Goal: Task Accomplishment & Management: Use online tool/utility

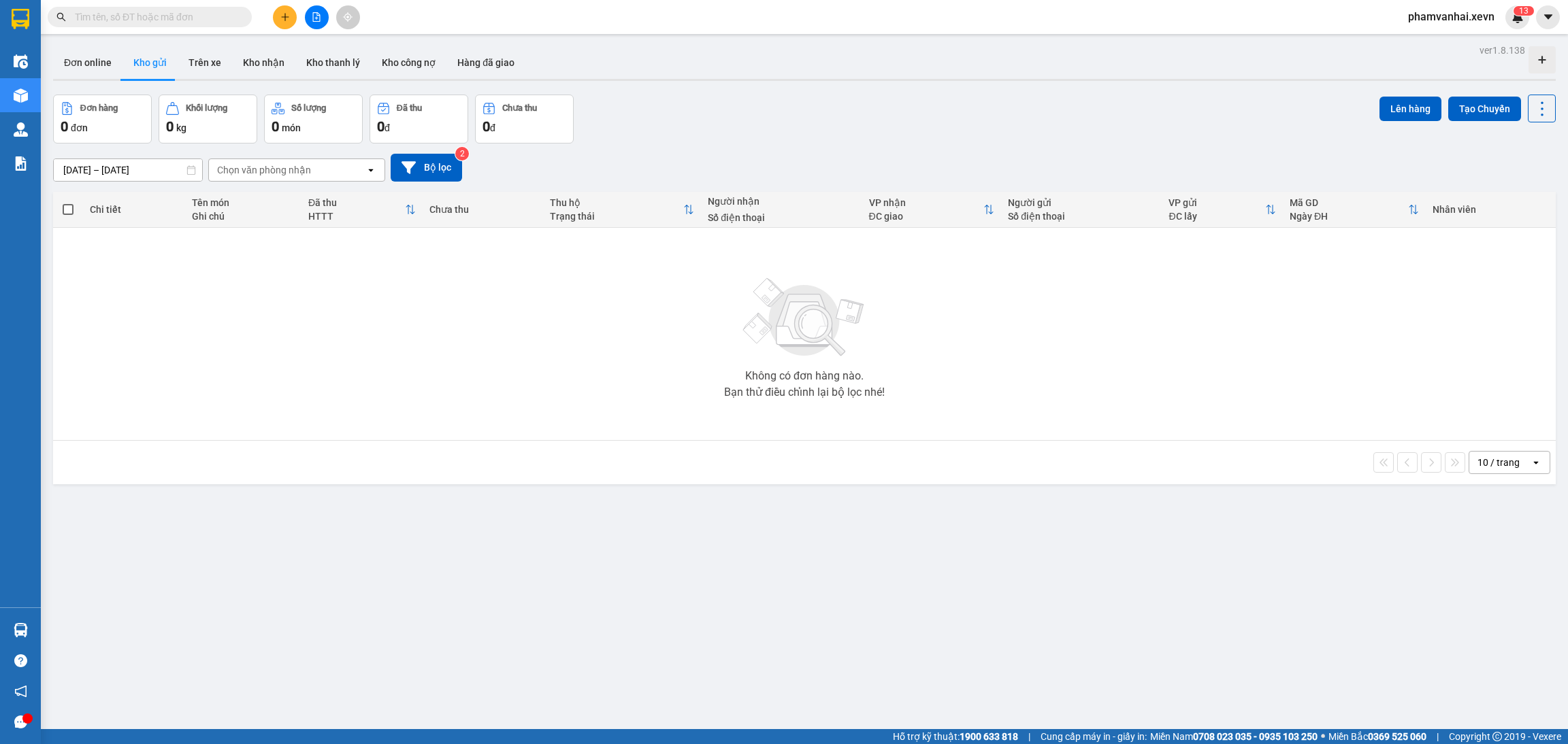
click at [181, 24] on input "text" at bounding box center [155, 17] width 160 height 15
paste input "VPNĐ0201250240"
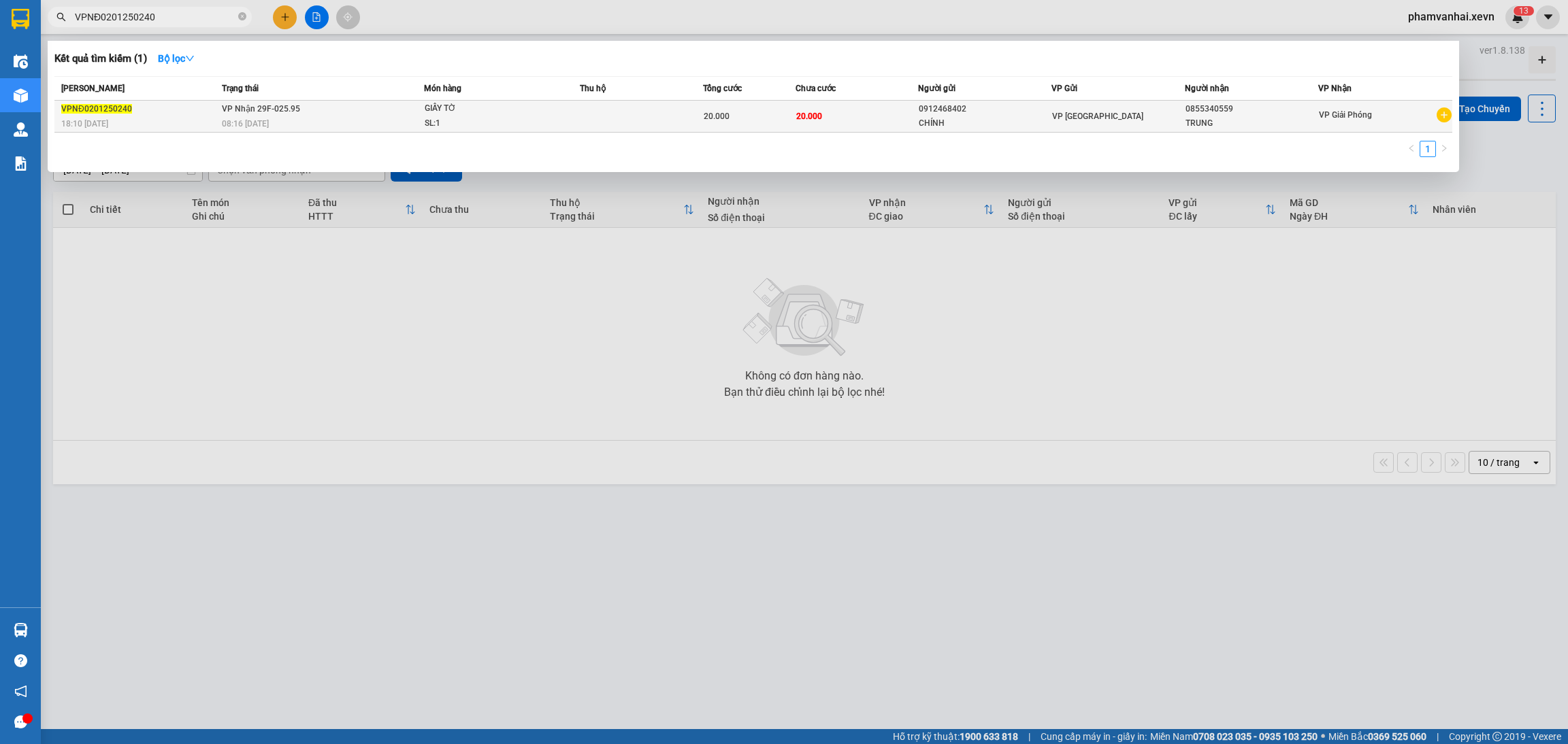
type input "VPNĐ0201250240"
click at [283, 116] on div "08:16 [DATE]" at bounding box center [322, 124] width 202 height 15
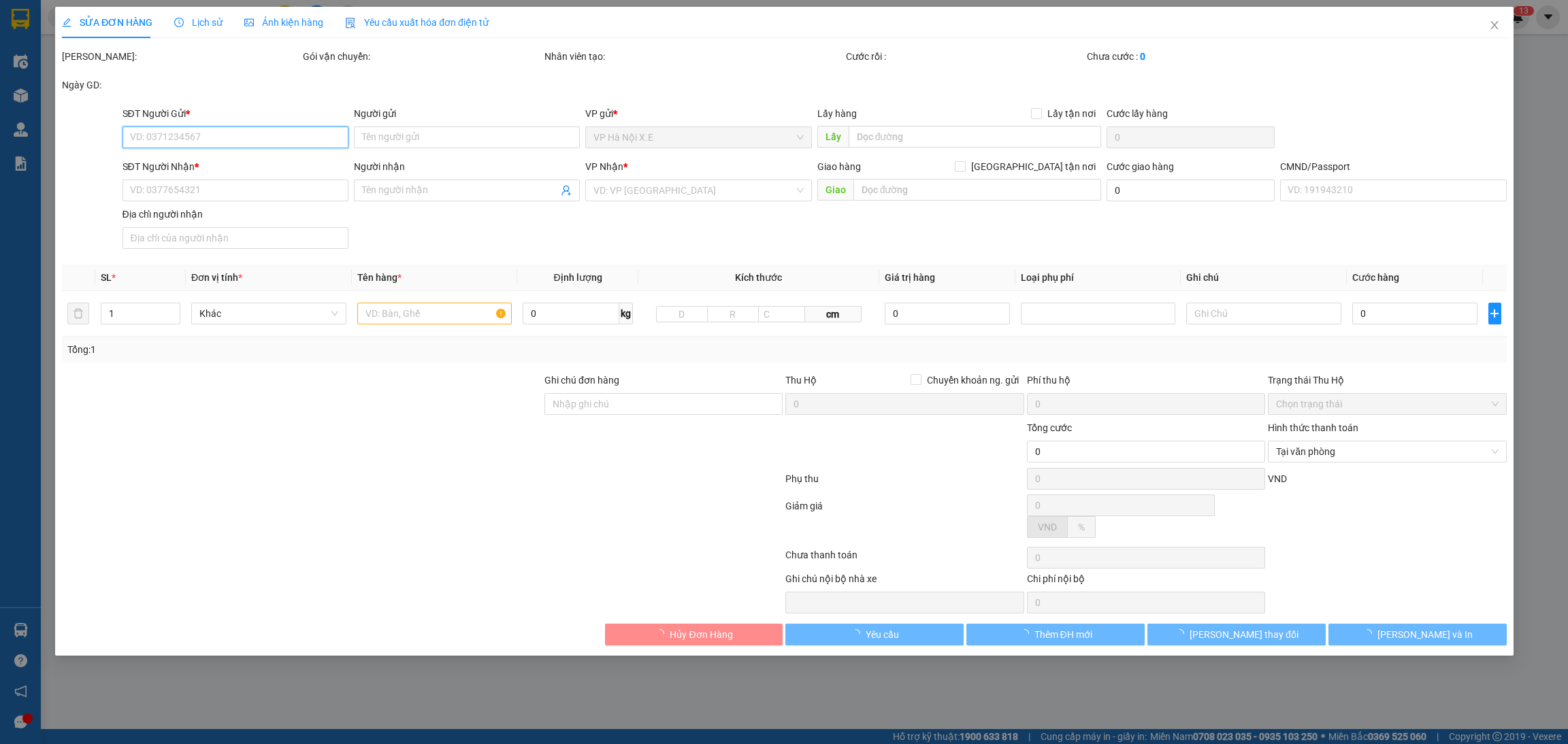
type input "0912468402"
type input "CHÍNH"
type input "0855340559"
type input "TRUNG"
type input "1"
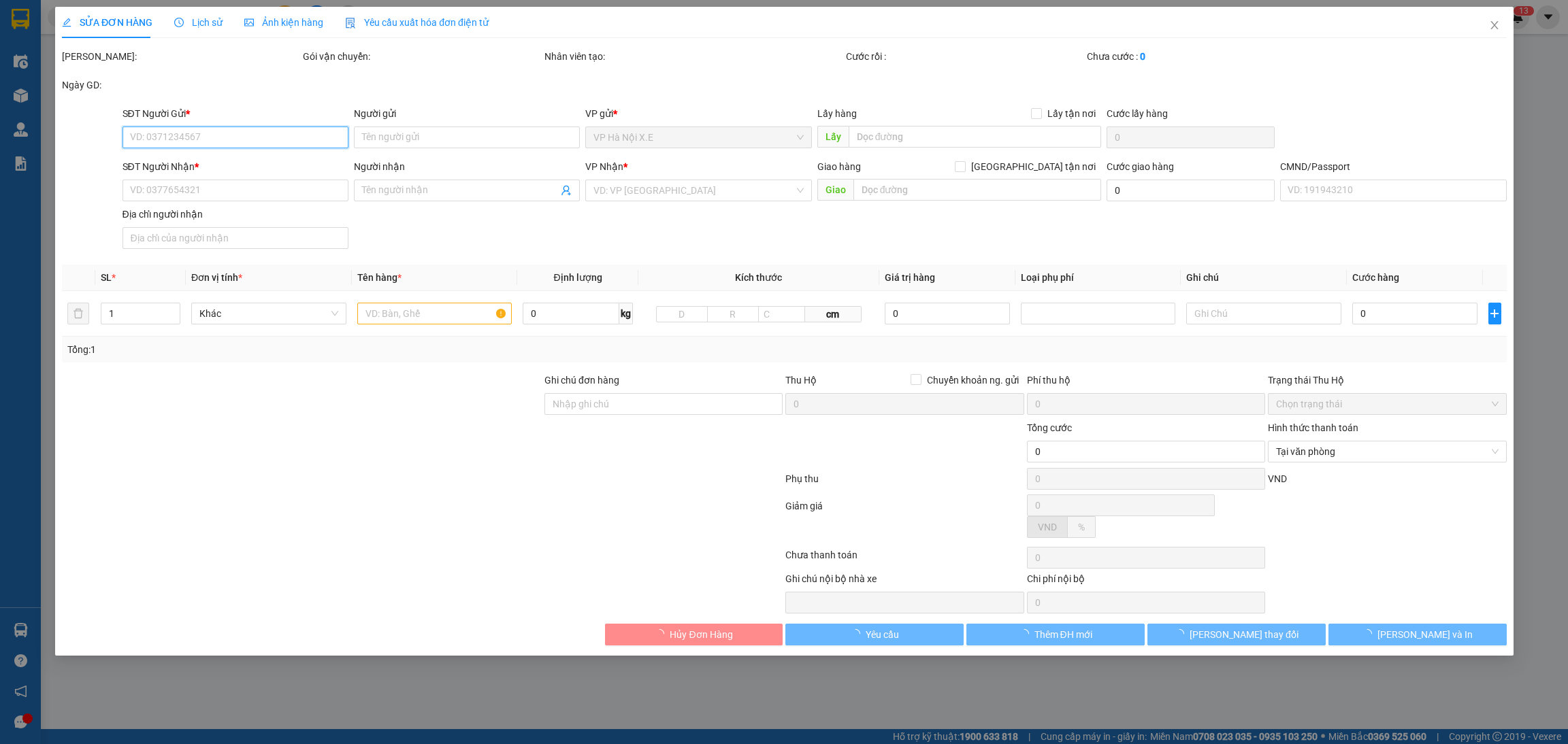
type input "20.000"
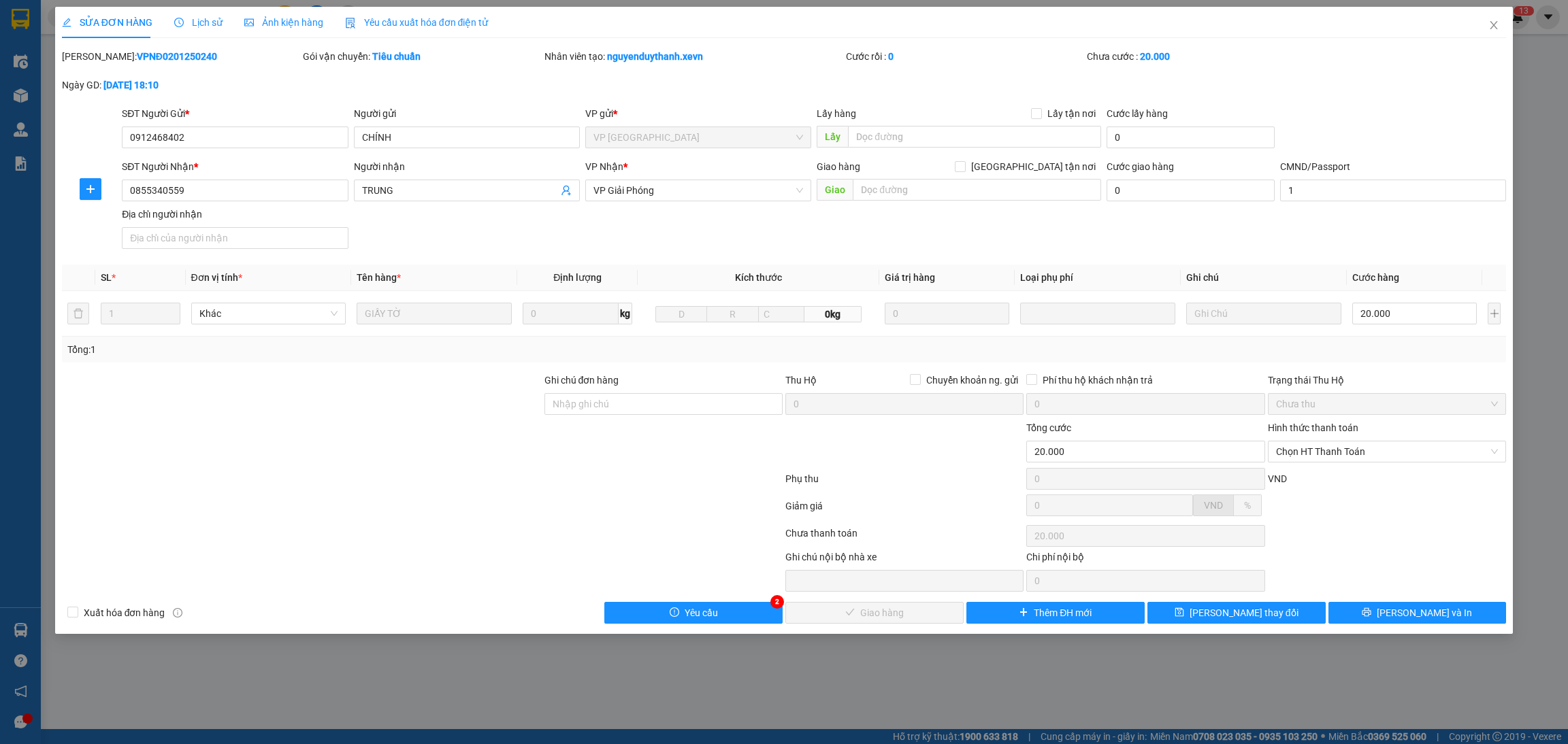
click at [204, 26] on span "Lịch sử" at bounding box center [198, 22] width 48 height 11
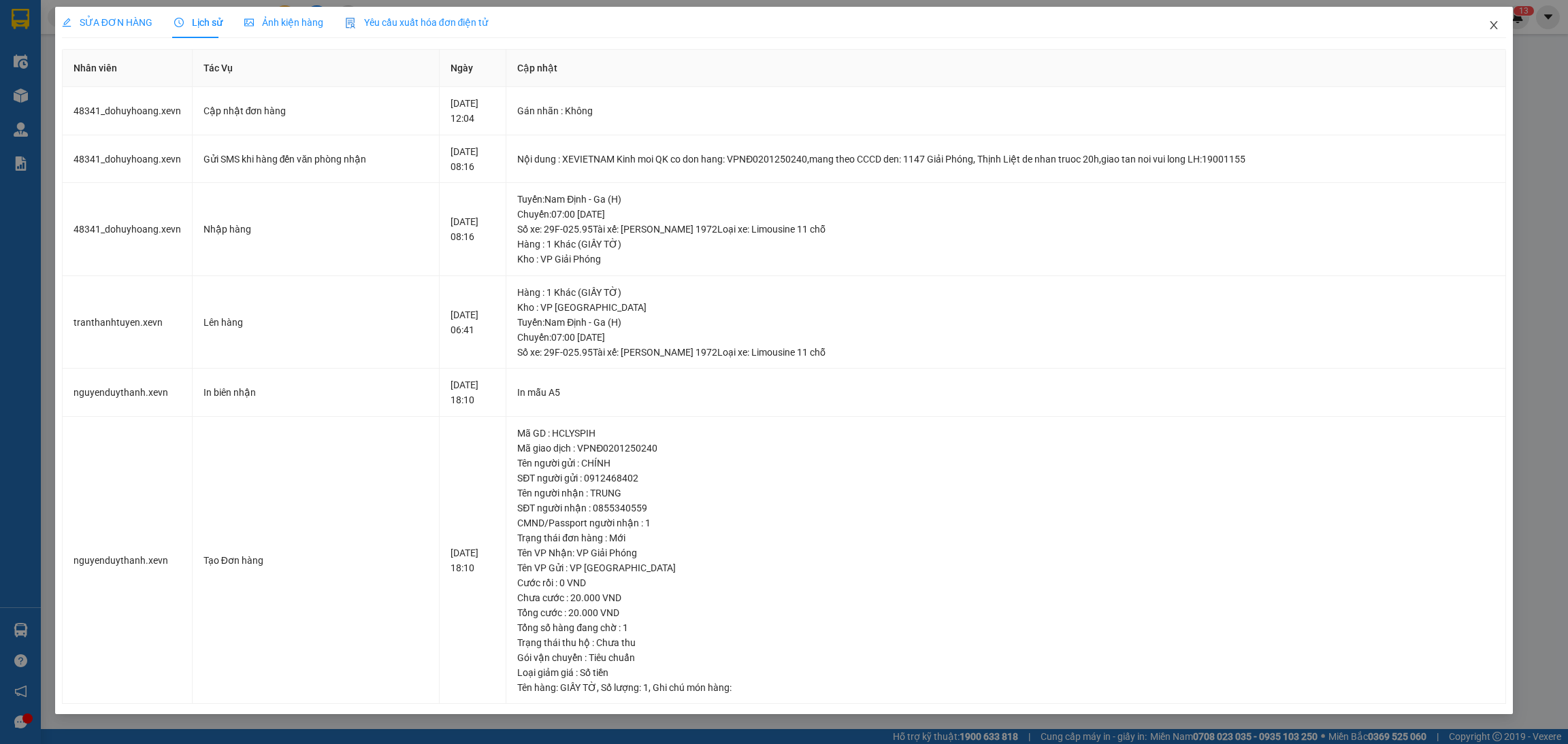
click at [1496, 25] on icon "close" at bounding box center [1493, 25] width 11 height 11
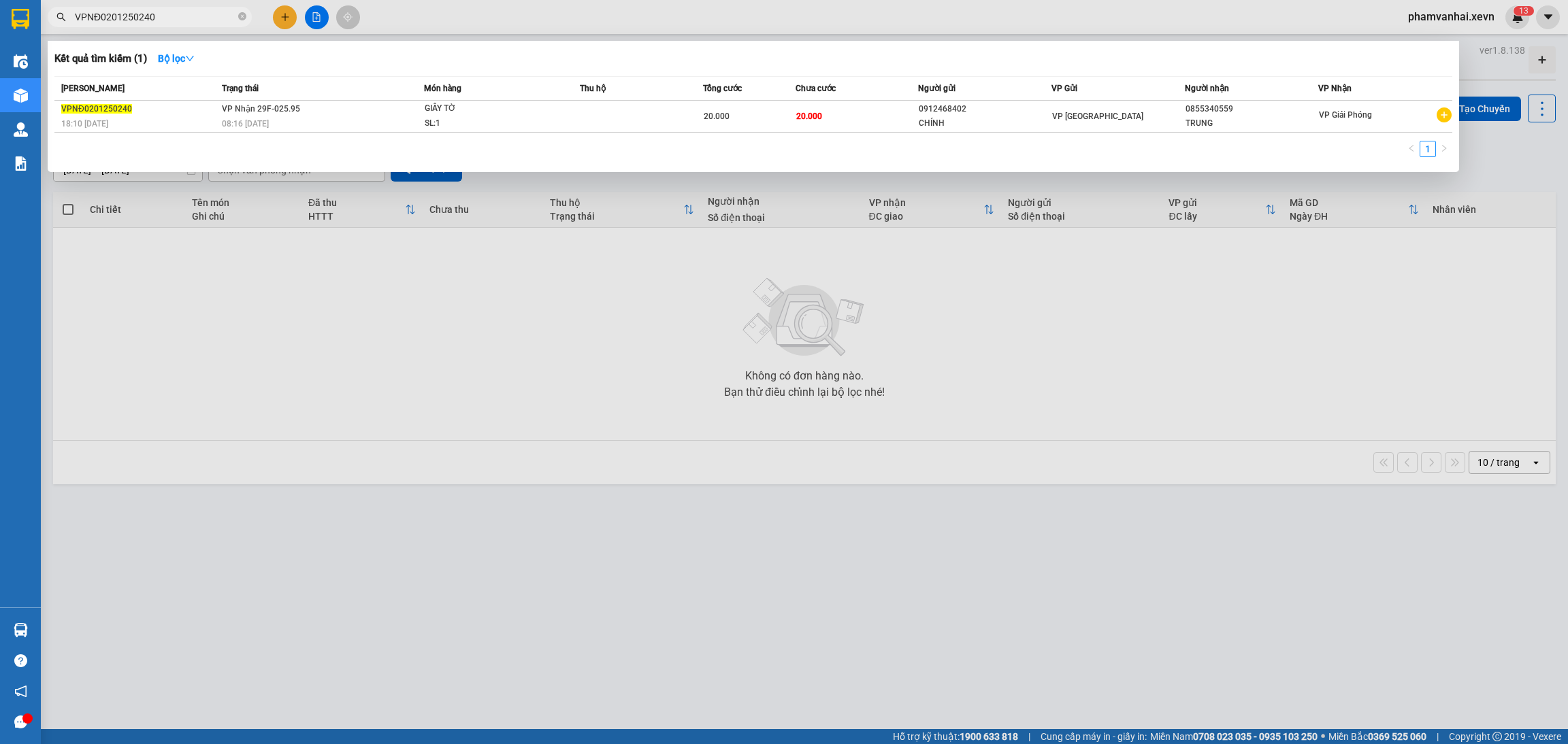
click at [189, 9] on input "VPNĐ0201250240" at bounding box center [155, 17] width 160 height 15
click at [1030, 124] on div "CHÍNH" at bounding box center [984, 124] width 132 height 14
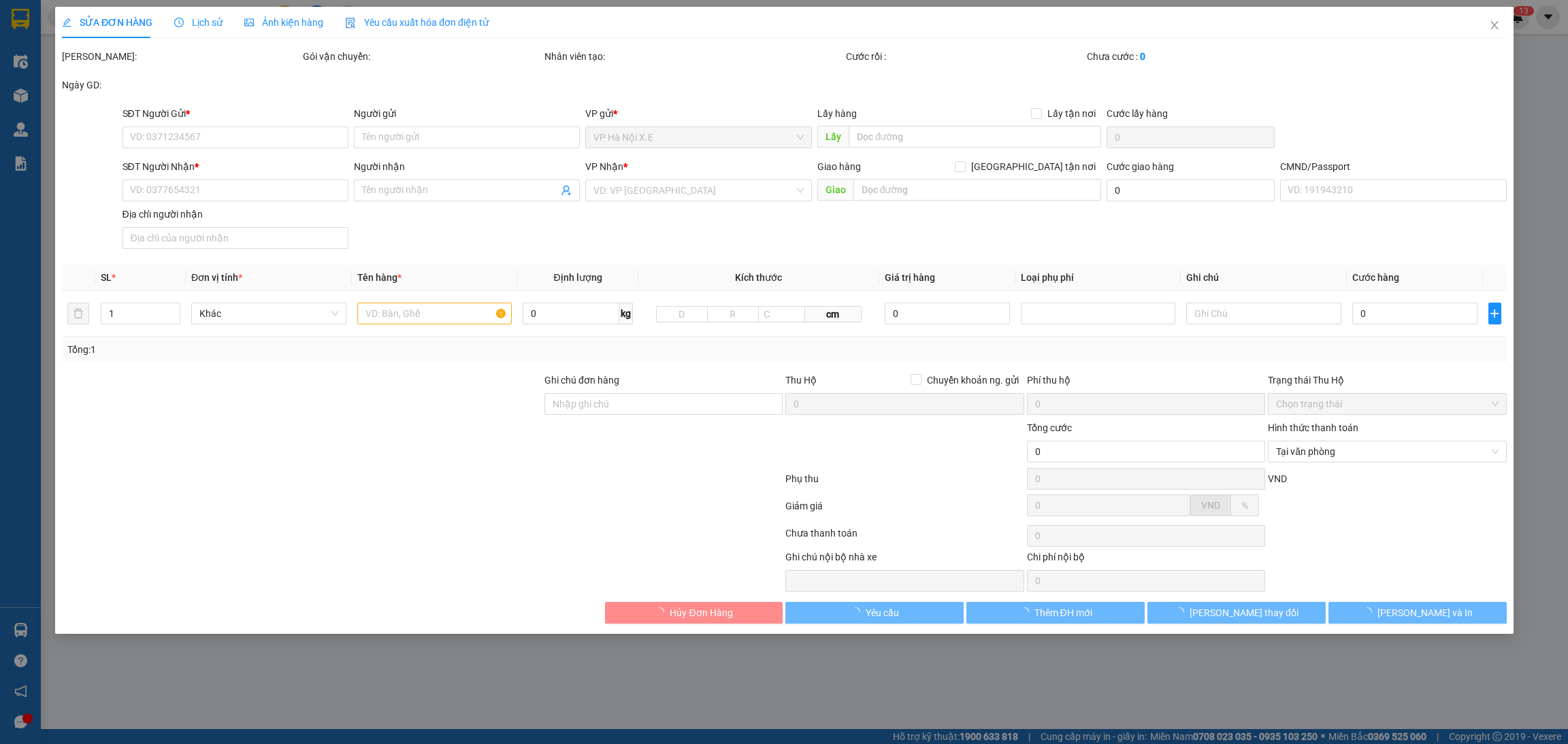
type input "0912468402"
type input "CHÍNH"
type input "0855340559"
type input "TRUNG"
type input "1"
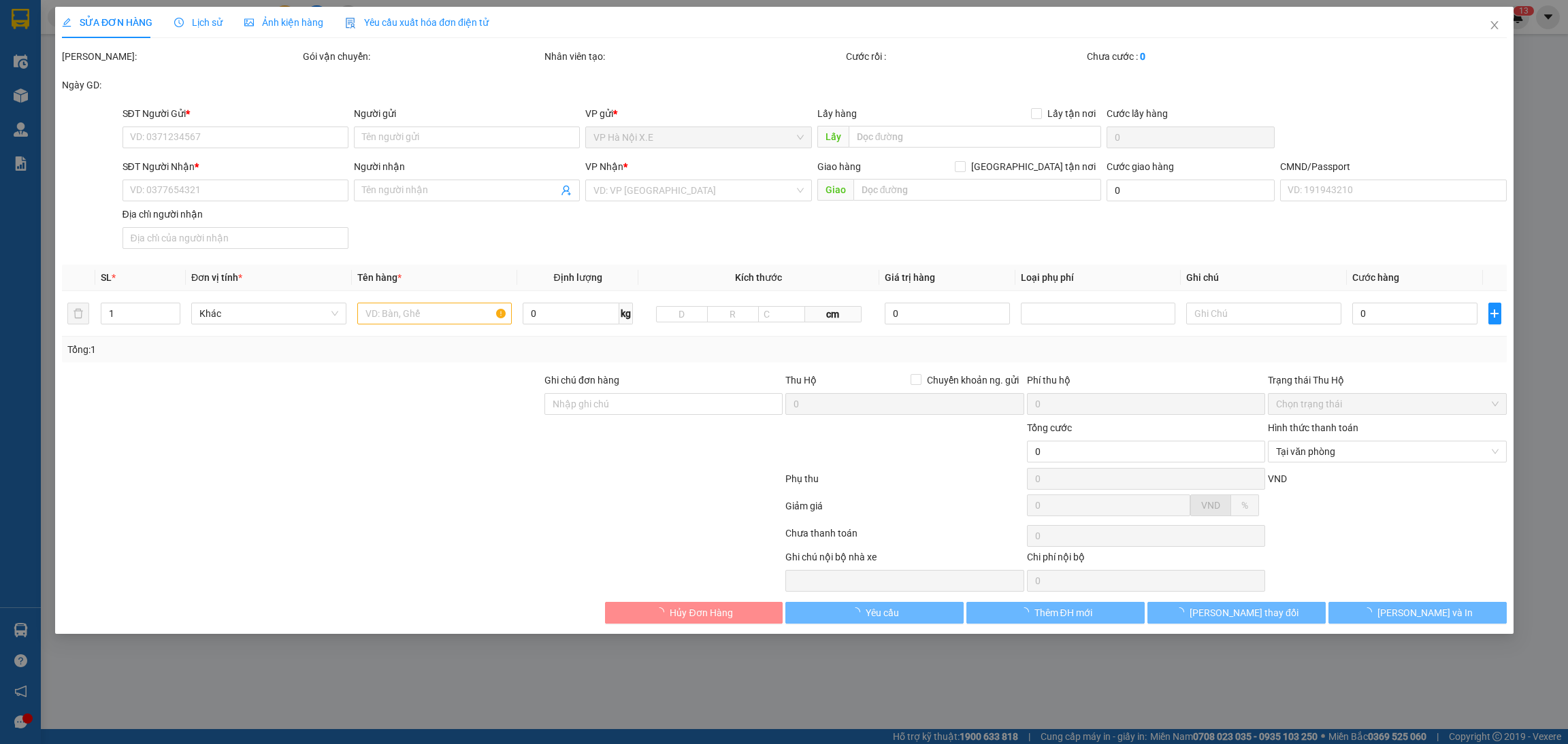
type input "20.000"
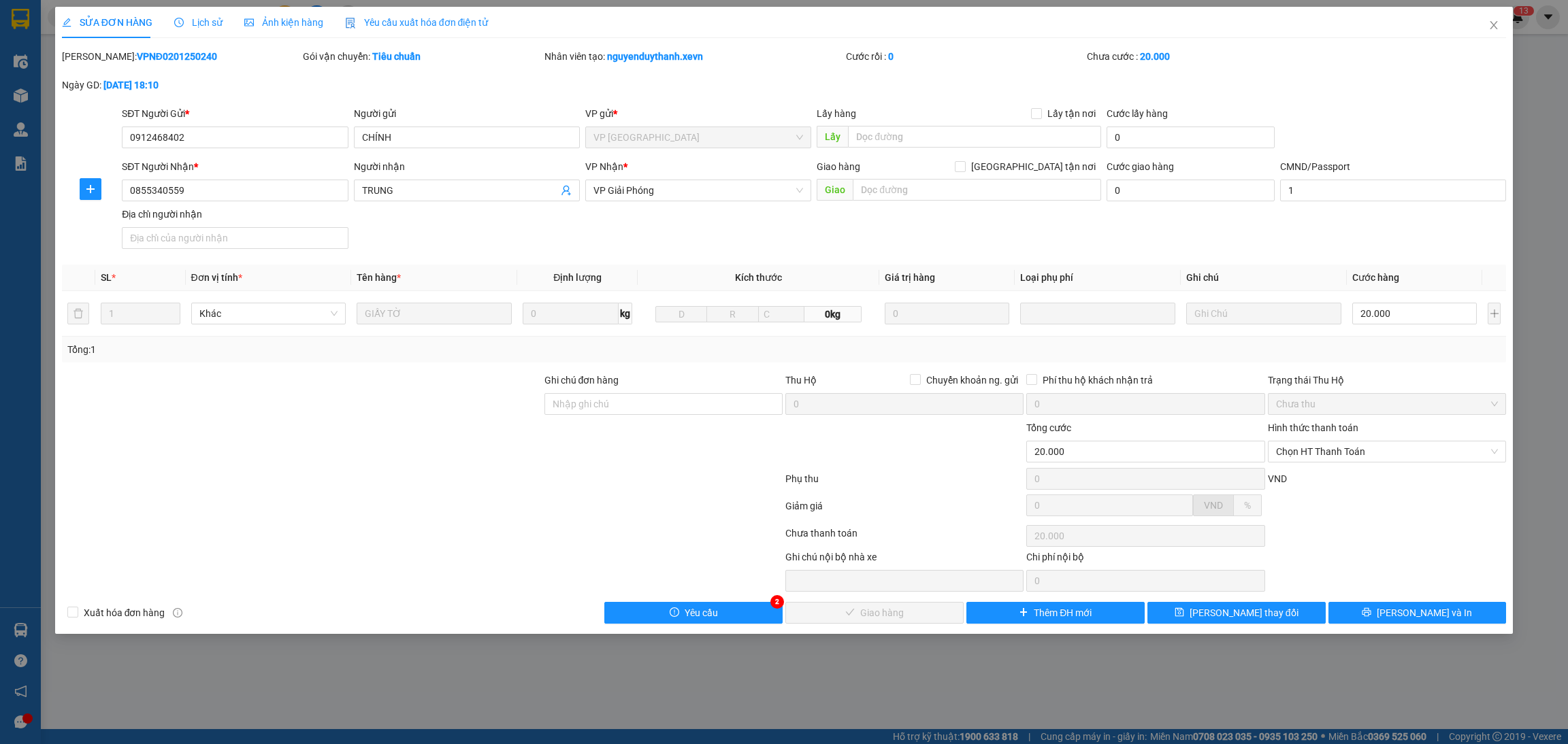
click at [198, 26] on span "Lịch sử" at bounding box center [198, 22] width 48 height 11
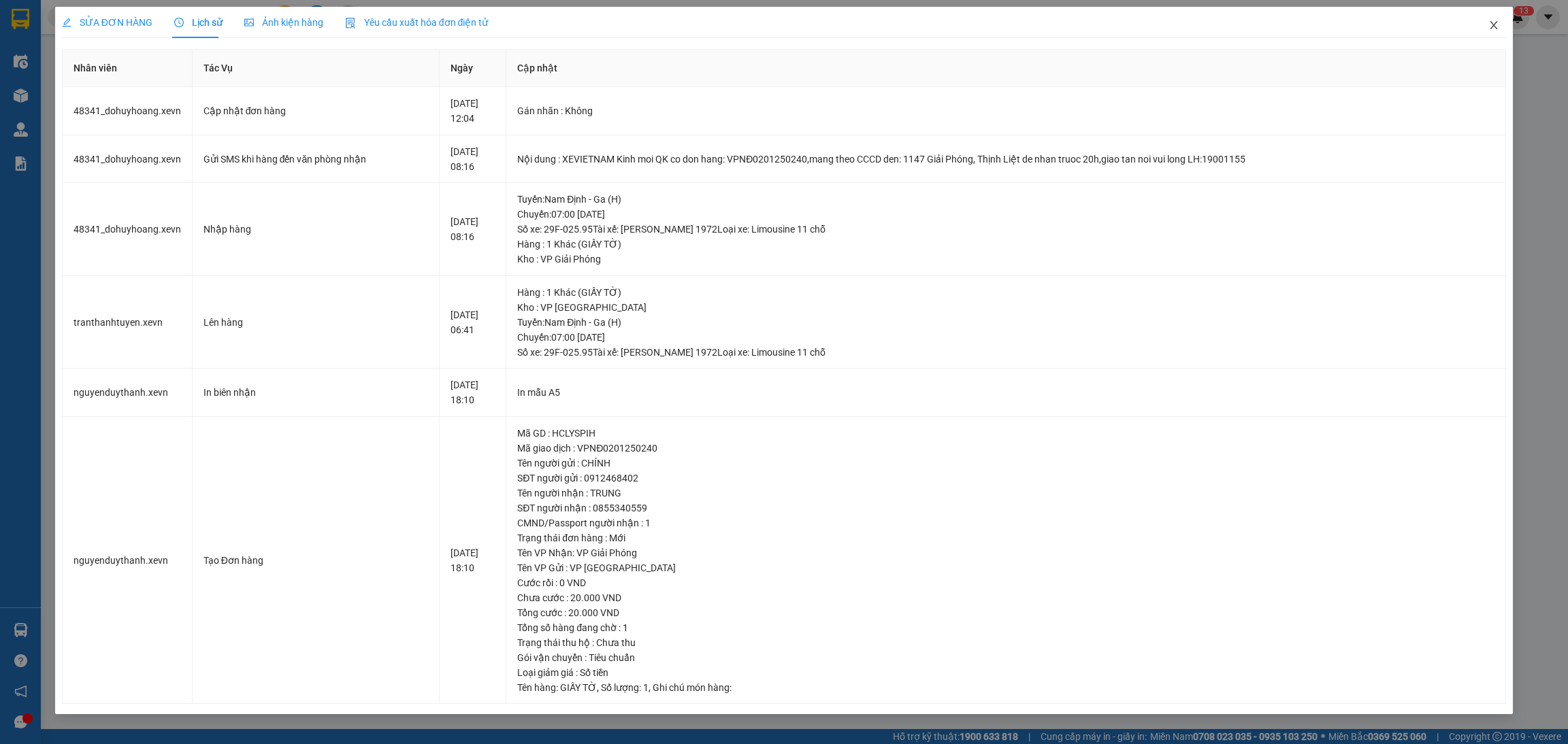
click at [1496, 27] on icon "close" at bounding box center [1493, 25] width 11 height 11
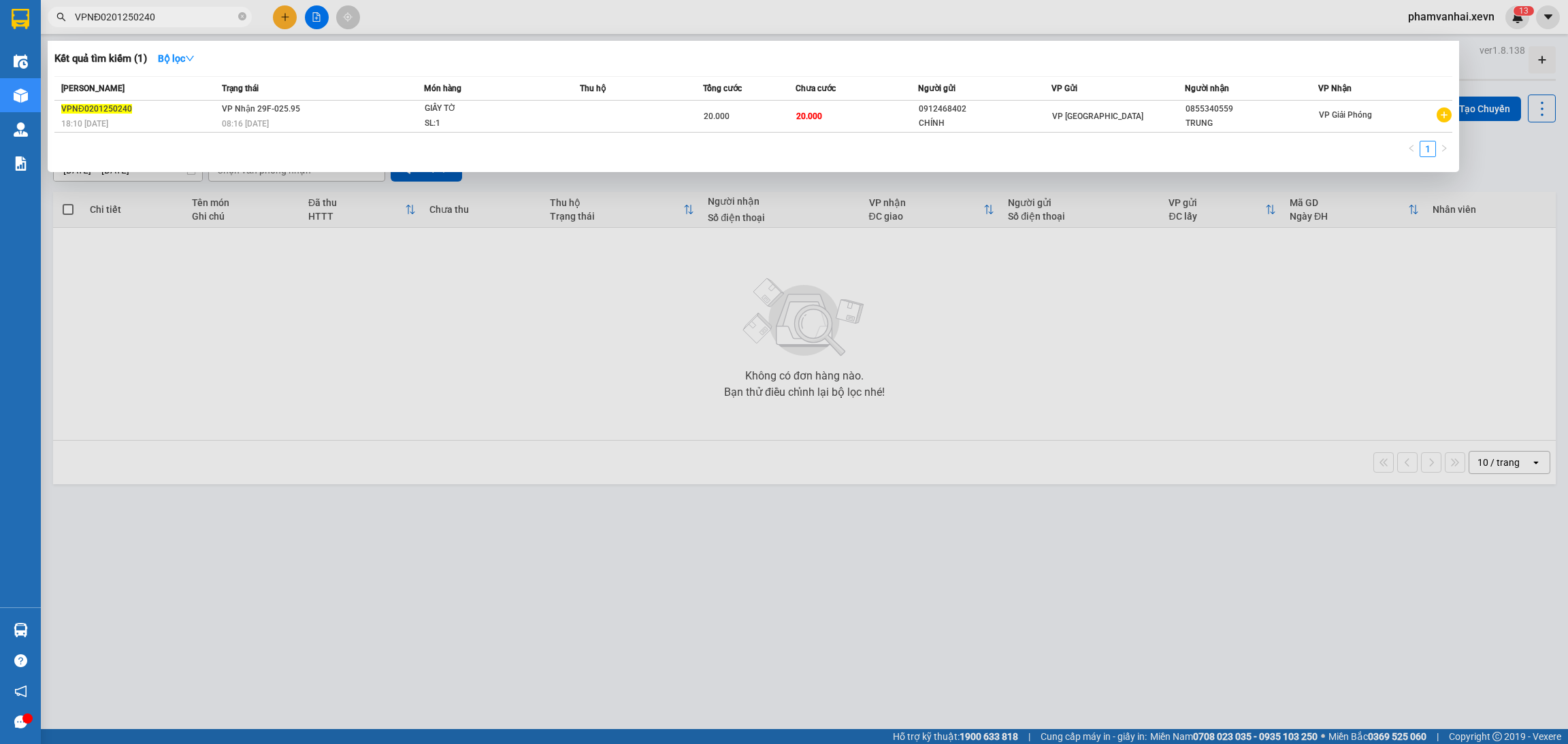
click at [194, 22] on input "VPNĐ0201250240" at bounding box center [155, 17] width 160 height 15
click at [781, 127] on td "20.000" at bounding box center [749, 116] width 92 height 32
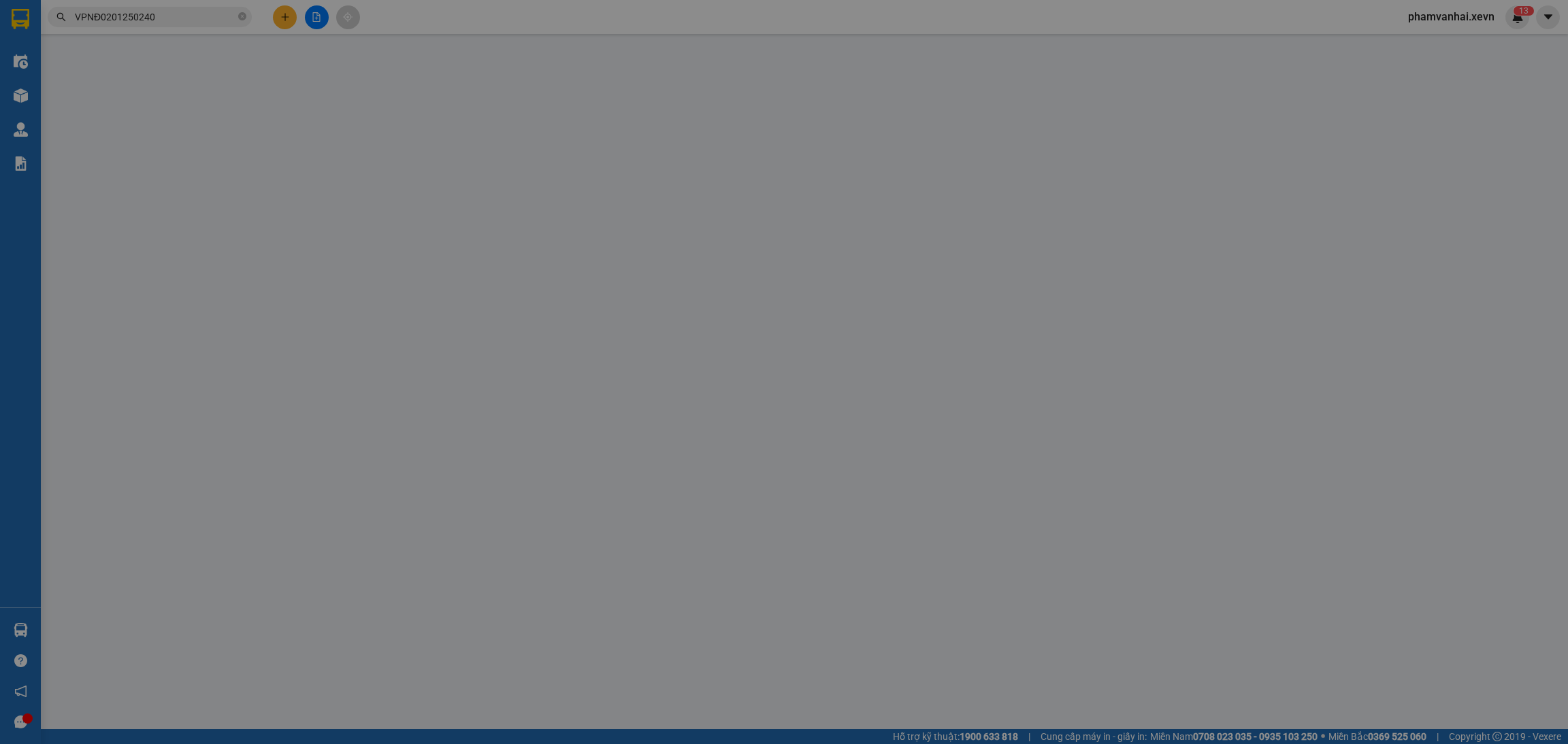
type input "0912468402"
type input "CHÍNH"
type input "0855340559"
type input "TRUNG"
type input "1"
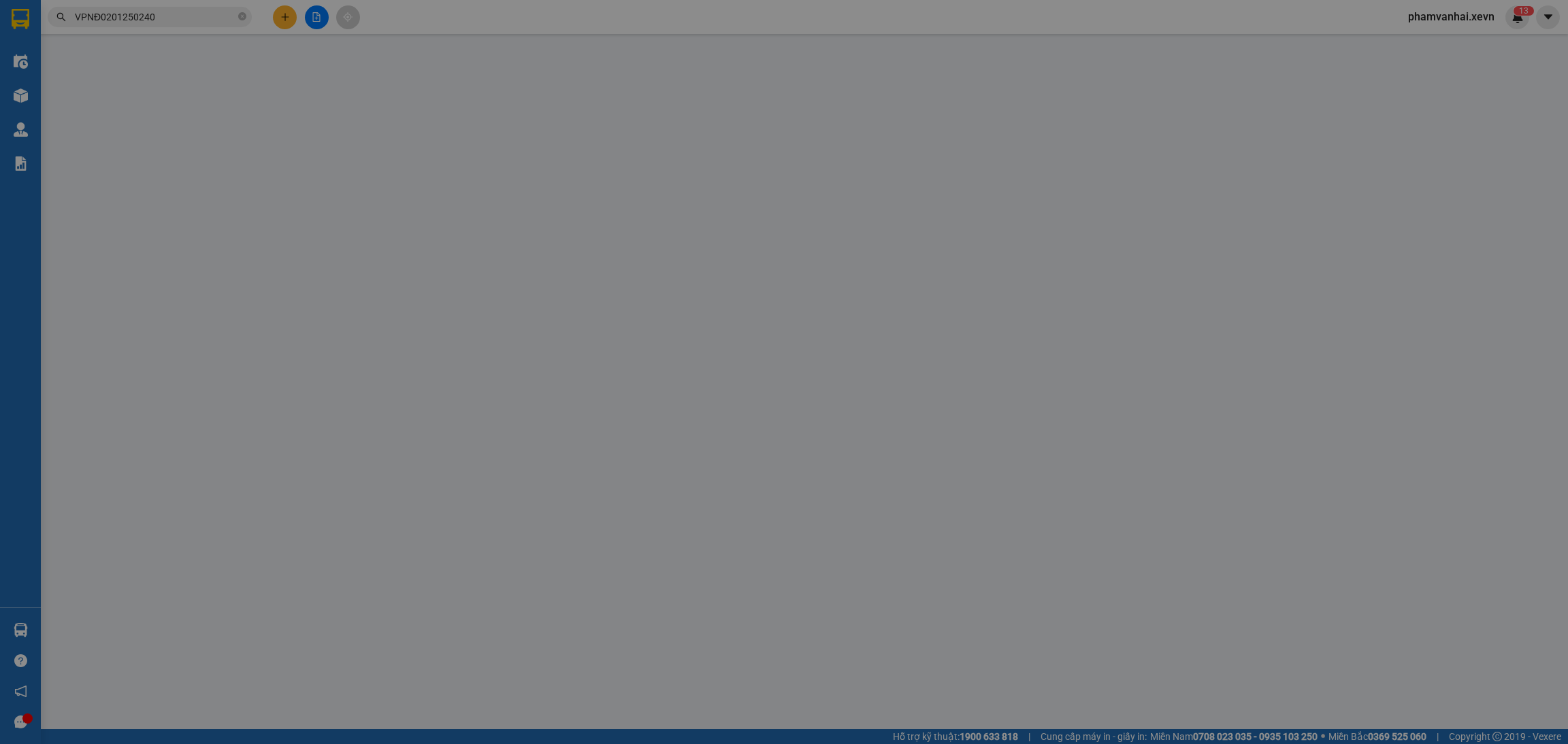
type input "20.000"
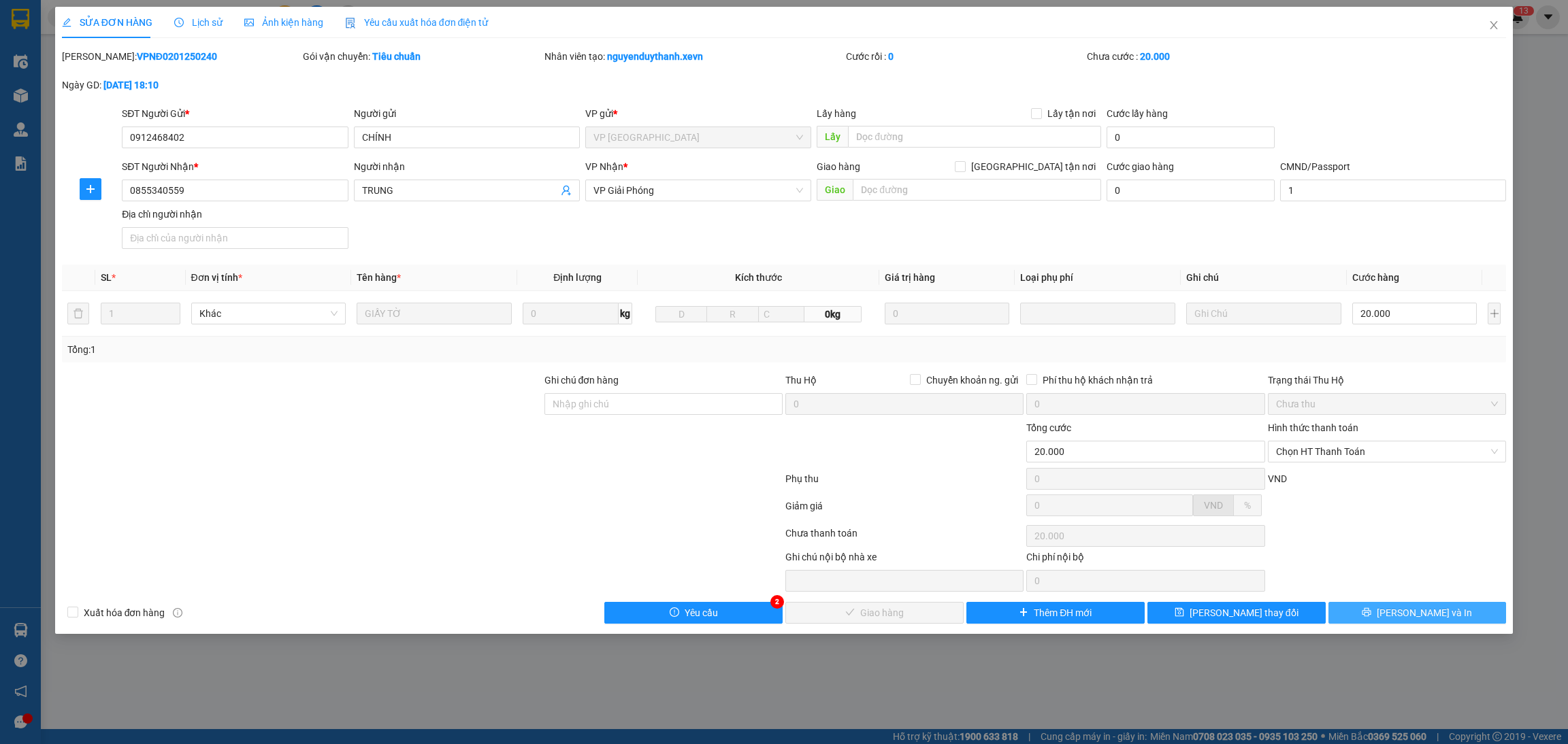
click at [1459, 608] on button "Lưu và In" at bounding box center [1417, 613] width 178 height 22
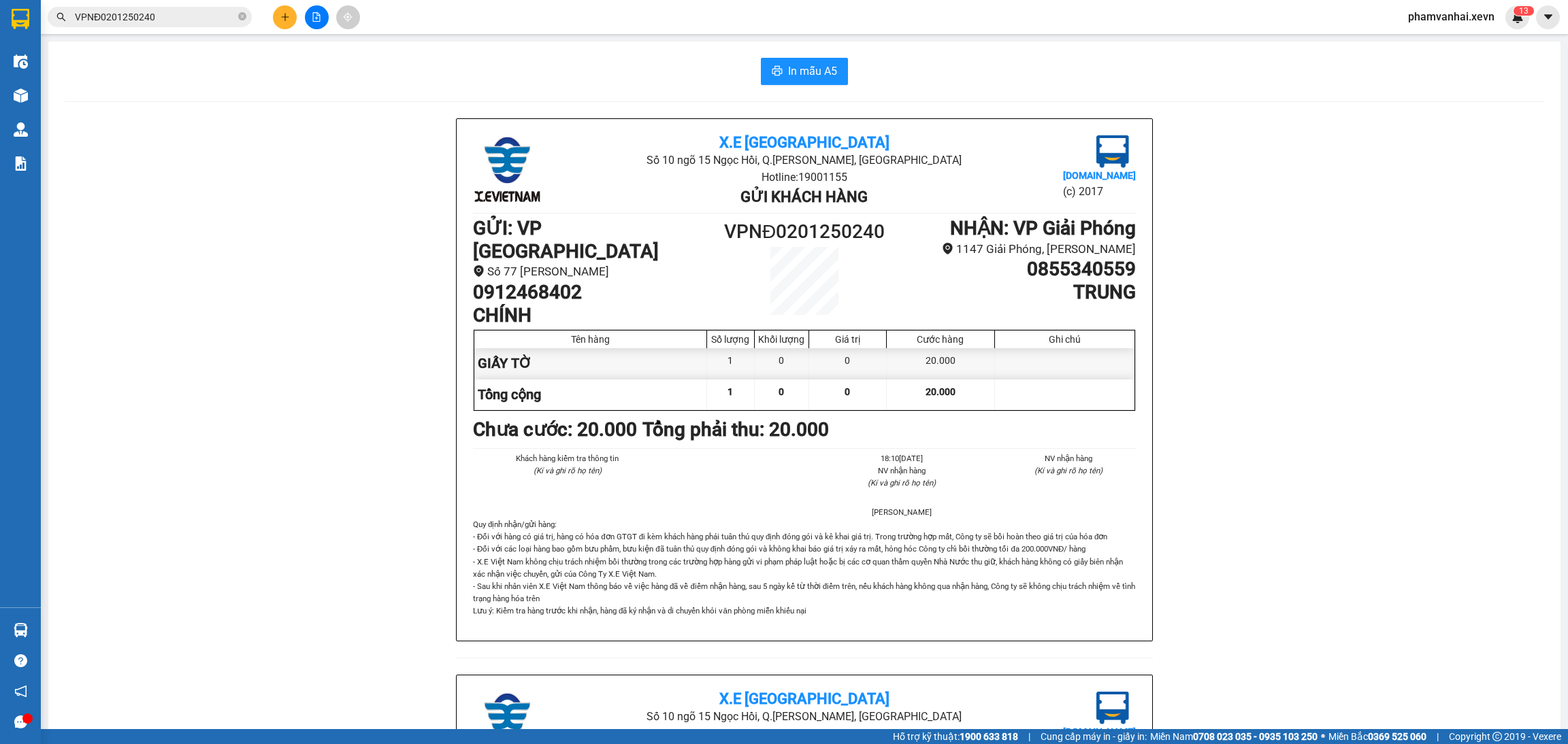
click at [191, 14] on input "VPNĐ0201250240" at bounding box center [155, 17] width 160 height 15
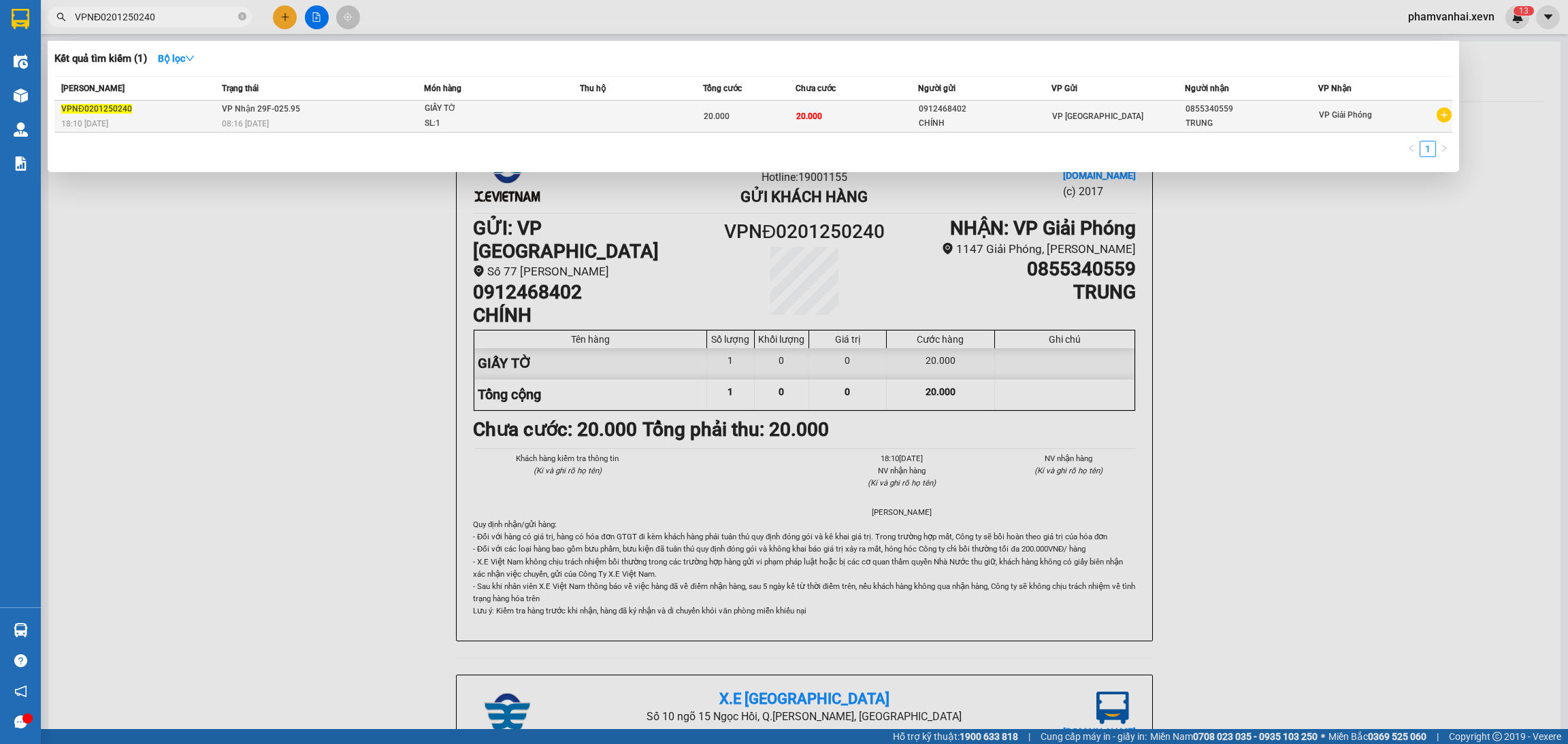
click at [1043, 124] on div "CHÍNH" at bounding box center [984, 124] width 132 height 14
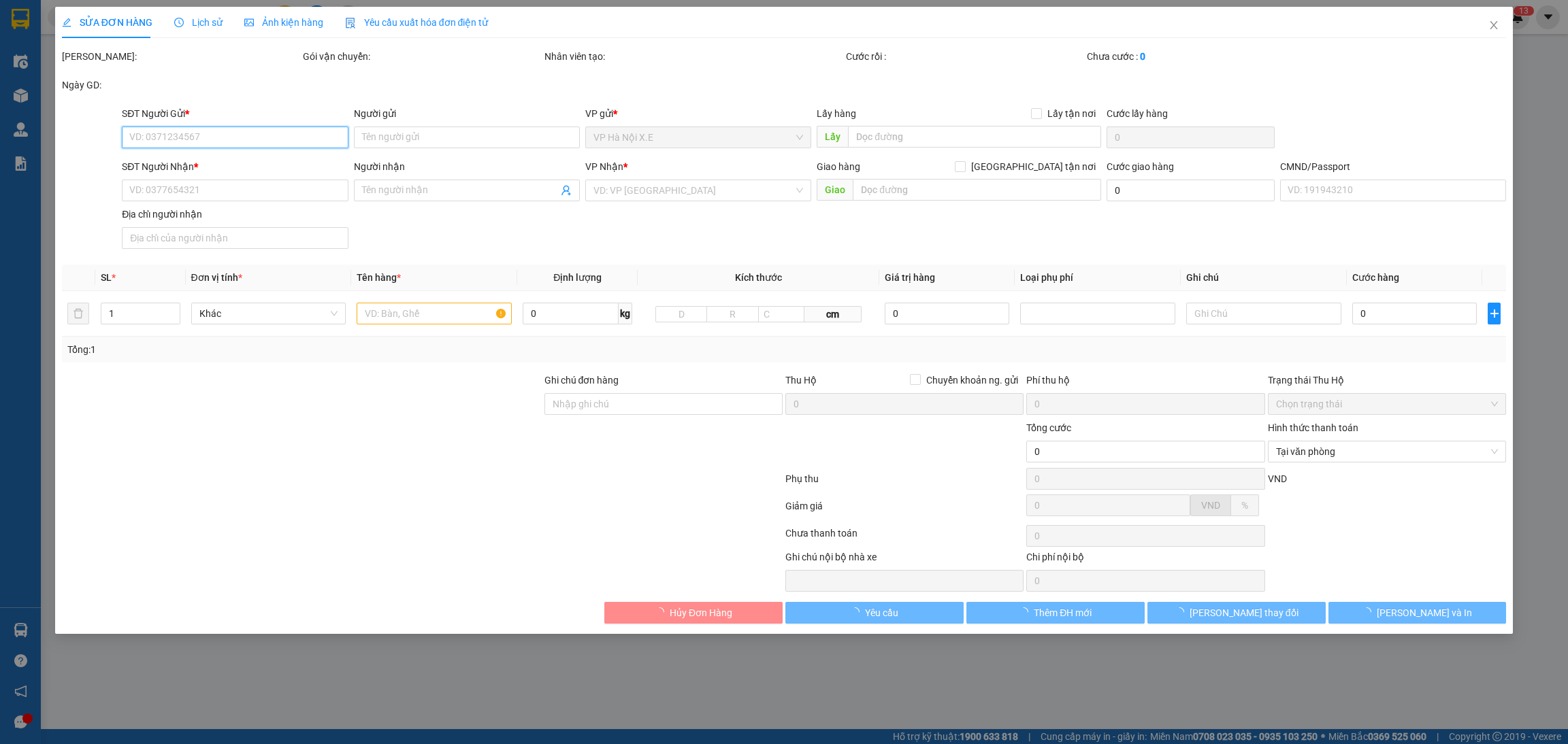
type input "0912468402"
type input "CHÍNH"
type input "0855340559"
type input "TRUNG"
type input "1"
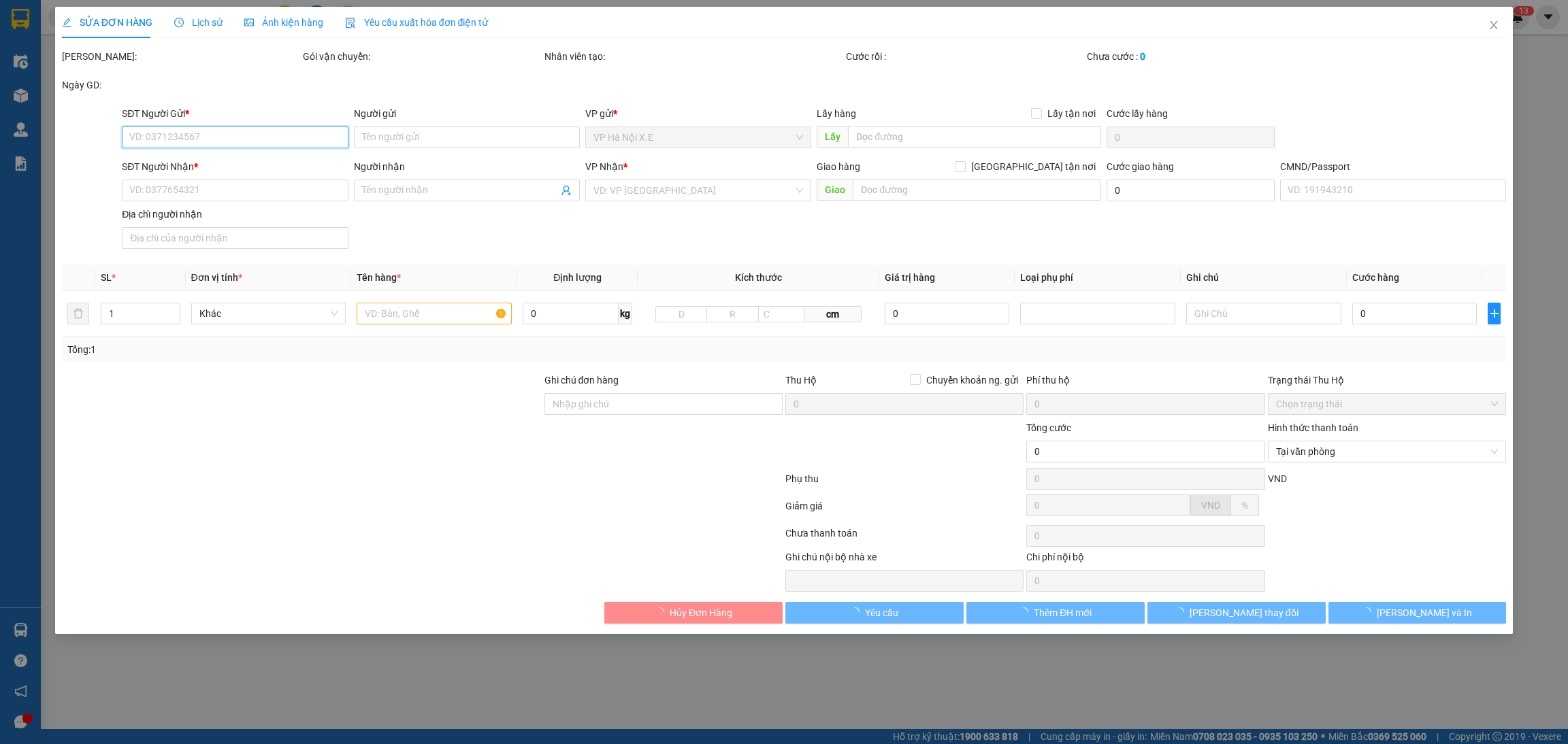
type input "20.000"
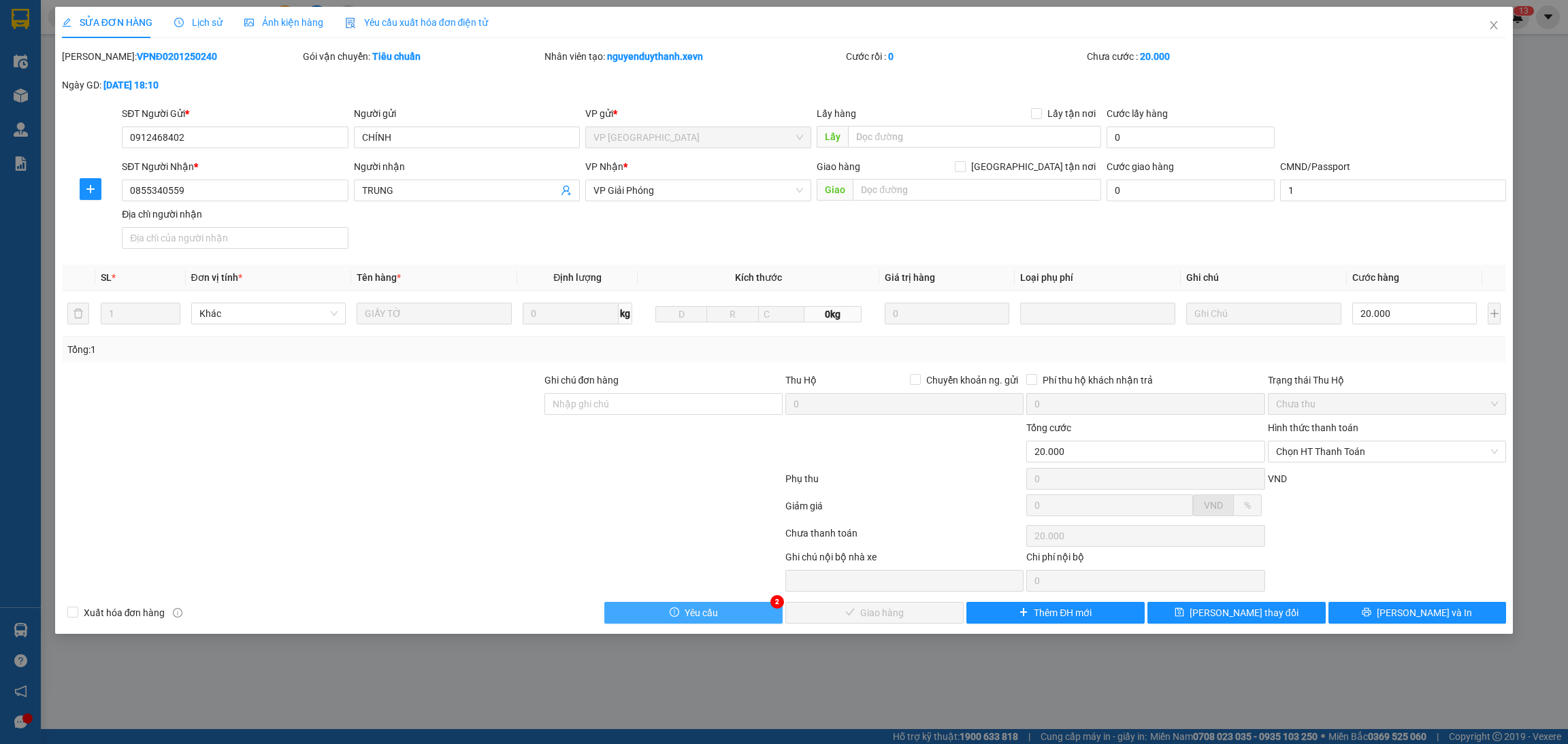
click at [705, 618] on span "Yêu cầu" at bounding box center [701, 613] width 33 height 15
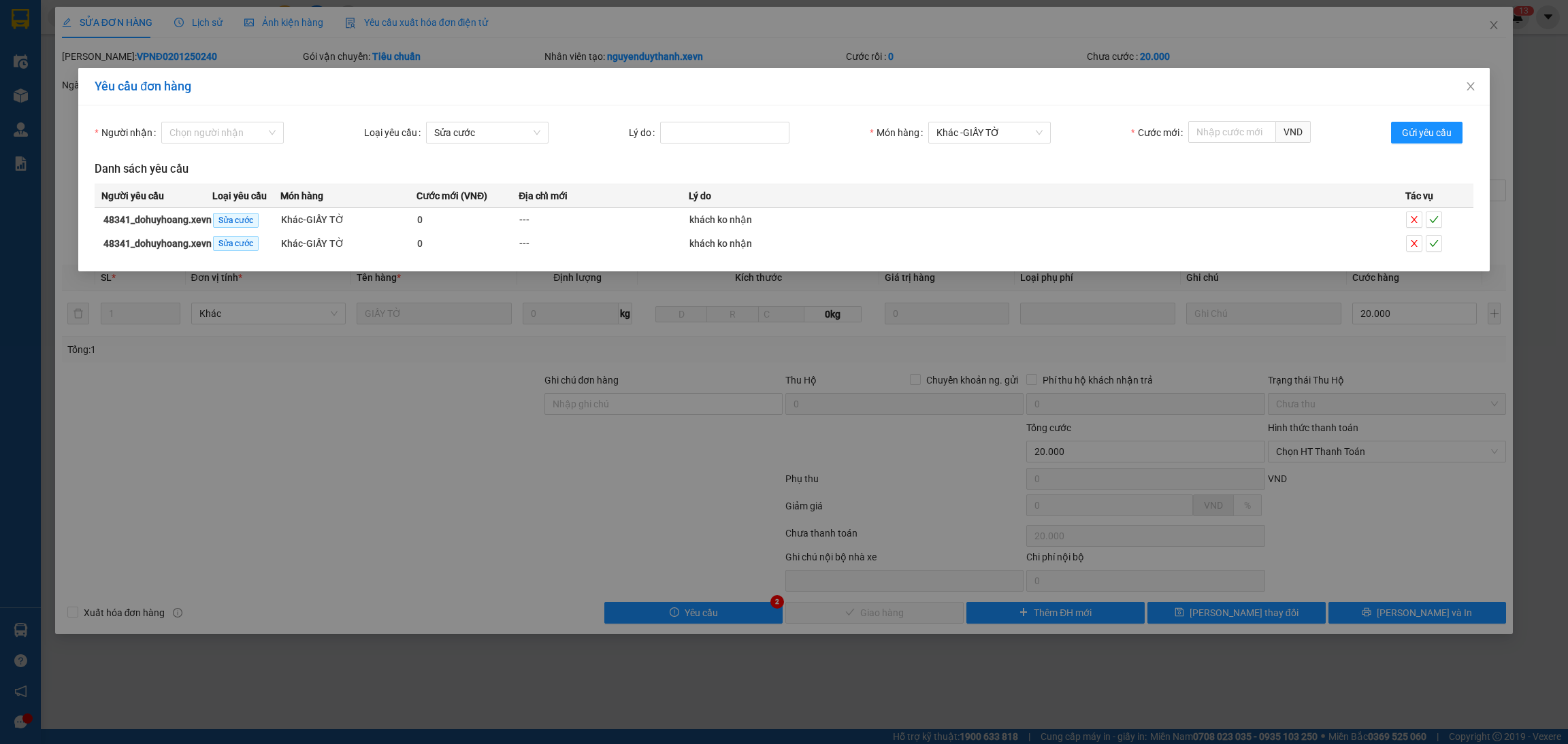
click at [1280, 360] on div "Yêu cầu đơn hàng Người nhận Chọn người nhận Loại yêu cầu Sửa cước Lý do Món hàn…" at bounding box center [784, 372] width 1568 height 744
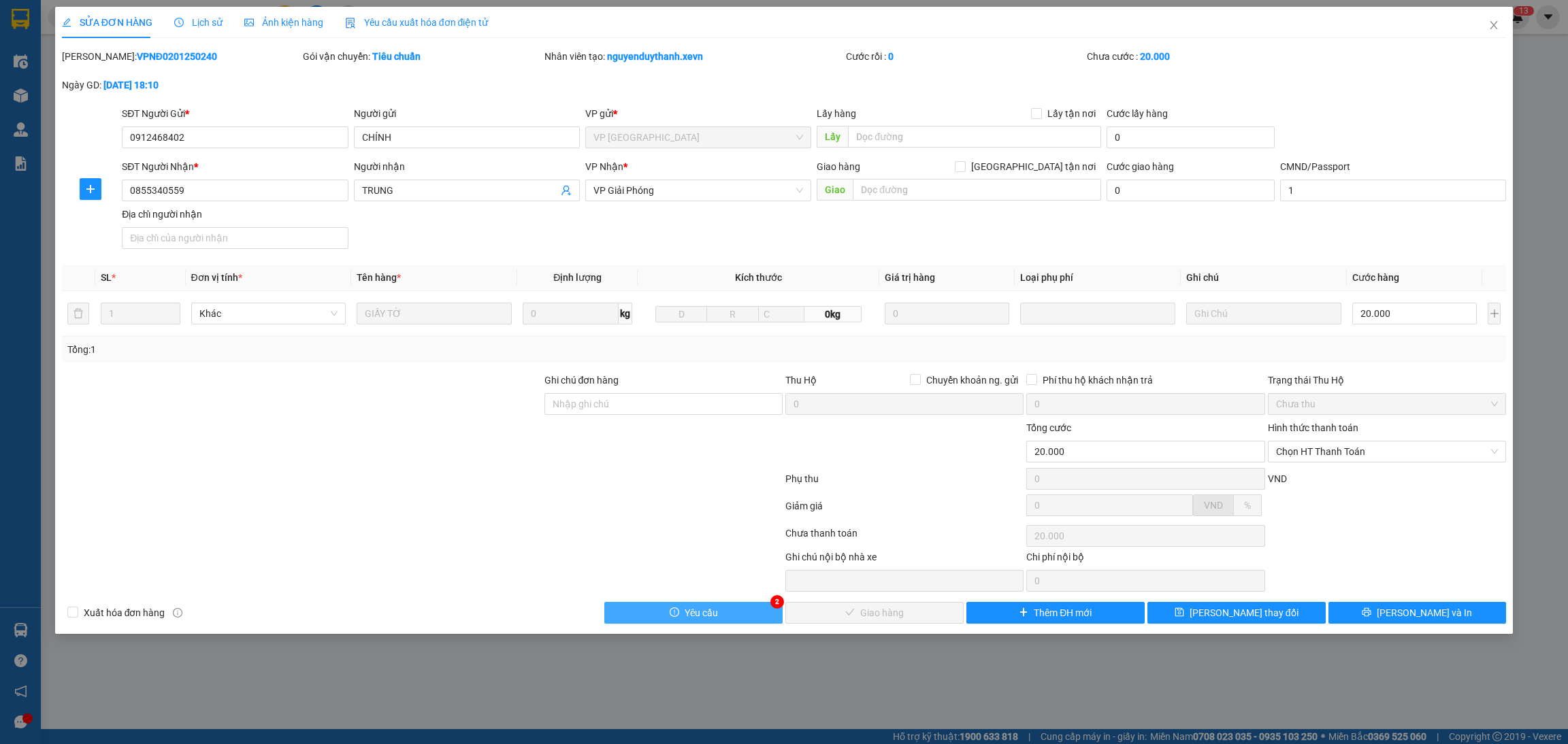
click at [741, 623] on button "Yêu cầu" at bounding box center [693, 613] width 178 height 22
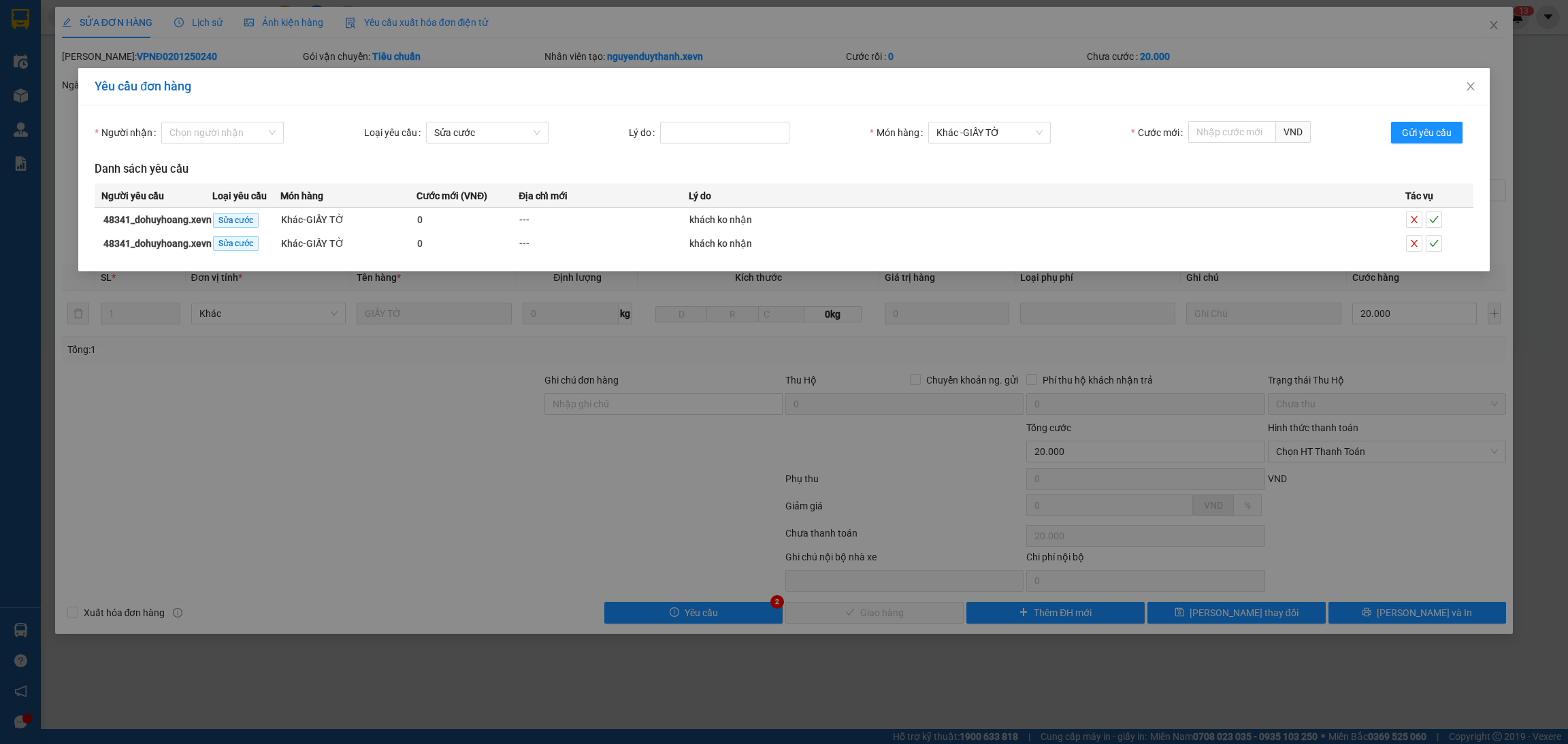
click at [724, 483] on div "Yêu cầu đơn hàng Người nhận Chọn người nhận Loại yêu cầu Sửa cước Lý do Món hàn…" at bounding box center [784, 372] width 1568 height 744
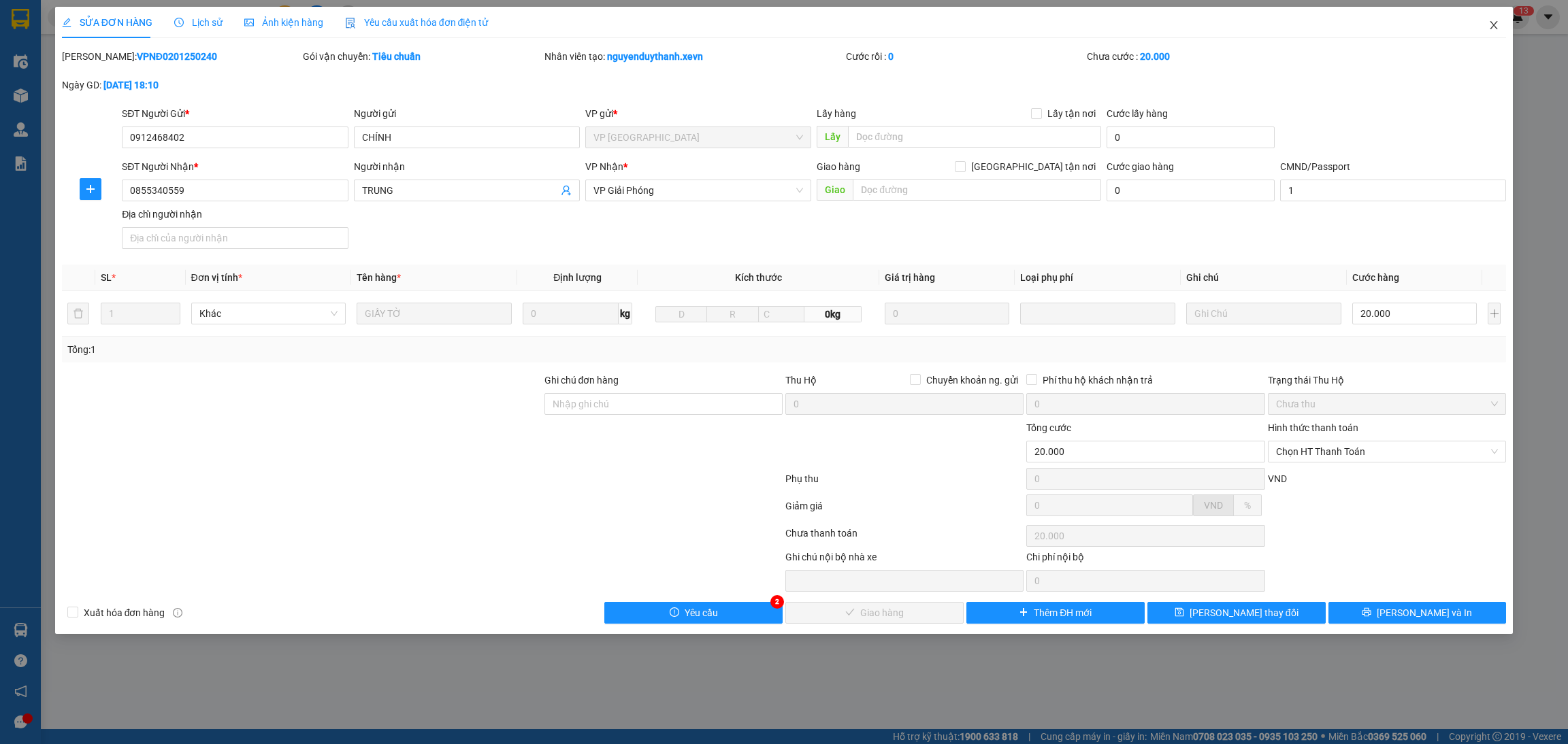
click at [1506, 25] on span "Close" at bounding box center [1494, 25] width 38 height 38
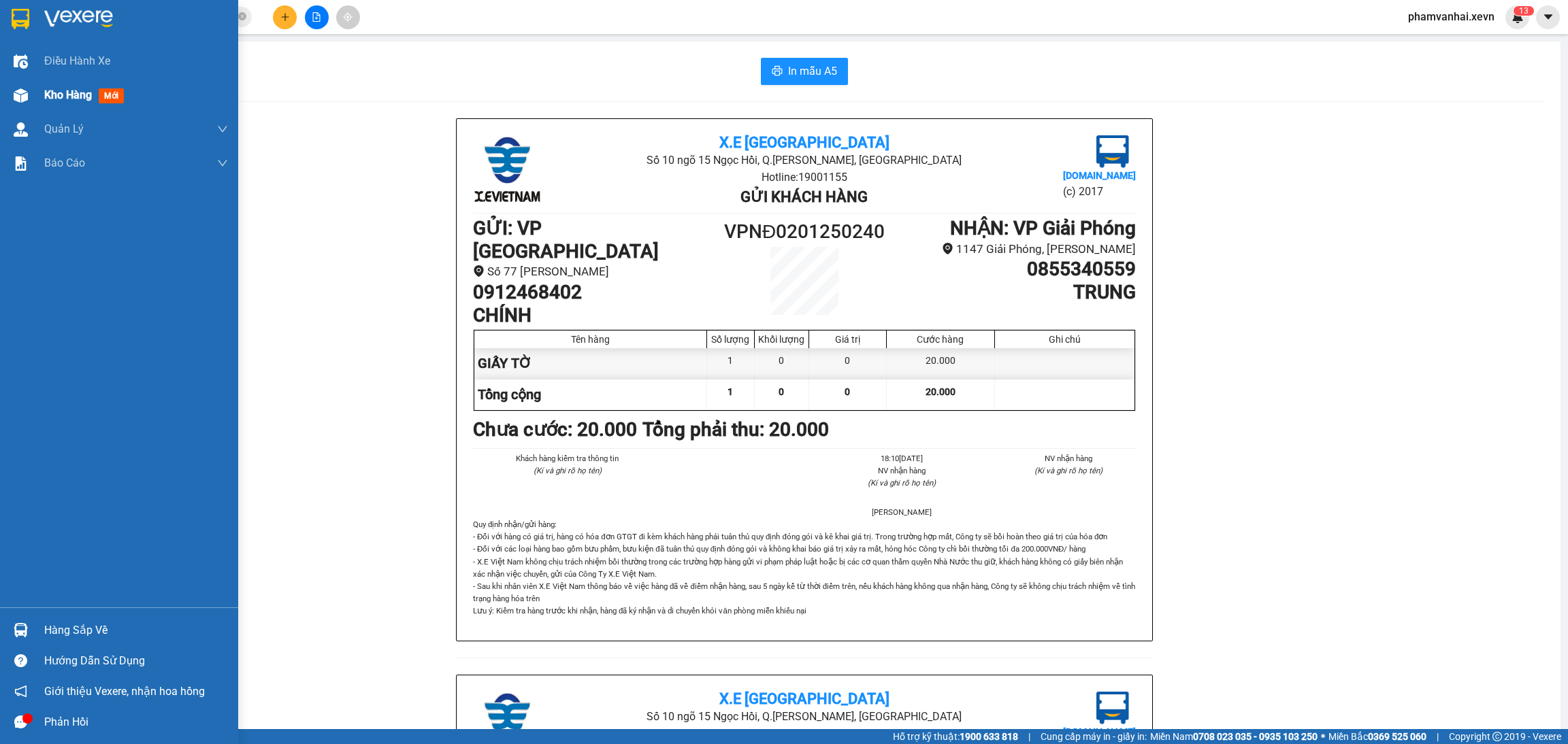
click at [30, 95] on div at bounding box center [20, 95] width 24 height 24
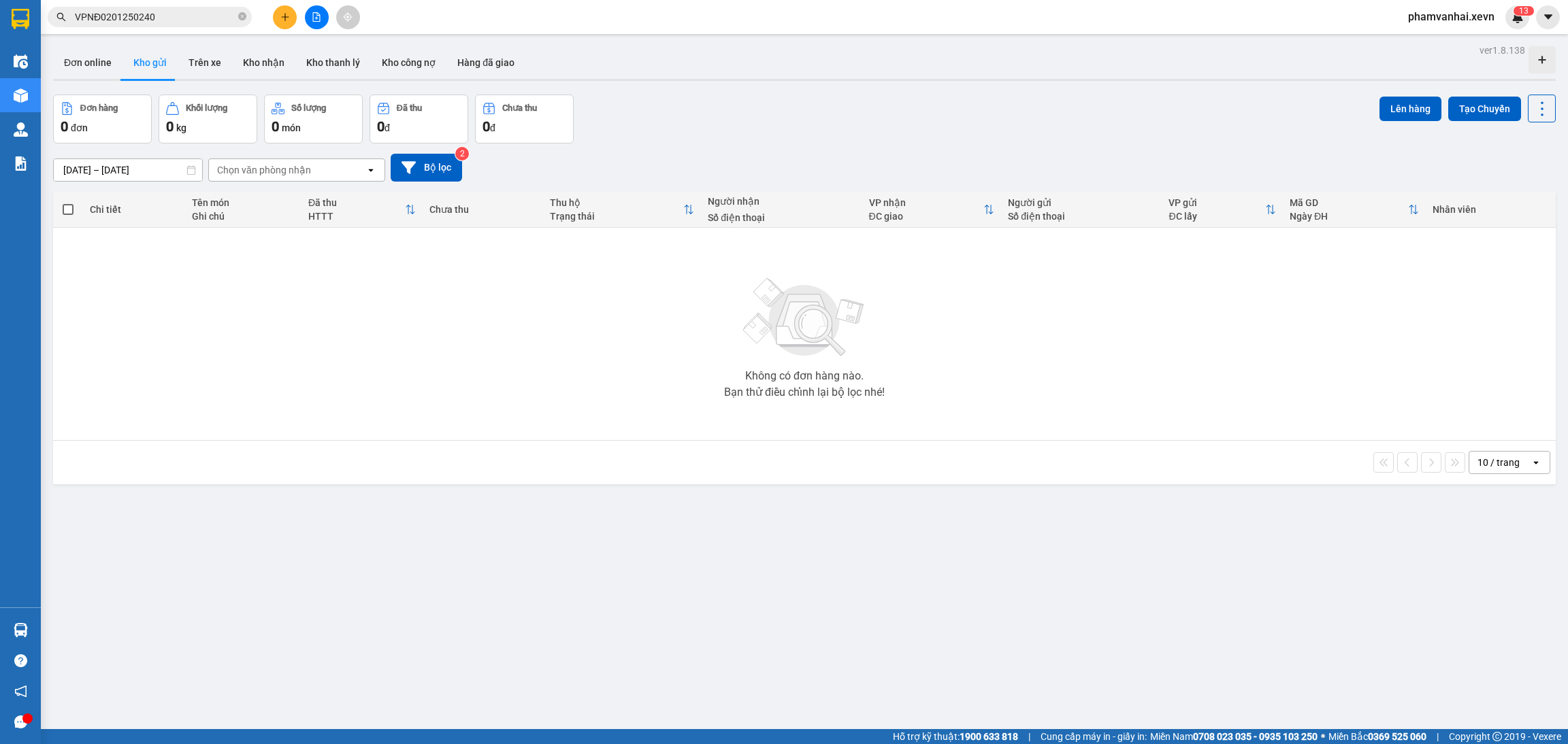
click at [332, 173] on div "Chọn văn phòng nhận" at bounding box center [287, 170] width 157 height 22
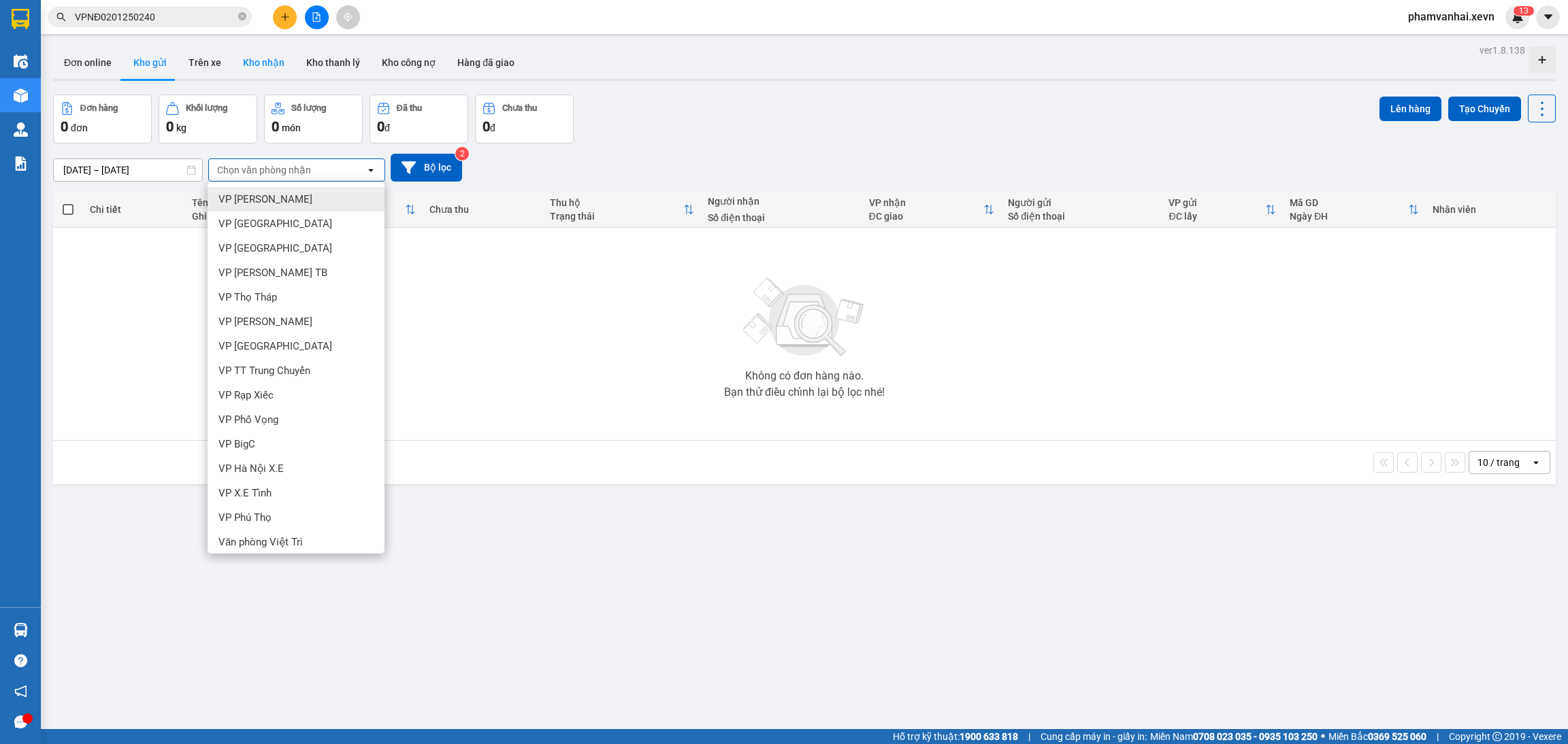
click at [258, 58] on button "Kho nhận" at bounding box center [264, 62] width 64 height 33
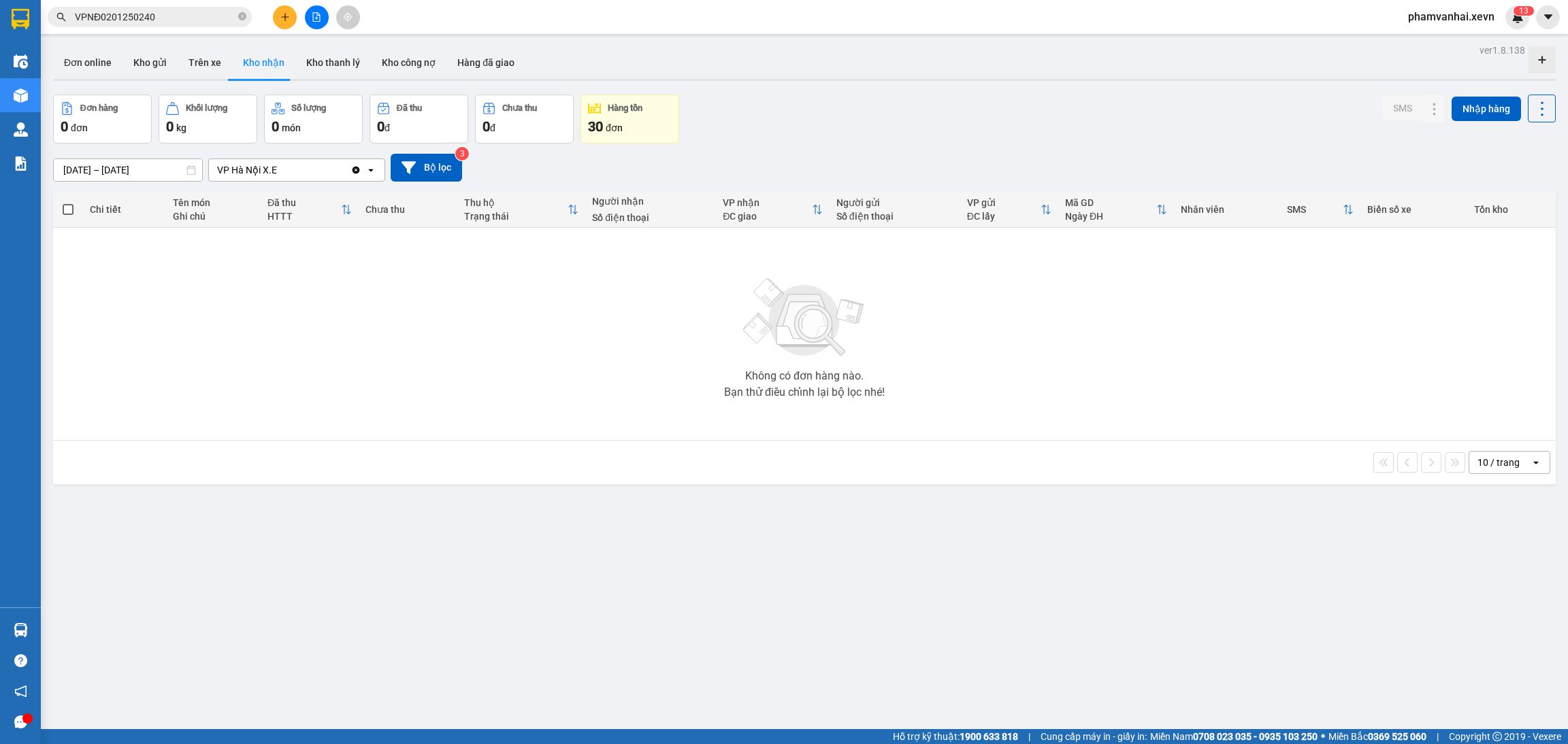
click at [327, 172] on div "VP Hà Nội X.E" at bounding box center [280, 170] width 142 height 22
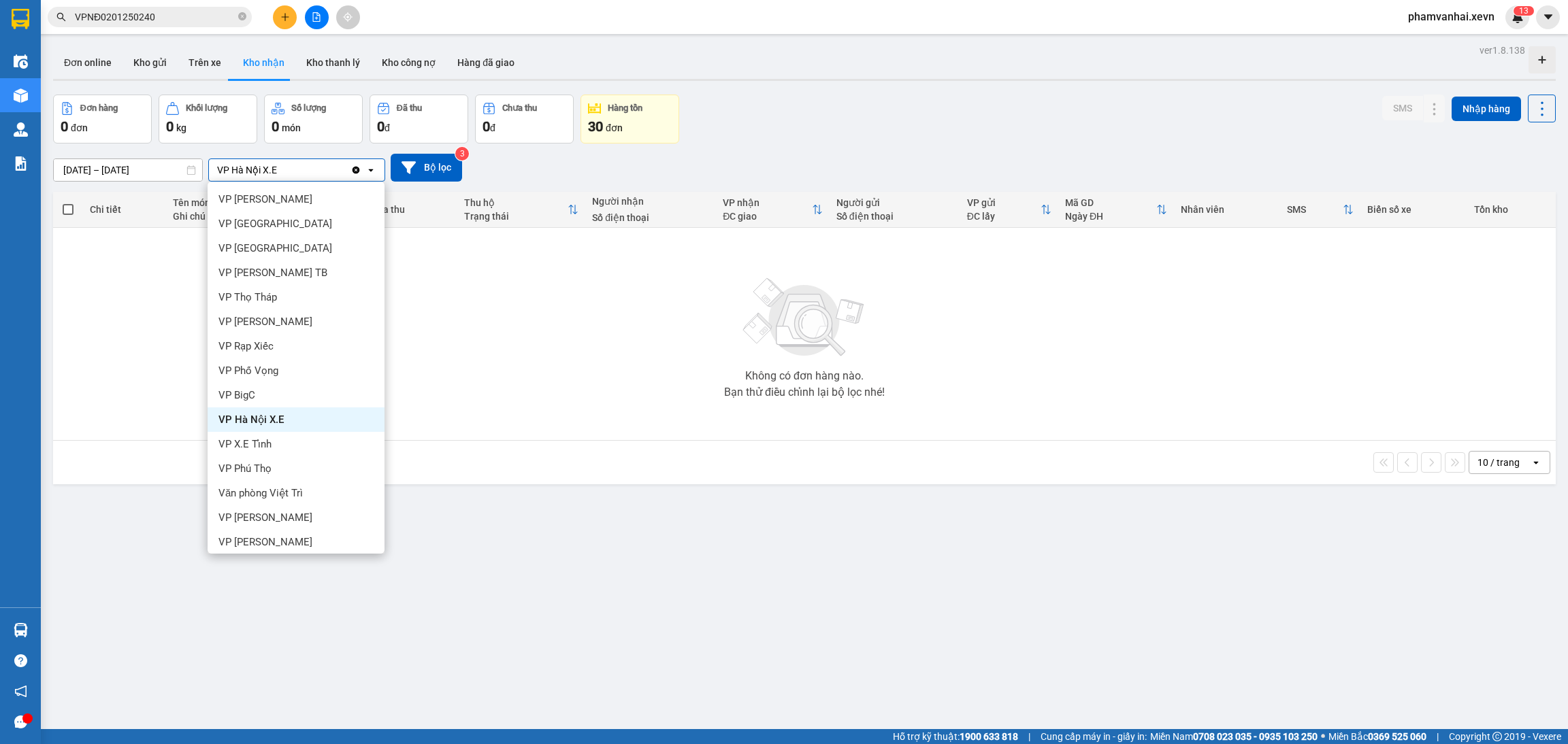
click at [353, 168] on icon "Clear value" at bounding box center [356, 170] width 7 height 7
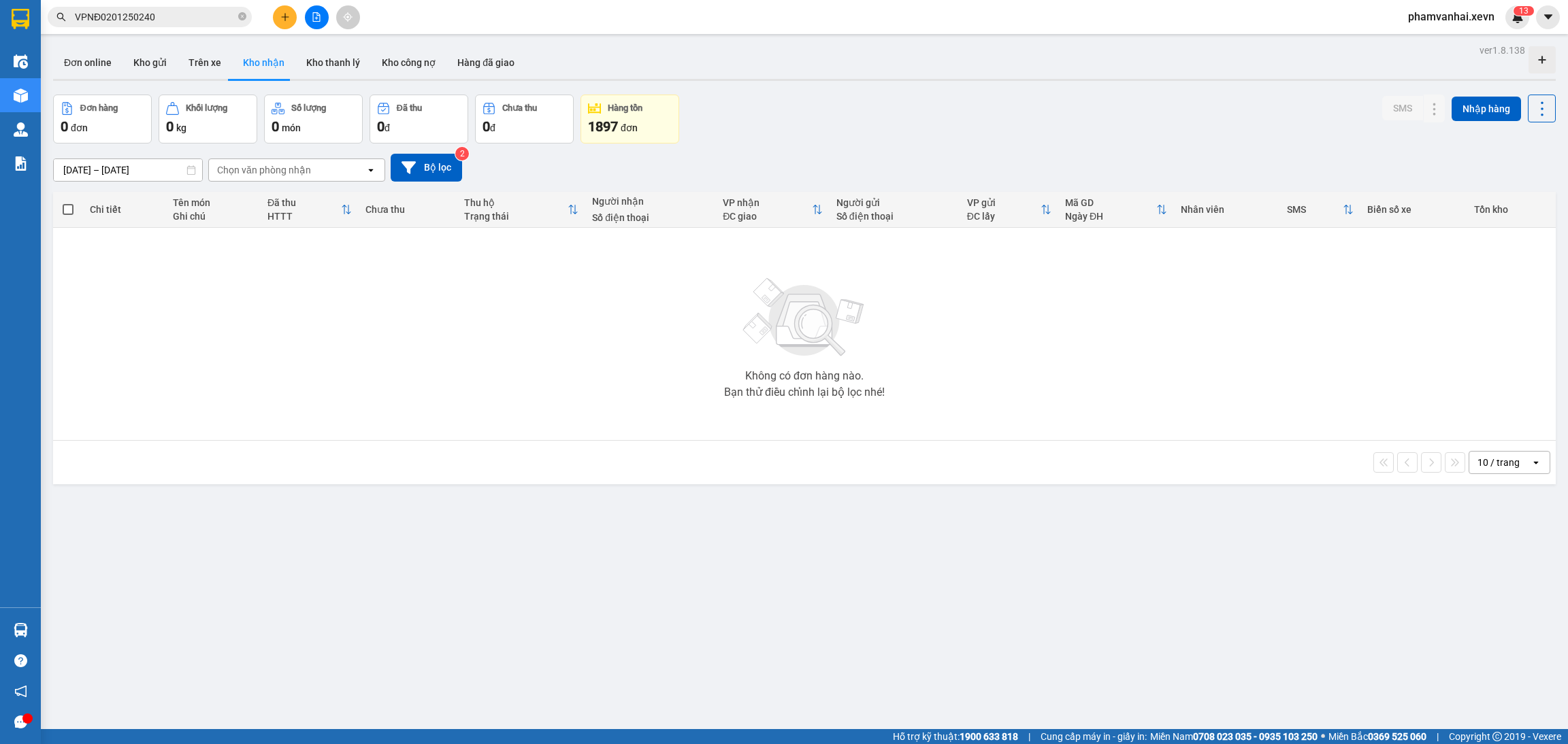
click at [100, 180] on div "ver 1.8.138 Đơn online Kho gửi Trên xe Kho nhận Kho thanh lý Kho công nợ Hàng đ…" at bounding box center [804, 413] width 1513 height 744
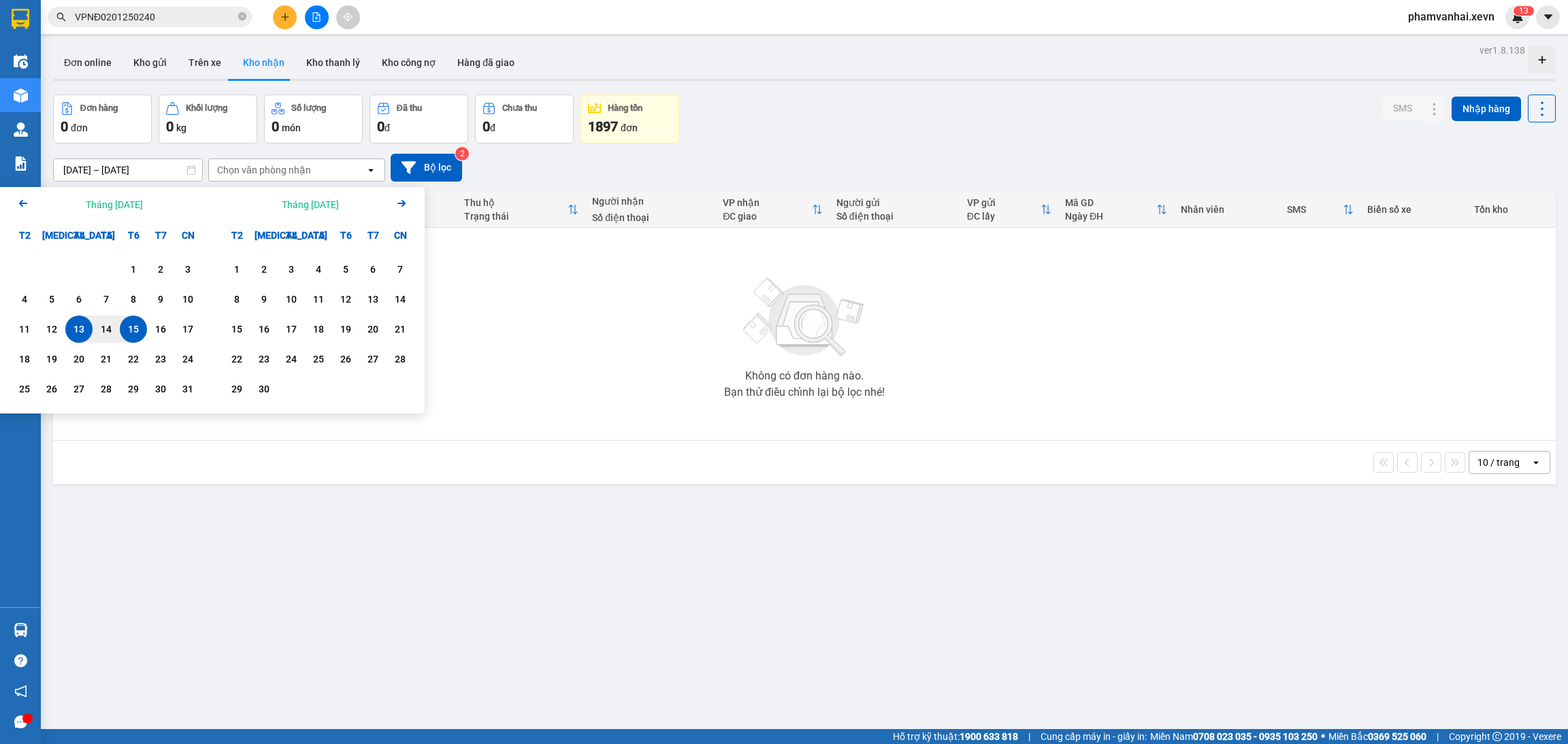
drag, startPoint x: 10, startPoint y: 196, endPoint x: 17, endPoint y: 204, distance: 10.6
click at [14, 202] on div "Arrow Left Tháng Tám 2025" at bounding box center [106, 204] width 212 height 35
click at [18, 204] on icon "Arrow Left" at bounding box center [23, 203] width 17 height 17
click at [17, 204] on icon "Arrow Left" at bounding box center [23, 203] width 17 height 17
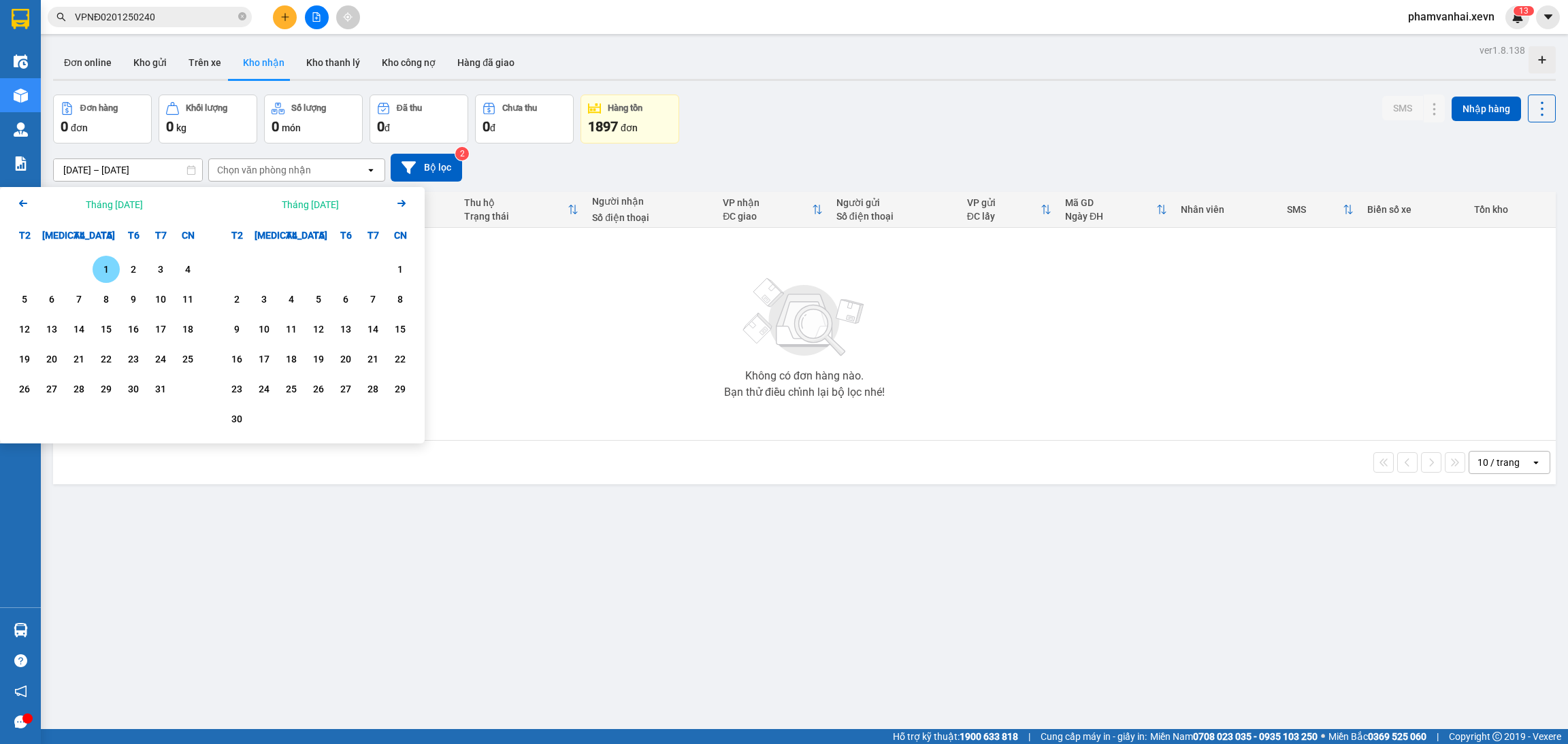
click at [17, 202] on icon "Arrow Left" at bounding box center [23, 203] width 17 height 17
click at [91, 266] on div "1" at bounding box center [79, 269] width 27 height 27
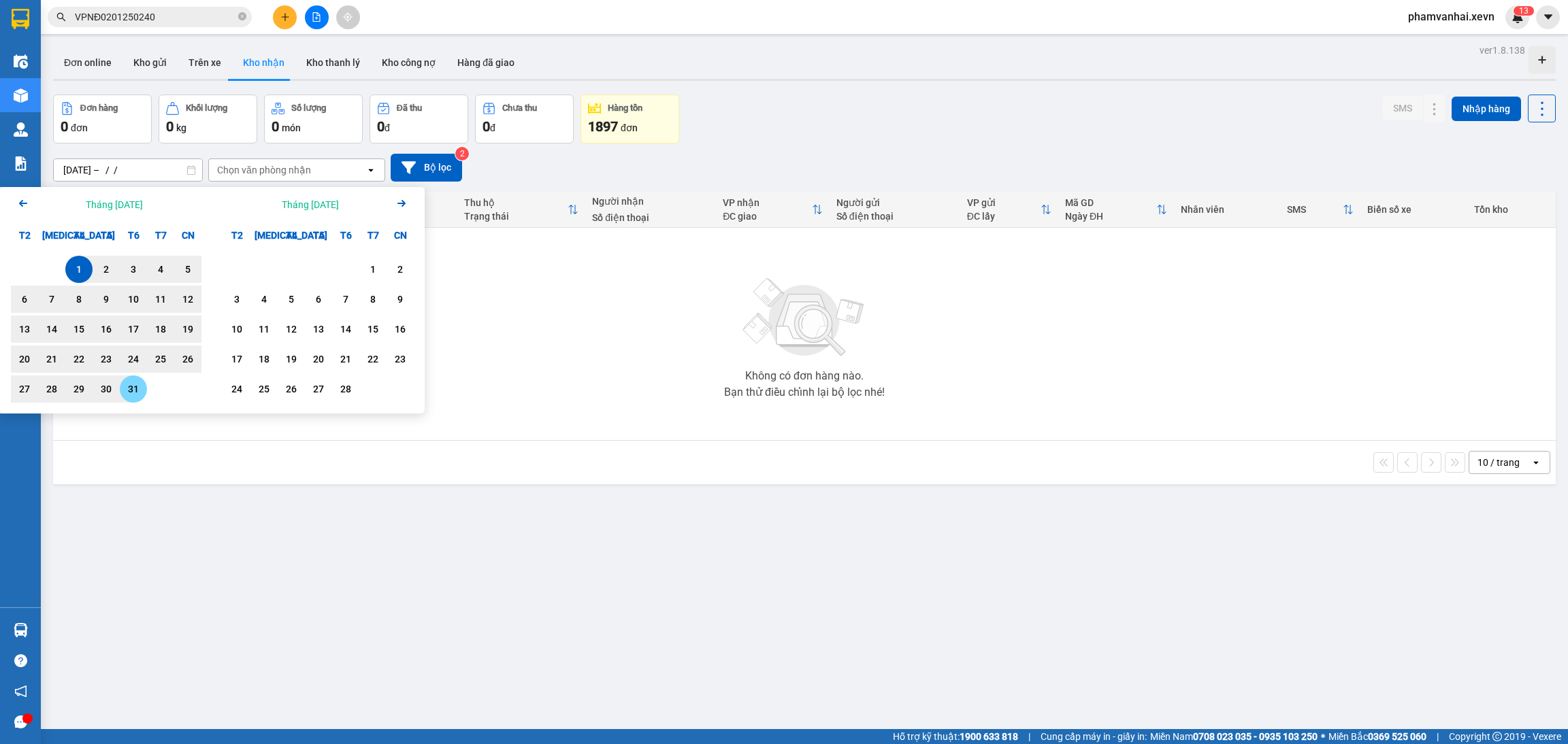
click at [135, 387] on div "31" at bounding box center [133, 389] width 19 height 17
type input "01/01/2025 – 31/01/2025"
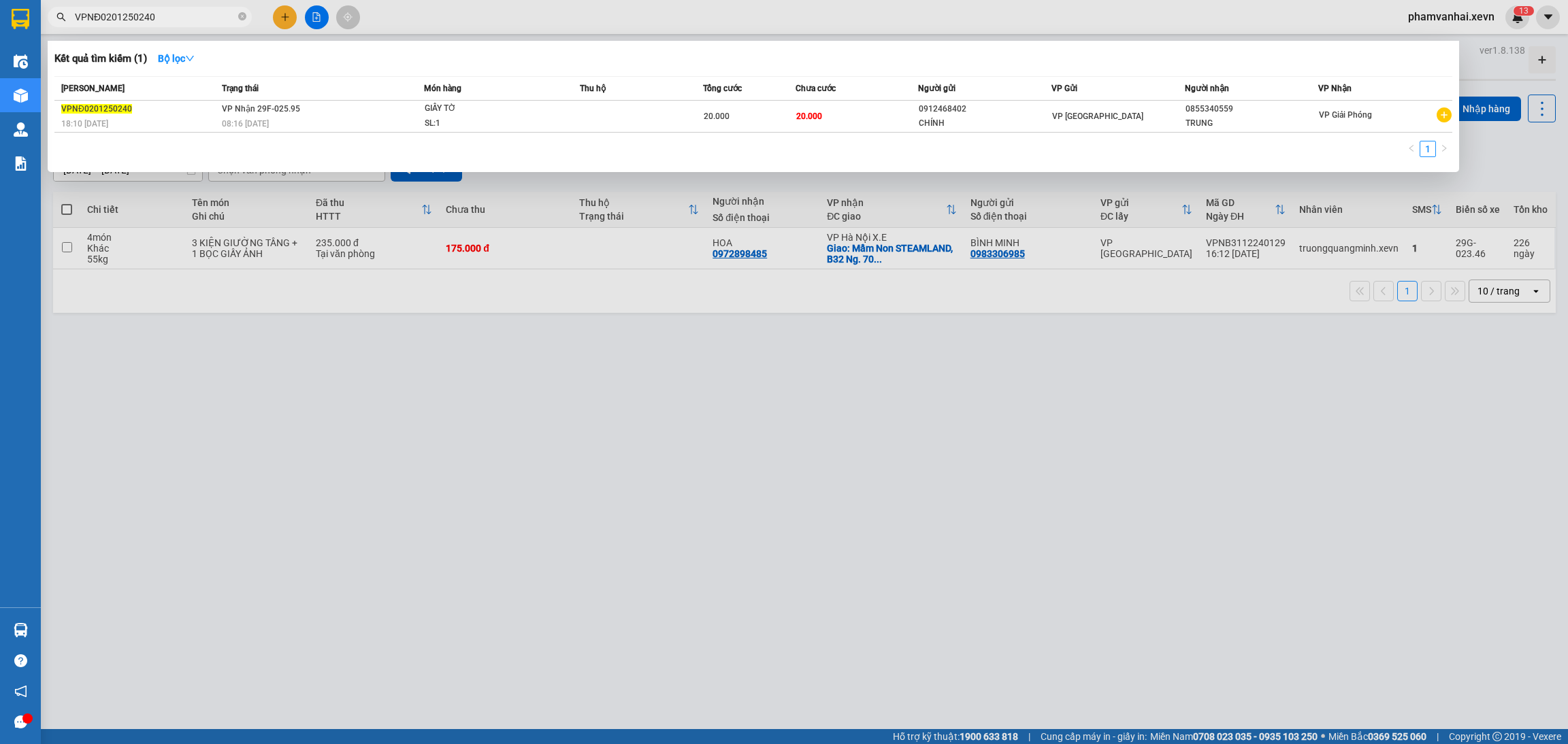
click at [211, 25] on span "VPNĐ0201250240" at bounding box center [150, 17] width 204 height 20
click at [261, 326] on div at bounding box center [784, 372] width 1568 height 744
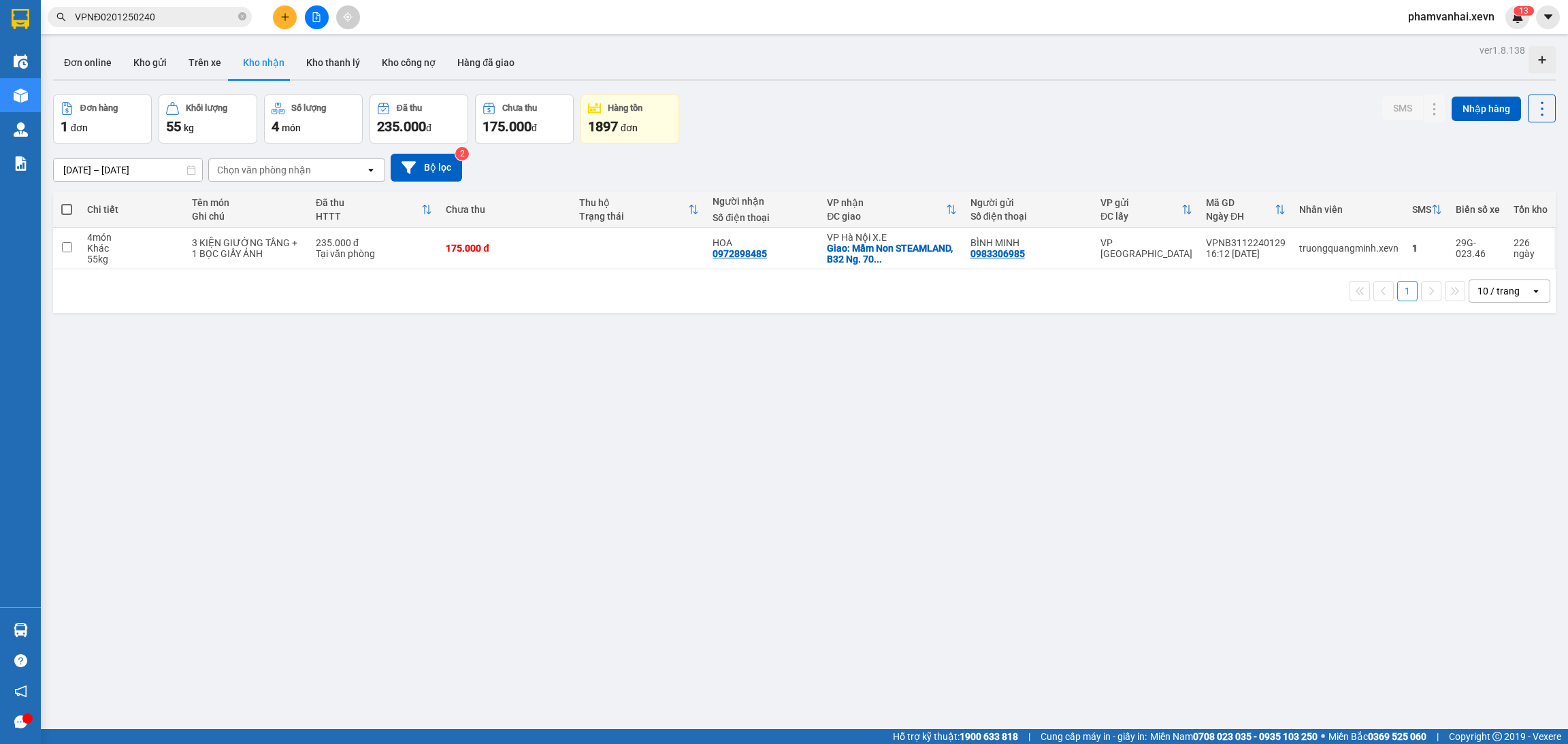
click at [312, 170] on div "Chọn văn phòng nhận" at bounding box center [287, 170] width 157 height 22
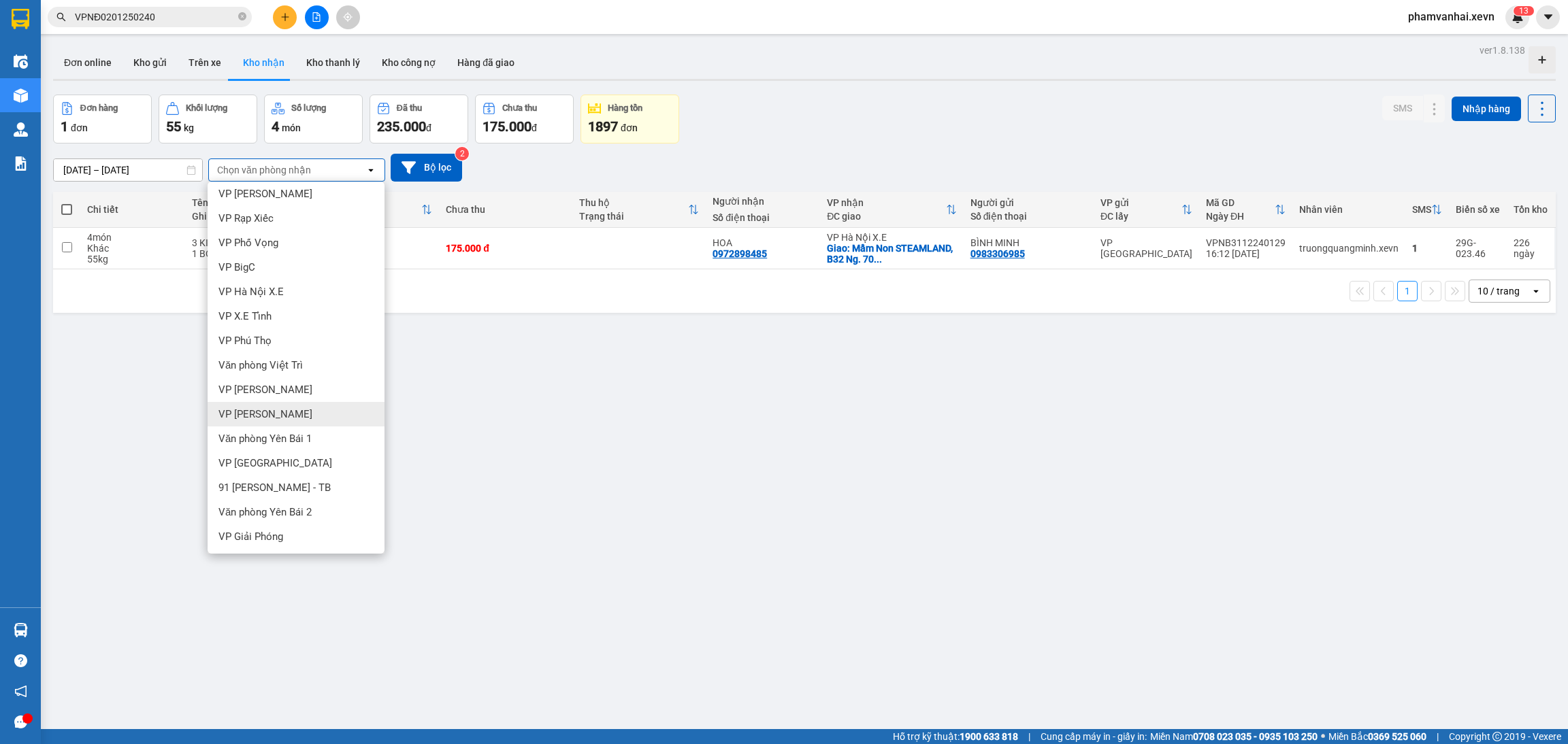
scroll to position [62, 0]
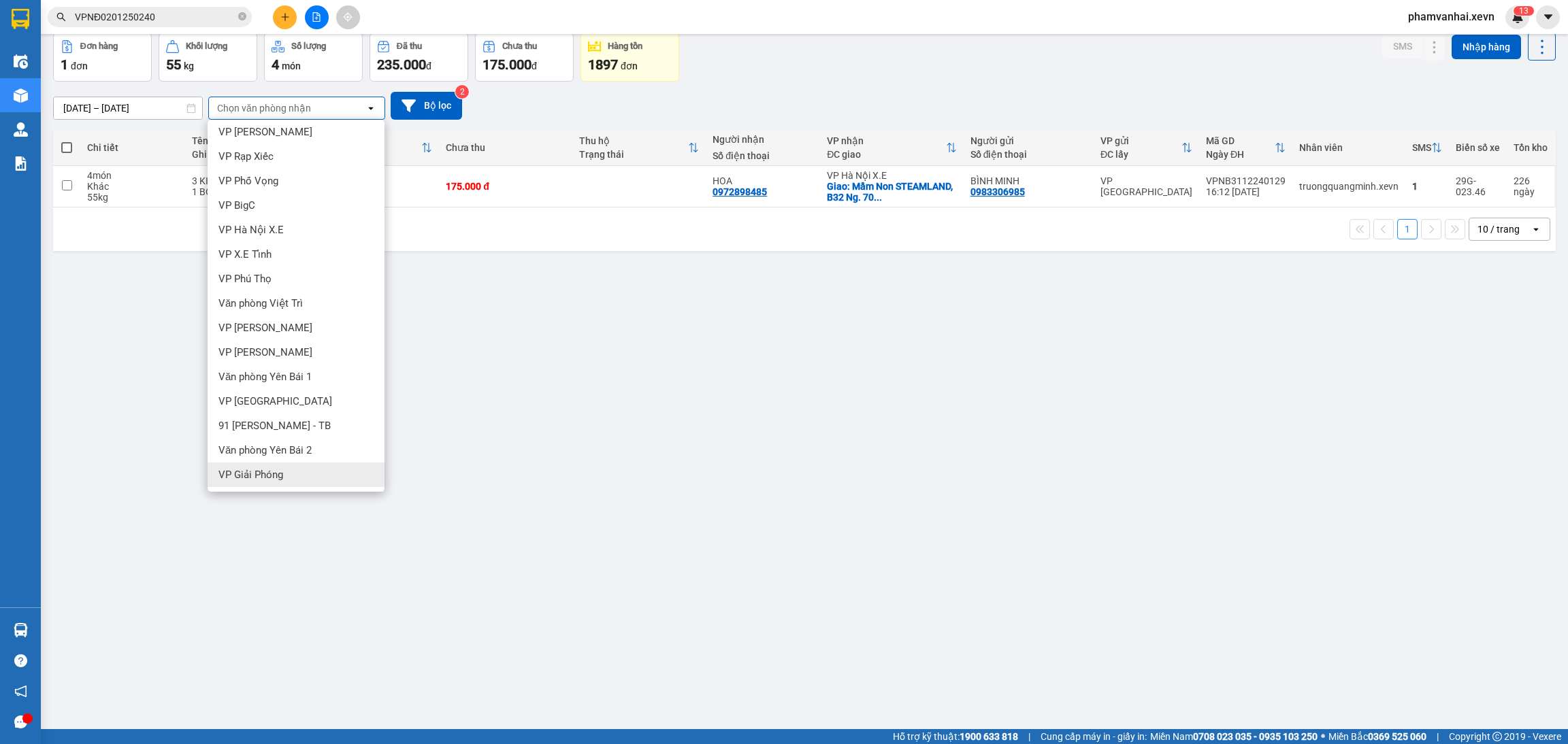
click at [288, 462] on div "VP Giải Phóng" at bounding box center [296, 475] width 177 height 25
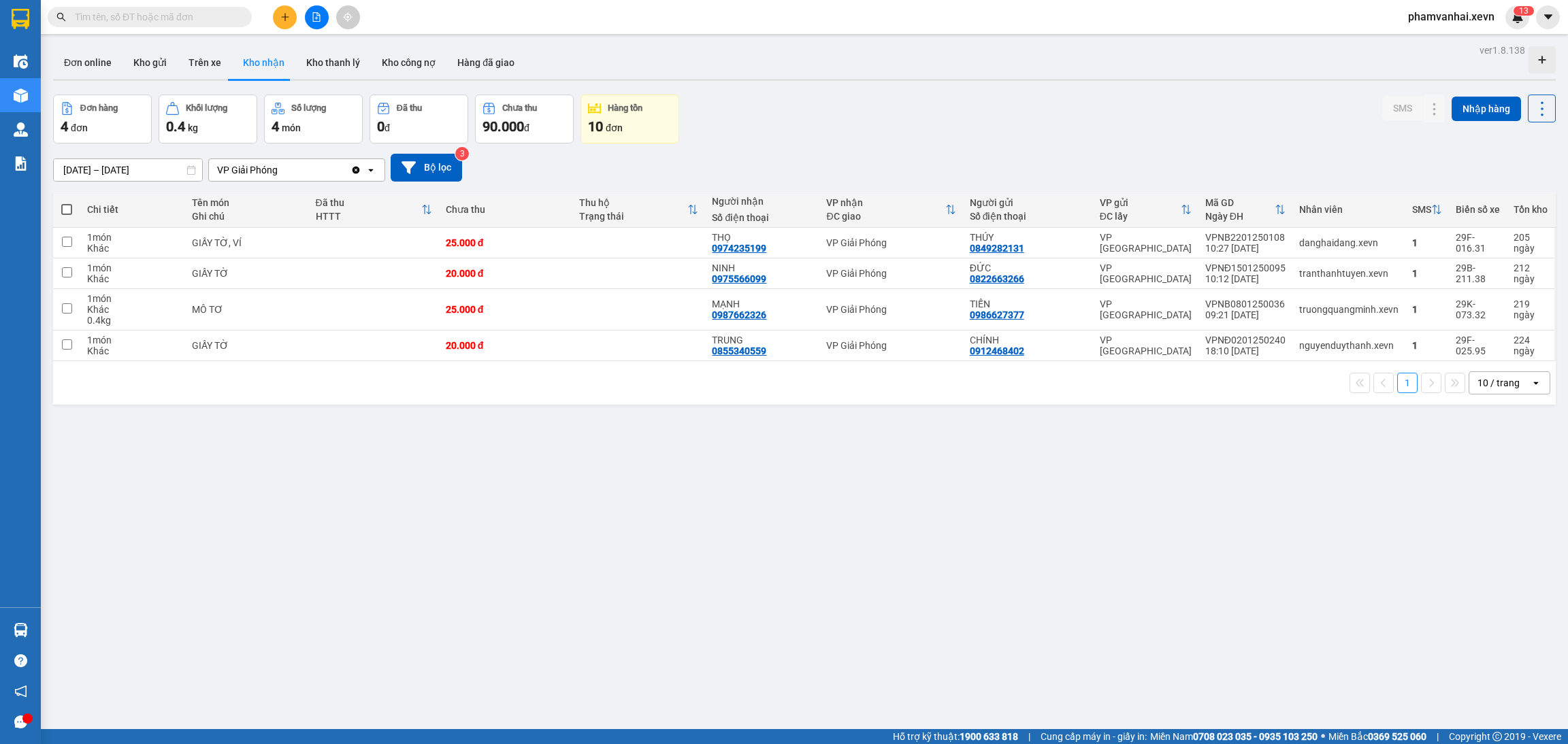
click at [1541, 115] on div "ver 1.8.138 Đơn online Kho gửi Trên xe Kho nhận Kho thanh lý Kho công nợ Hàng đ…" at bounding box center [804, 413] width 1513 height 744
click at [1510, 119] on div "SMS Nhập hàng" at bounding box center [1469, 108] width 173 height 28
click at [1533, 105] on icon at bounding box center [1542, 108] width 19 height 19
click at [1521, 12] on span "1" at bounding box center [1521, 10] width 5 height 9
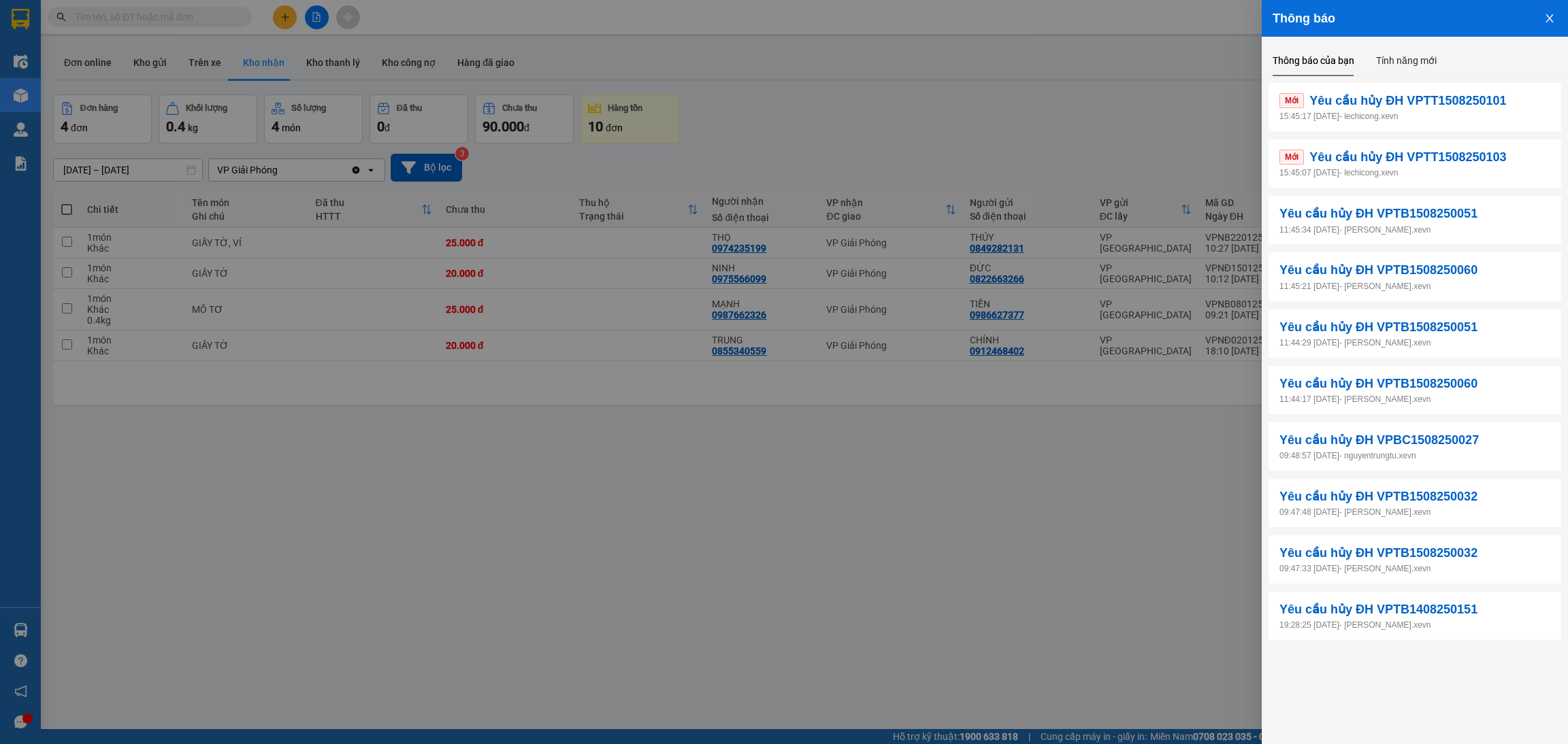
click at [1416, 111] on p "15:45:17 15/08/2025 - lechicong.xevn" at bounding box center [1414, 117] width 271 height 13
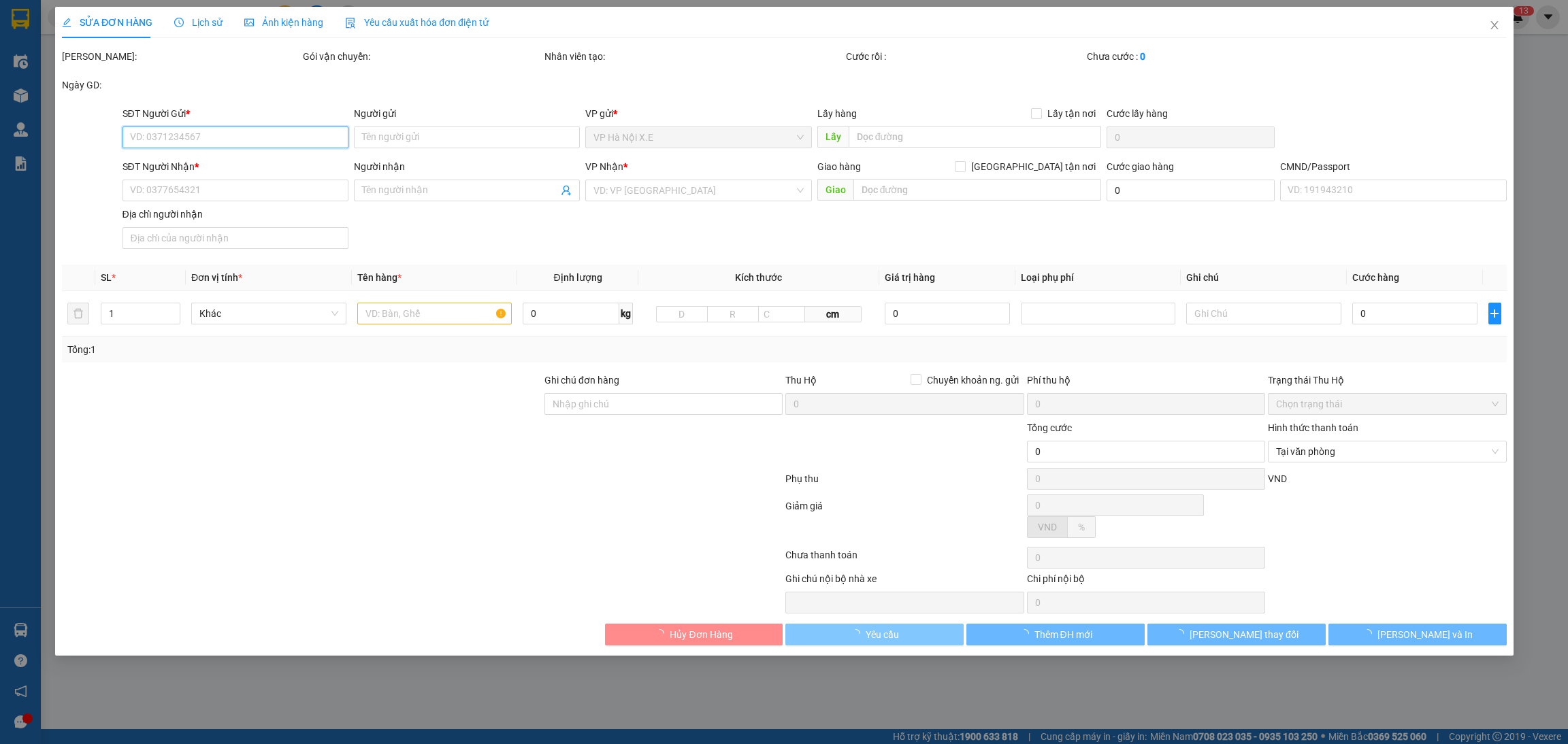
type input "0968022464"
type input "trung"
type input "0934666655"
type input "QUANG ANH"
type input "034090001477 NGUYỄN KHẮC DUY"
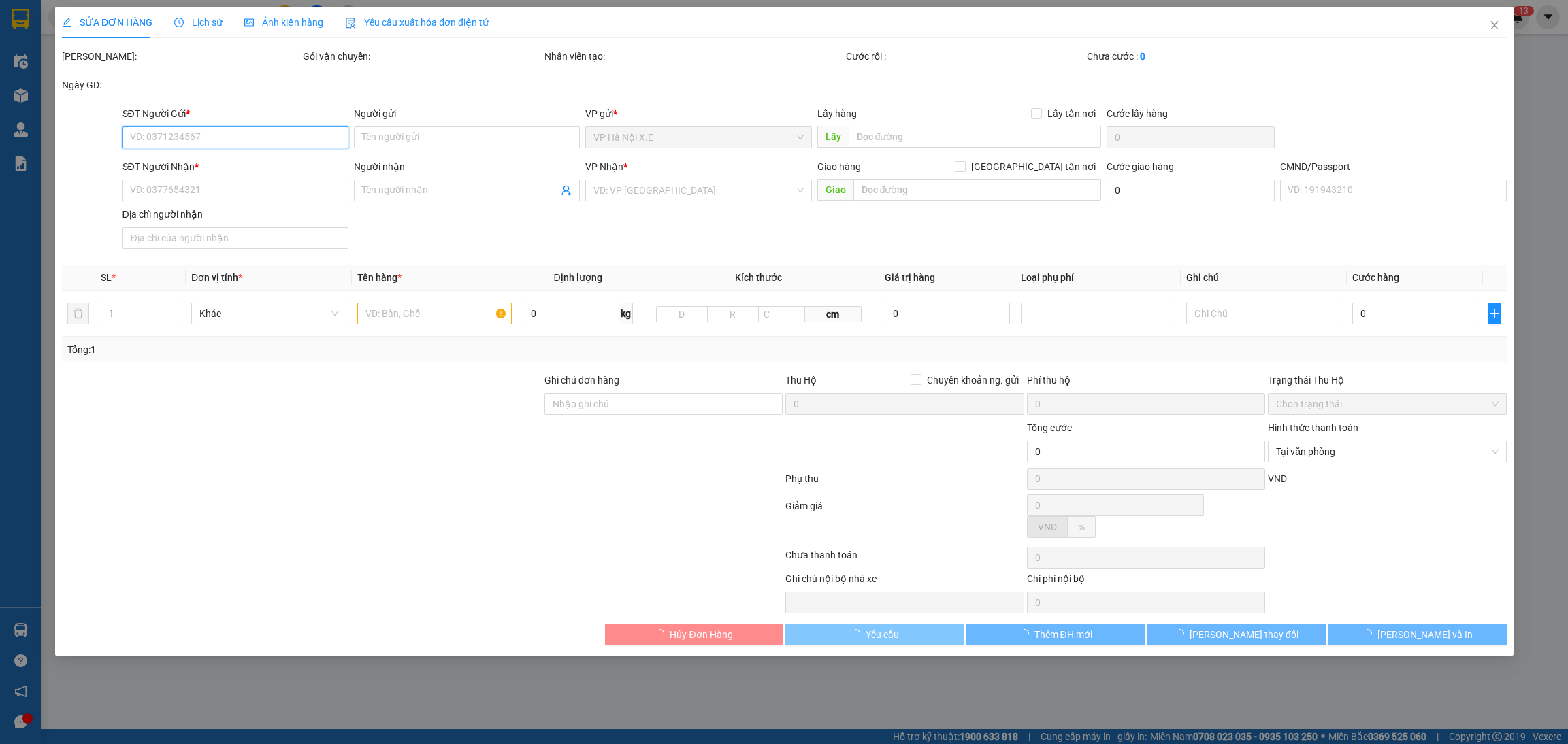
type input "25.000"
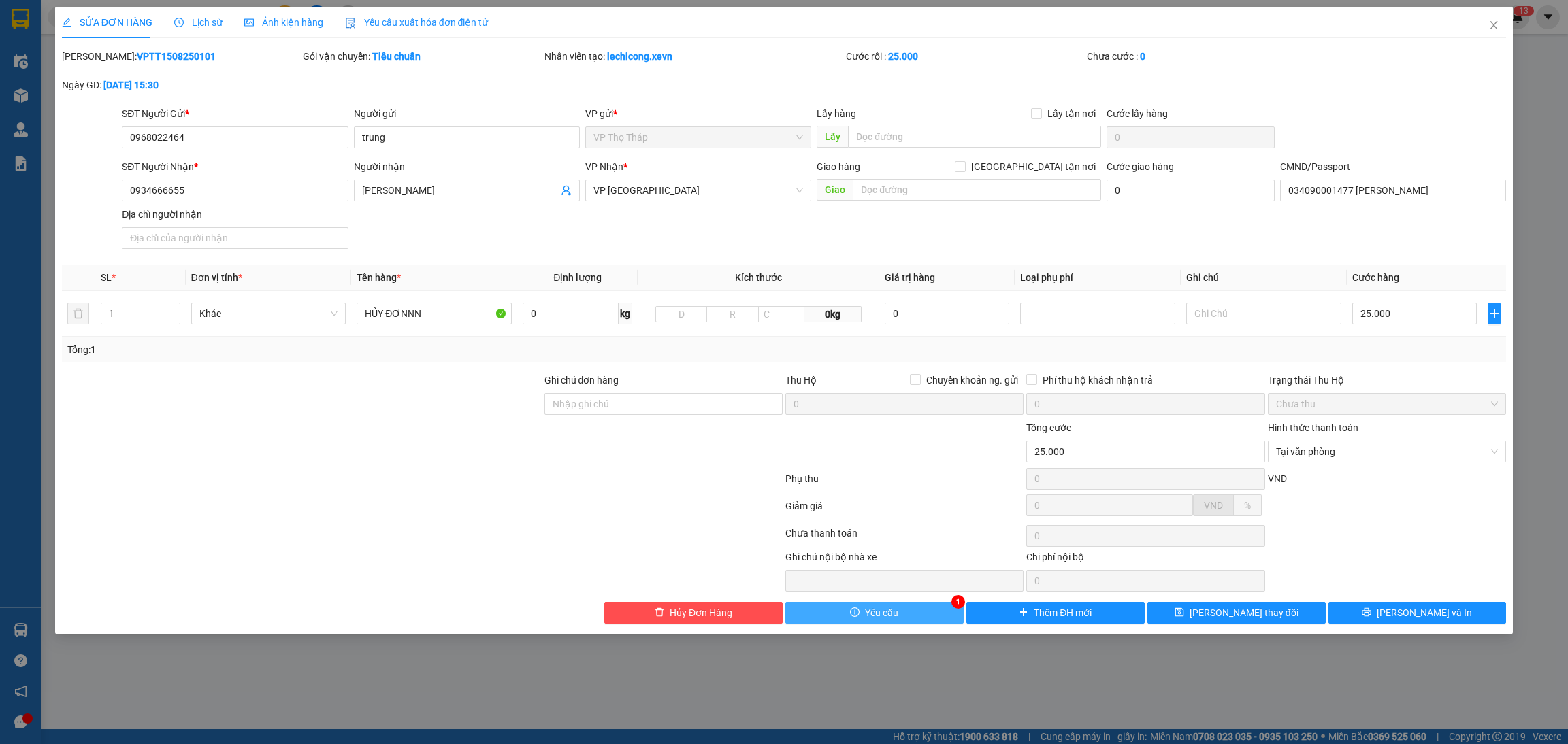
click at [893, 628] on div "SỬA ĐƠN HÀNG Lịch sử Ảnh kiện hàng Yêu cầu xuất hóa đơn điện tử Total Paid Fee …" at bounding box center [784, 320] width 1458 height 627
click at [905, 613] on button "Yêu cầu" at bounding box center [874, 613] width 178 height 22
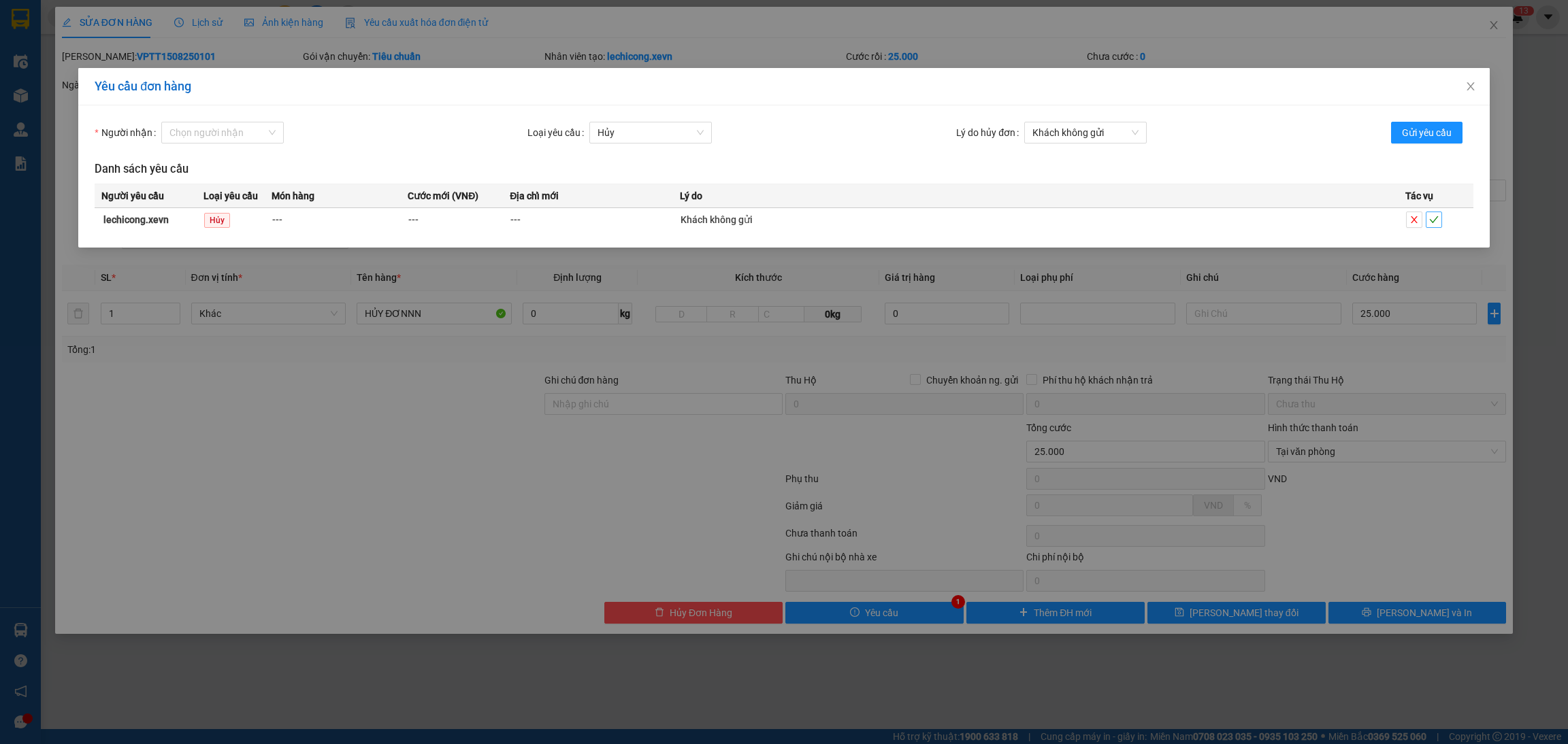
click at [1426, 218] on button "button" at bounding box center [1434, 220] width 17 height 17
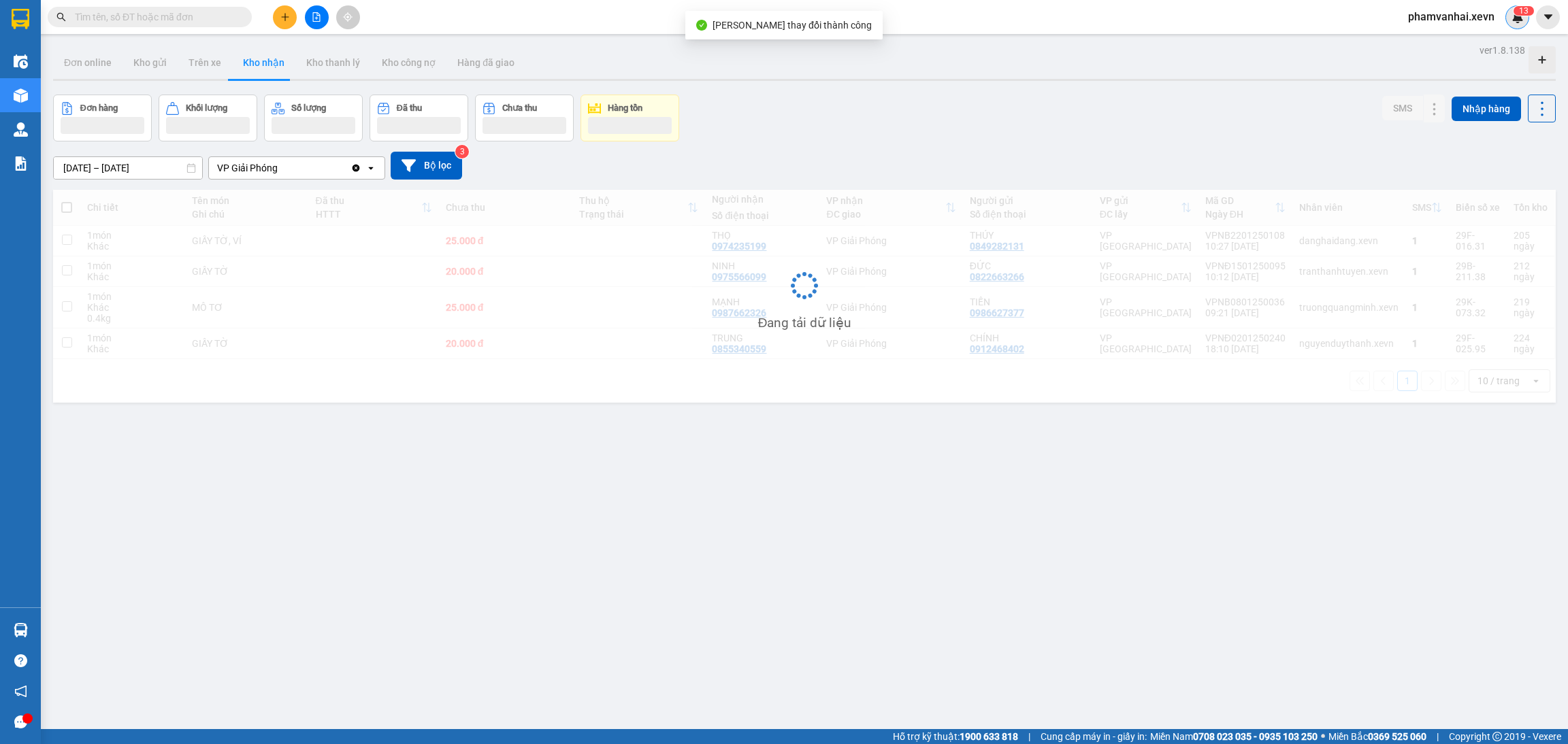
click at [1514, 20] on img at bounding box center [1517, 17] width 12 height 12
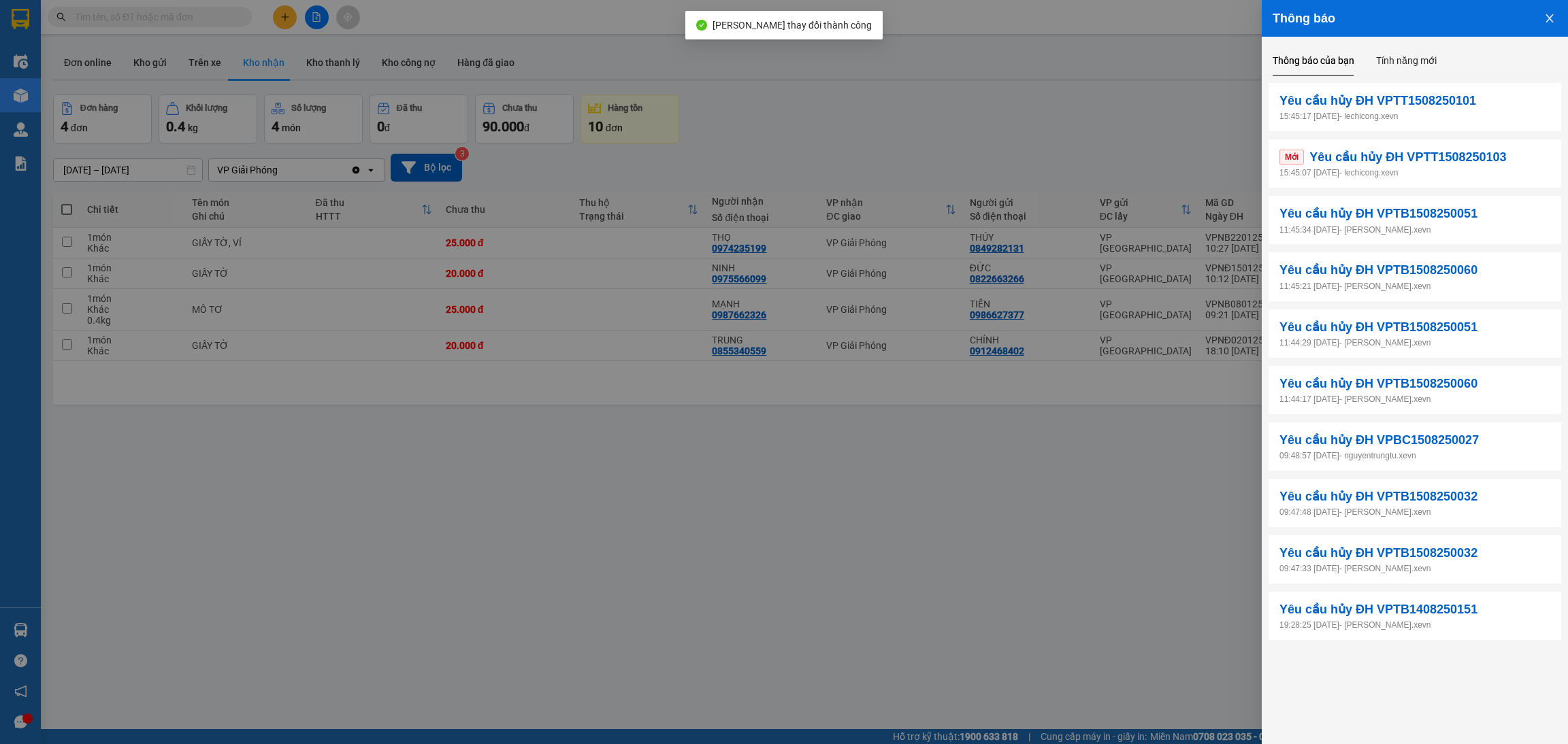
click at [1394, 175] on p "15:45:07 15/08/2025 - lechicong.xevn" at bounding box center [1414, 173] width 271 height 13
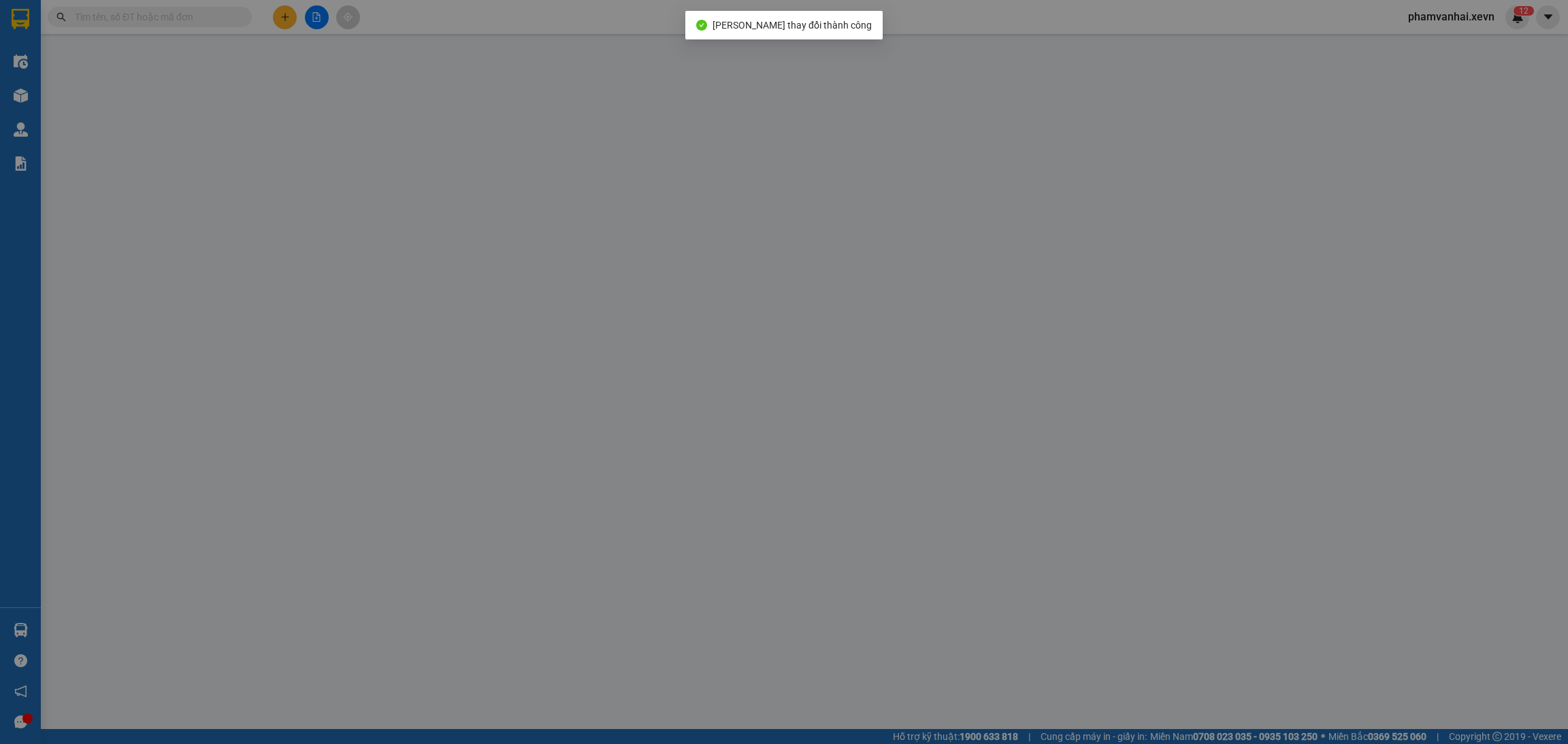
type input "0966550486"
type input "HẬU"
type input "0866993588"
type input "Phương"
type input "A PHƯƠNG"
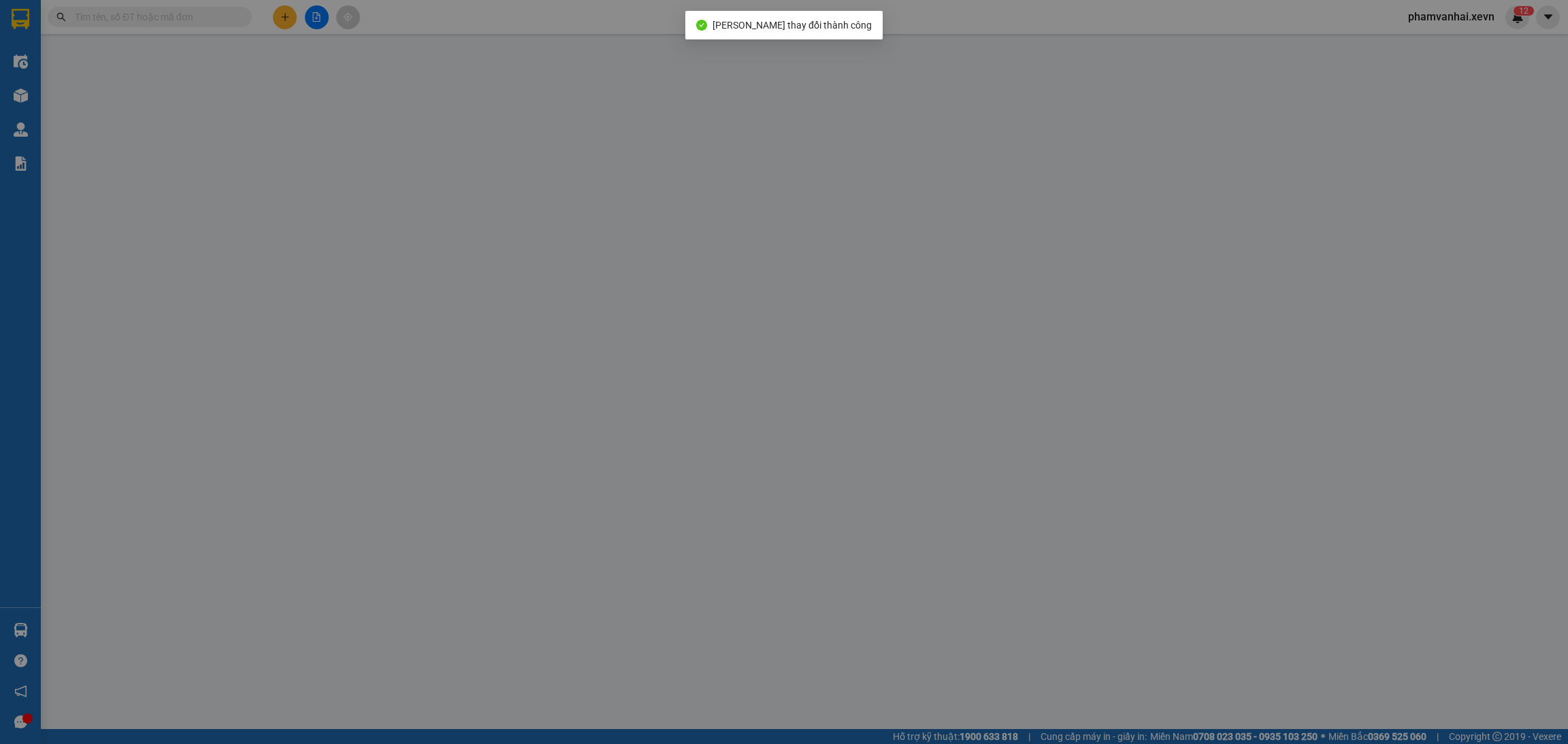
type input "35.000"
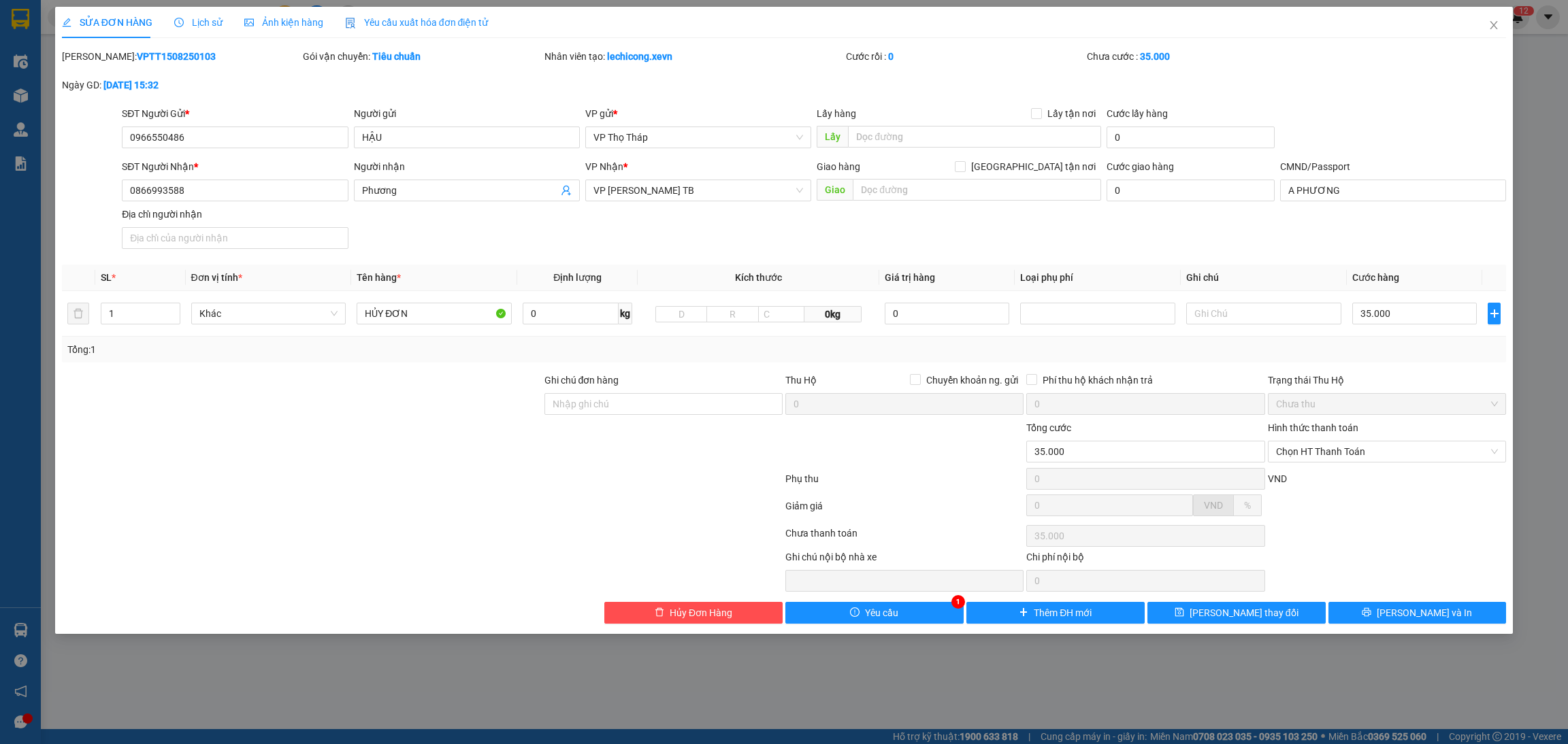
click at [899, 630] on div "SỬA ĐƠN HÀNG Lịch sử Ảnh kiện hàng Yêu cầu xuất hóa đơn điện tử Total Paid Fee …" at bounding box center [784, 320] width 1458 height 627
click at [901, 618] on button "Yêu cầu" at bounding box center [874, 613] width 178 height 22
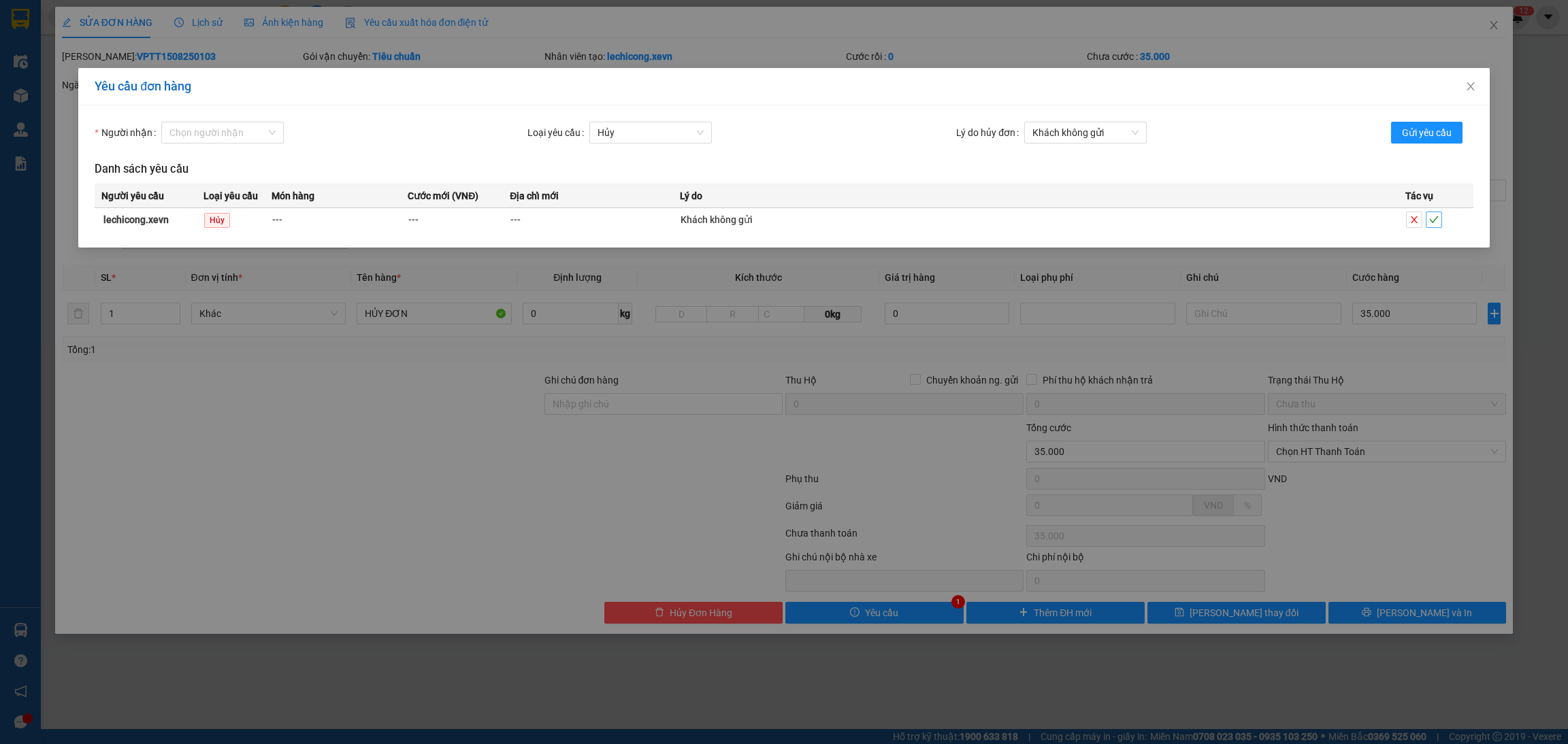
click at [1426, 225] on button "button" at bounding box center [1434, 220] width 17 height 17
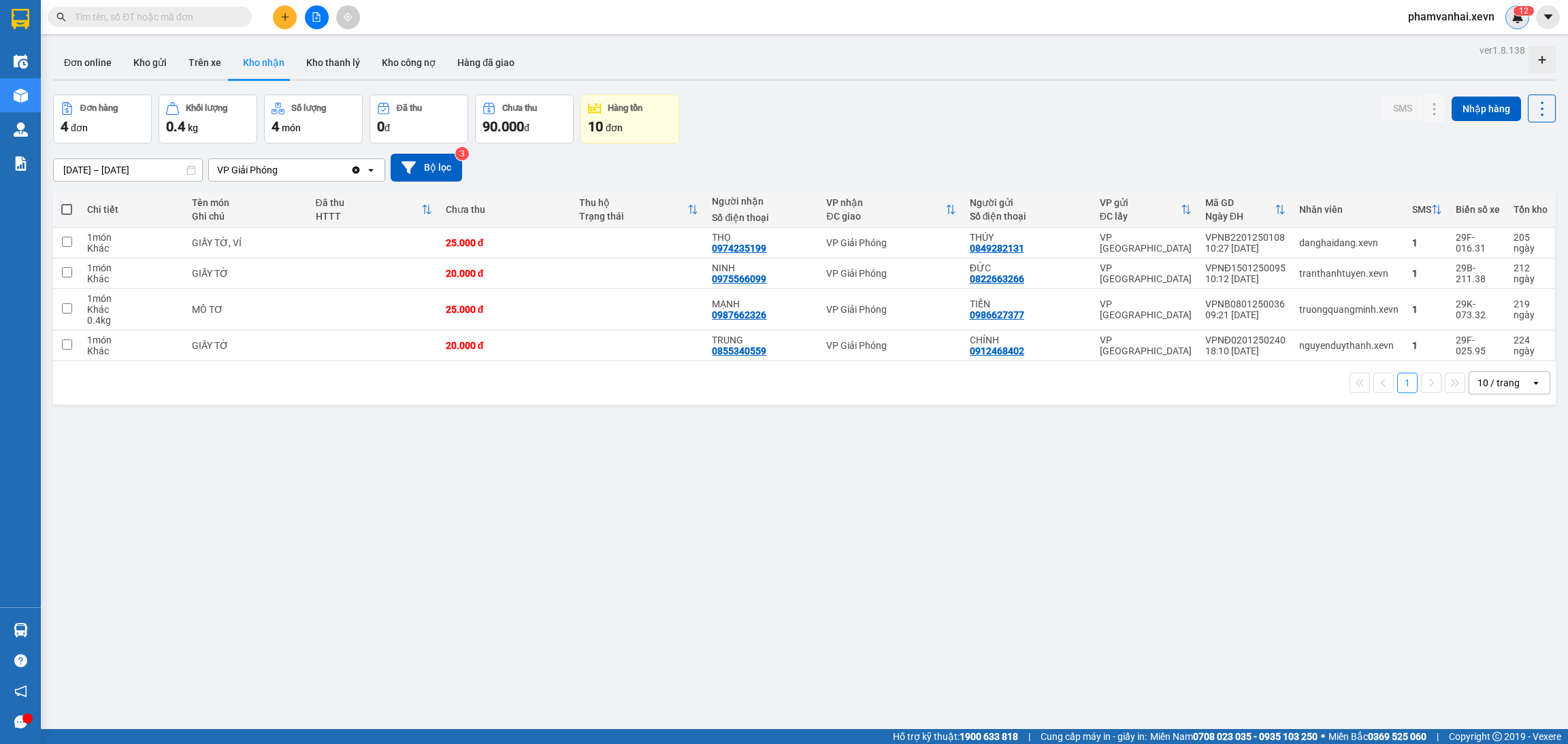
click at [1523, 9] on span "2" at bounding box center [1525, 10] width 5 height 9
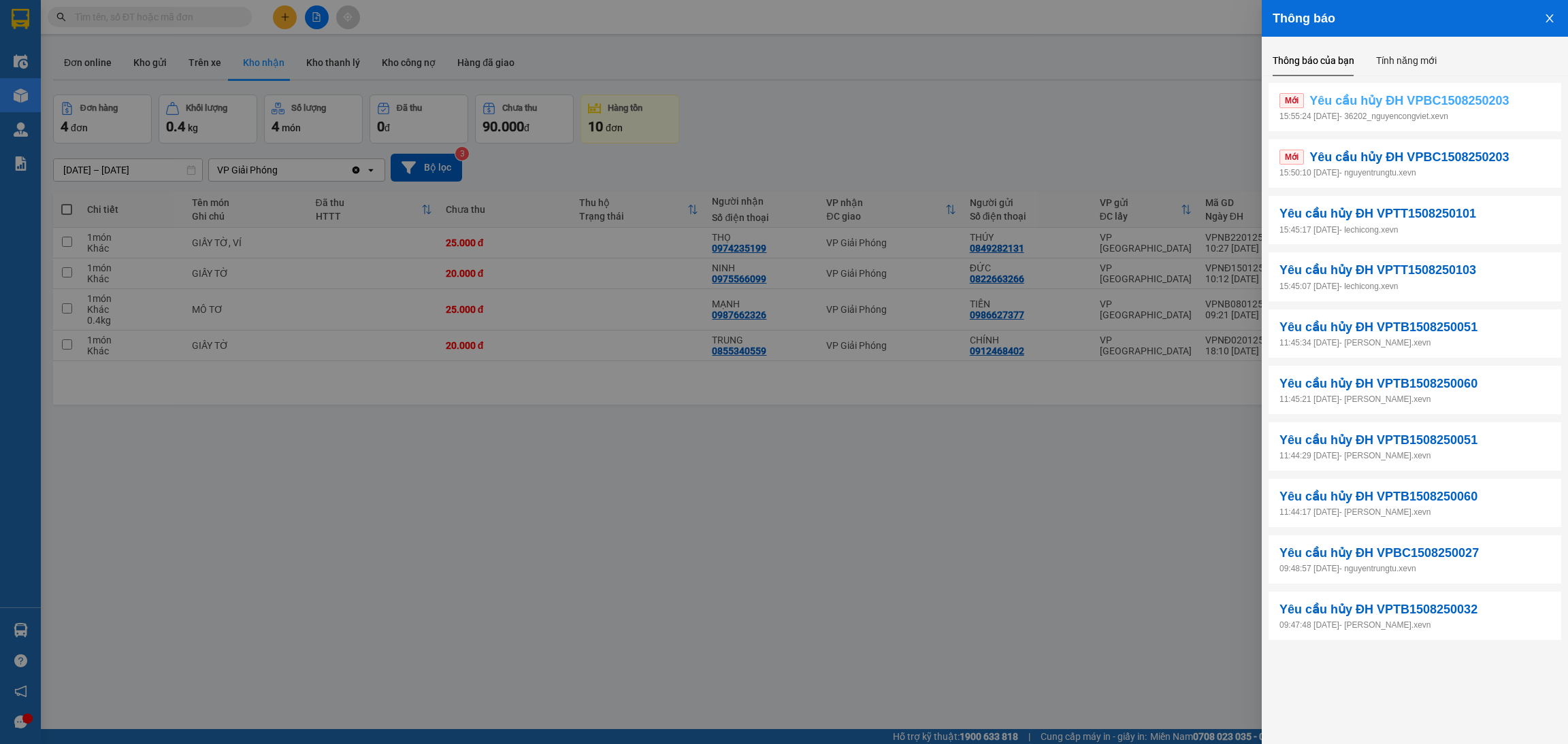
click at [1413, 101] on span "Yêu cầu hủy ĐH VPBC1508250203" at bounding box center [1409, 100] width 199 height 19
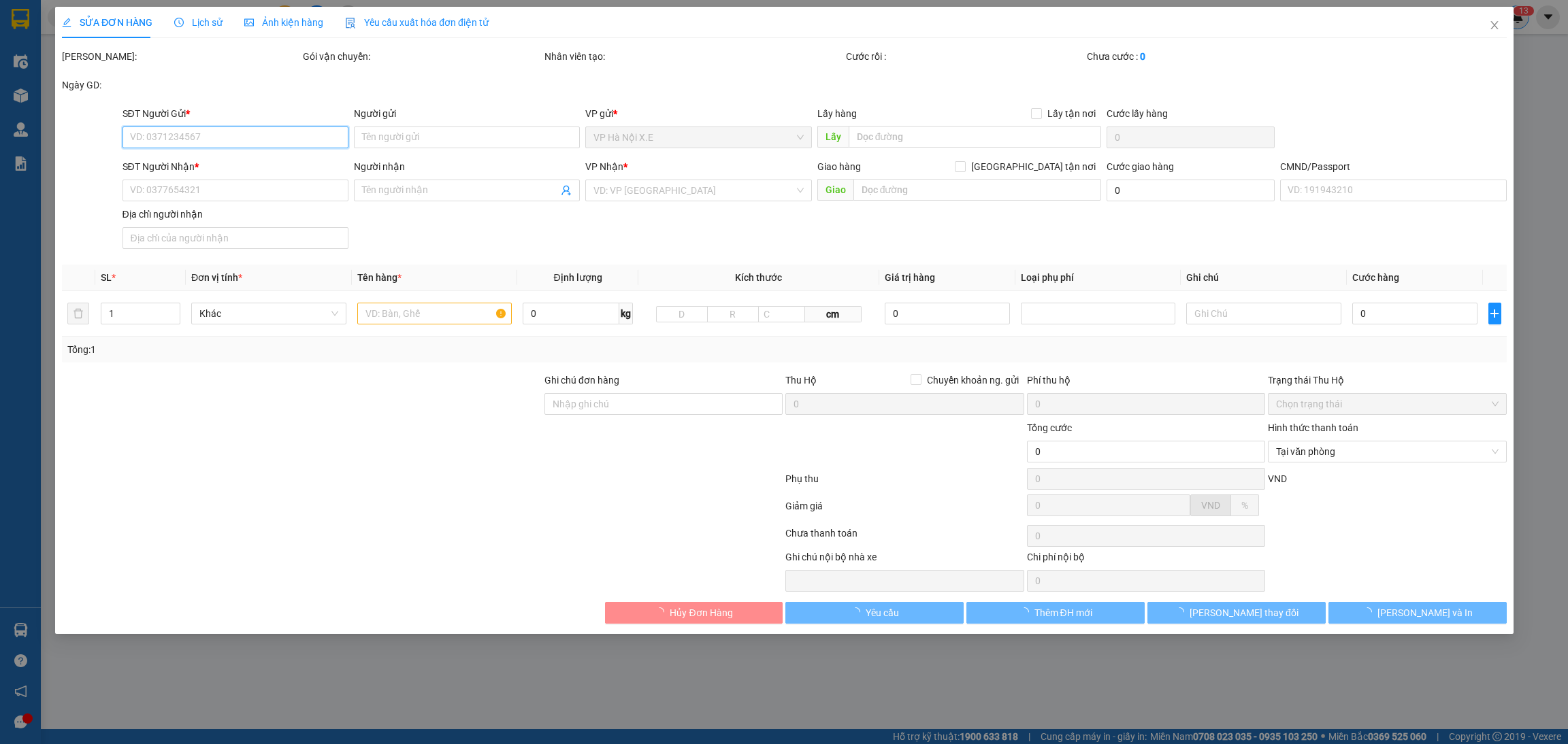
type input "0979297687"
type input "NGUYỄN ANH PHÚC"
type input "0946238470"
type input "NGUYỄN THỊ THẢO"
type input "036170013110 nguyễn thị thảo 24/48 lê quý đôn"
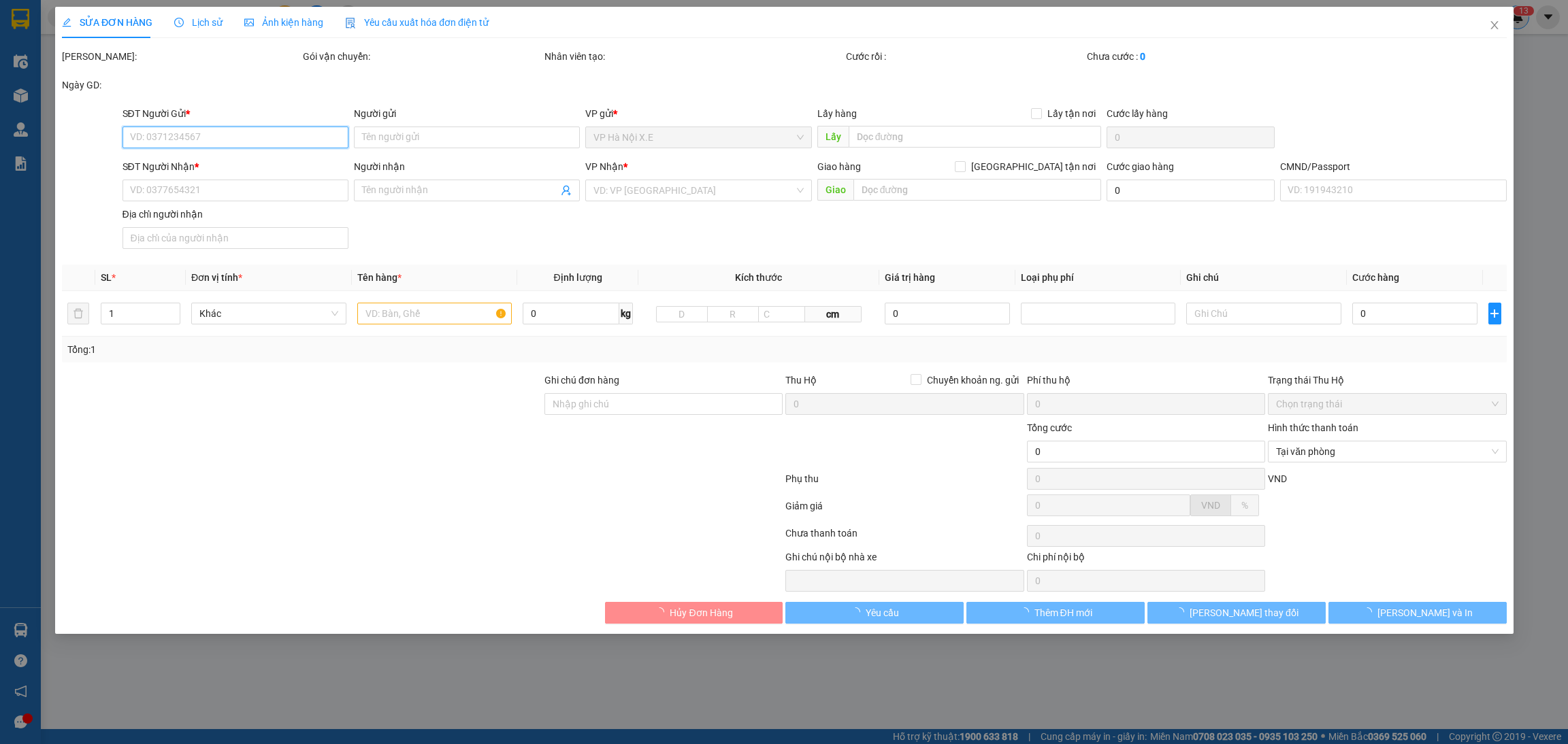
type input "200.000"
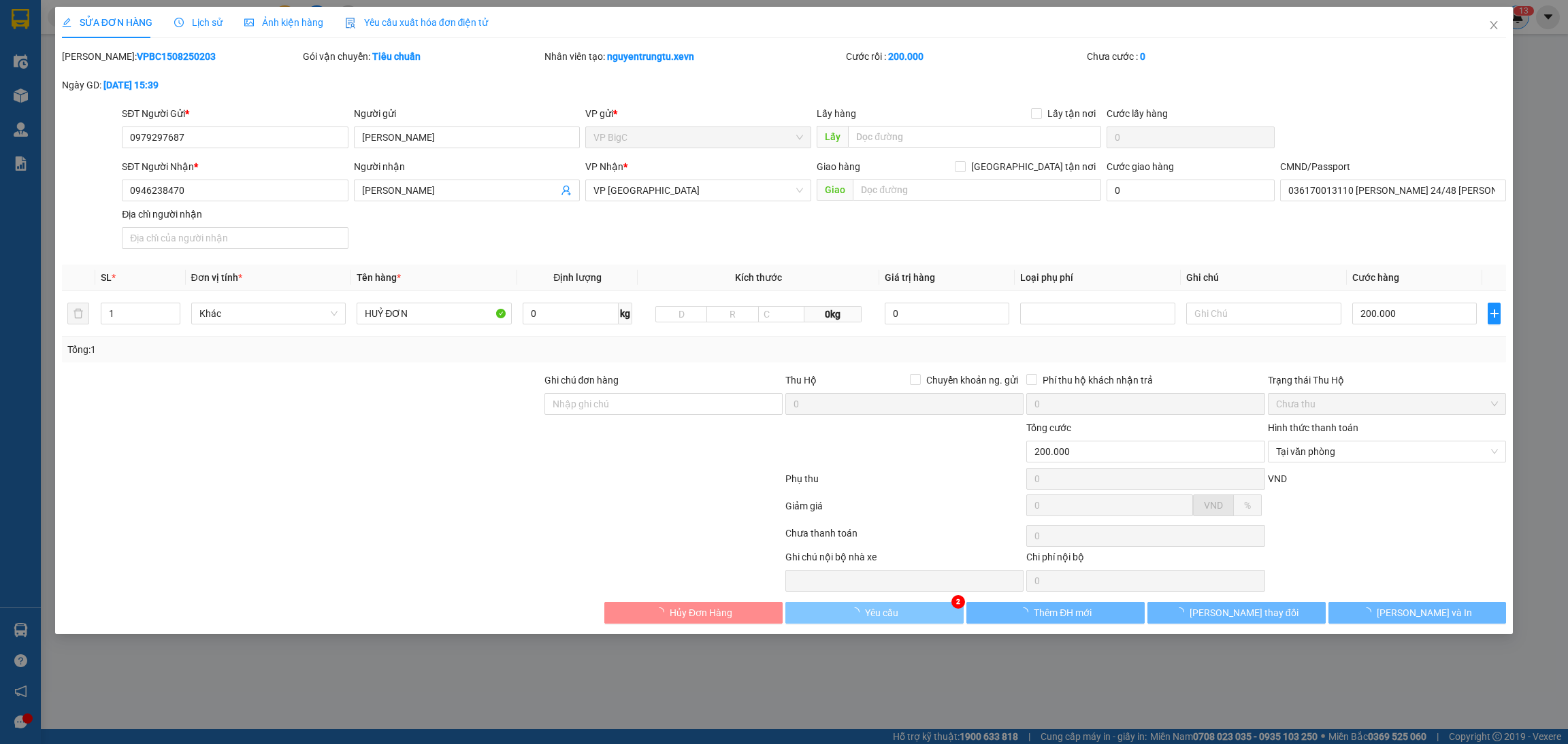
click at [870, 613] on span "Yêu cầu" at bounding box center [882, 613] width 33 height 15
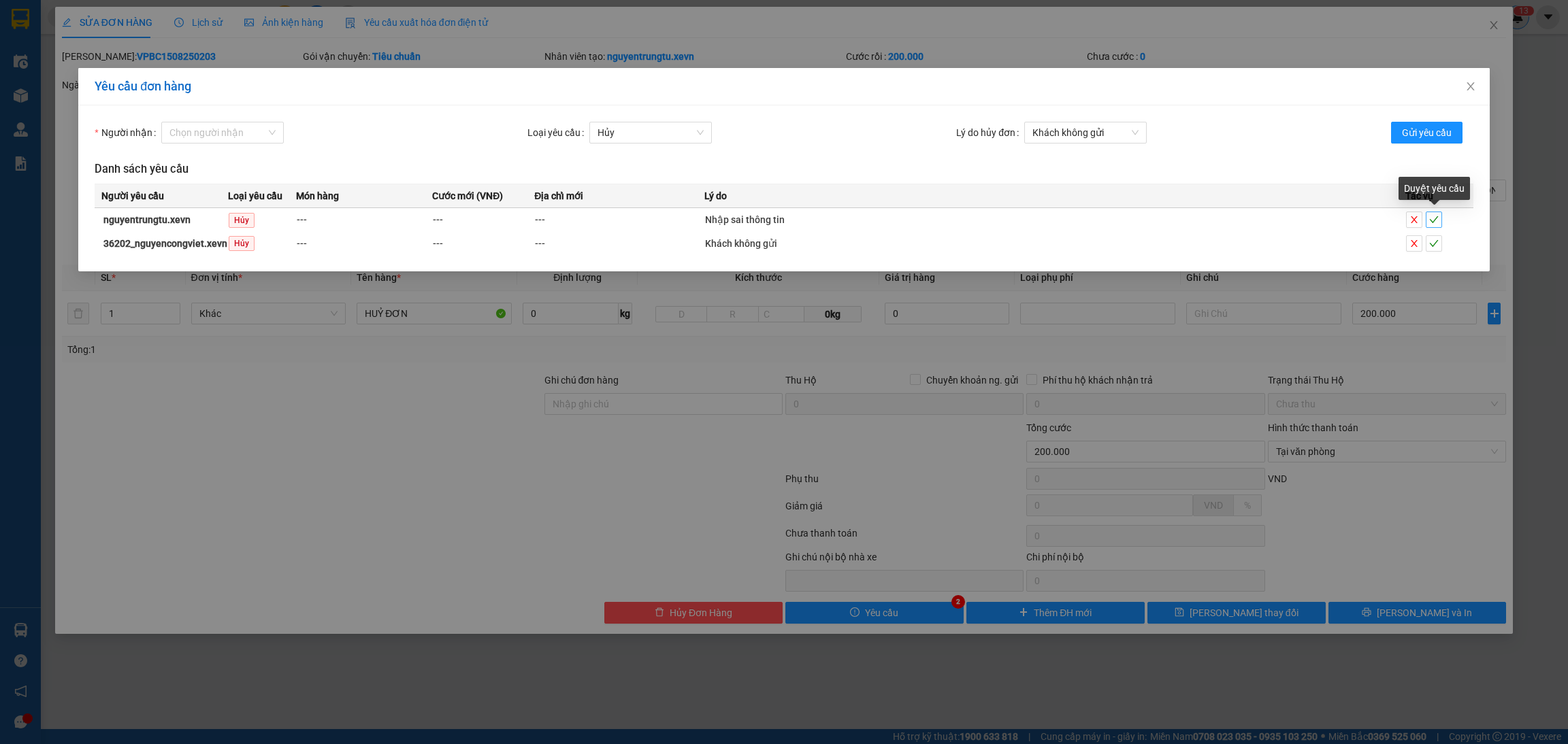
click at [1435, 218] on icon "check" at bounding box center [1434, 219] width 9 height 7
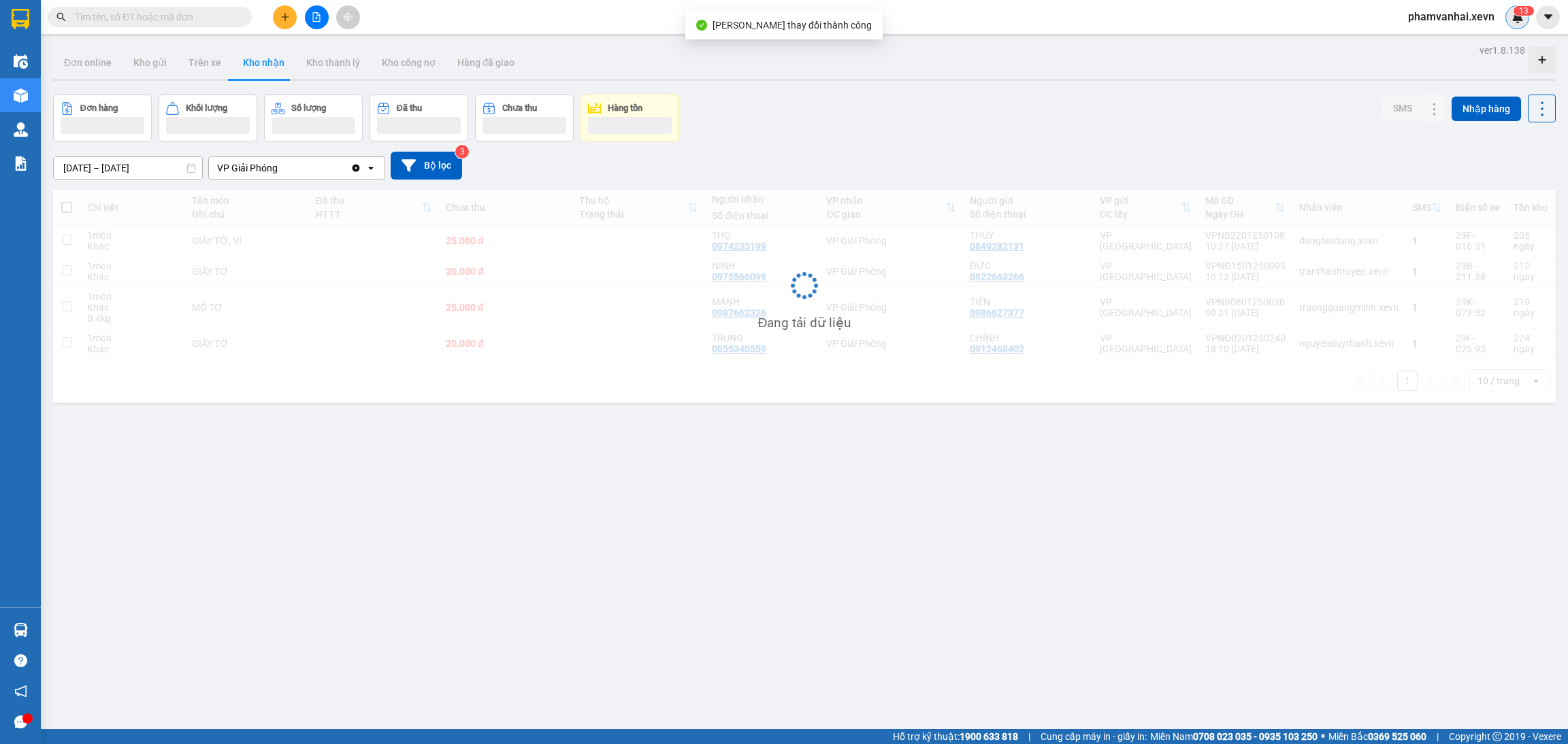
click at [1517, 17] on img at bounding box center [1517, 17] width 12 height 12
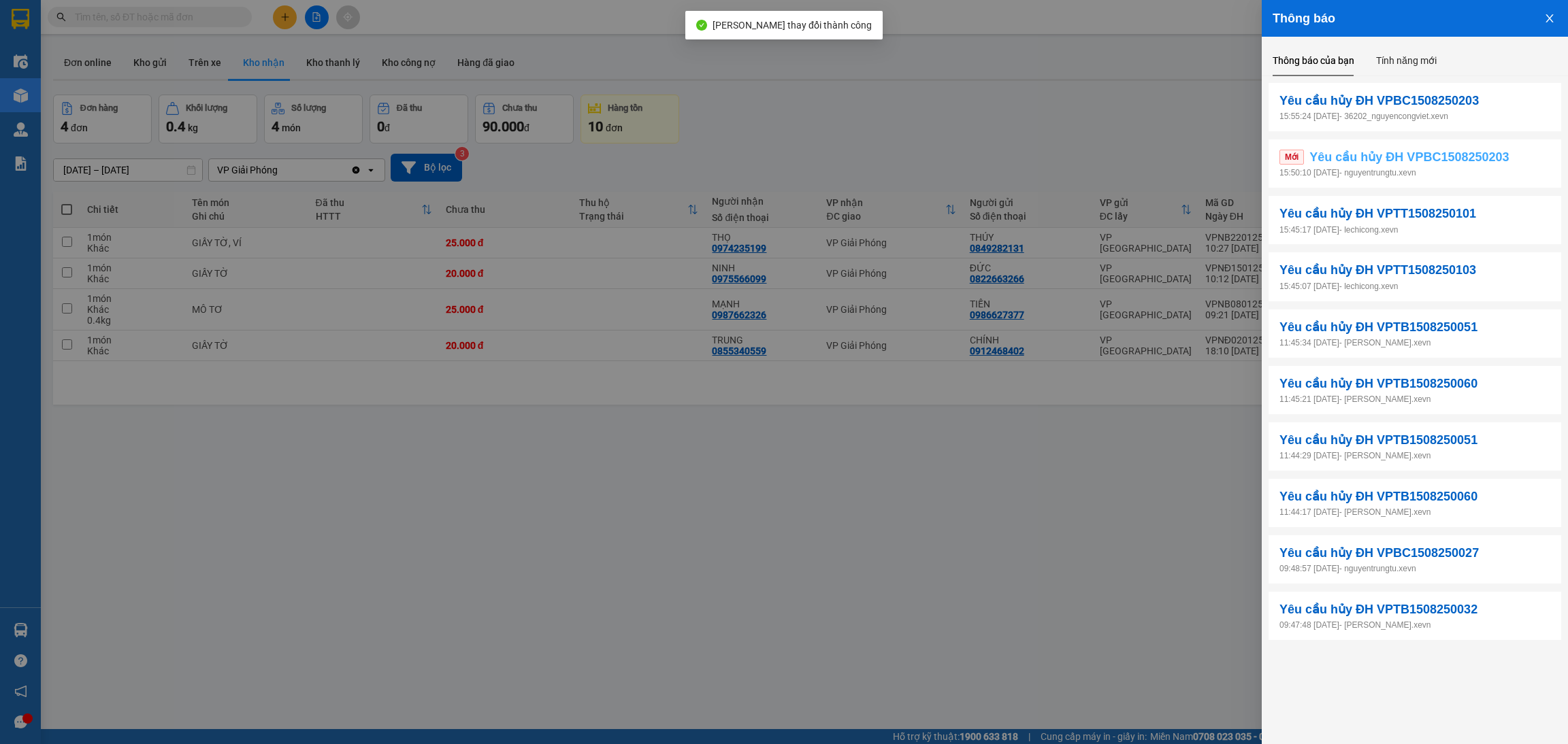
click at [1411, 163] on span "Yêu cầu hủy ĐH VPBC1508250203" at bounding box center [1409, 157] width 199 height 19
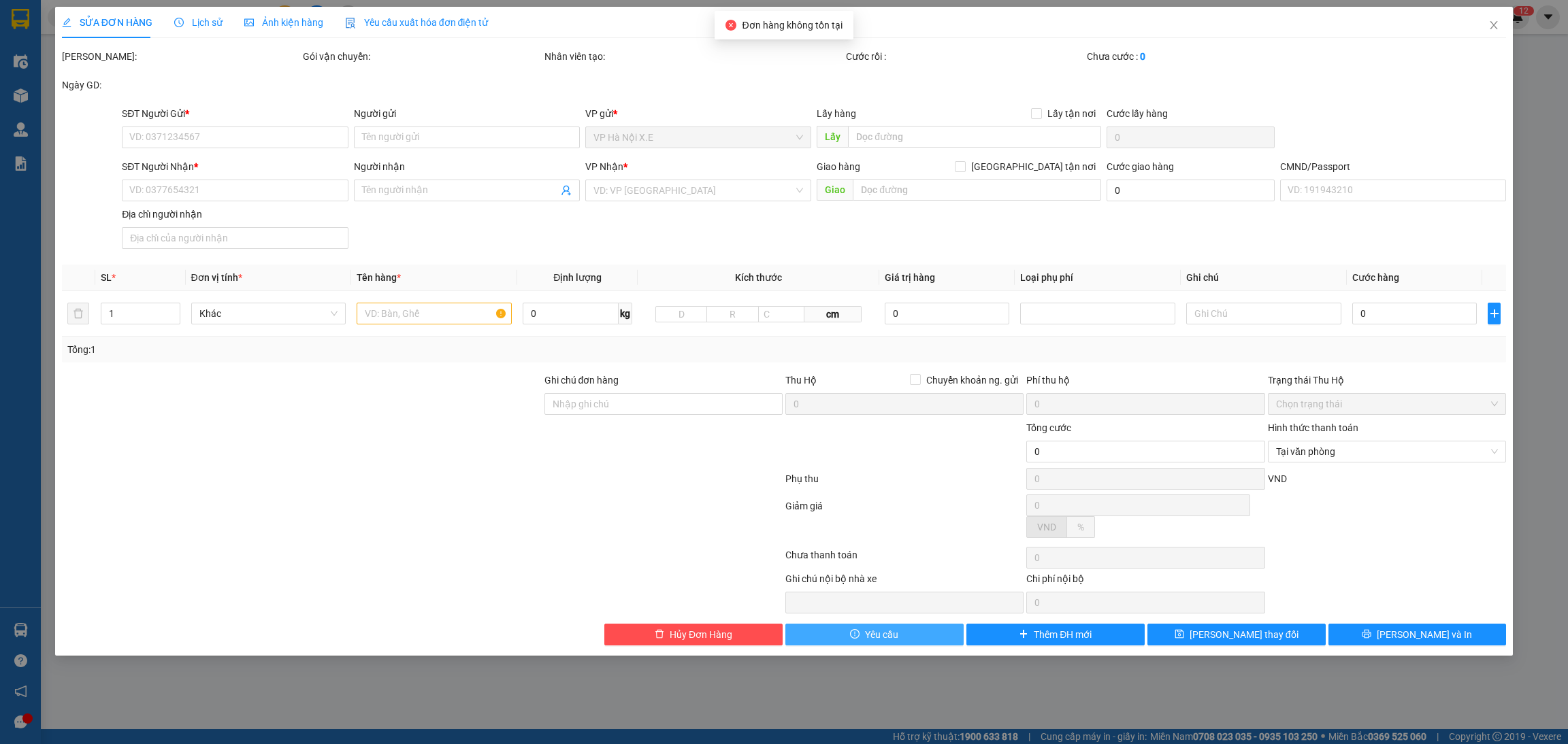
click at [875, 628] on button "Yêu cầu" at bounding box center [874, 635] width 178 height 22
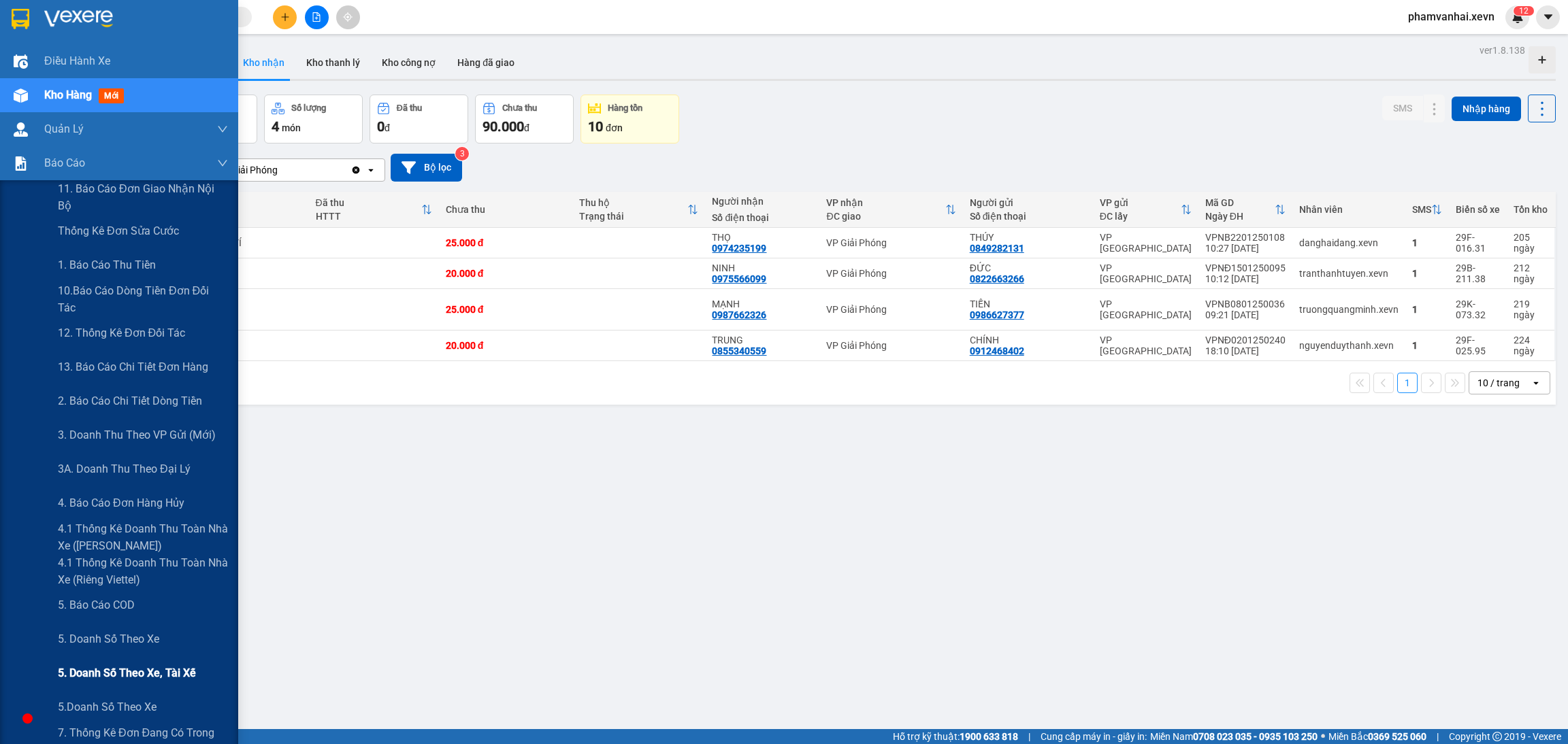
click at [108, 678] on span "5. Doanh số theo xe, tài xế" at bounding box center [126, 673] width 138 height 17
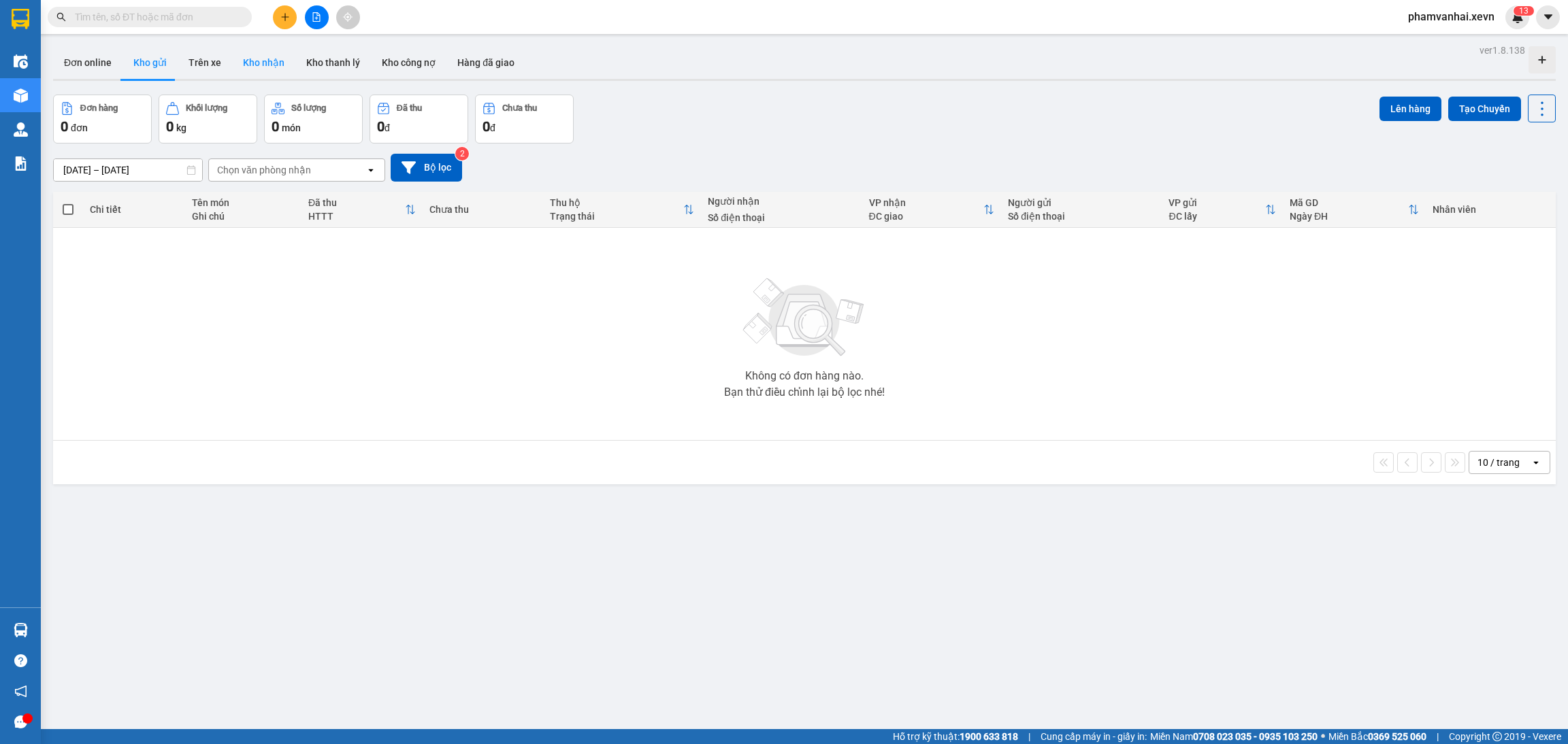
click at [240, 67] on button "Kho nhận" at bounding box center [264, 62] width 64 height 33
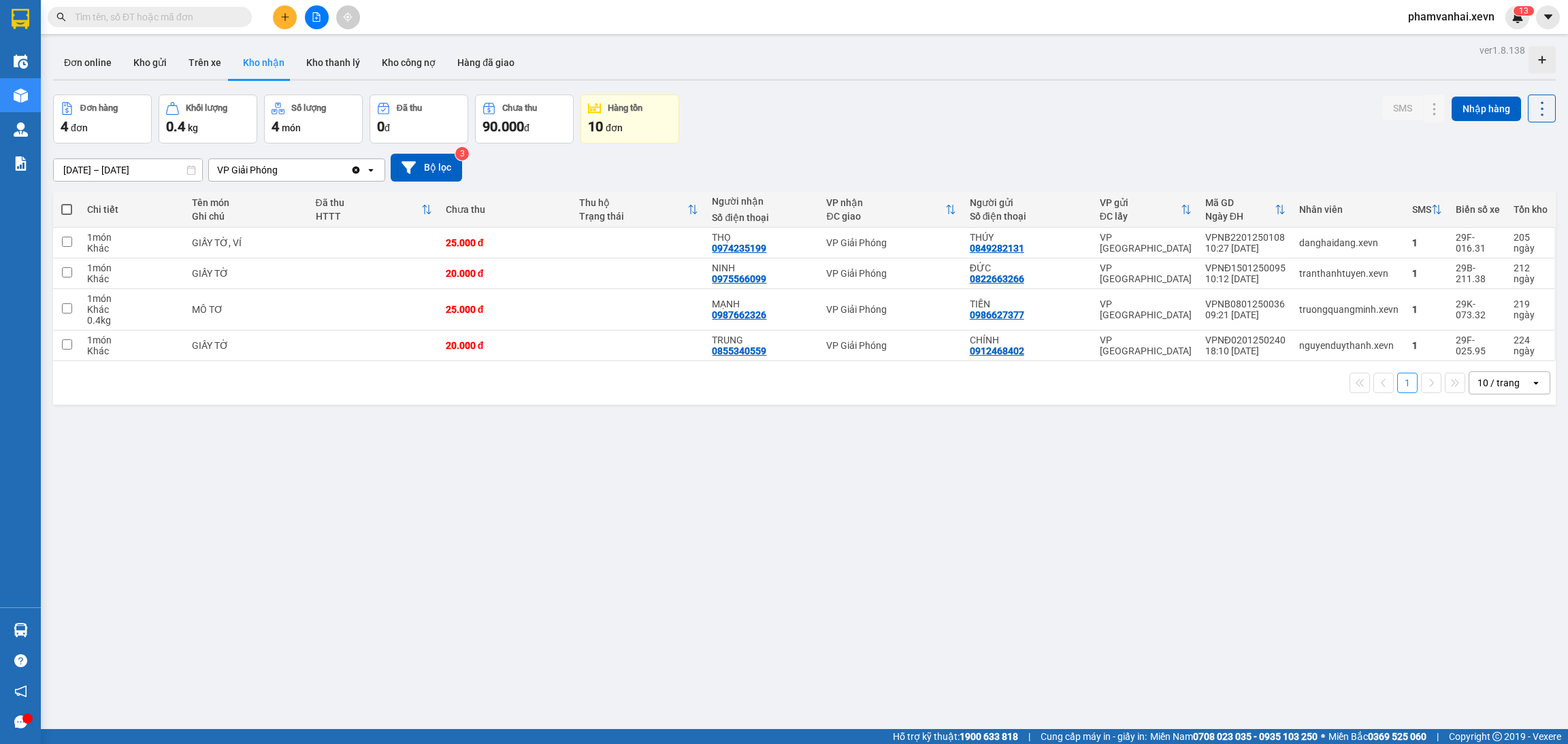
click at [309, 163] on div "VP Giải Phóng" at bounding box center [280, 170] width 142 height 22
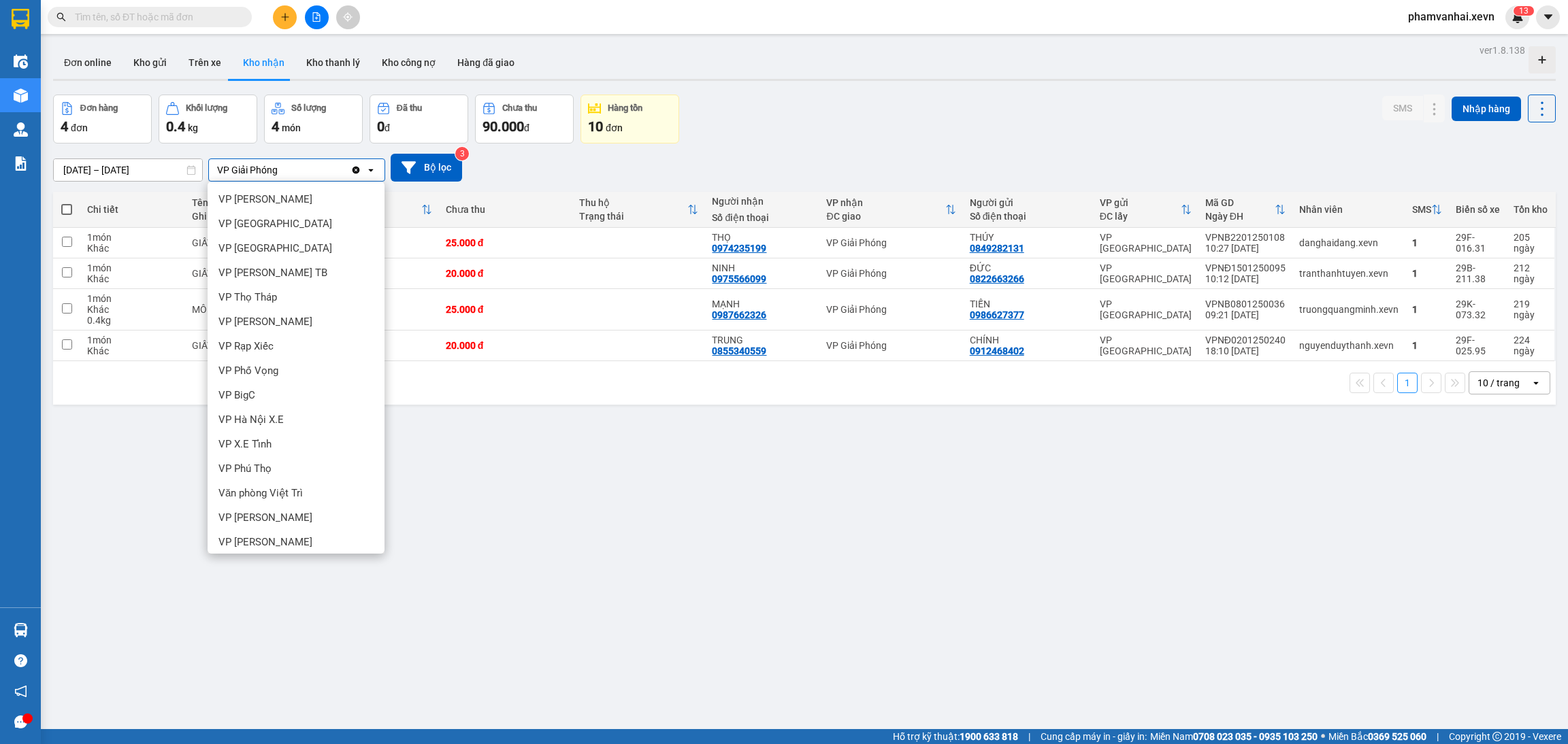
scroll to position [128, 0]
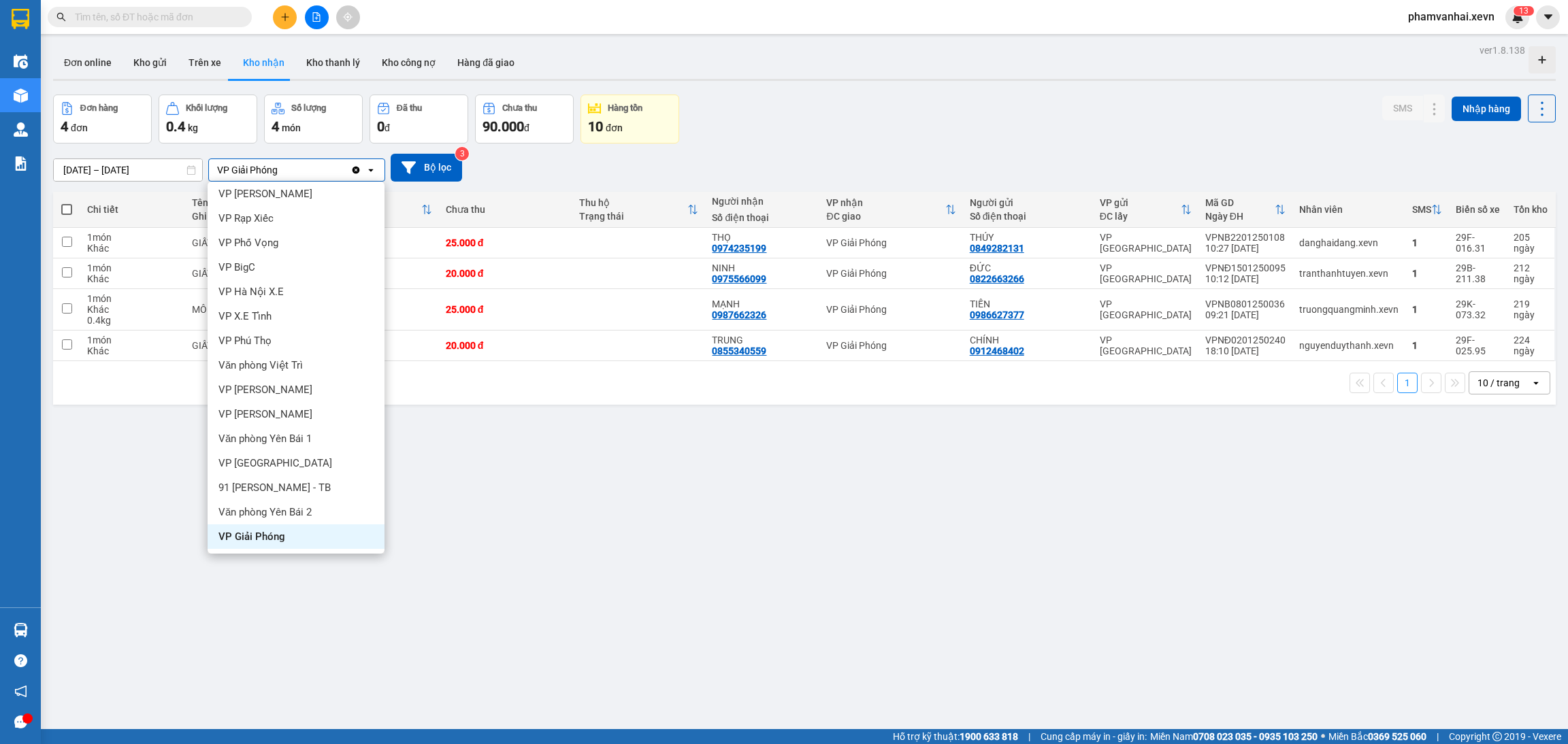
click at [357, 171] on icon "Clear value" at bounding box center [356, 170] width 7 height 7
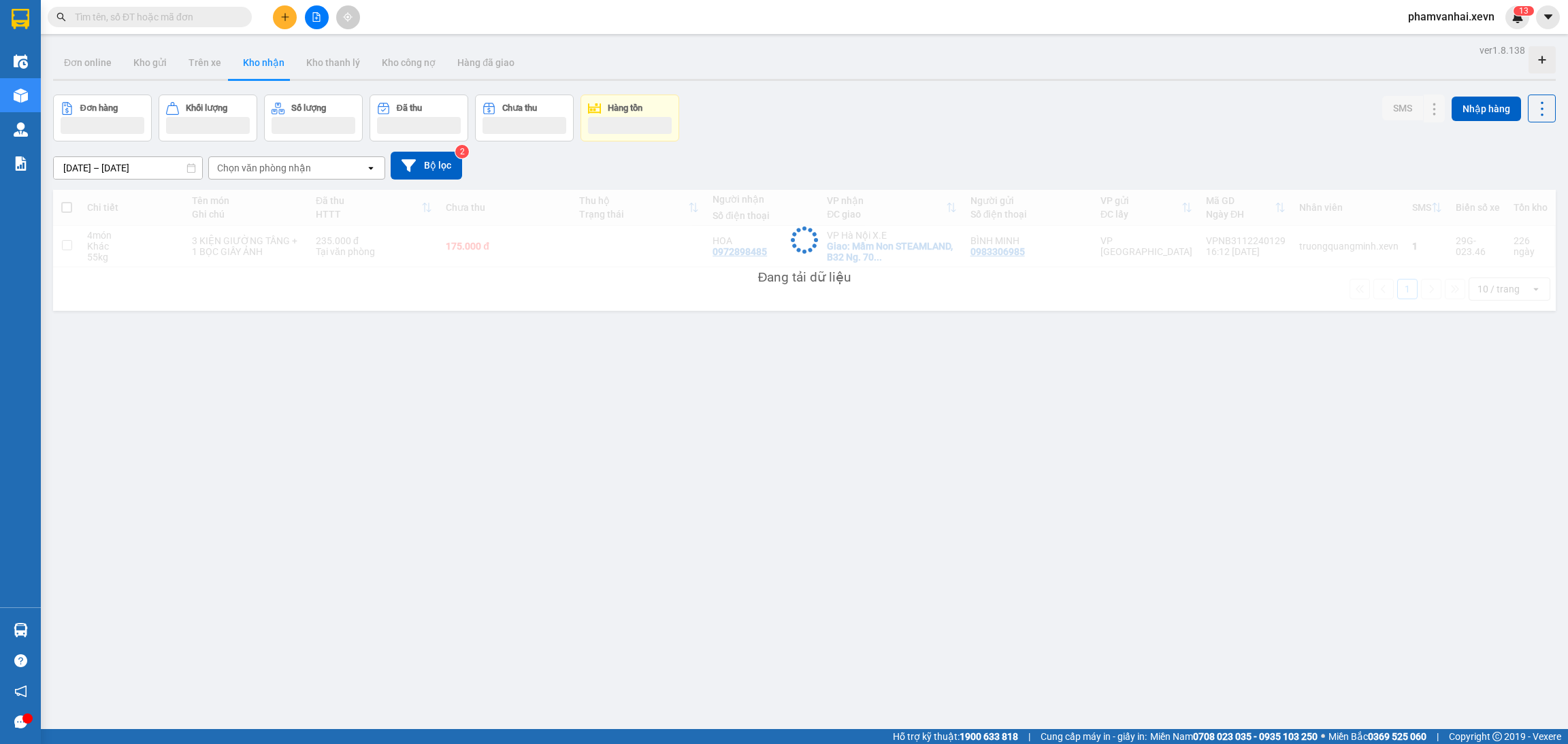
click at [166, 158] on input "[DATE] – [DATE]" at bounding box center [127, 168] width 148 height 22
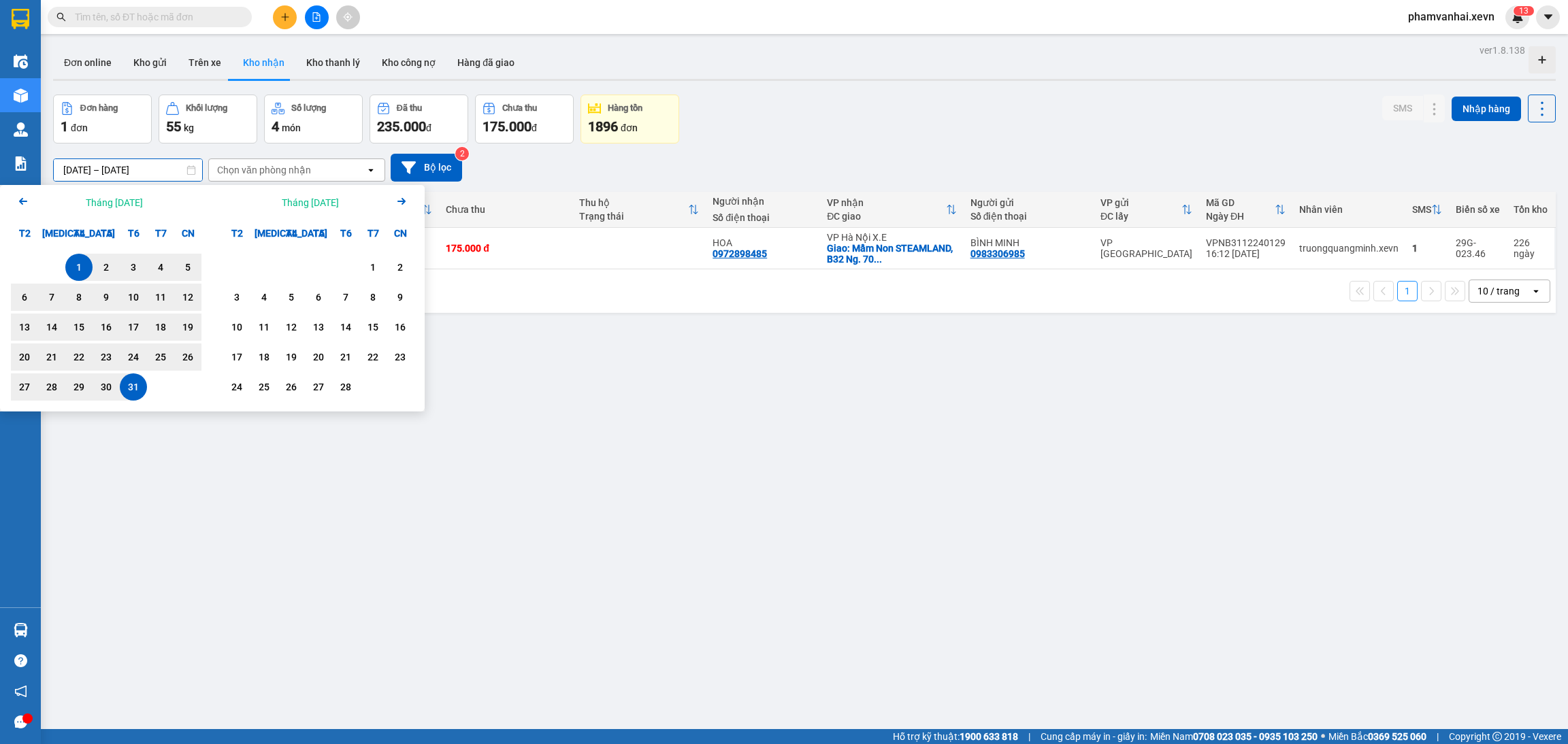
click at [402, 202] on icon "Next month." at bounding box center [401, 201] width 8 height 7
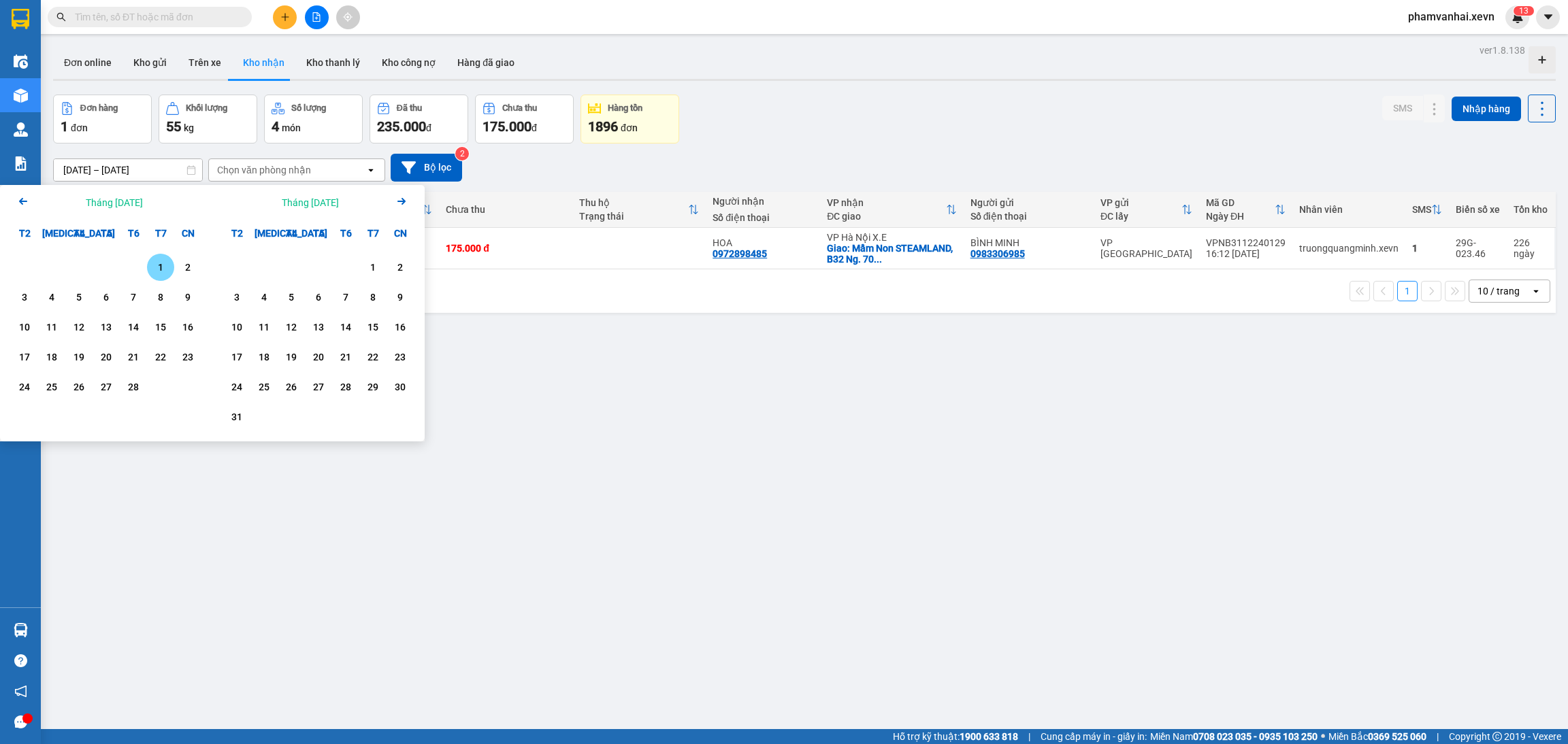
click at [402, 202] on icon "Next month." at bounding box center [401, 201] width 8 height 7
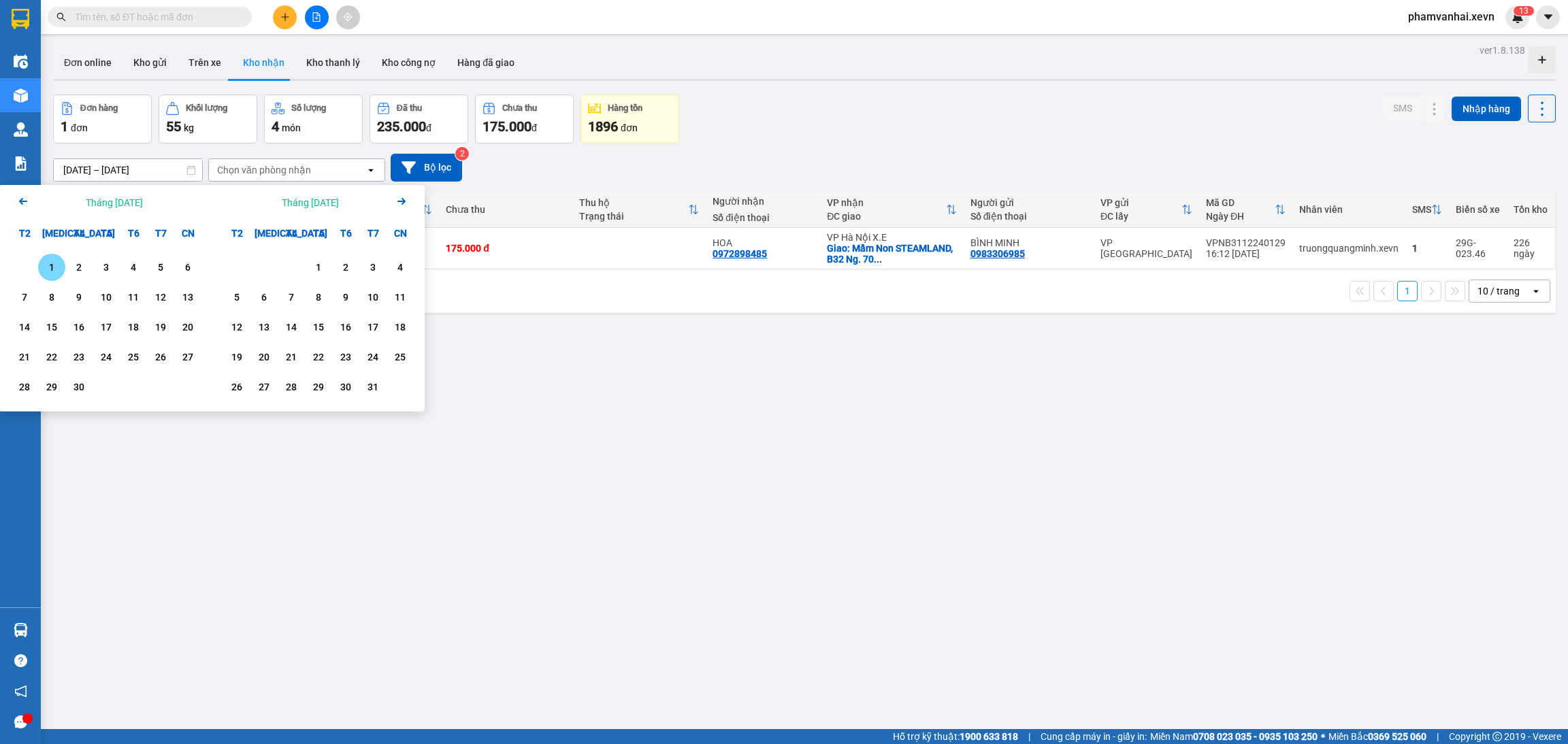
click at [402, 202] on icon "Next month." at bounding box center [401, 201] width 8 height 7
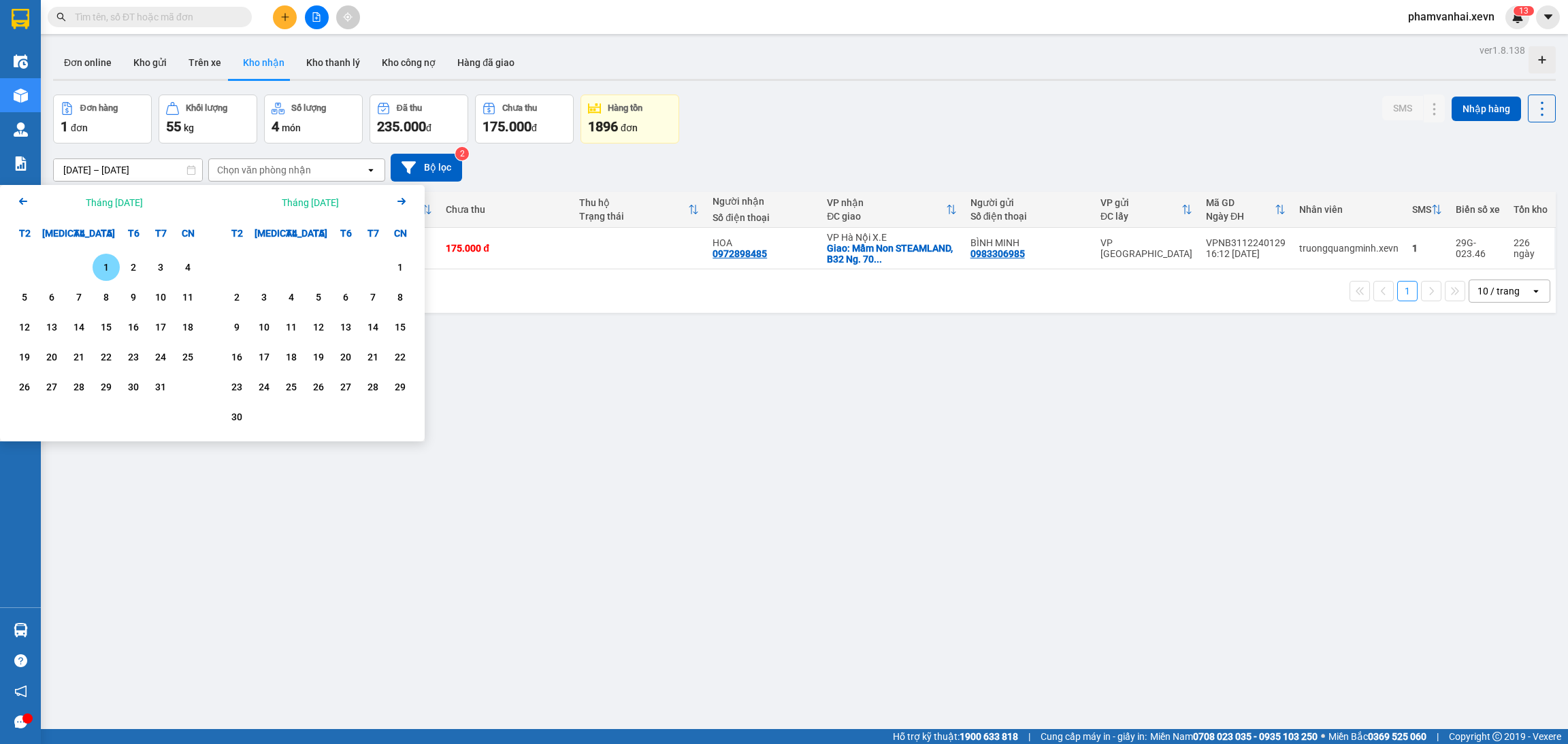
click at [403, 201] on icon "Next month." at bounding box center [401, 201] width 8 height 7
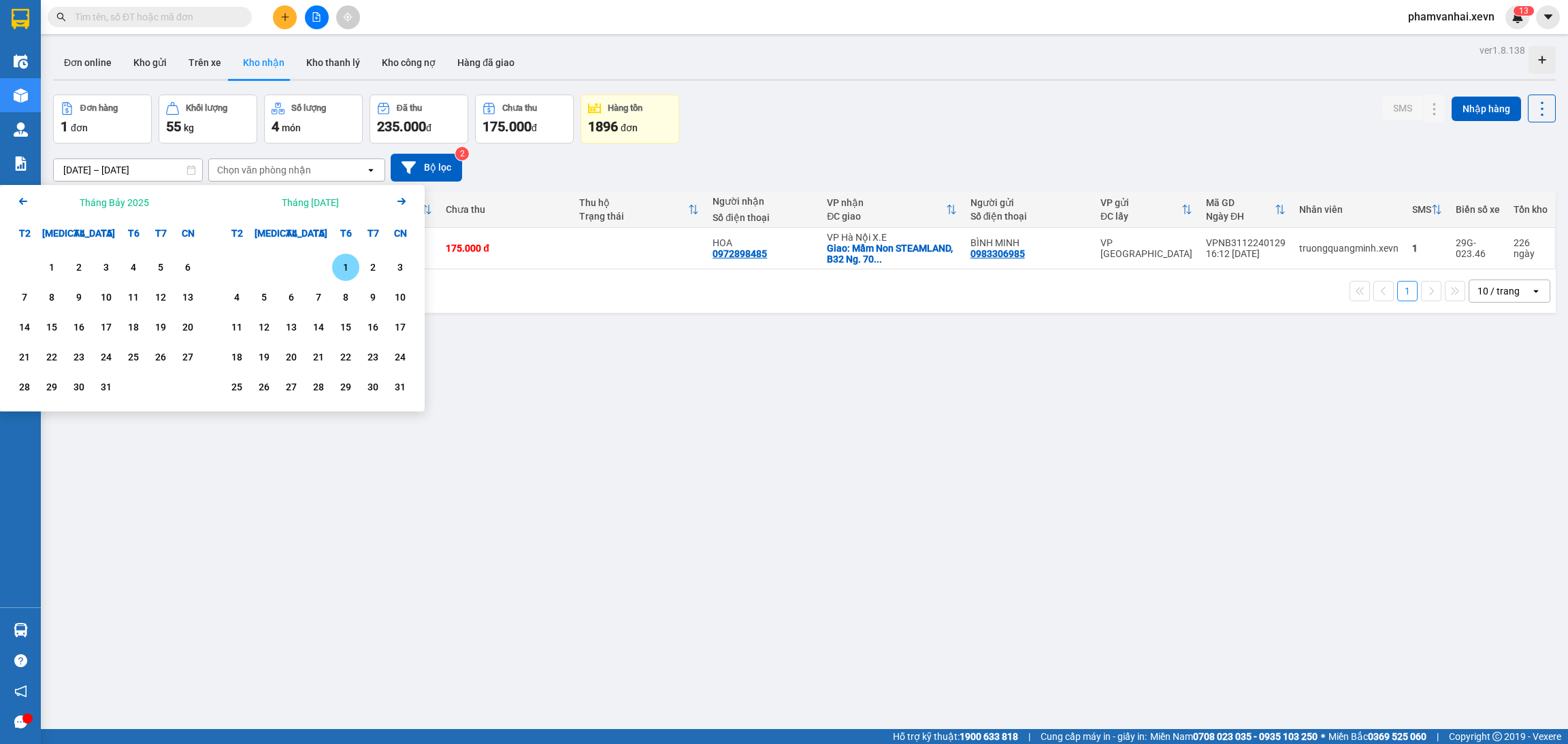
click at [336, 259] on div "1" at bounding box center [345, 267] width 19 height 17
click at [309, 324] on div "14" at bounding box center [319, 327] width 19 height 17
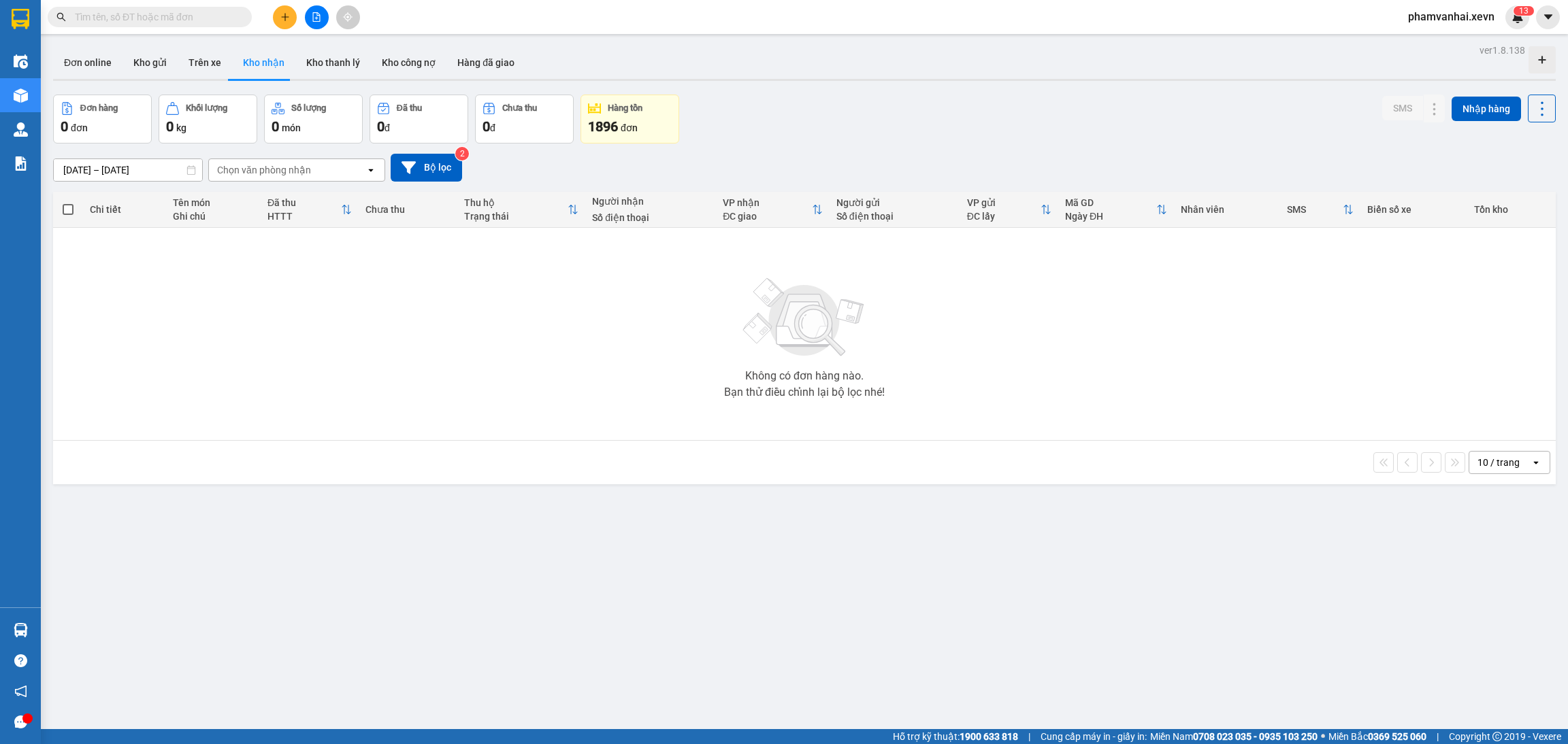
click at [333, 177] on div "Chọn văn phòng nhận" at bounding box center [287, 170] width 157 height 22
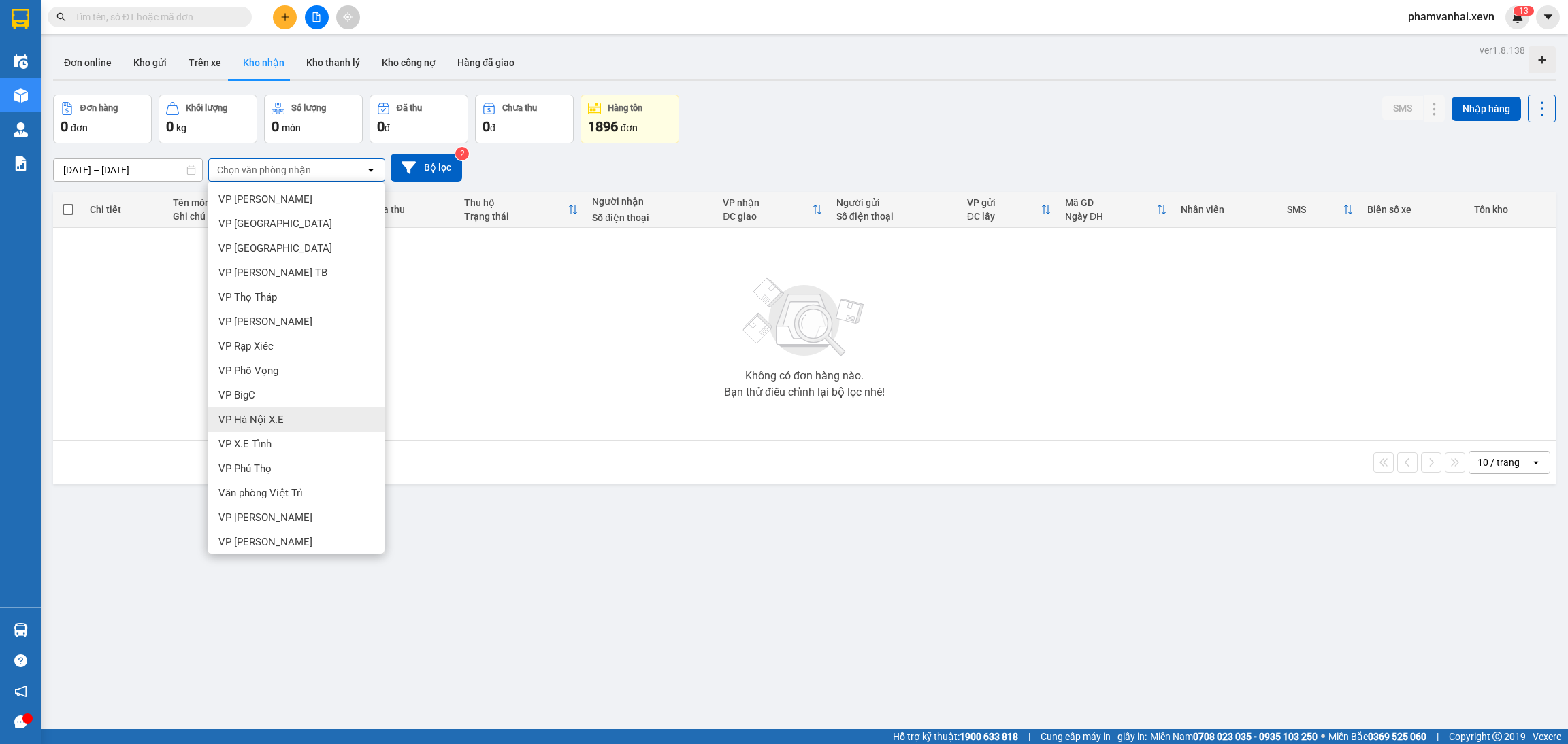
click at [285, 412] on div "VP Hà Nội X.E" at bounding box center [296, 420] width 177 height 25
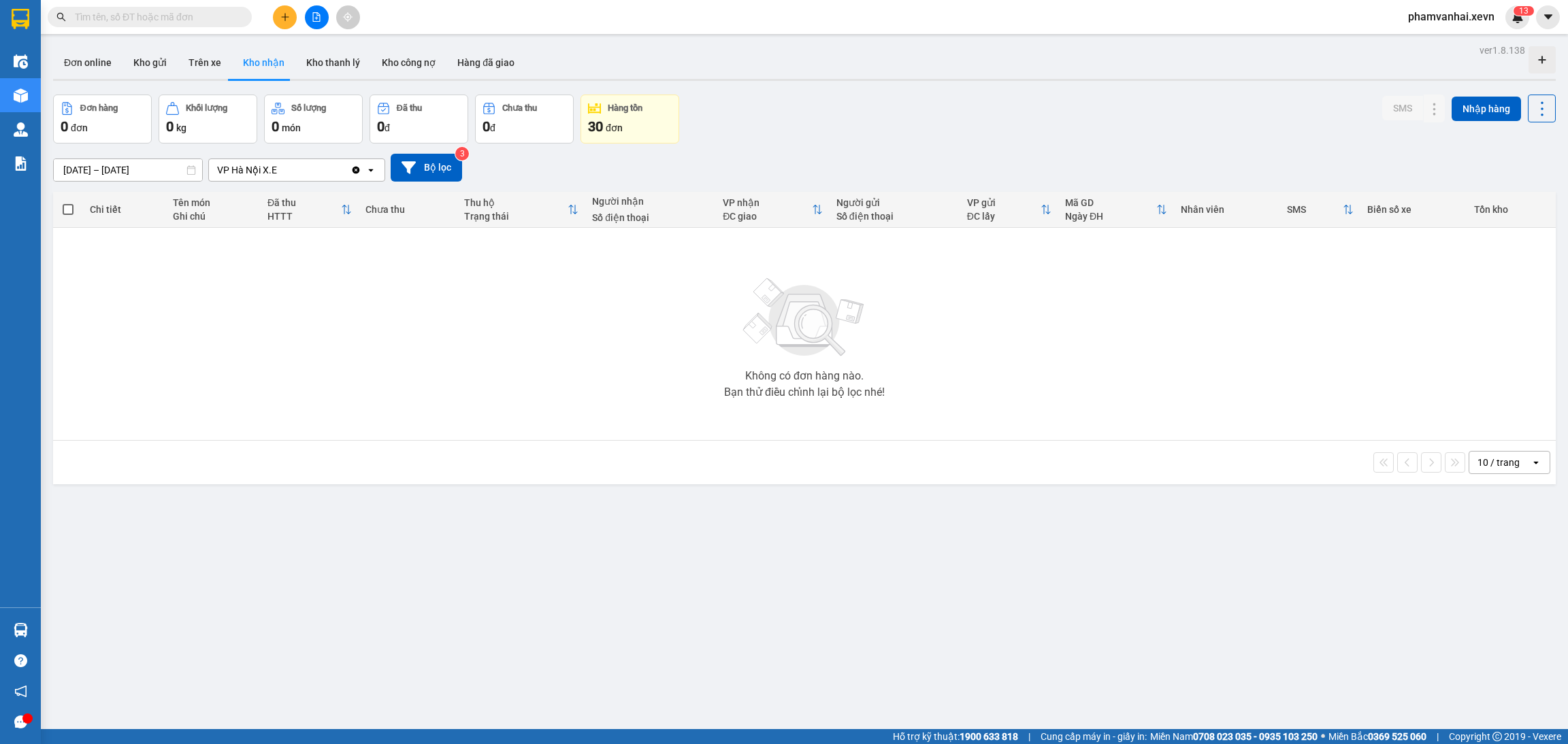
click at [354, 172] on icon "Clear value" at bounding box center [356, 170] width 7 height 7
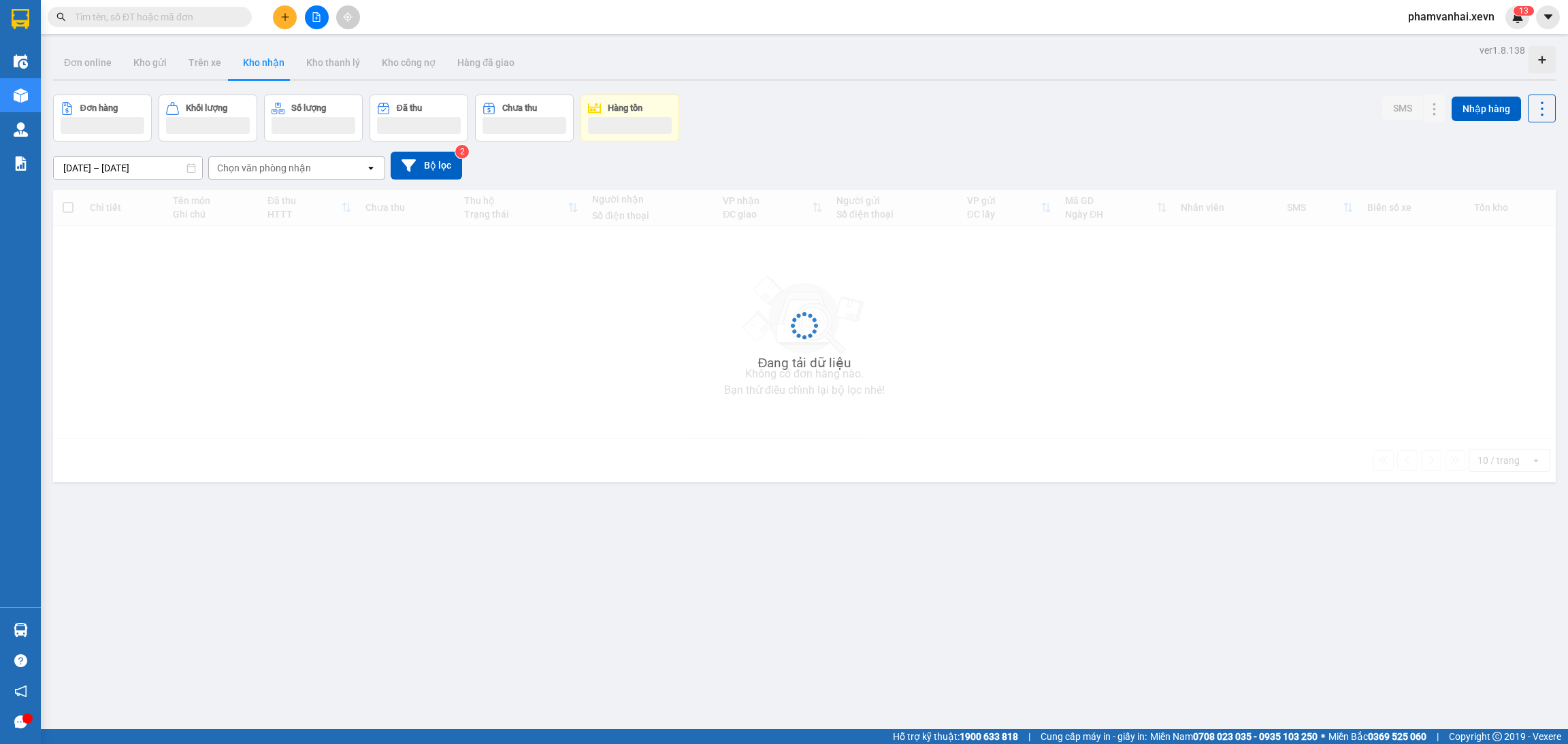
click at [324, 177] on div "Chọn văn phòng nhận" at bounding box center [287, 168] width 157 height 22
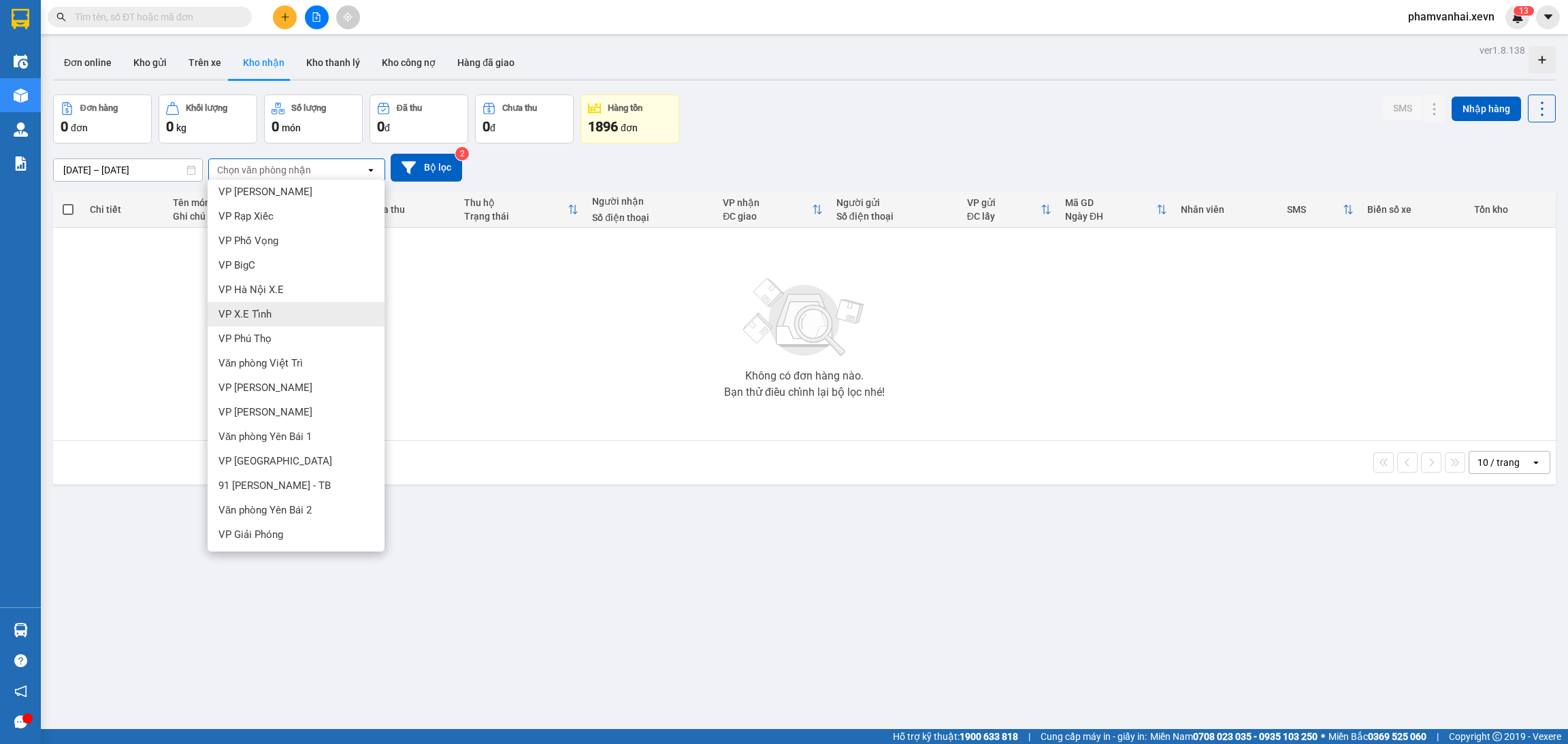
click at [279, 310] on div "VP X.E Tỉnh" at bounding box center [296, 314] width 177 height 25
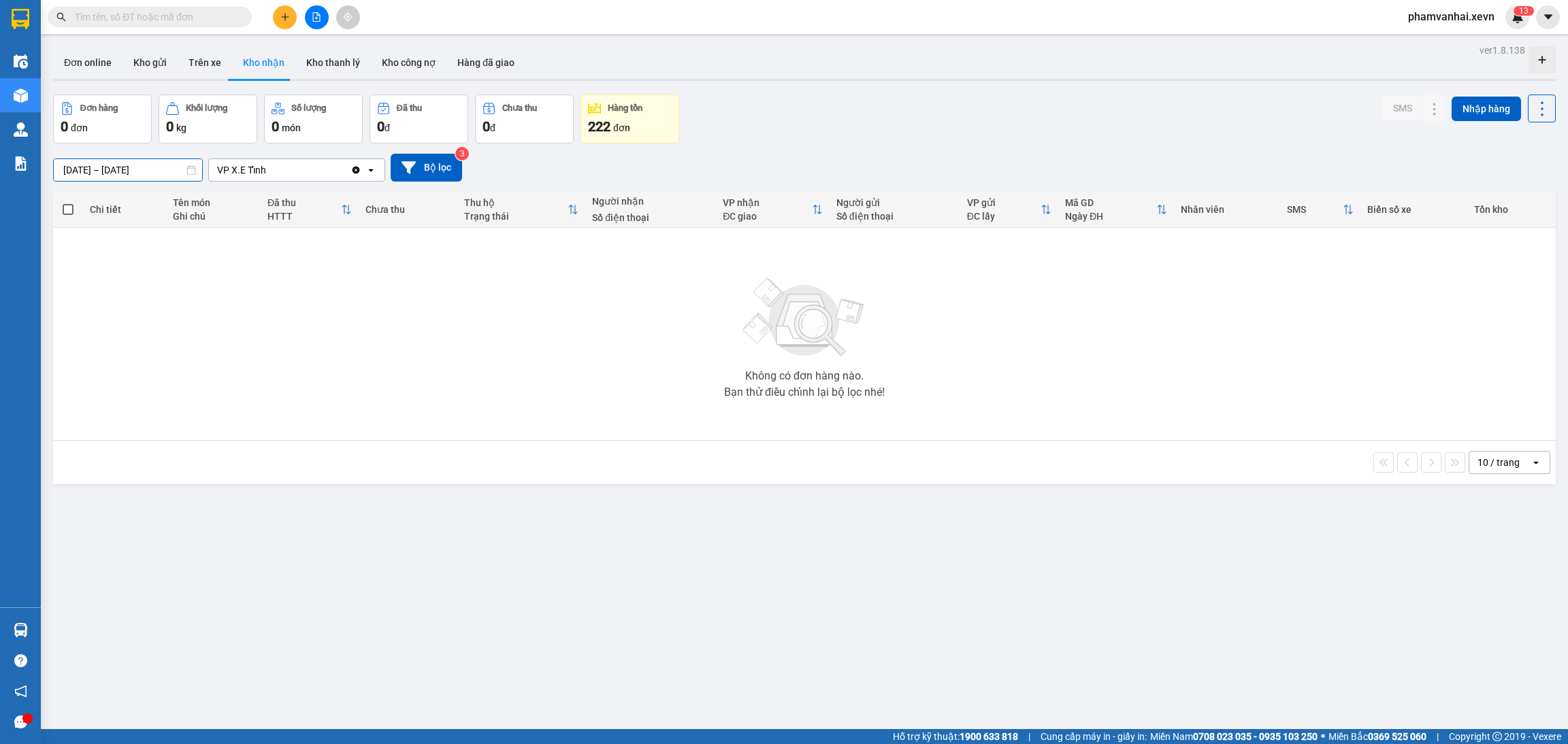
click at [108, 172] on input "01/08/2025 – 14/08/2025" at bounding box center [127, 170] width 148 height 22
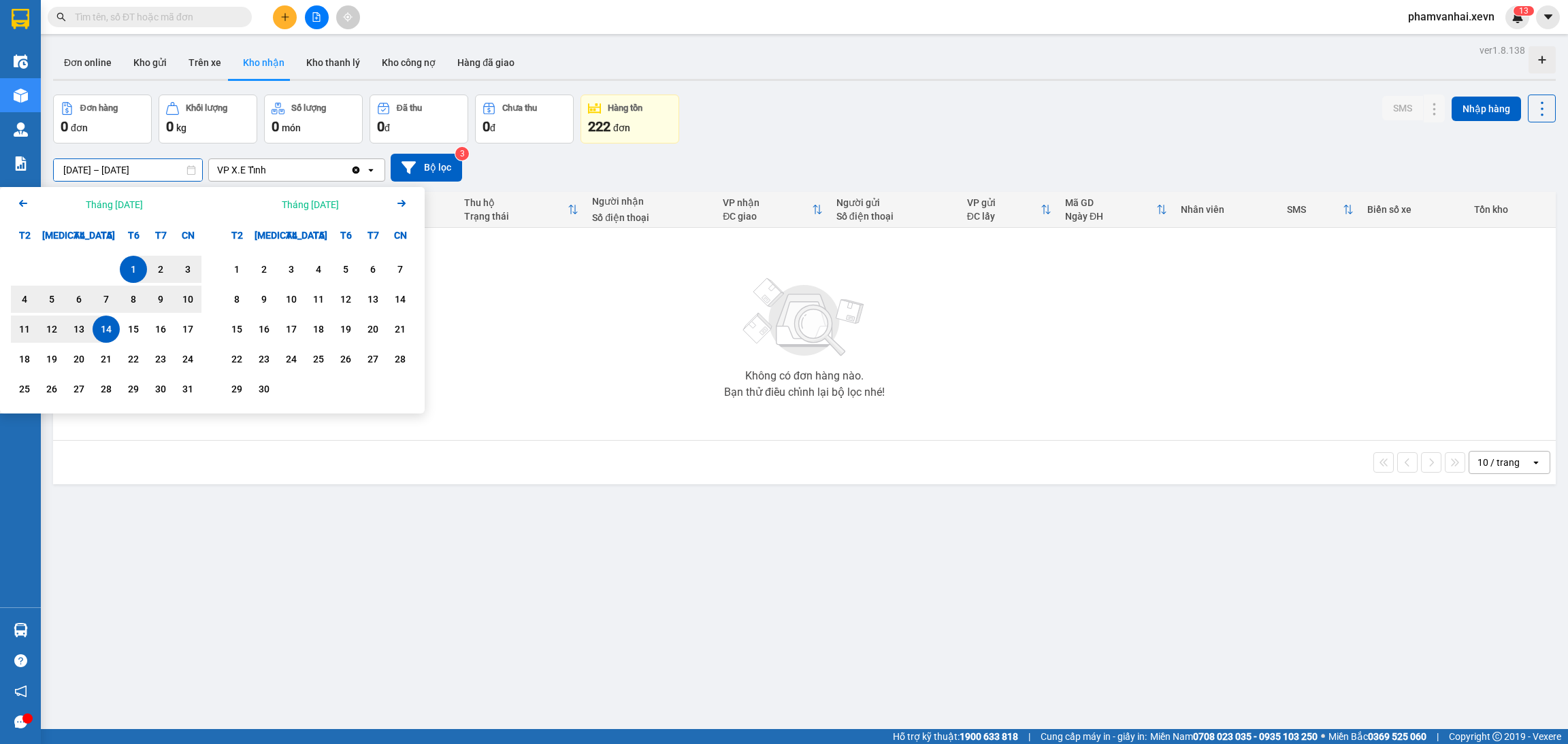
click at [533, 334] on div "Không có đơn hàng nào. Bạn thử điều chỉnh lại bộ lọc nhé!" at bounding box center [804, 334] width 1489 height 204
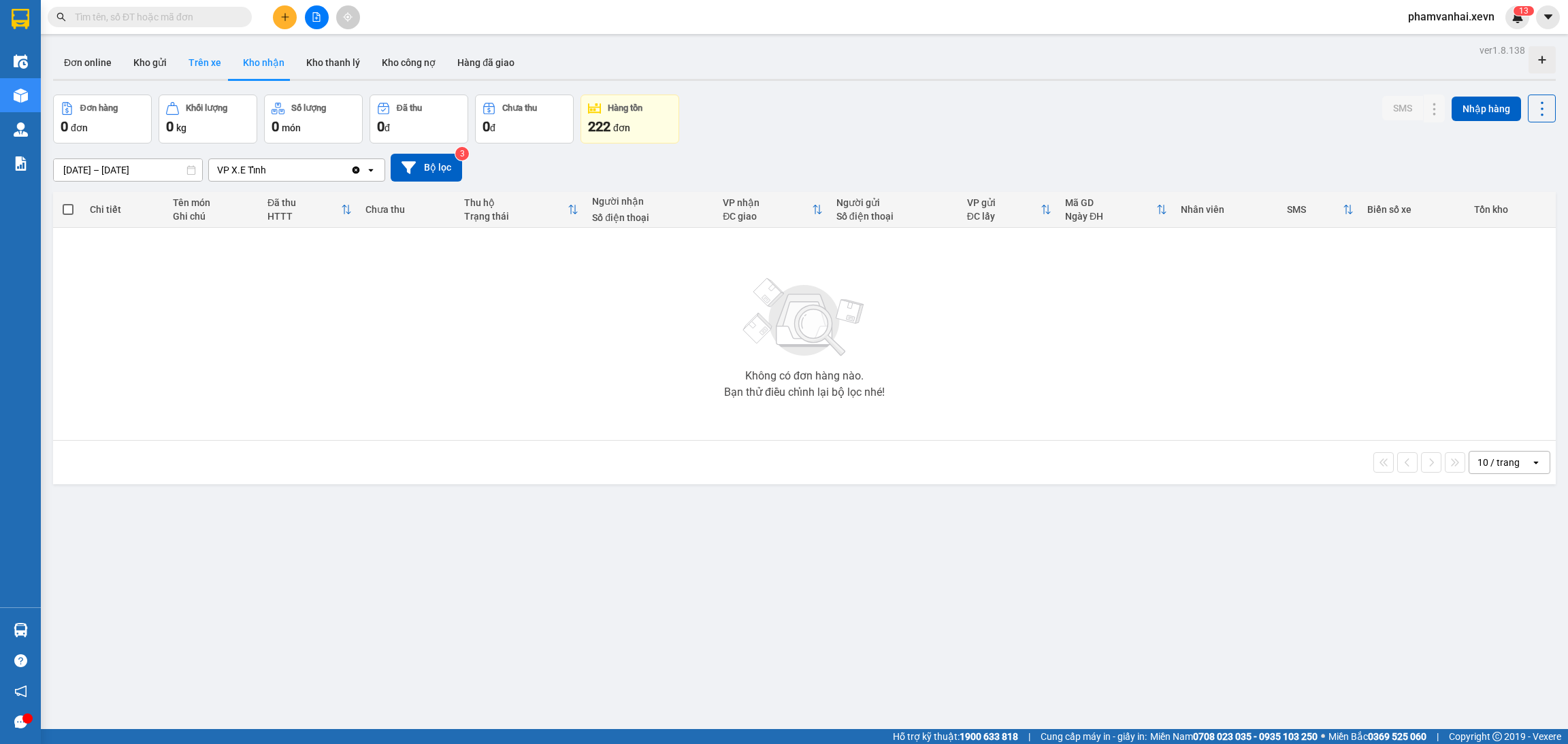
click at [204, 62] on button "Trên xe" at bounding box center [204, 62] width 54 height 33
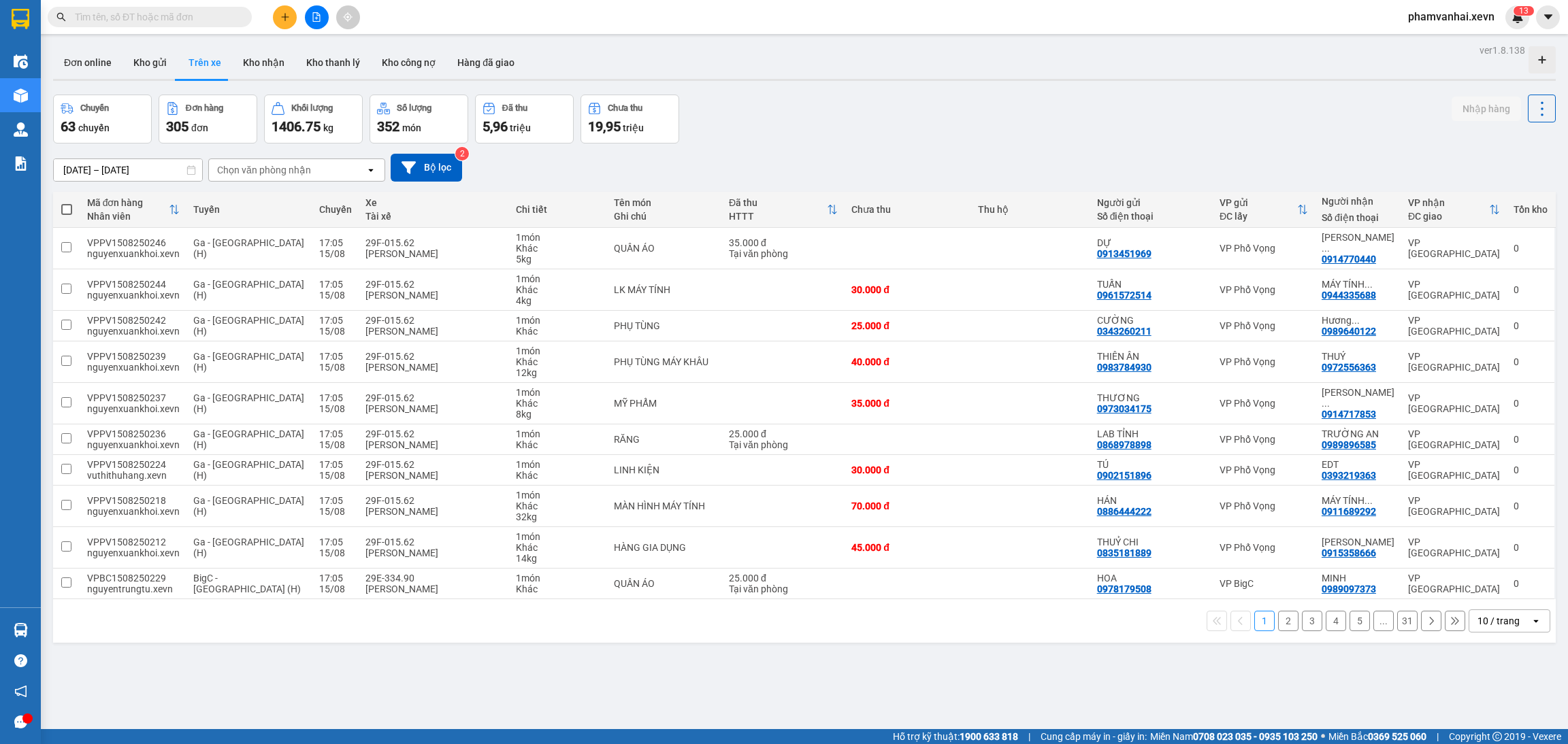
click at [264, 189] on div "13/08/2025 – 15/08/2025 Press the down arrow key to interact with the calendar …" at bounding box center [804, 168] width 1502 height 48
click at [303, 178] on div "Chọn văn phòng nhận" at bounding box center [287, 170] width 157 height 22
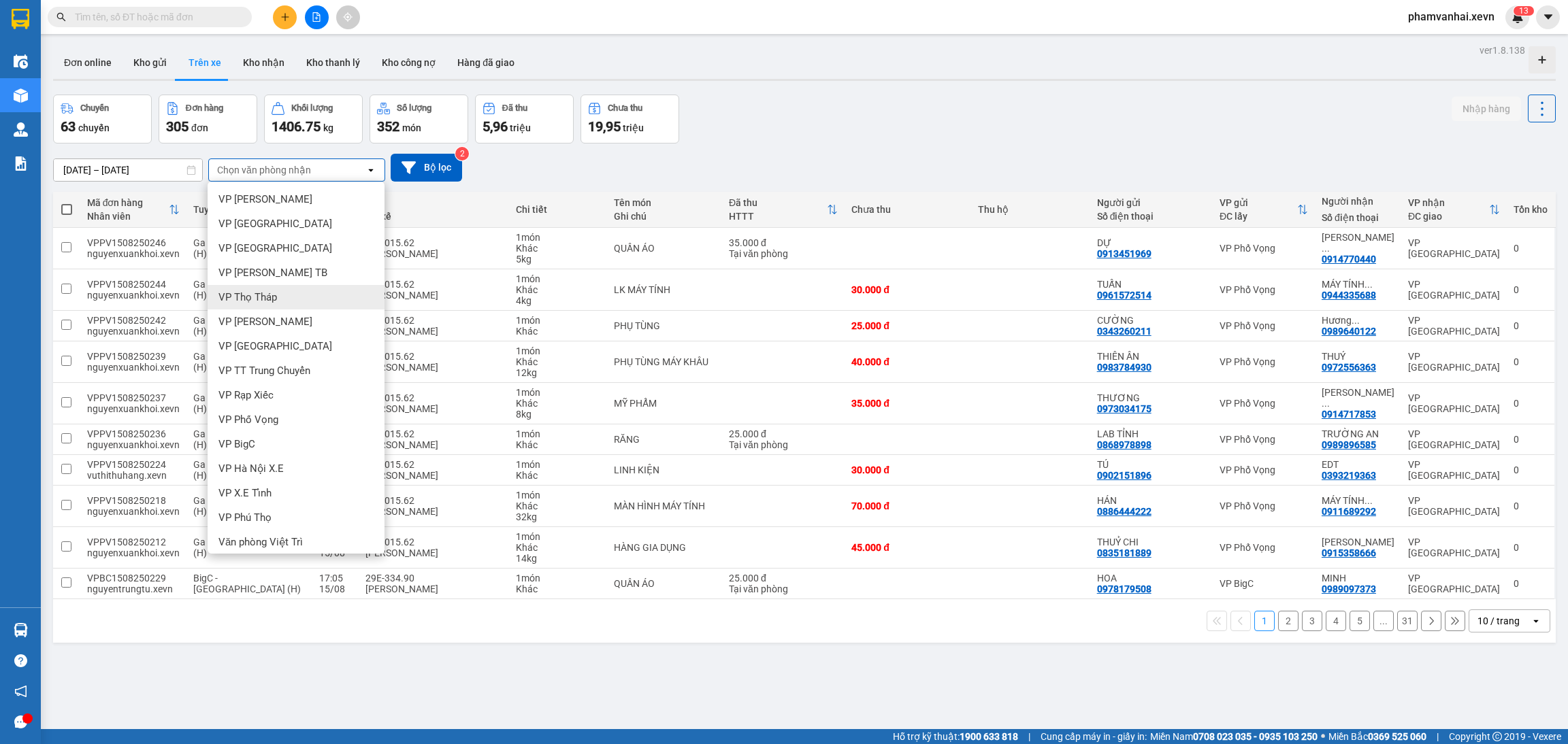
click at [152, 183] on div "13/08/2025 – 15/08/2025 Press the down arrow key to interact with the calendar …" at bounding box center [804, 168] width 1502 height 48
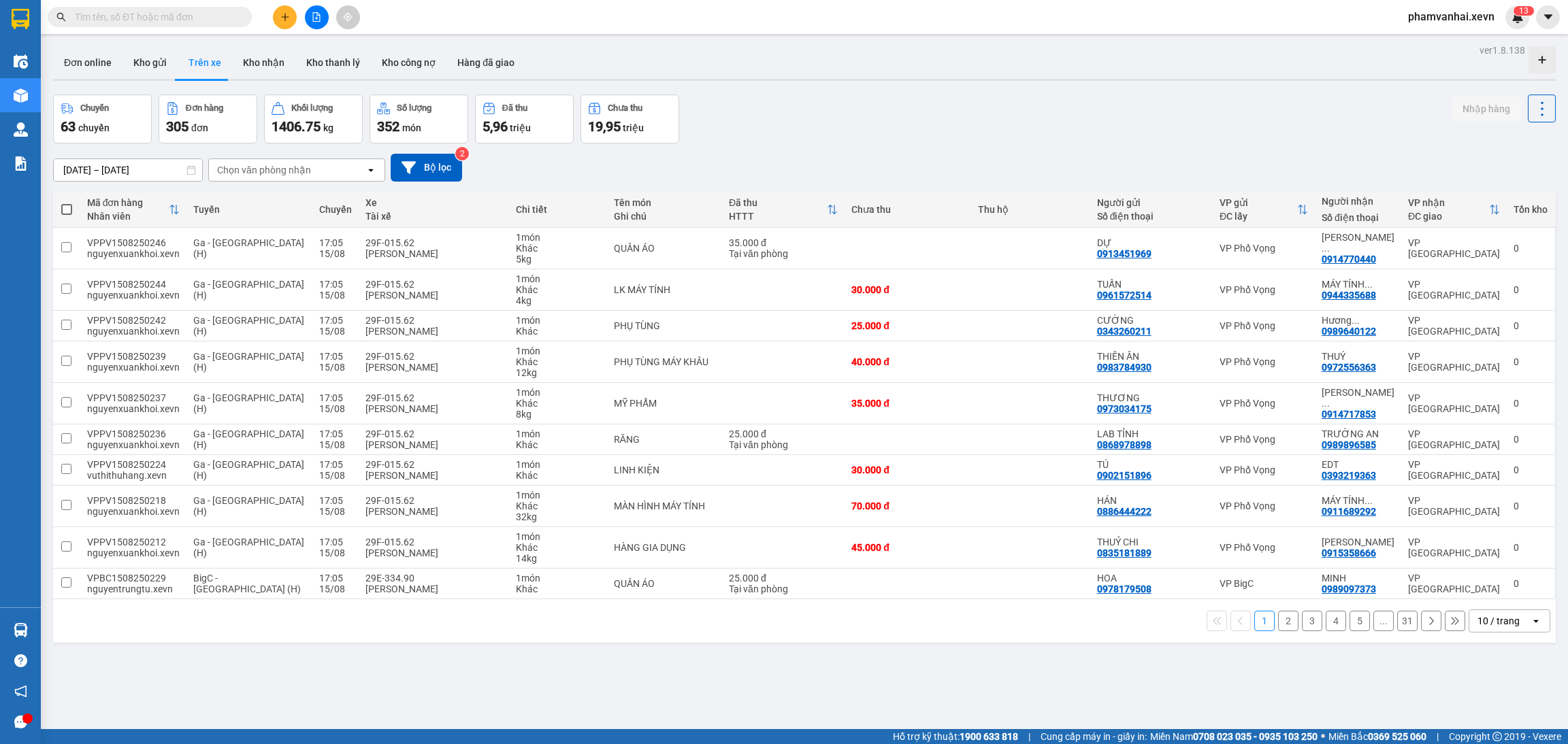
click at [150, 157] on div "13/08/2025 – 15/08/2025 Press the down arrow key to interact with the calendar …" at bounding box center [804, 168] width 1502 height 28
click at [152, 169] on input "13/08/2025 – 15/08/2025" at bounding box center [127, 170] width 148 height 22
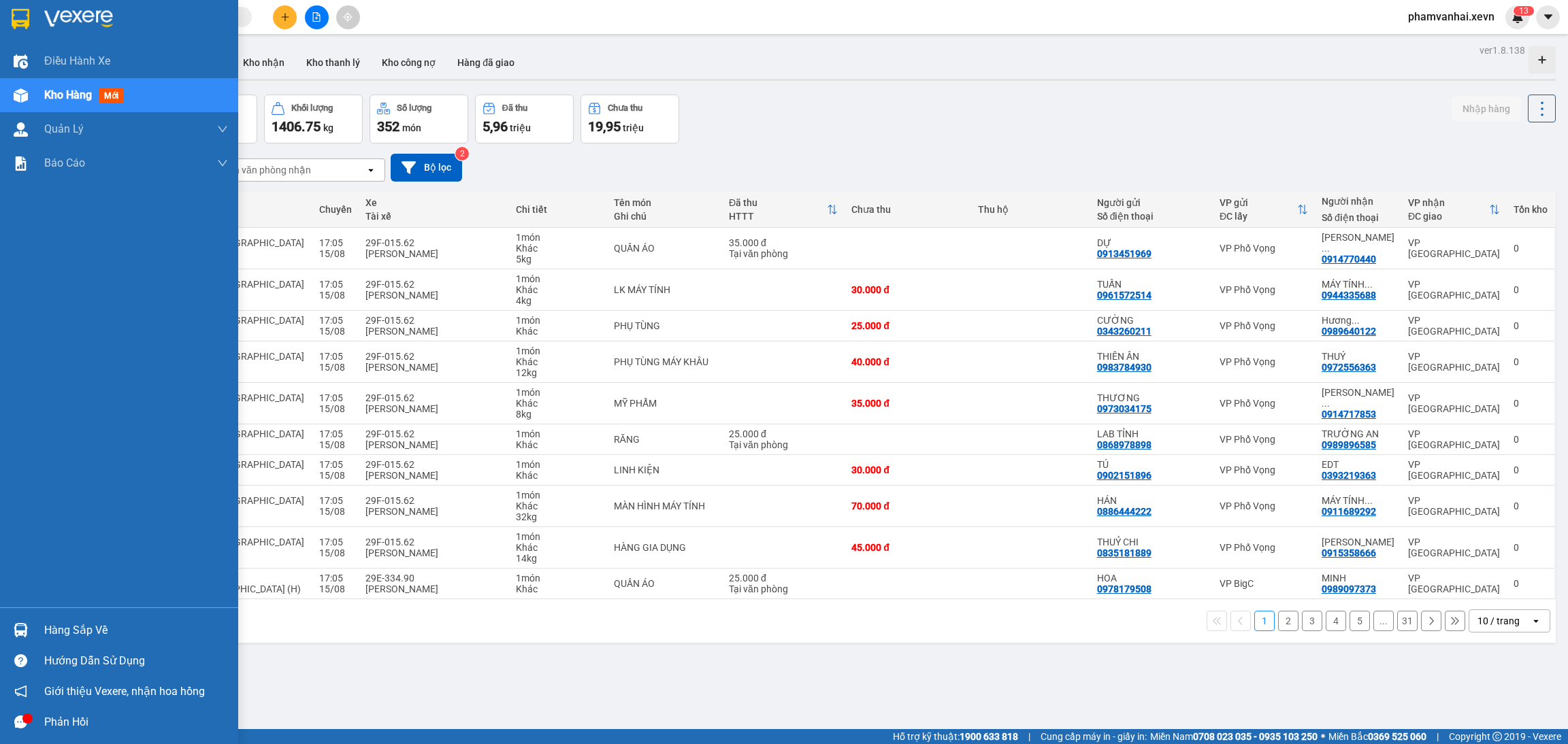
click at [21, 623] on img at bounding box center [21, 631] width 14 height 14
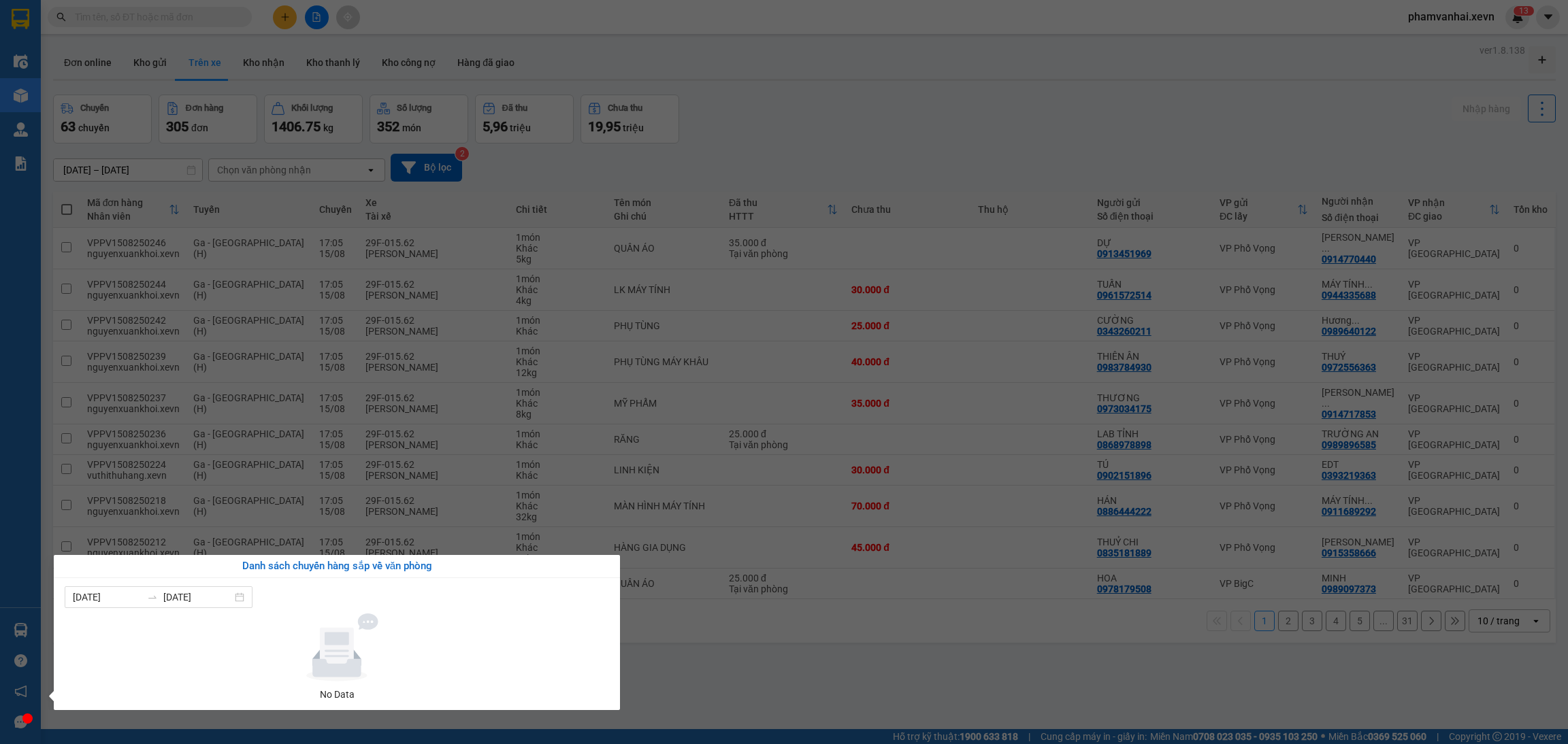
click at [186, 129] on section "Kết quả tìm kiếm ( 0 ) Bộ lọc No Data phamvanhai.xevn 1 3 Điều hành xe Kho hàng…" at bounding box center [784, 372] width 1568 height 744
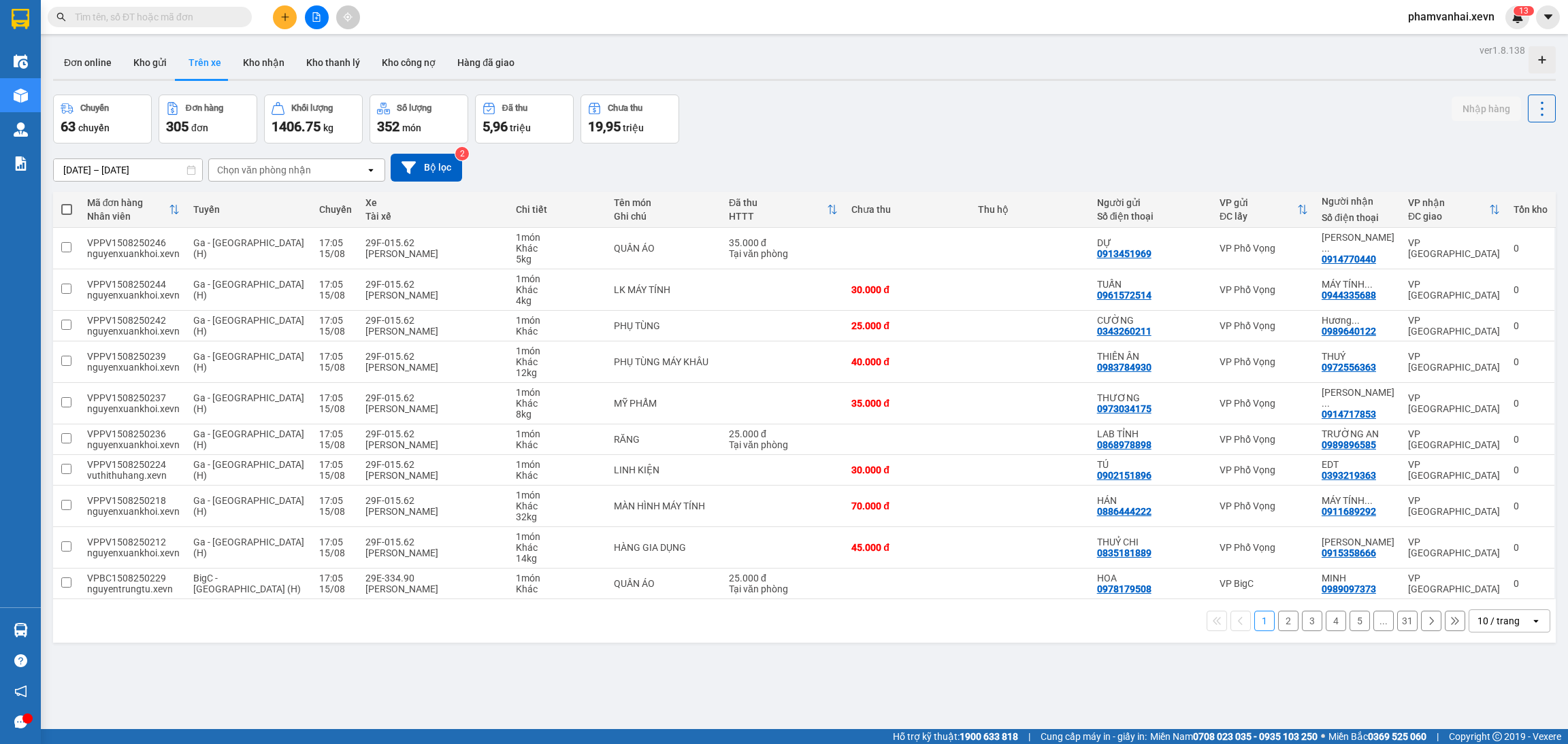
click at [267, 169] on div "Chọn văn phòng nhận" at bounding box center [264, 170] width 94 height 14
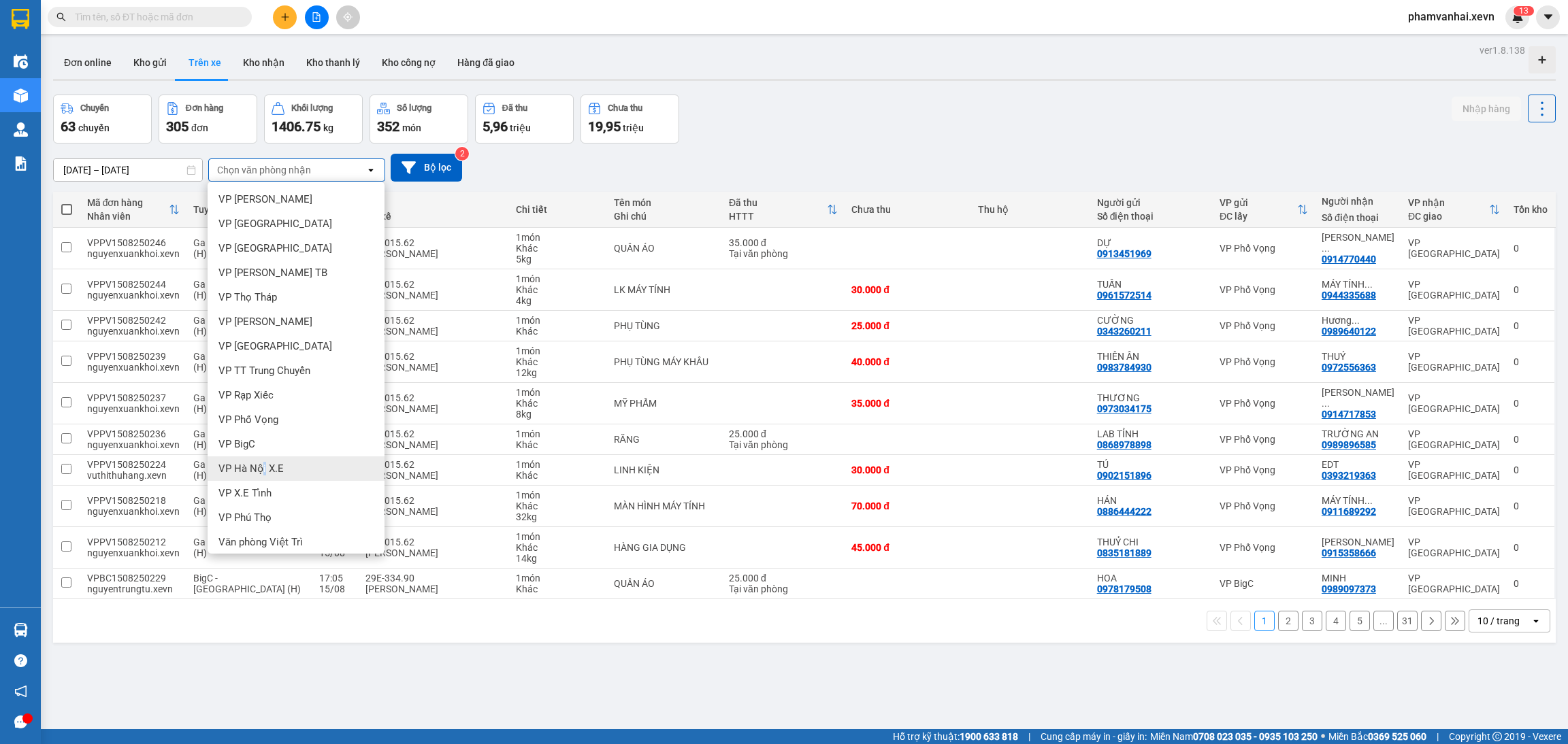
click at [263, 475] on div "VP Hà Nội X.E" at bounding box center [296, 469] width 177 height 25
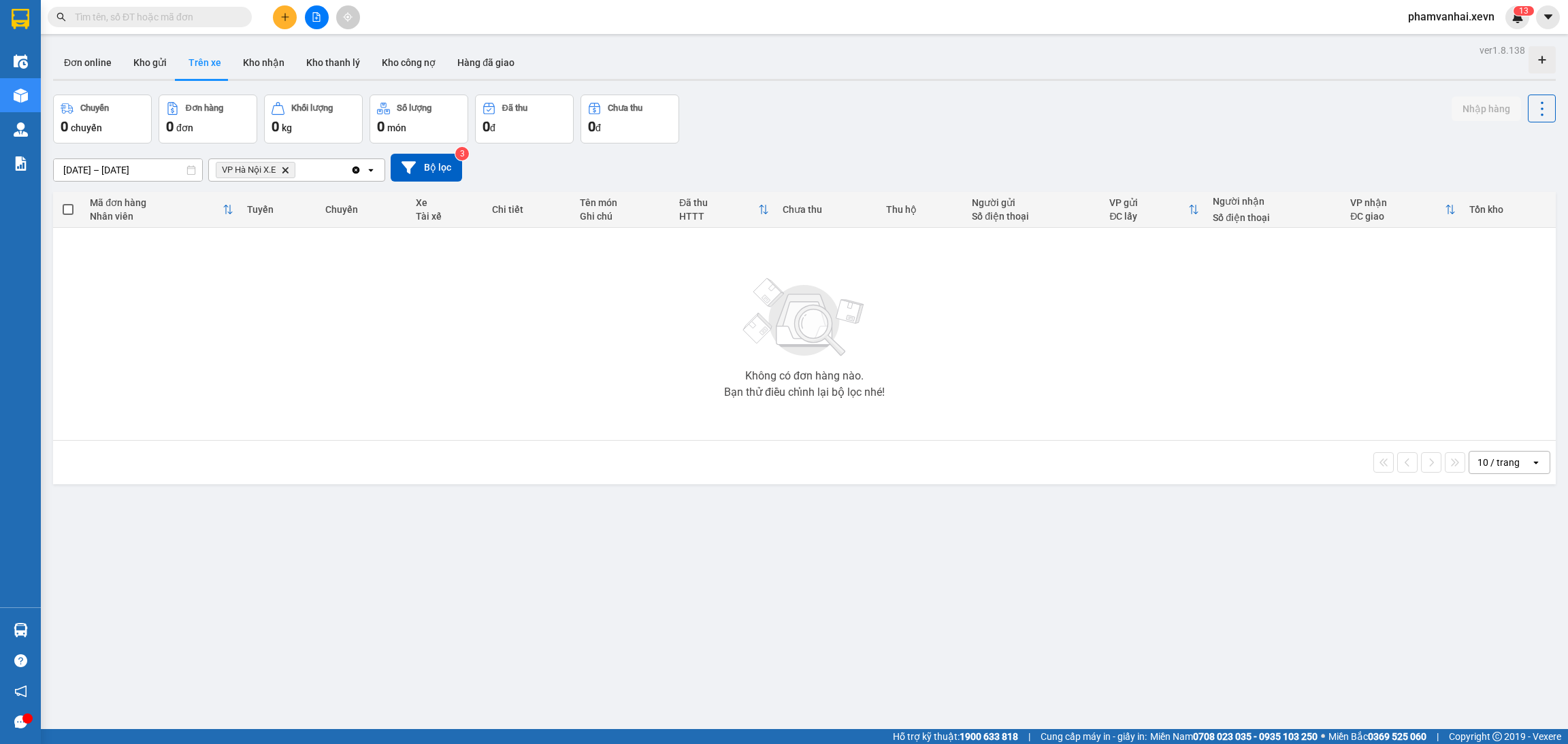
click at [122, 172] on input "13/08/2025 – 15/08/2025" at bounding box center [127, 170] width 148 height 22
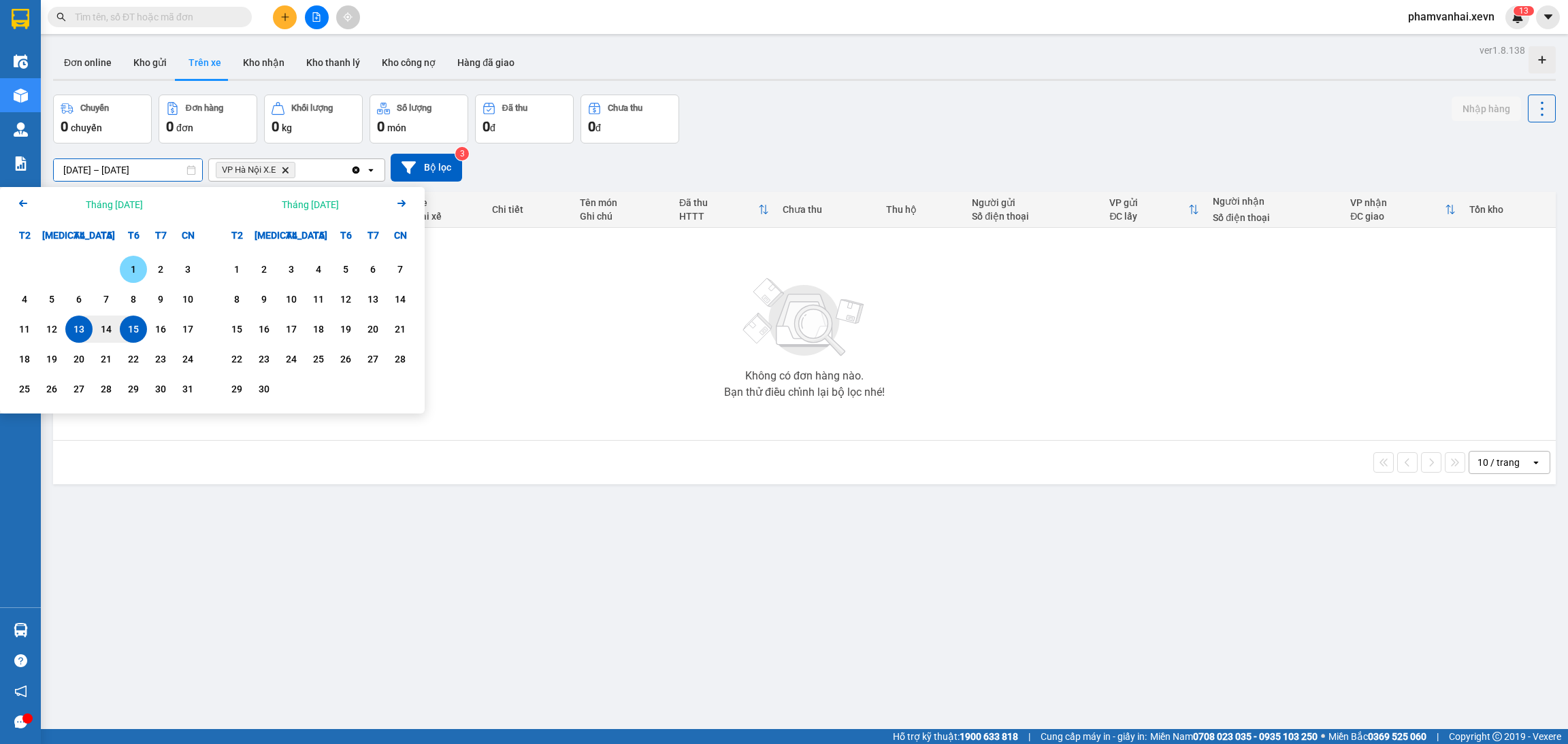
click at [129, 262] on div "1" at bounding box center [133, 269] width 19 height 17
click at [129, 331] on div "15" at bounding box center [133, 329] width 19 height 17
type input "01/08/2025 – 15/08/2025"
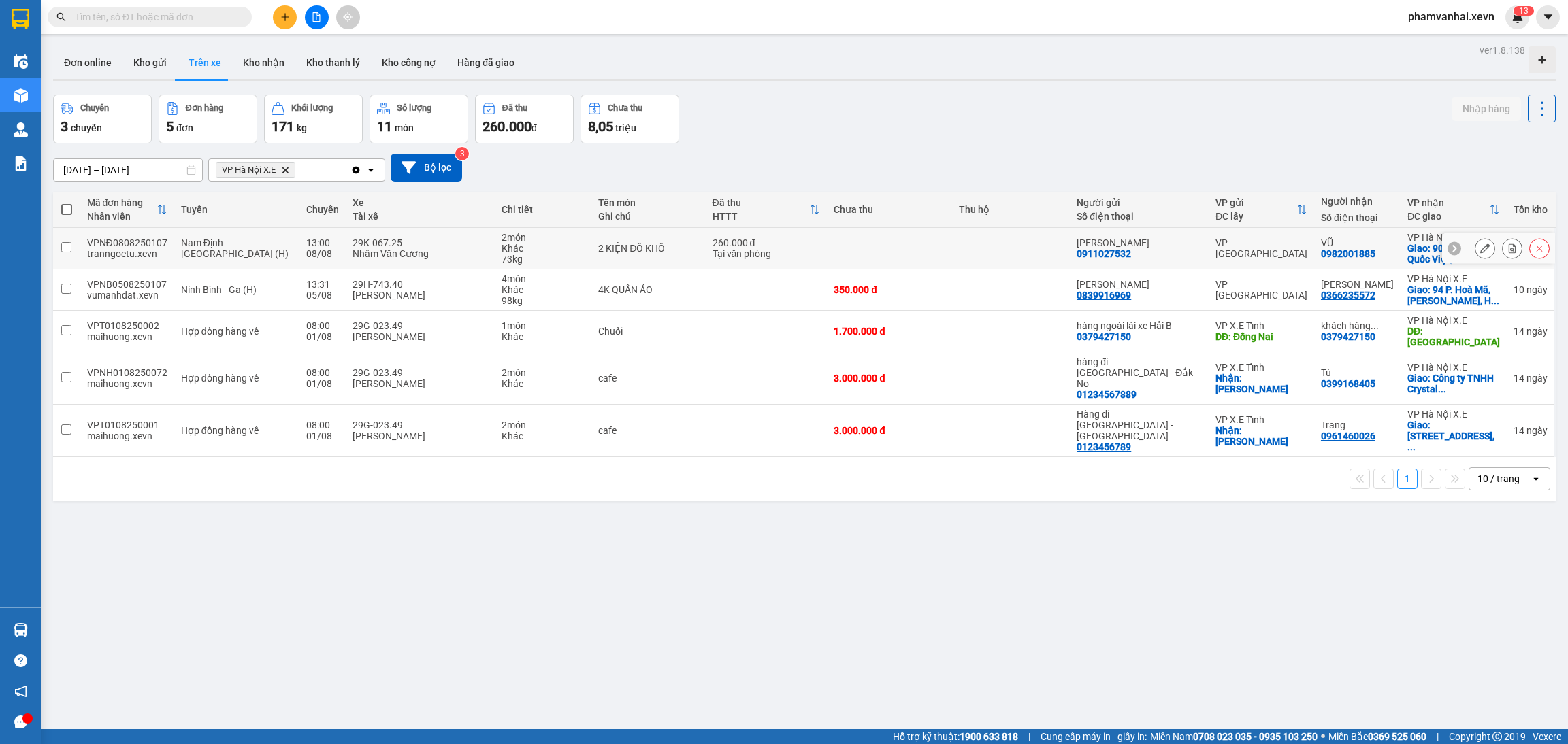
click at [66, 246] on input "checkbox" at bounding box center [66, 247] width 10 height 10
checkbox input "true"
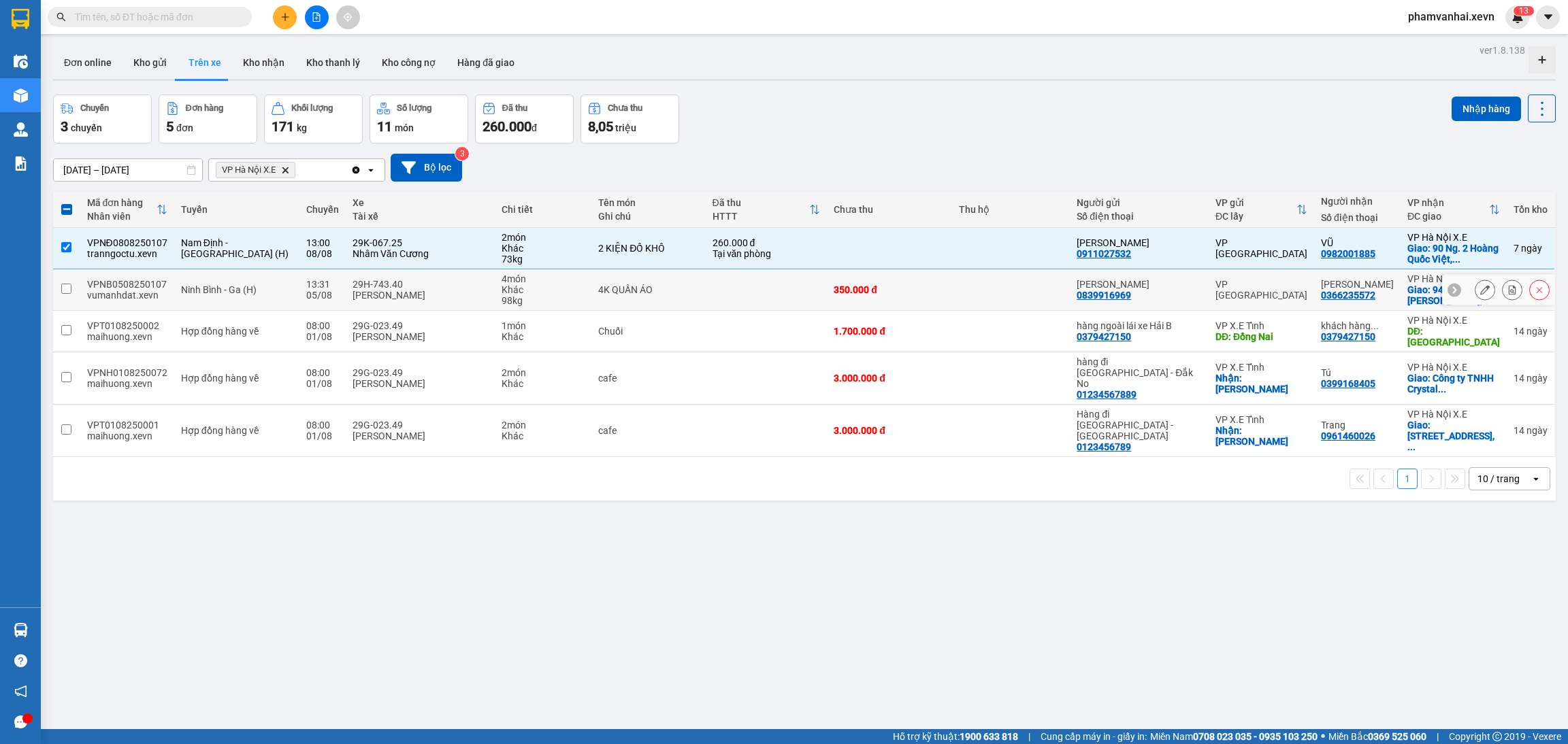
click at [70, 291] on input "checkbox" at bounding box center [66, 289] width 10 height 10
checkbox input "true"
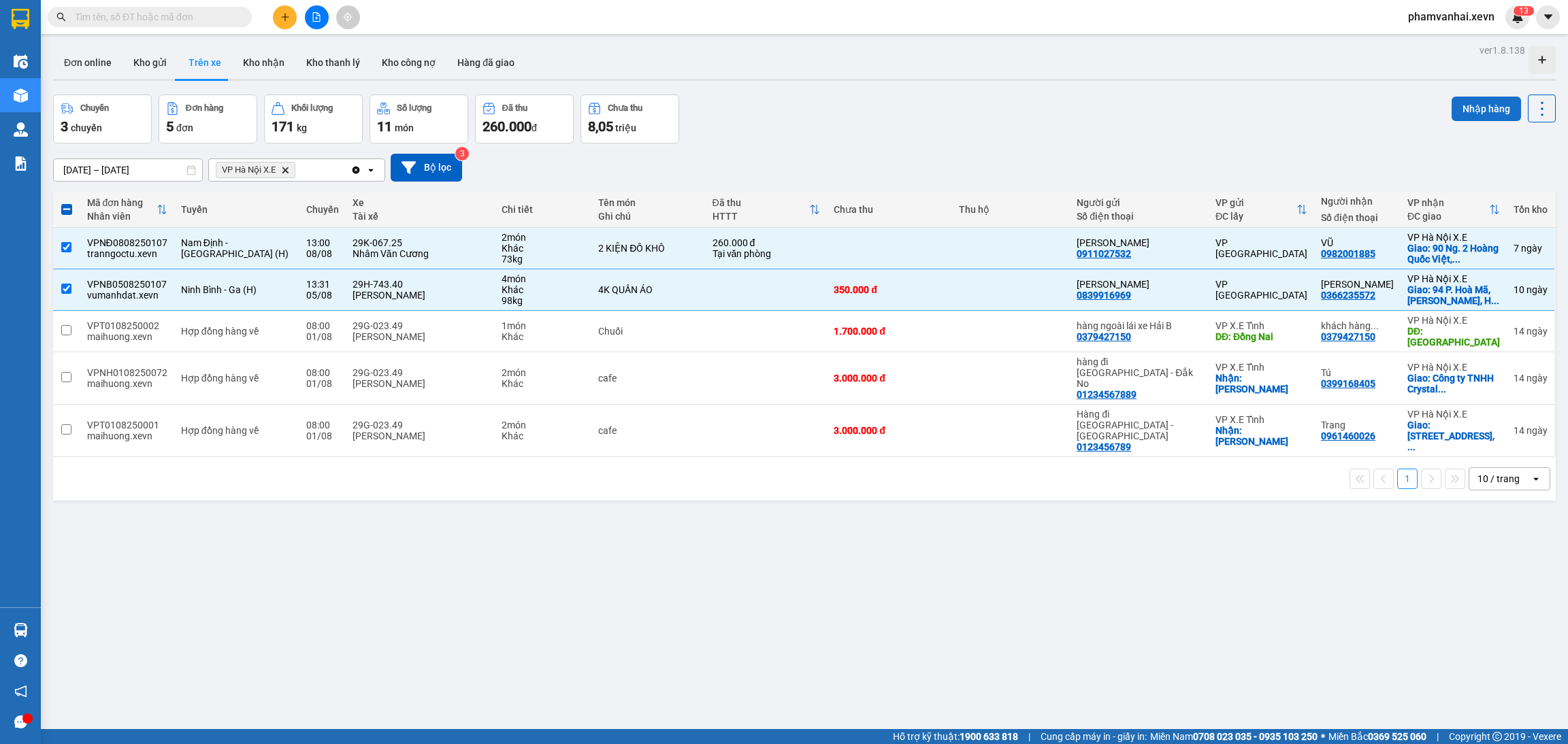
click at [1463, 108] on button "Nhập hàng" at bounding box center [1486, 109] width 69 height 25
checkbox input "false"
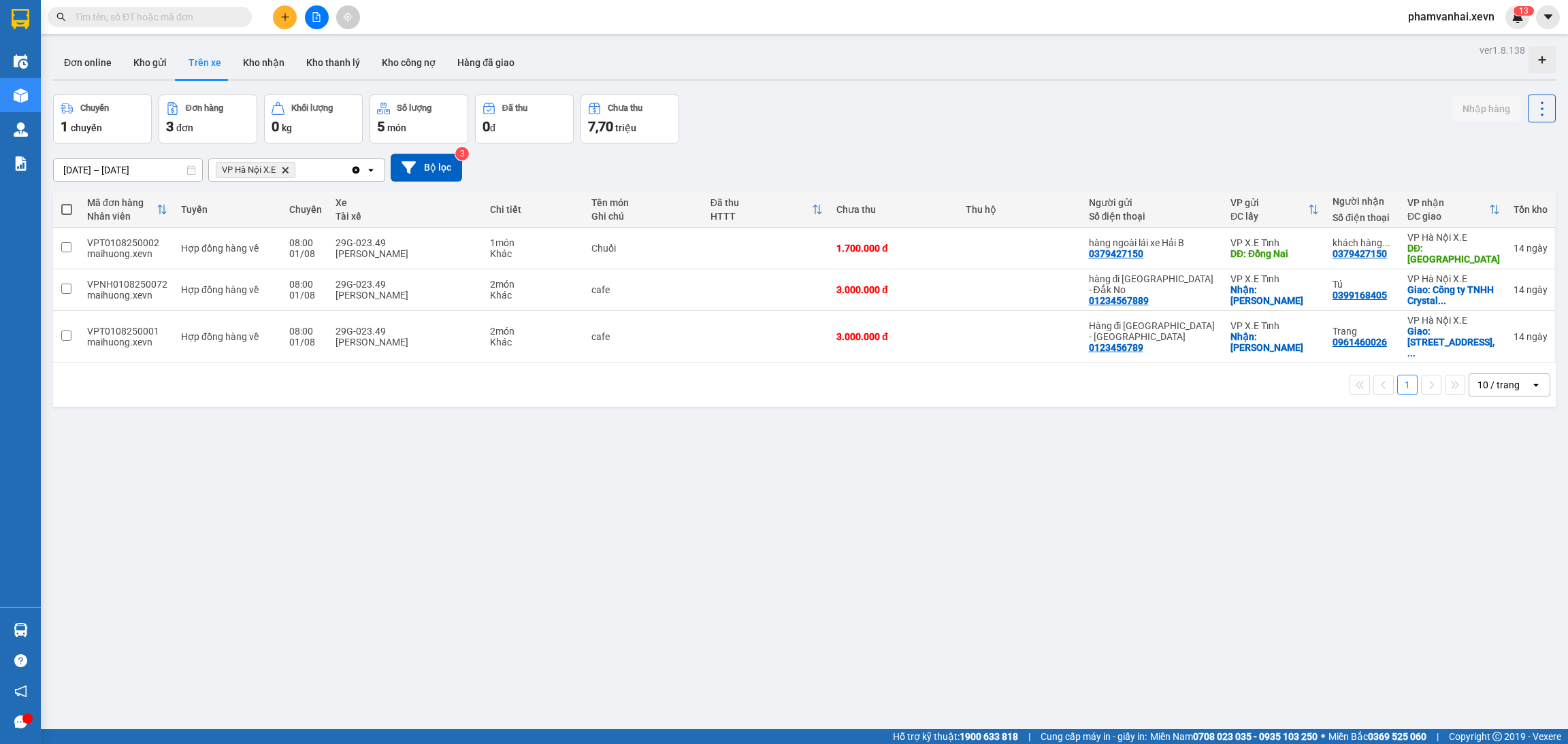
click at [288, 172] on icon "VP Hà Nội X.E, close by backspace" at bounding box center [285, 170] width 6 height 6
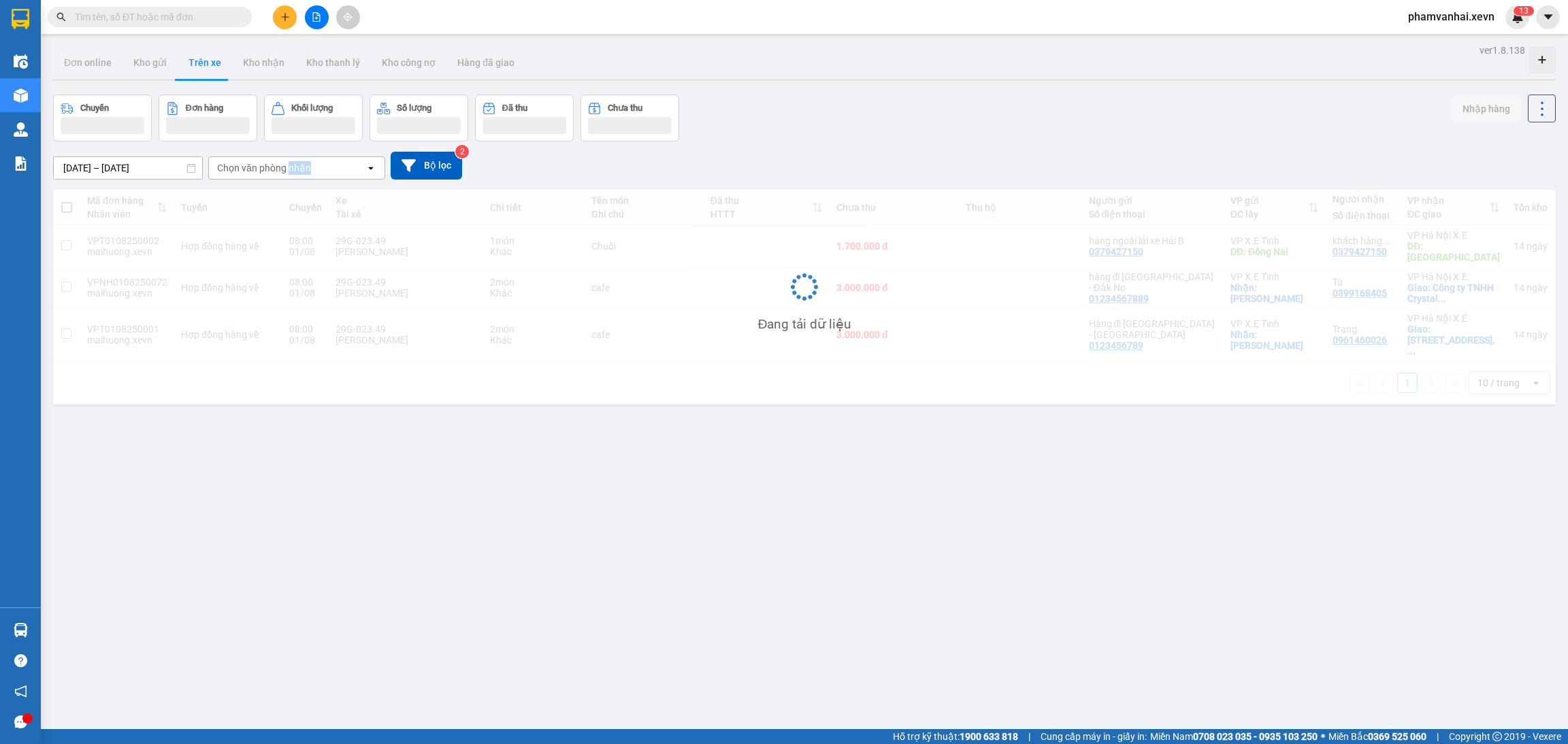
click at [288, 173] on div "Chọn văn phòng nhận" at bounding box center [264, 168] width 94 height 14
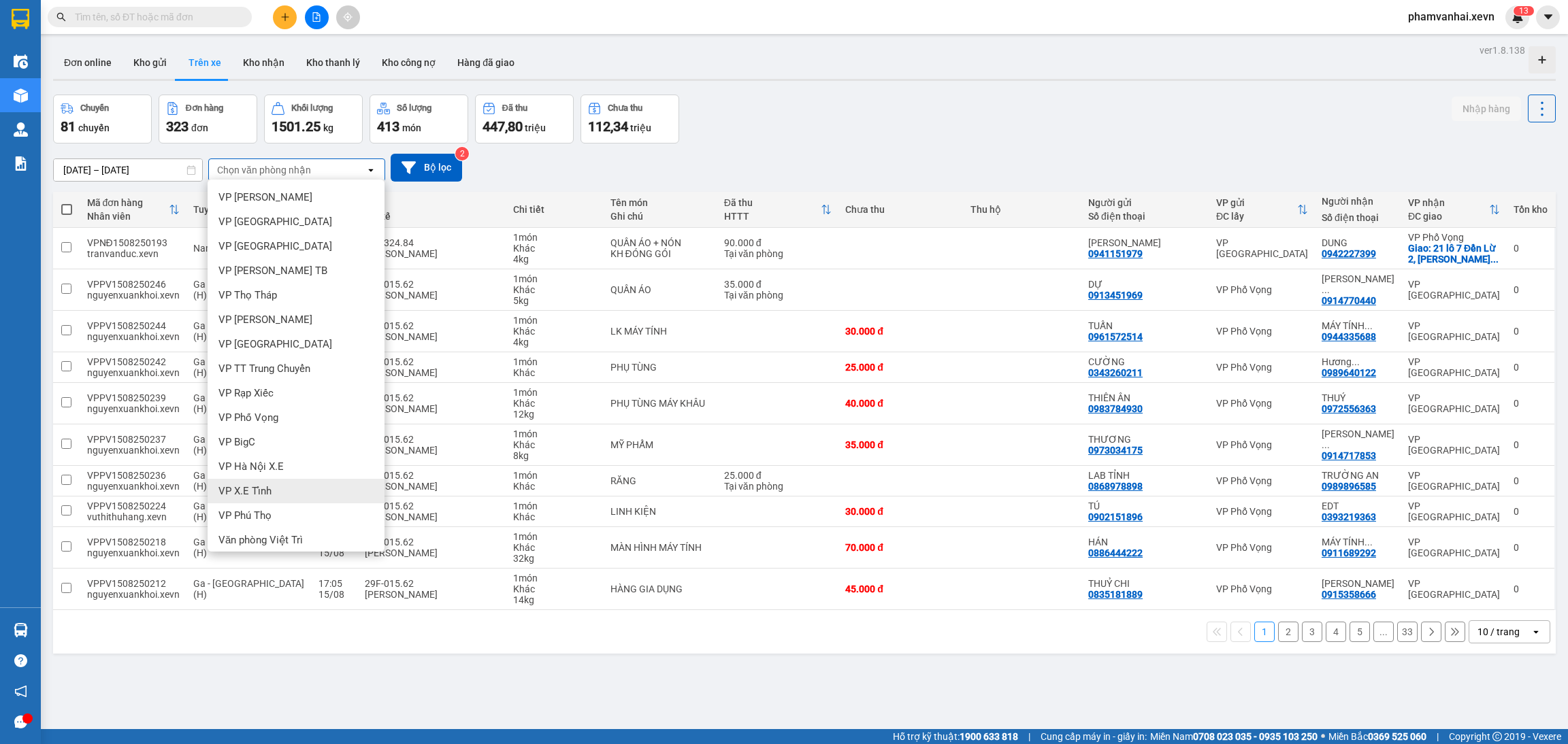
click at [264, 487] on span "VP X.E Tỉnh" at bounding box center [244, 490] width 53 height 14
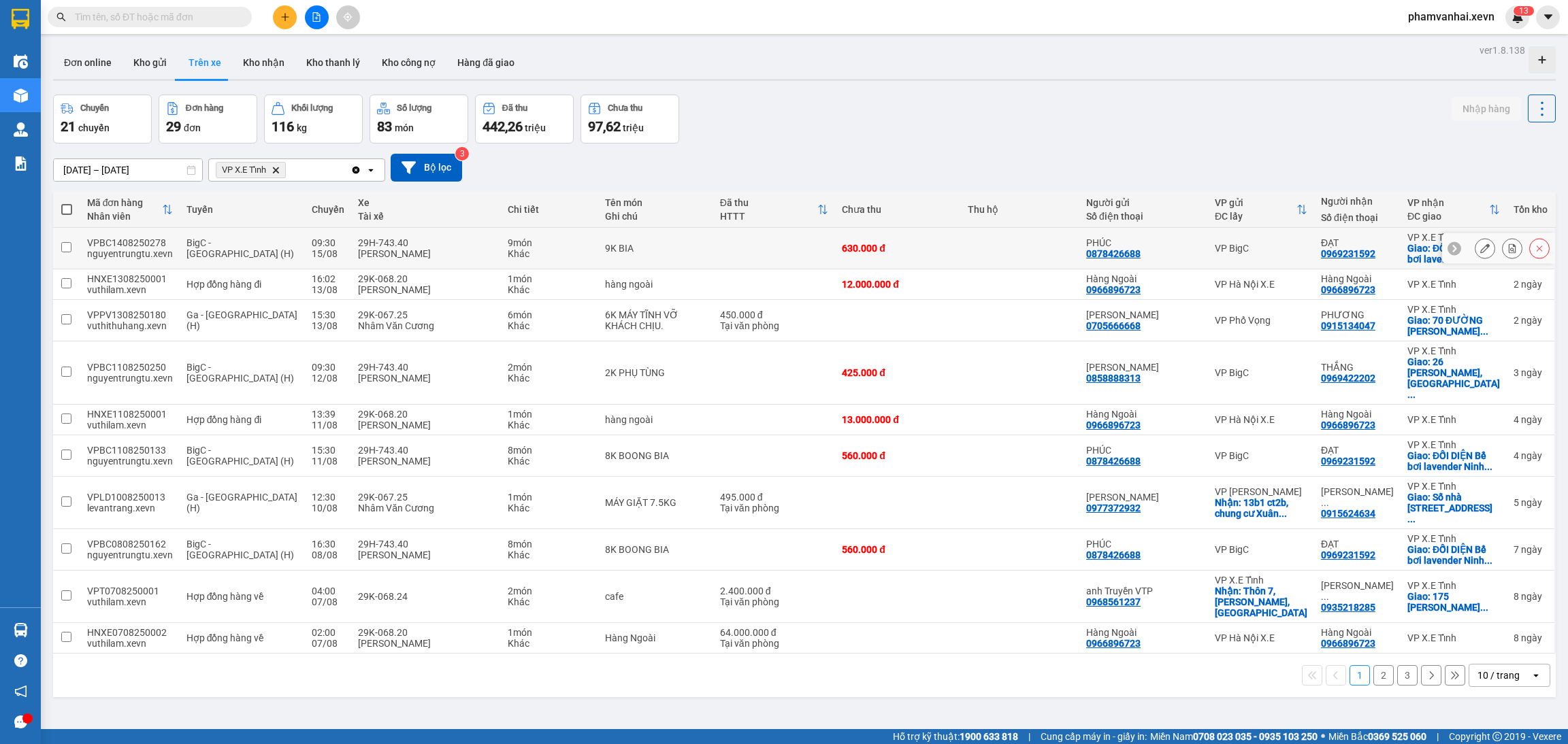
click at [713, 258] on td at bounding box center [774, 248] width 122 height 41
checkbox input "true"
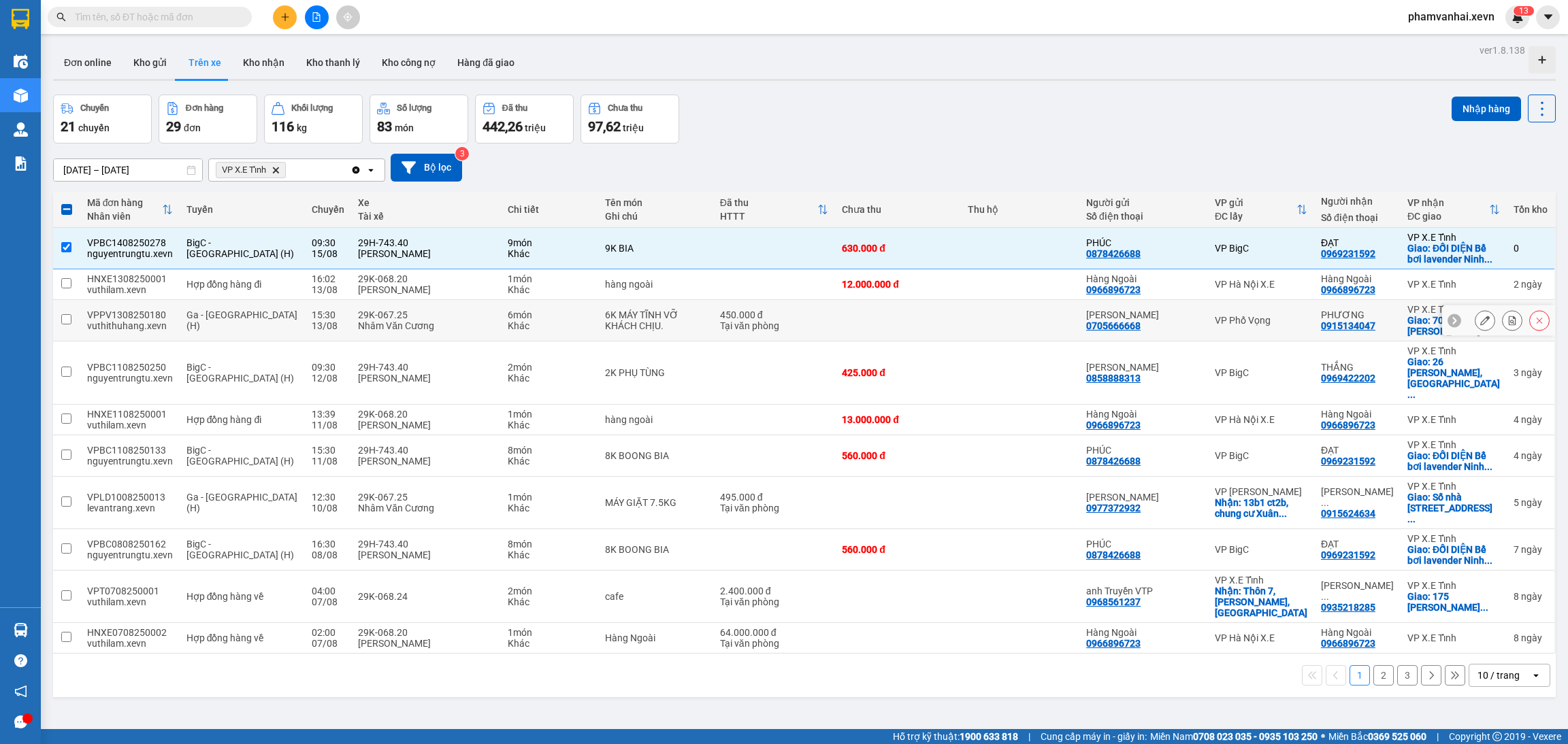
click at [634, 332] on div "6K MÁY TĨNH VỠ KHÁCH CHỊU." at bounding box center [655, 320] width 100 height 22
checkbox input "true"
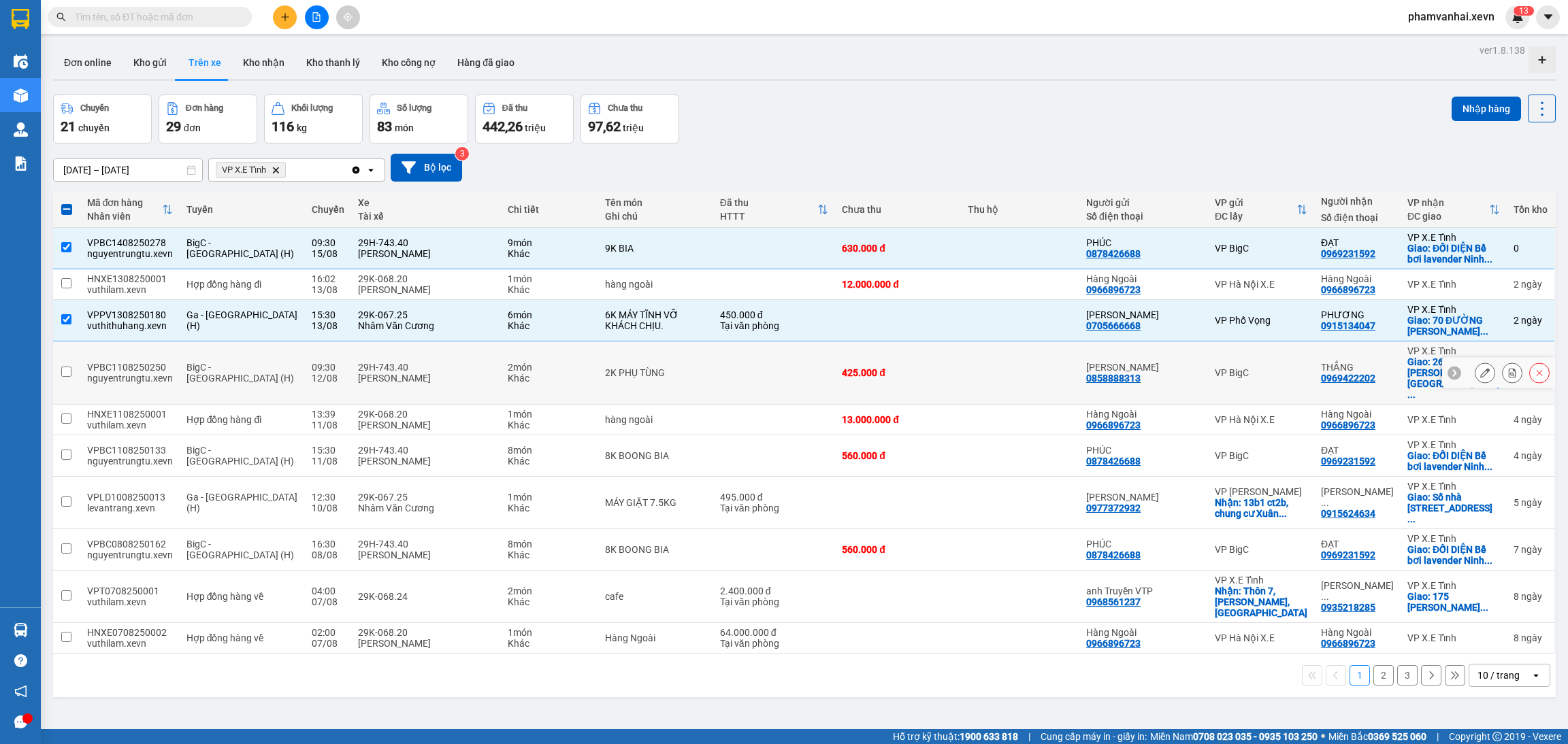
click at [655, 368] on div "2K PHỤ TÙNG" at bounding box center [655, 373] width 100 height 11
checkbox input "true"
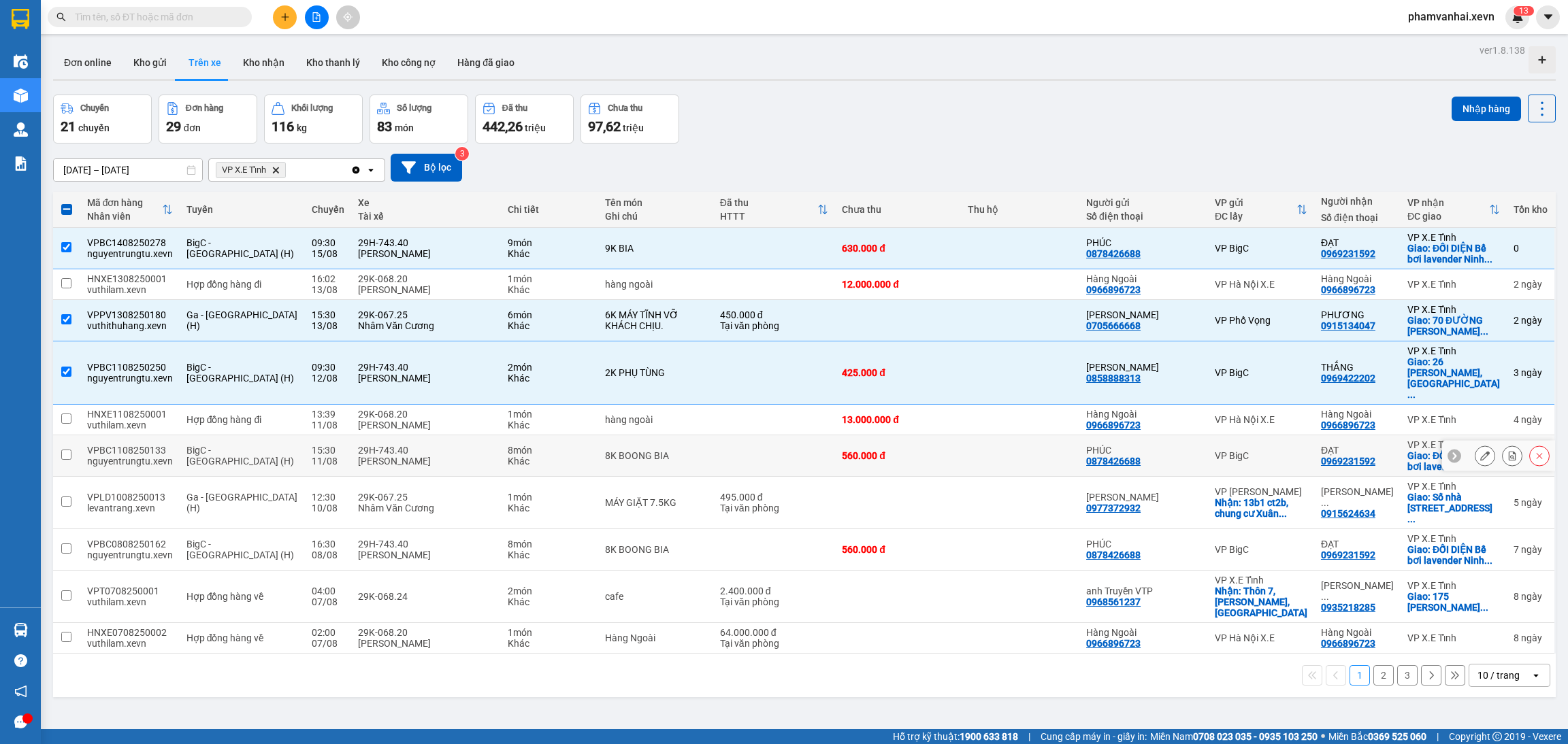
click at [626, 444] on td "8K BOONG BIA" at bounding box center [655, 456] width 114 height 41
checkbox input "true"
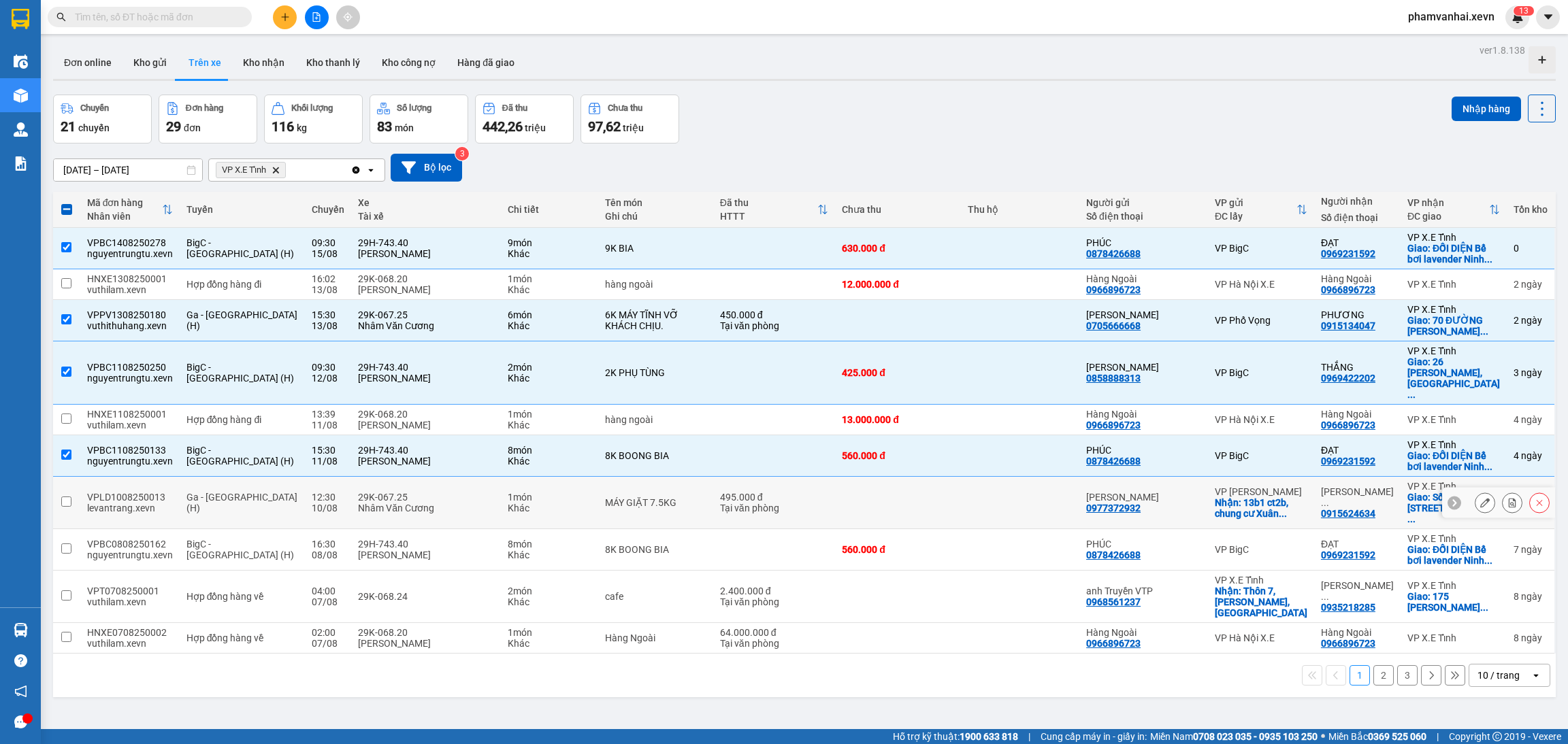
click at [672, 497] on div "MÁY GIẶT 7.5KG" at bounding box center [655, 502] width 100 height 11
checkbox input "true"
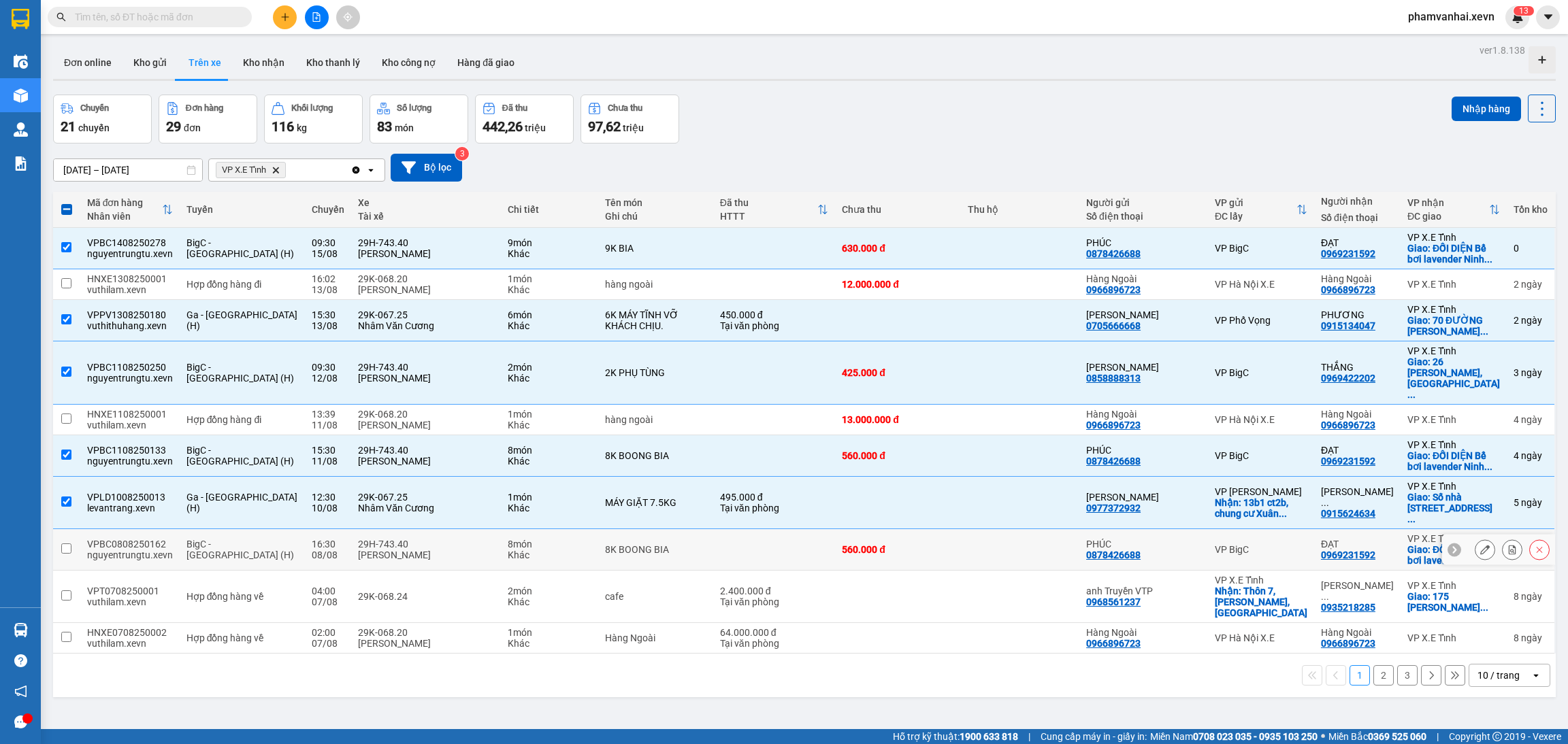
click at [669, 544] on div "8K BOONG BIA" at bounding box center [655, 549] width 100 height 11
checkbox input "true"
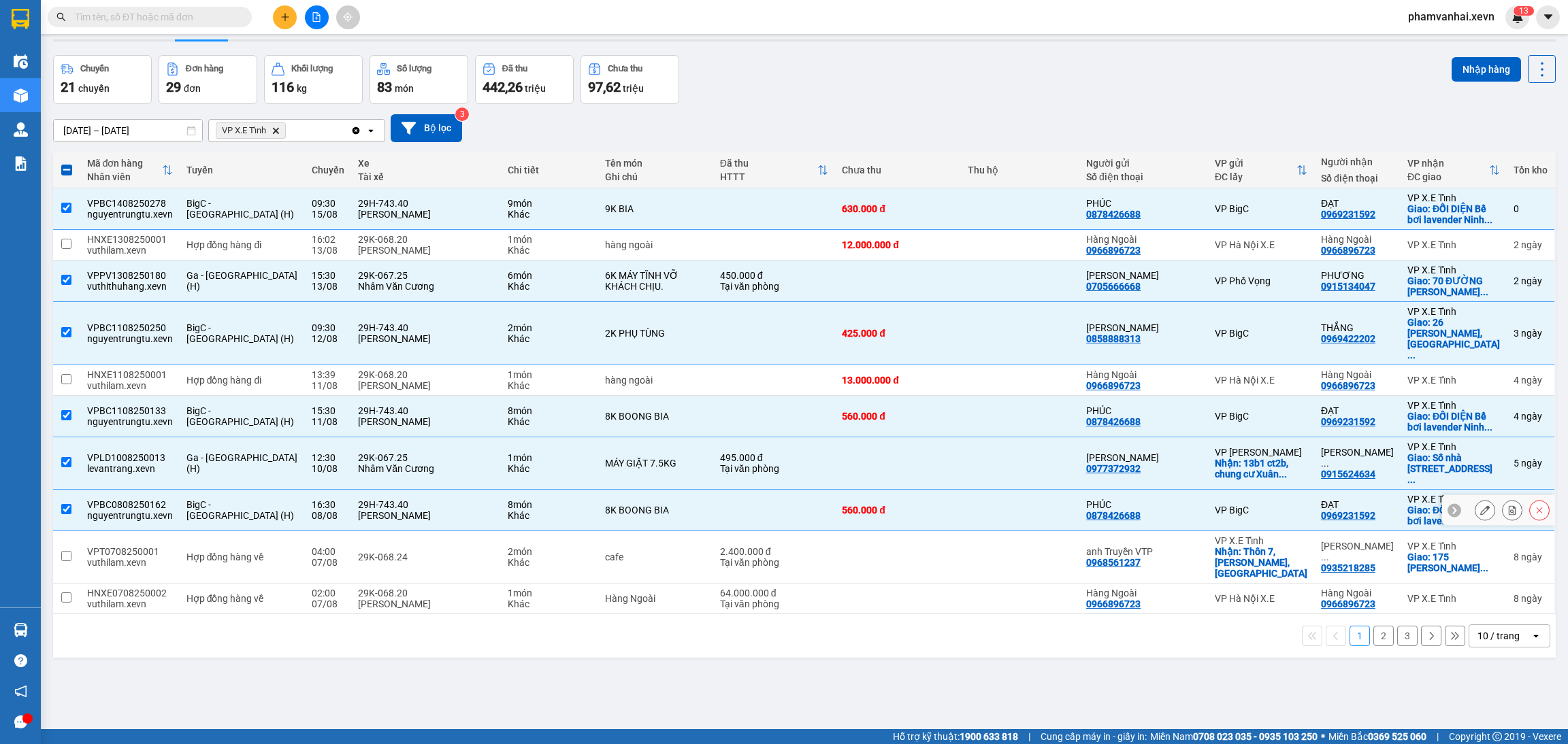
scroll to position [62, 0]
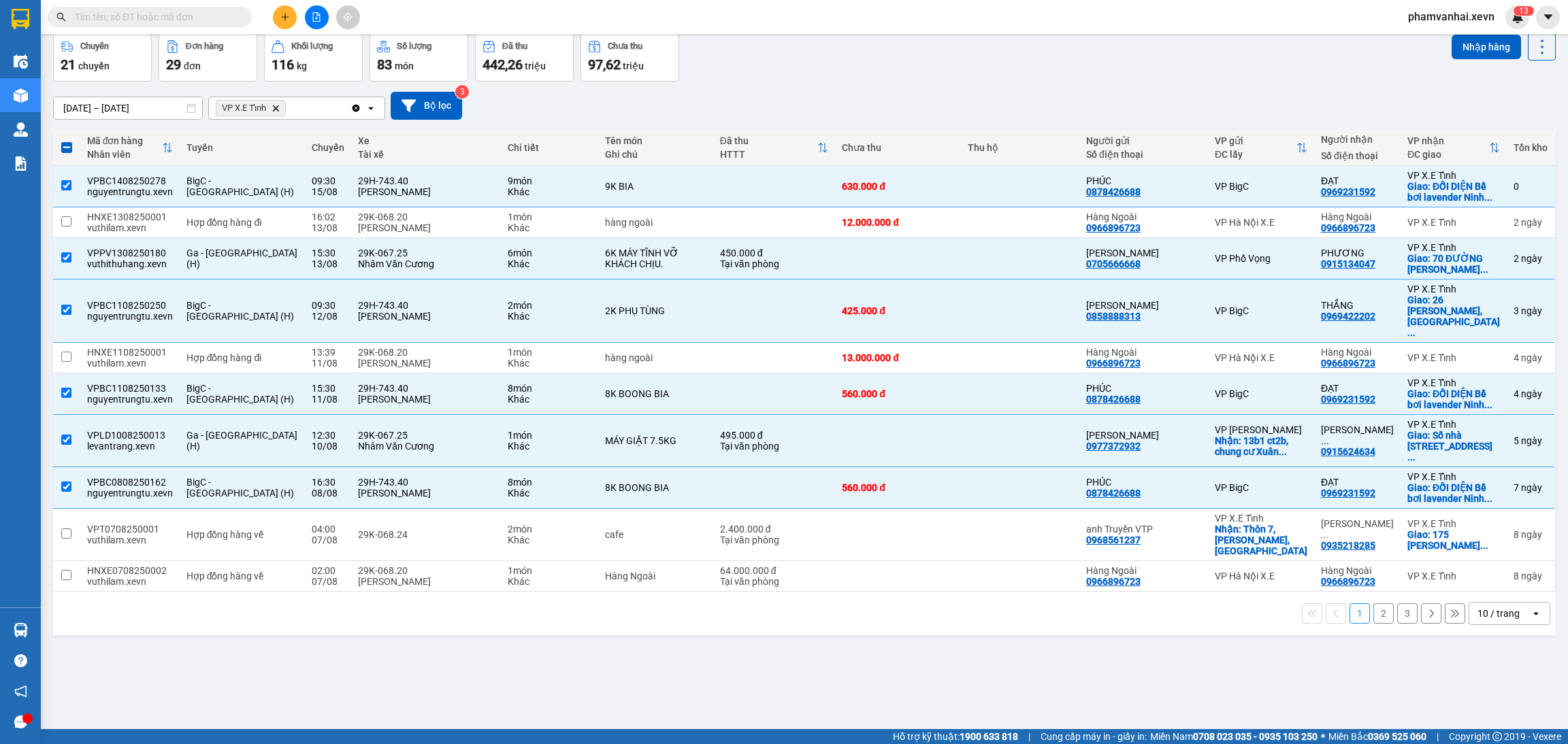
click at [1477, 607] on div "10 / trang" at bounding box center [1498, 613] width 42 height 14
click at [1471, 541] on span "100 / trang" at bounding box center [1489, 542] width 49 height 14
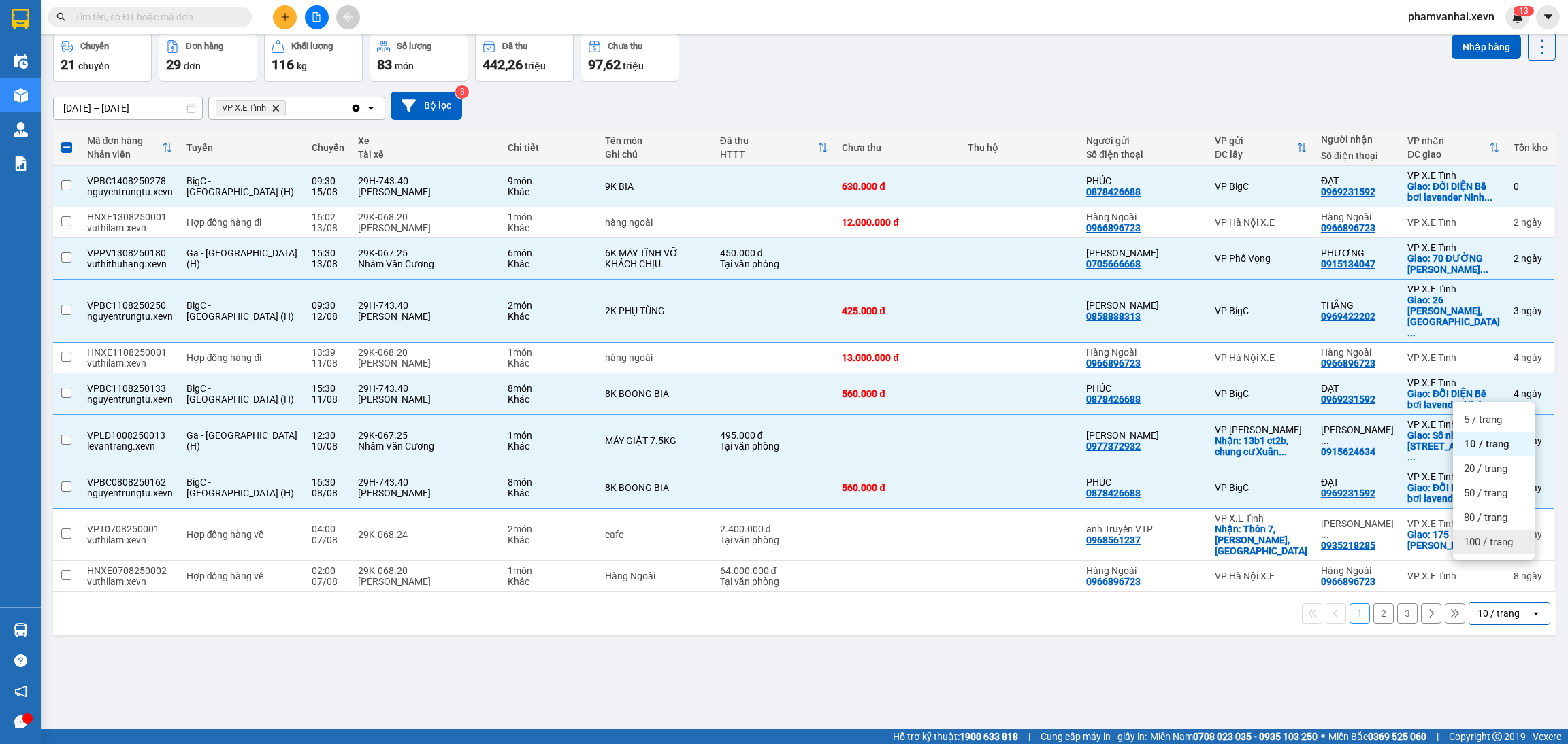
checkbox input "false"
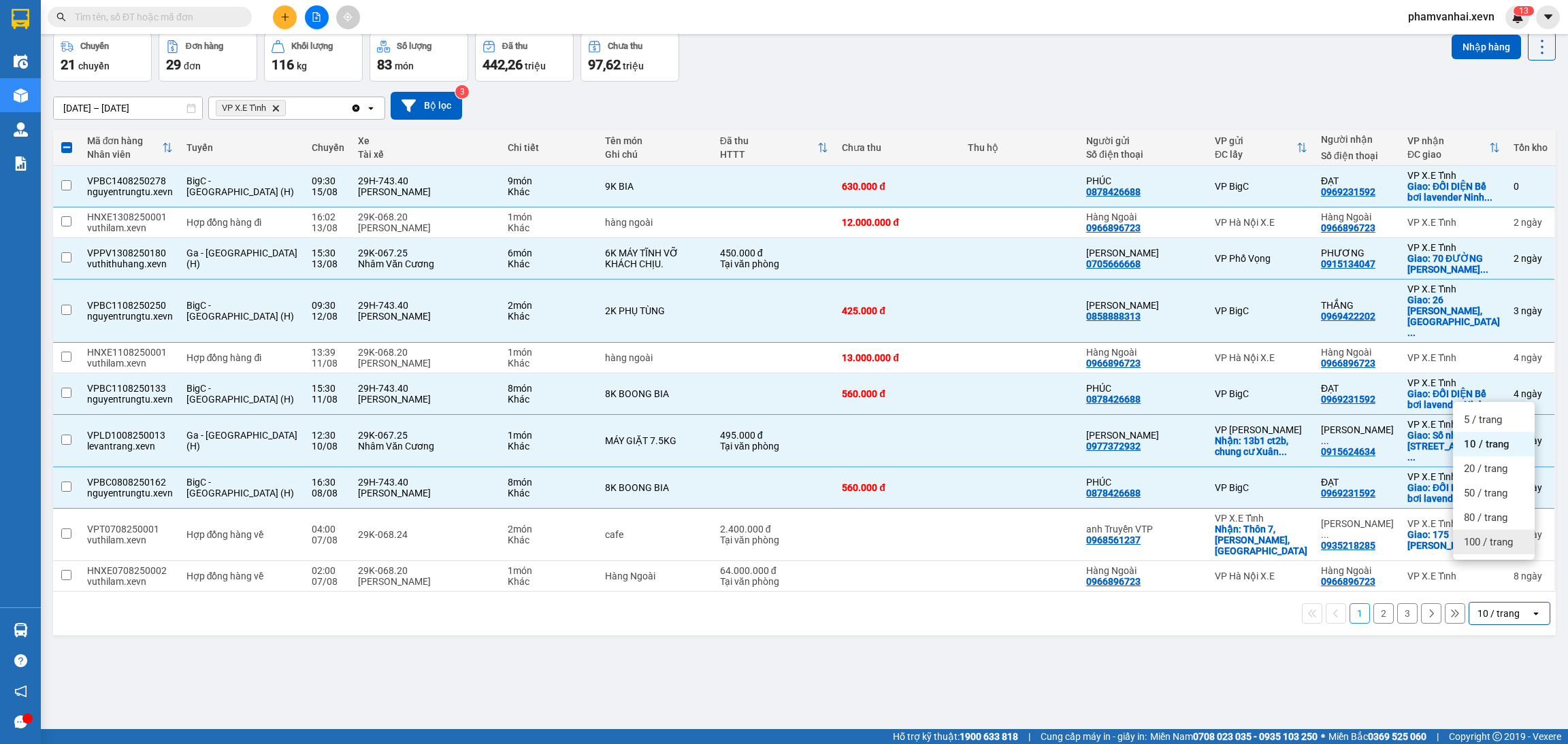
checkbox input "false"
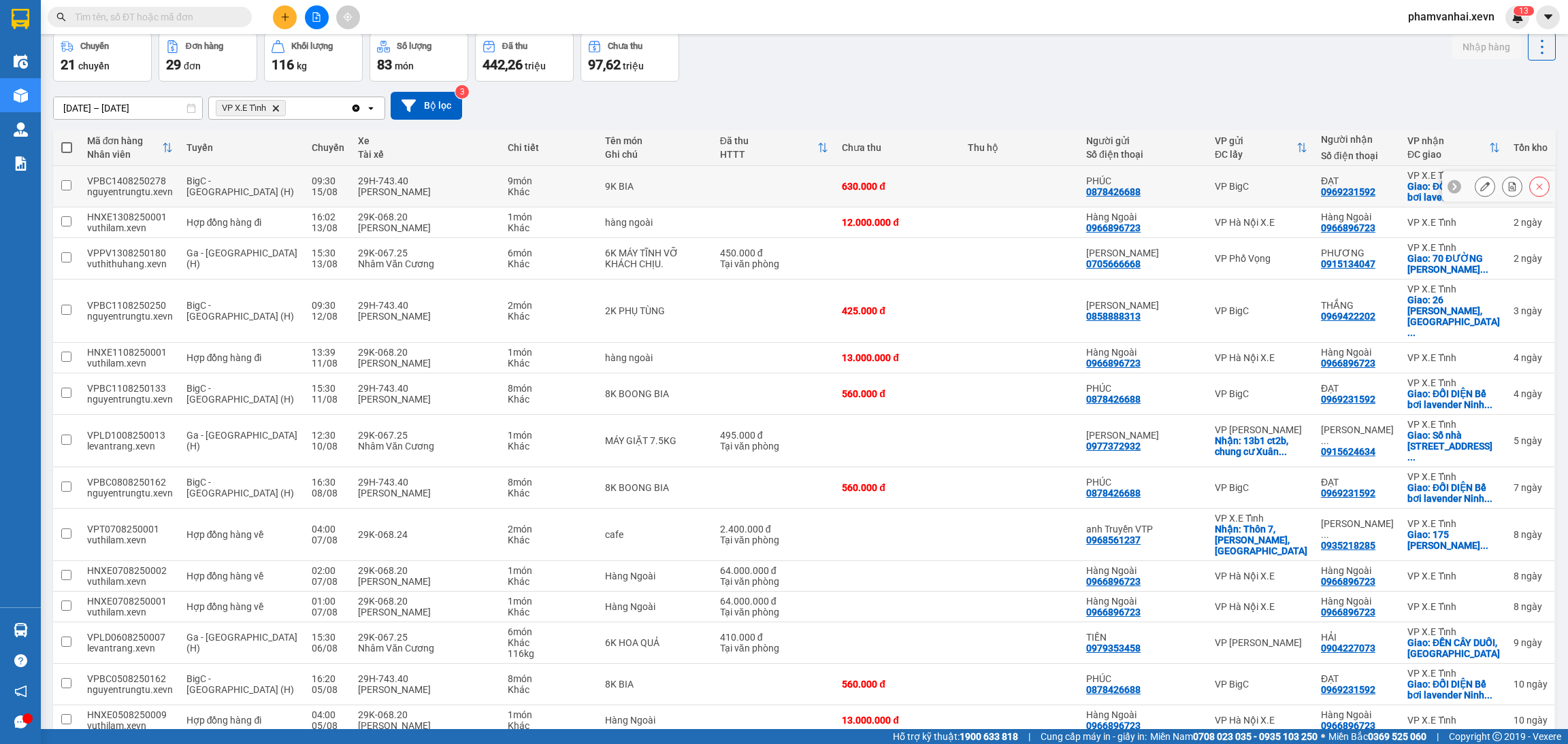
click at [664, 176] on td "9K BIA" at bounding box center [655, 186] width 114 height 41
checkbox input "true"
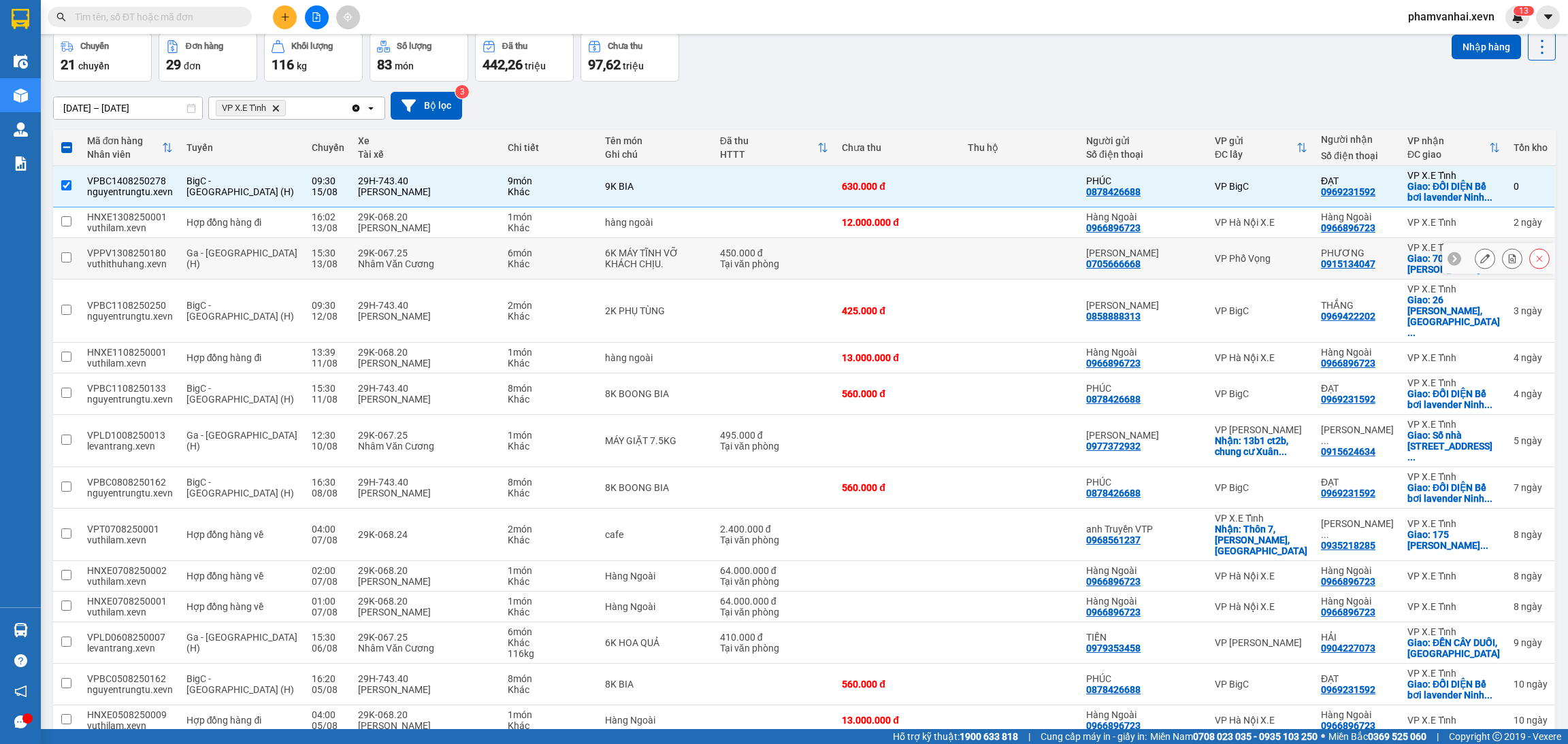
click at [508, 269] on div "Khác" at bounding box center [550, 264] width 84 height 11
checkbox input "true"
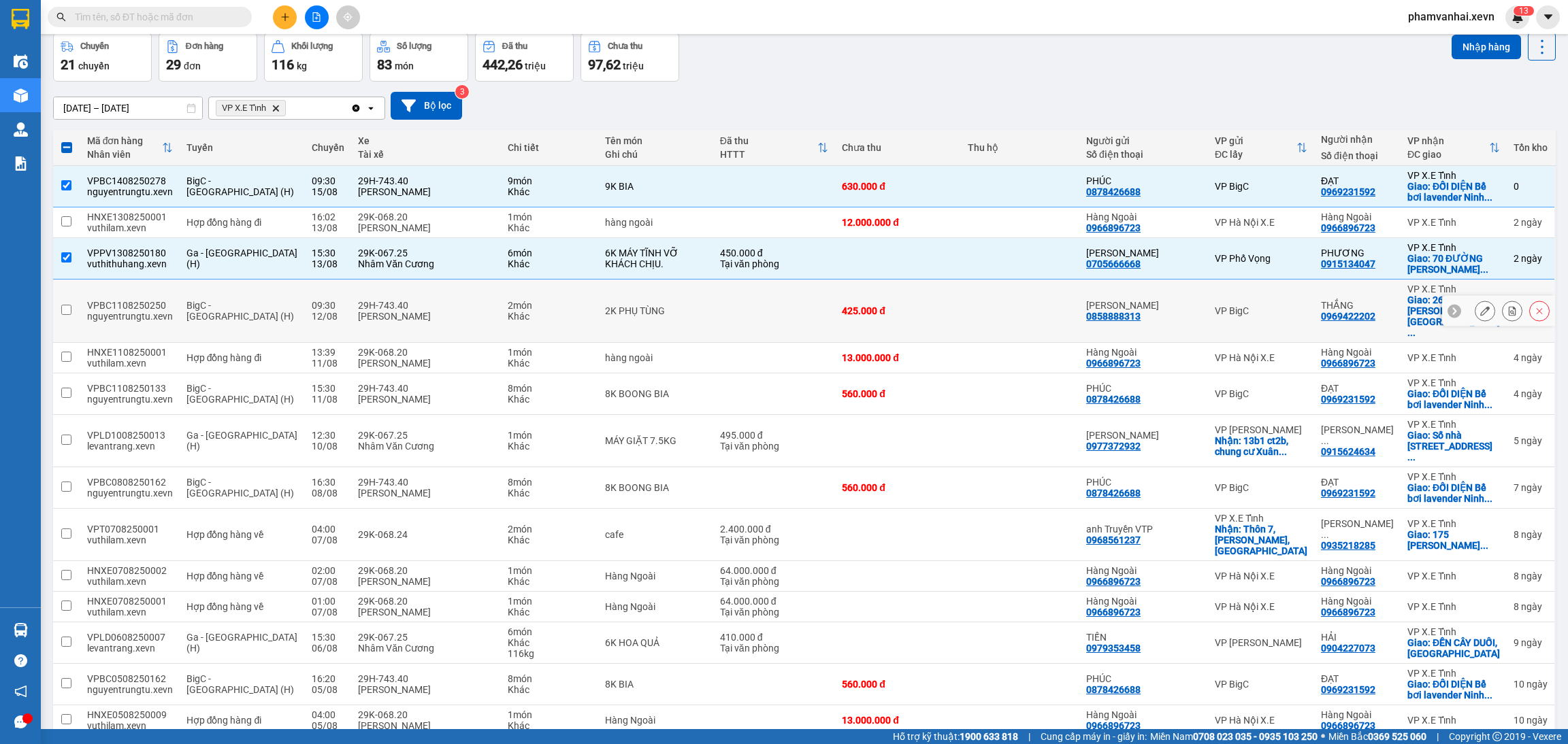
click at [439, 311] on div "[PERSON_NAME]" at bounding box center [426, 316] width 136 height 11
checkbox input "true"
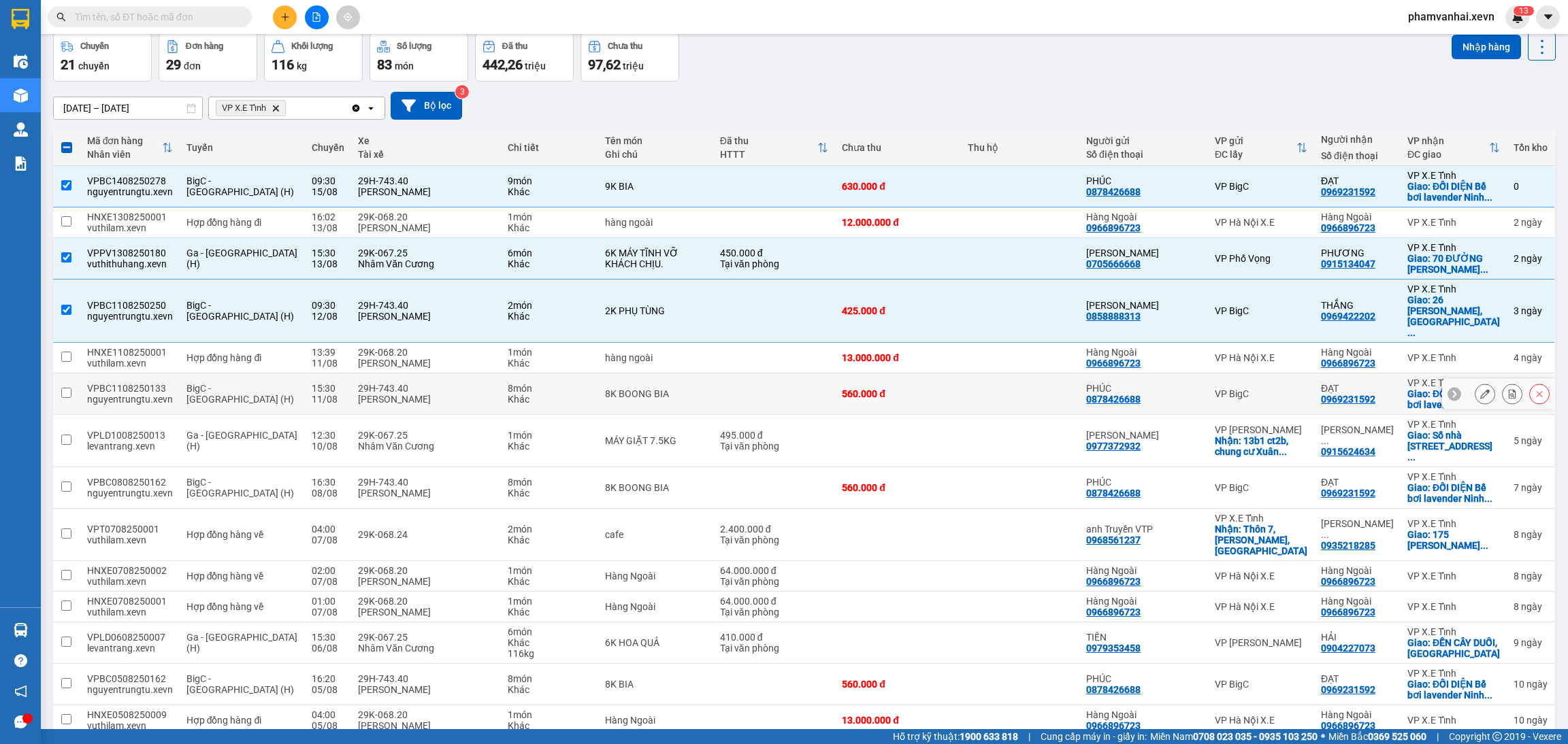
click at [430, 394] on div "[PERSON_NAME]" at bounding box center [426, 399] width 136 height 11
checkbox input "true"
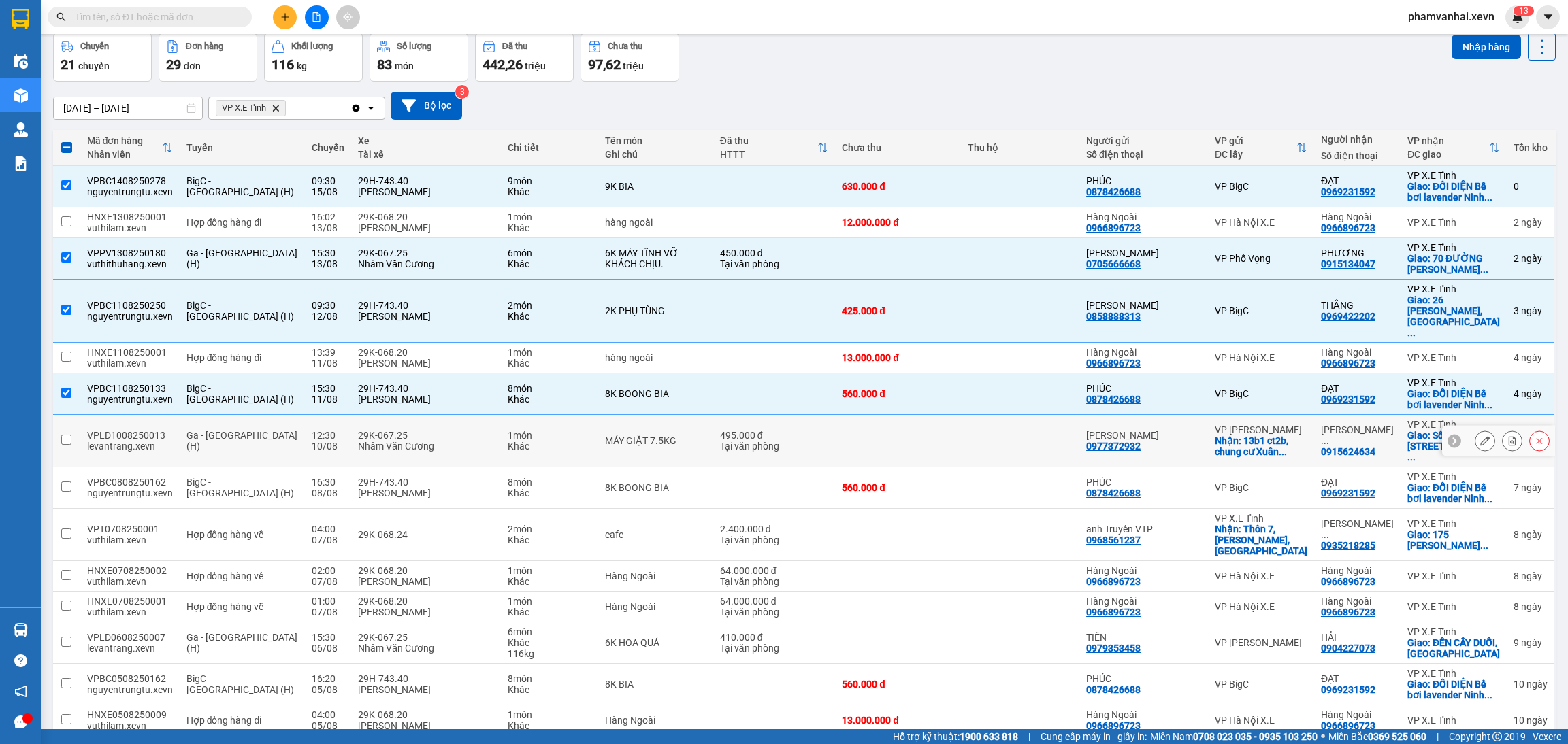
click at [415, 441] on div "Nhâm Văn Cương" at bounding box center [426, 446] width 136 height 11
checkbox input "true"
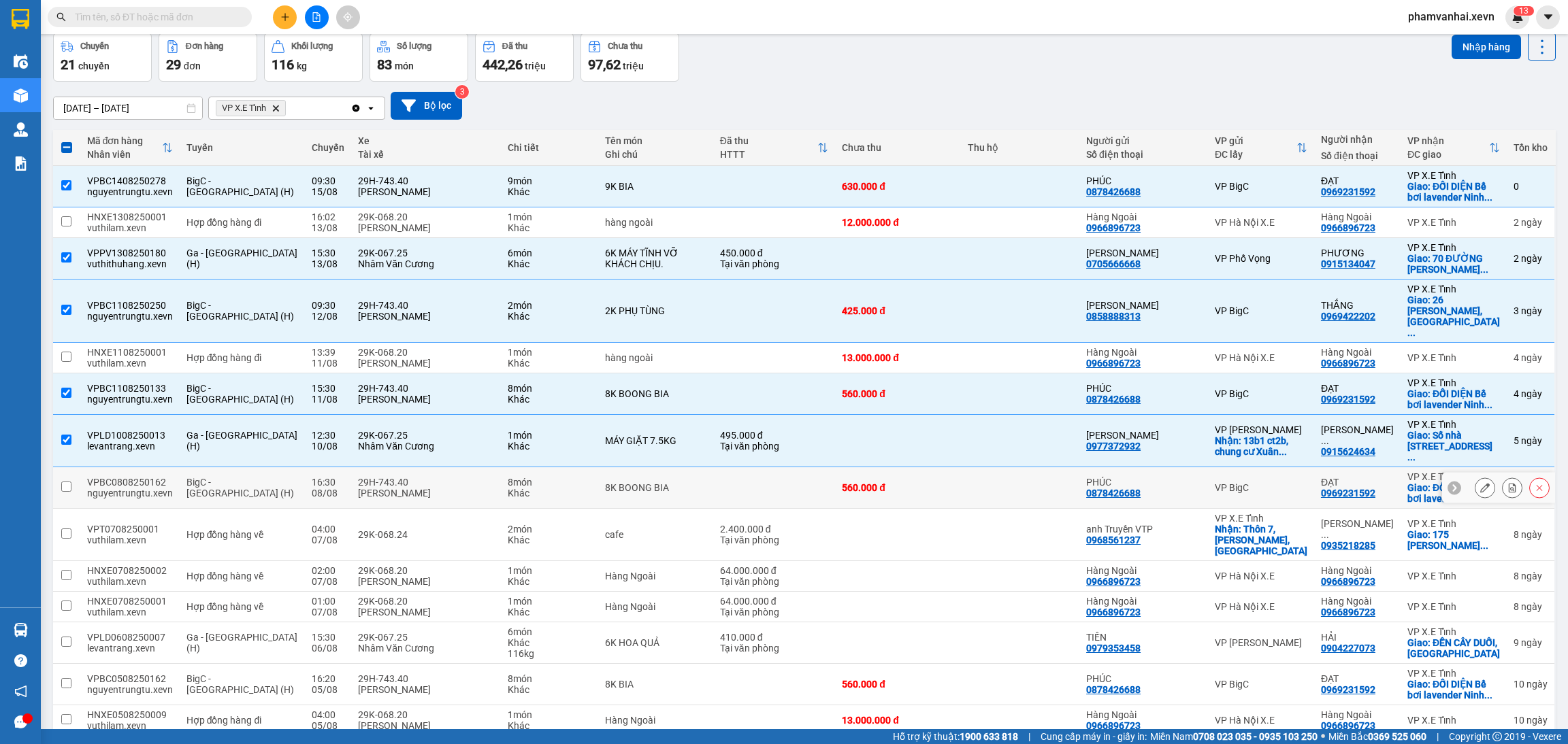
click at [417, 488] on div "[PERSON_NAME]" at bounding box center [426, 493] width 136 height 11
checkbox input "true"
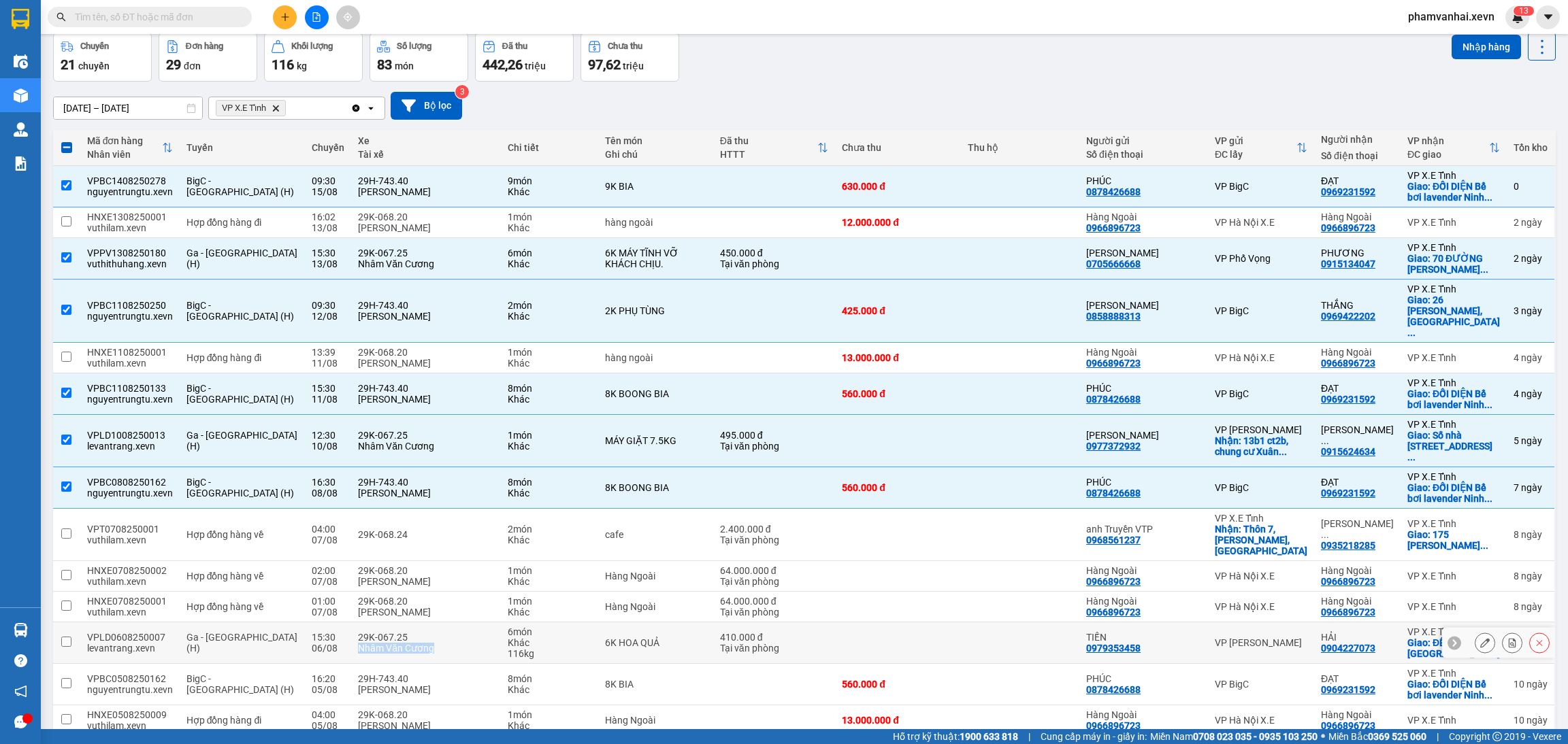
click at [419, 632] on div "29K-067.25 Nhâm Văn Cương" at bounding box center [426, 643] width 136 height 22
checkbox input "true"
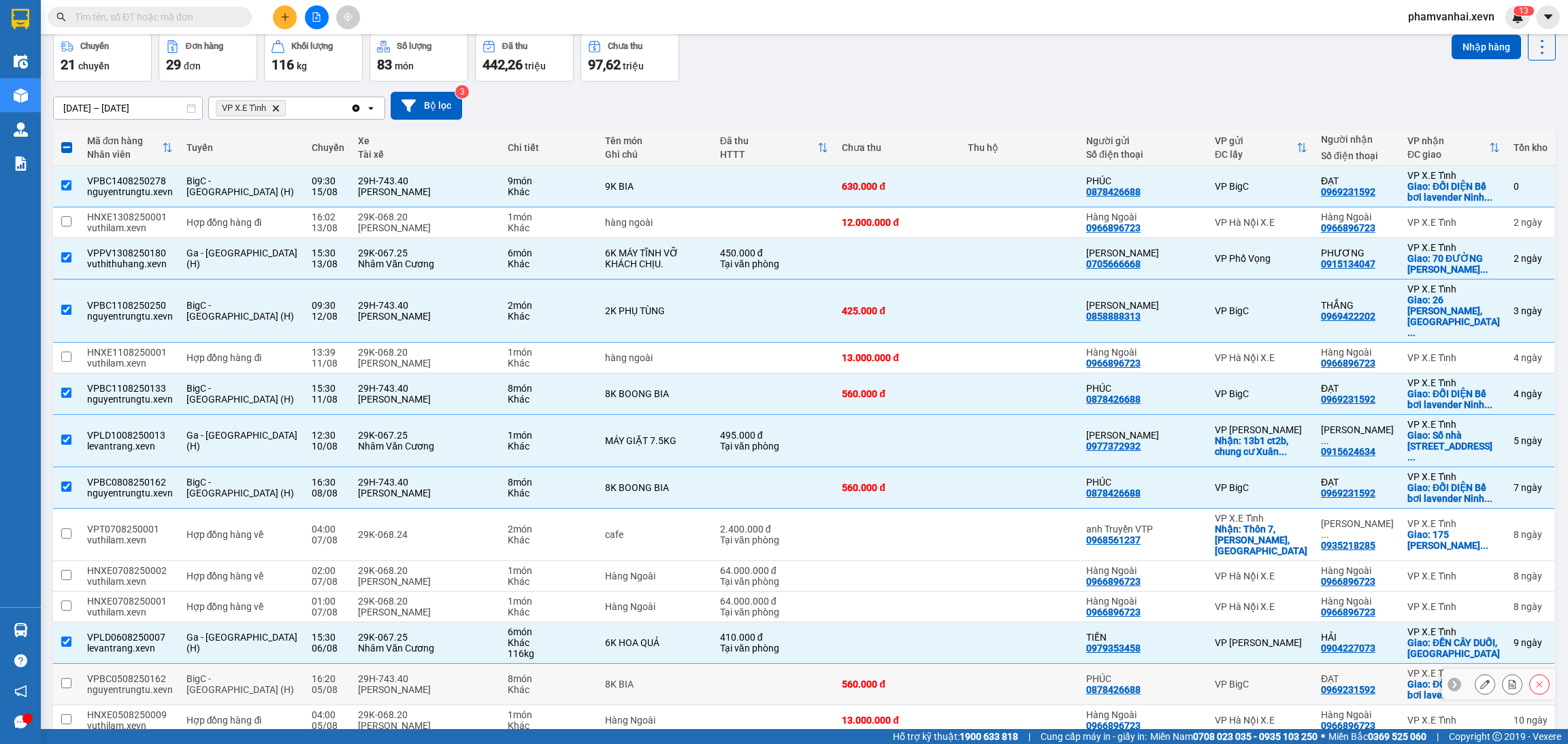
click at [405, 673] on div "29H-743.40" at bounding box center [426, 678] width 136 height 11
checkbox input "true"
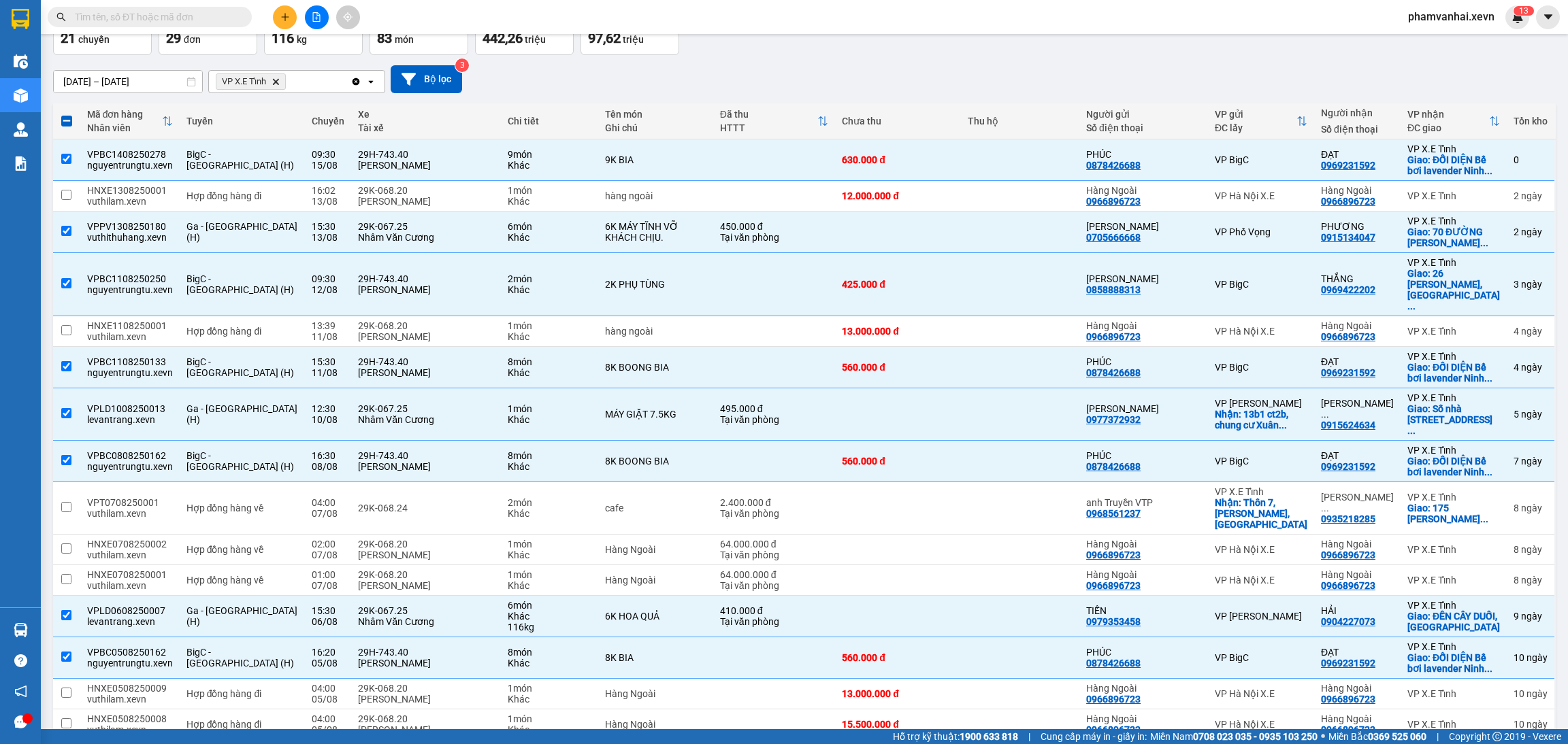
scroll to position [0, 0]
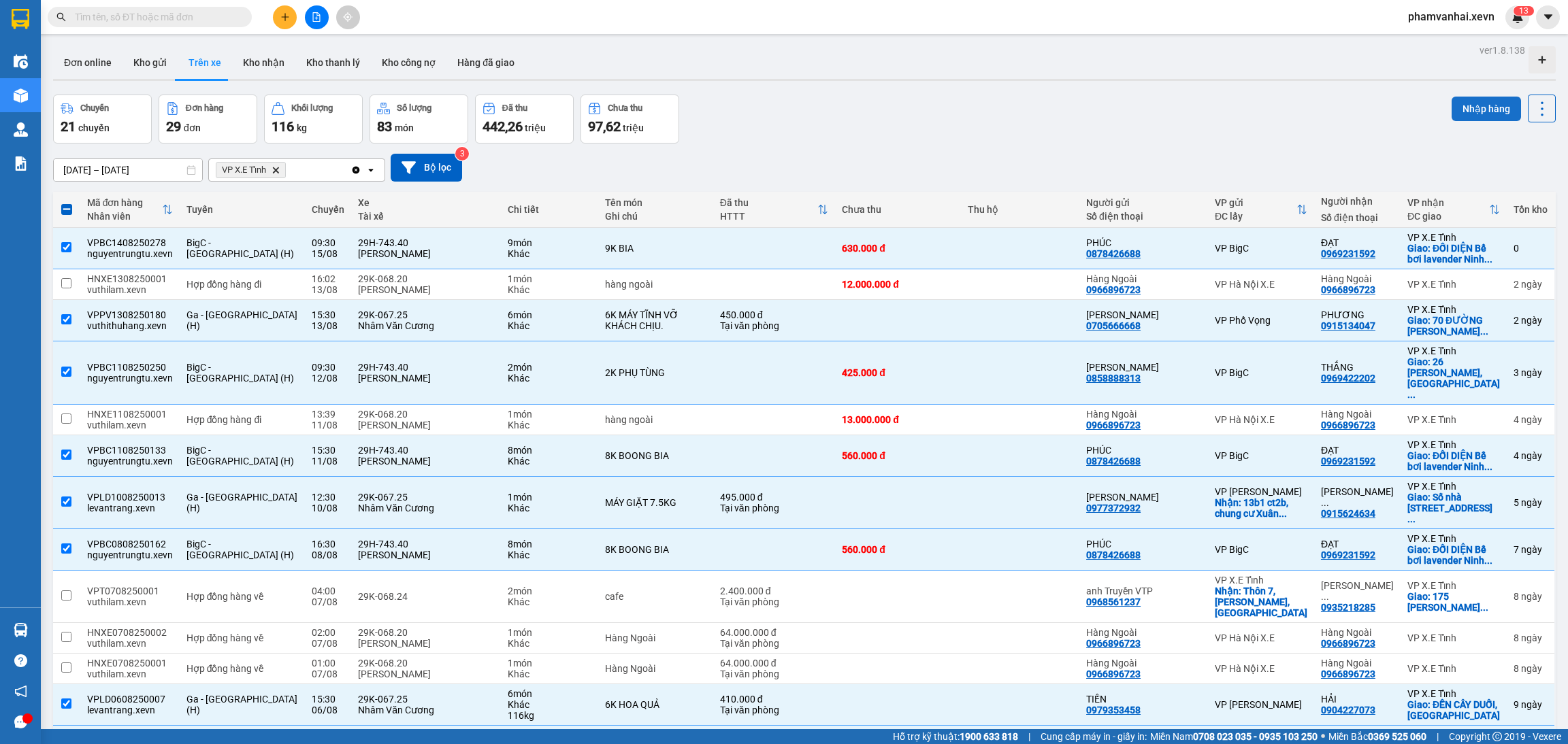
click at [1476, 108] on button "Nhập hàng" at bounding box center [1486, 109] width 69 height 25
checkbox input "false"
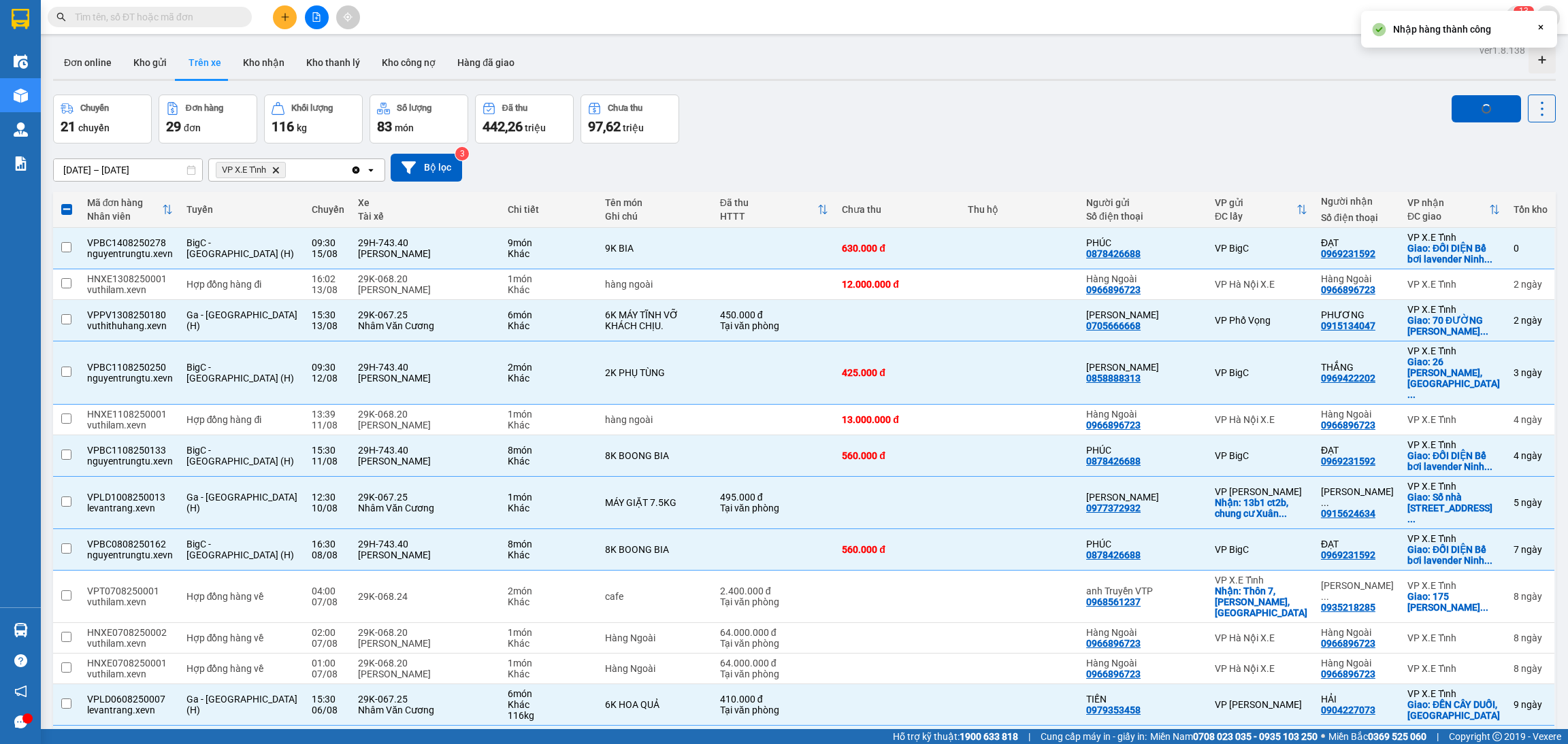
checkbox input "false"
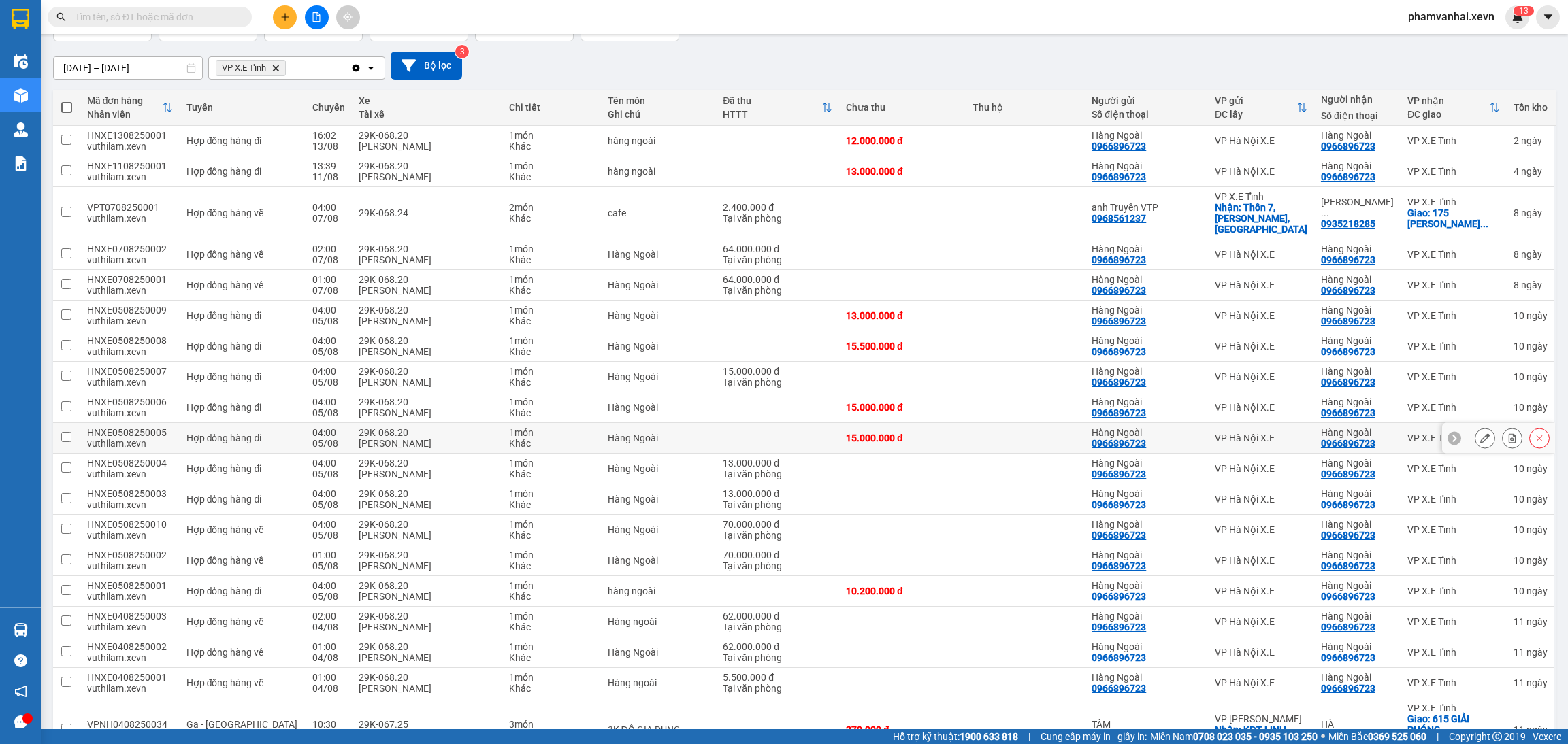
scroll to position [243, 0]
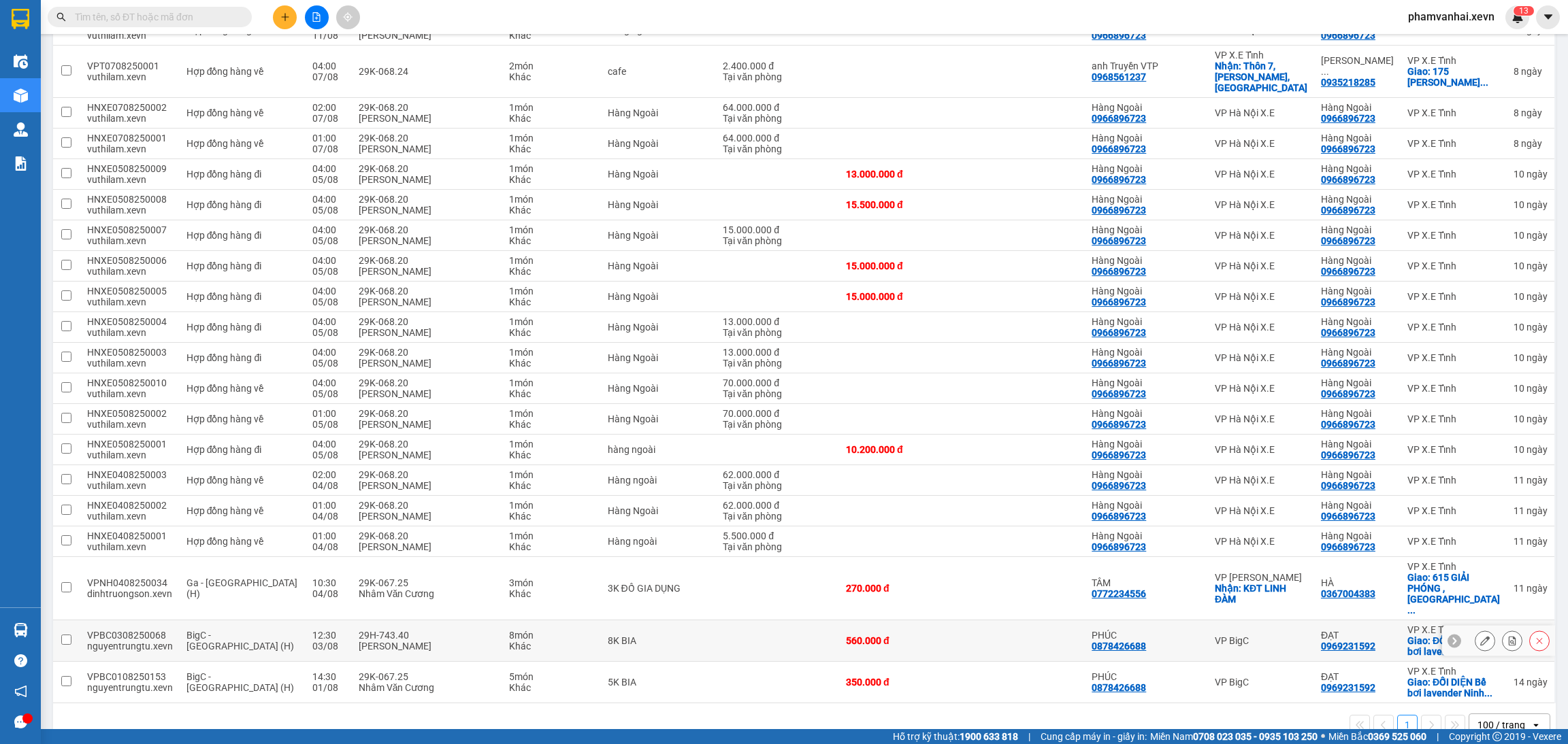
click at [754, 620] on td at bounding box center [777, 641] width 123 height 41
checkbox input "true"
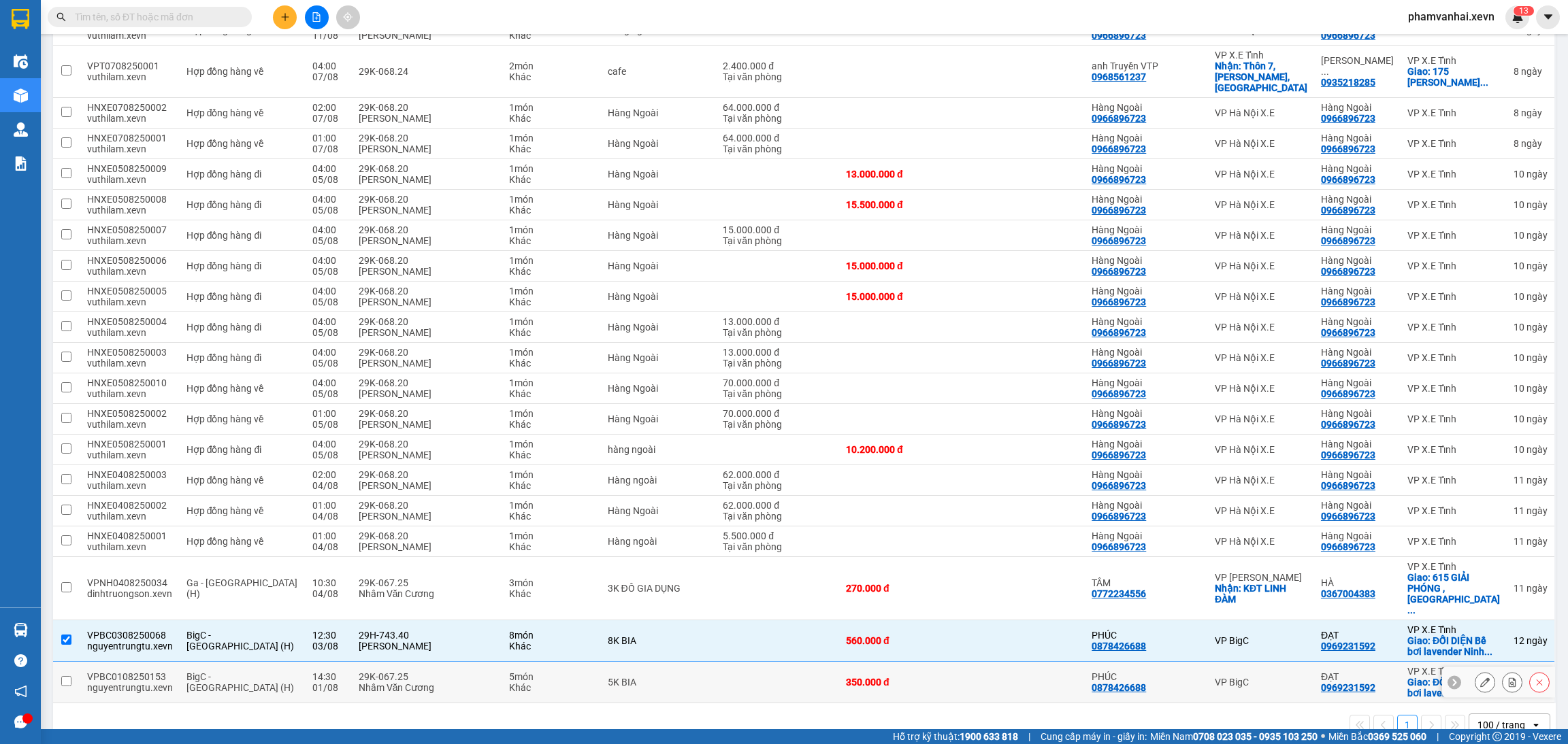
click at [673, 677] on div "5K BIA" at bounding box center [658, 682] width 102 height 11
checkbox input "true"
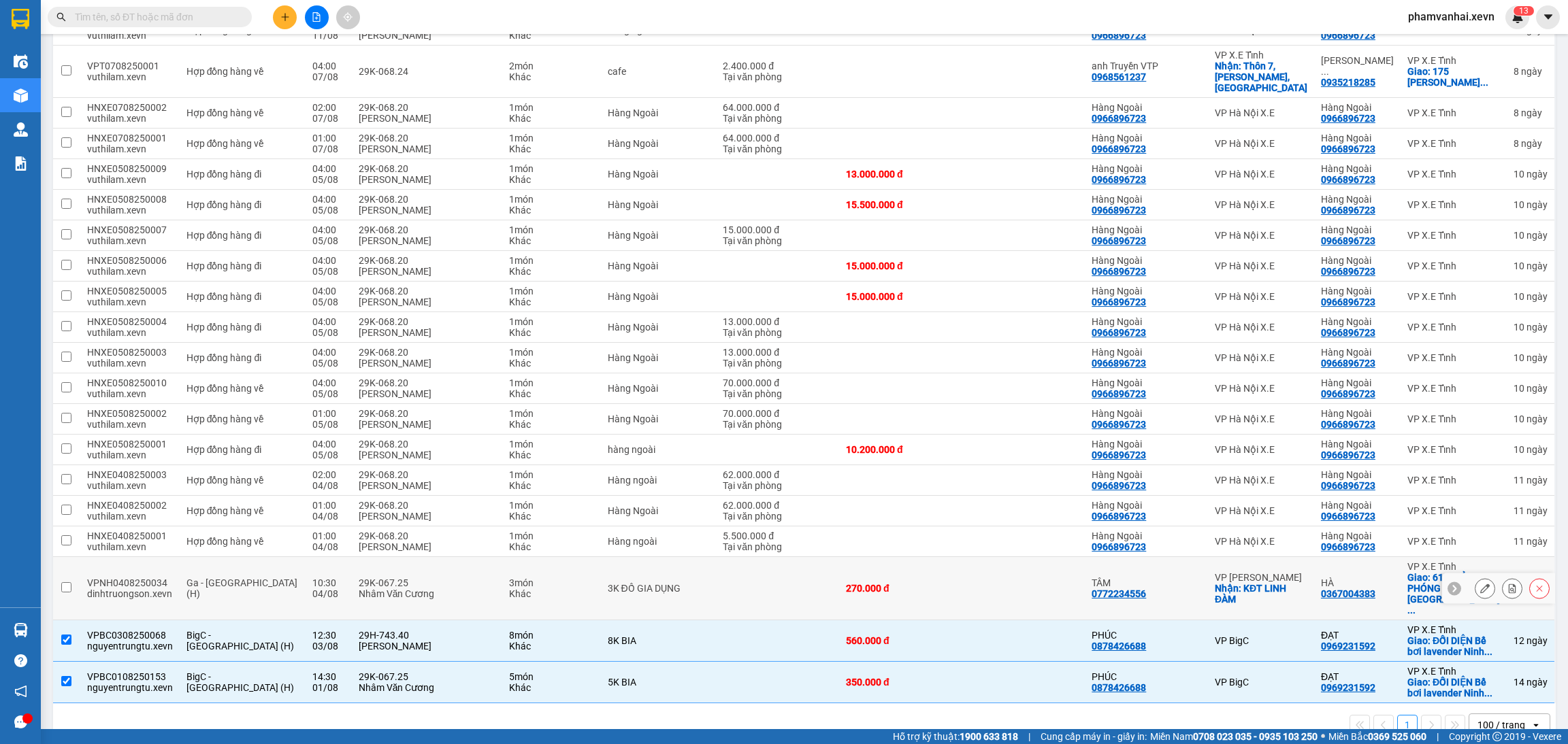
click at [691, 576] on td "3K ĐỒ GIA DỤNG" at bounding box center [659, 589] width 116 height 64
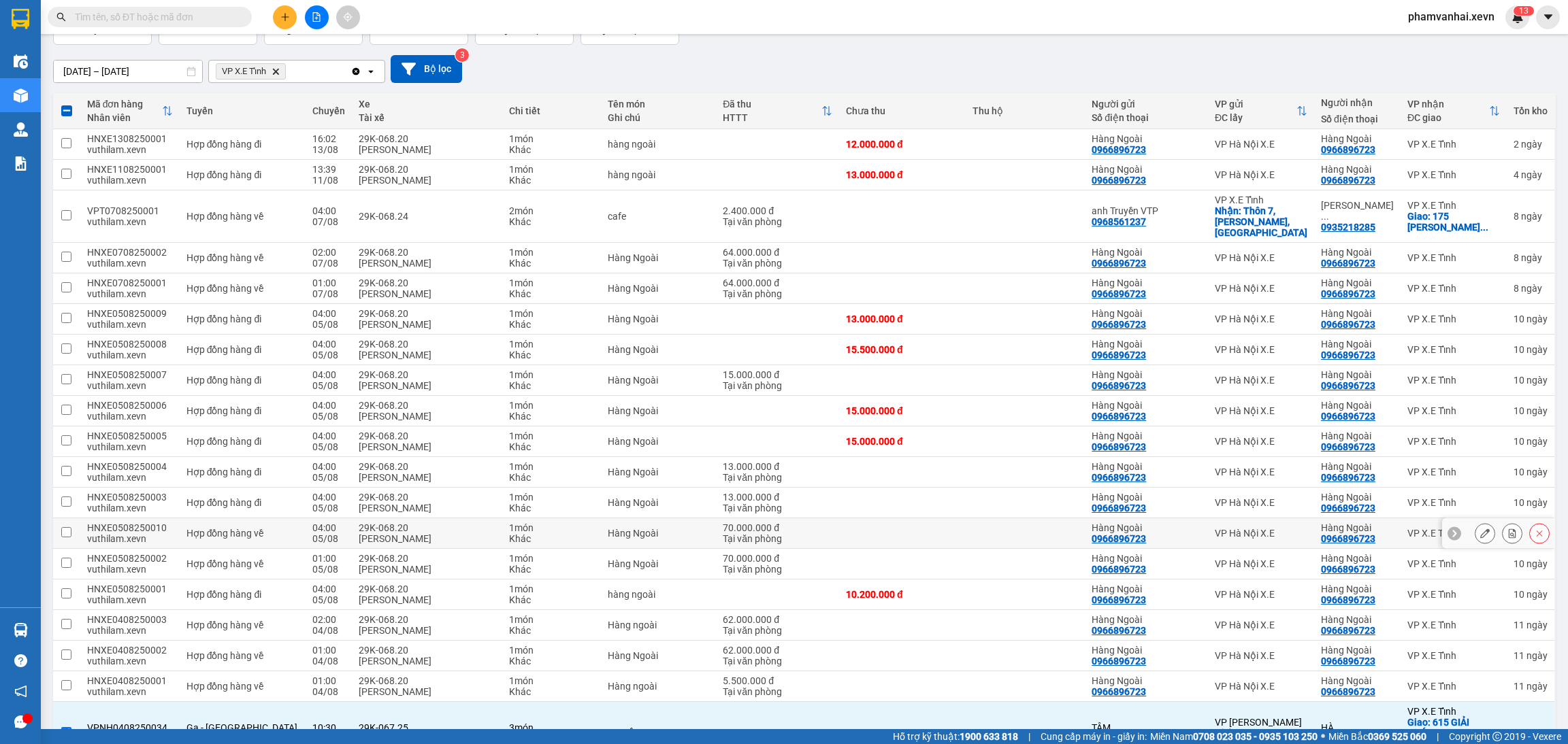
scroll to position [0, 0]
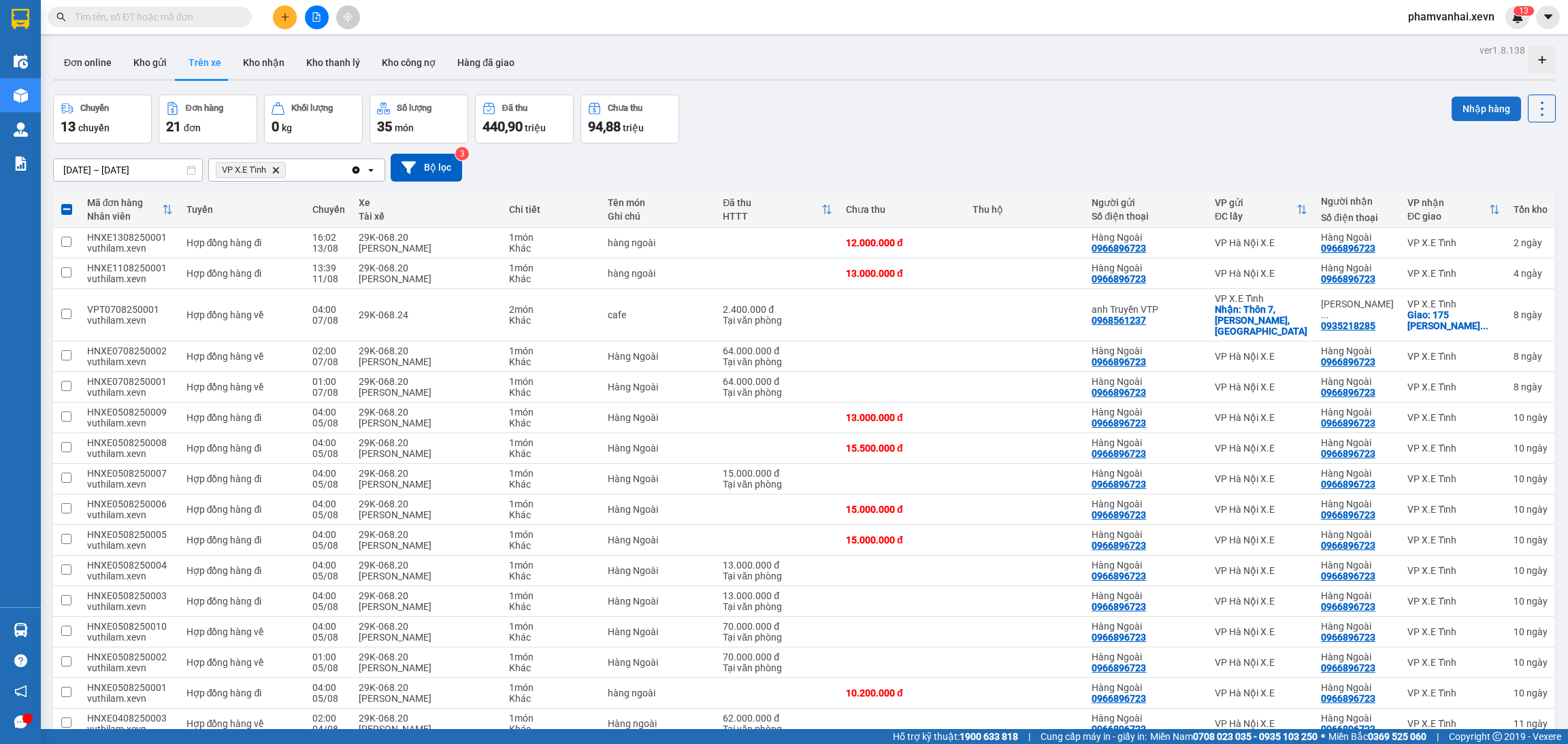
click at [1458, 97] on button "Nhập hàng" at bounding box center [1486, 109] width 69 height 25
checkbox input "false"
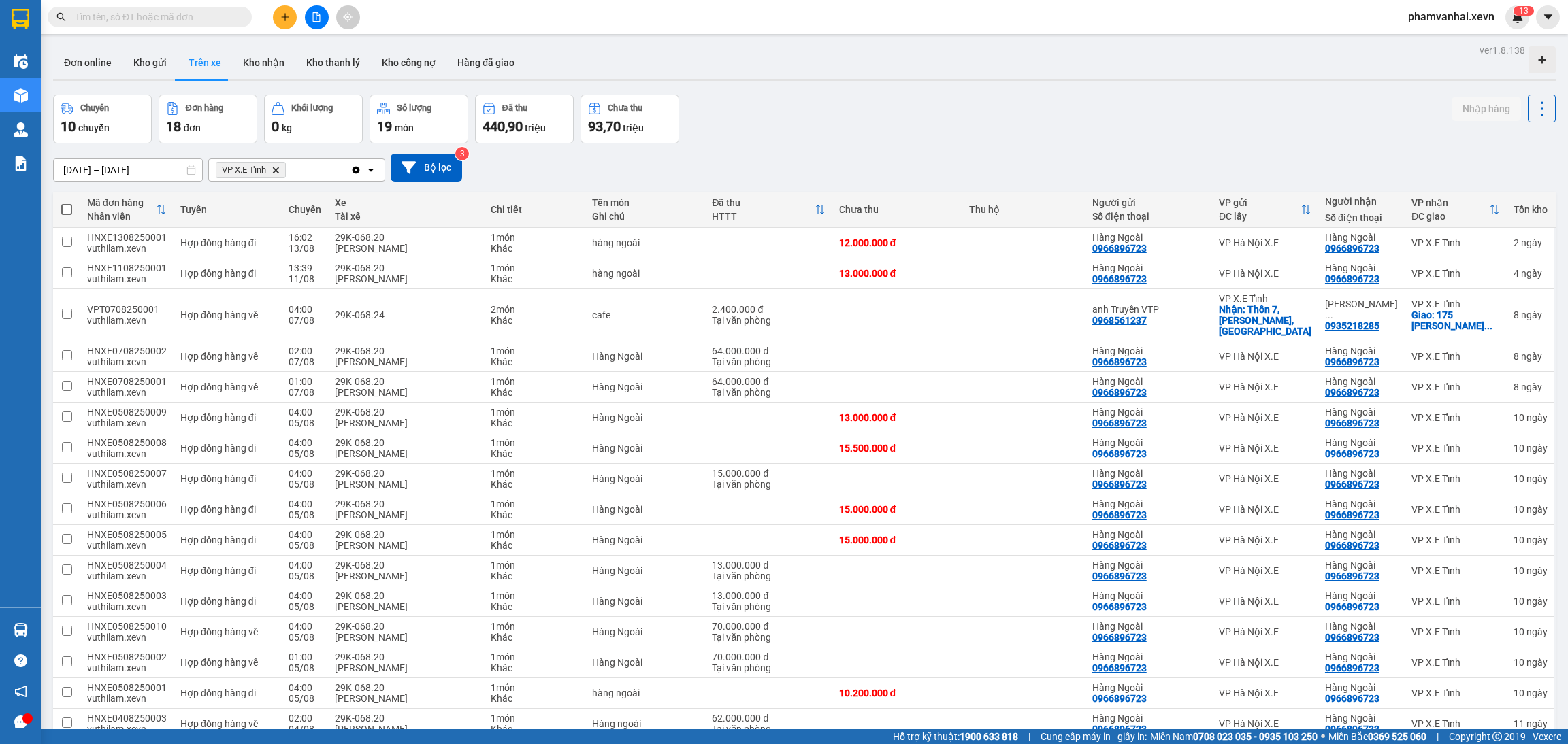
click at [275, 168] on icon "Delete" at bounding box center [275, 170] width 8 height 8
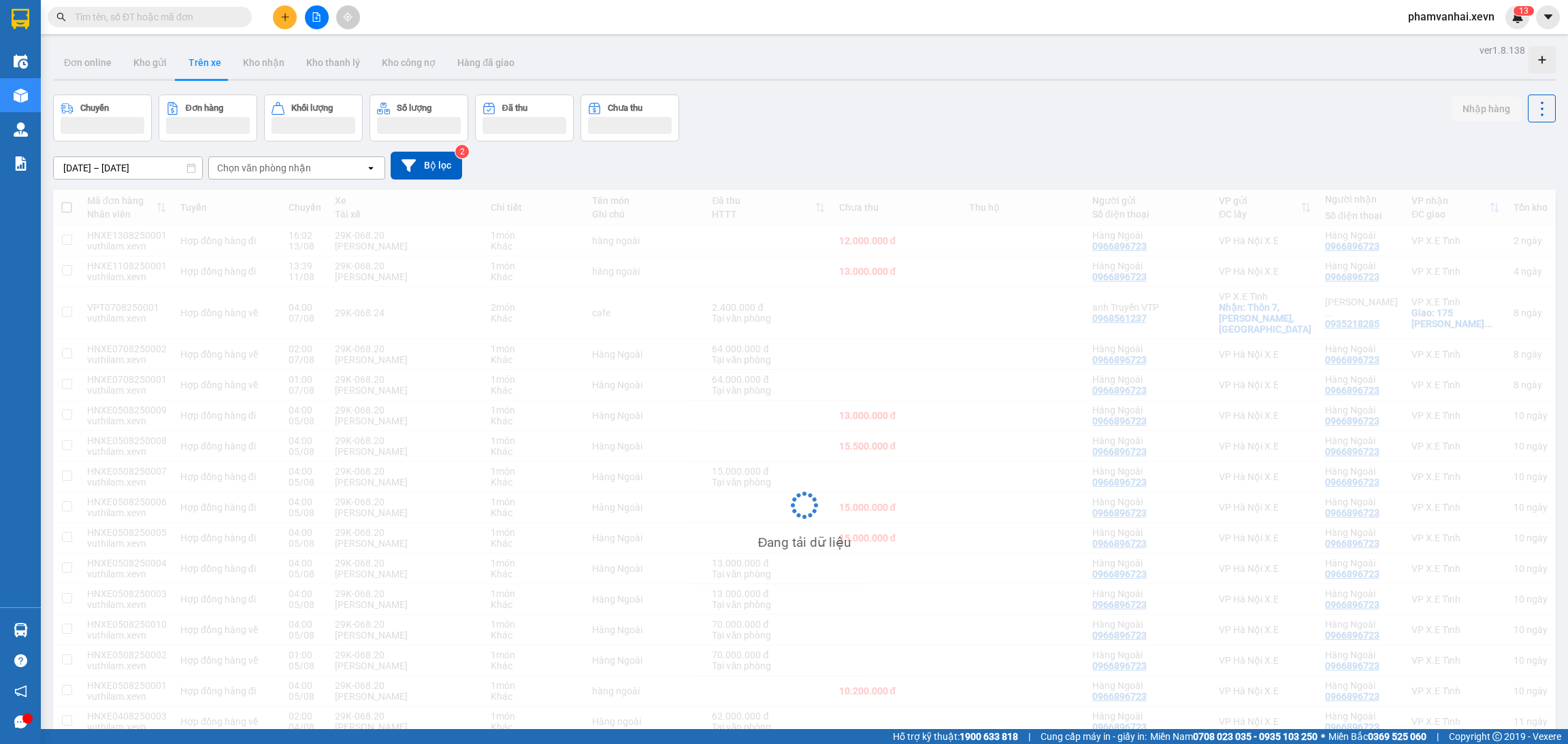
click at [277, 169] on div "Chọn văn phòng nhận" at bounding box center [264, 168] width 94 height 14
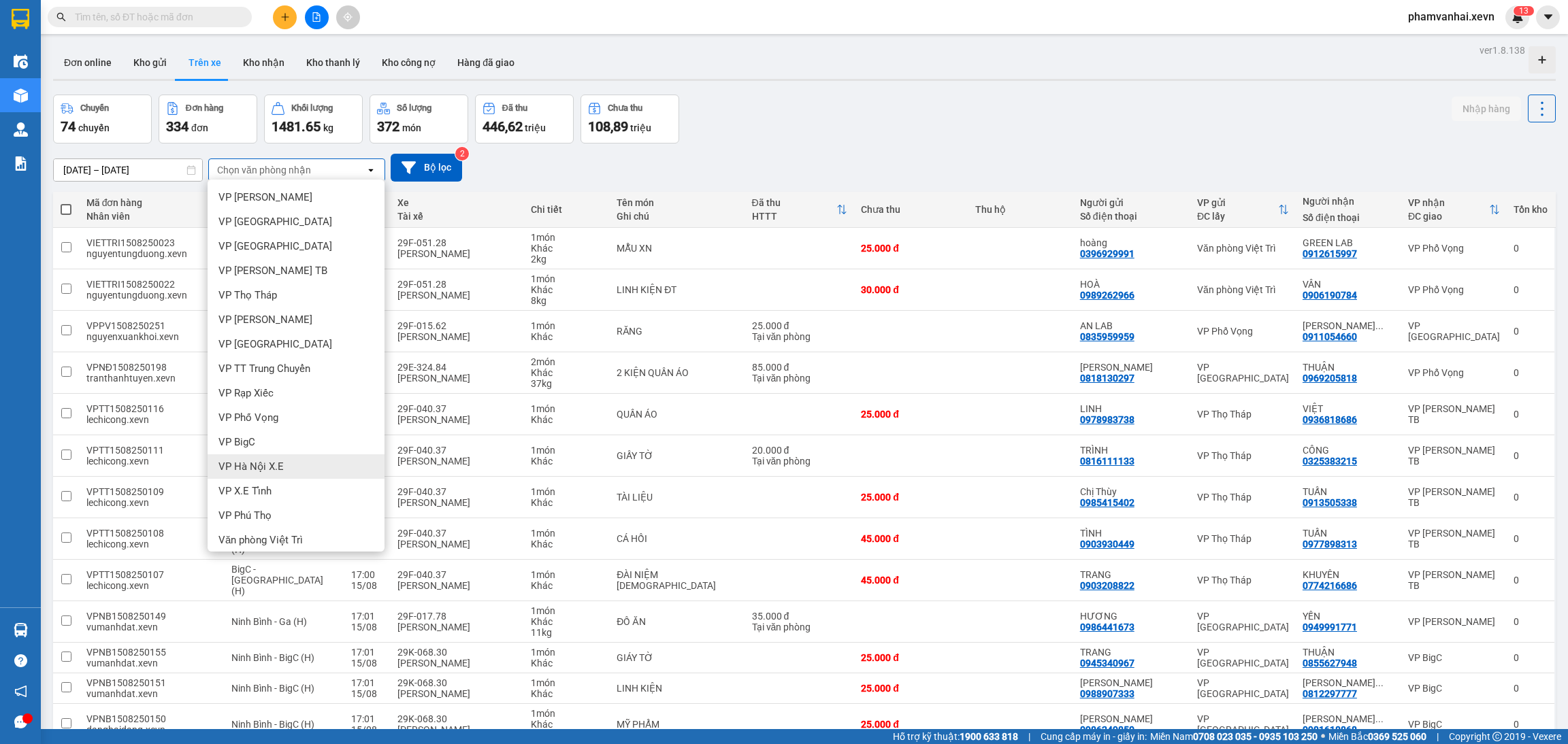
click at [280, 460] on span "VP Hà Nội X.E" at bounding box center [251, 467] width 65 height 14
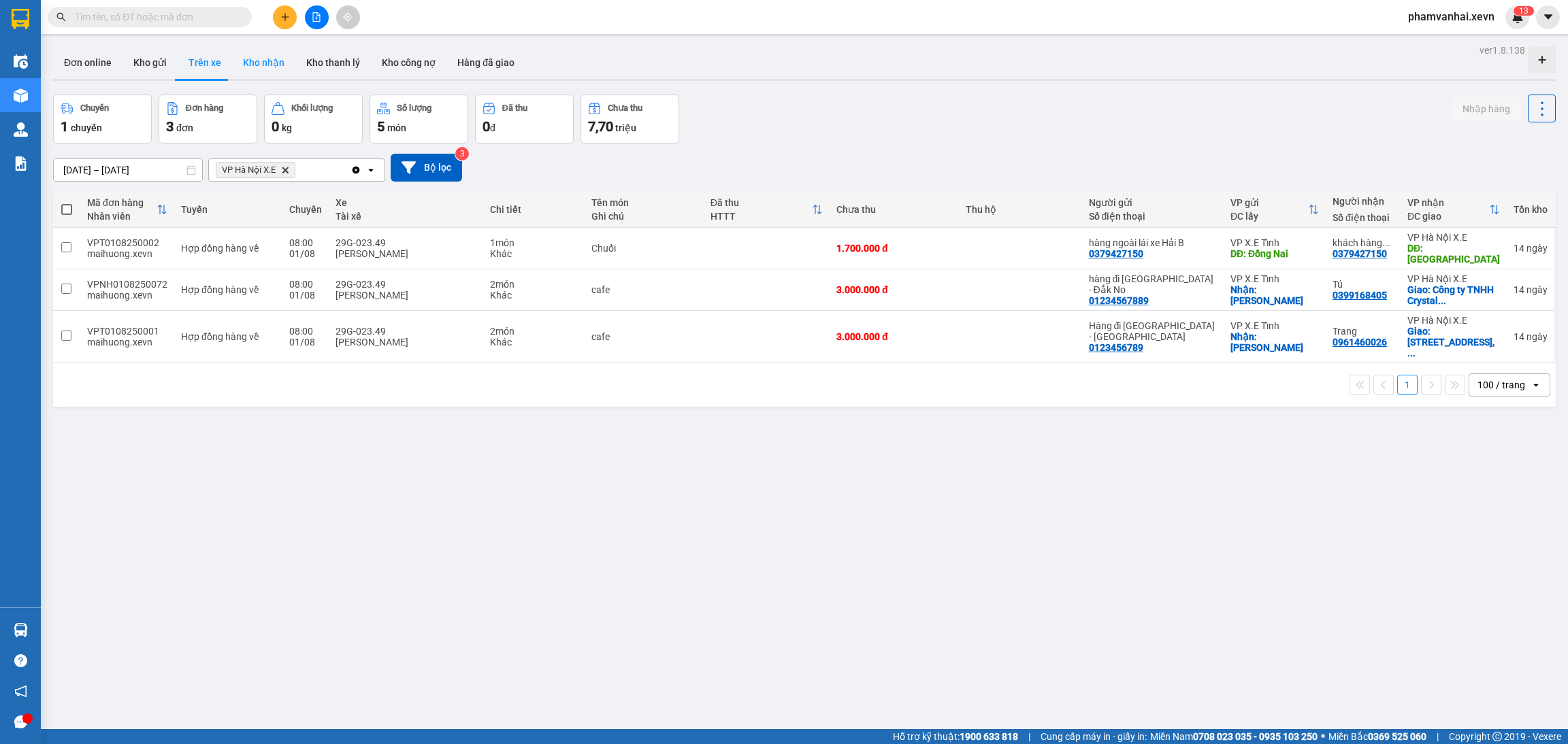
click at [254, 66] on button "Kho nhận" at bounding box center [264, 62] width 64 height 33
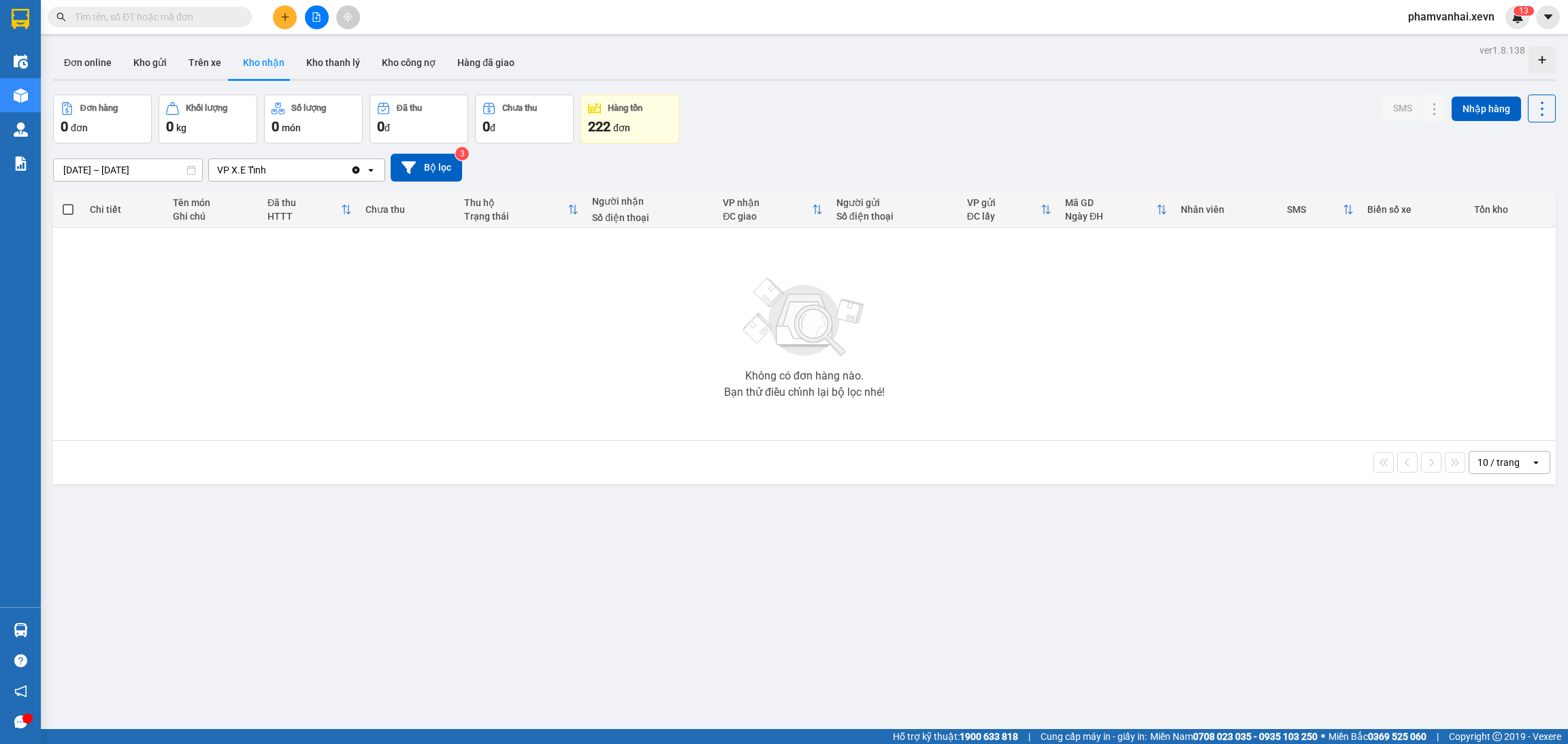
drag, startPoint x: 285, startPoint y: 168, endPoint x: 293, endPoint y: 176, distance: 11.3
click at [287, 168] on div "VP X.E Tỉnh" at bounding box center [280, 170] width 142 height 22
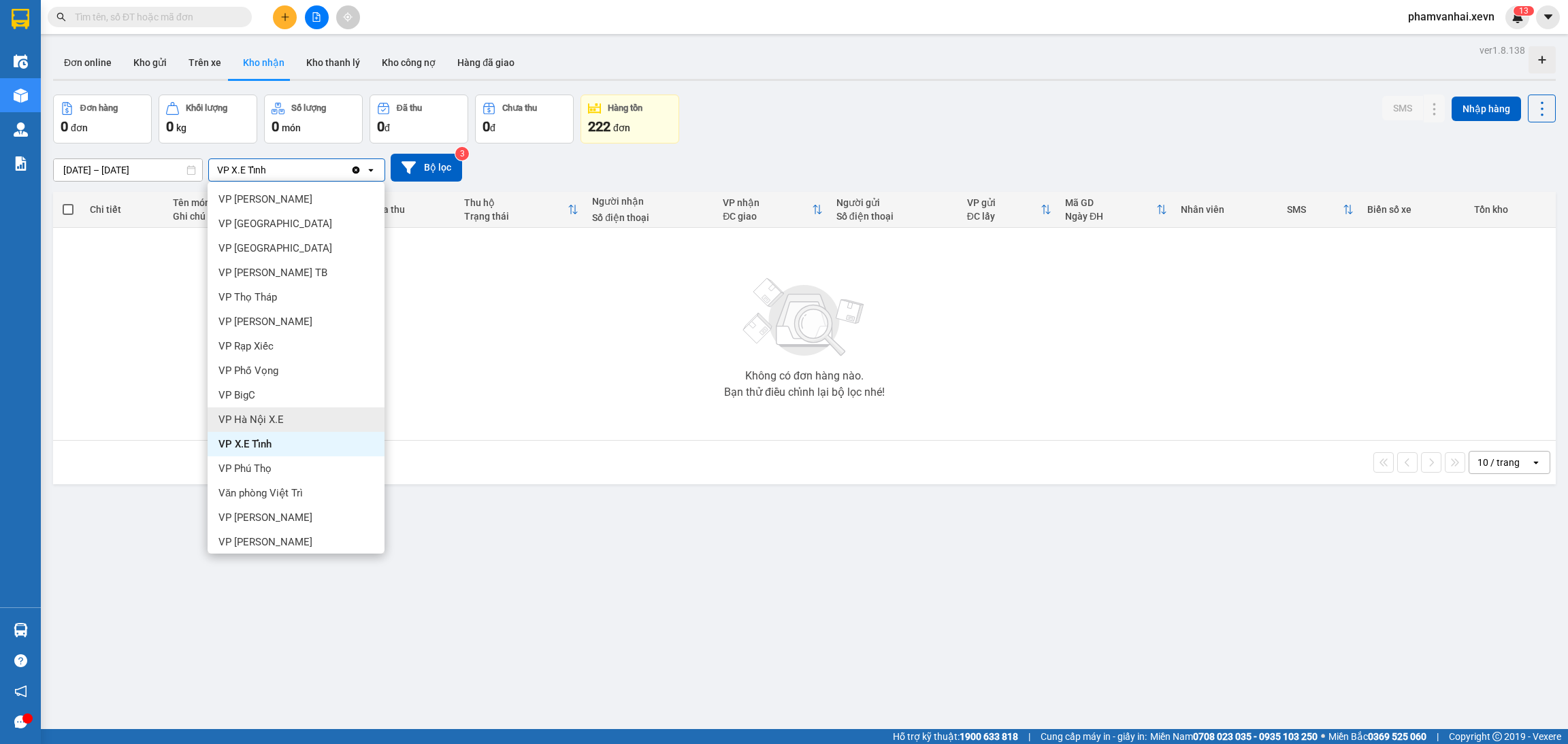
click at [264, 424] on span "VP Hà Nội X.E" at bounding box center [251, 420] width 65 height 14
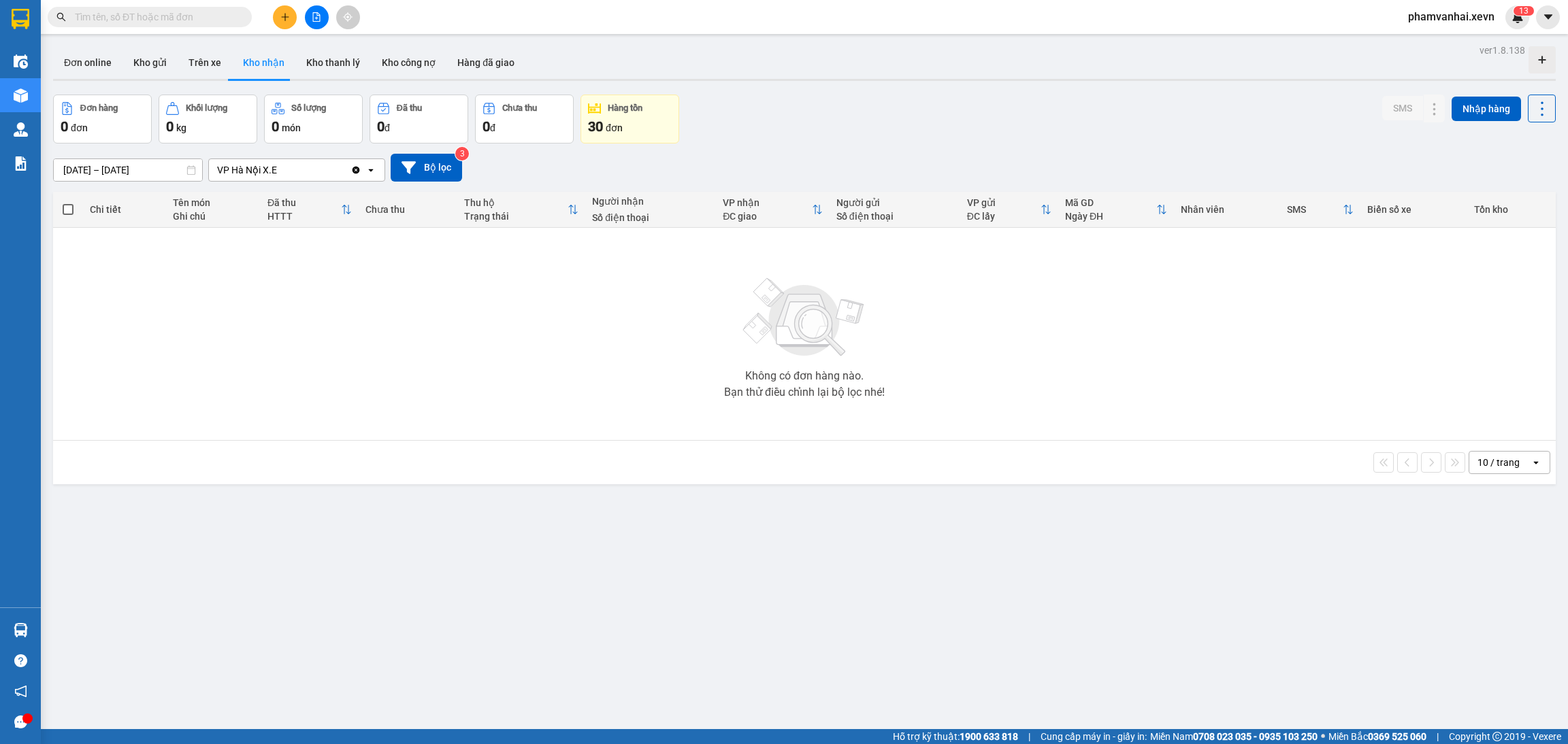
click at [132, 172] on input "01/08/2025 – 14/08/2025" at bounding box center [127, 170] width 148 height 22
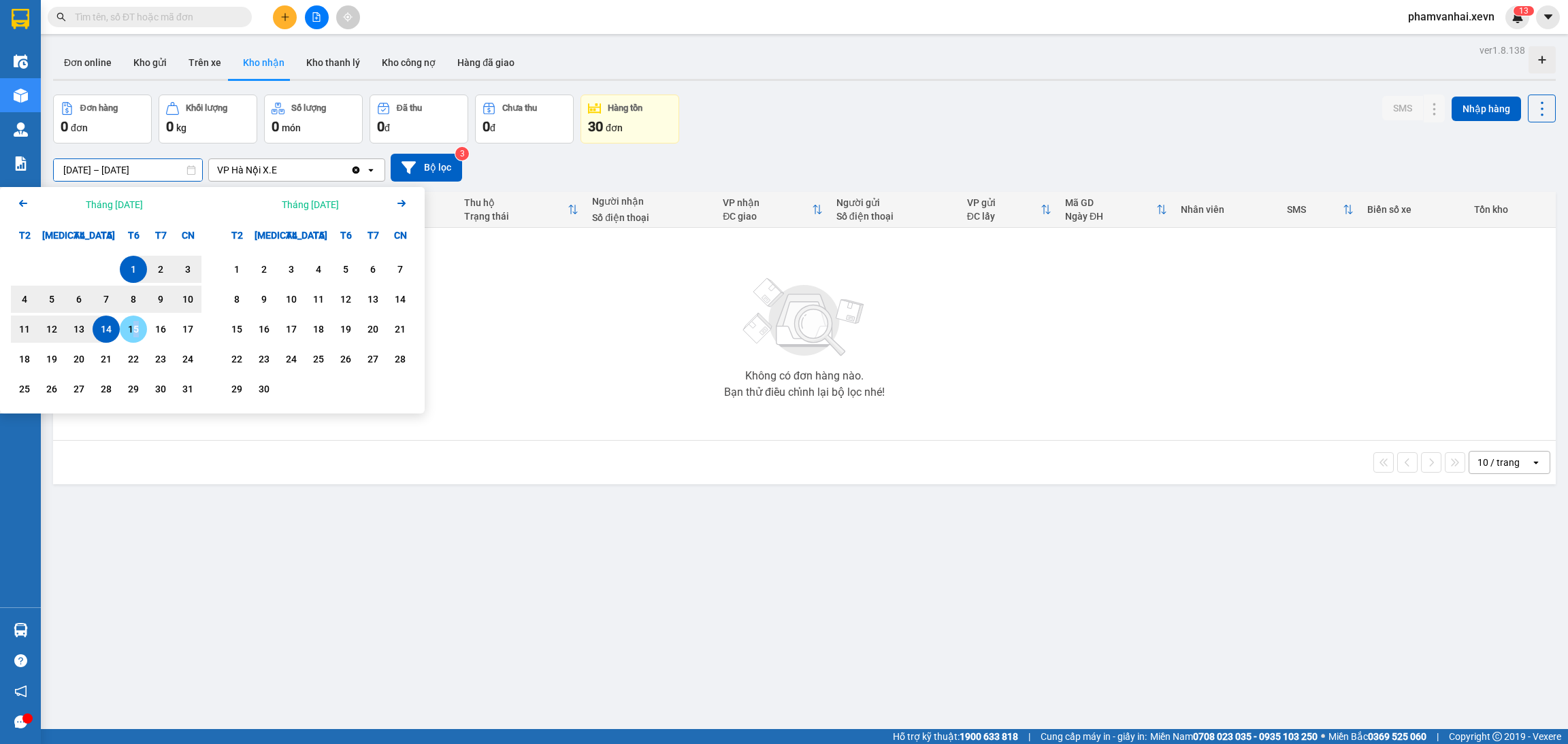
click at [135, 326] on div "15" at bounding box center [134, 329] width 27 height 27
click at [133, 327] on div "15" at bounding box center [133, 329] width 19 height 17
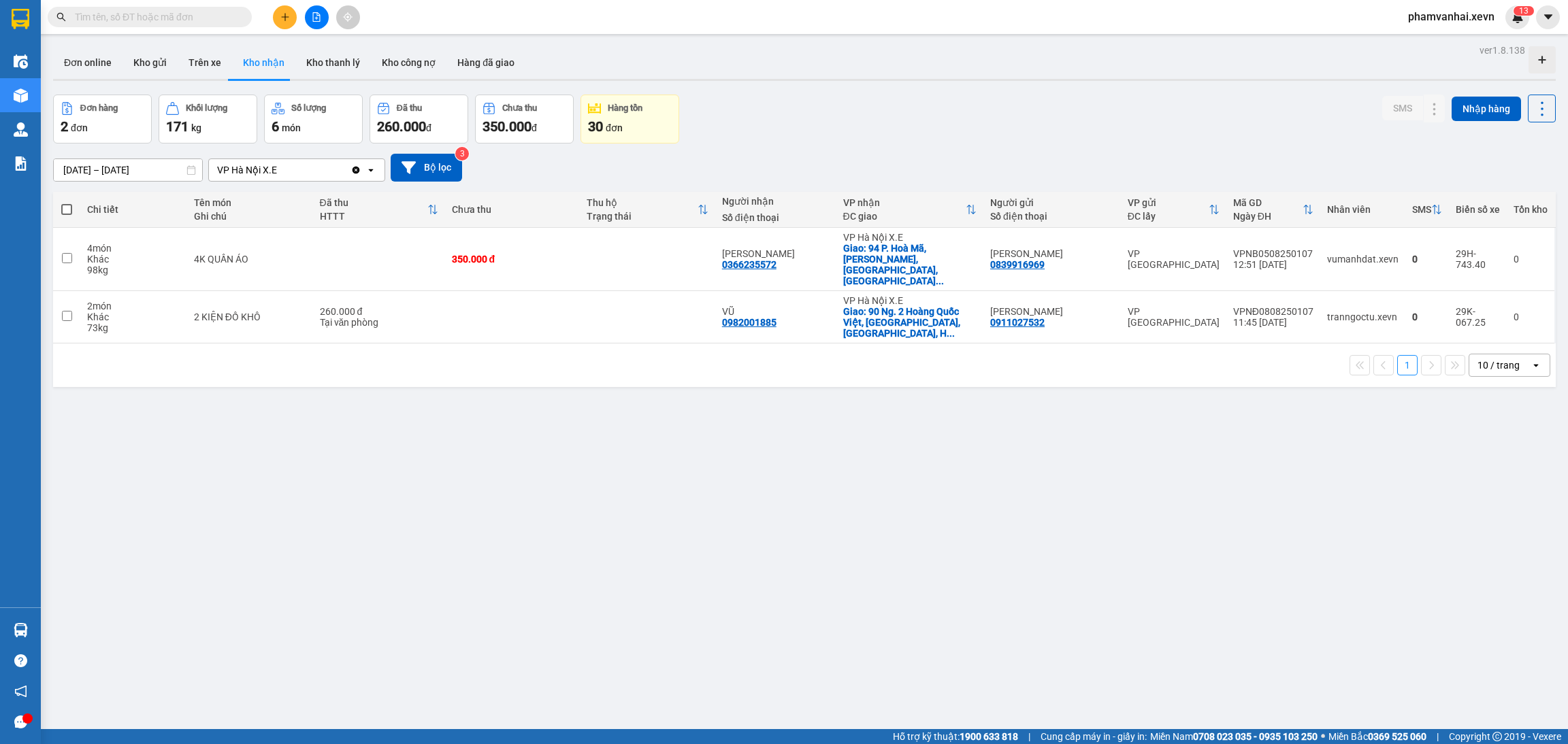
click at [119, 170] on input "15/08/2025 – 15/08/2025" at bounding box center [127, 170] width 148 height 22
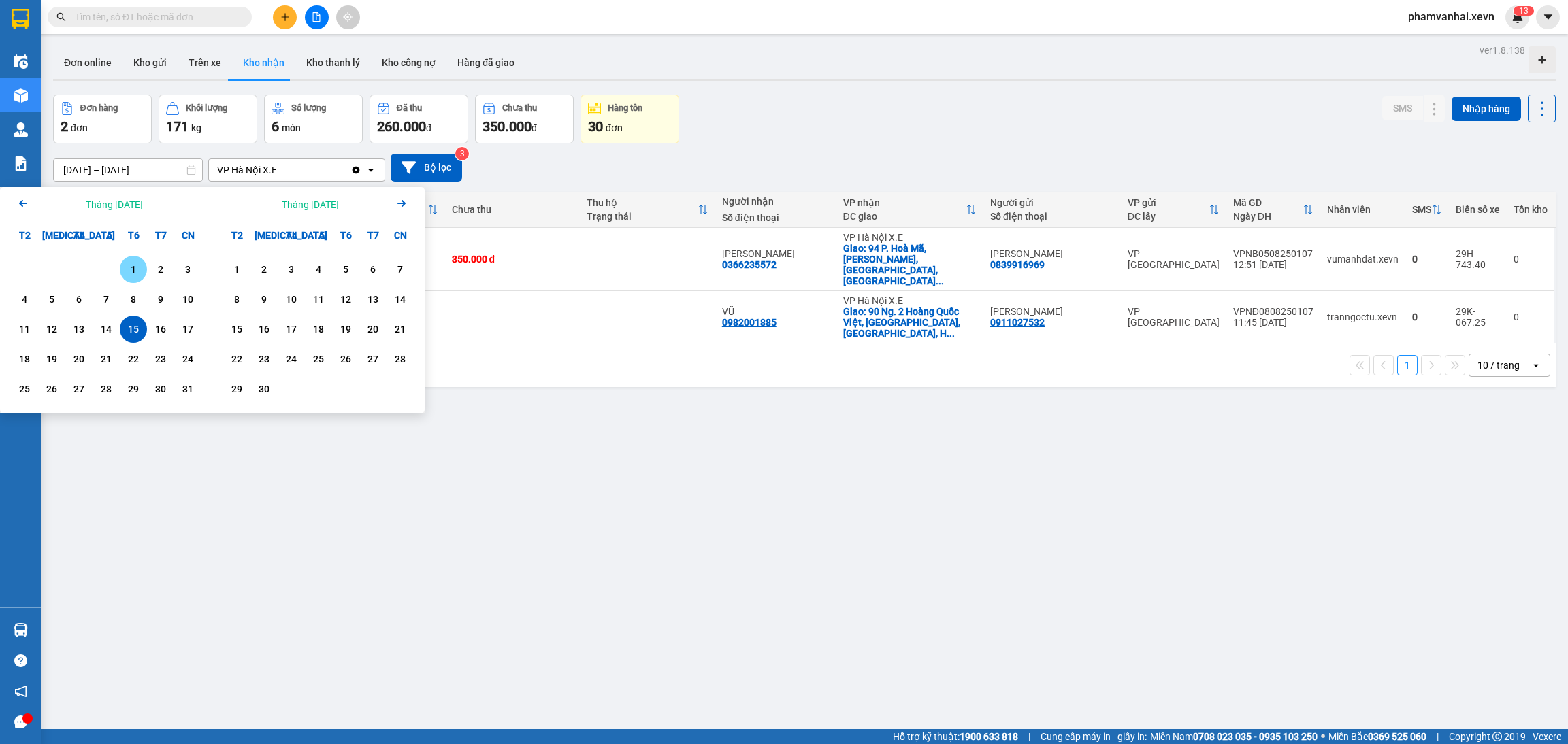
click at [132, 263] on div "1" at bounding box center [133, 269] width 19 height 17
click at [124, 326] on div "15" at bounding box center [133, 329] width 19 height 17
type input "01/08/2025 – 15/08/2025"
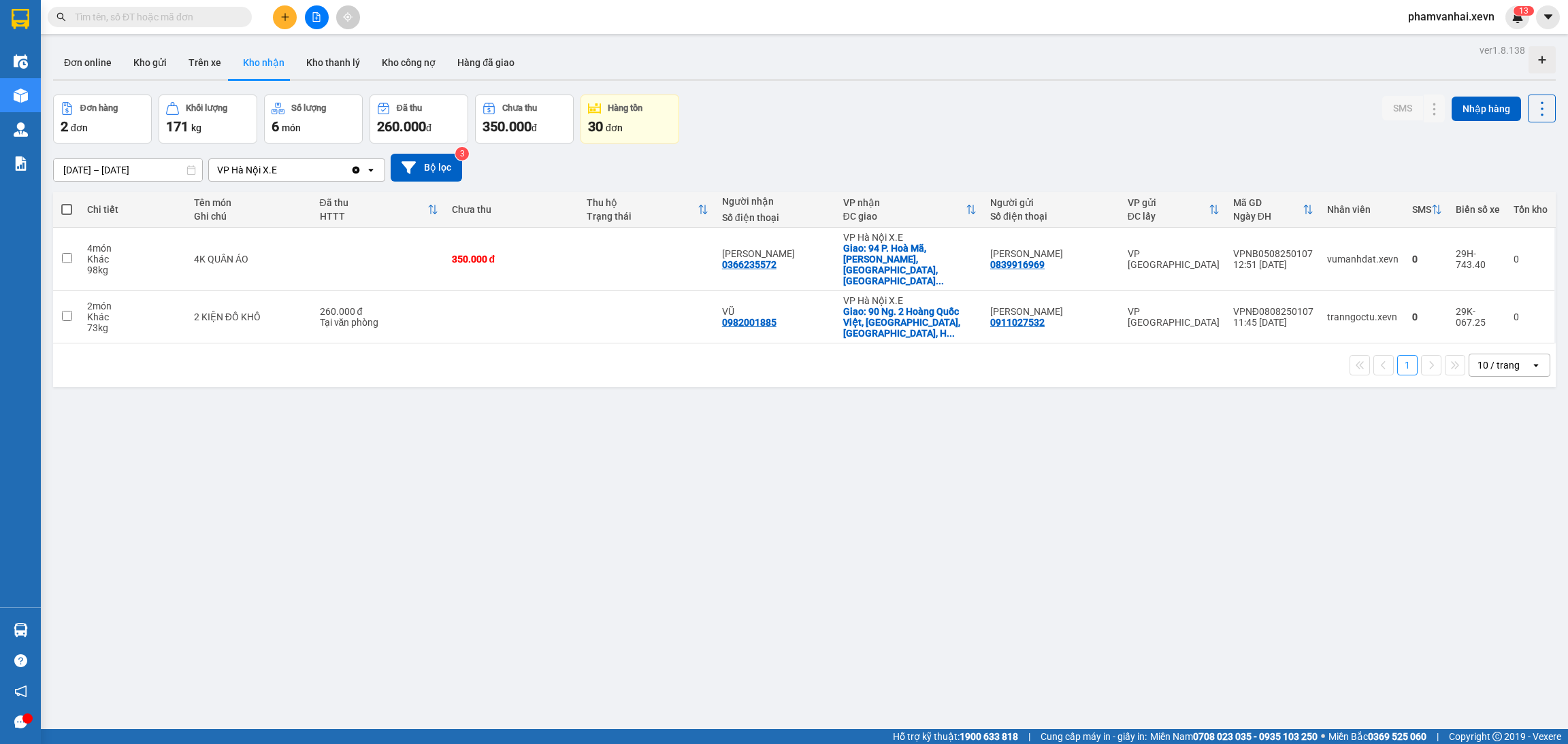
click at [332, 169] on div "VP Hà Nội X.E" at bounding box center [280, 170] width 142 height 22
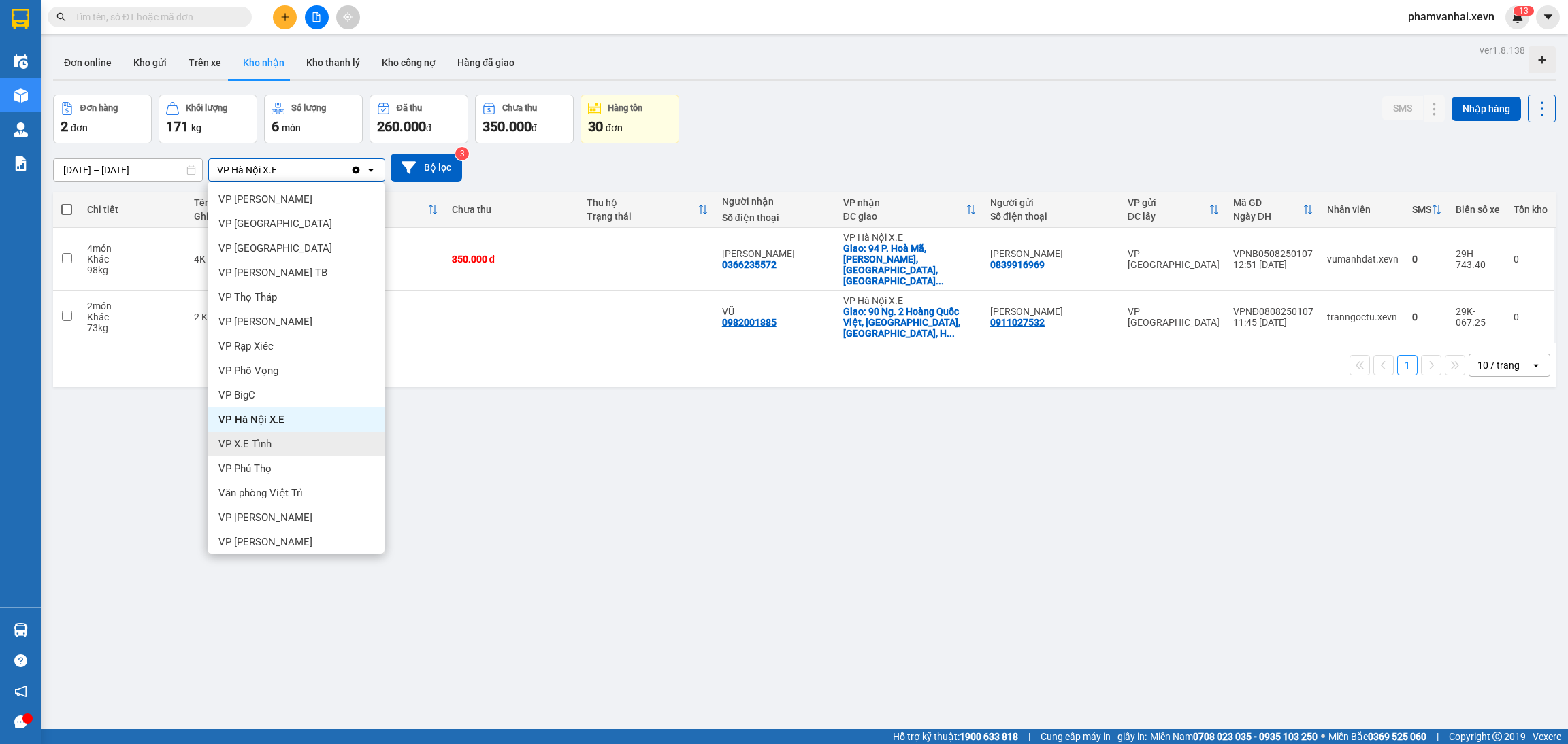
click at [280, 438] on div "VP X.E Tỉnh" at bounding box center [296, 444] width 177 height 25
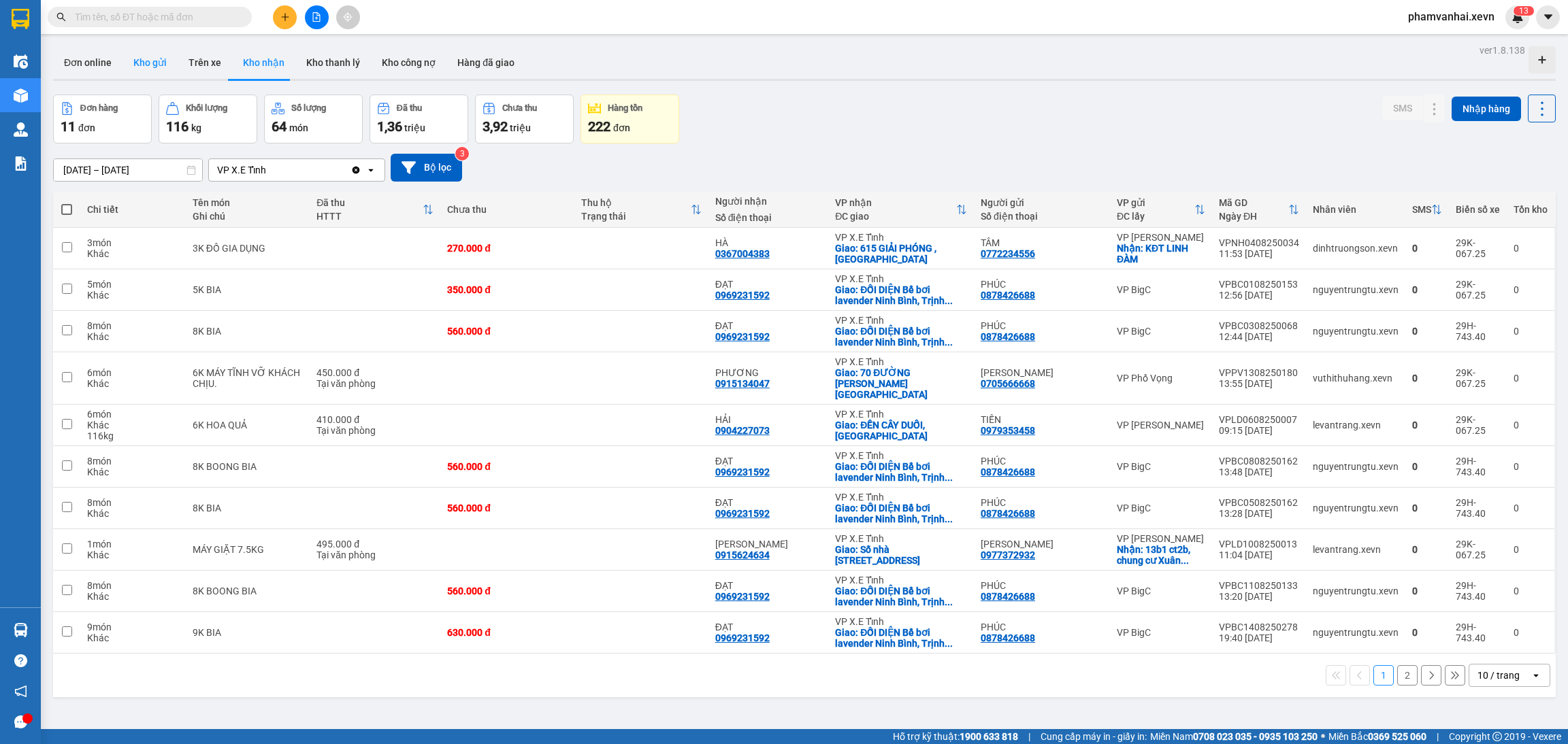
click at [160, 63] on button "Kho gửi" at bounding box center [150, 62] width 55 height 33
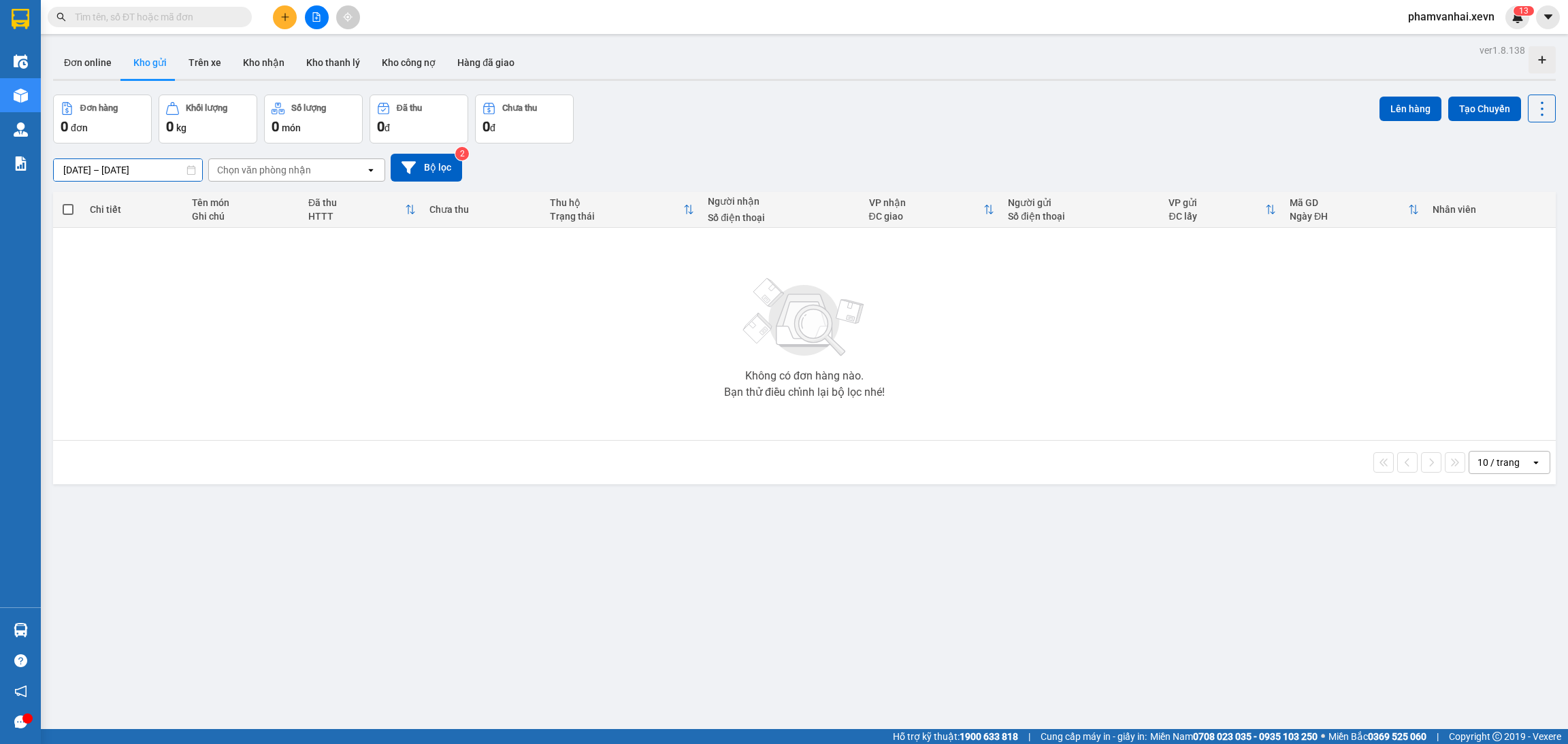
click at [146, 172] on input "13/08/2025 – 15/08/2025" at bounding box center [127, 170] width 148 height 22
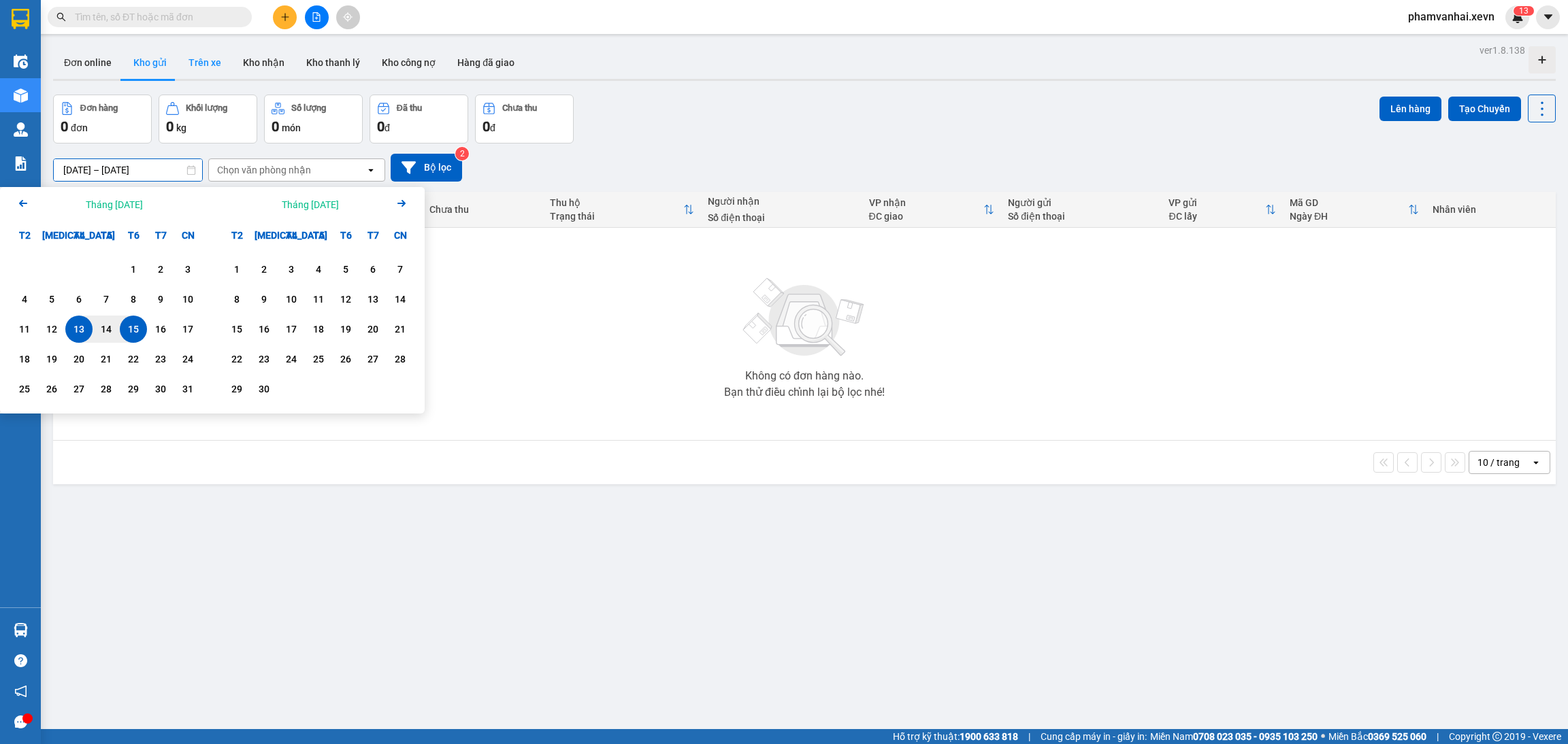
click at [197, 67] on button "Trên xe" at bounding box center [204, 62] width 54 height 33
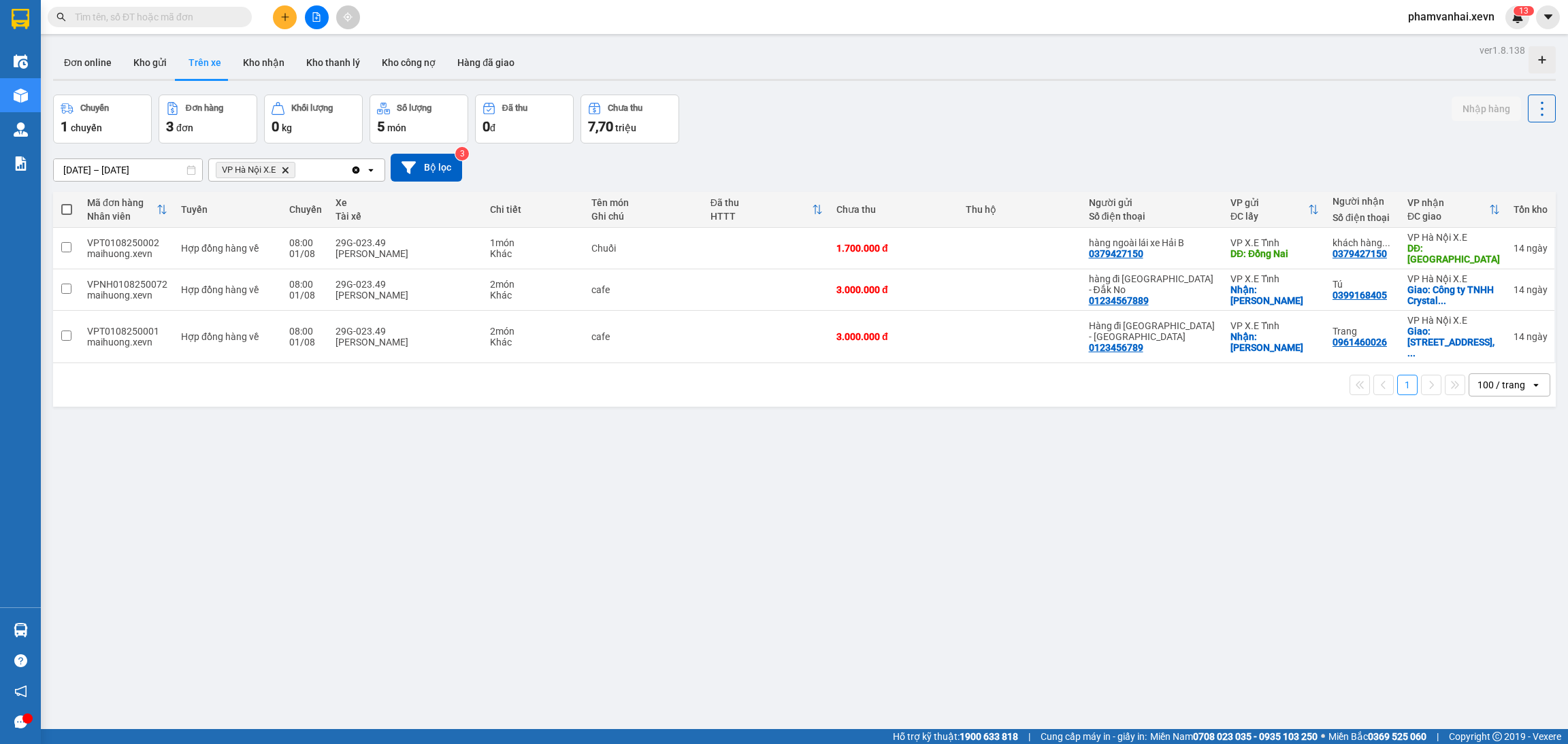
click at [156, 160] on input "01/08/2025 – 15/08/2025" at bounding box center [127, 170] width 148 height 22
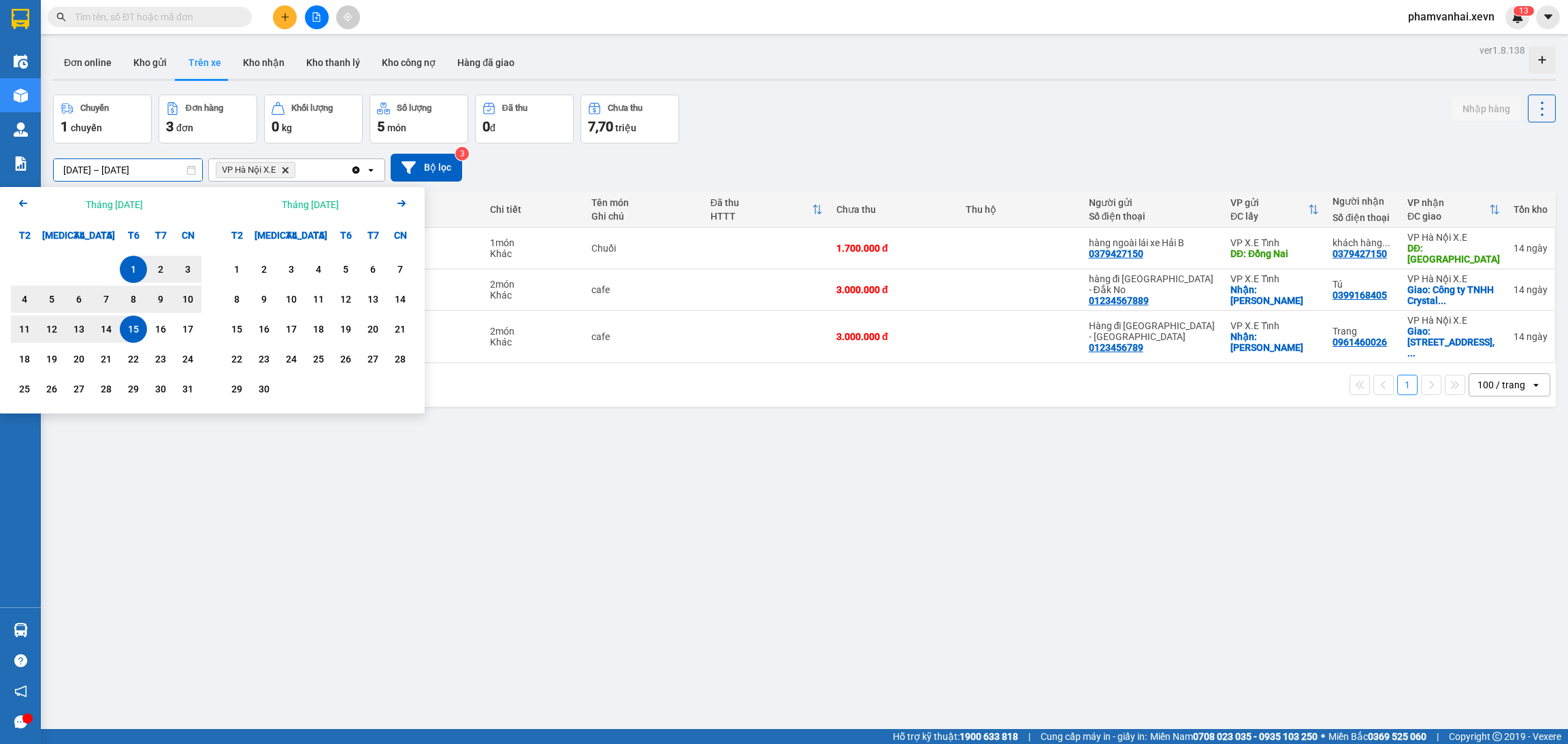
click at [30, 201] on icon "Arrow Left" at bounding box center [23, 203] width 17 height 17
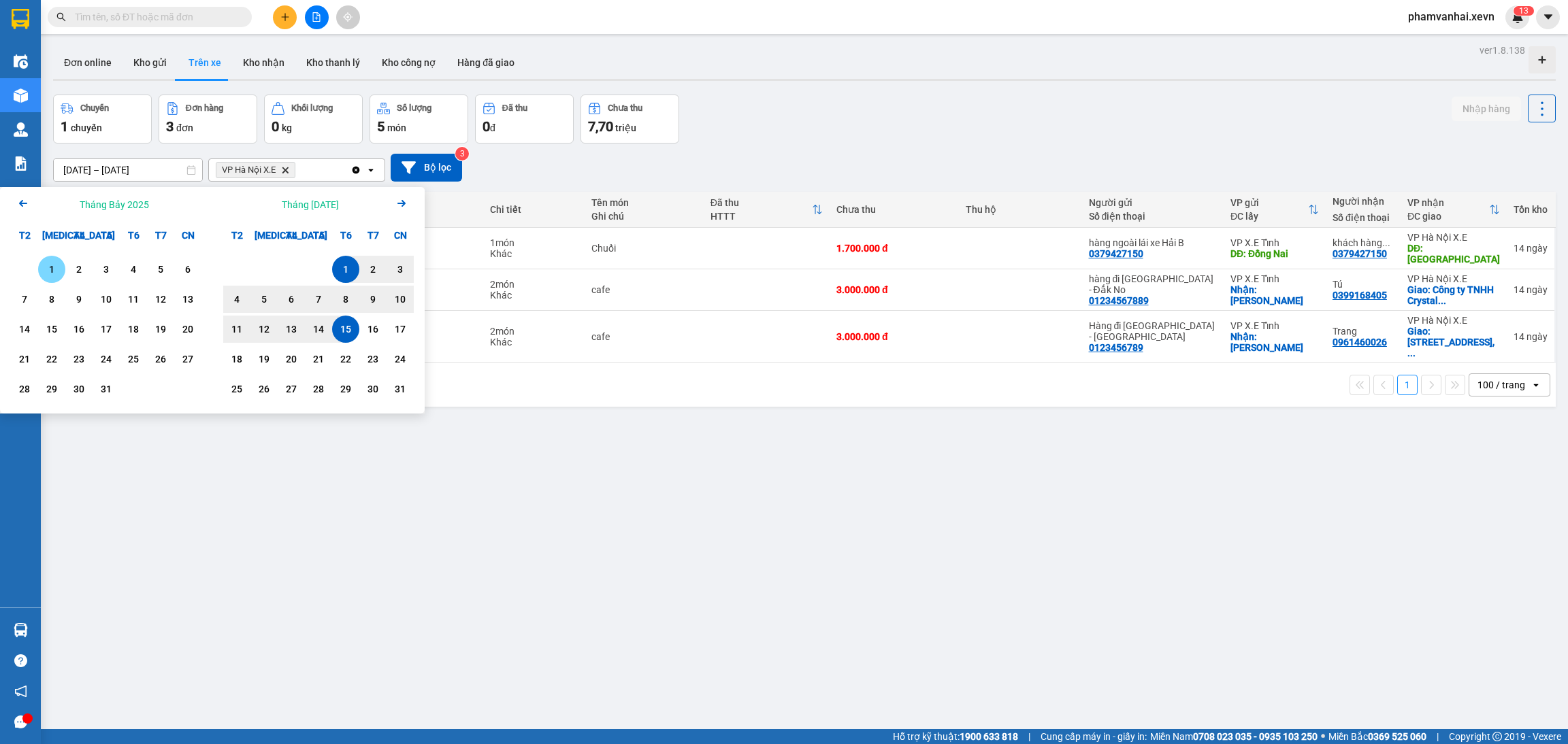
click at [58, 263] on div "1" at bounding box center [51, 269] width 19 height 17
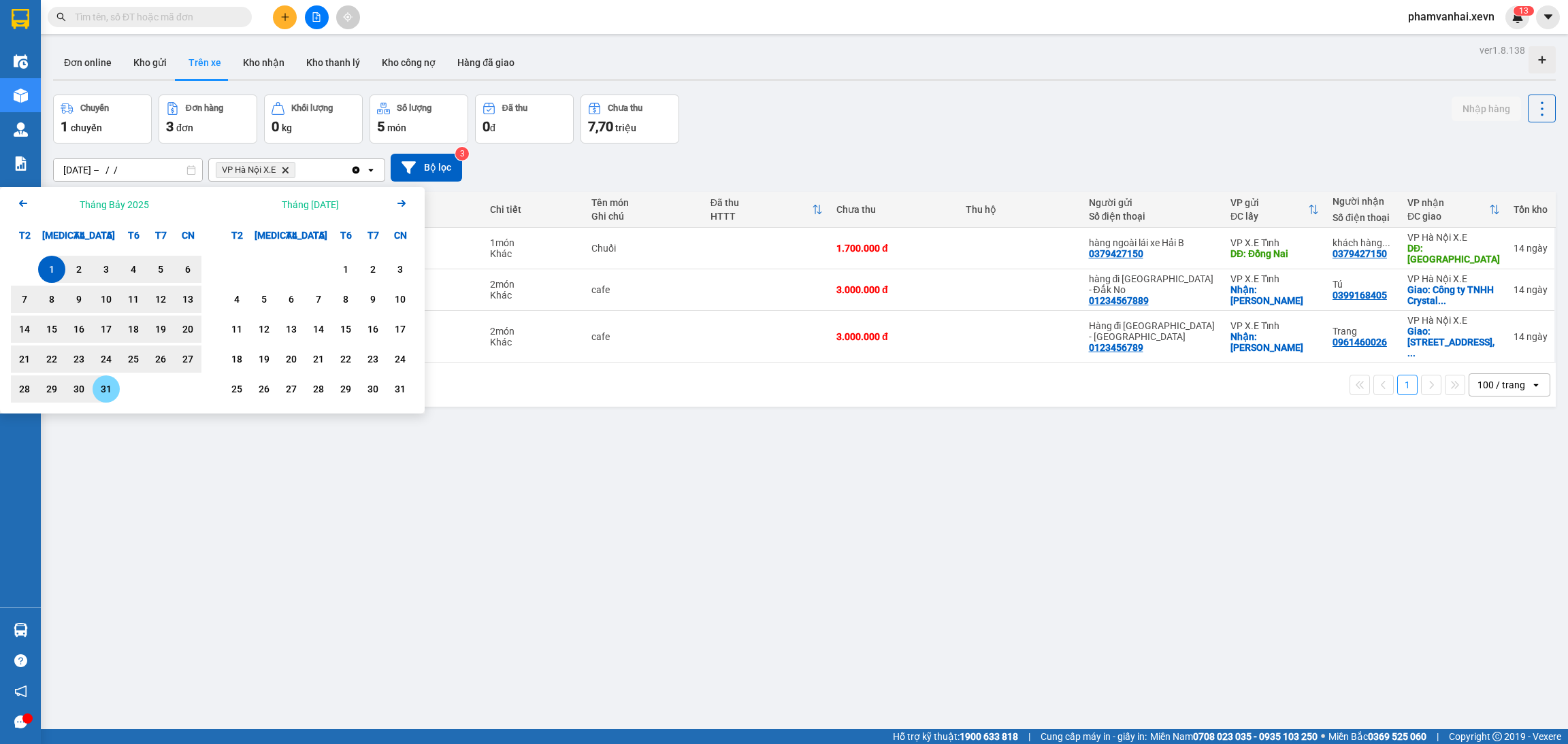
click at [105, 393] on div "31" at bounding box center [106, 389] width 19 height 17
type input "01/07/2025 – 31/07/2025"
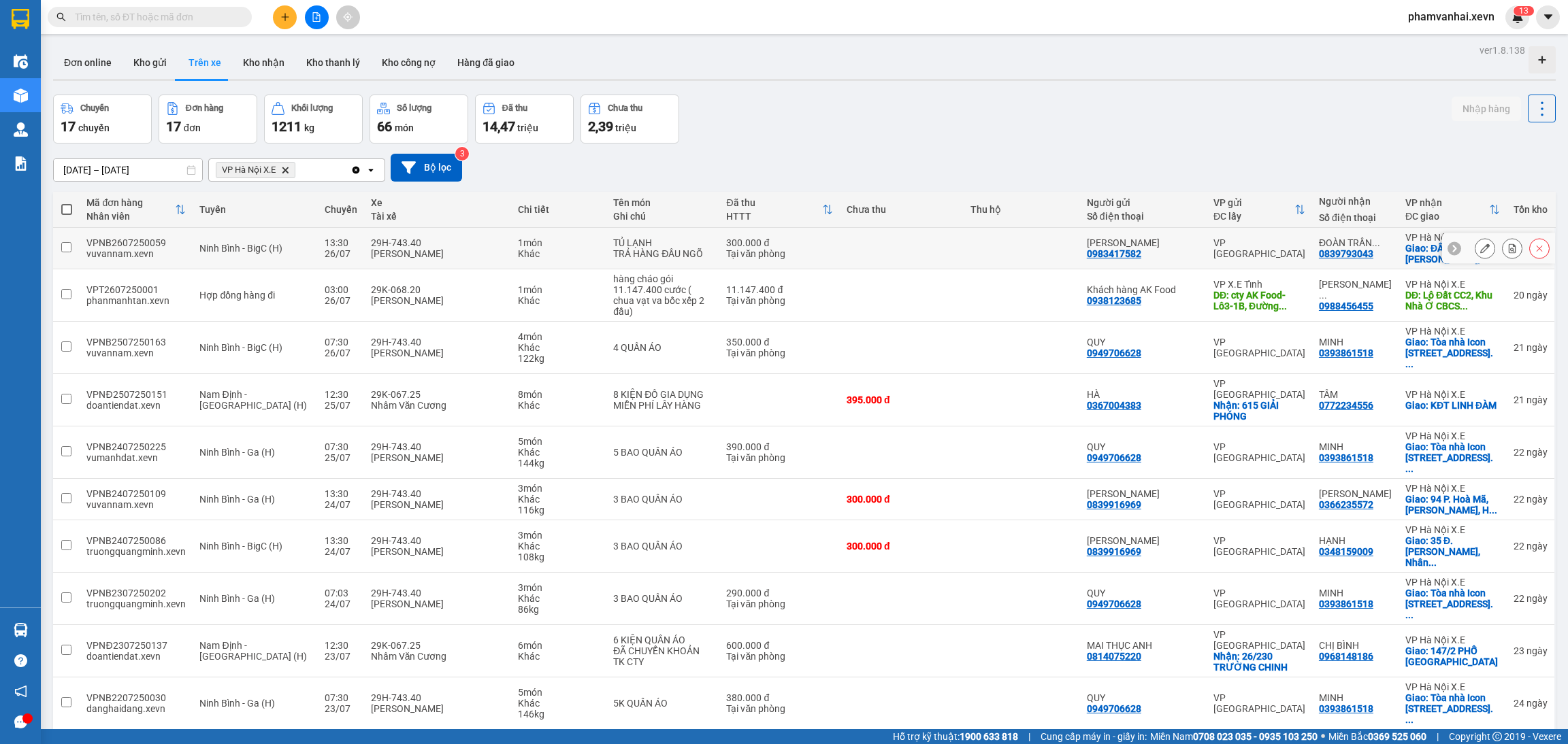
click at [443, 253] on div "[PERSON_NAME]" at bounding box center [437, 254] width 134 height 11
checkbox input "true"
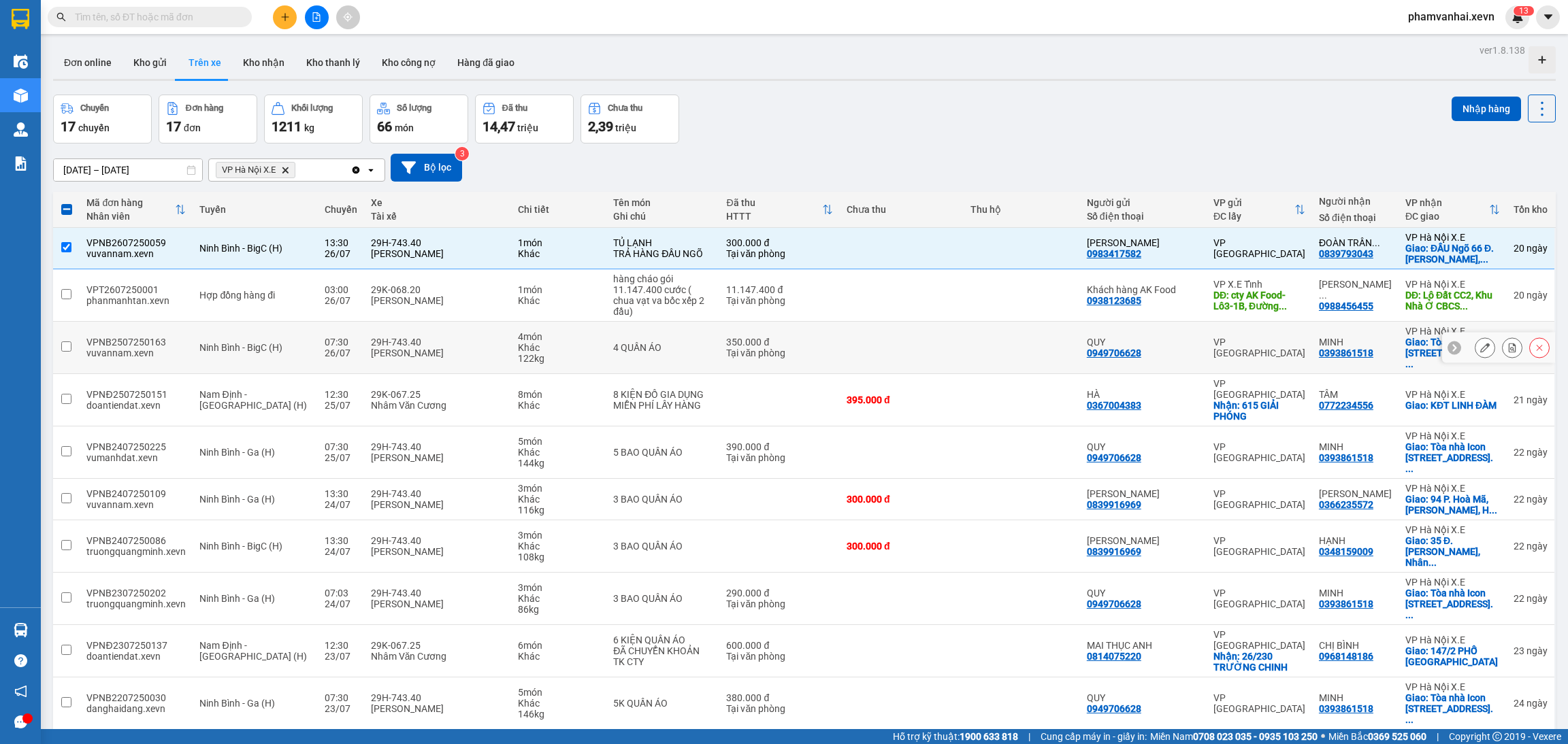
click at [566, 353] on div "122 kg" at bounding box center [559, 358] width 82 height 11
checkbox input "true"
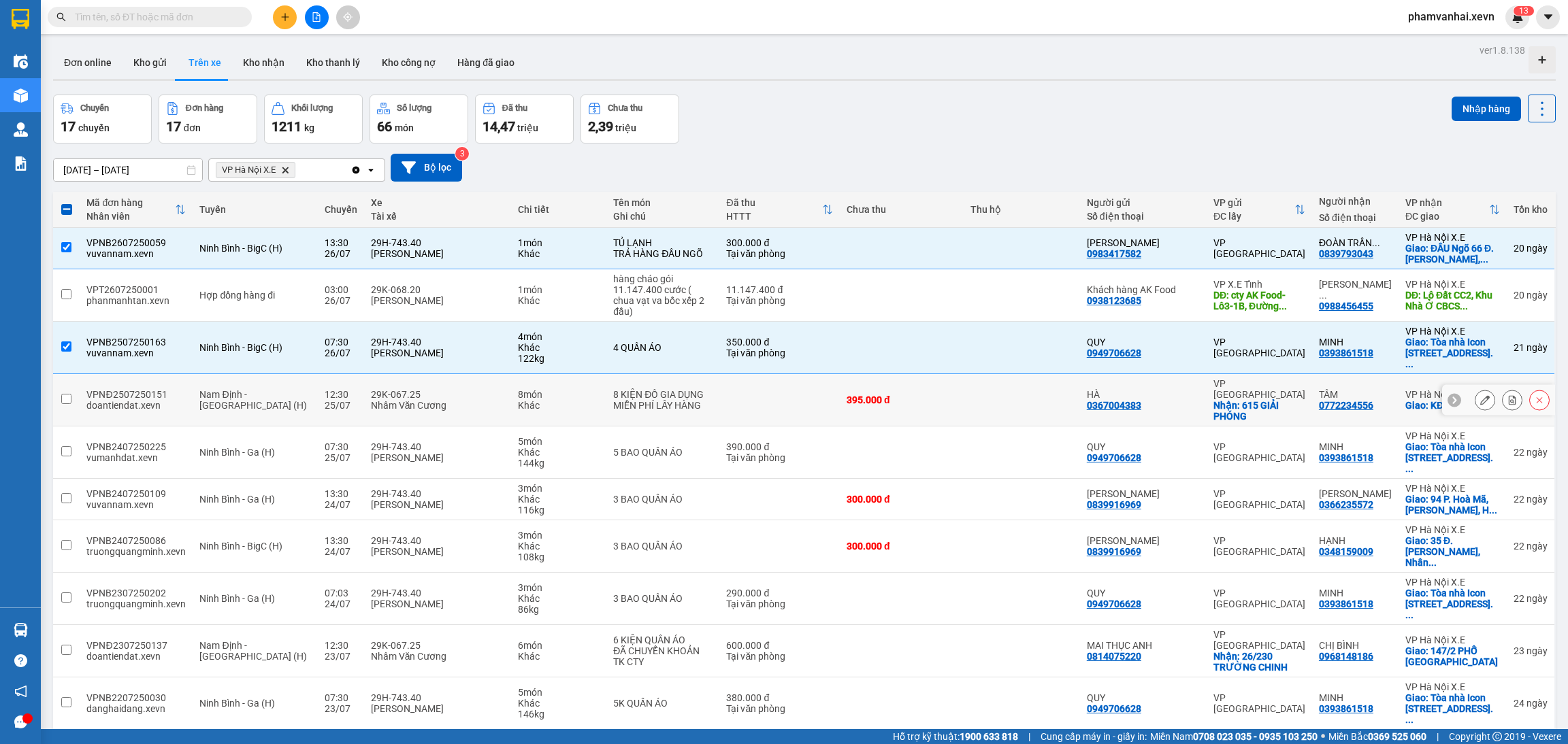
click at [525, 400] on div "Khác" at bounding box center [559, 405] width 82 height 11
checkbox input "true"
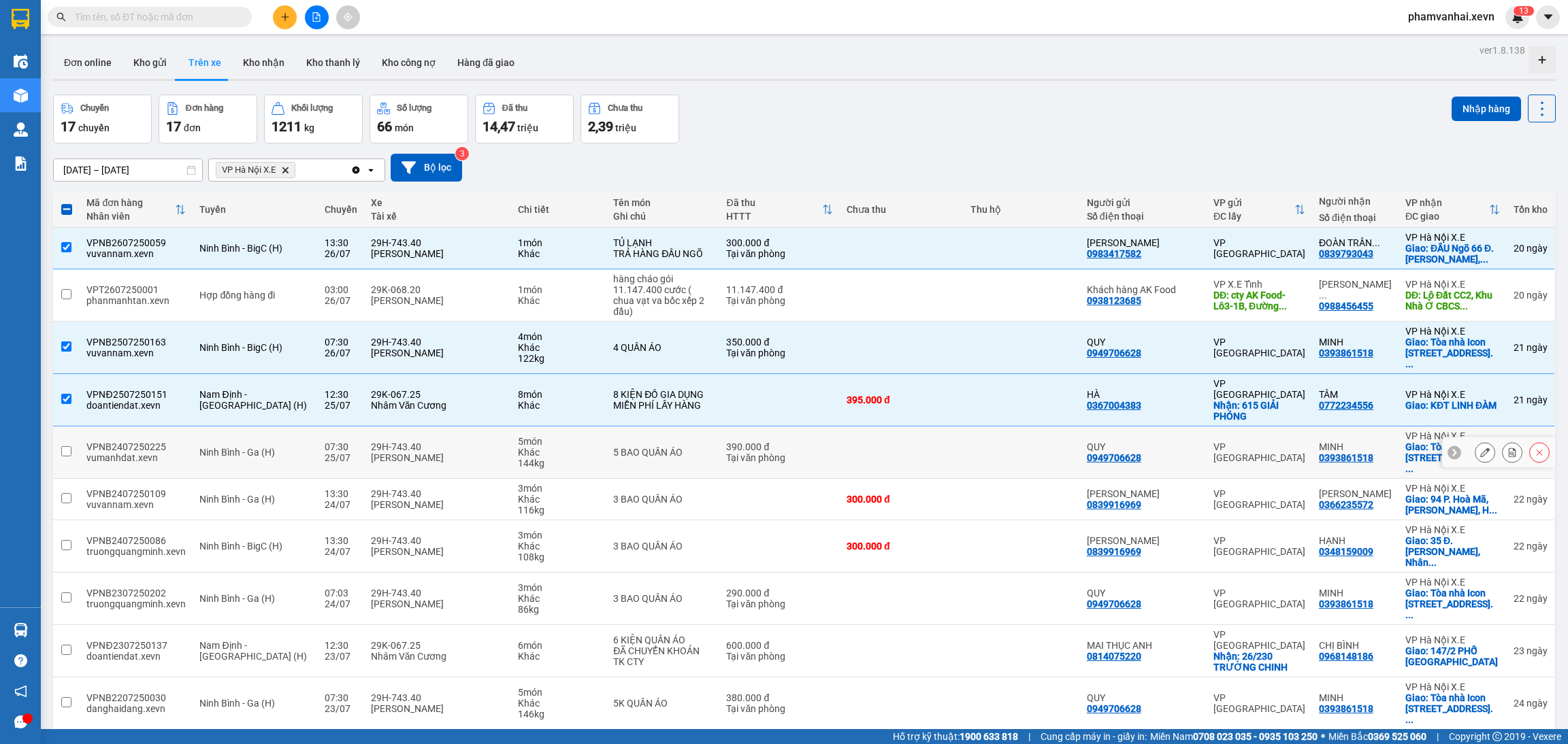
click at [518, 447] on div "Khác" at bounding box center [559, 452] width 82 height 11
checkbox input "true"
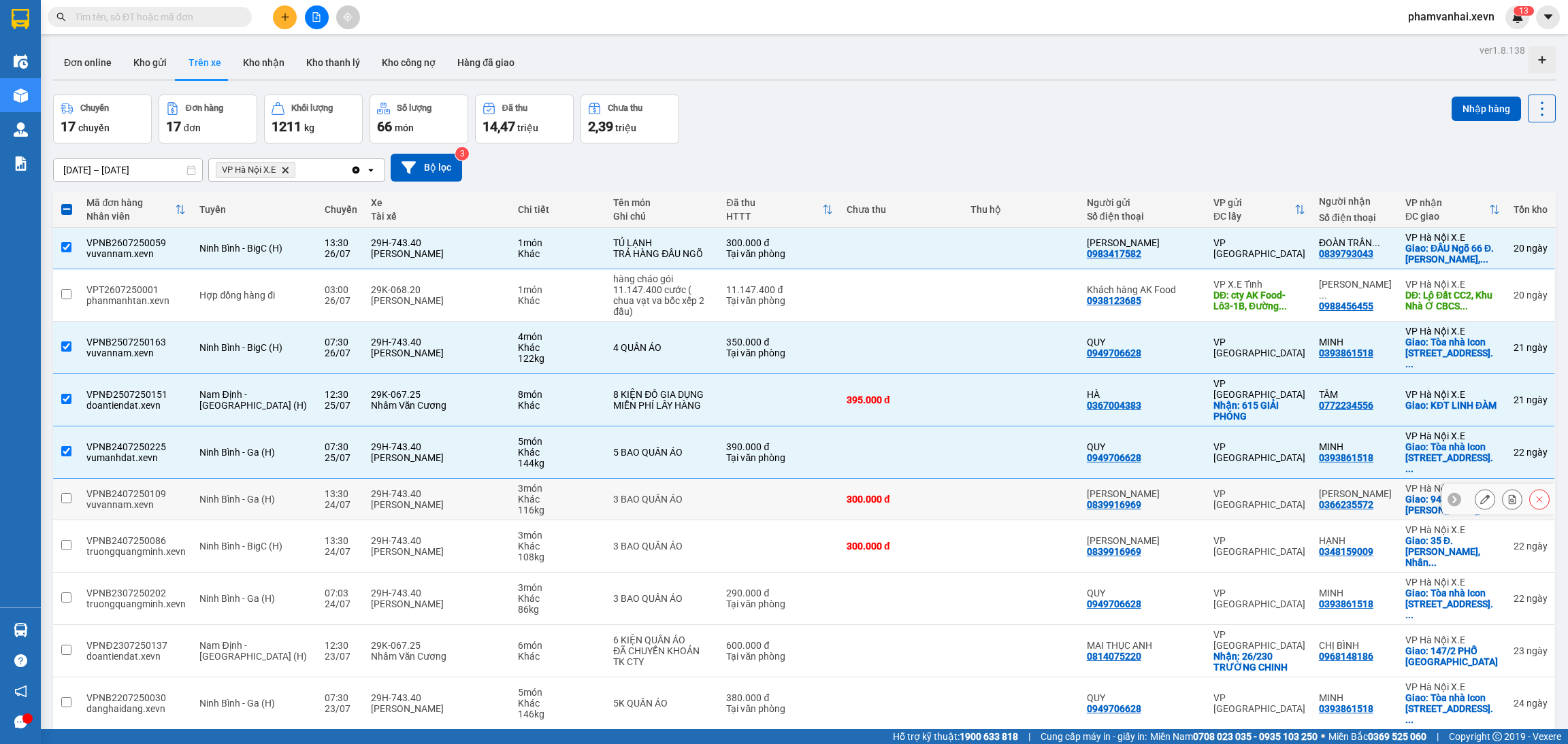
click at [511, 479] on td "3 món Khác 116 kg" at bounding box center [559, 499] width 95 height 41
checkbox input "true"
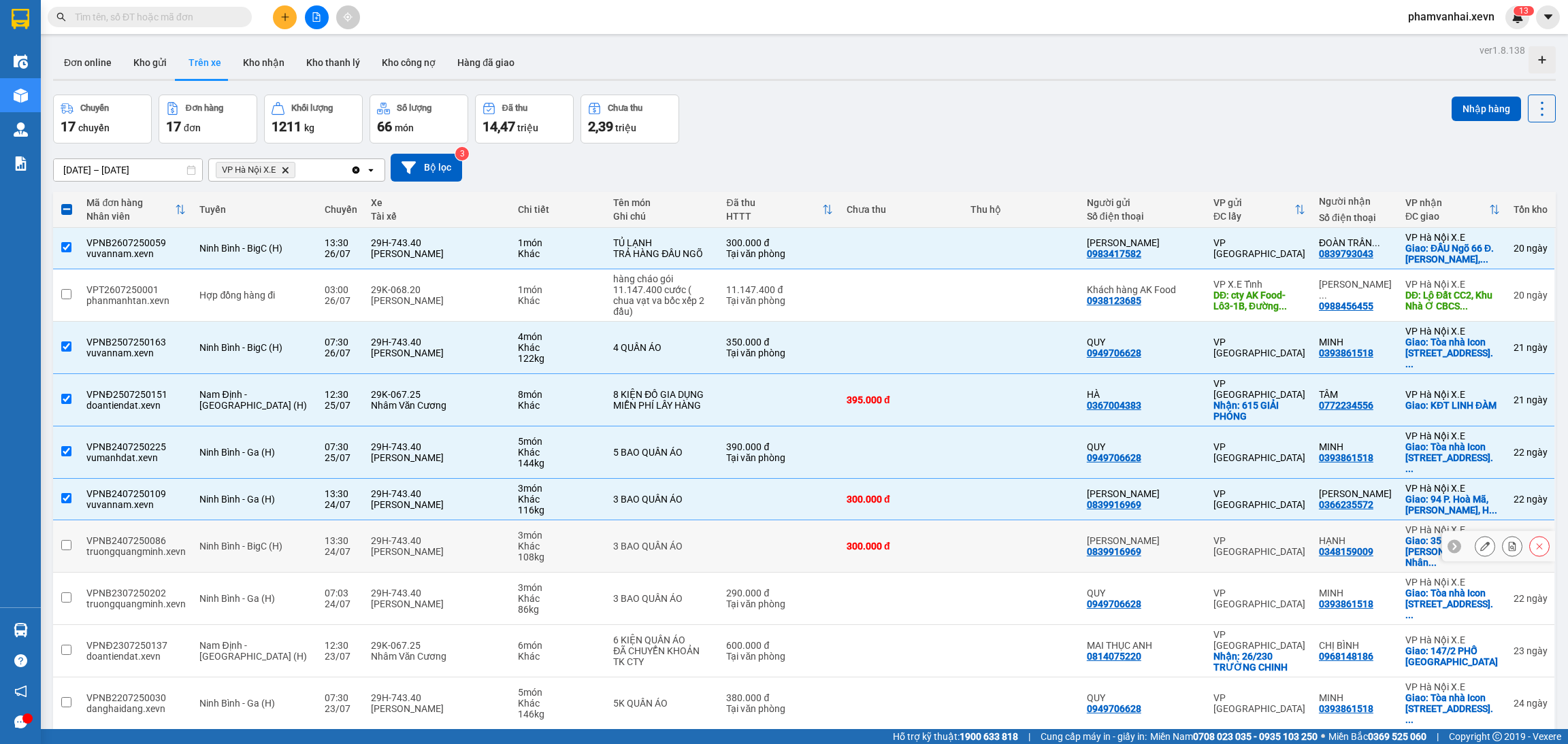
click at [473, 546] on div "[PERSON_NAME]" at bounding box center [437, 551] width 134 height 11
checkbox input "true"
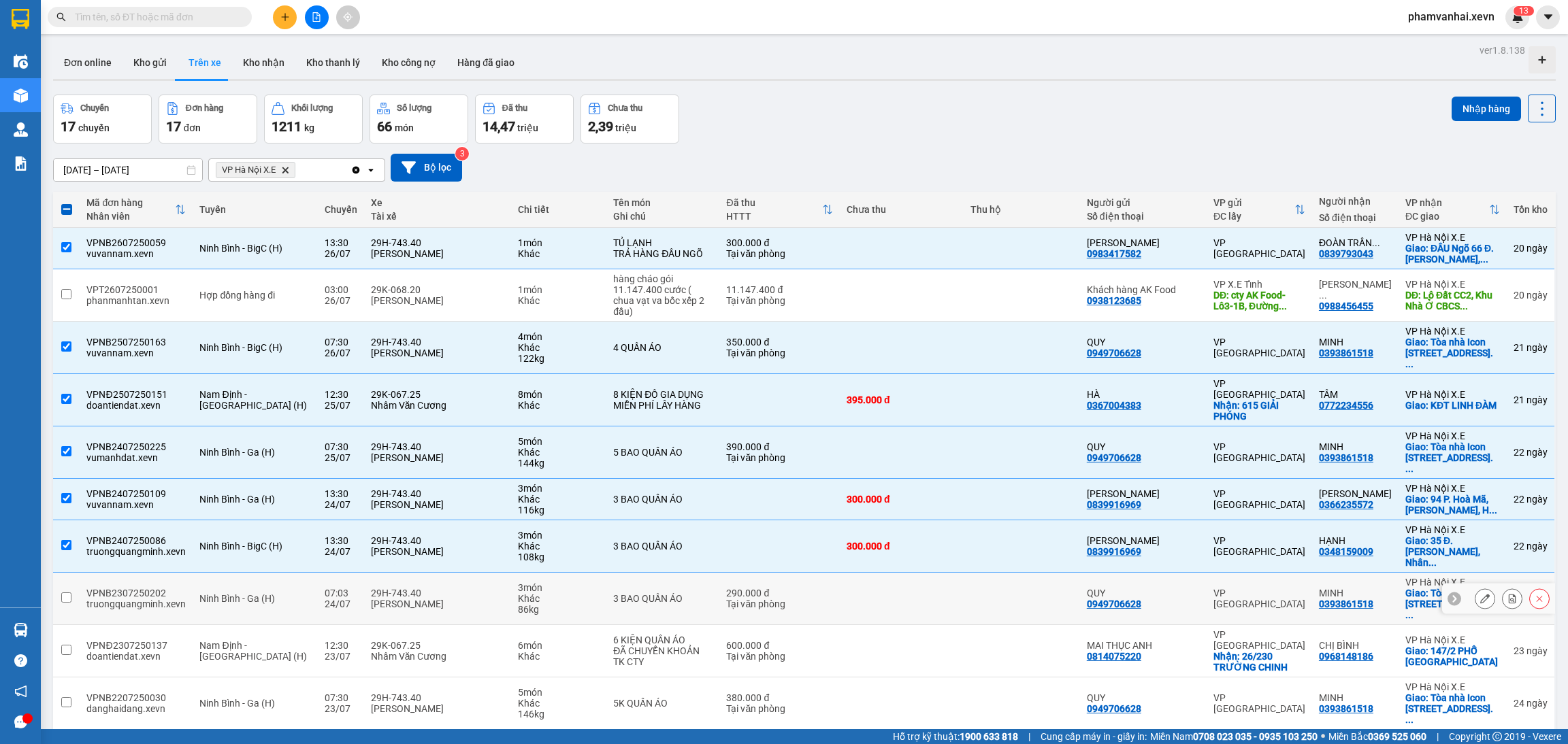
click at [458, 599] on div "[PERSON_NAME]" at bounding box center [437, 604] width 134 height 11
checkbox input "true"
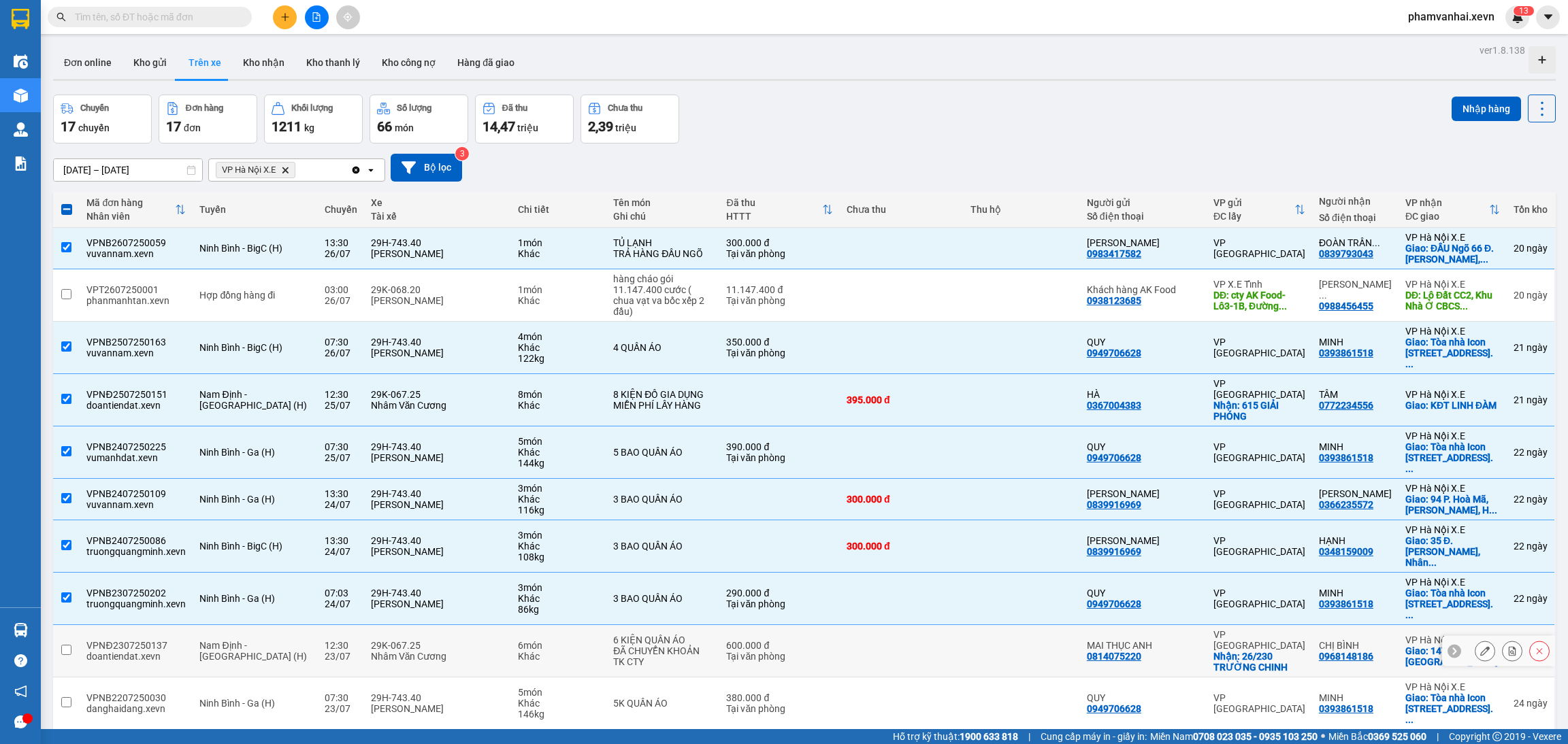
click at [538, 651] on div "Khác" at bounding box center [559, 656] width 82 height 11
checkbox input "true"
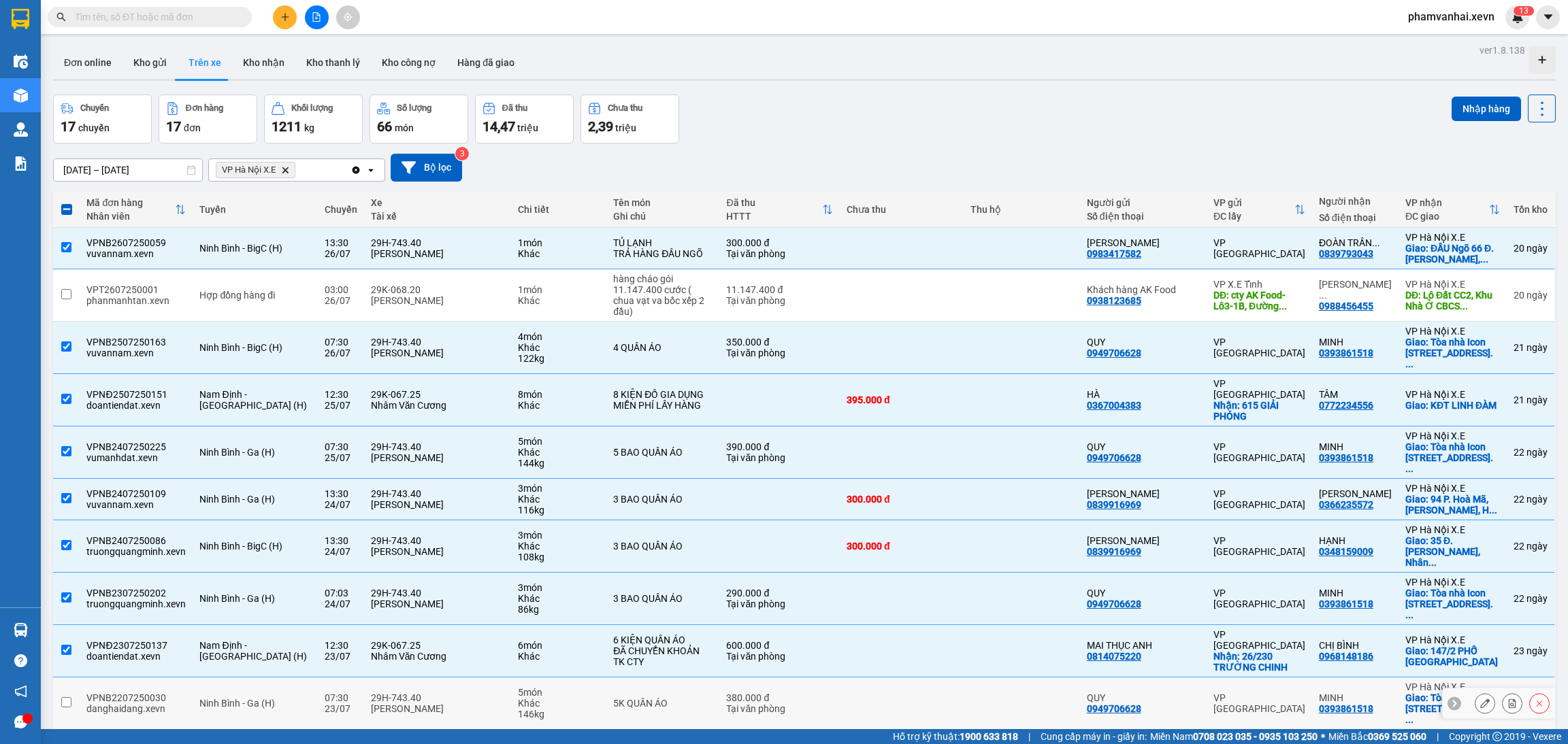
click at [668, 678] on td "5K QUẦN ÁO" at bounding box center [663, 704] width 113 height 53
checkbox input "true"
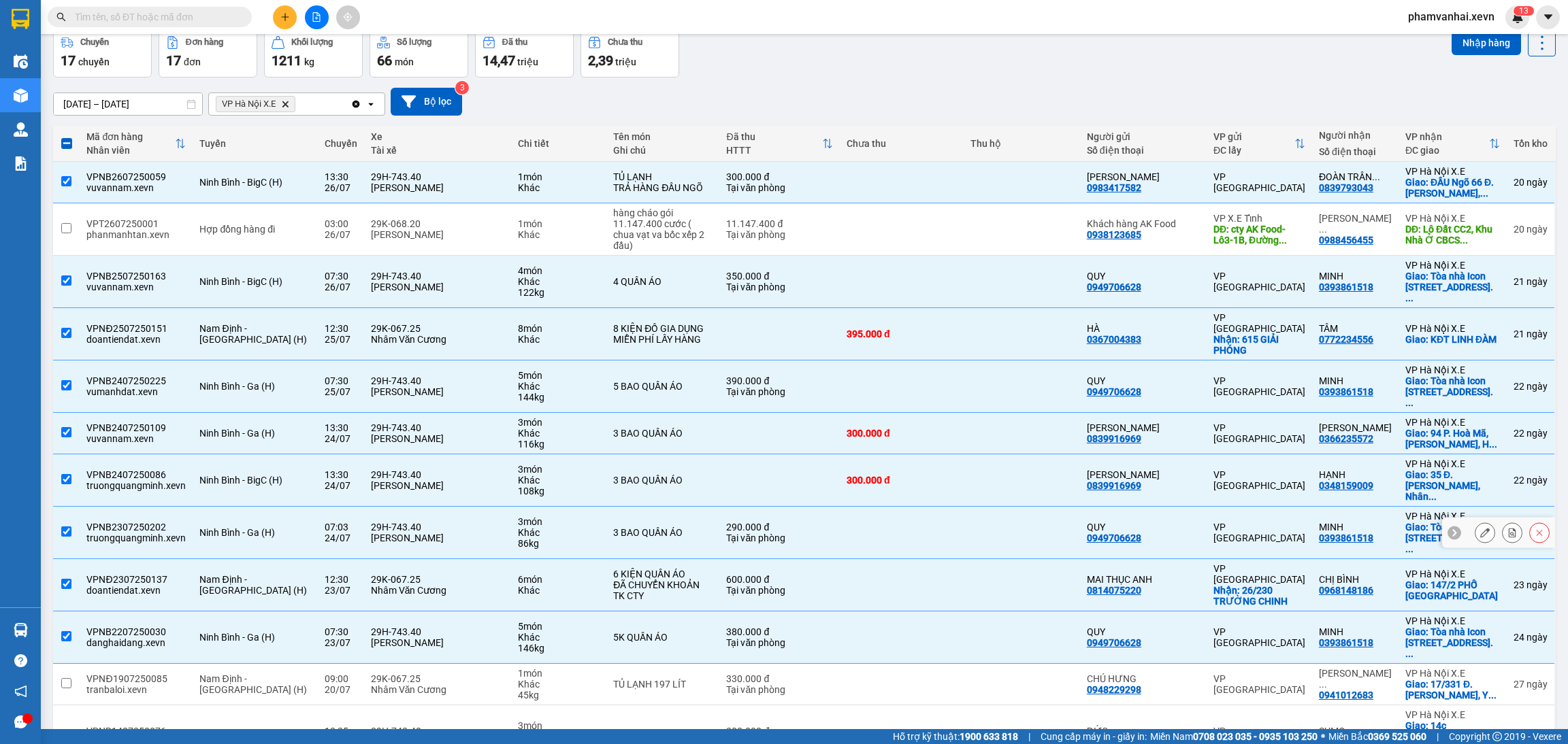
scroll to position [102, 0]
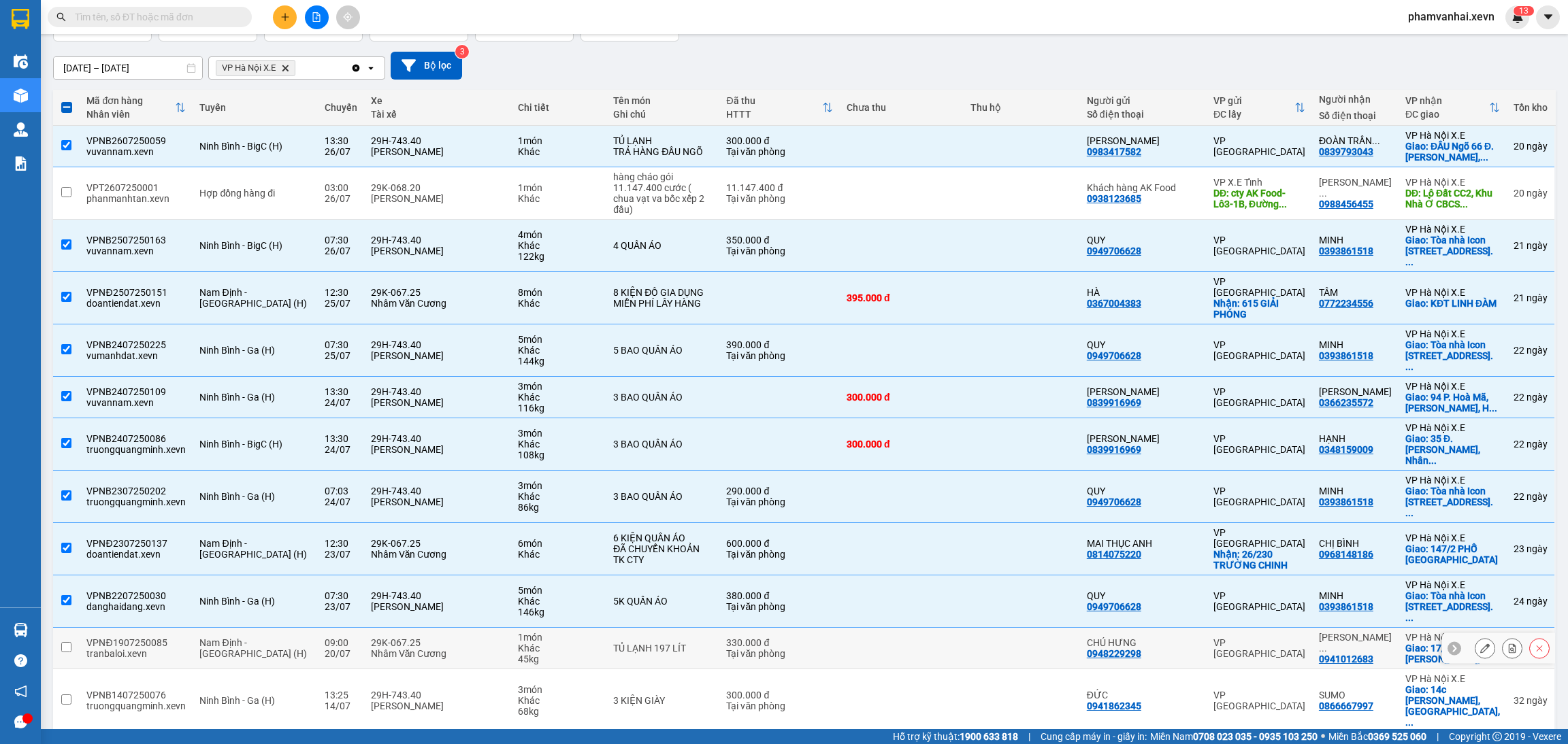
click at [760, 637] on div "330.000 đ" at bounding box center [779, 642] width 106 height 11
checkbox input "true"
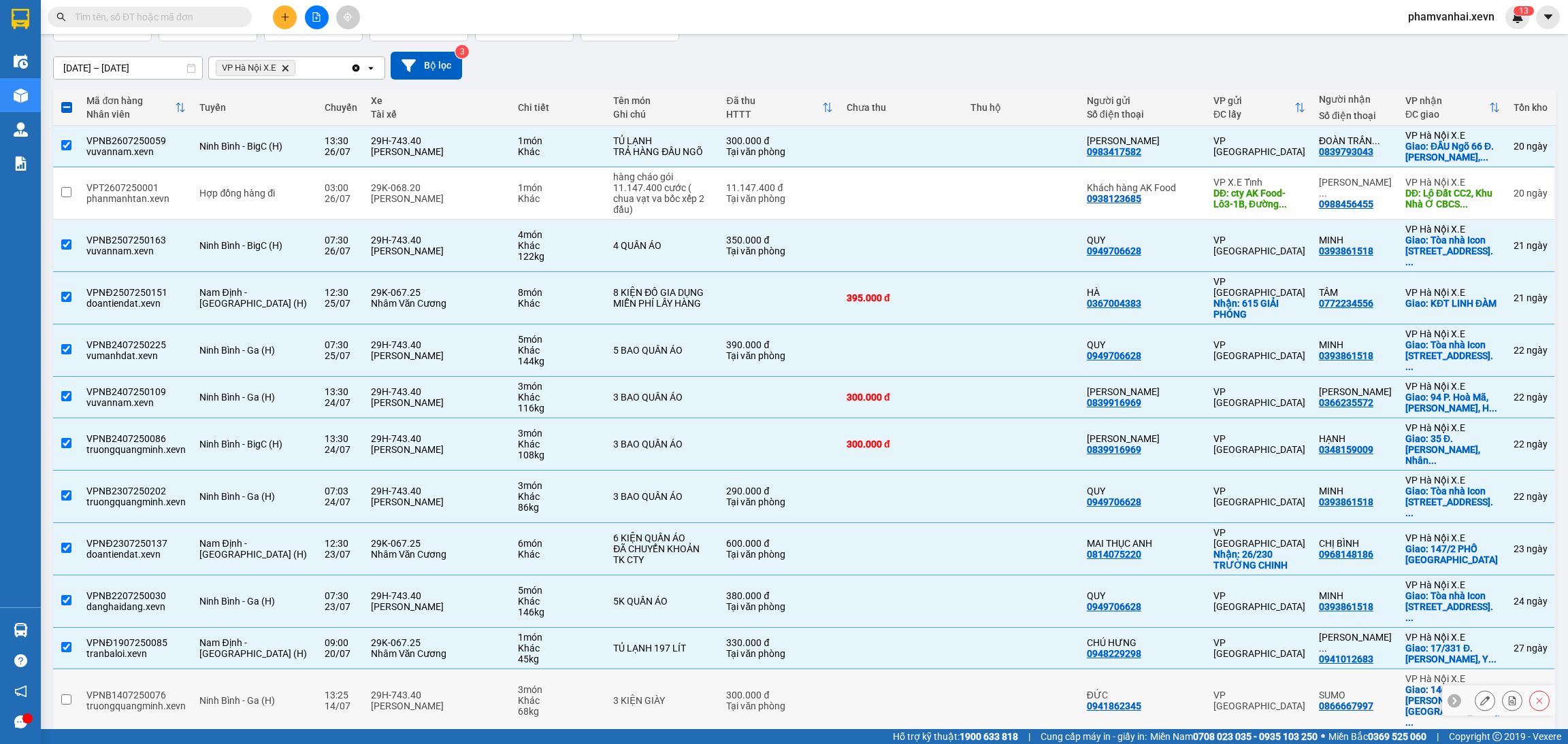
click at [725, 670] on td "300.000 đ Tại văn phòng" at bounding box center [779, 701] width 120 height 64
checkbox input "true"
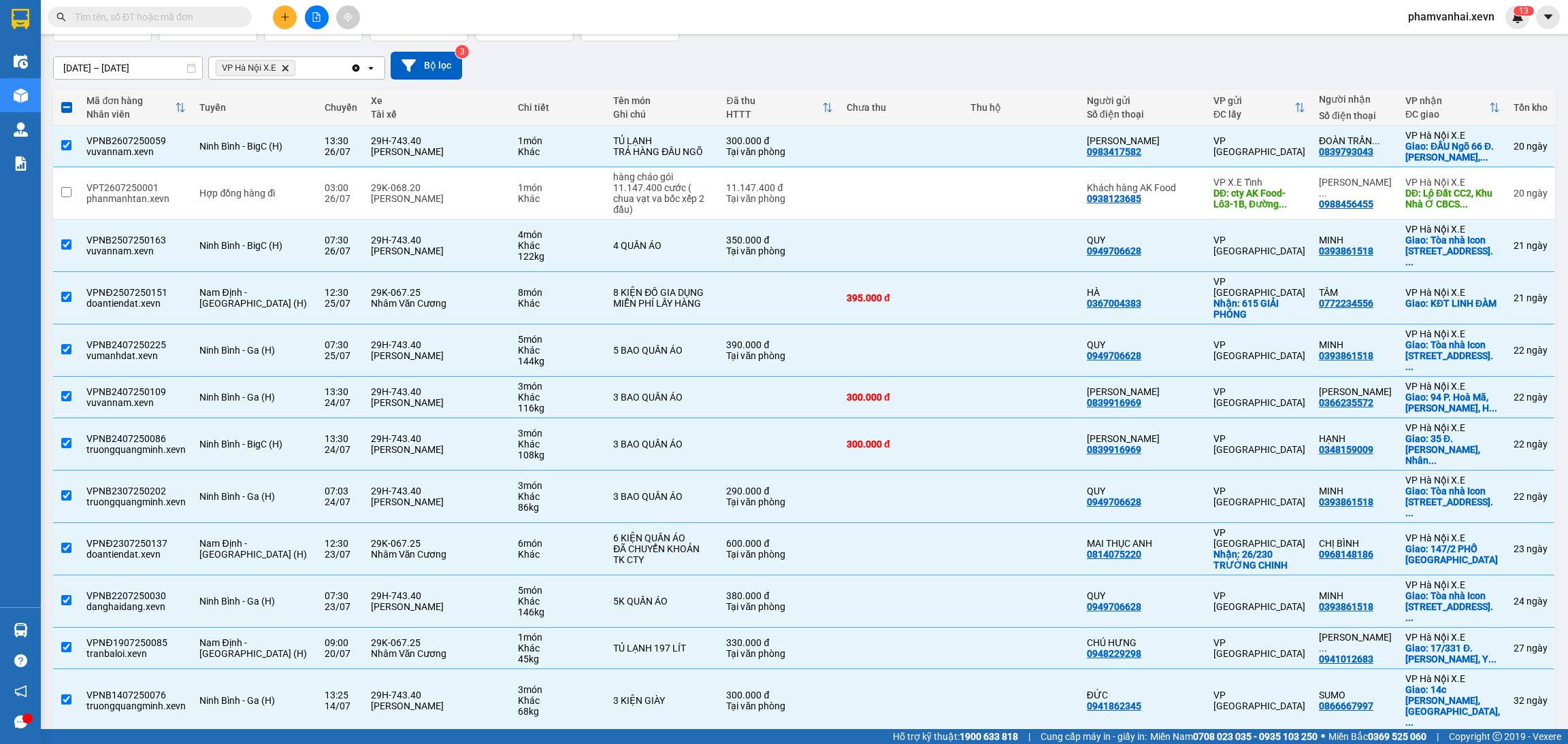
click at [720, 732] on td at bounding box center [779, 753] width 120 height 41
checkbox input "true"
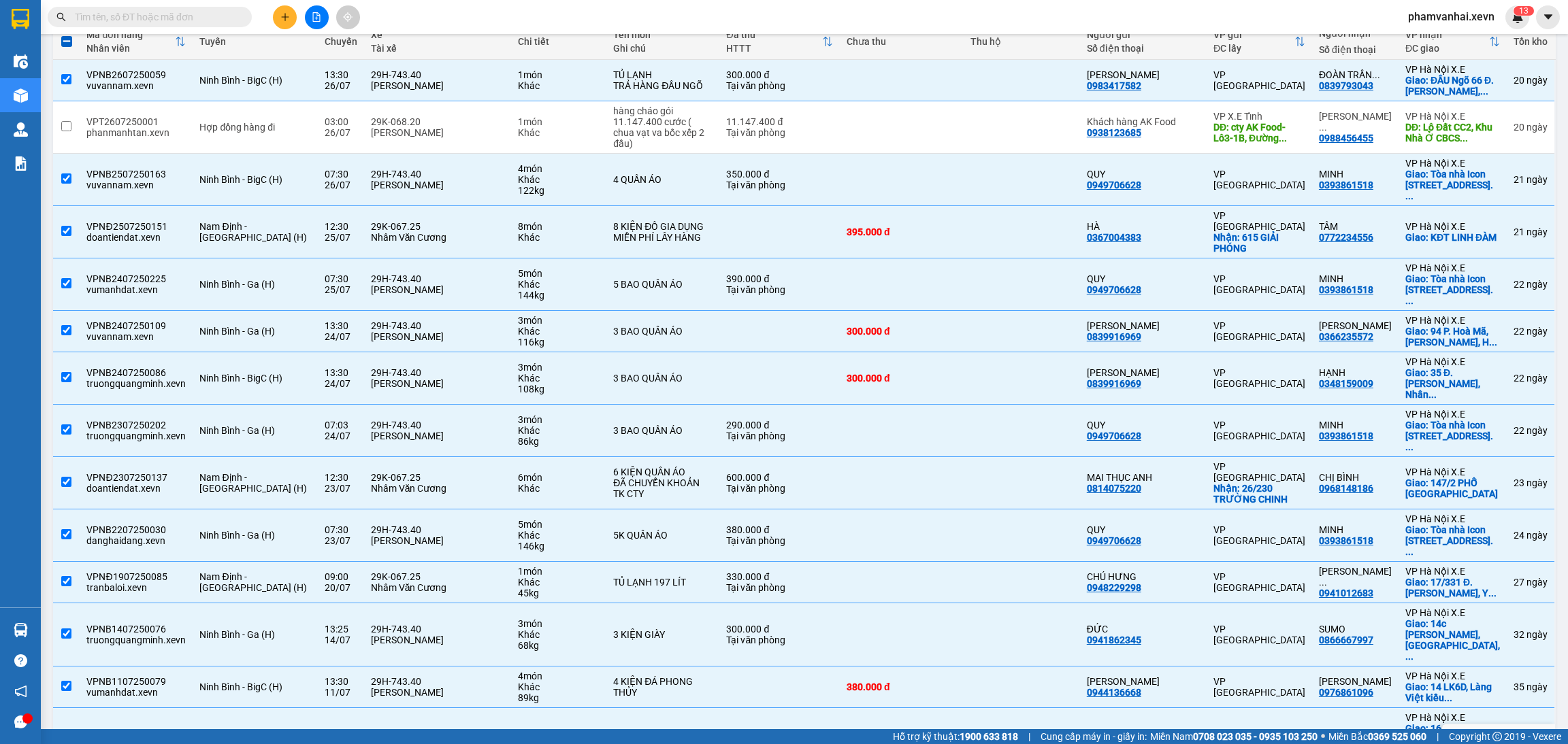
scroll to position [204, 0]
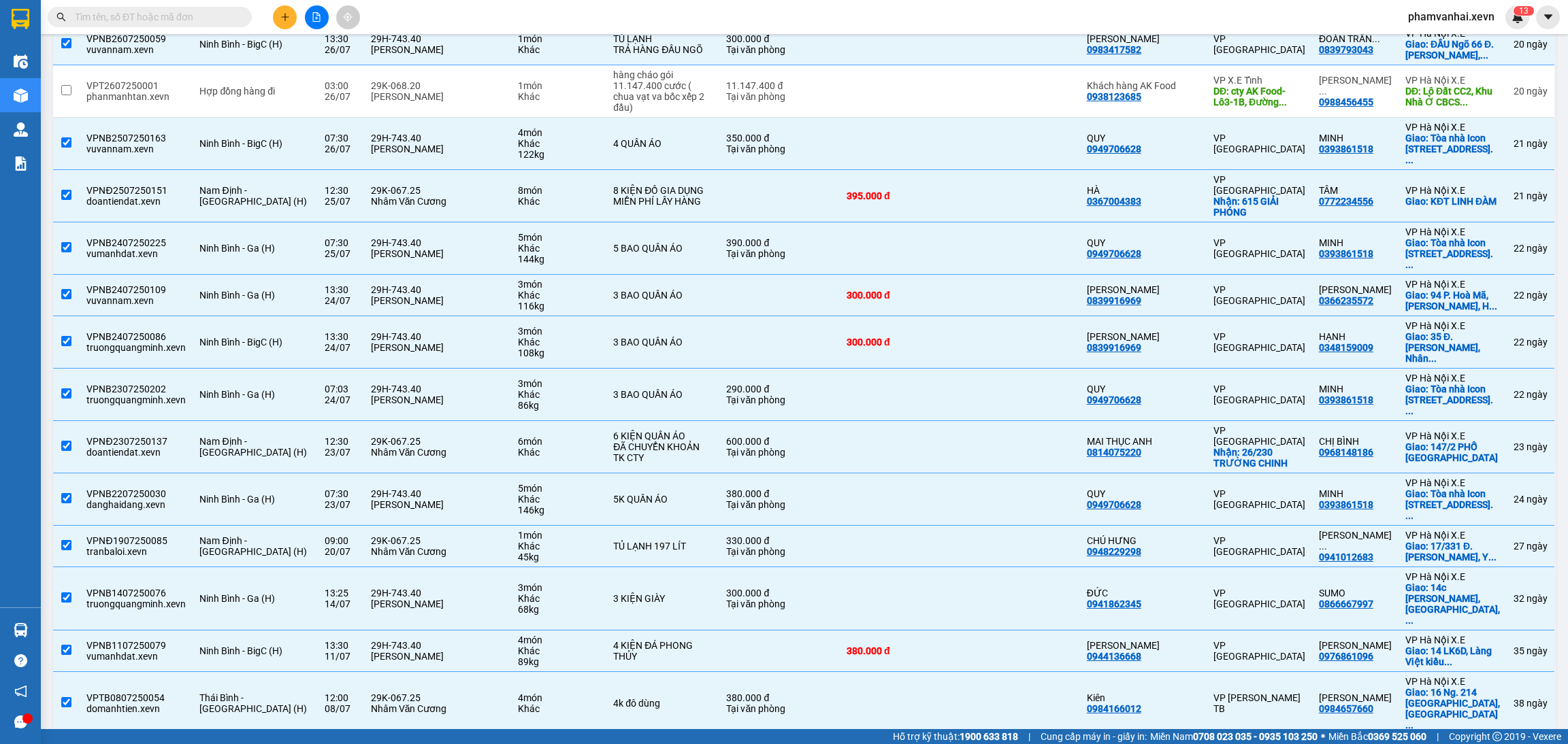
click at [729, 735] on td at bounding box center [779, 756] width 120 height 41
checkbox input "true"
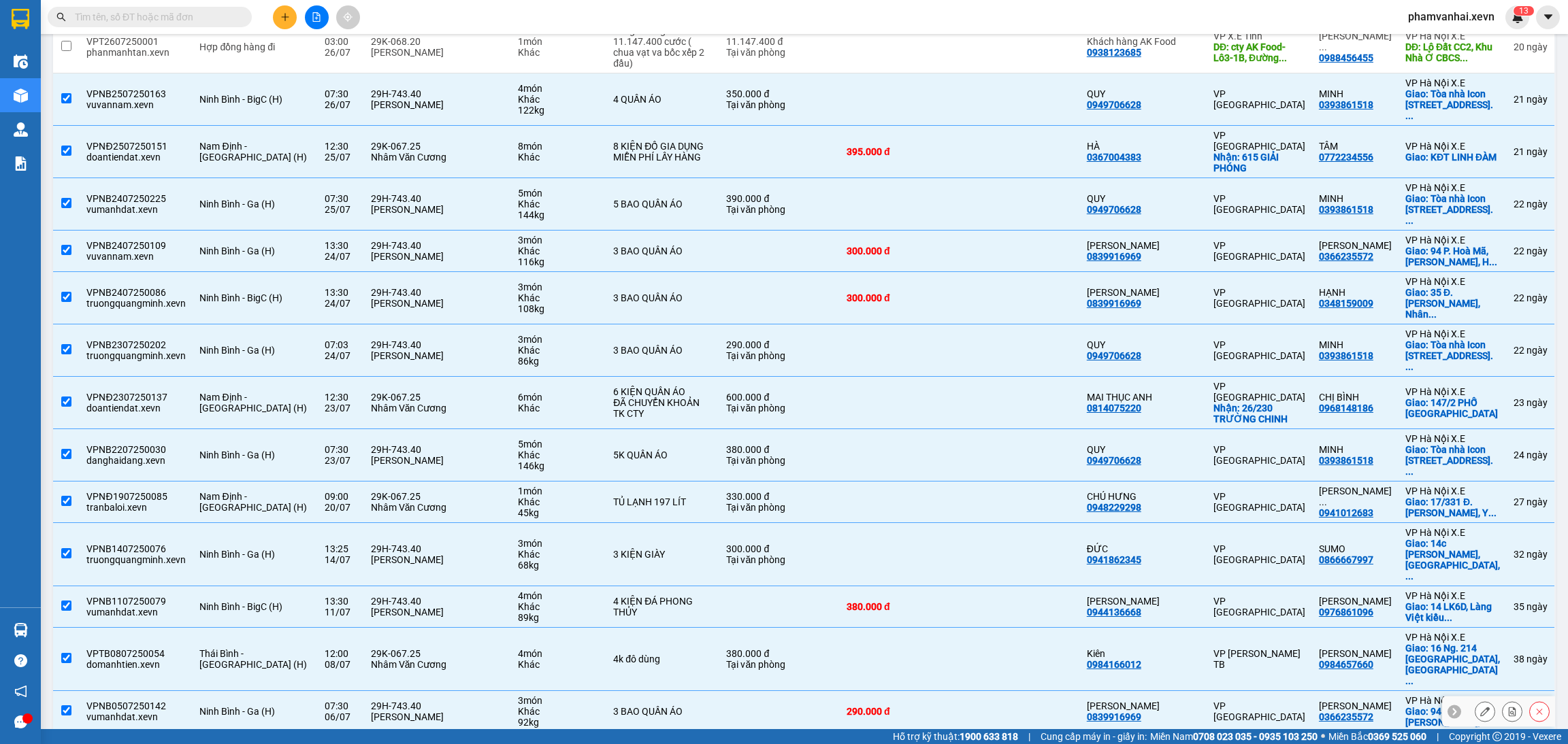
scroll to position [262, 0]
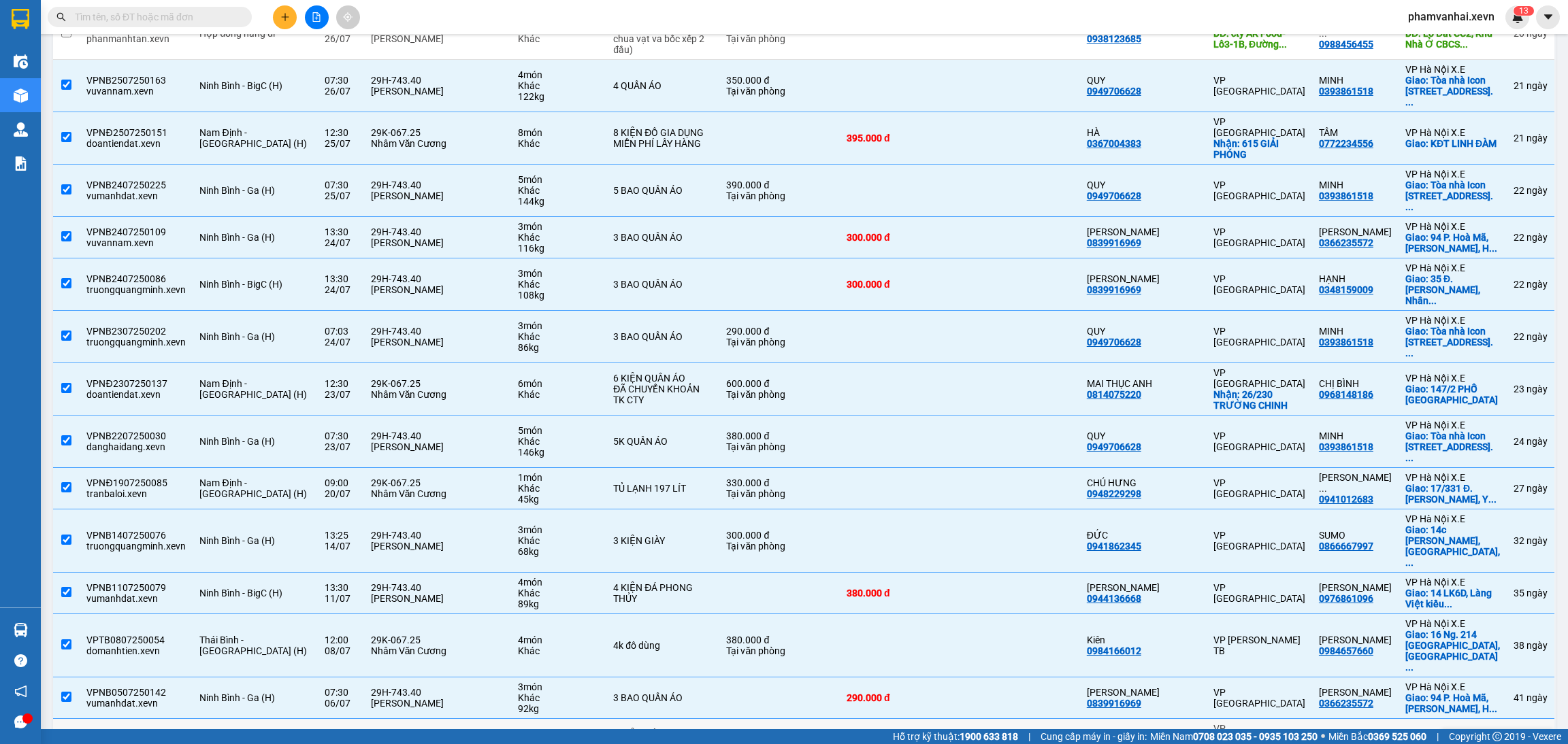
click at [688, 729] on div "6 KIỆN ĐỒ GIA DỤNG" at bounding box center [662, 734] width 99 height 11
checkbox input "true"
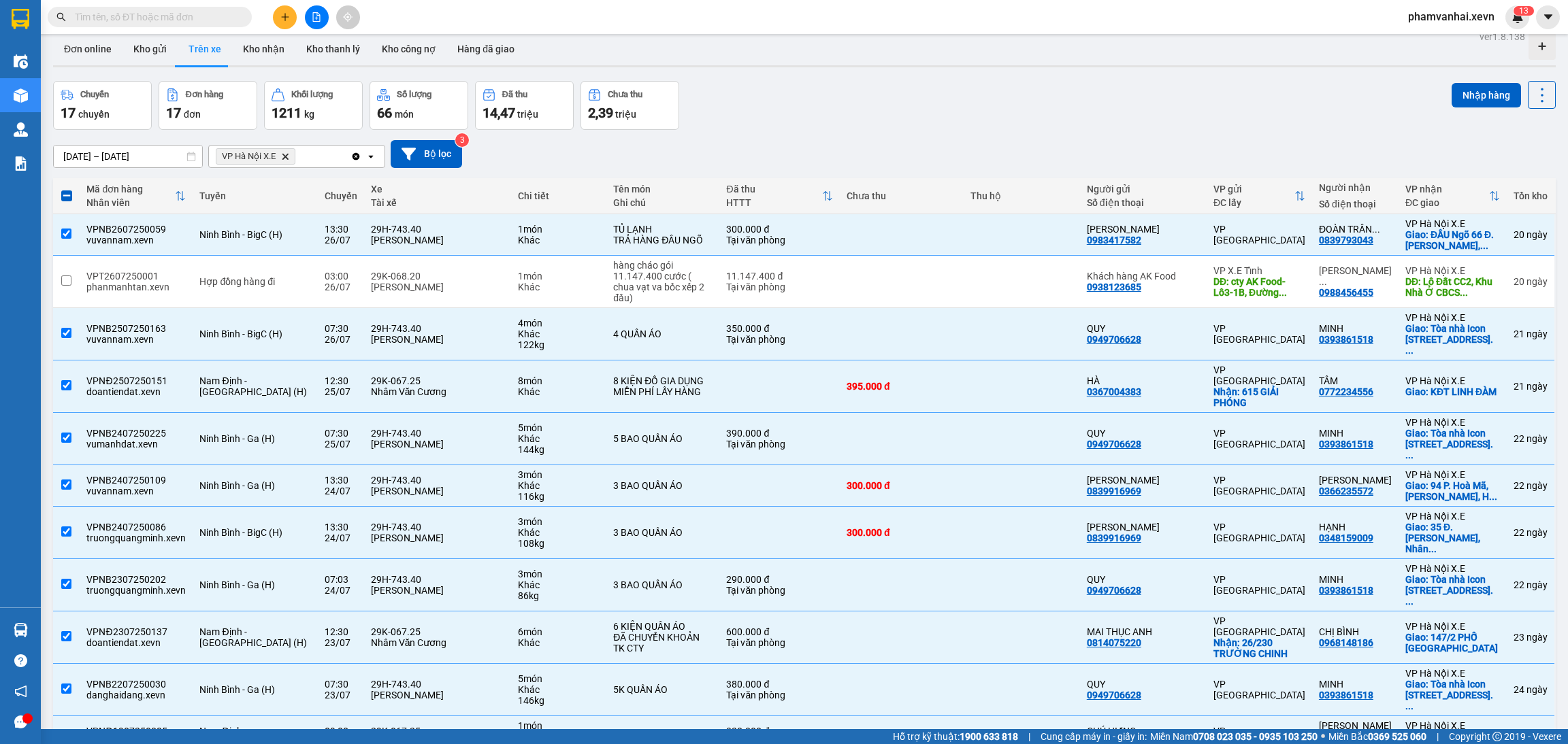
scroll to position [0, 0]
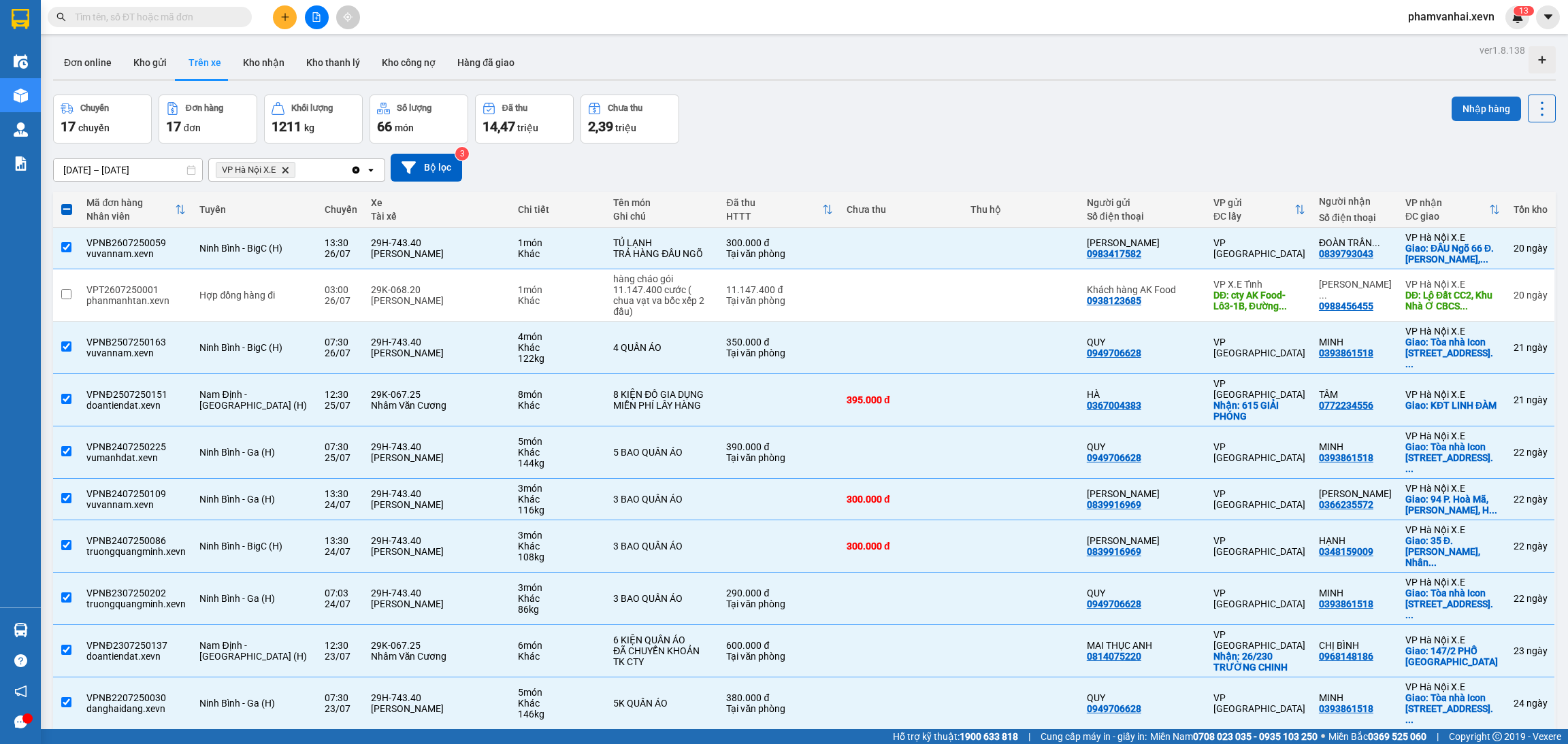
click at [1472, 102] on button "Nhập hàng" at bounding box center [1486, 109] width 69 height 25
checkbox input "false"
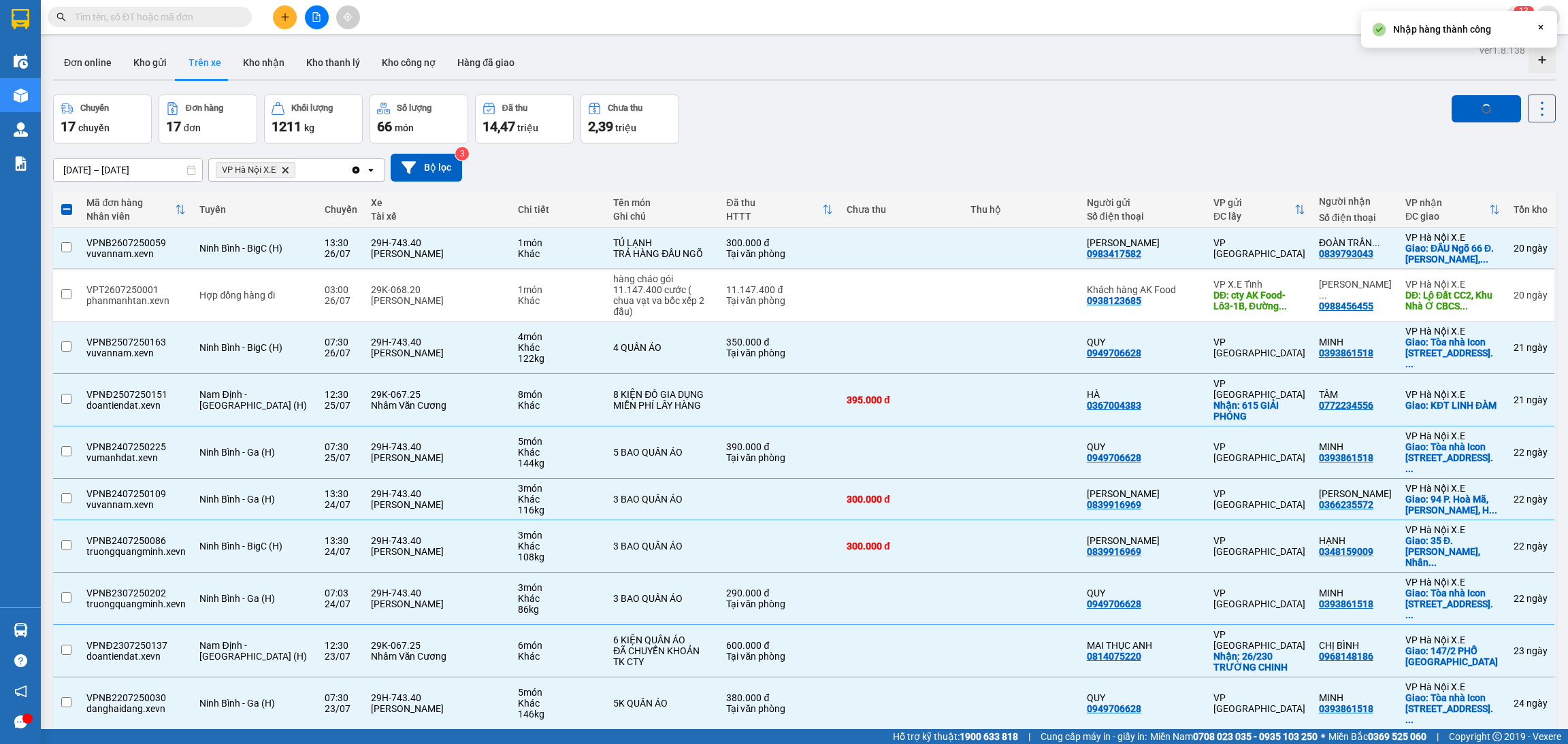
checkbox input "false"
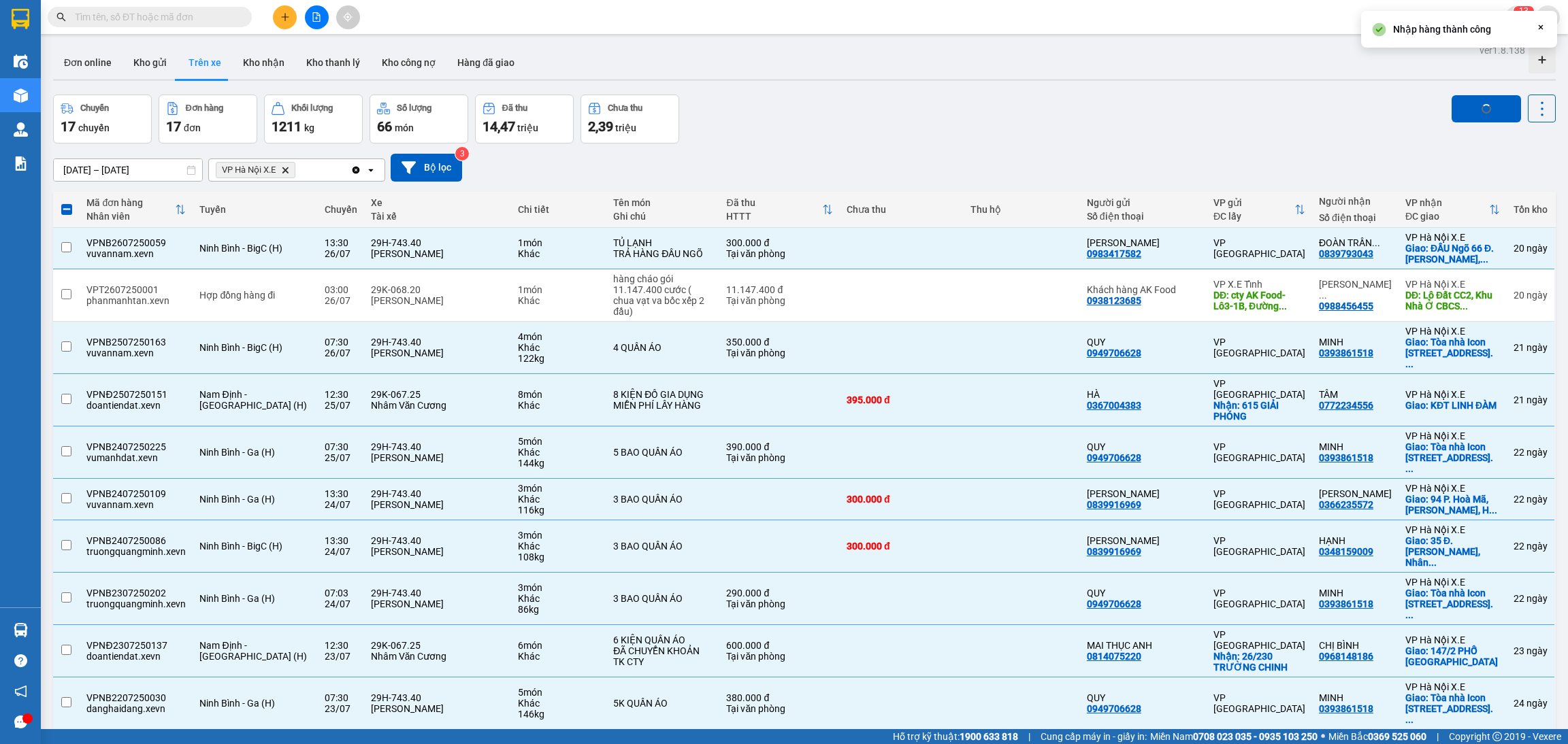
checkbox input "false"
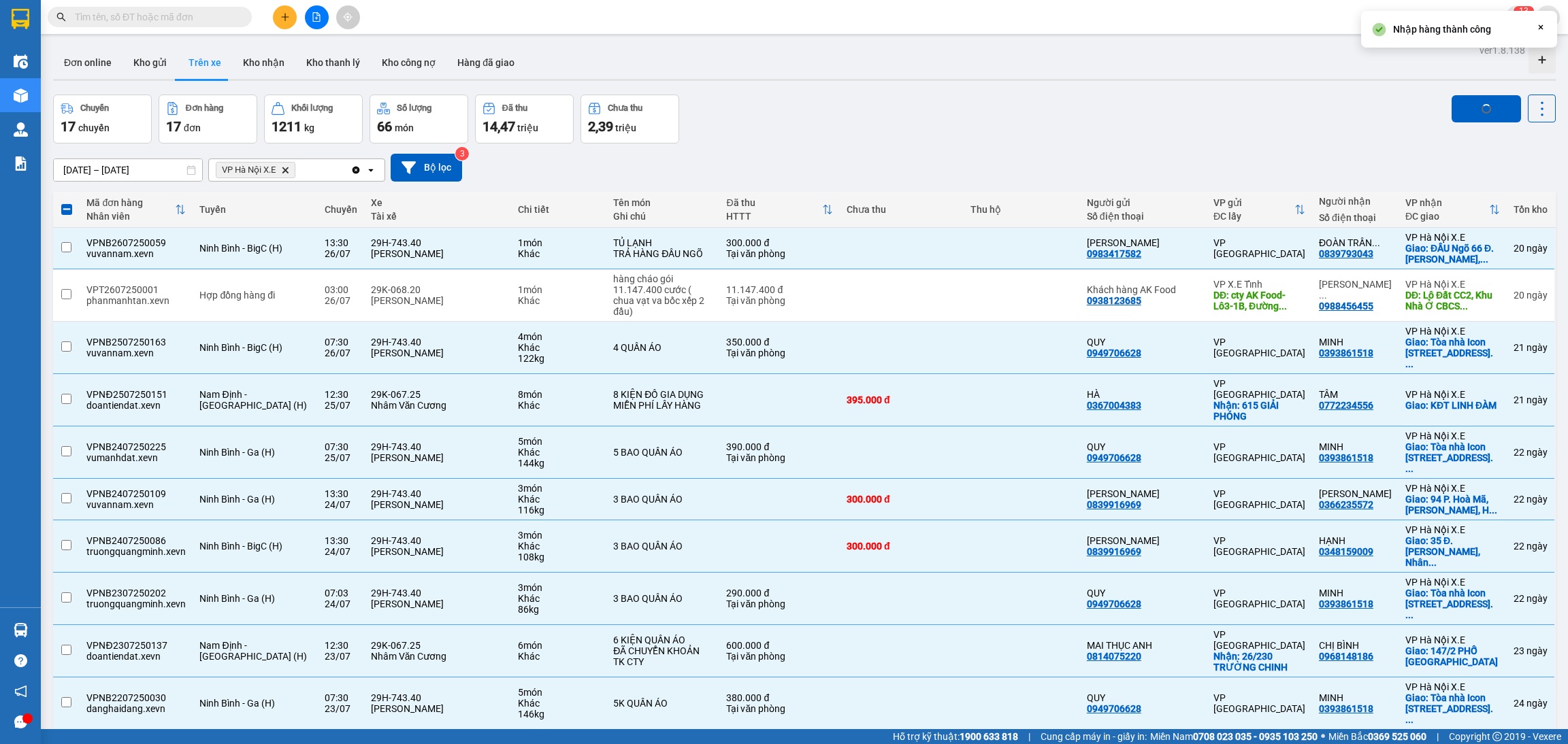
checkbox input "false"
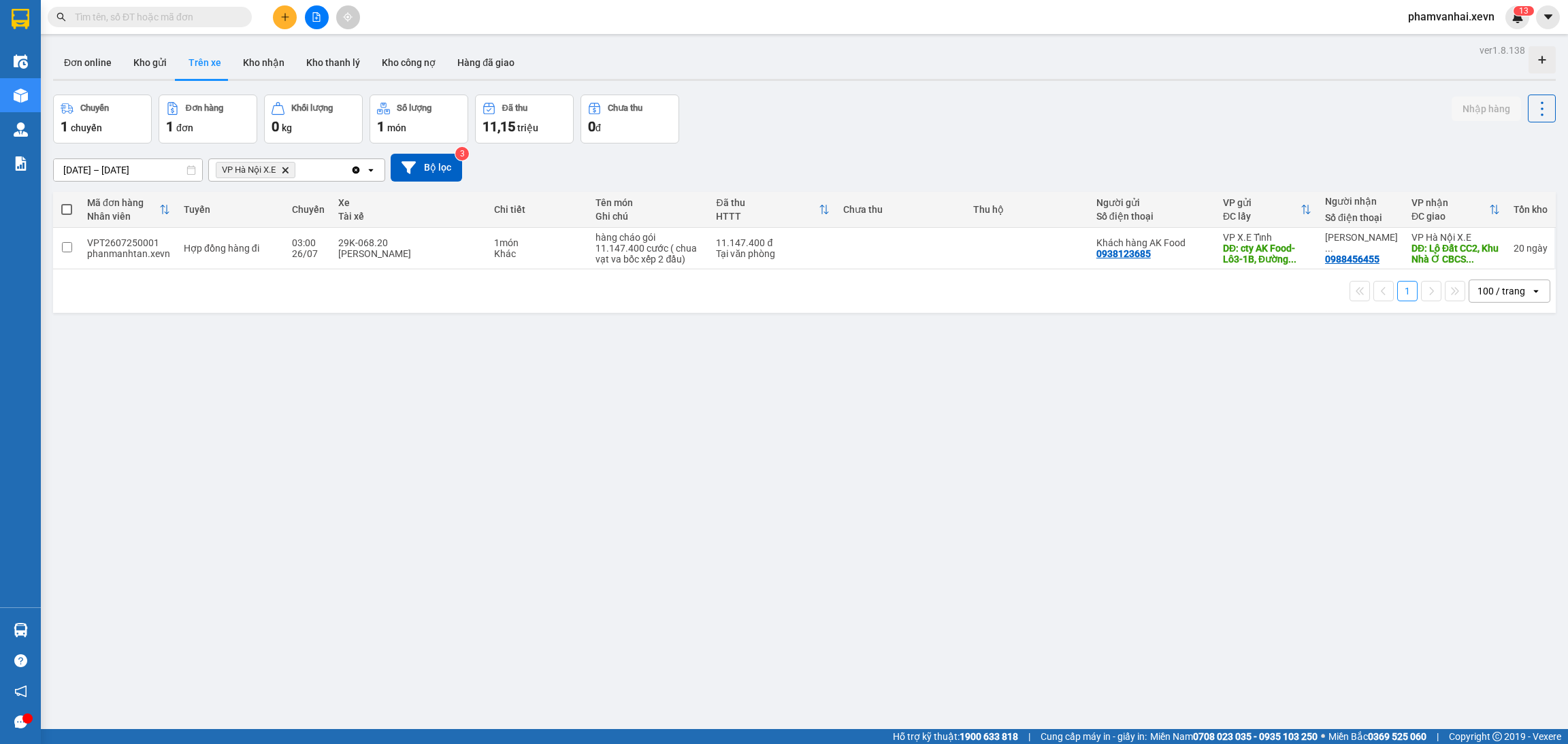
click at [289, 169] on icon "Delete" at bounding box center [285, 170] width 8 height 8
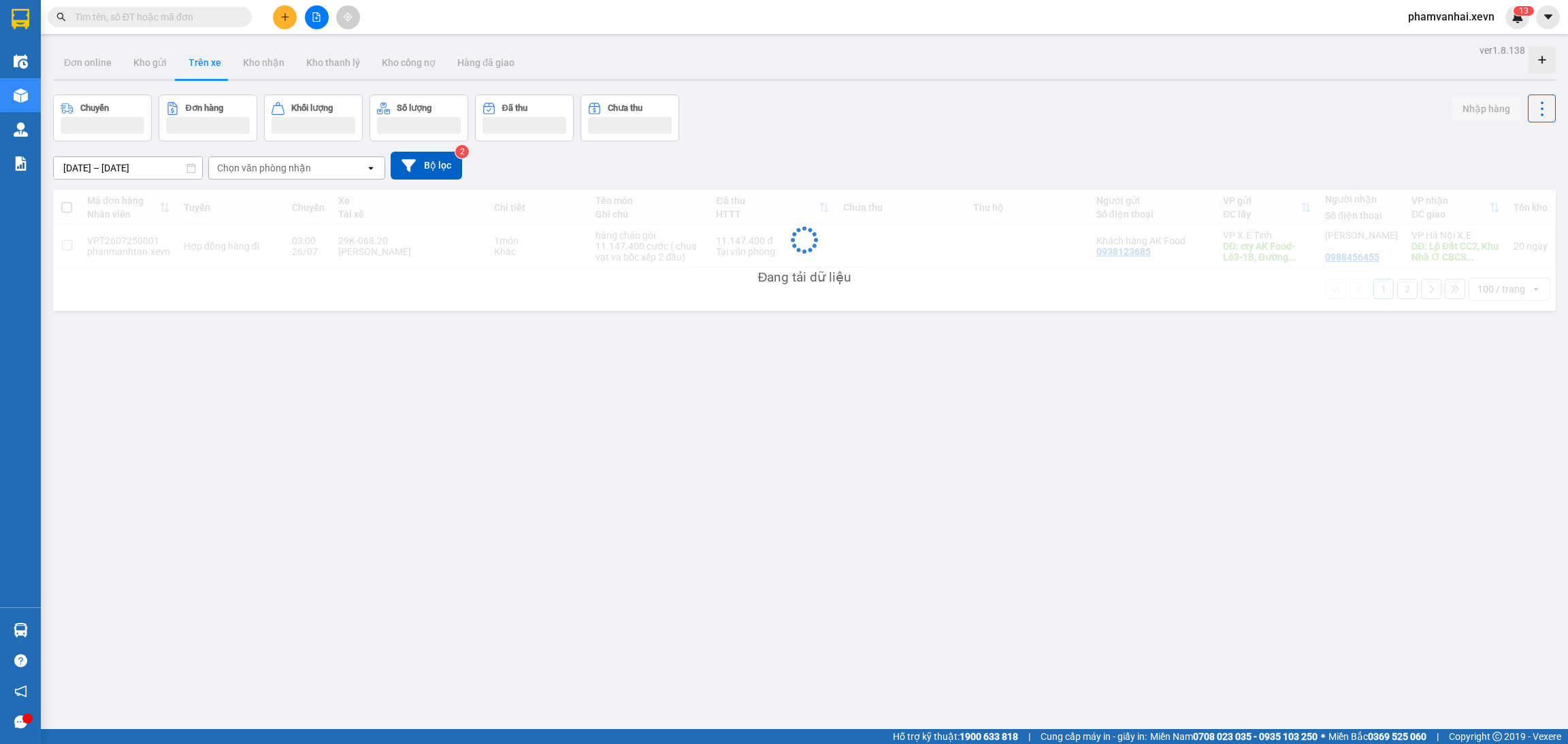
click at [291, 164] on div "Chọn văn phòng nhận" at bounding box center [264, 168] width 94 height 14
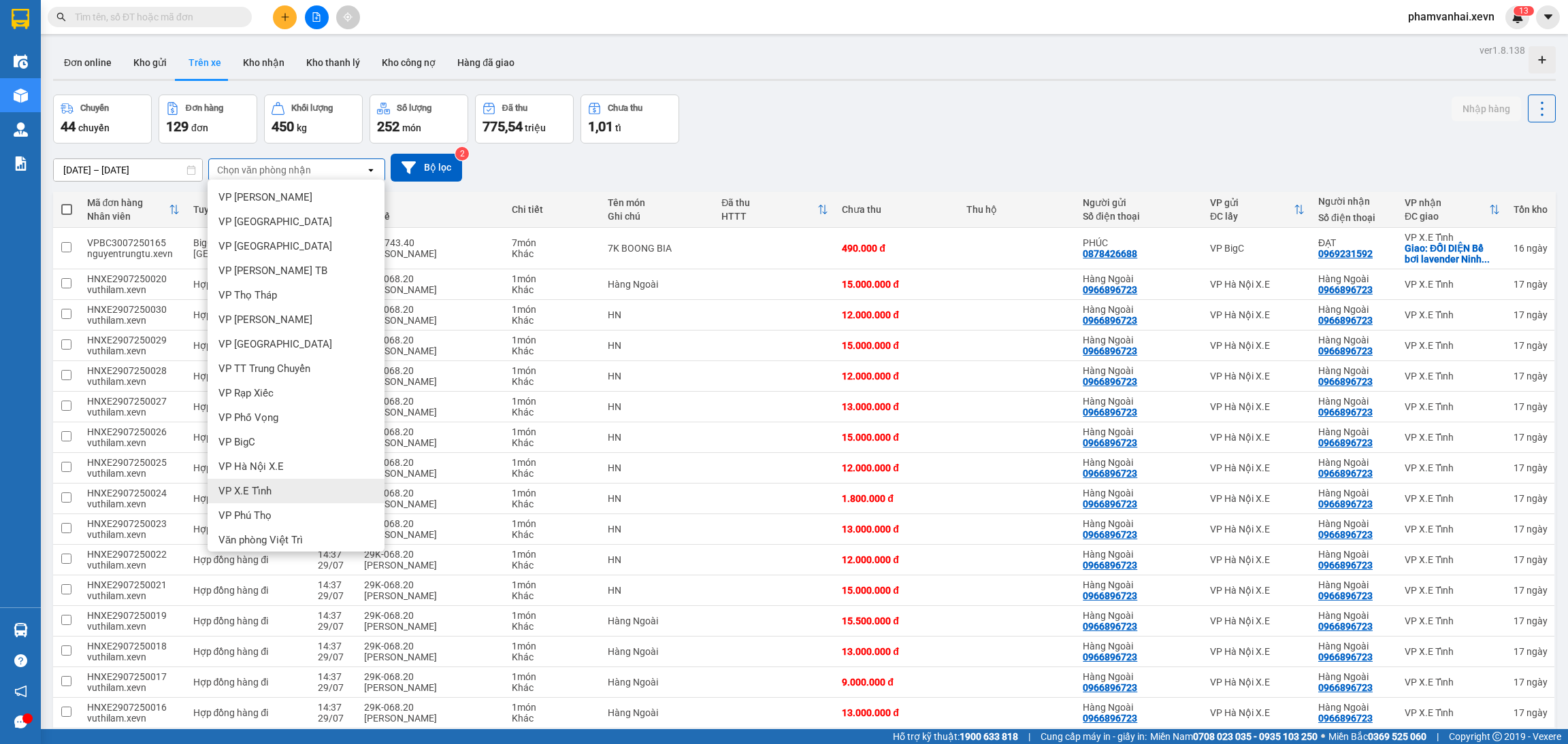
click at [252, 495] on span "VP X.E Tỉnh" at bounding box center [244, 490] width 53 height 14
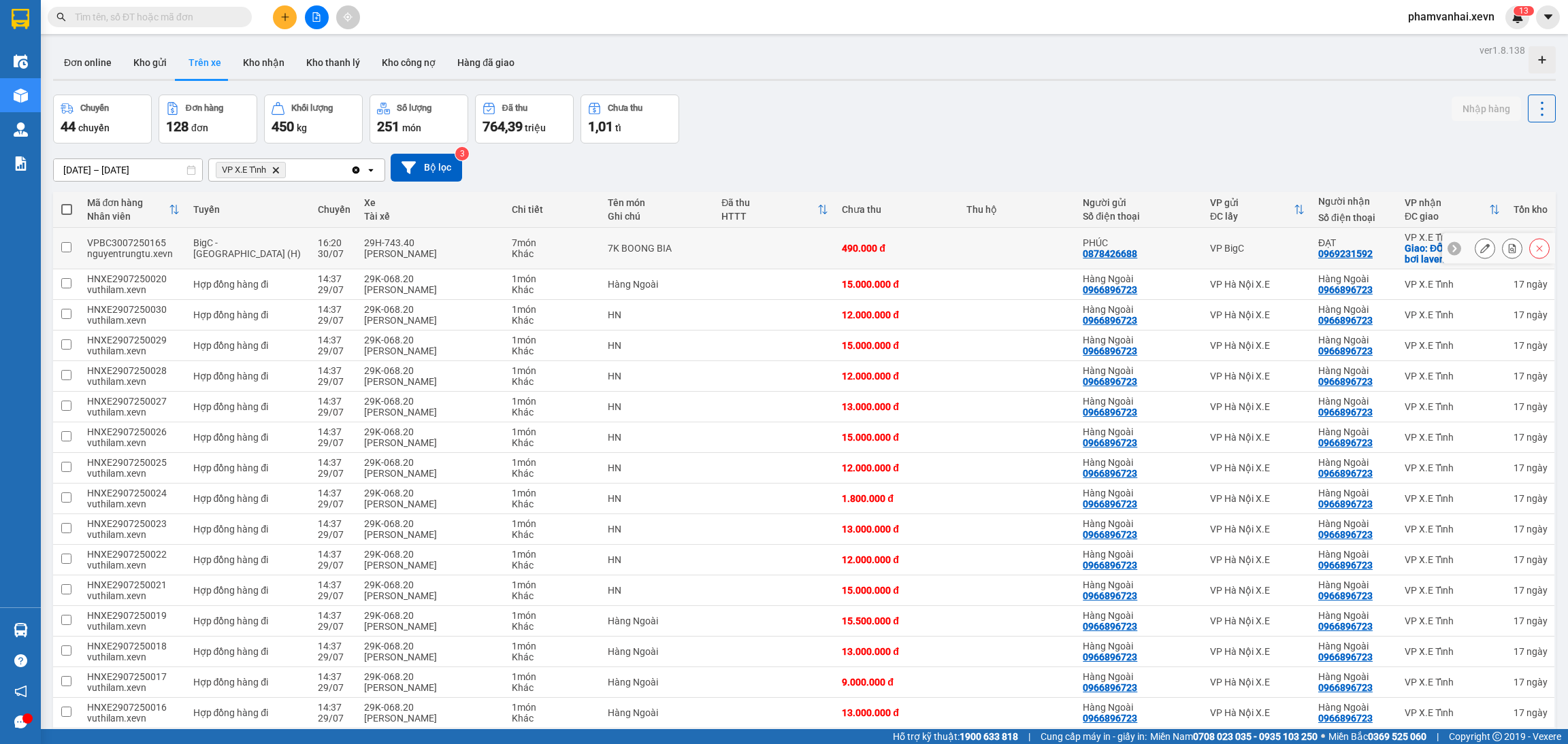
click at [725, 235] on td at bounding box center [775, 248] width 121 height 41
checkbox input "true"
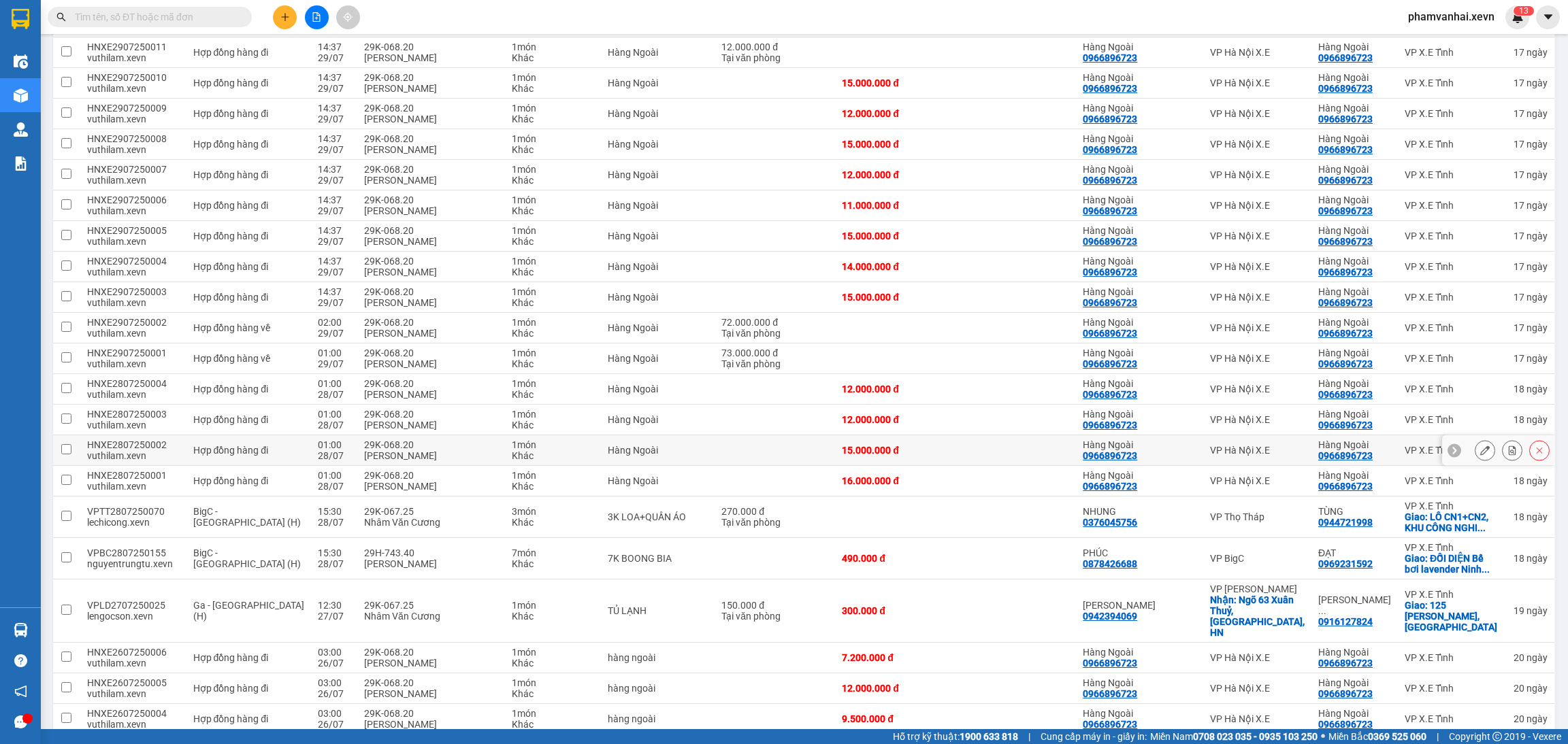
scroll to position [816, 0]
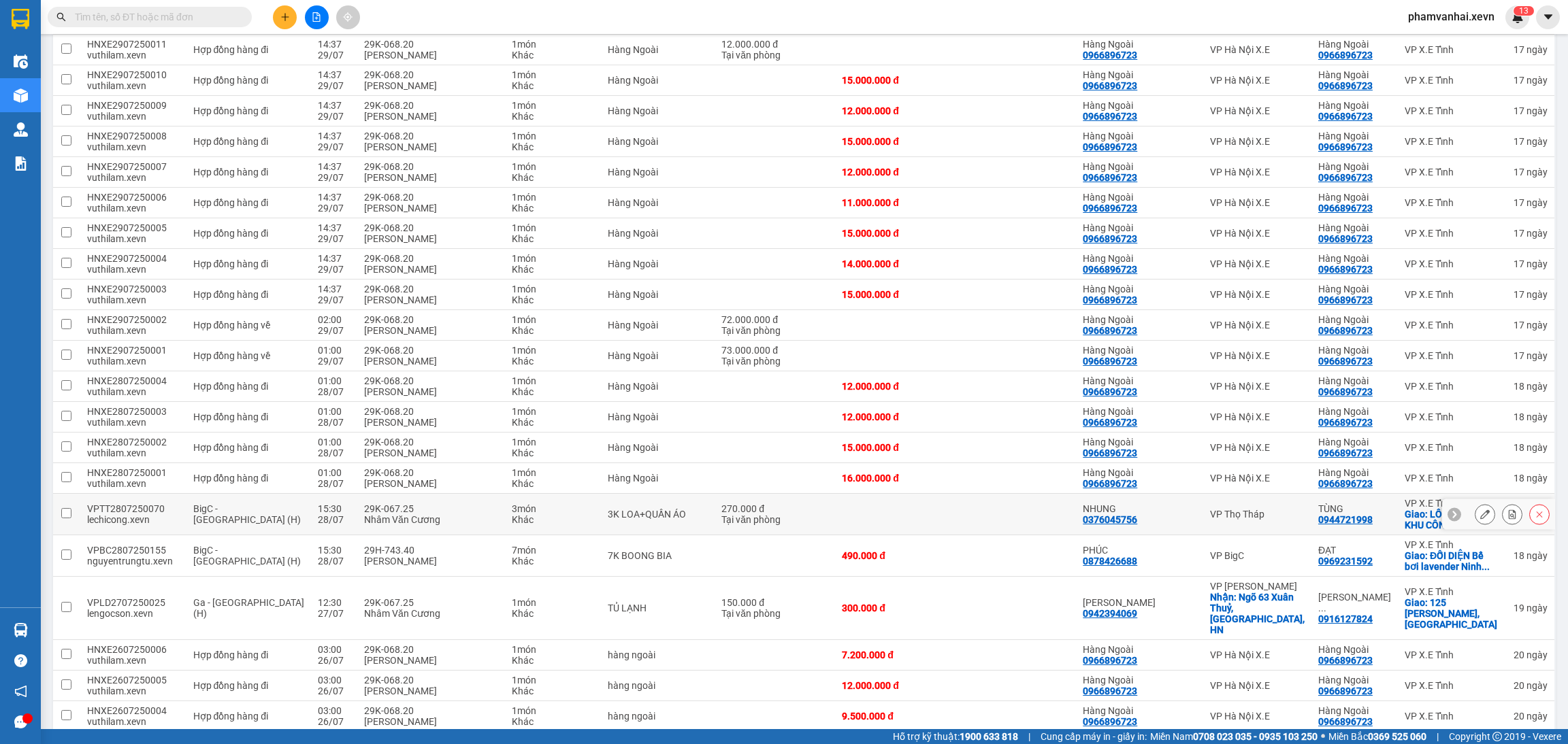
click at [691, 518] on div "3K LOA+QUẦN ÁO" at bounding box center [658, 514] width 100 height 11
checkbox input "true"
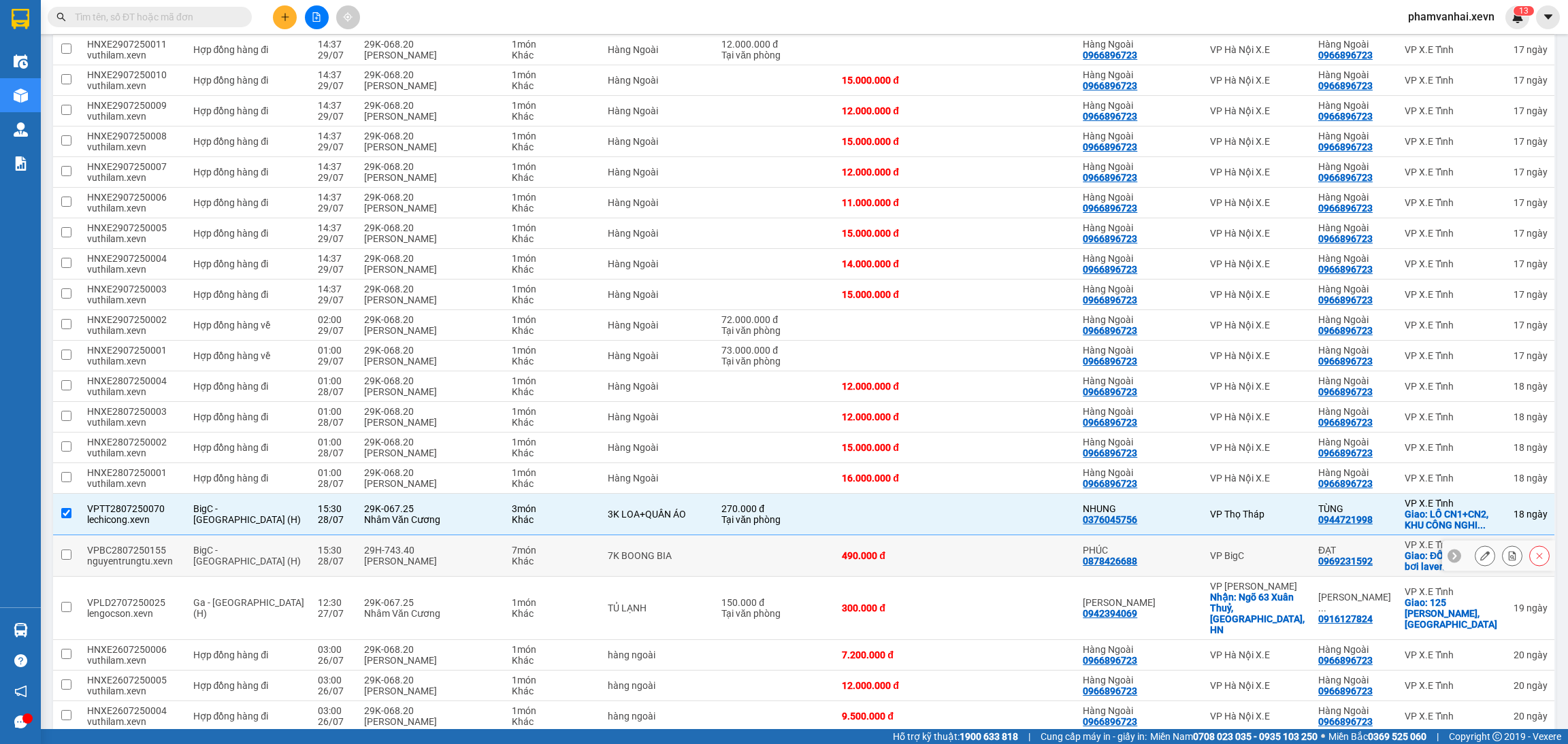
click at [548, 553] on div "7 món" at bounding box center [553, 550] width 82 height 11
checkbox input "true"
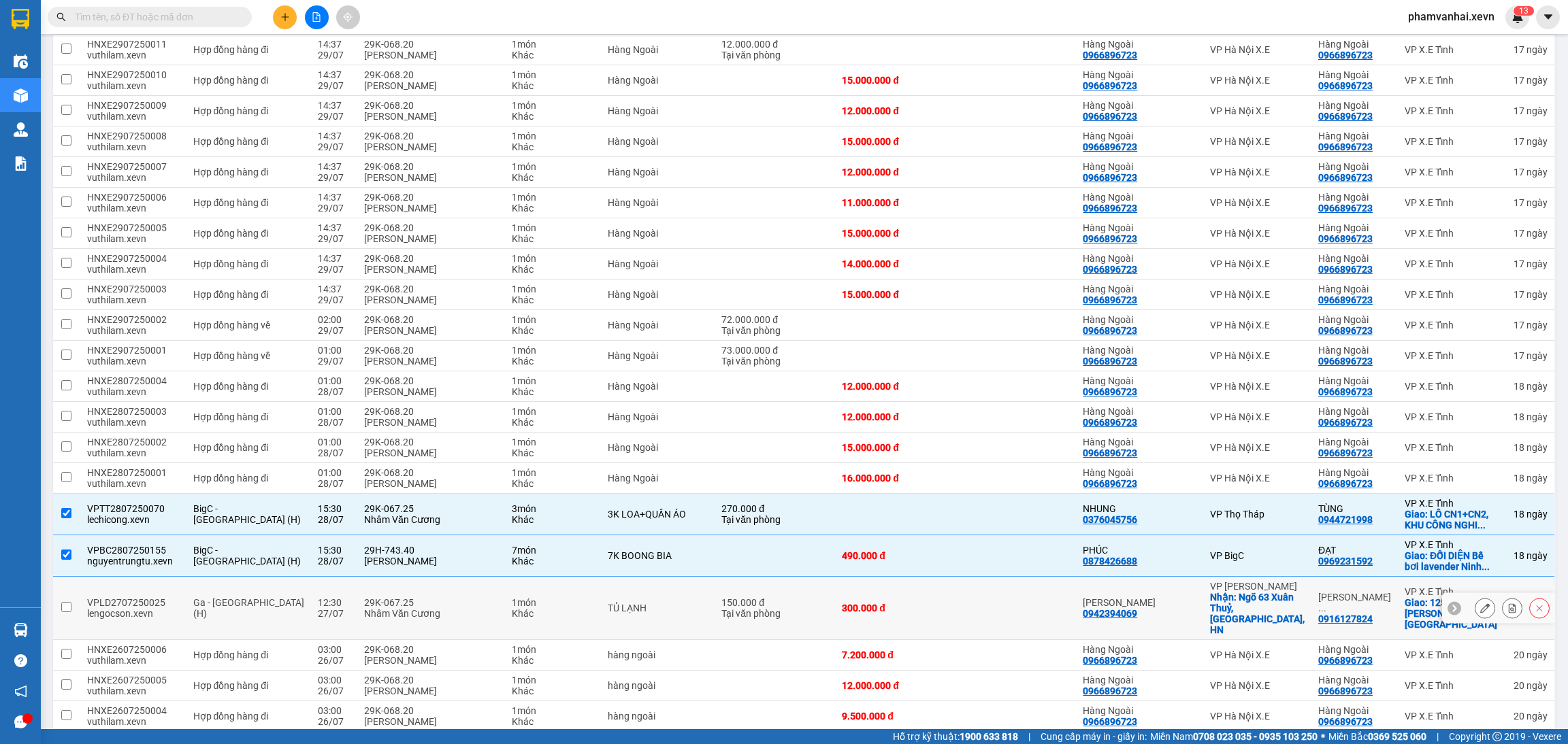
click at [527, 597] on div "1 món" at bounding box center [553, 602] width 82 height 11
checkbox input "true"
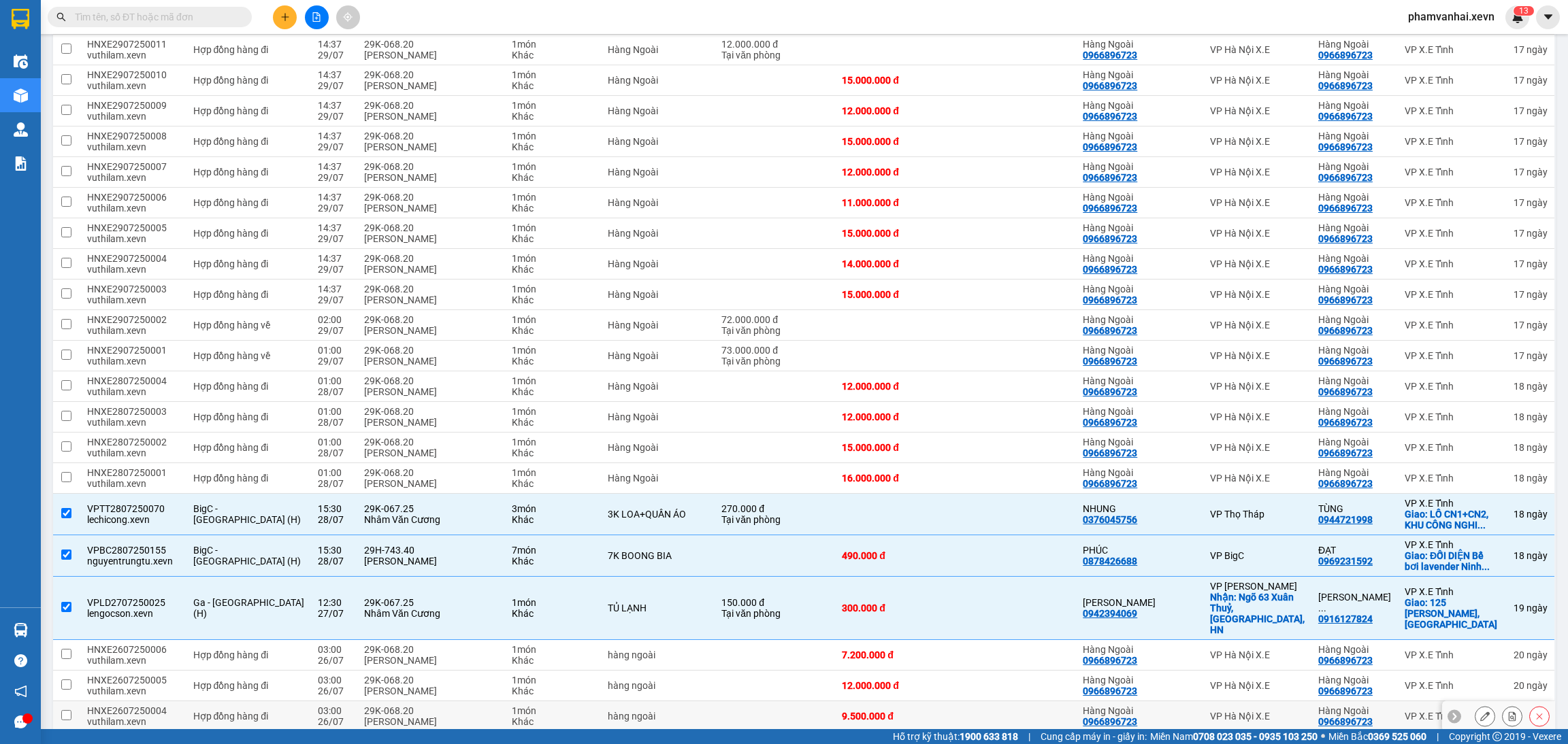
scroll to position [1020, 0]
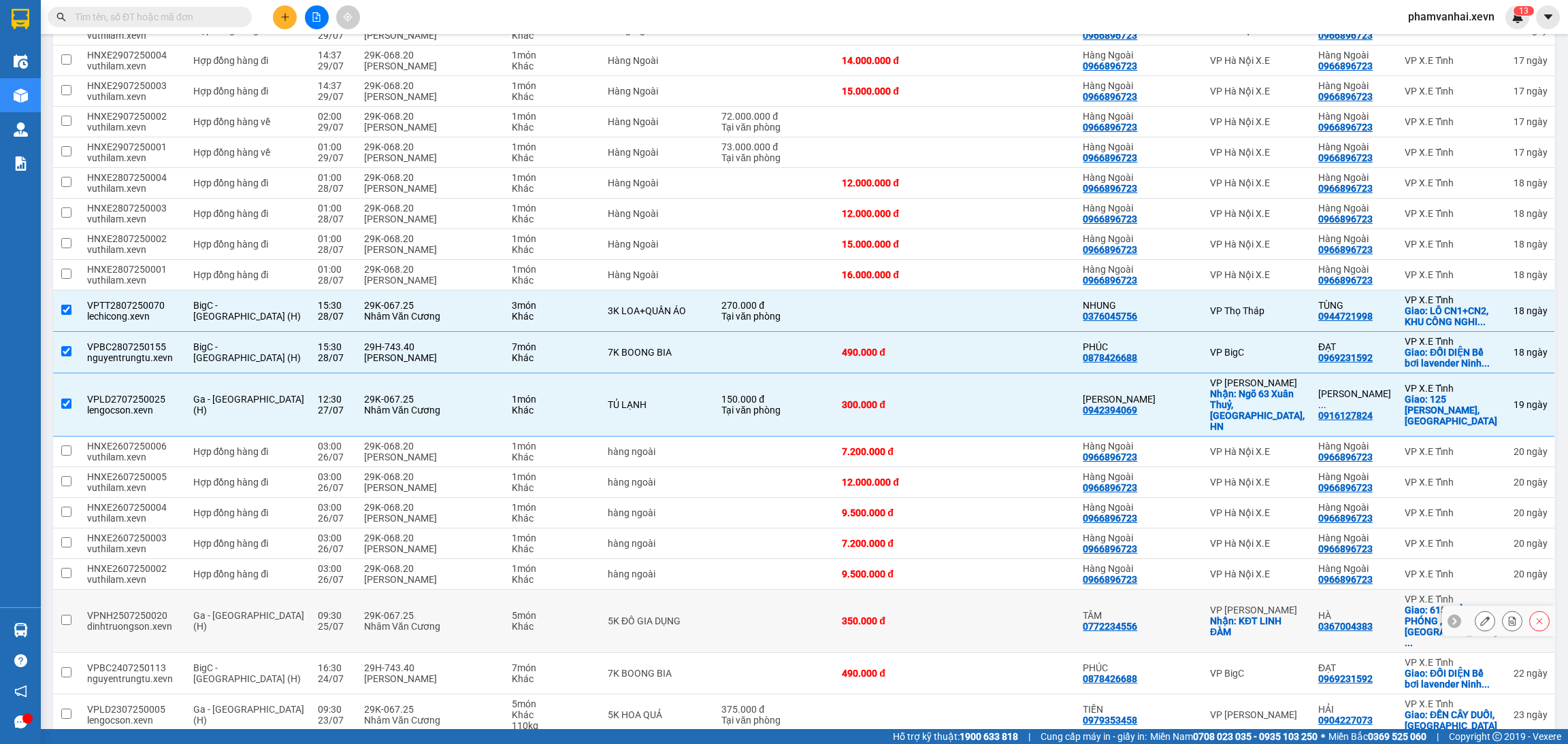
click at [439, 621] on div "Nhâm Văn Cương" at bounding box center [431, 626] width 134 height 11
checkbox input "true"
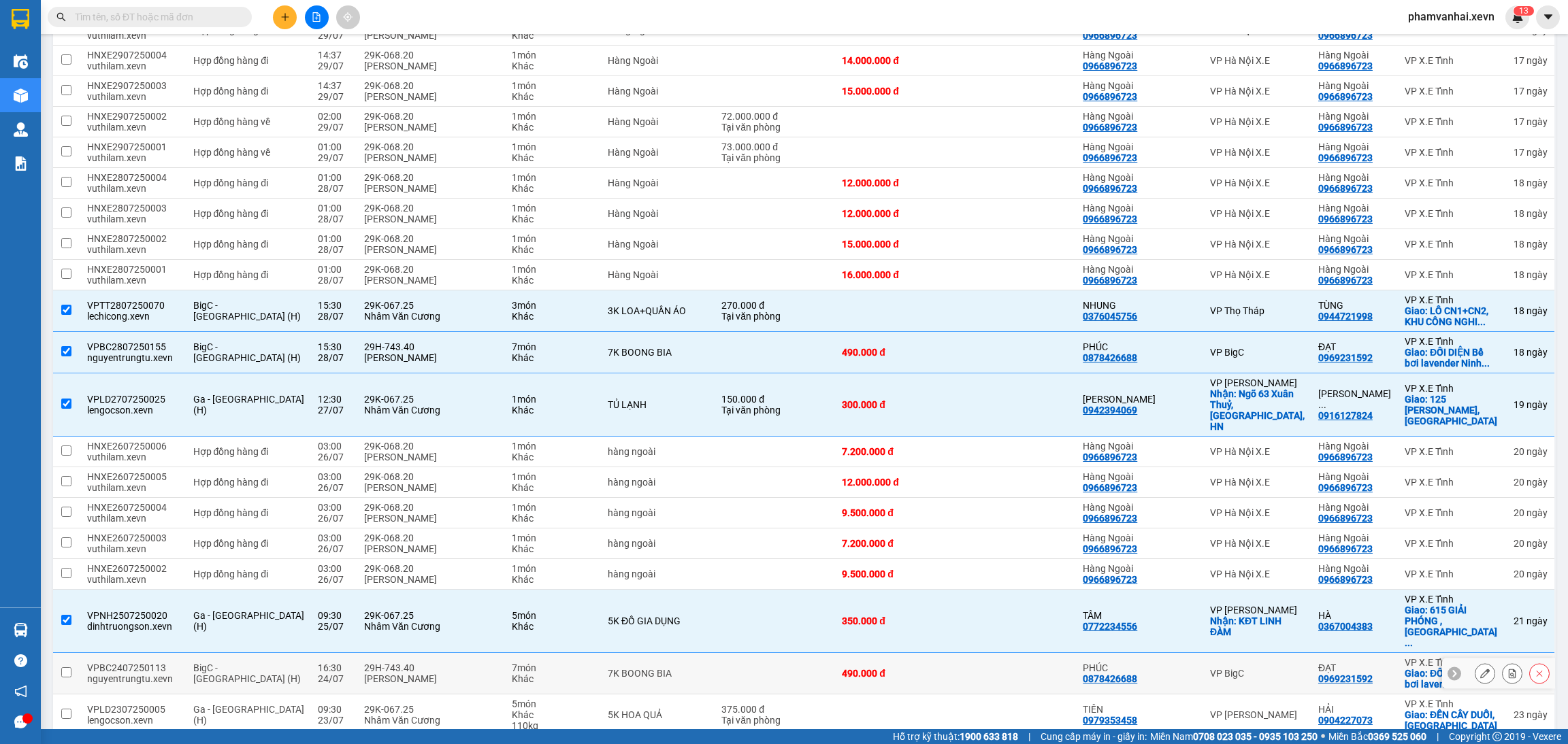
click at [651, 668] on div "7K BOONG BIA" at bounding box center [658, 673] width 100 height 11
checkbox input "true"
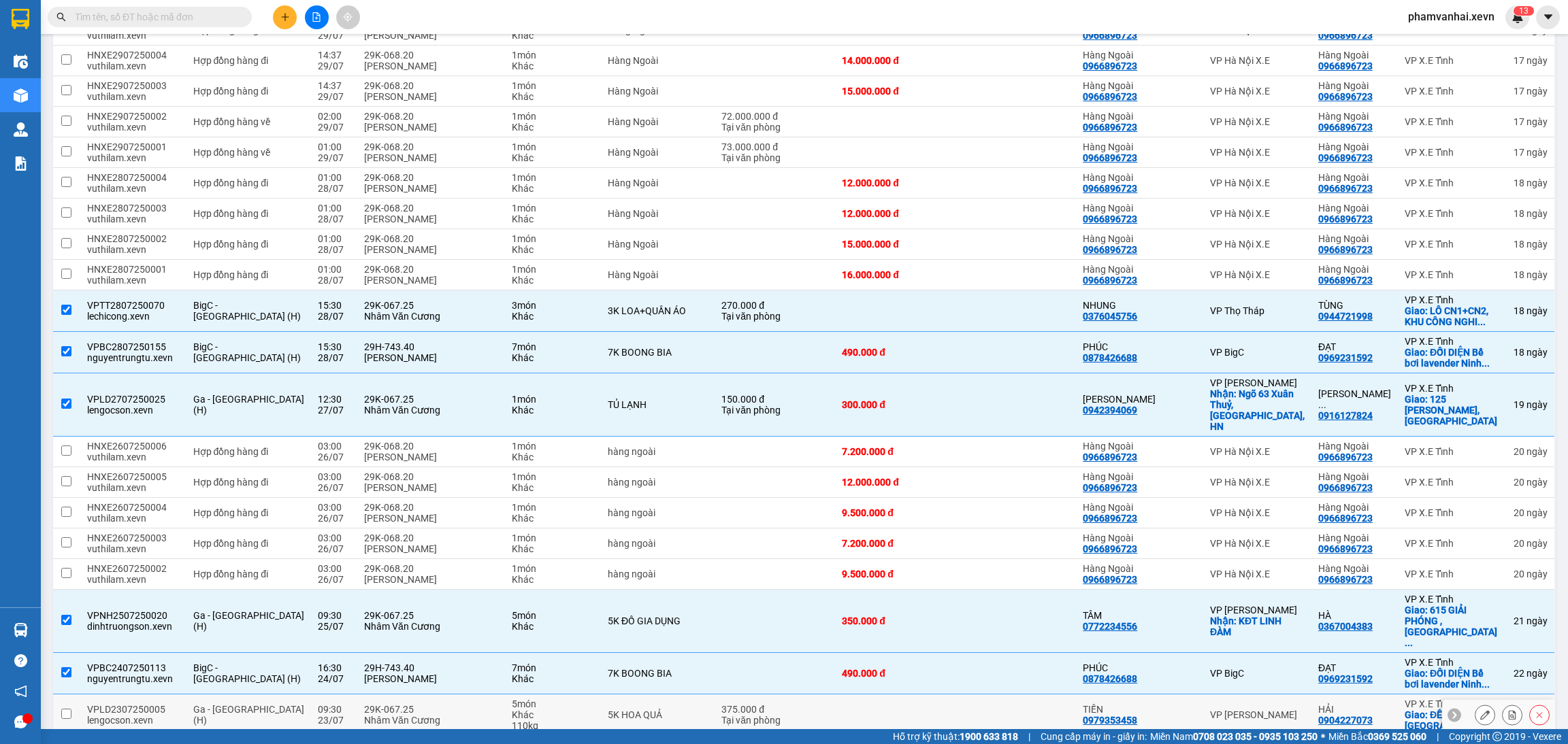
drag, startPoint x: 595, startPoint y: 685, endPoint x: 609, endPoint y: 669, distance: 21.3
click at [601, 694] on td "5K HOA QUẢ" at bounding box center [658, 714] width 113 height 41
checkbox input "true"
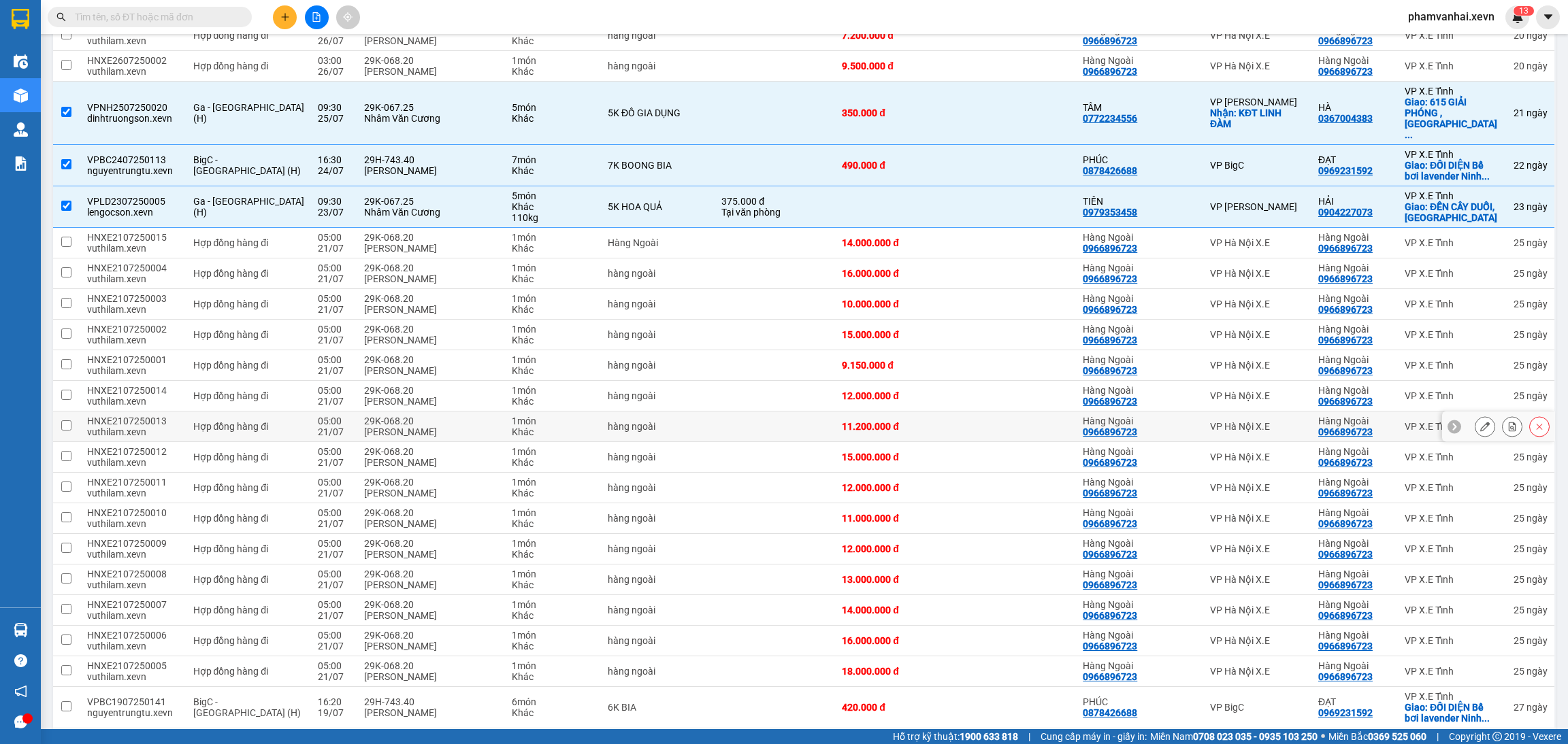
scroll to position [1531, 0]
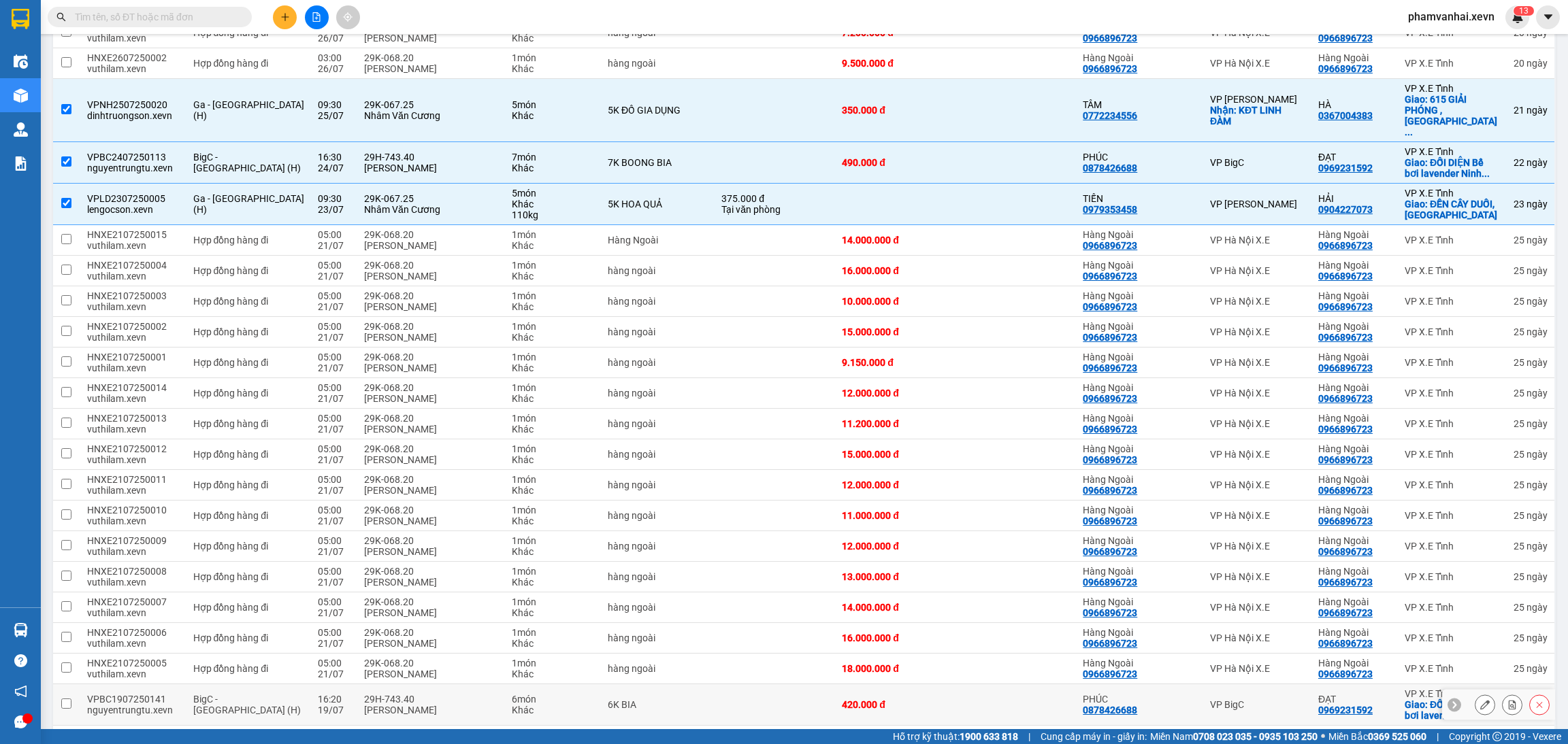
click at [707, 684] on td "6K BIA" at bounding box center [658, 704] width 113 height 41
checkbox input "true"
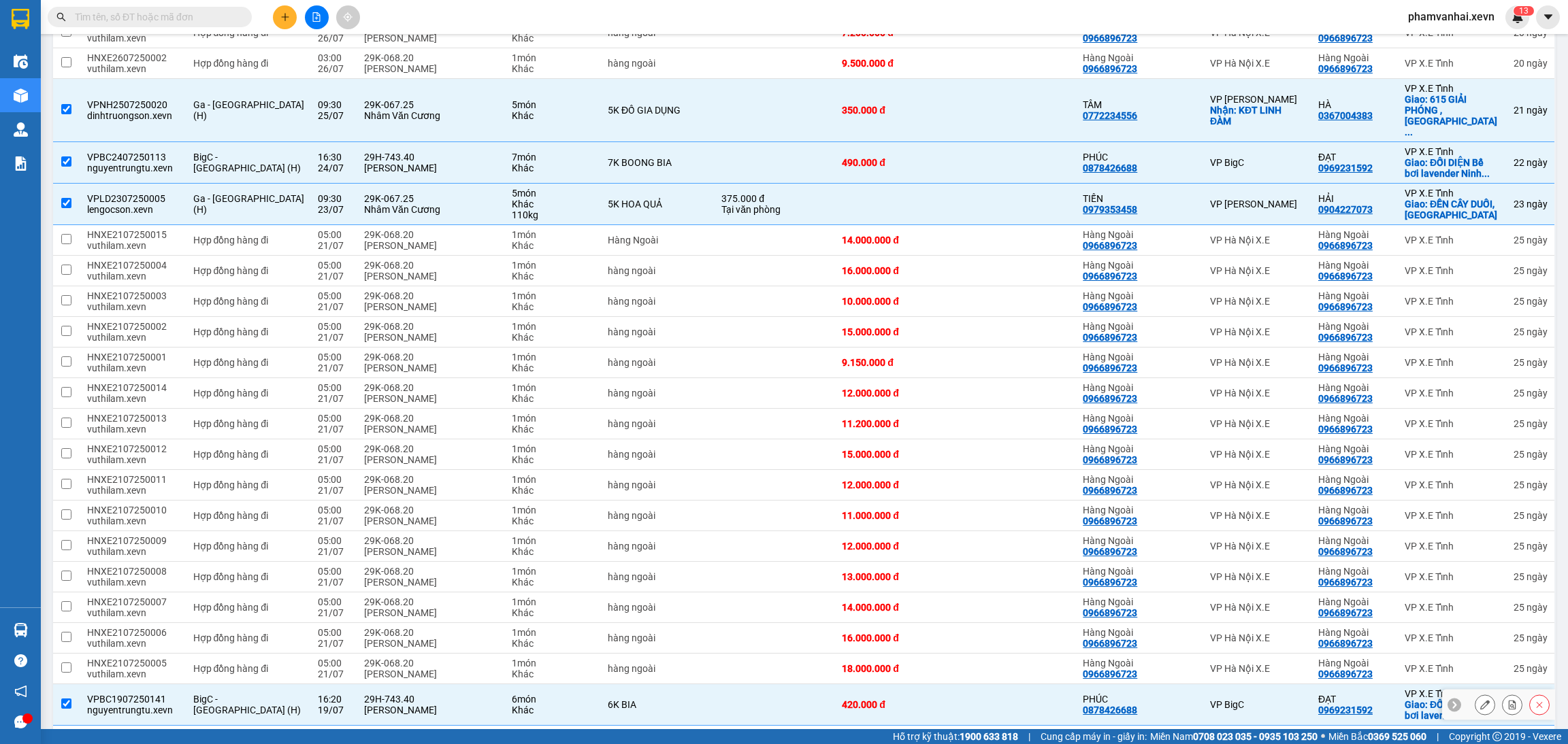
scroll to position [1632, 0]
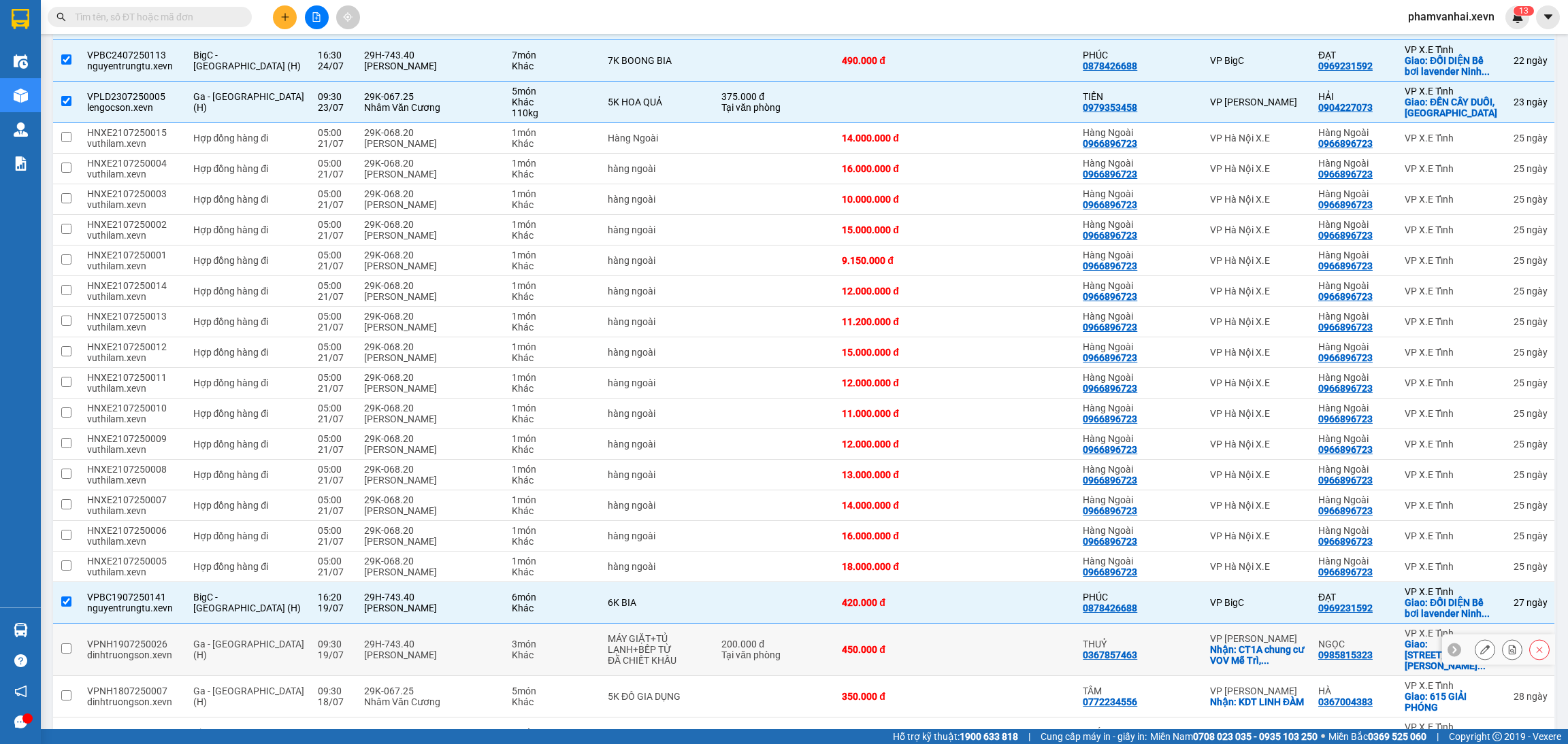
click at [746, 639] on div "200.000 đ" at bounding box center [775, 644] width 107 height 11
checkbox input "true"
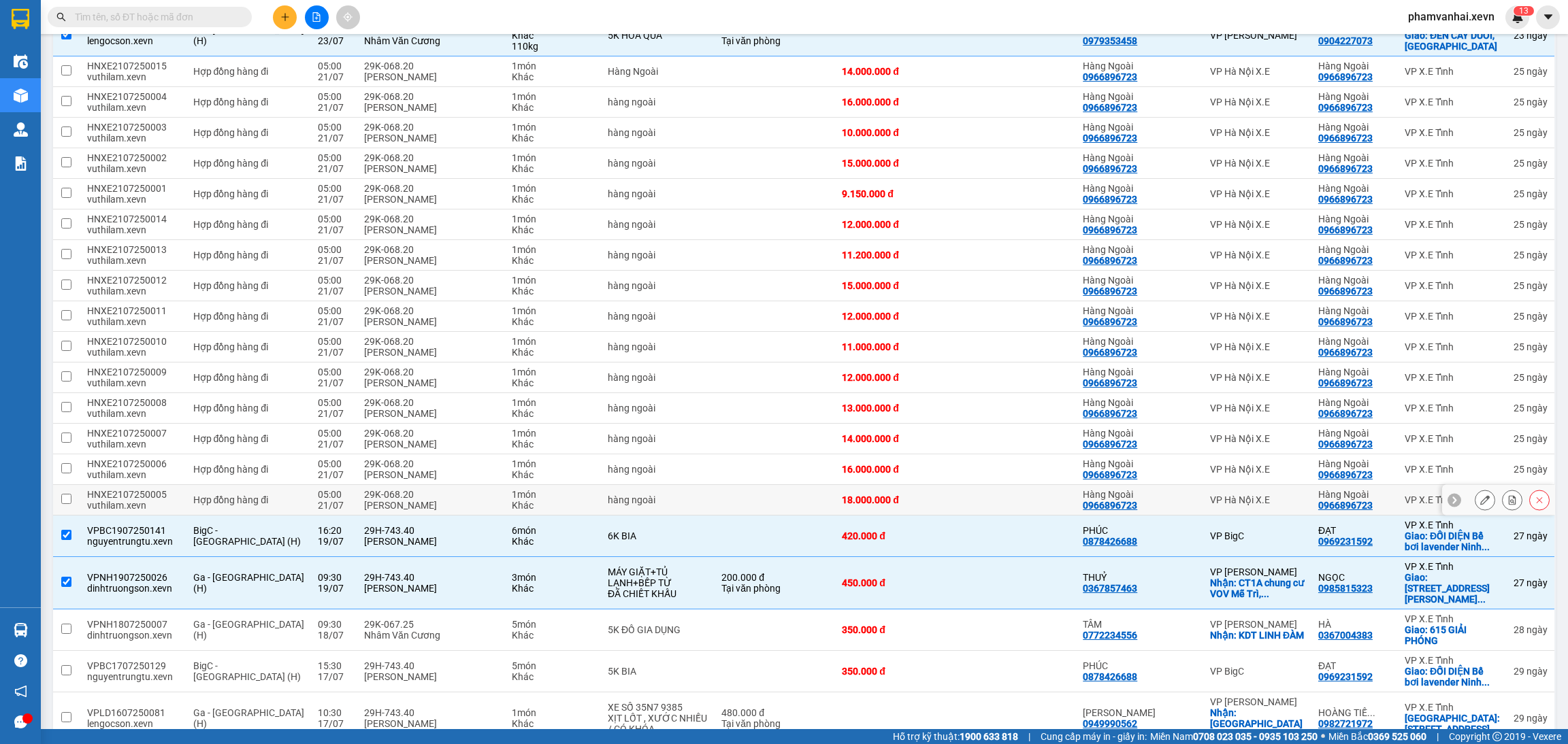
scroll to position [1734, 0]
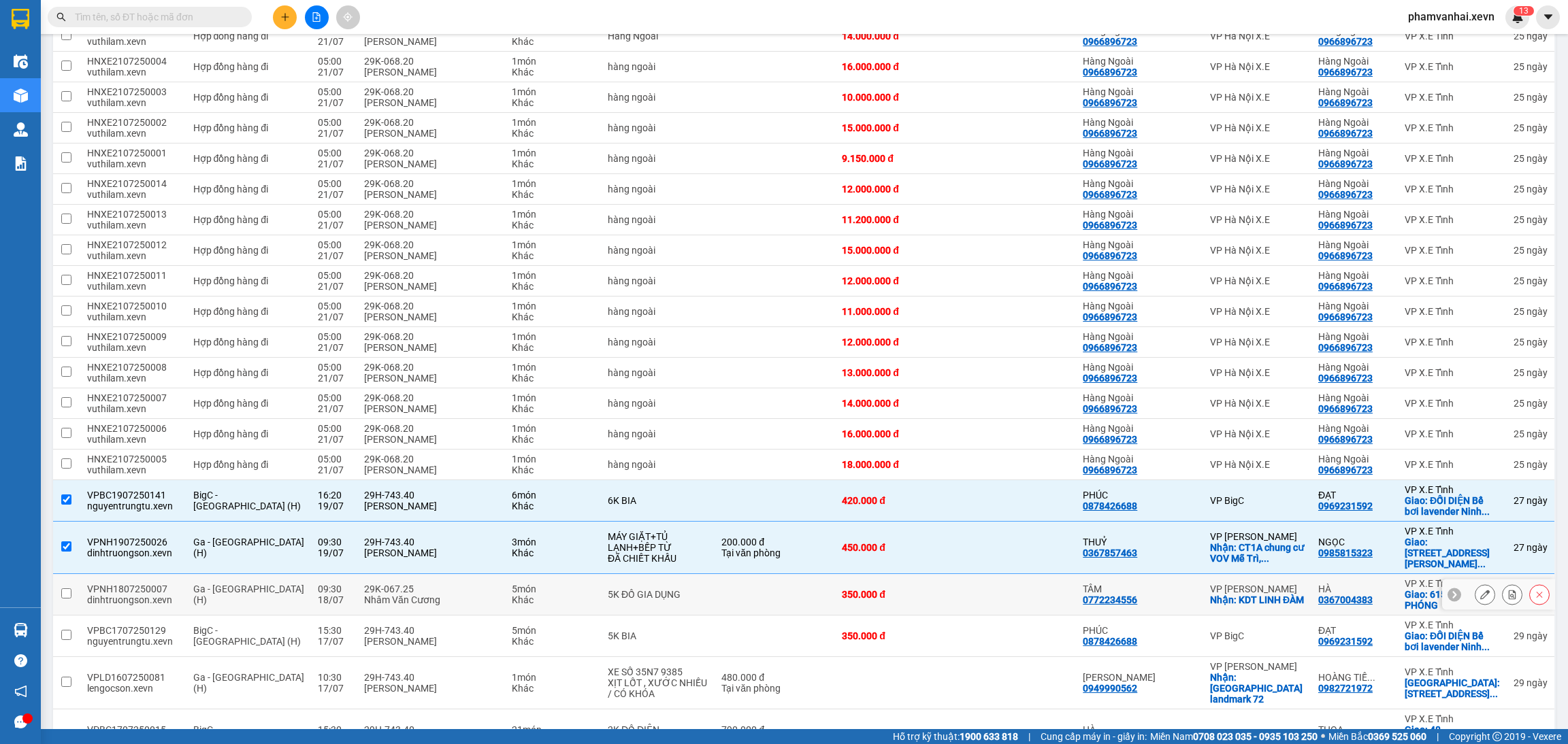
click at [440, 584] on div "29K-067.25" at bounding box center [431, 589] width 134 height 11
checkbox input "true"
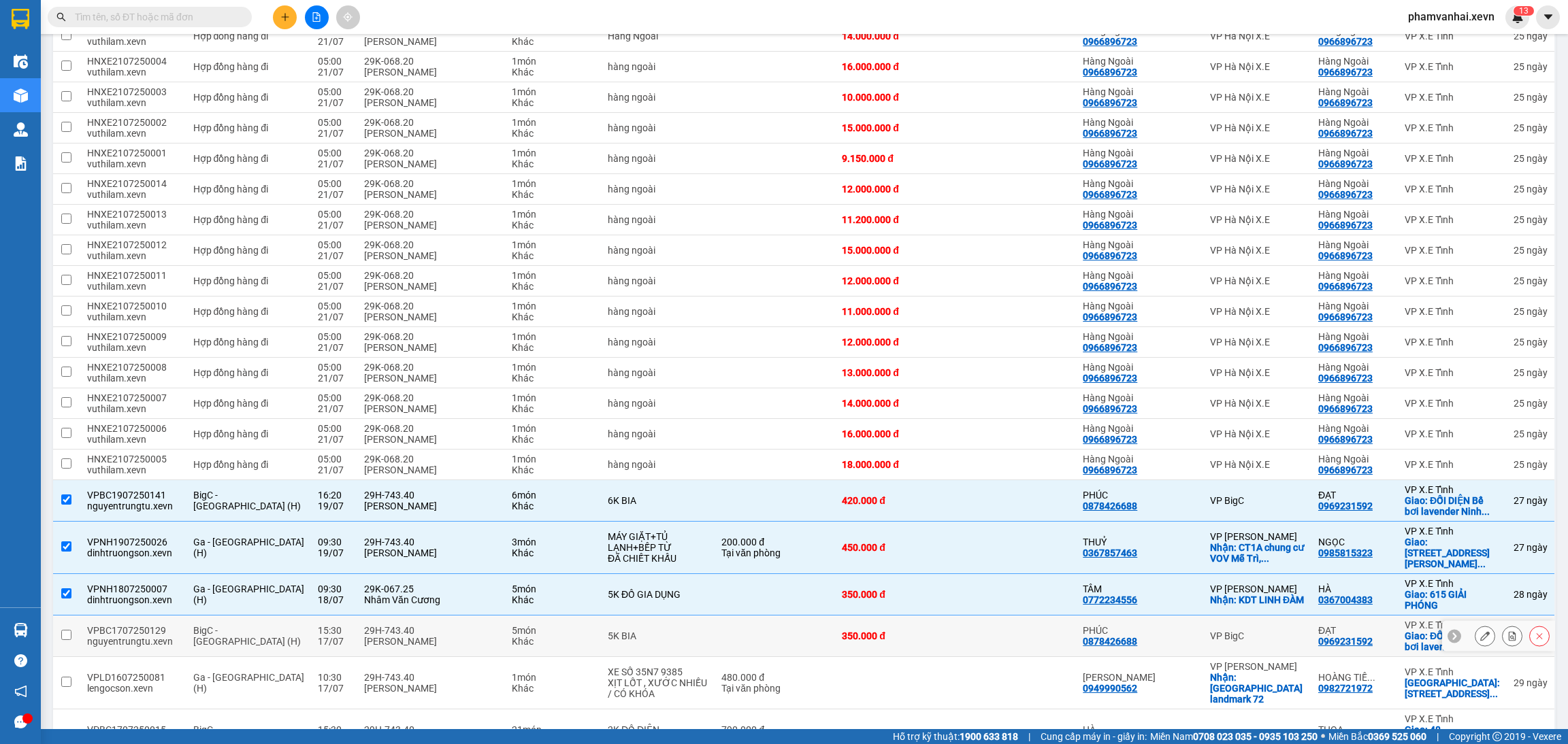
click at [476, 636] on div "[PERSON_NAME]" at bounding box center [431, 641] width 134 height 11
checkbox input "true"
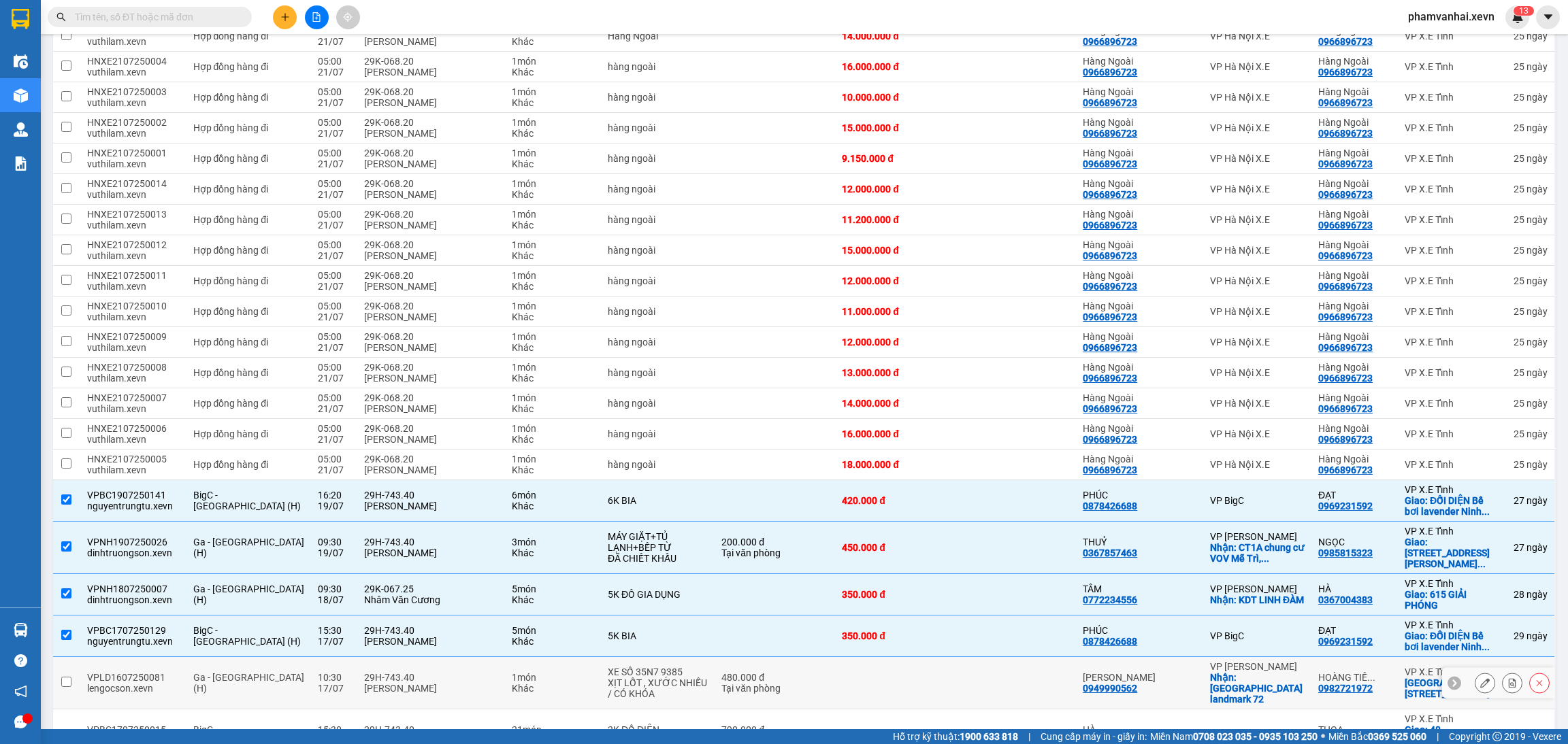
click at [589, 657] on td "1 món Khác" at bounding box center [553, 683] width 96 height 53
checkbox input "true"
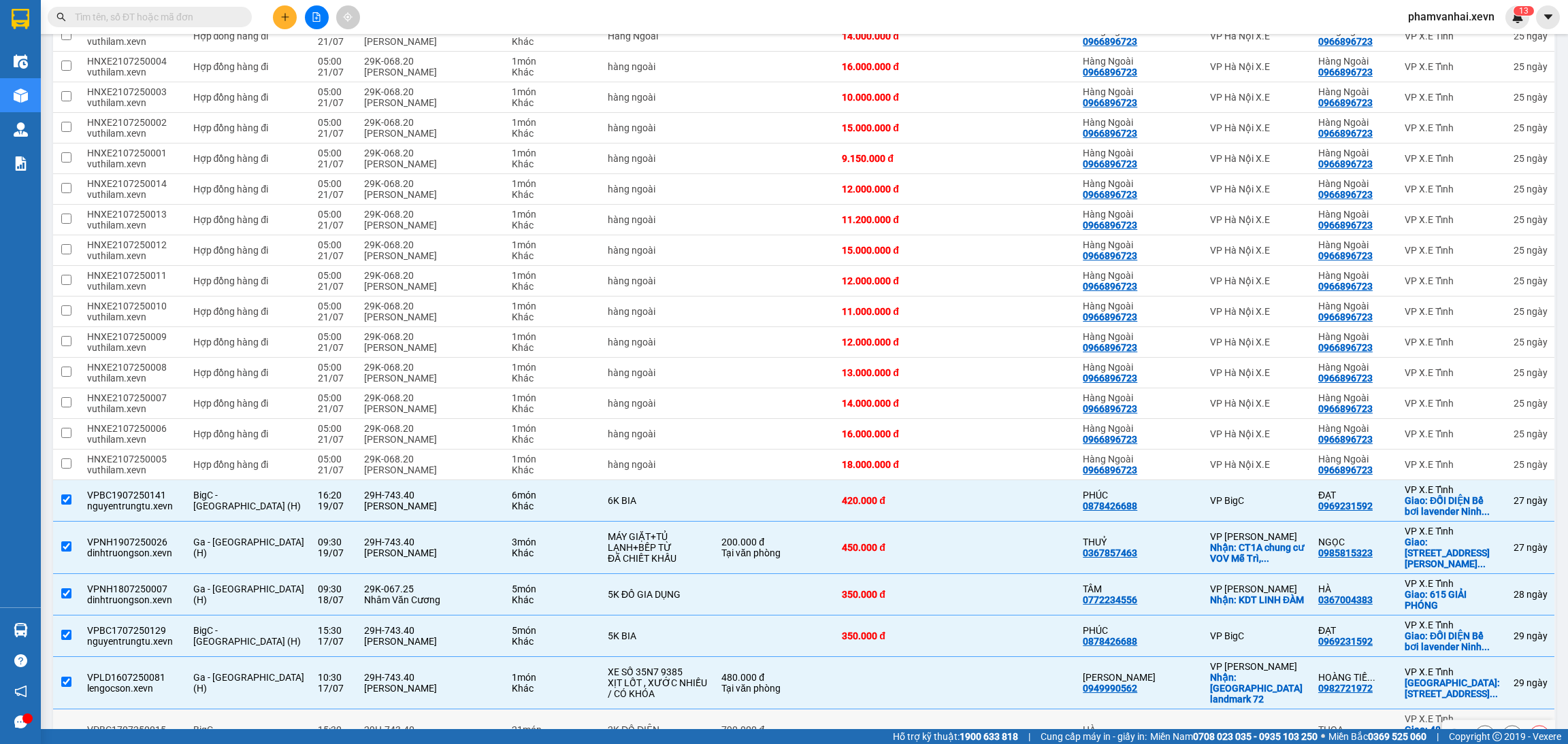
click at [628, 709] on td "2K ĐỒ ĐIỆN ĐÃ CHIẾT KHẤU" at bounding box center [658, 735] width 113 height 53
checkbox input "true"
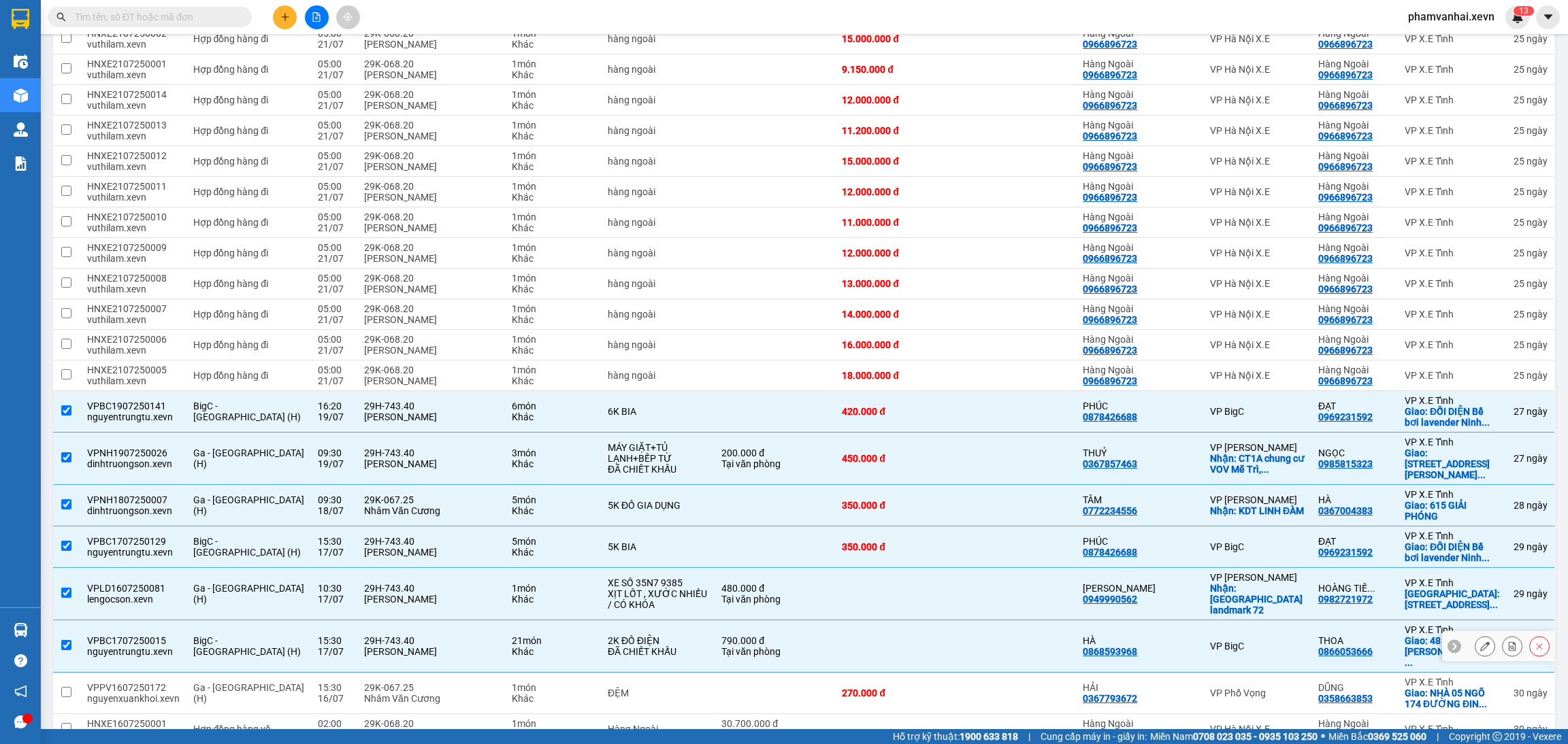
scroll to position [1836, 0]
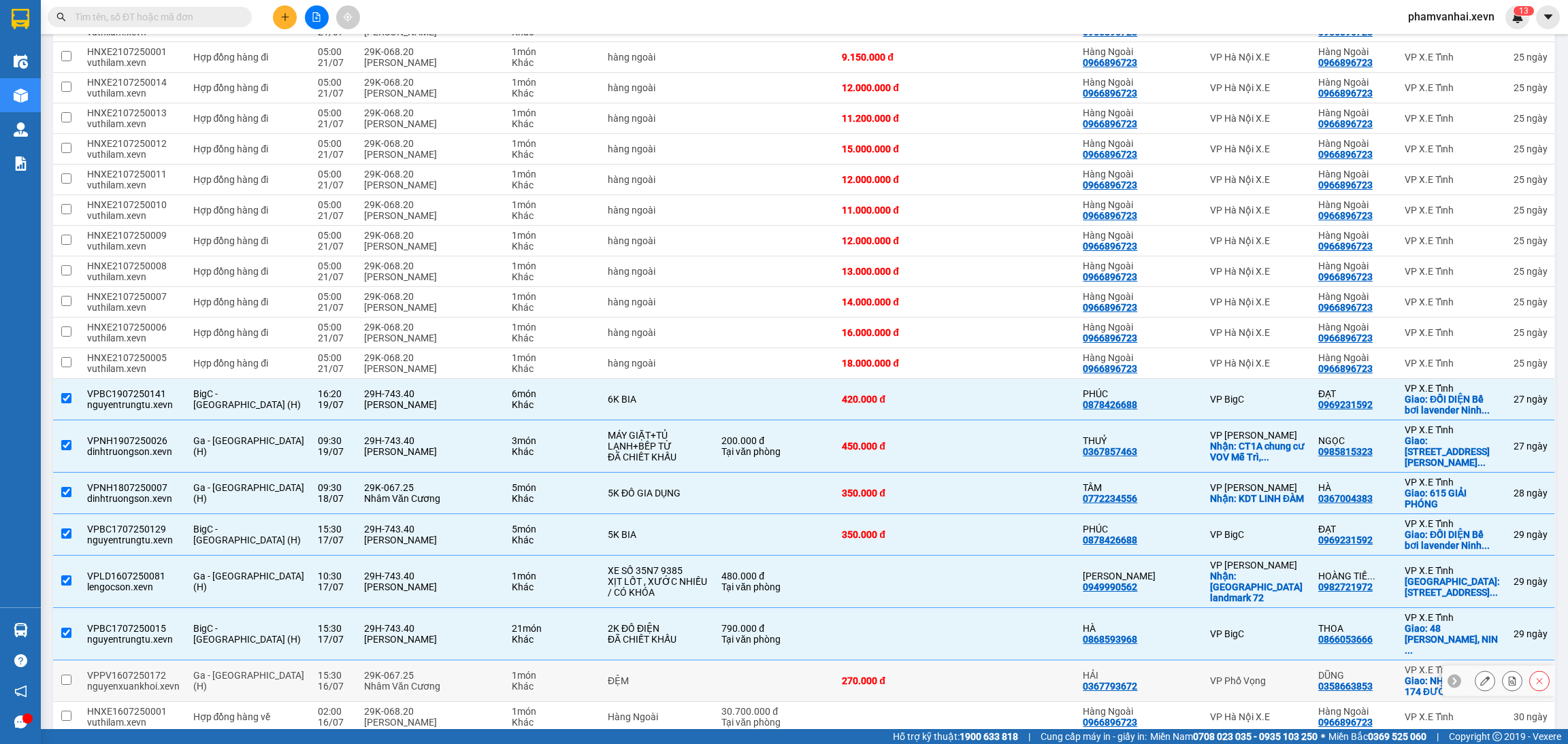
click at [738, 660] on td at bounding box center [775, 680] width 121 height 41
checkbox input "true"
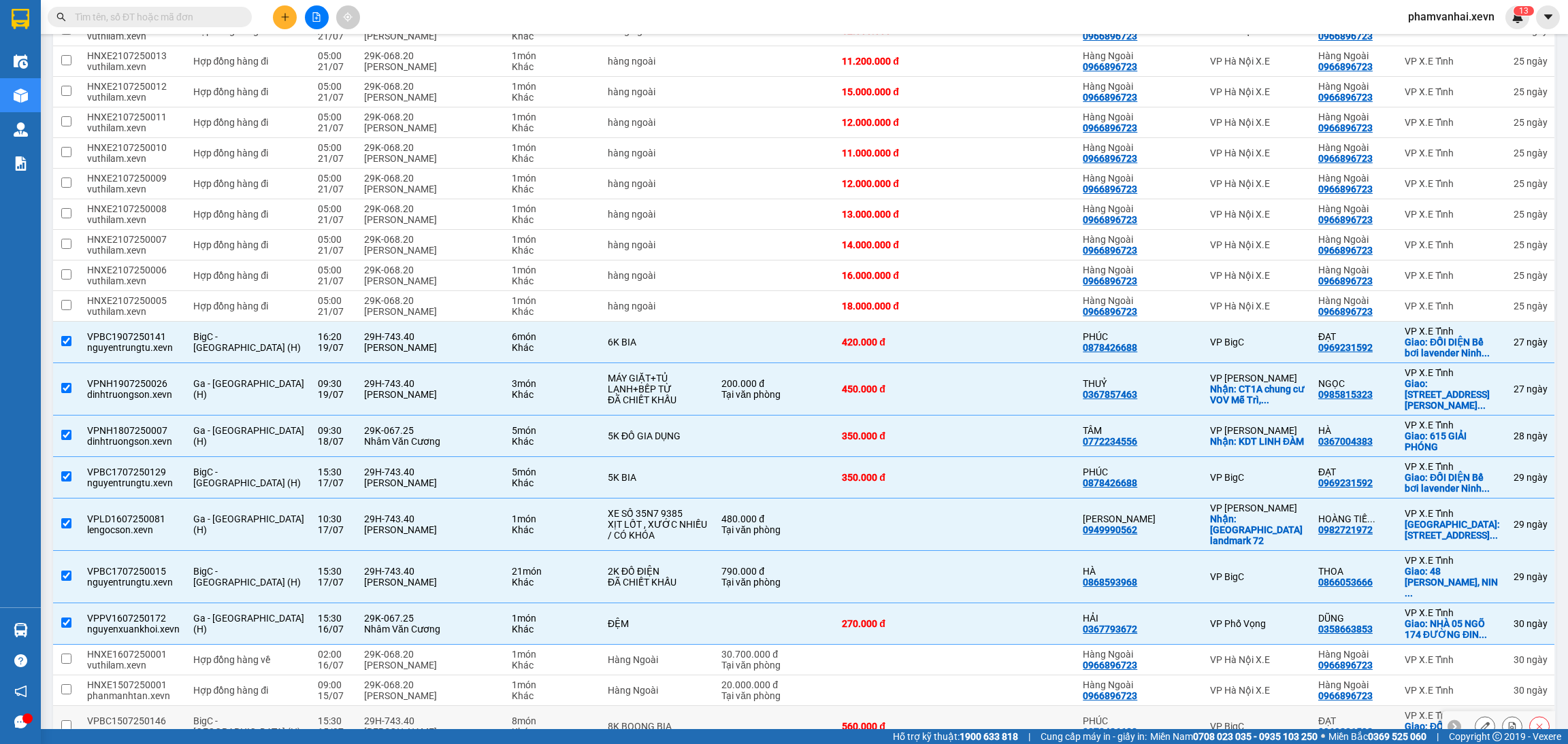
scroll to position [1938, 0]
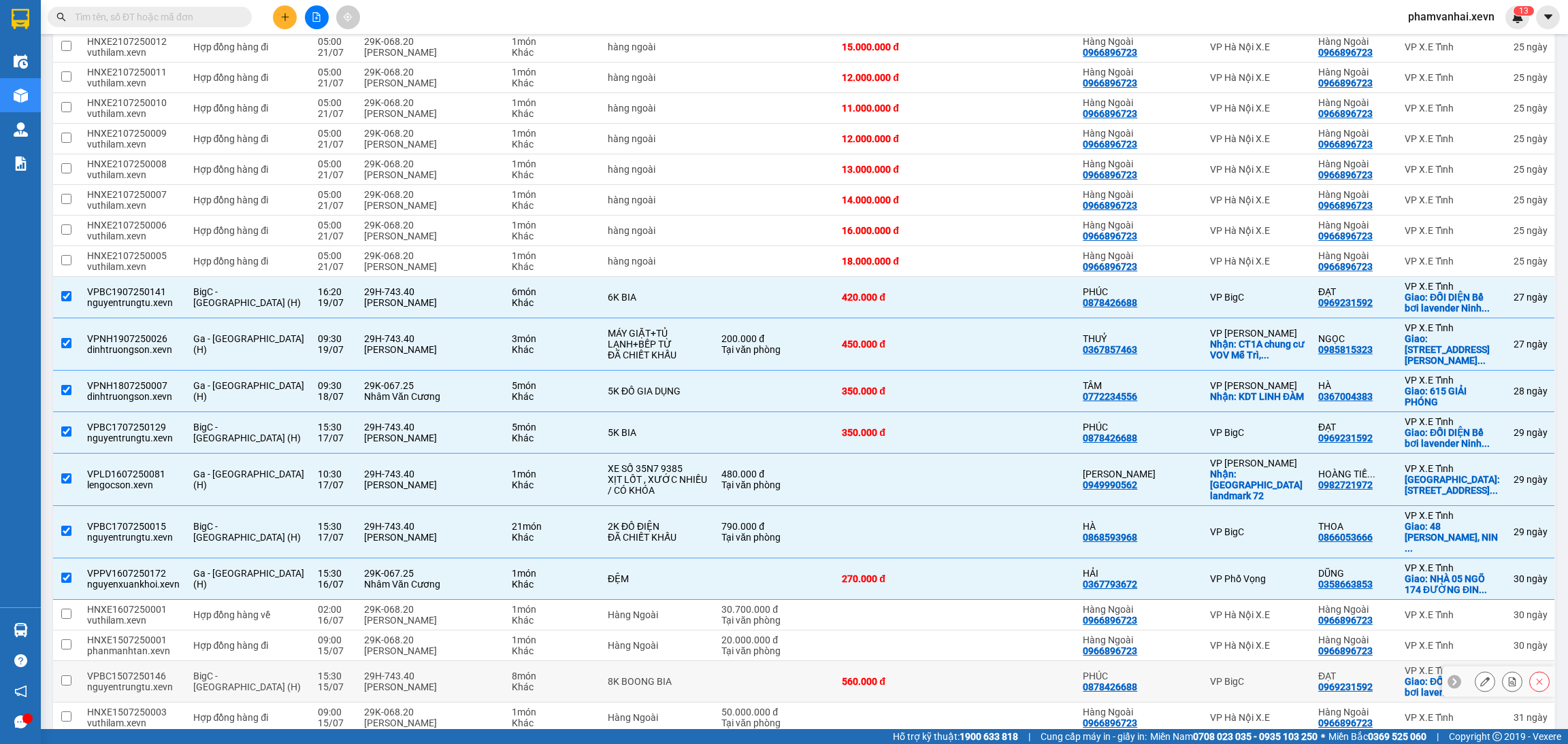
click at [837, 661] on td "560.000 đ" at bounding box center [897, 681] width 124 height 41
checkbox input "true"
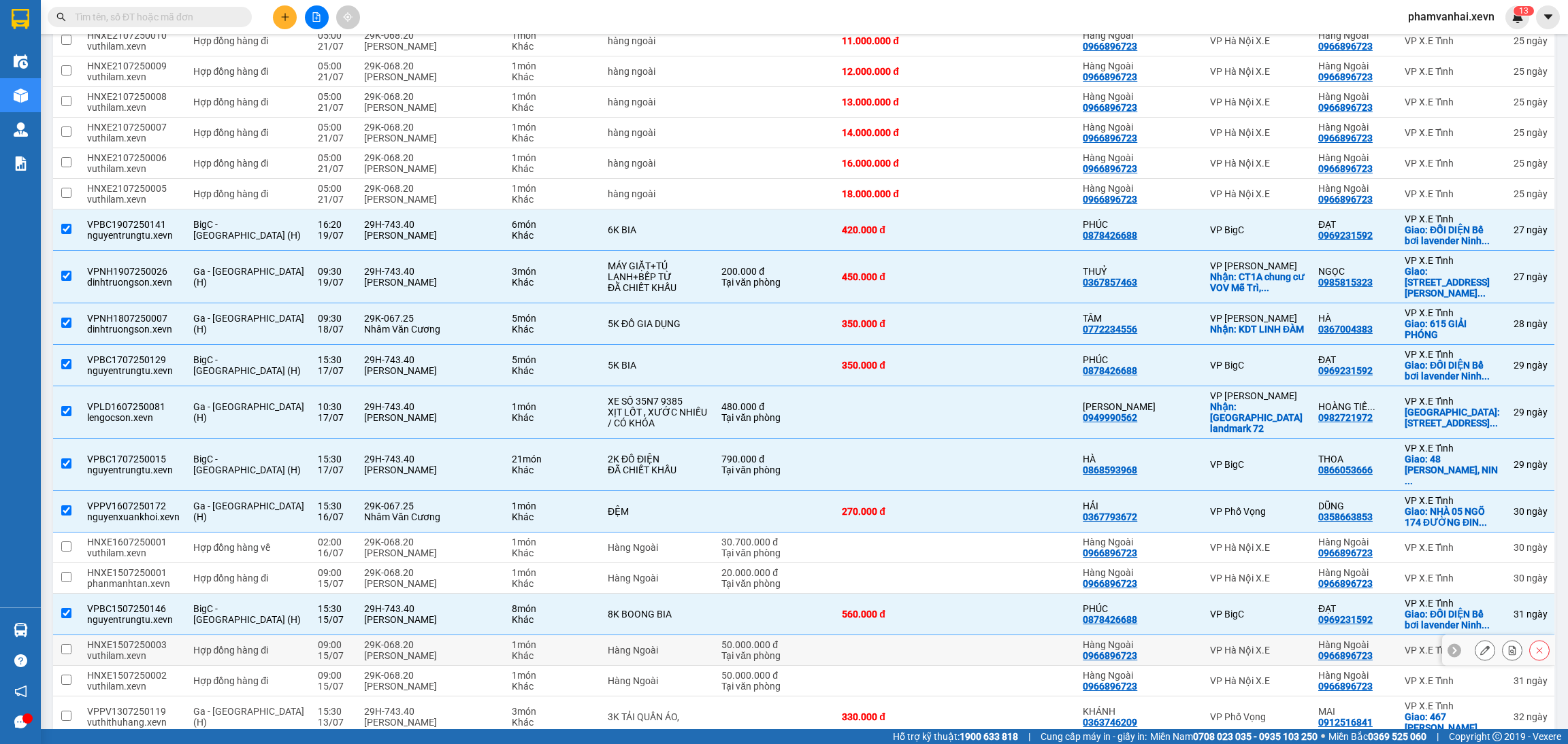
scroll to position [2040, 0]
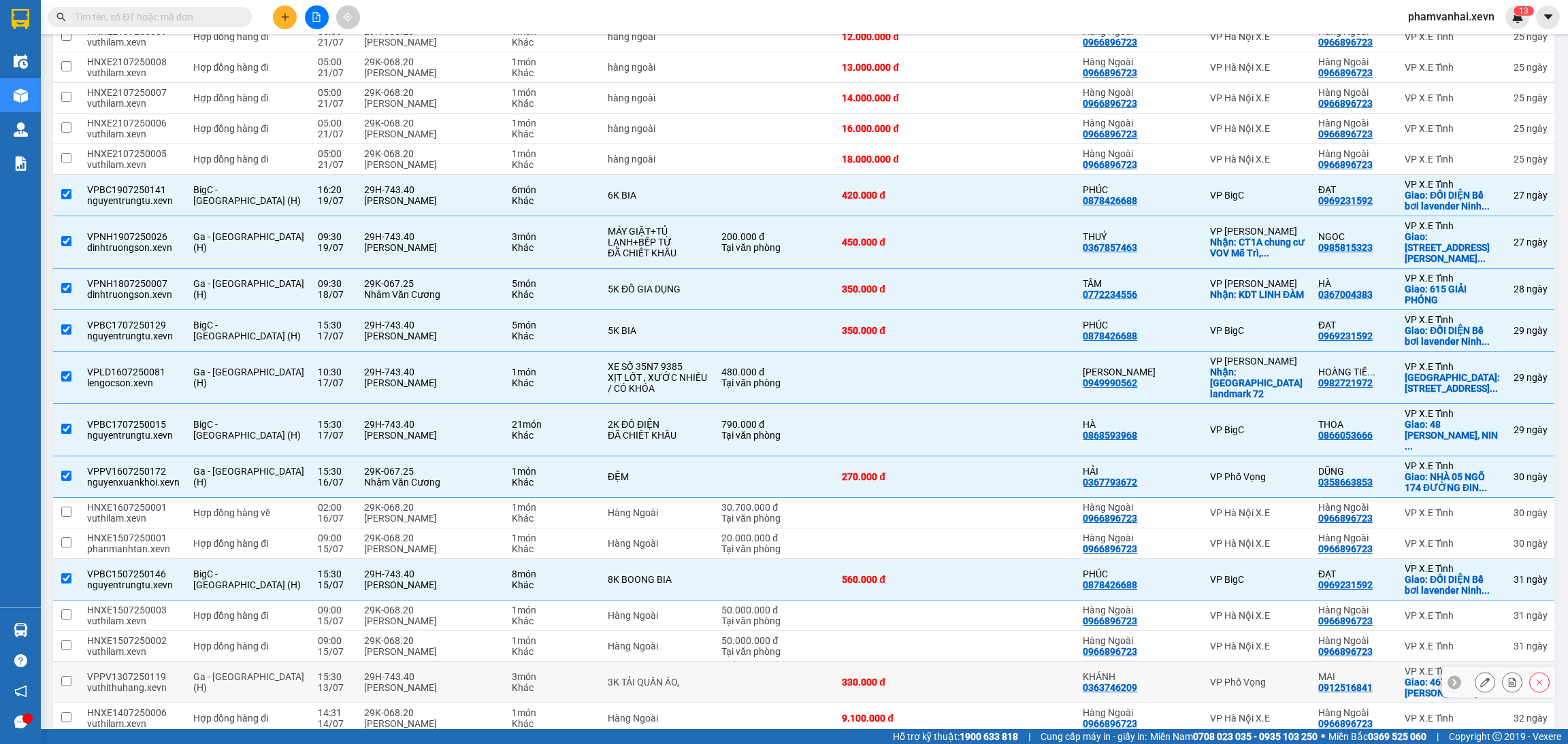
click at [857, 677] on div "330.000 đ" at bounding box center [897, 682] width 111 height 11
checkbox input "true"
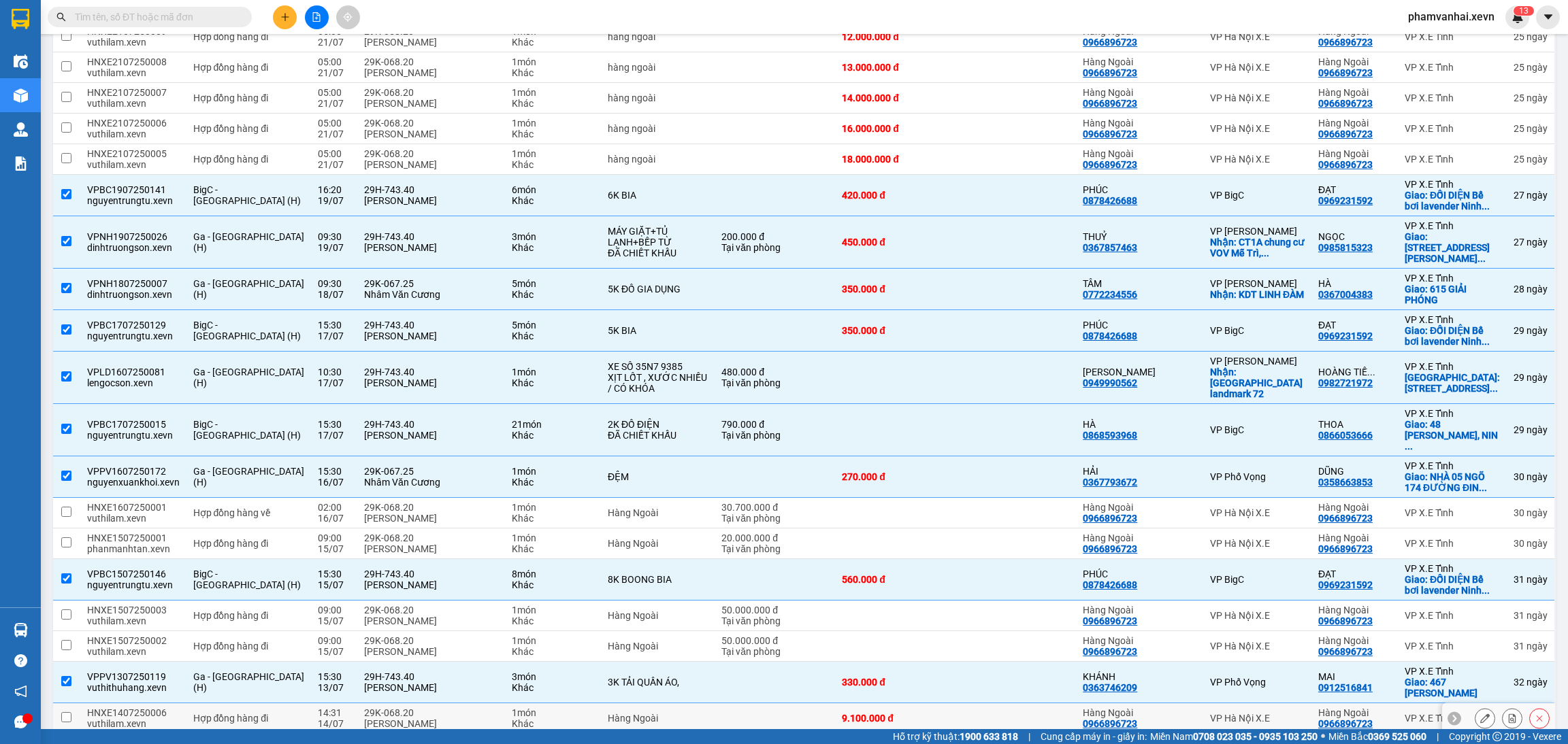
scroll to position [2142, 0]
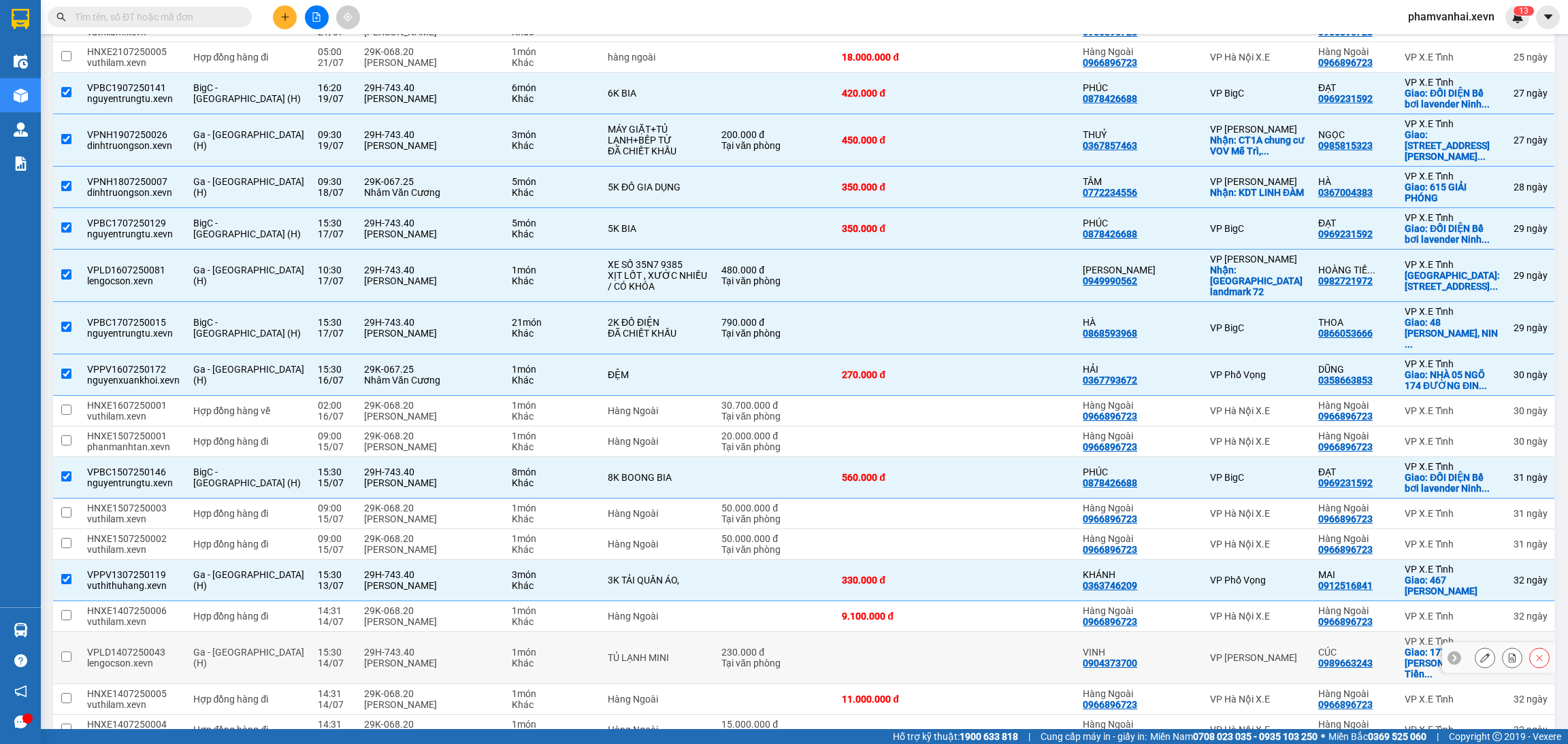
click at [431, 658] on div "[PERSON_NAME]" at bounding box center [431, 663] width 134 height 11
checkbox input "true"
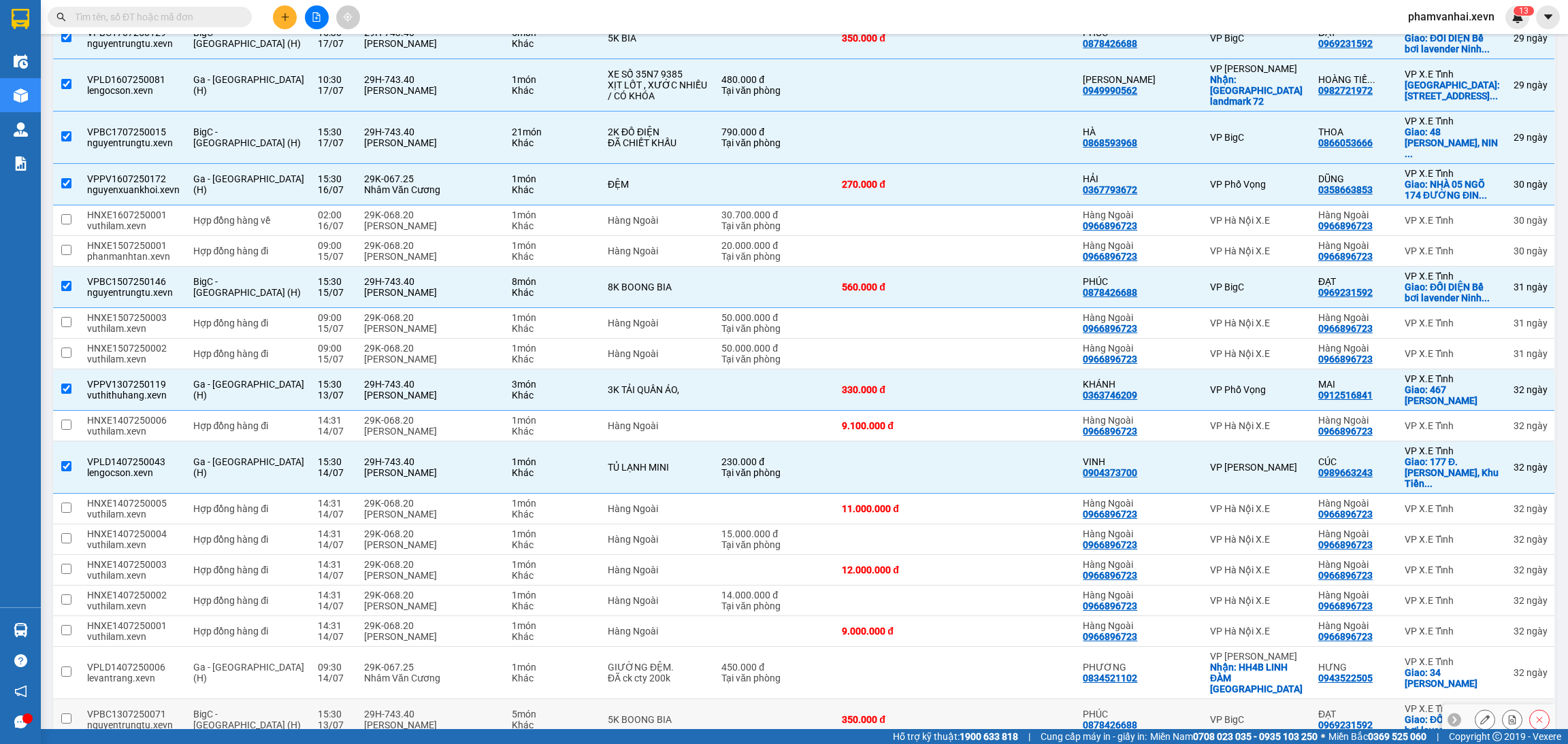
scroll to position [2346, 0]
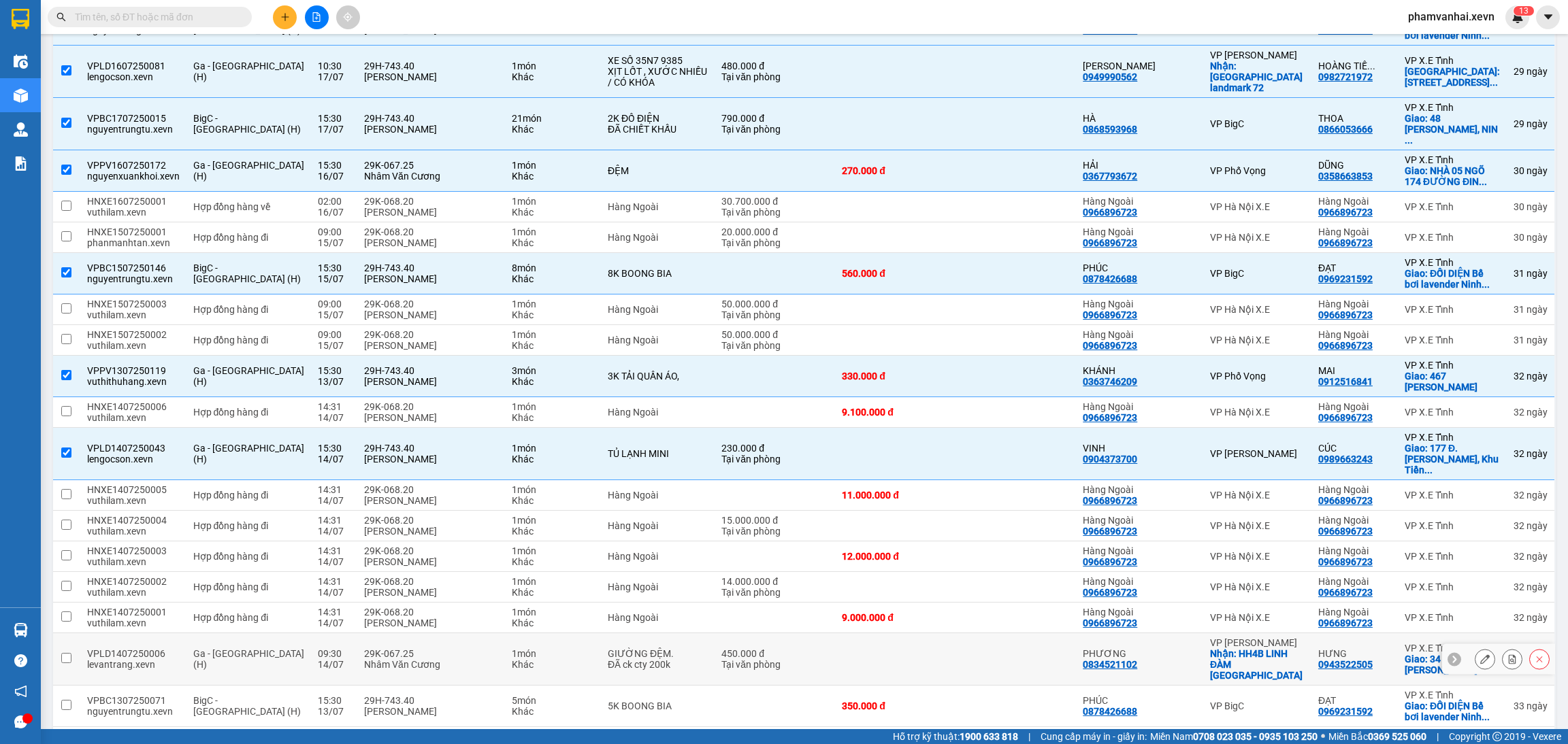
click at [844, 633] on td at bounding box center [897, 659] width 124 height 53
checkbox input "true"
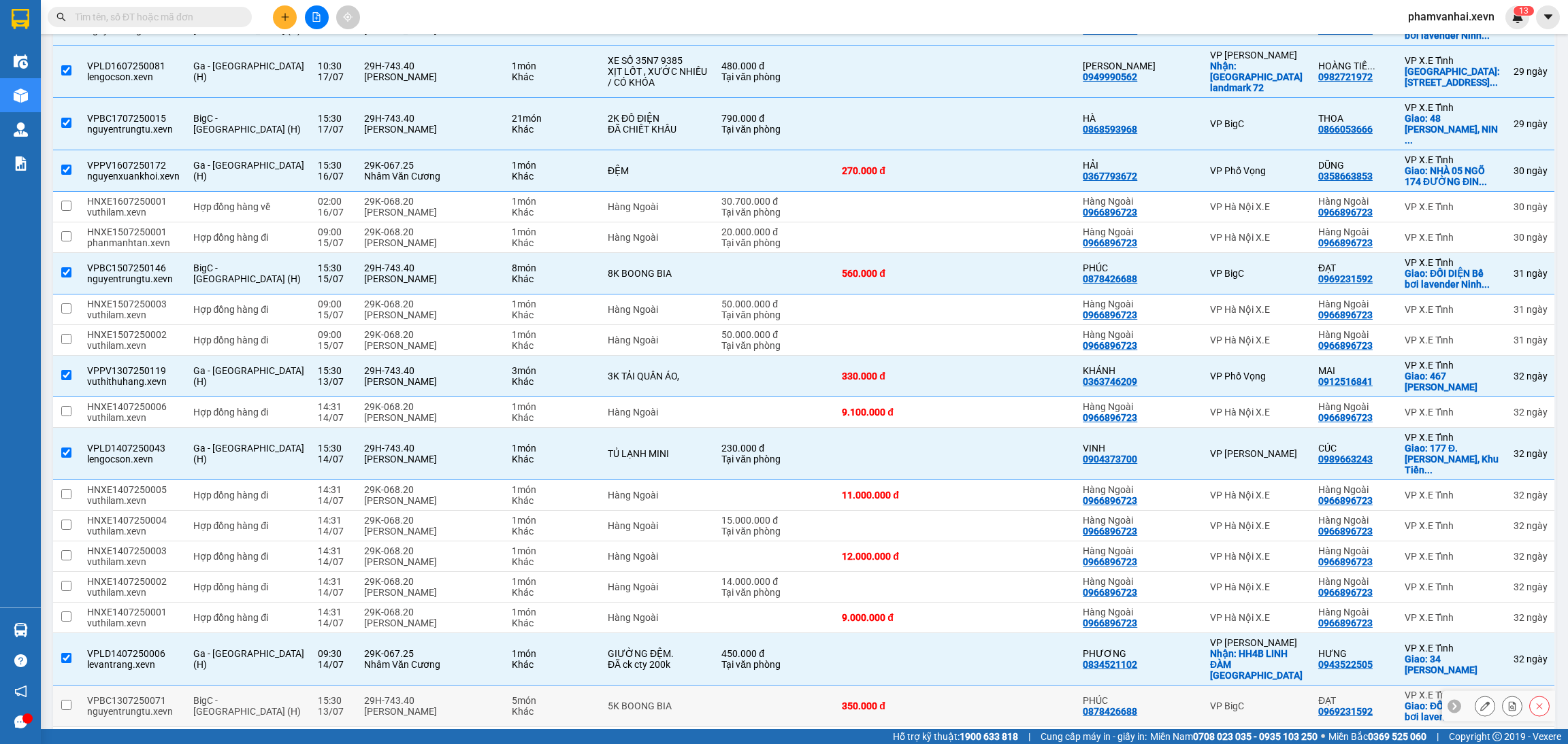
click at [551, 706] on div "Khác" at bounding box center [553, 711] width 82 height 11
checkbox input "true"
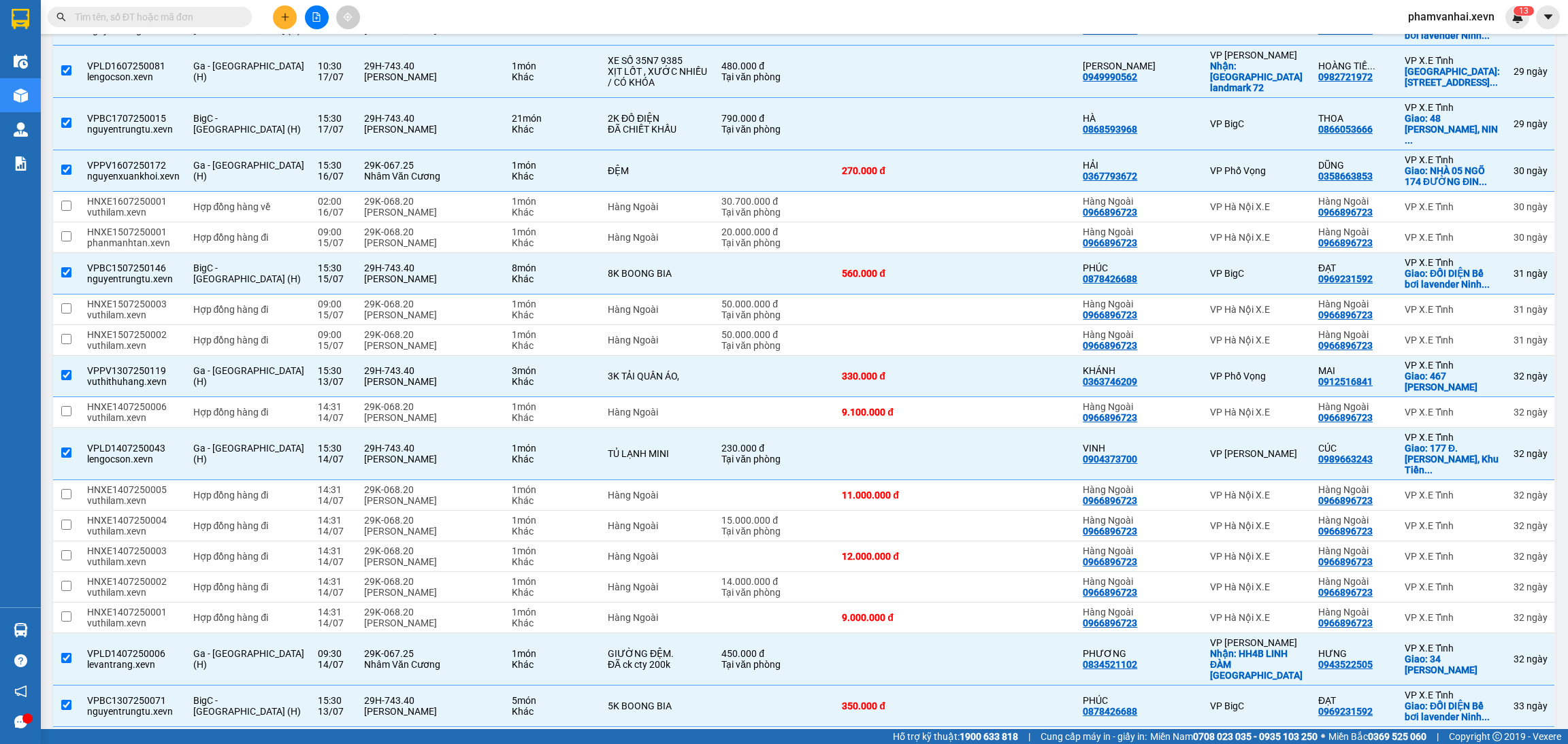
click at [521, 743] on div "Khác" at bounding box center [553, 753] width 82 height 11
checkbox input "true"
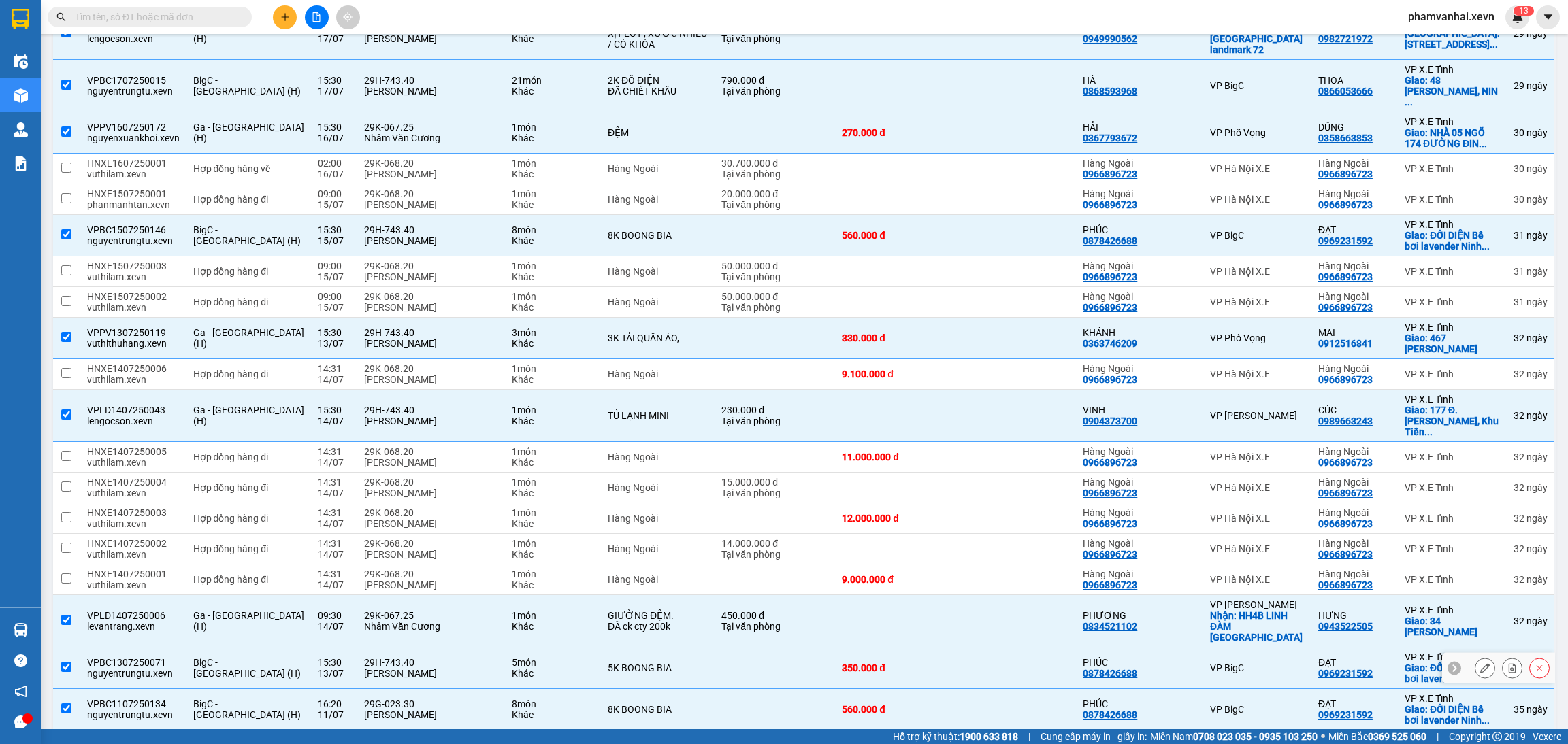
scroll to position [2448, 0]
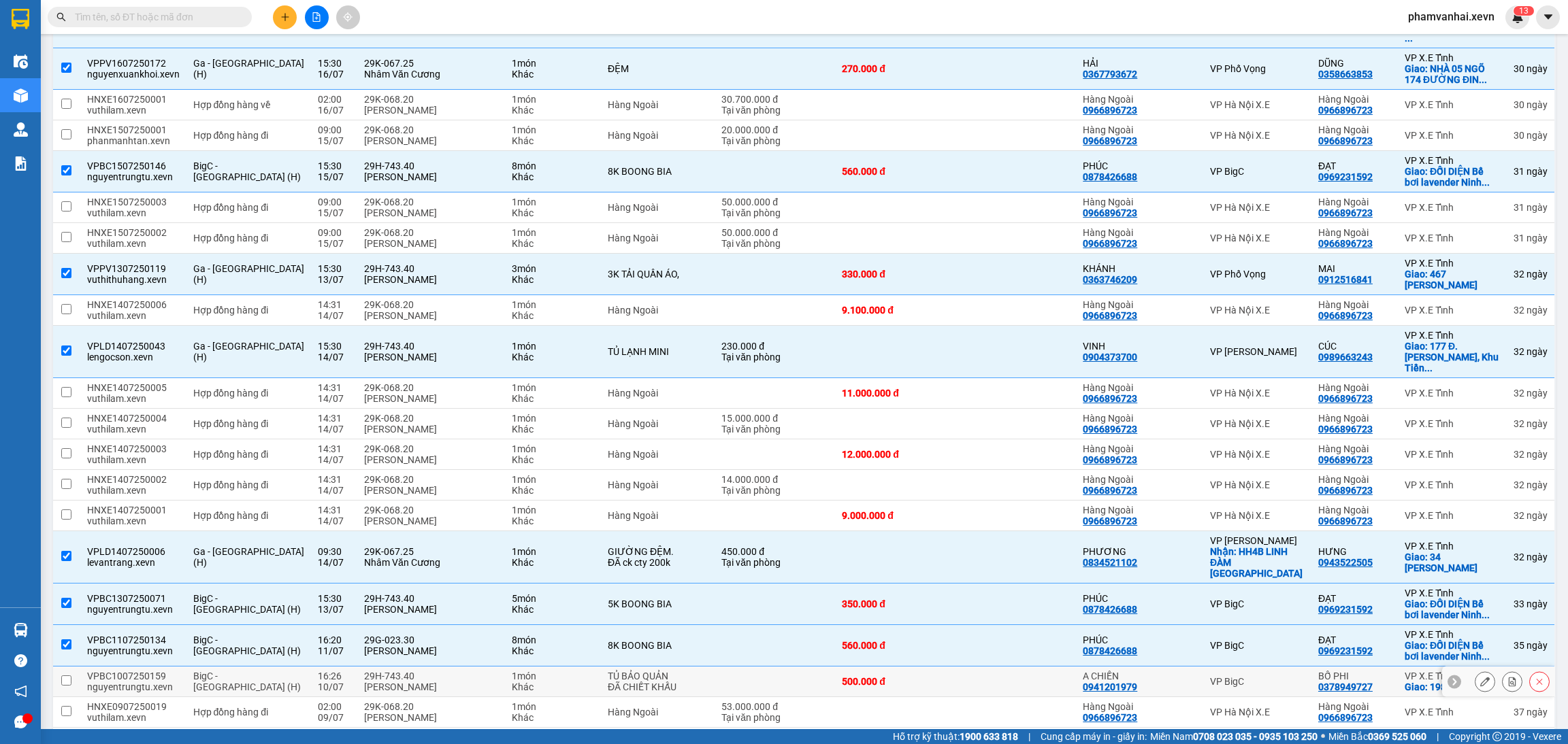
click at [684, 667] on td "TỦ BẢO QUẢN ĐÃ CHIẾT KHẤU" at bounding box center [658, 682] width 113 height 30
checkbox input "true"
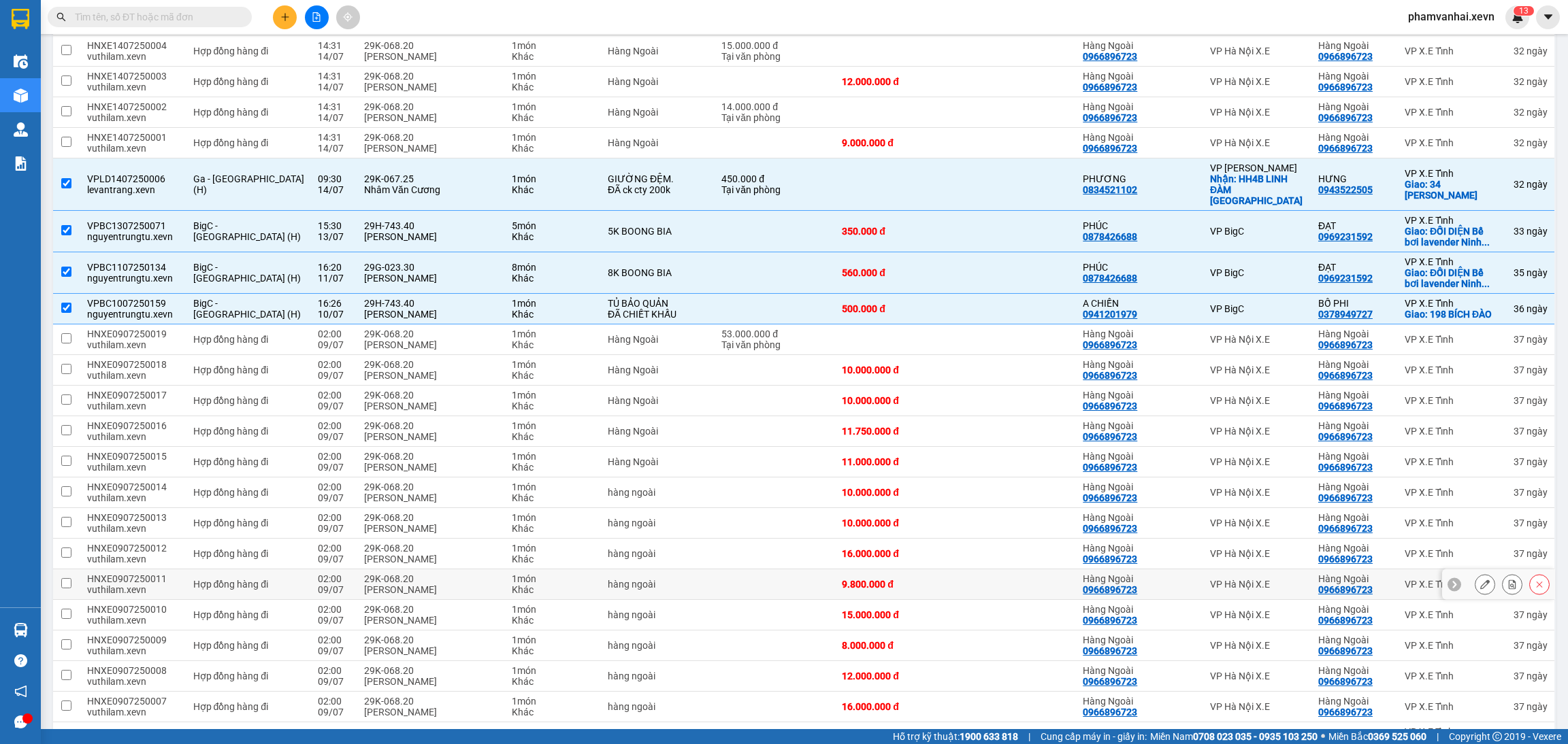
scroll to position [2867, 0]
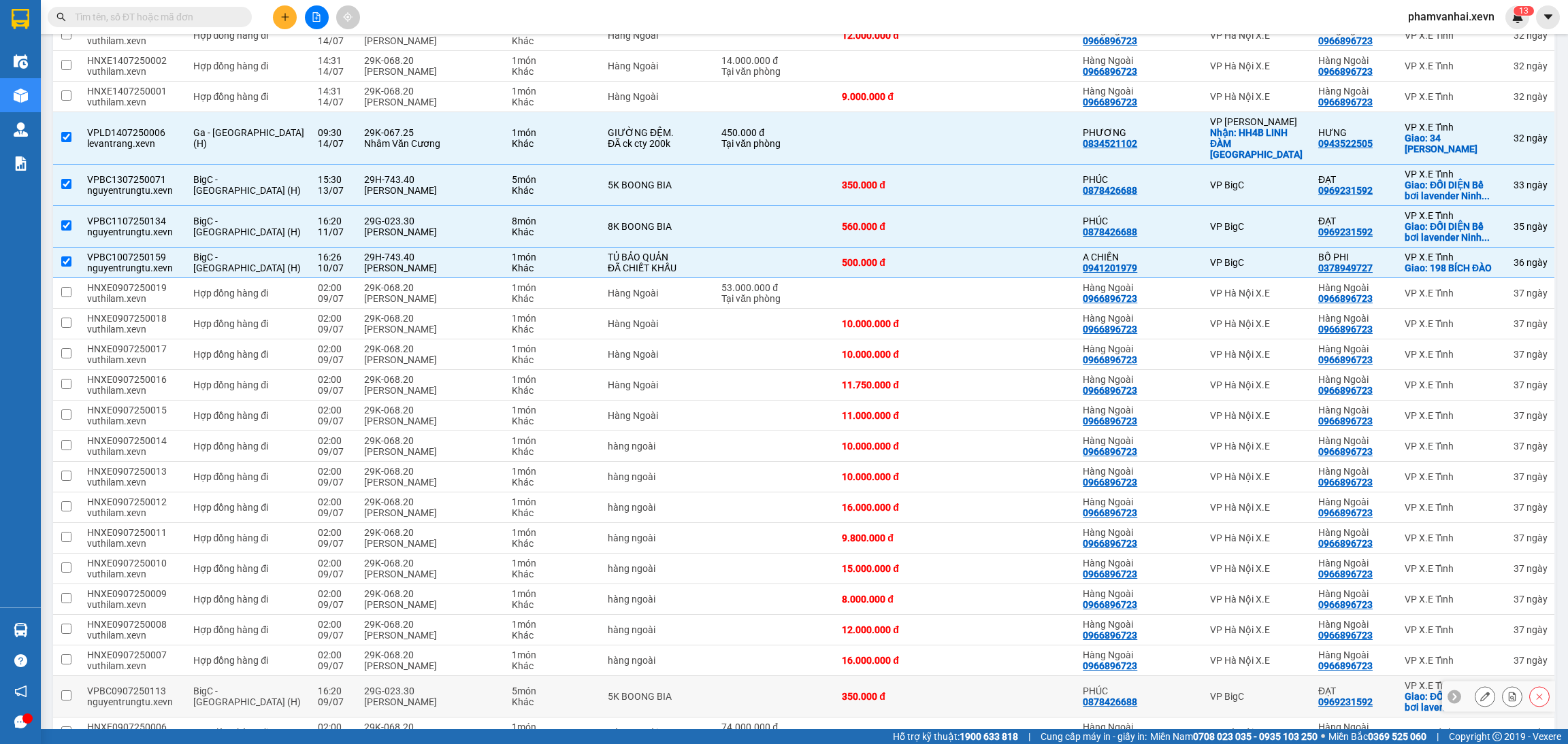
click at [703, 691] on div "5K BOONG BIA" at bounding box center [658, 696] width 100 height 11
checkbox input "true"
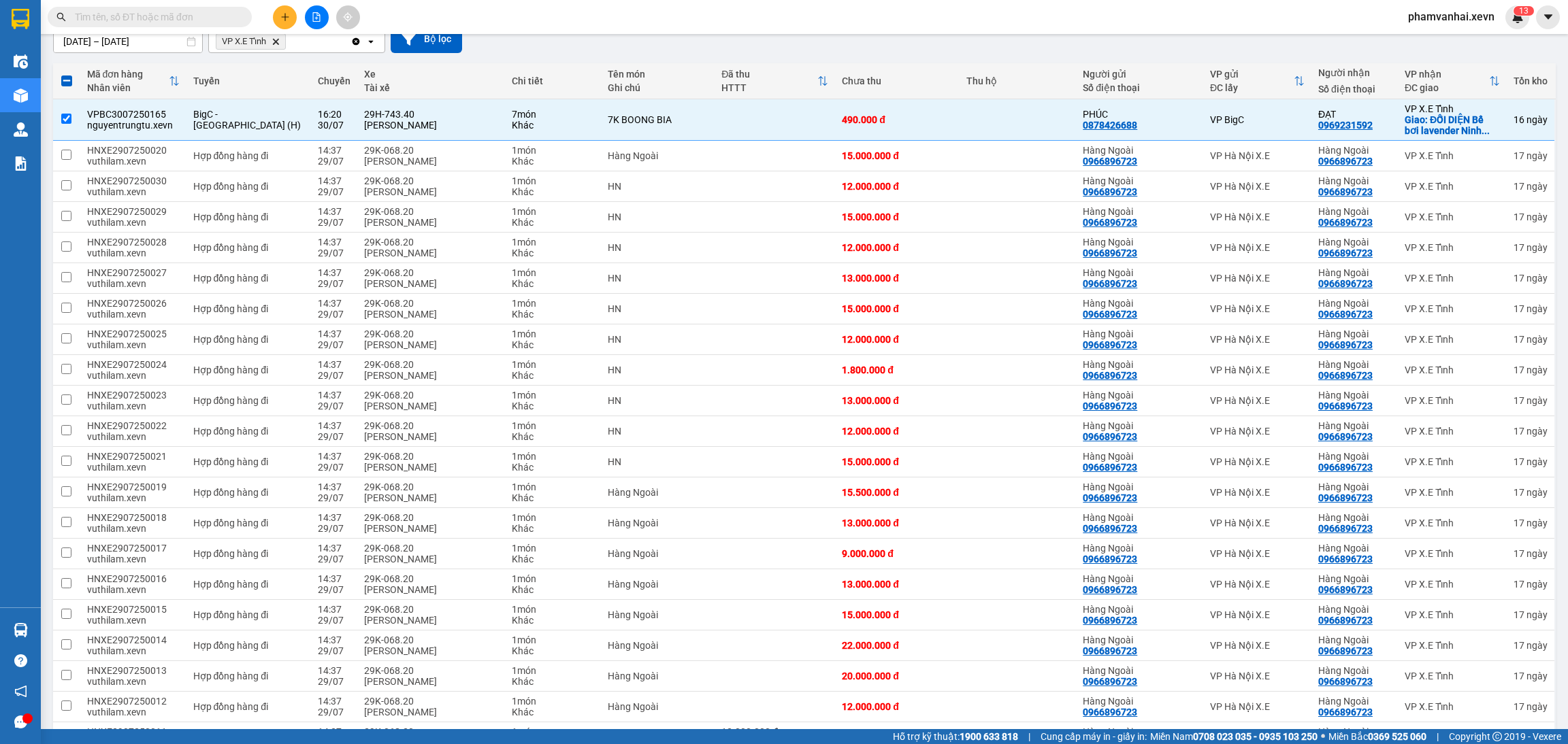
scroll to position [0, 0]
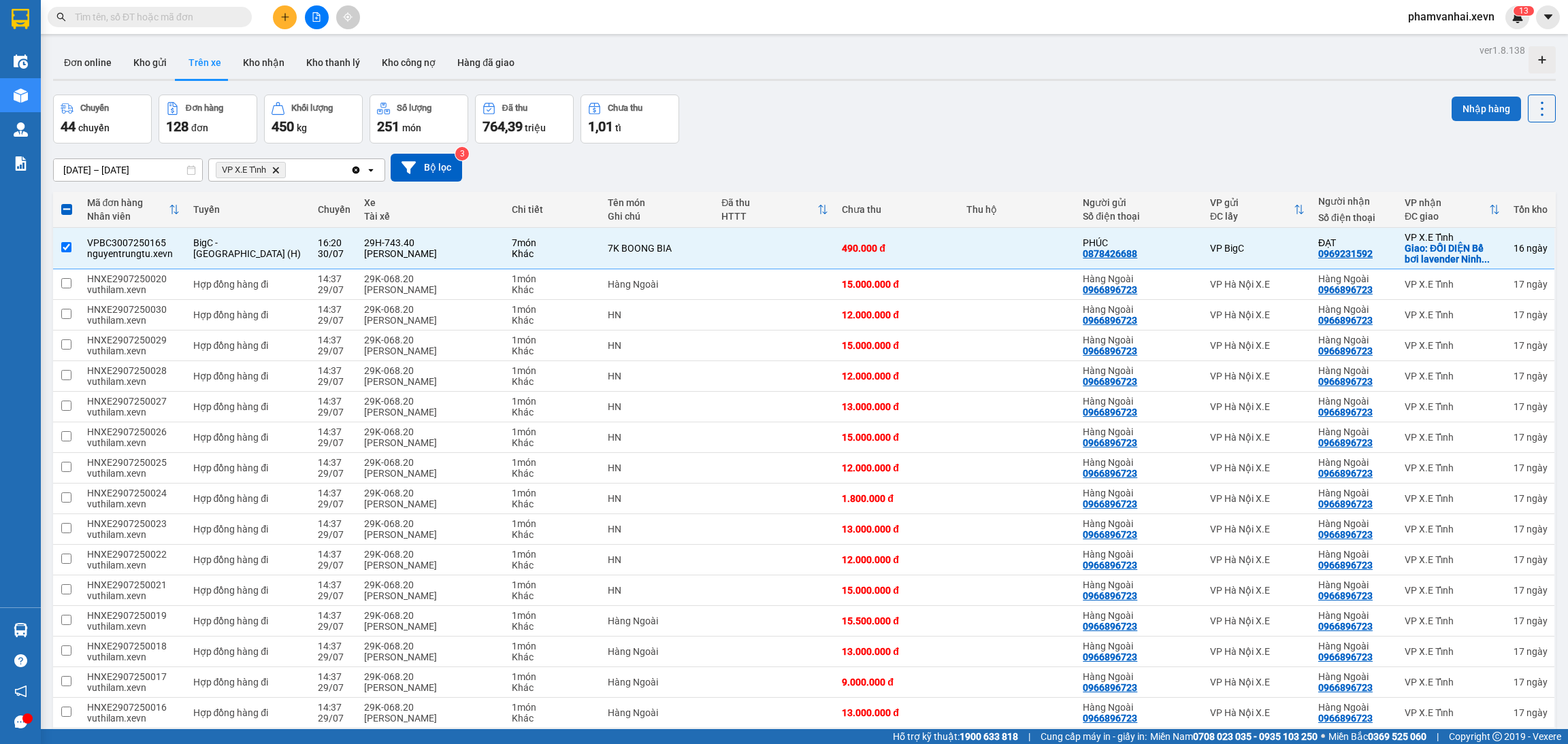
click at [1488, 114] on button "Nhập hàng" at bounding box center [1486, 109] width 69 height 25
checkbox input "false"
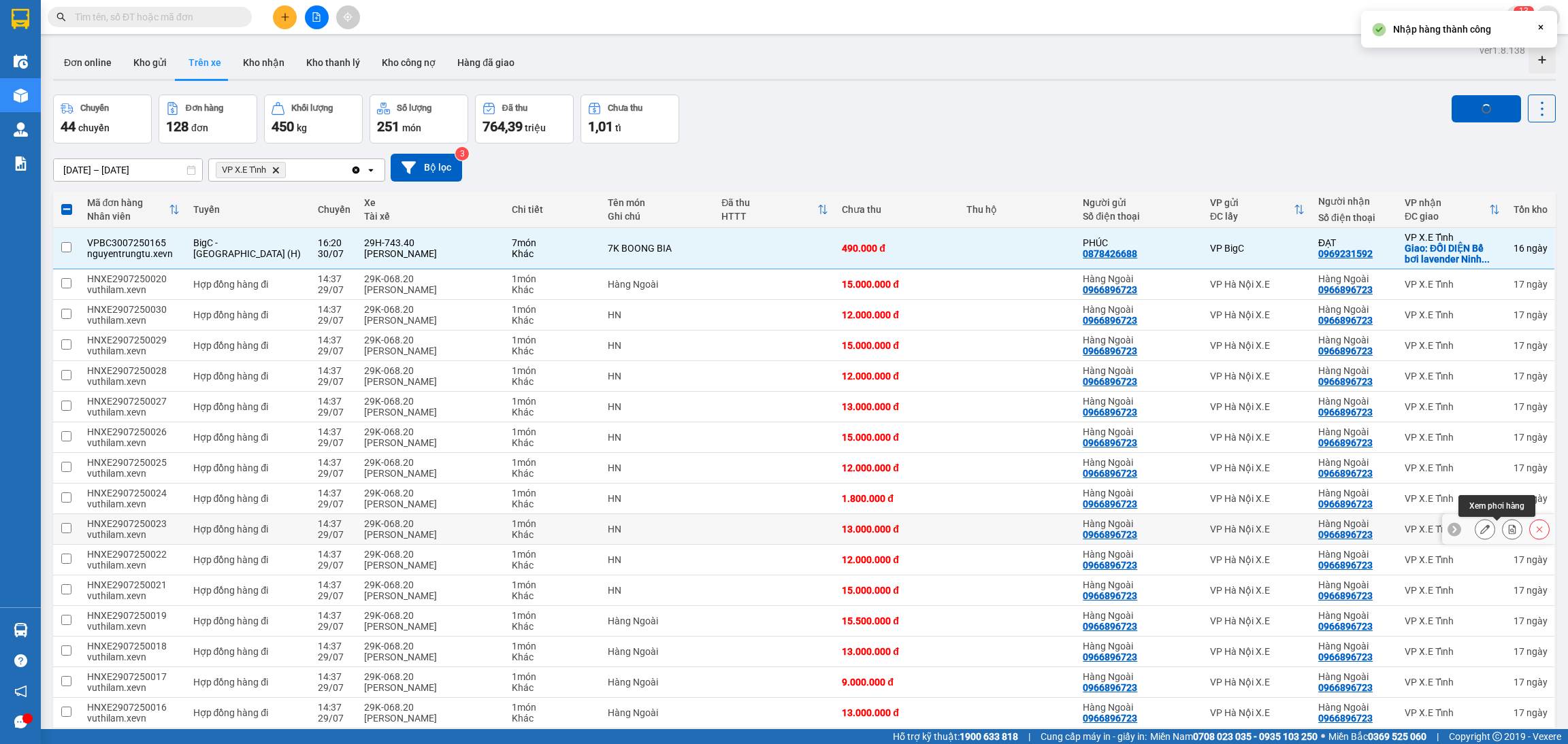
checkbox input "false"
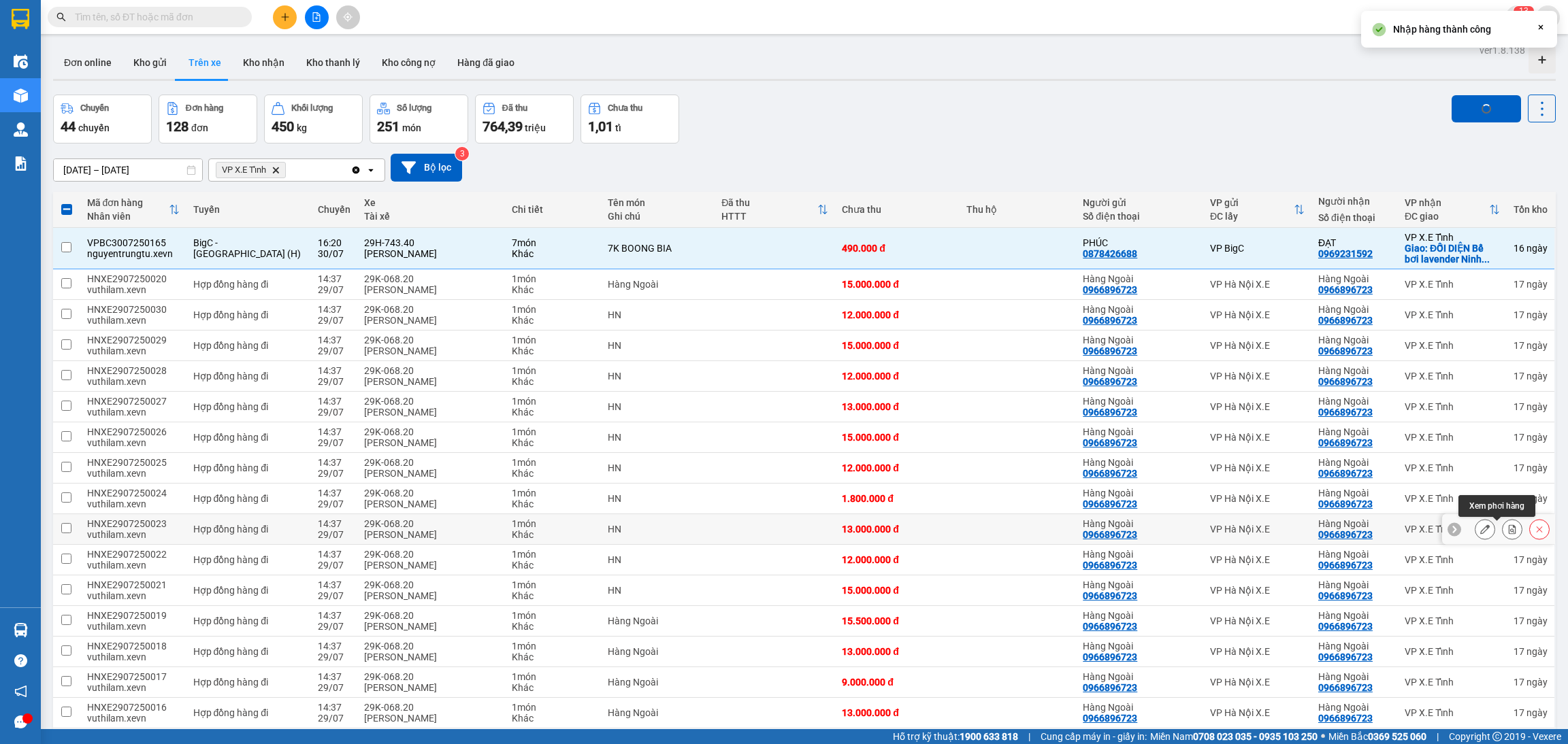
checkbox input "false"
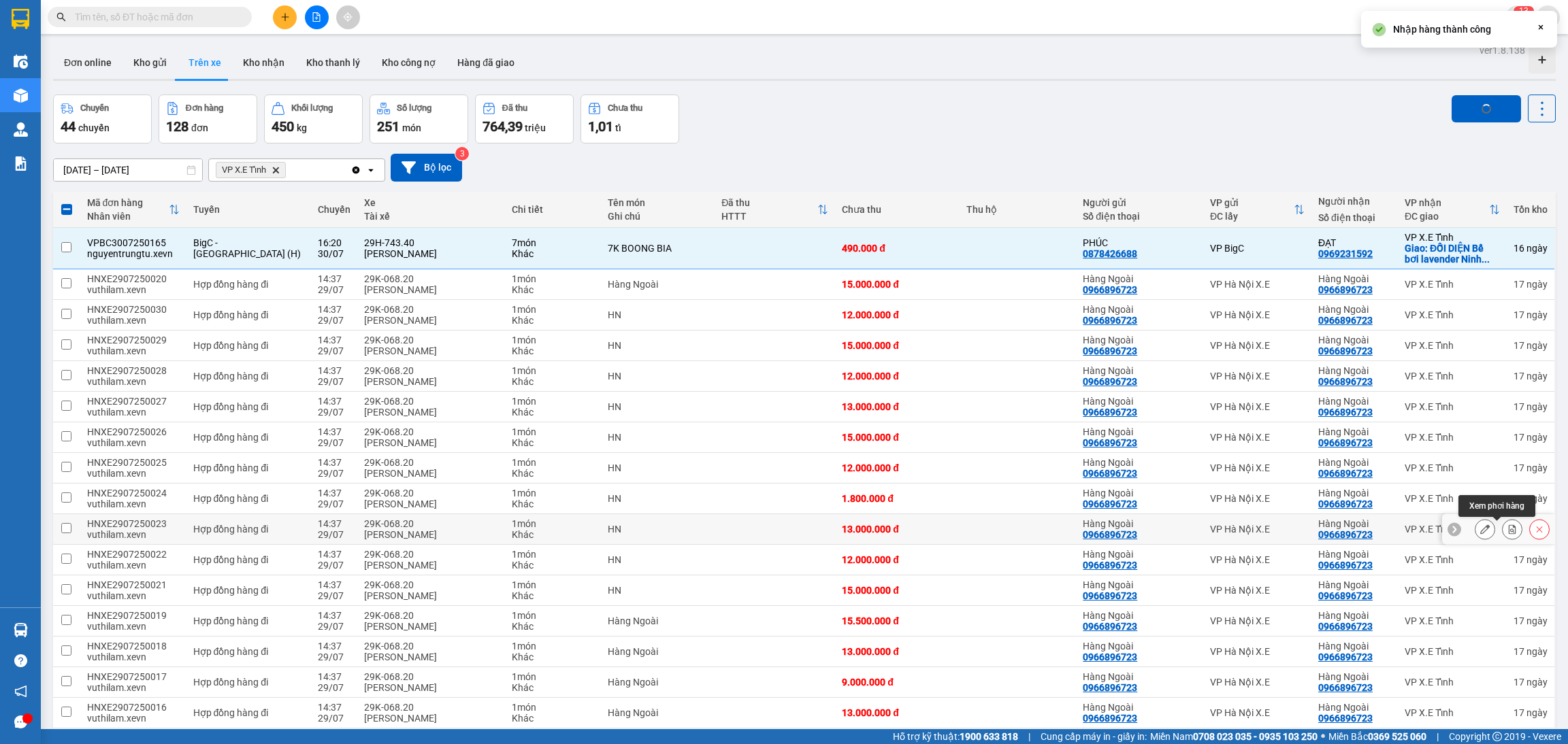
checkbox input "false"
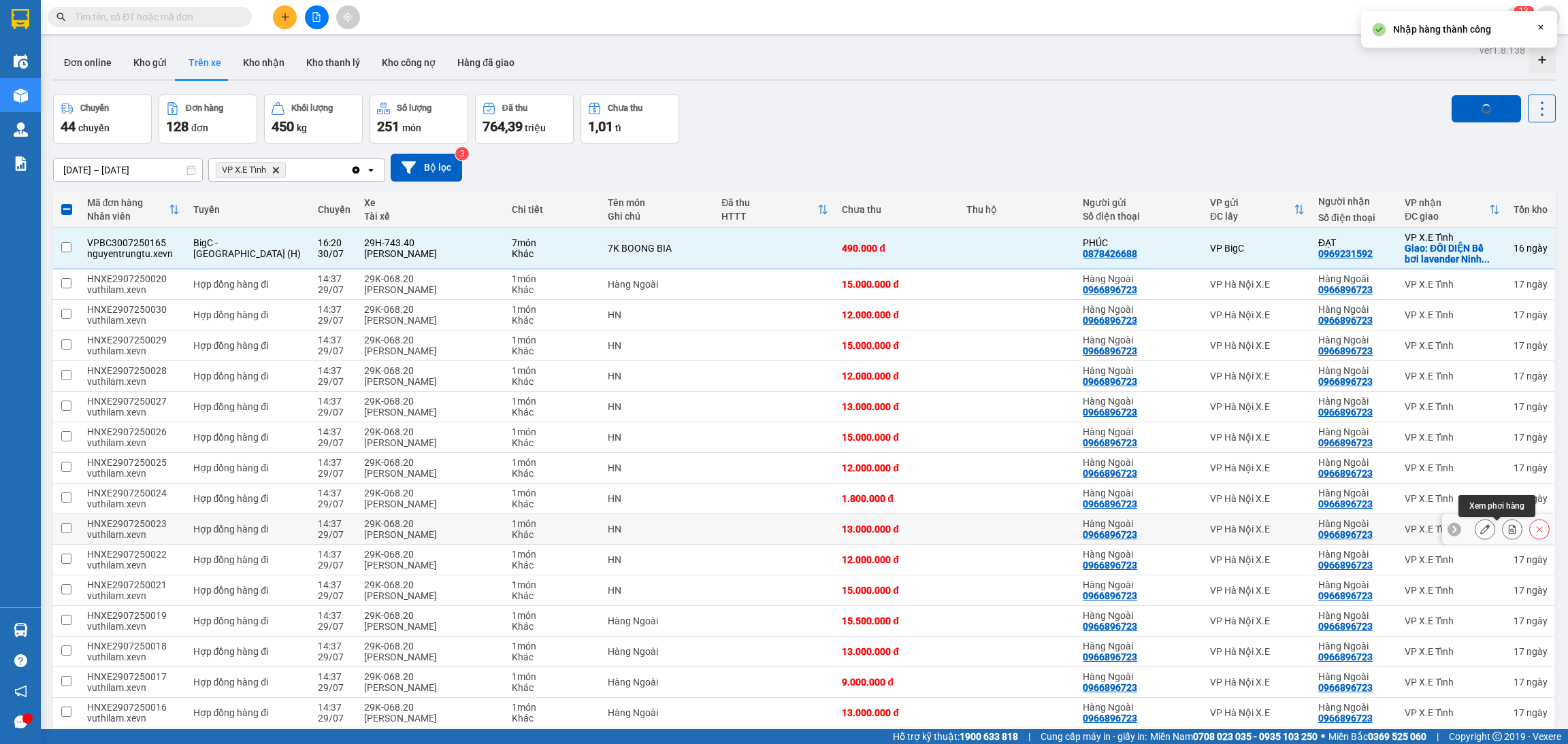
checkbox input "false"
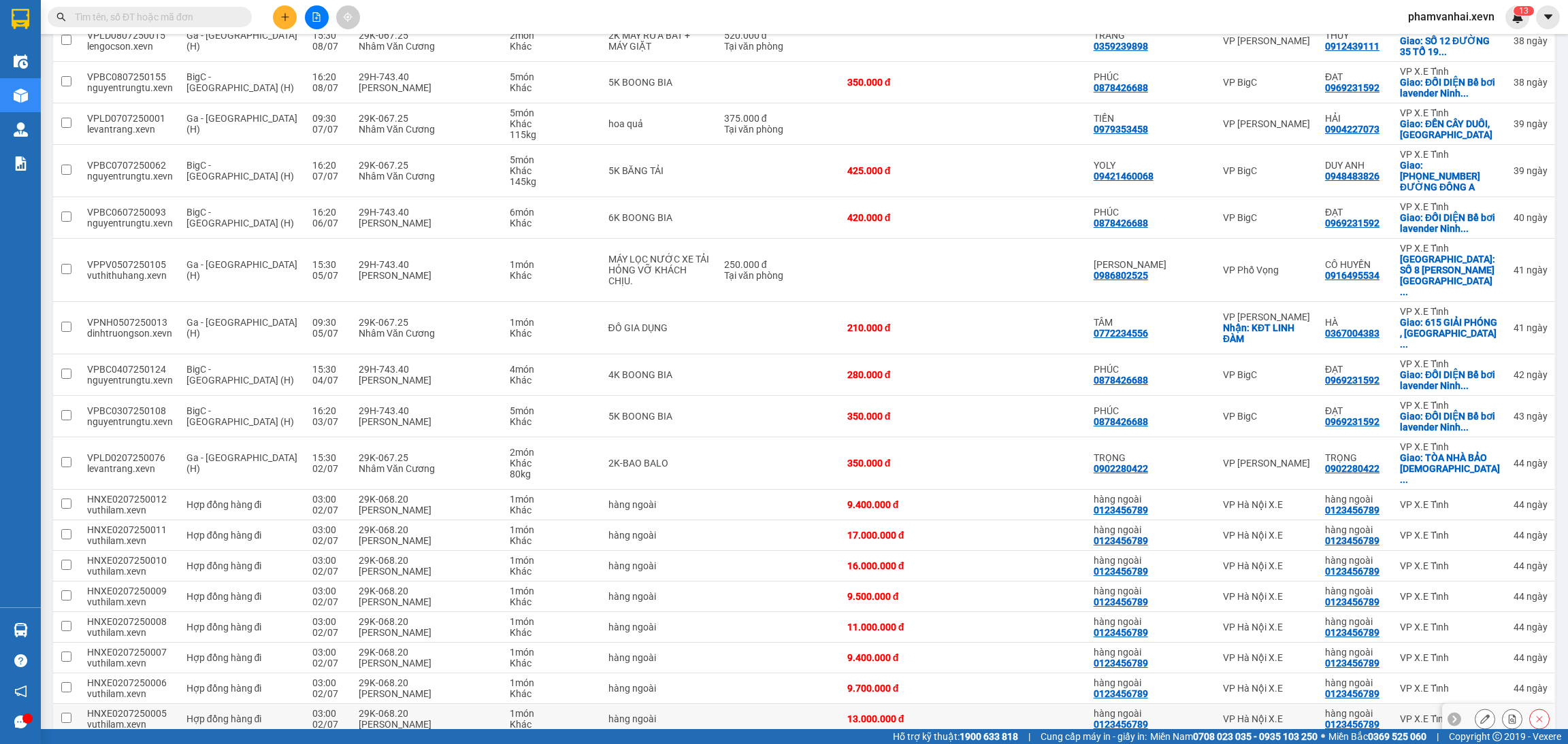
scroll to position [2736, 0]
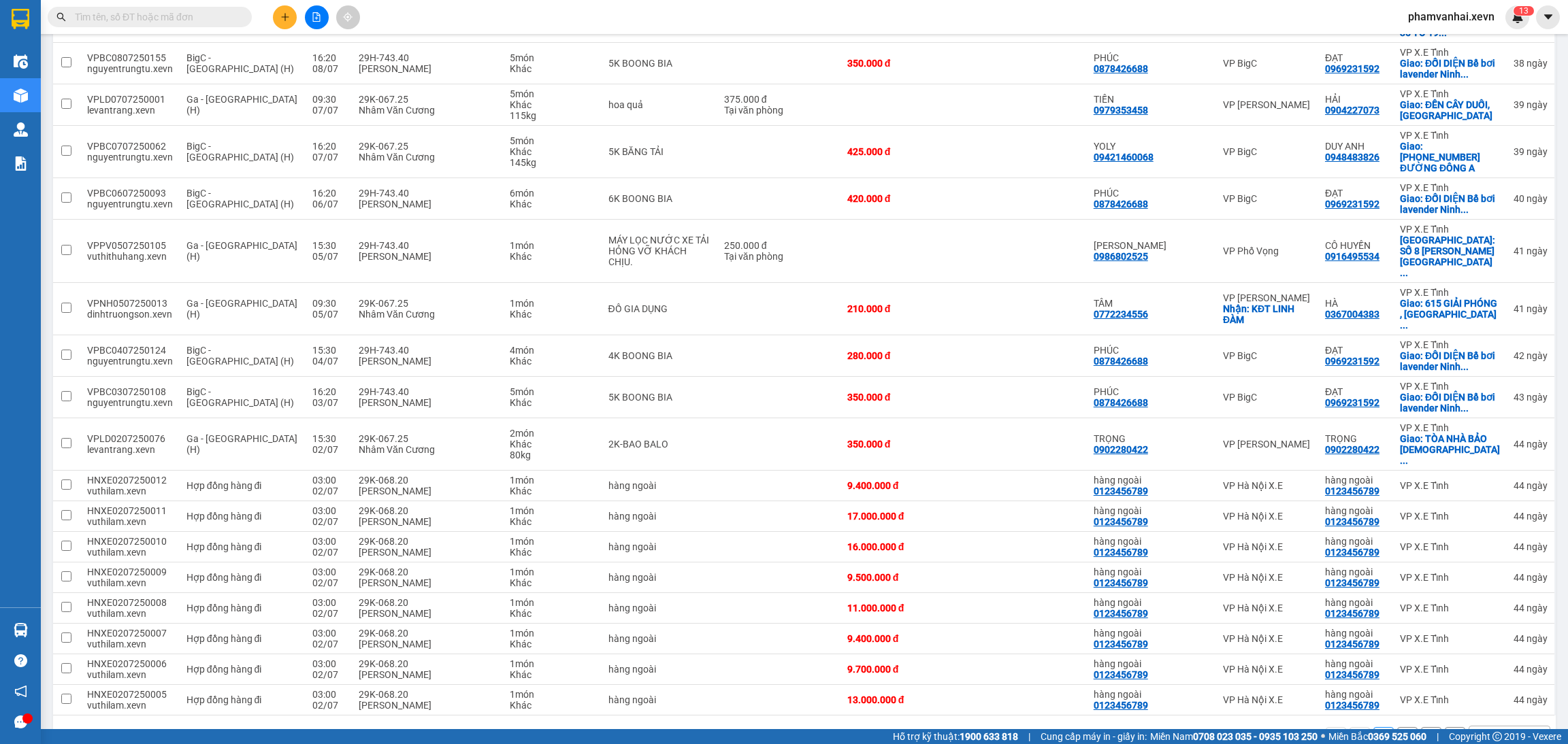
click at [1397, 727] on button "2" at bounding box center [1407, 737] width 20 height 20
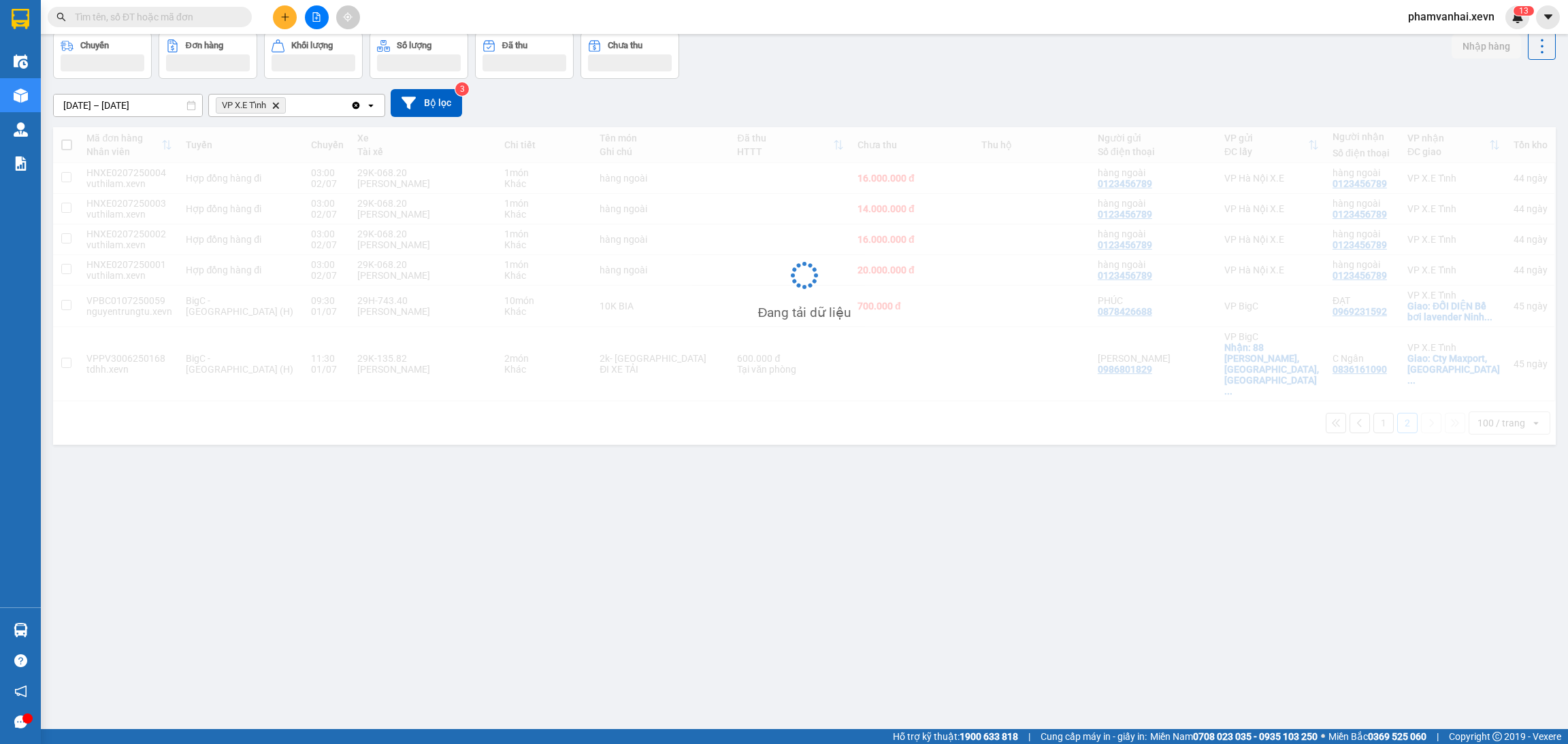
scroll to position [62, 0]
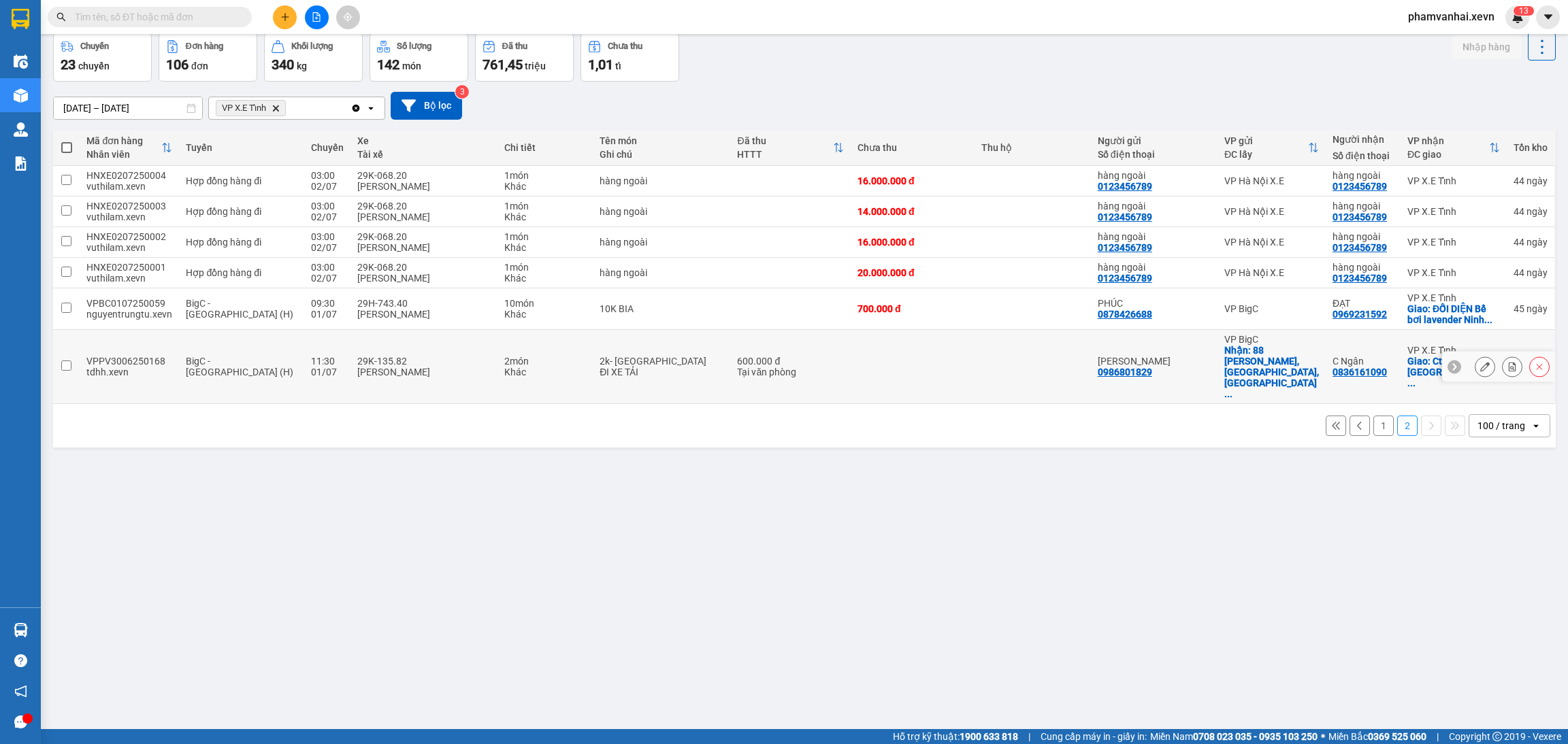
click at [610, 367] on div "ĐI XE TẢI" at bounding box center [661, 372] width 124 height 11
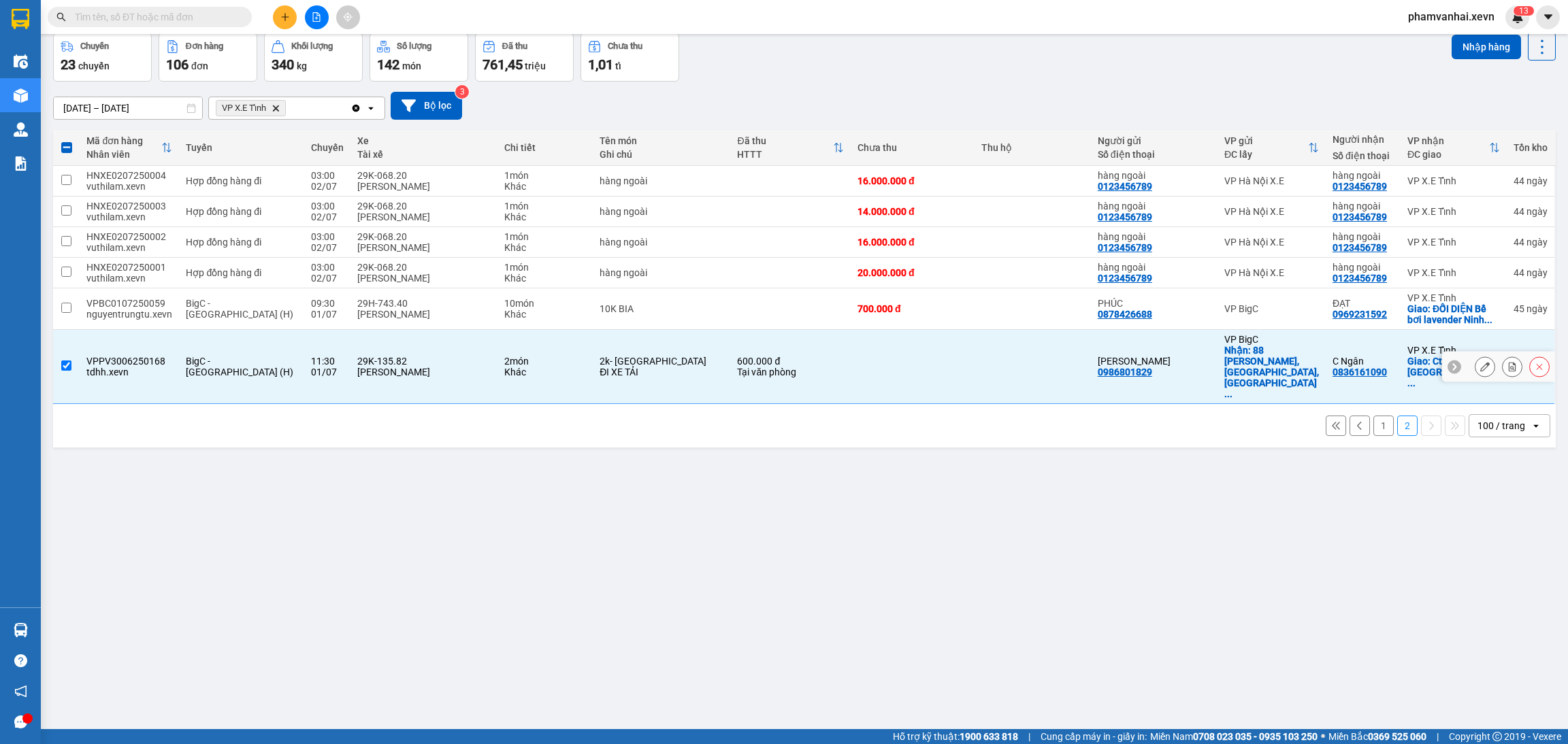
click at [612, 356] on div "2k- Điều Hòa" at bounding box center [661, 361] width 124 height 11
checkbox input "false"
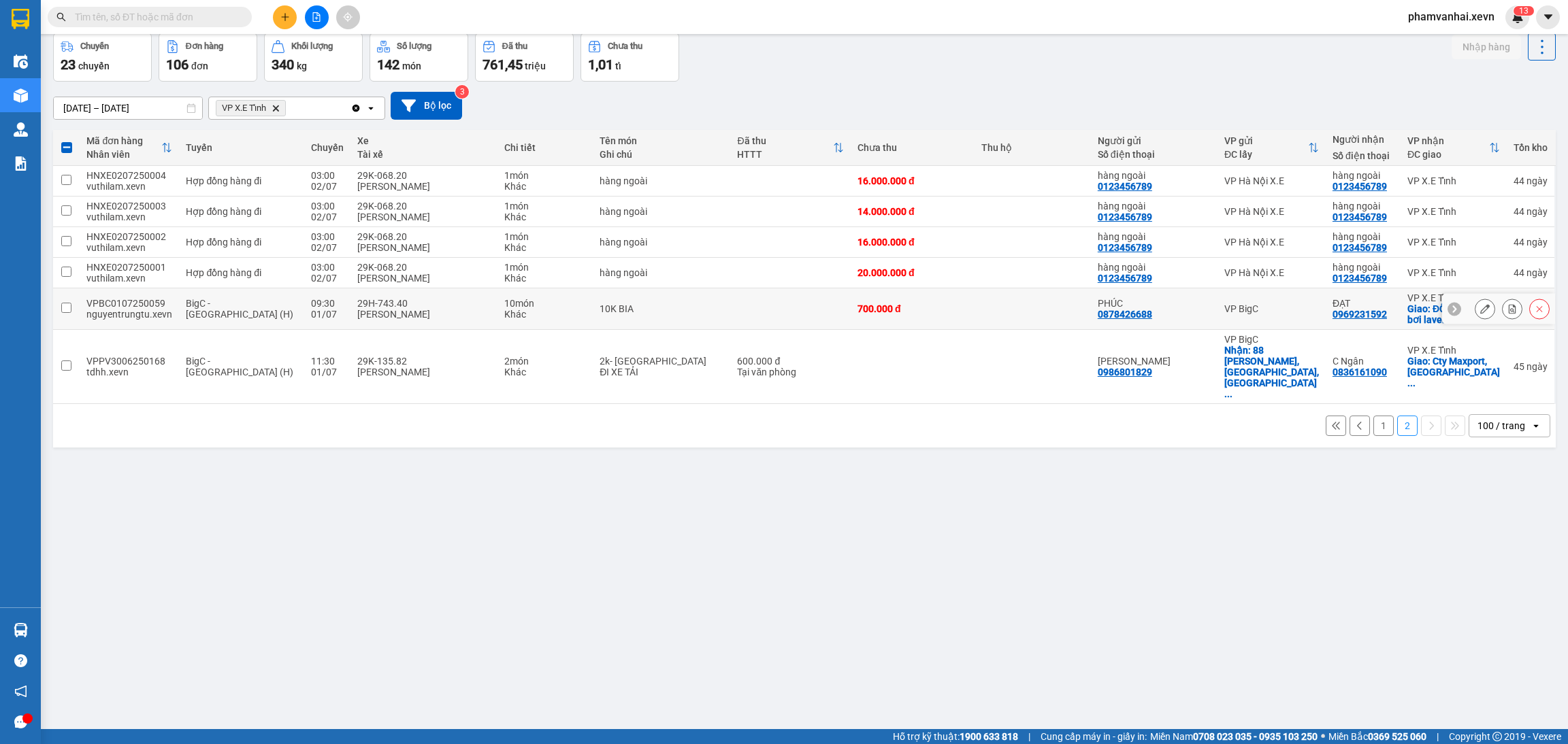
click at [637, 308] on div "10K BIA" at bounding box center [661, 308] width 124 height 11
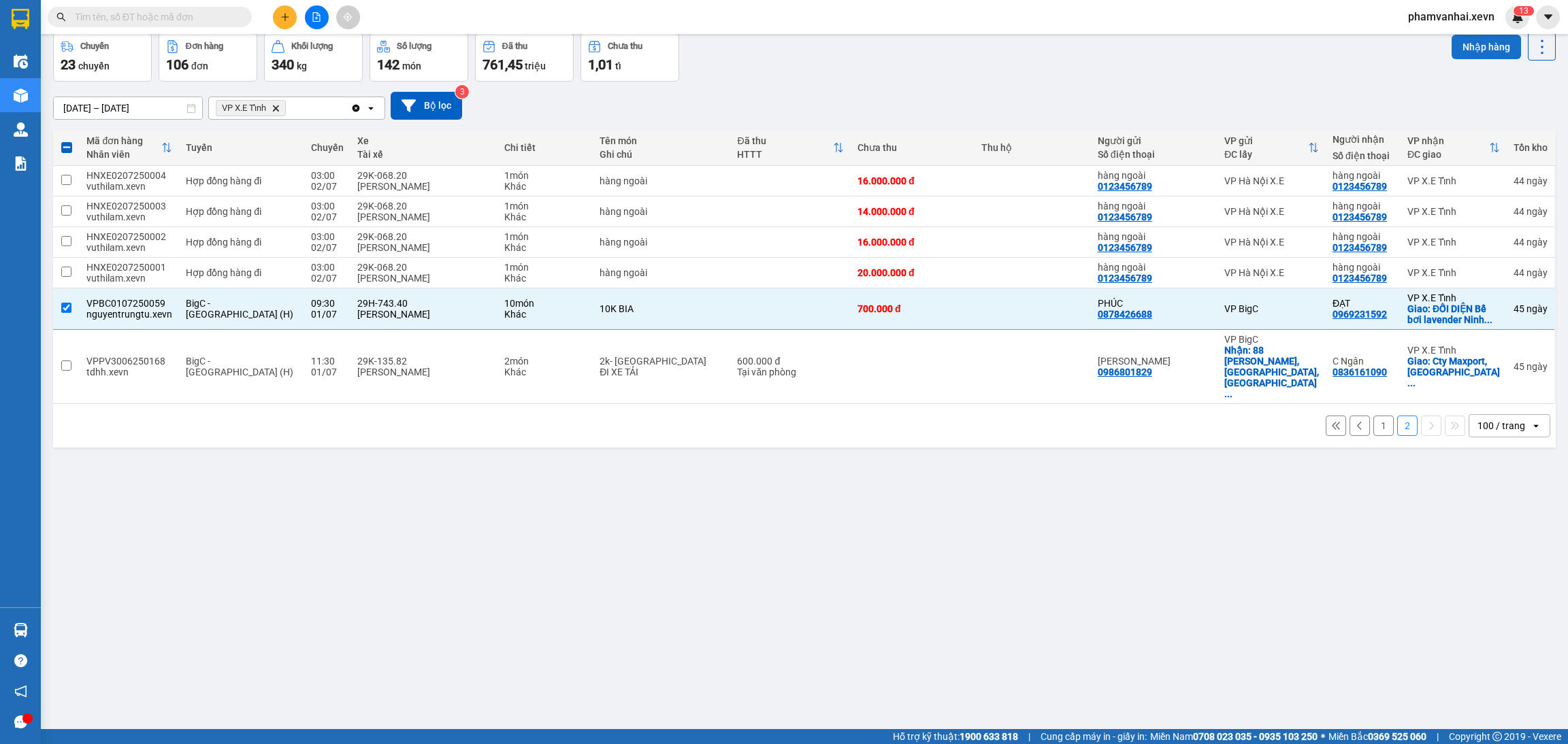
click at [1465, 44] on button "Nhập hàng" at bounding box center [1486, 47] width 69 height 25
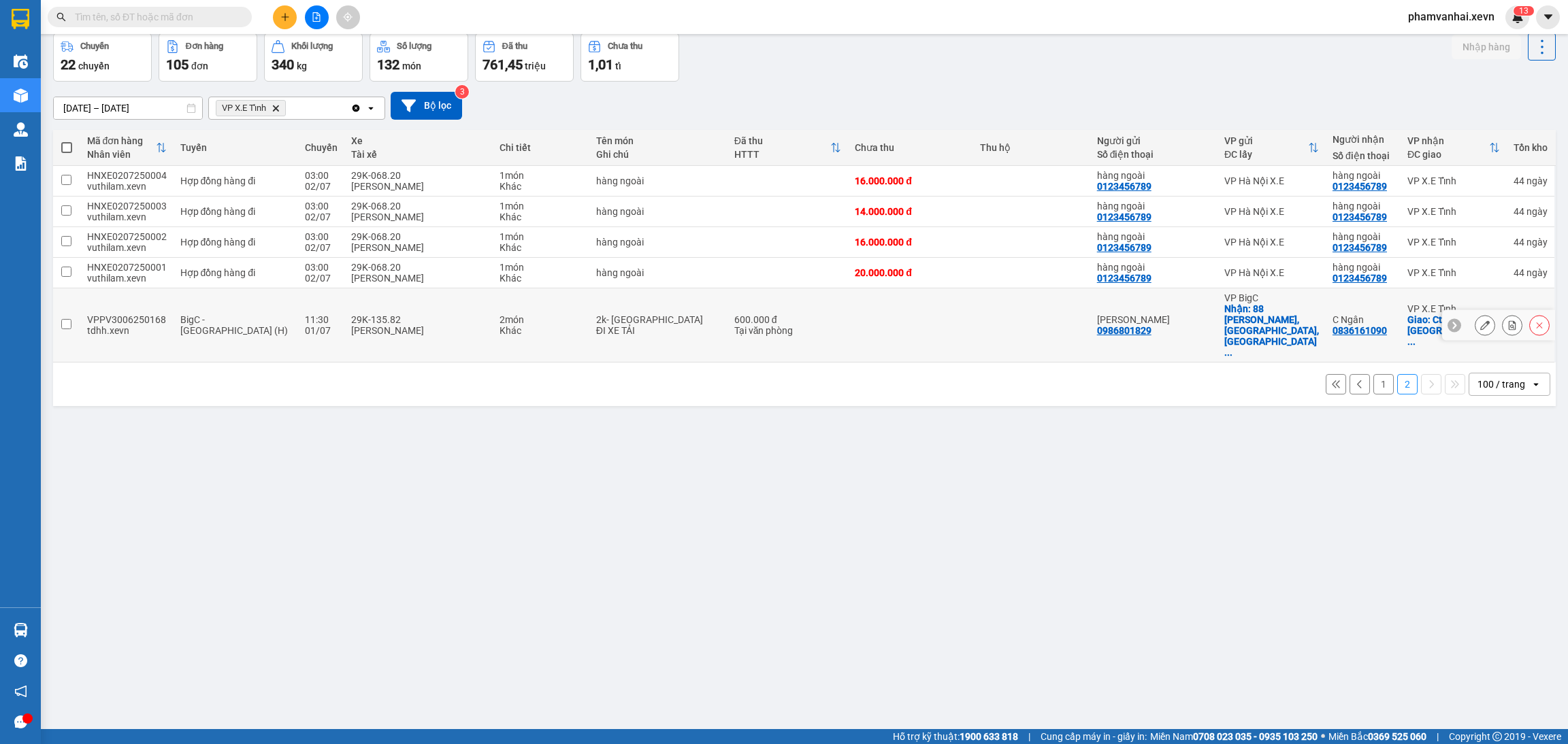
click at [1043, 316] on td at bounding box center [1032, 325] width 117 height 74
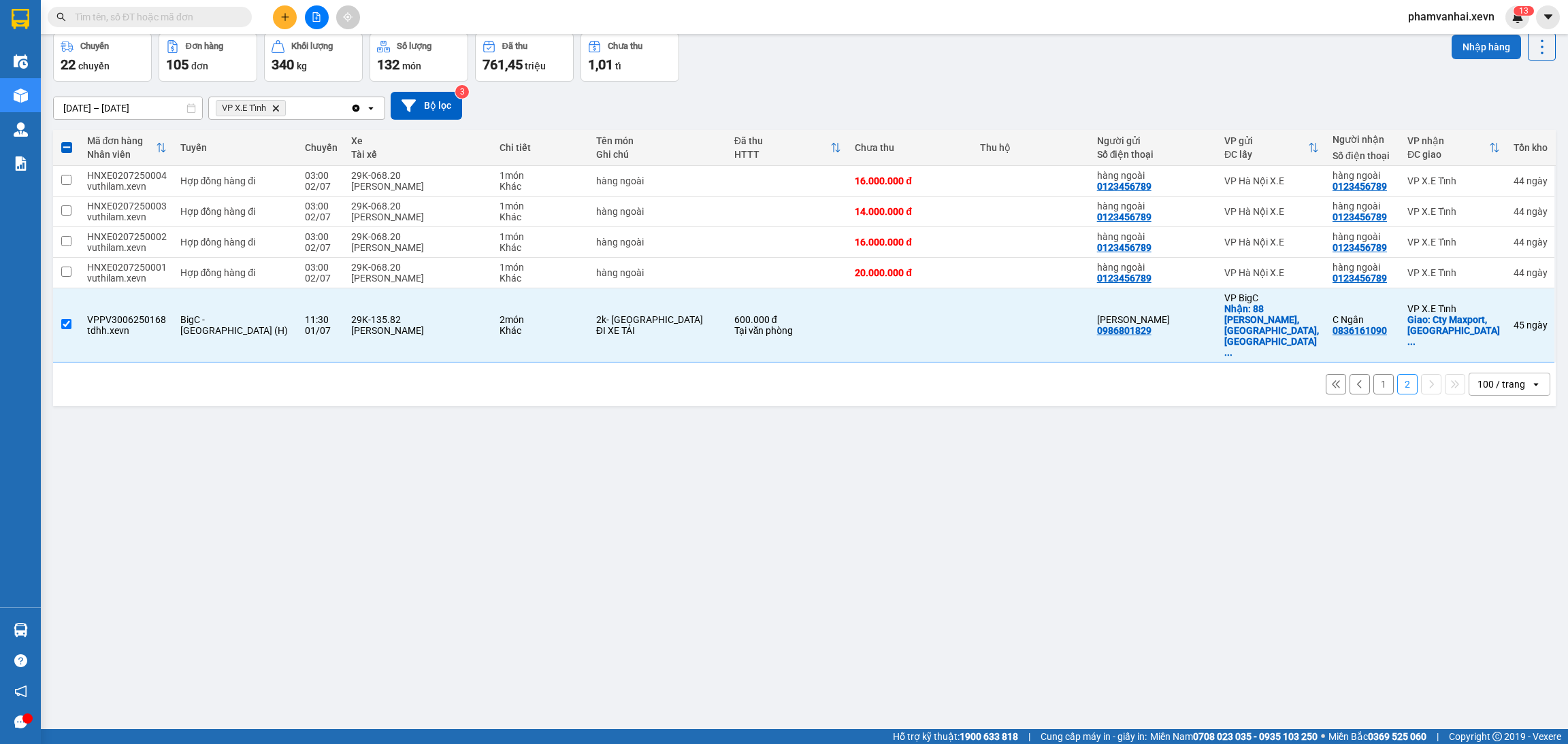
click at [1476, 53] on button "Nhập hàng" at bounding box center [1486, 47] width 69 height 25
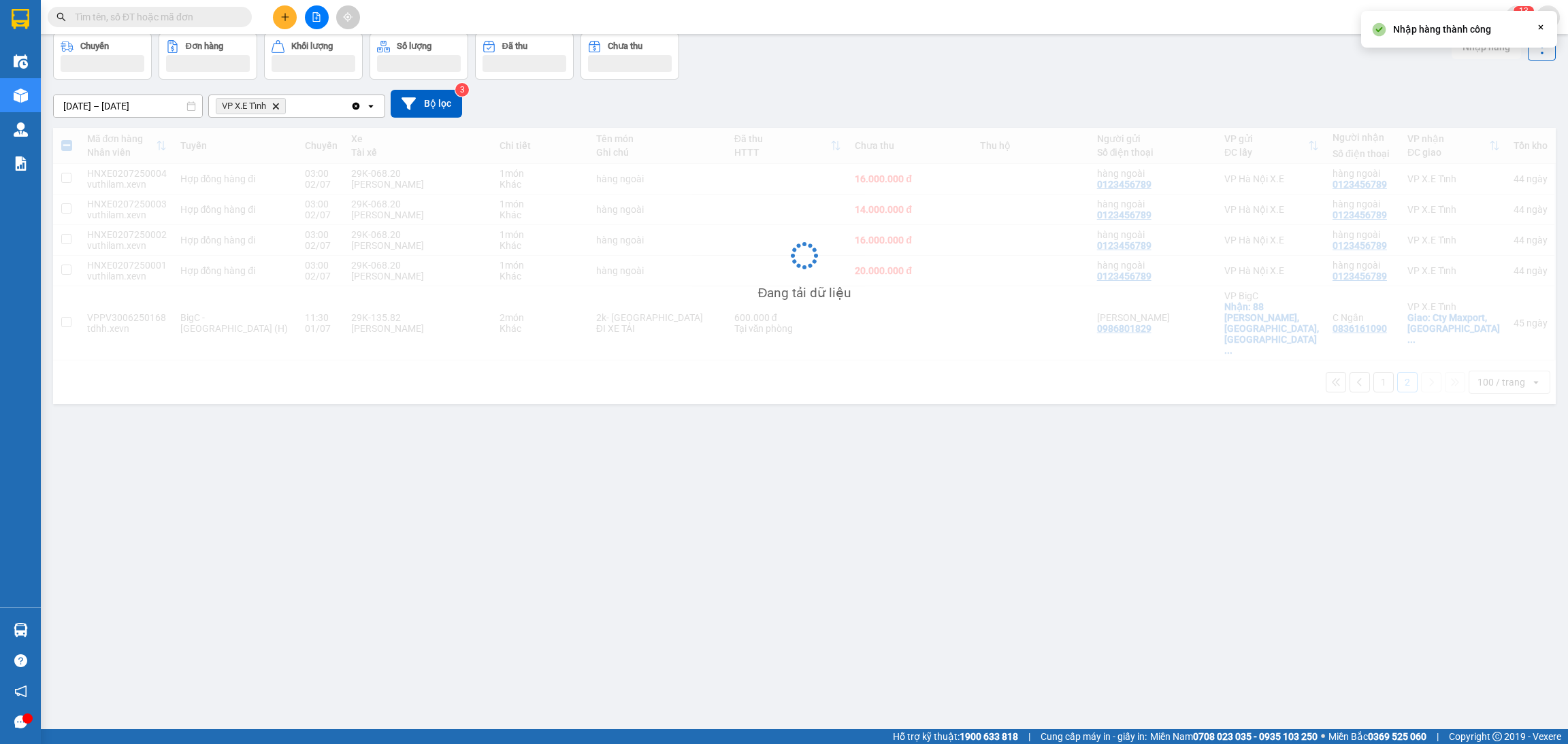
checkbox input "false"
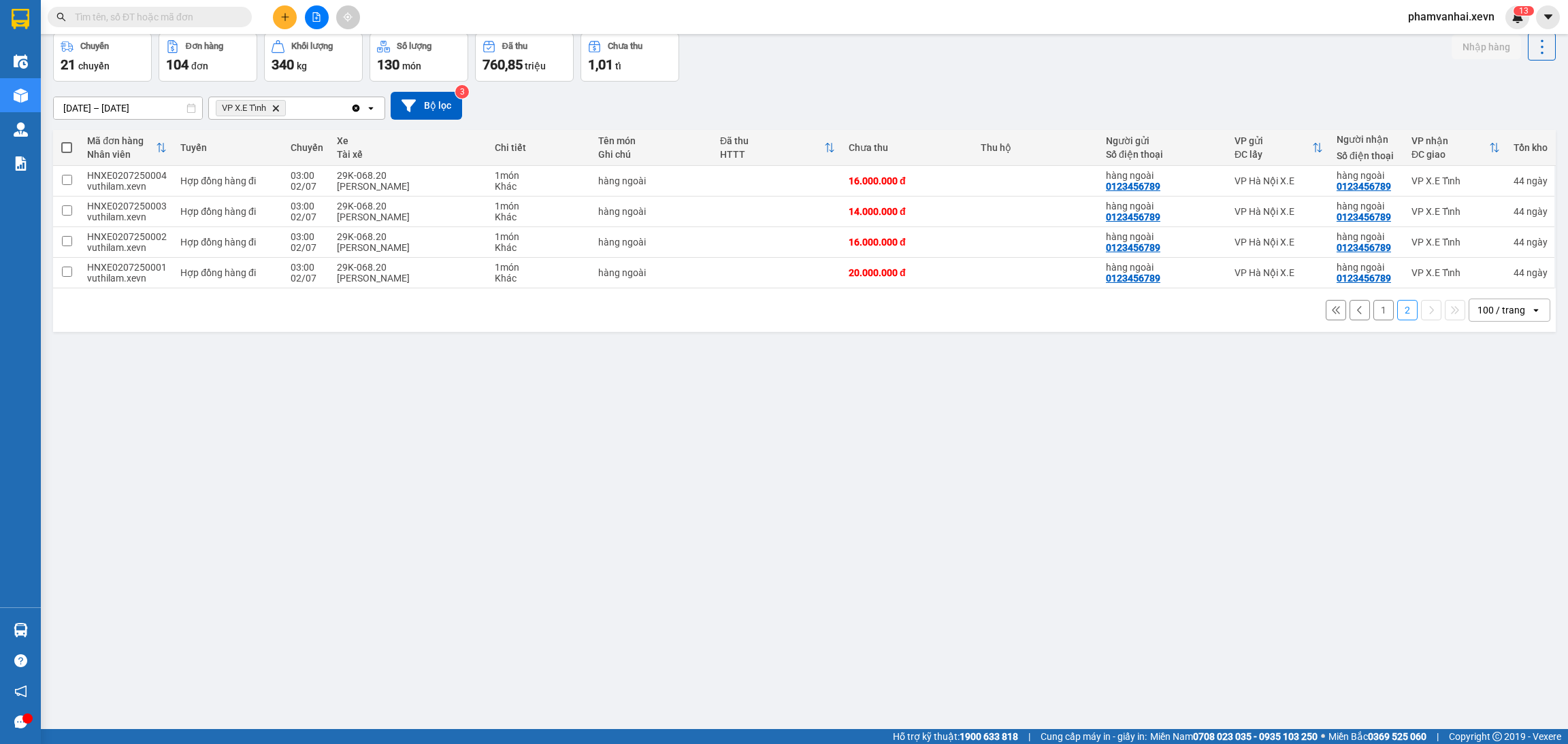
click at [1374, 310] on button "1" at bounding box center [1383, 310] width 20 height 20
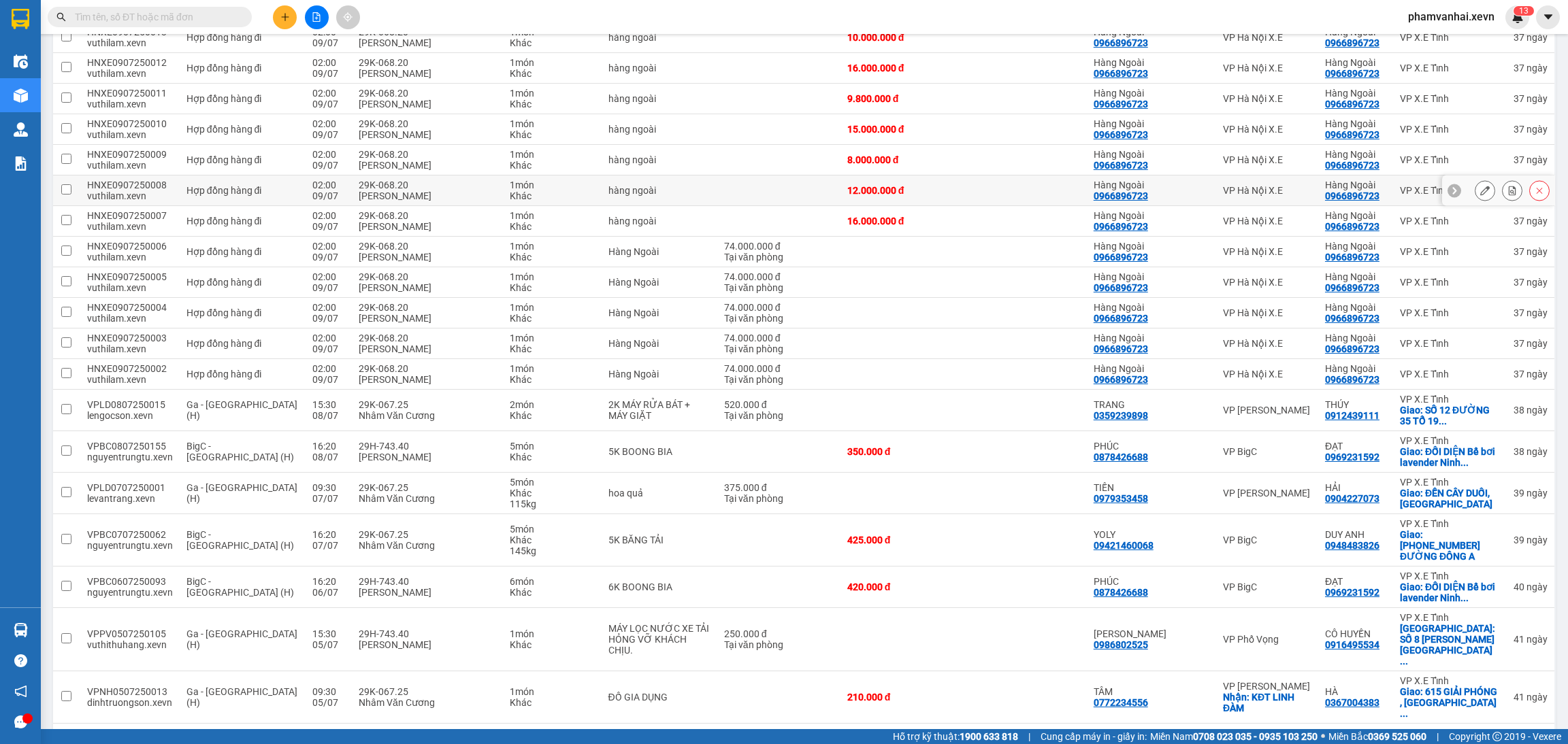
scroll to position [2409, 0]
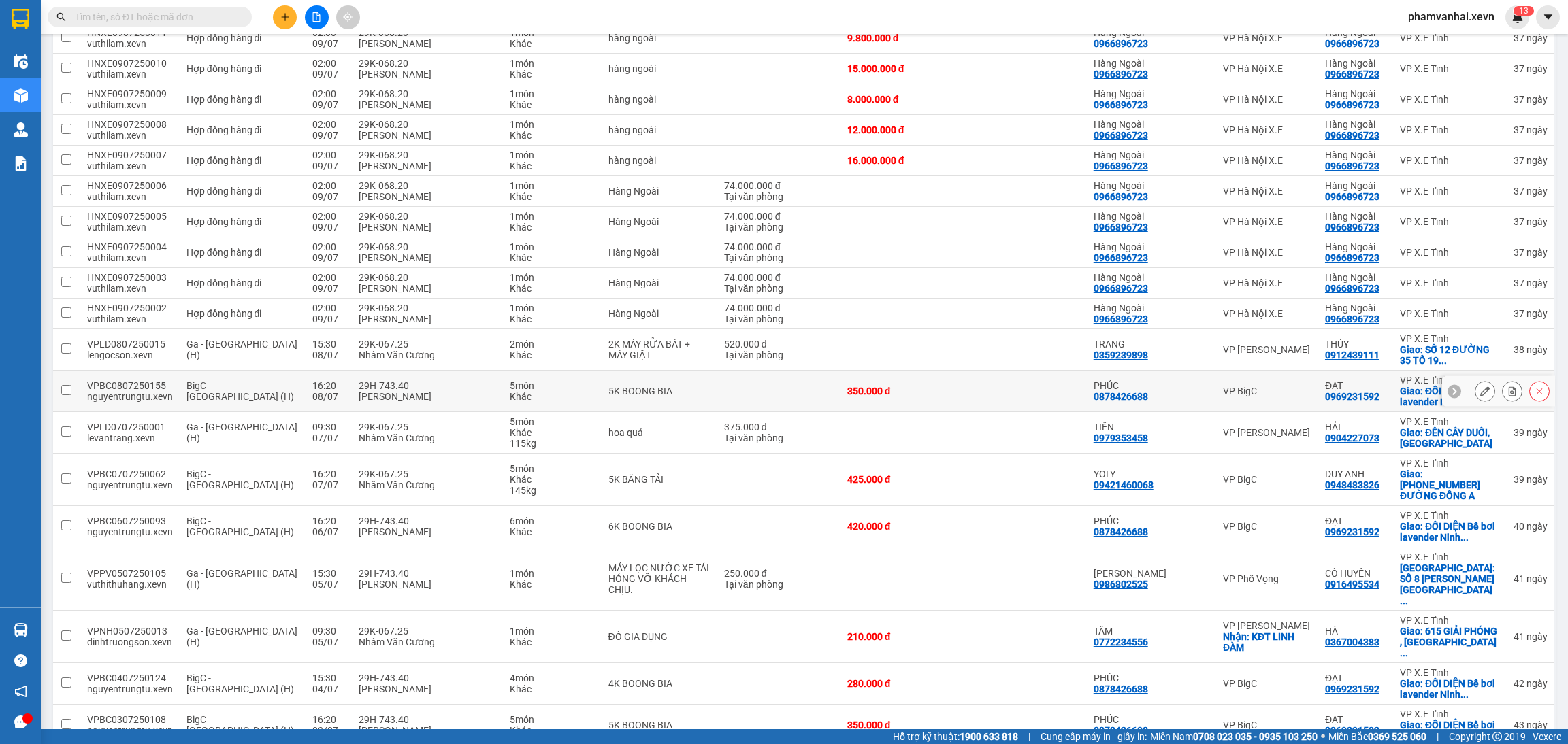
click at [509, 391] on div "5 món" at bounding box center [552, 385] width 85 height 11
checkbox input "true"
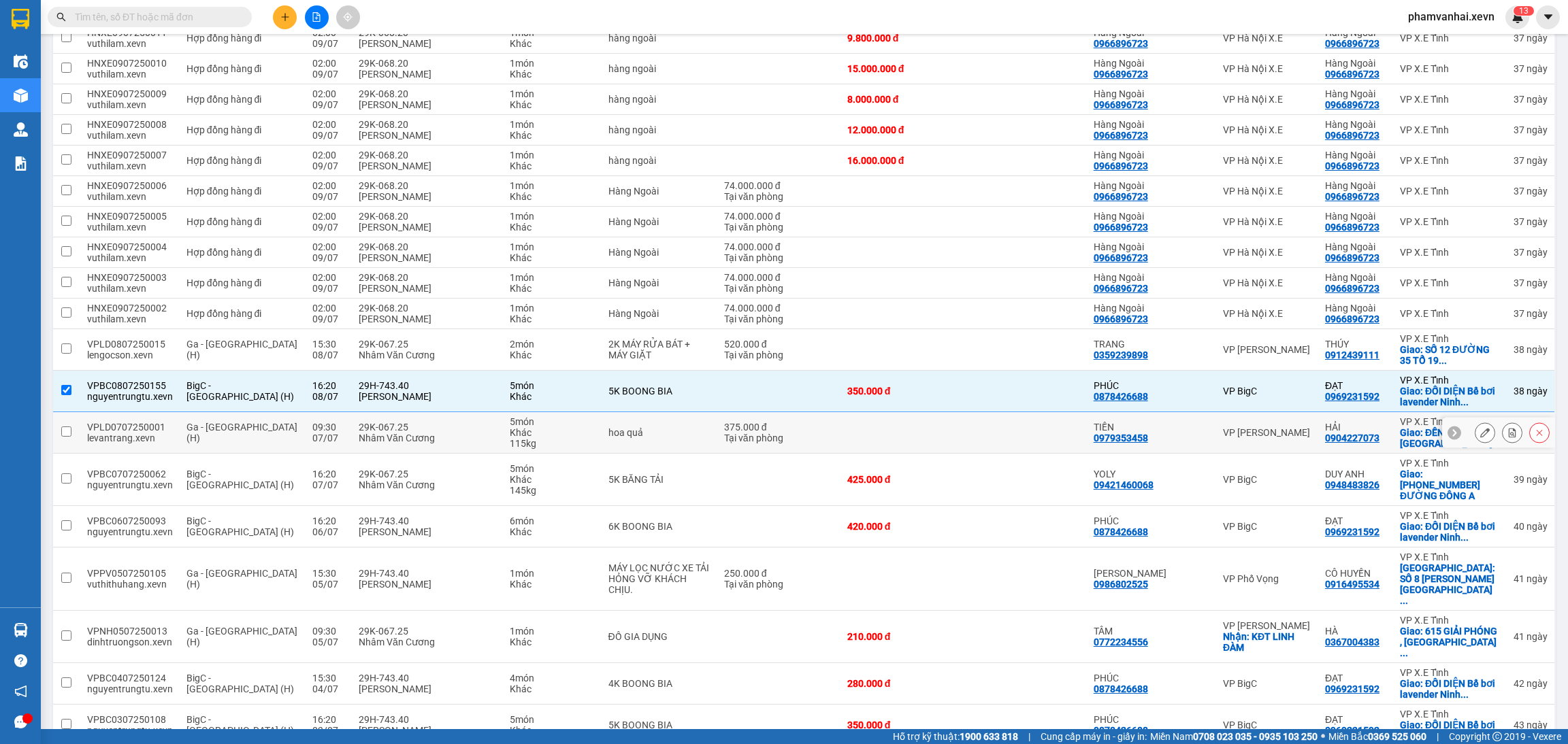
click at [509, 438] on div "Khác" at bounding box center [552, 432] width 85 height 11
checkbox input "true"
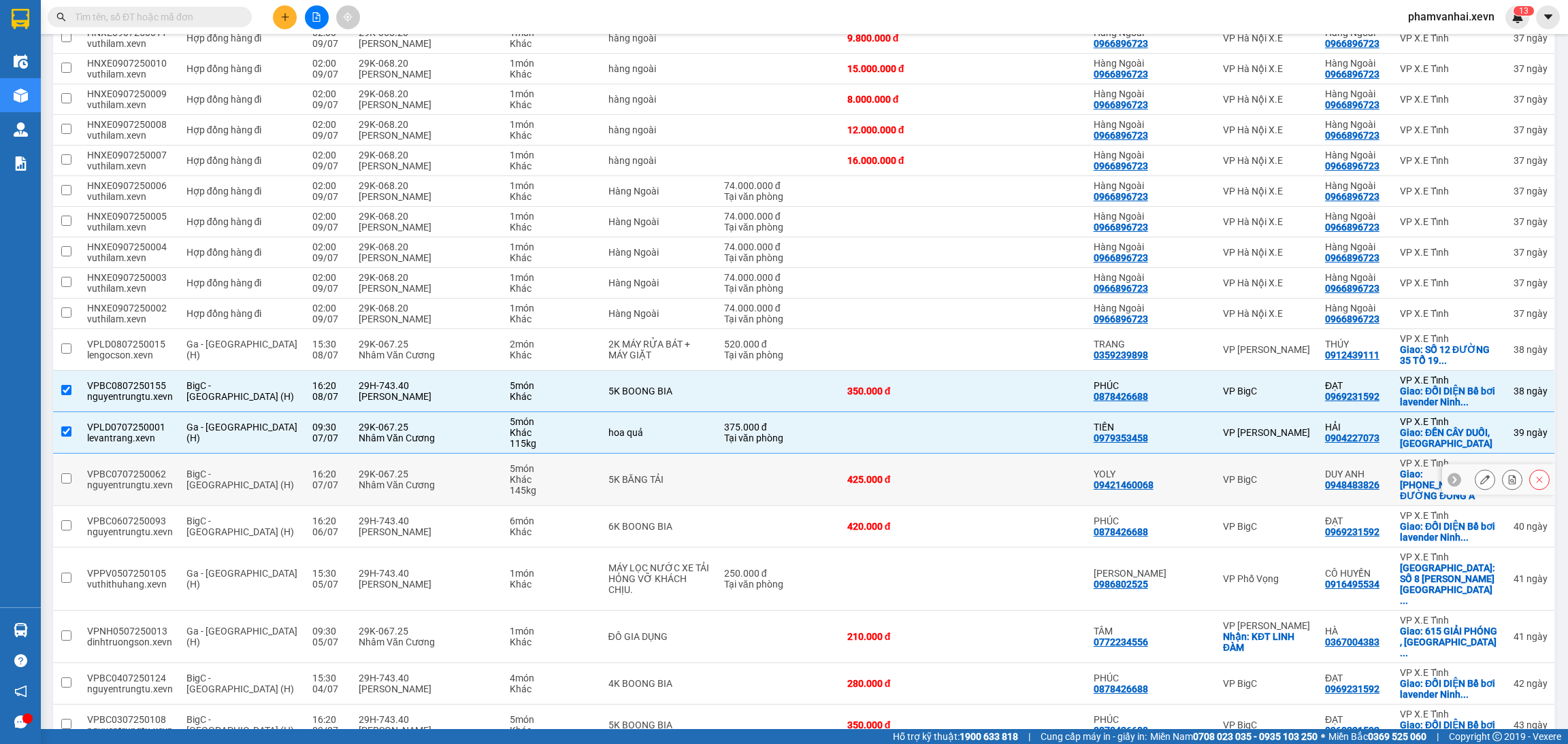
click at [509, 495] on div "145 kg" at bounding box center [552, 490] width 85 height 11
checkbox input "true"
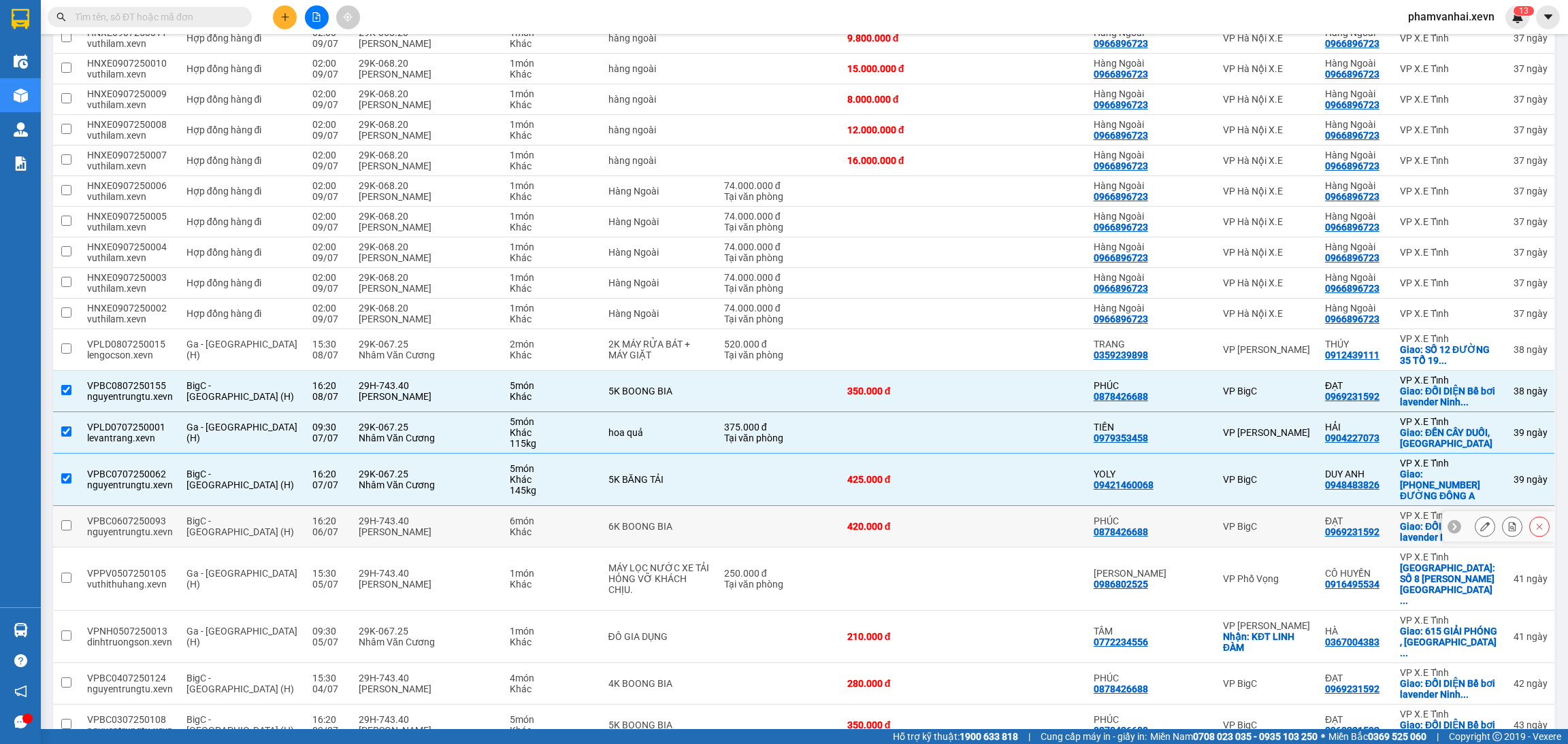
click at [517, 541] on td "6 món Khác" at bounding box center [552, 527] width 99 height 41
checkbox input "true"
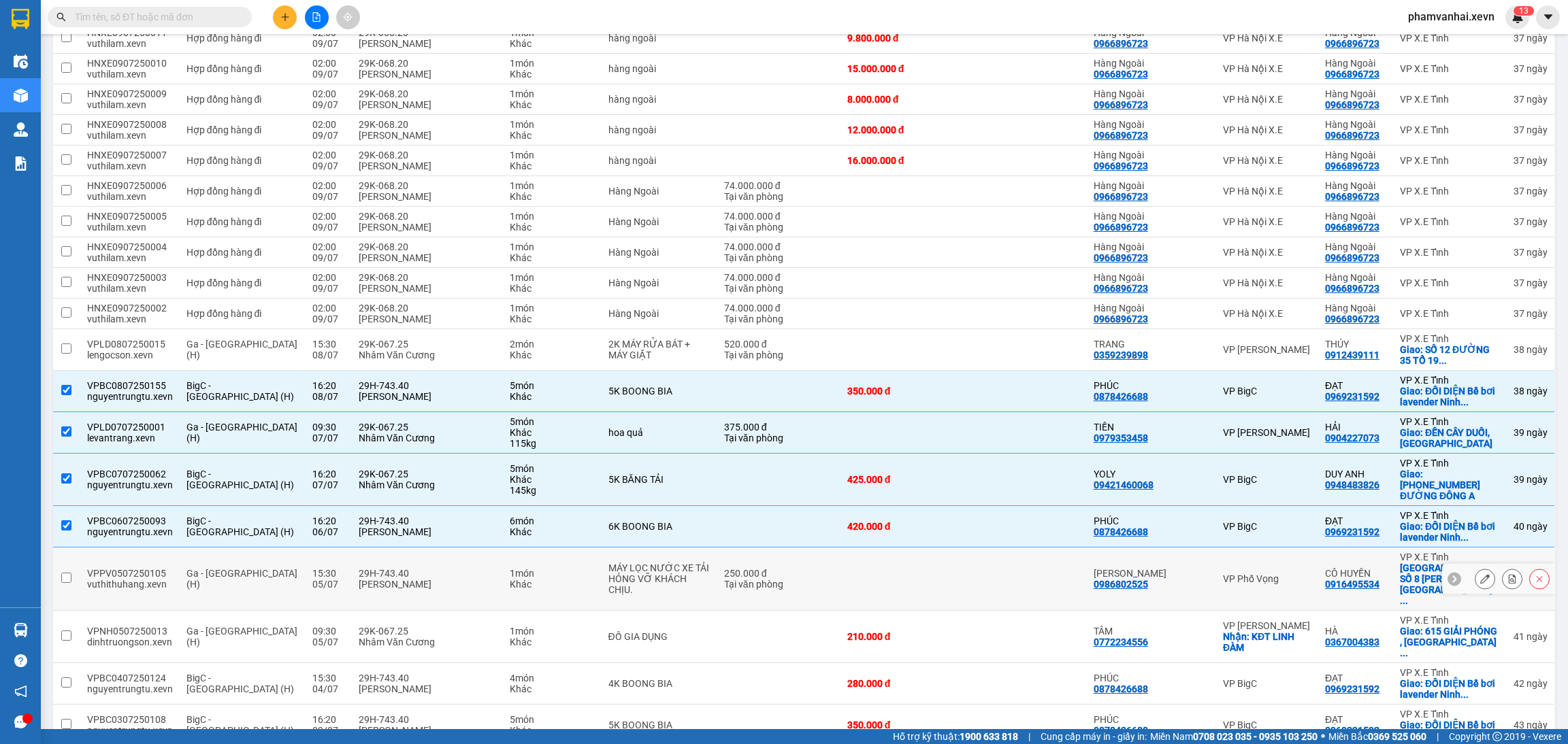
click at [509, 568] on div "1 món" at bounding box center [552, 573] width 85 height 11
checkbox input "true"
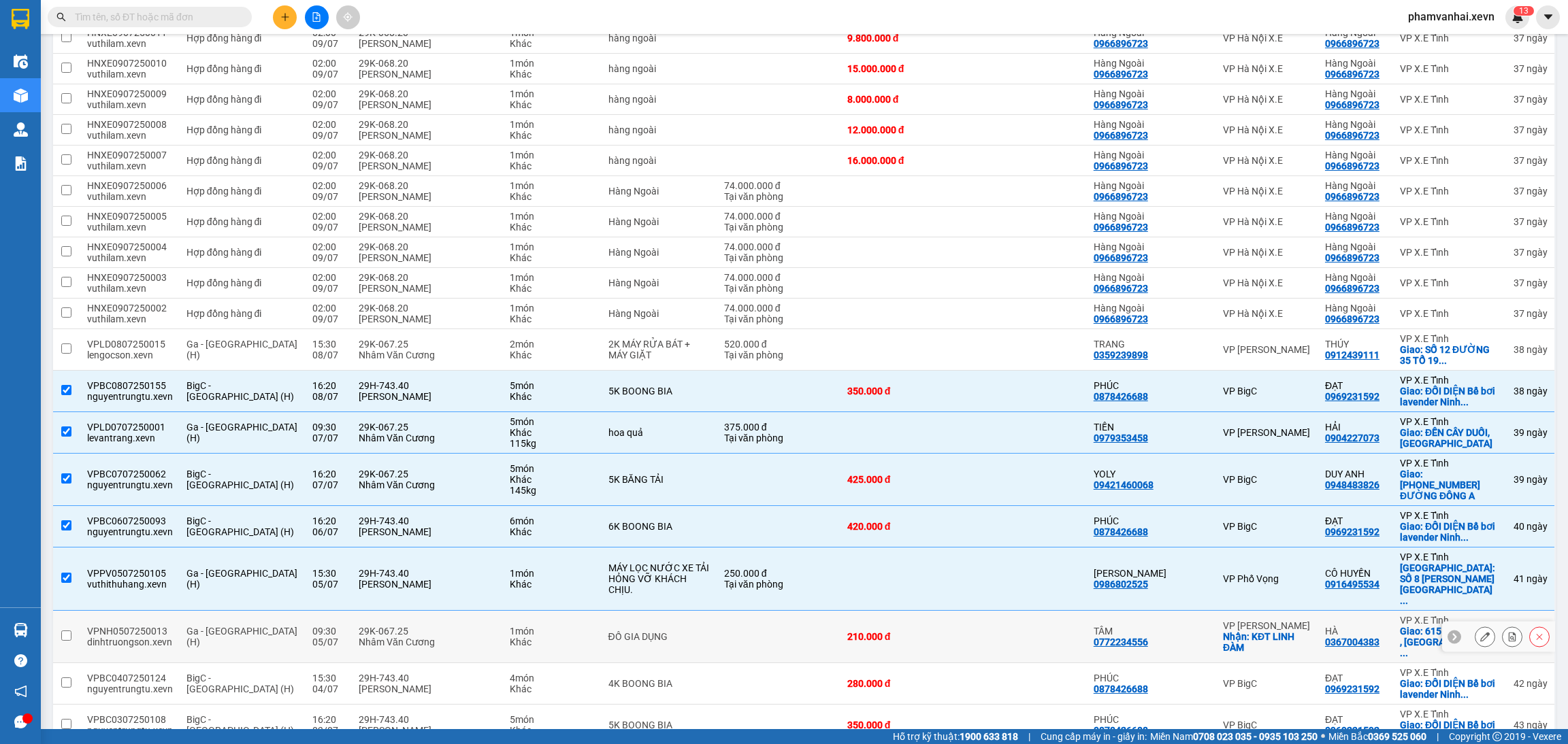
click at [483, 613] on td "29K-067.25 Nhâm Văn Cương" at bounding box center [427, 637] width 151 height 53
checkbox input "true"
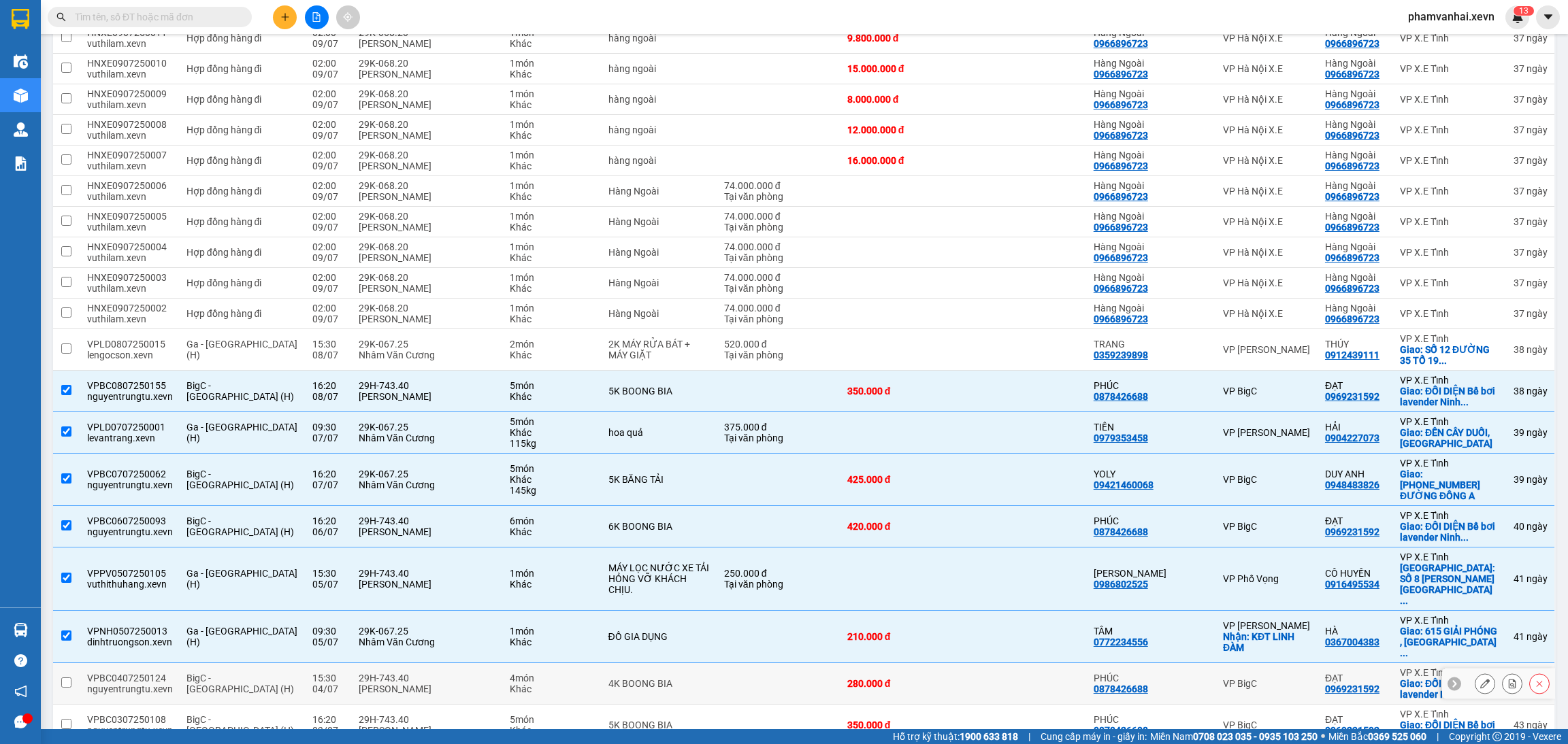
click at [476, 683] on div "[PERSON_NAME]" at bounding box center [427, 688] width 137 height 11
checkbox input "true"
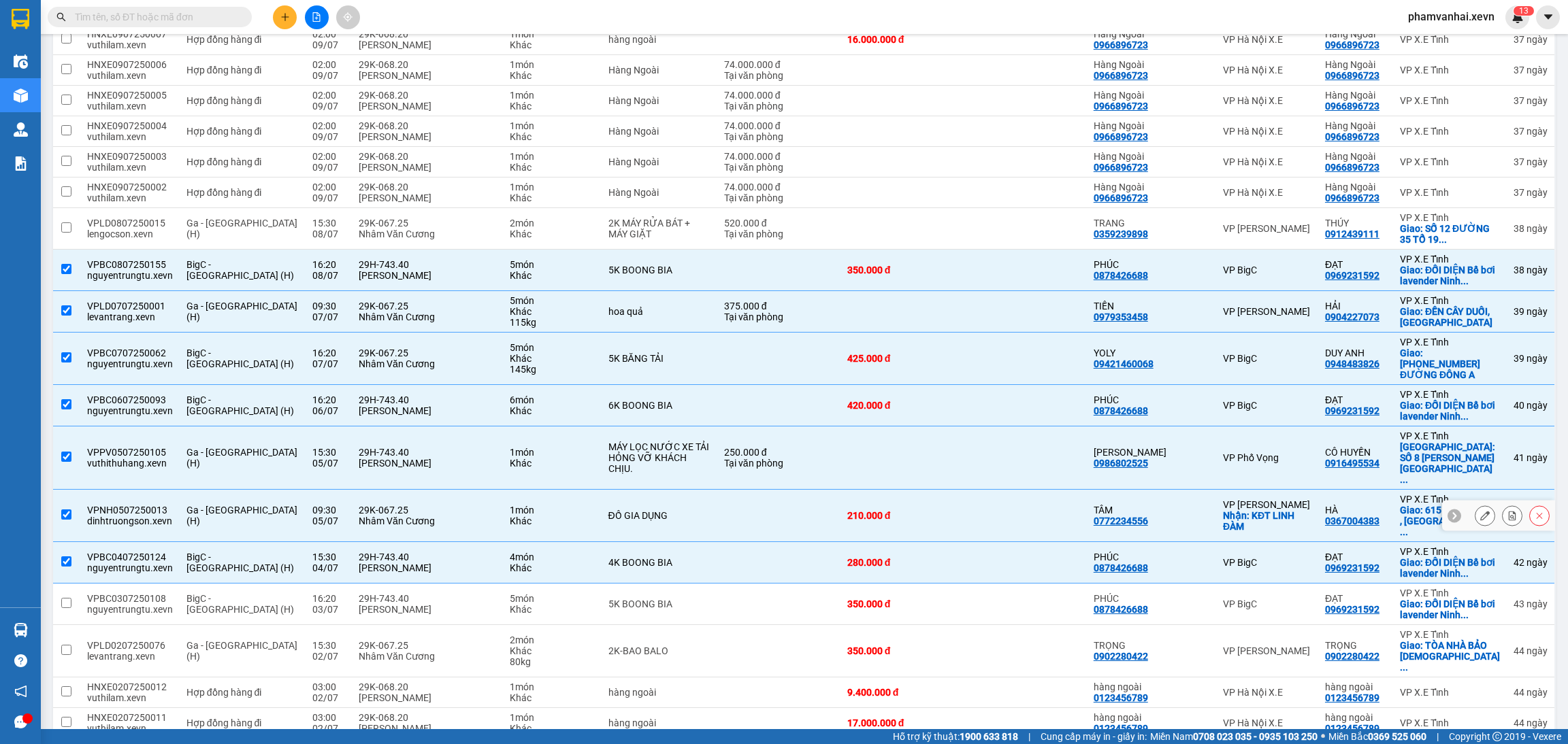
scroll to position [2613, 0]
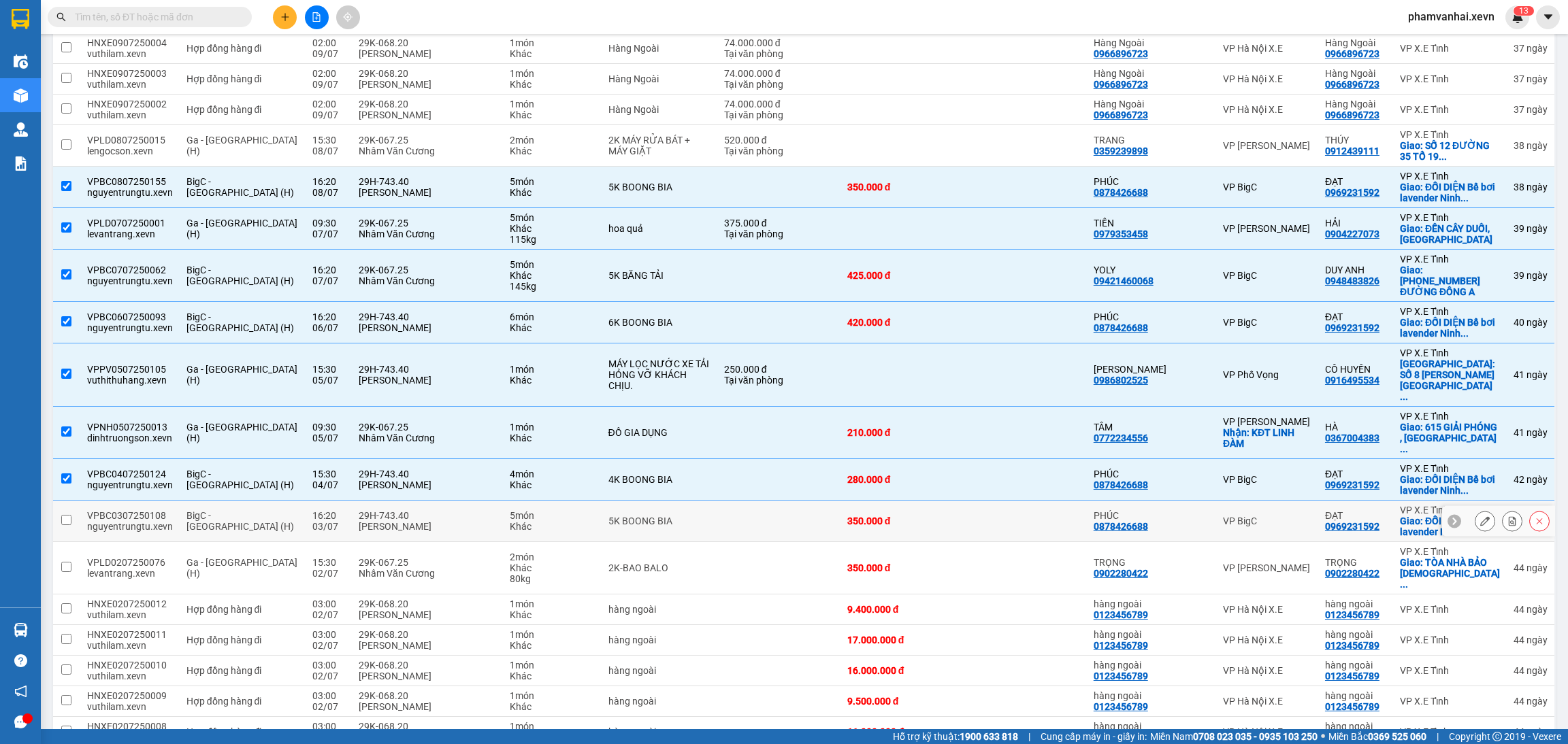
click at [658, 516] on div "5K BOONG BIA" at bounding box center [659, 521] width 102 height 11
checkbox input "true"
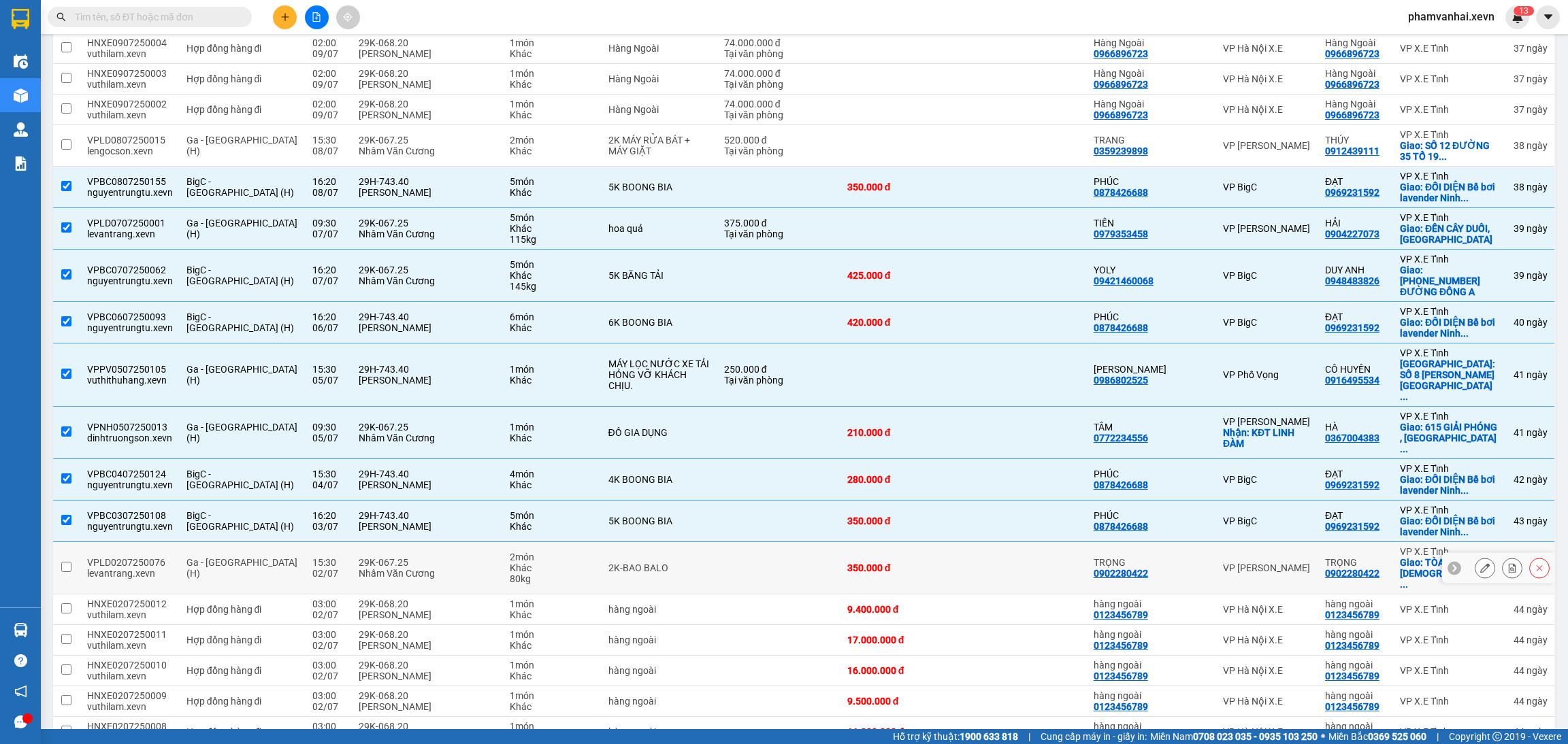
click at [655, 563] on div "2K-BAO BALO" at bounding box center [659, 568] width 102 height 11
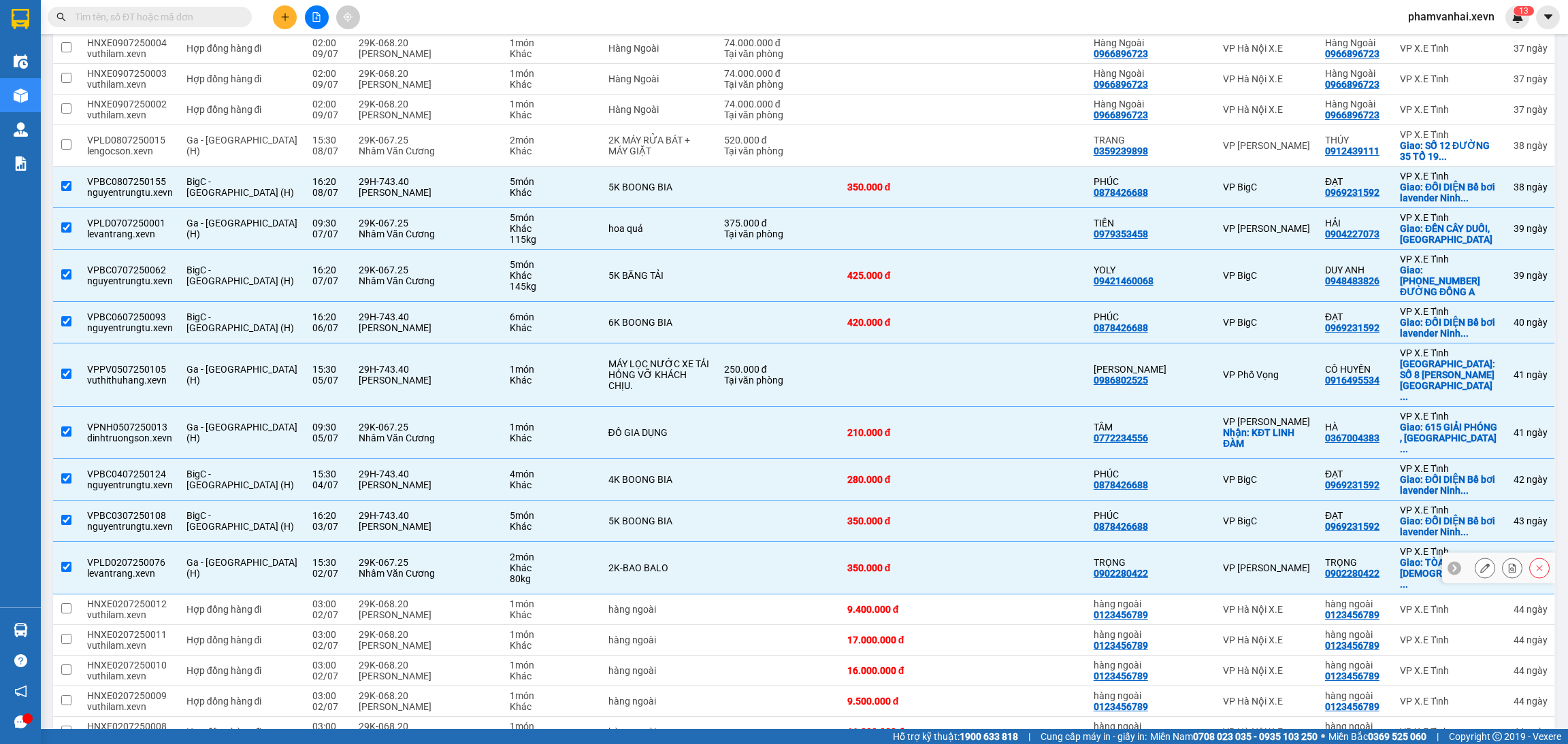
checkbox input "true"
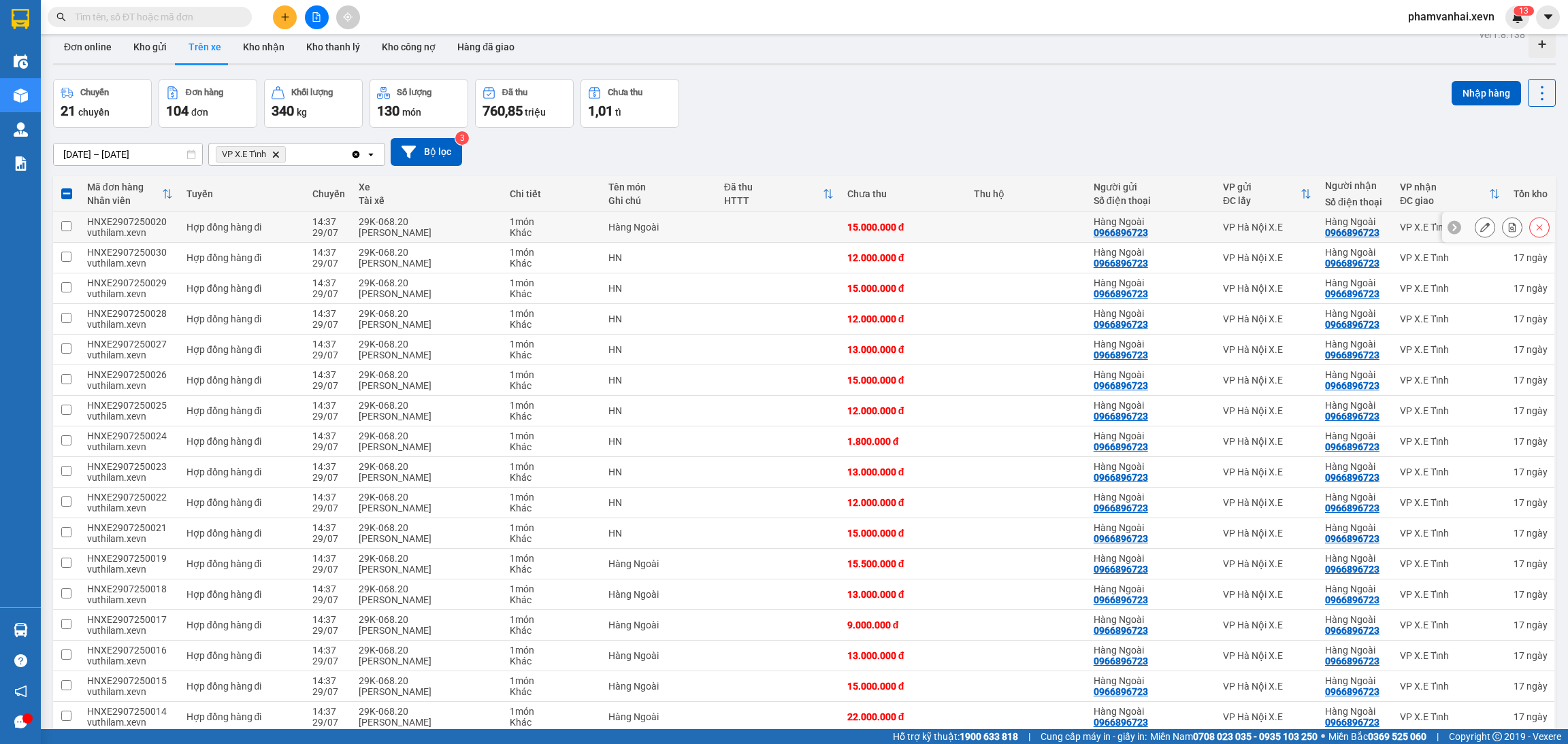
scroll to position [0, 0]
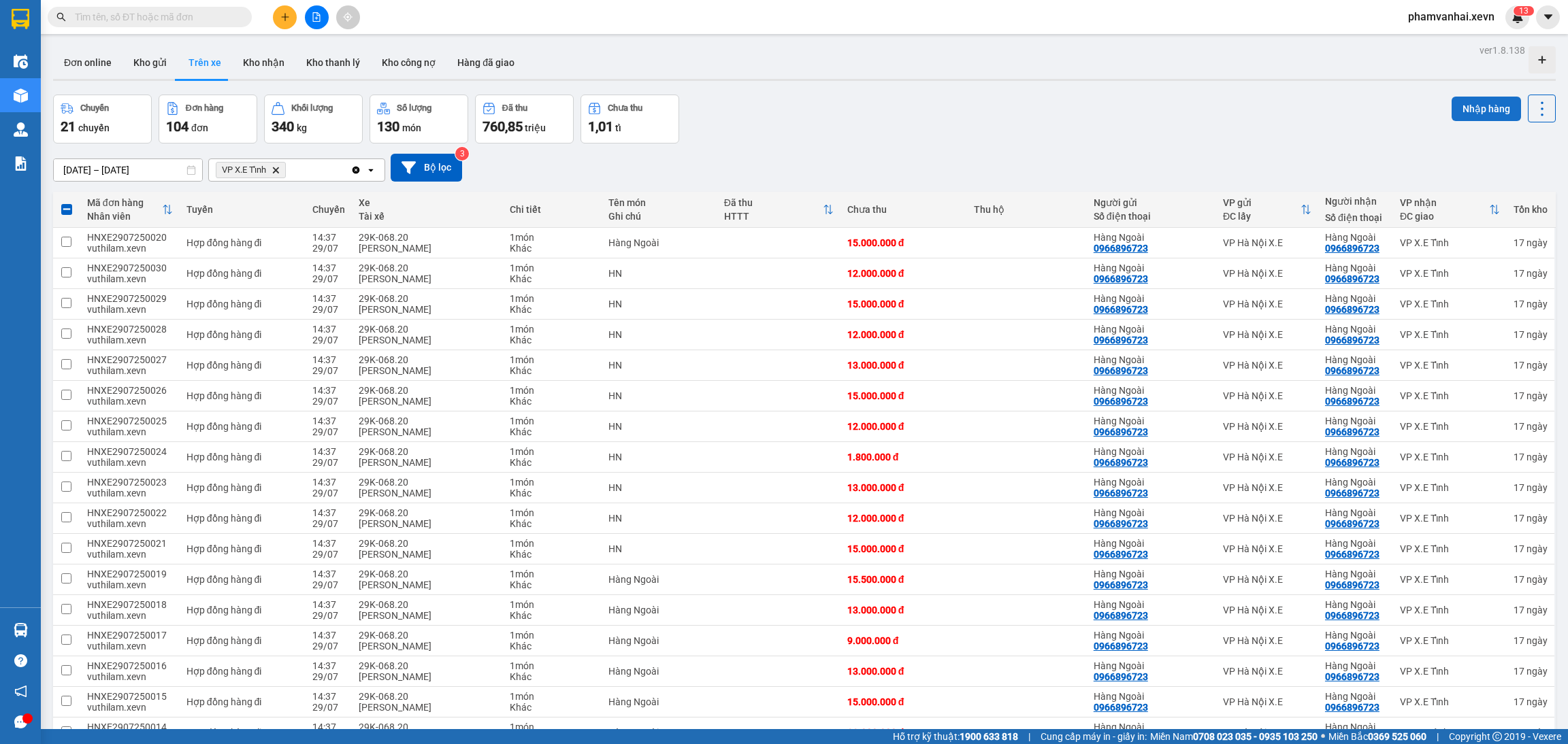
click at [1478, 103] on button "Nhập hàng" at bounding box center [1486, 109] width 69 height 25
checkbox input "false"
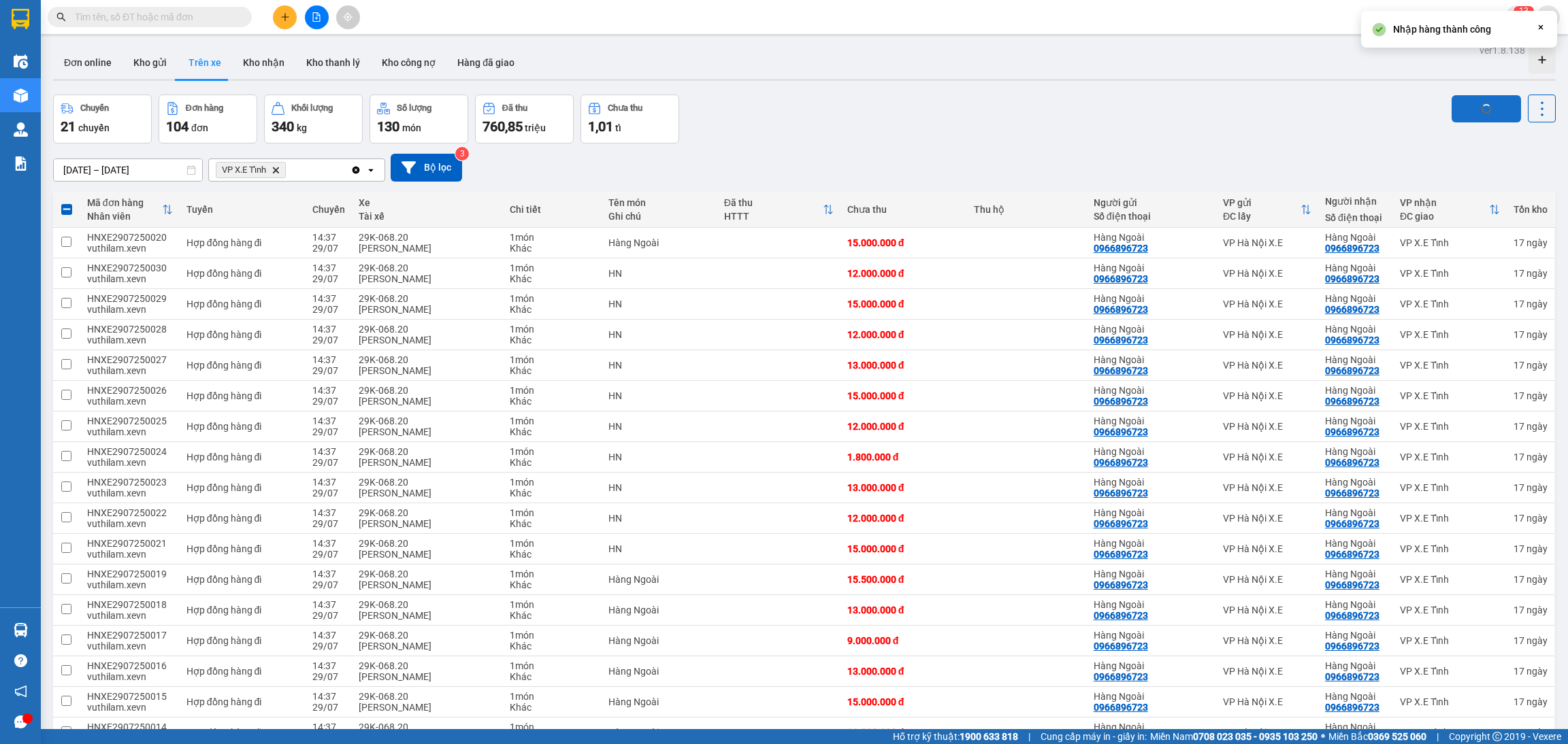
checkbox input "false"
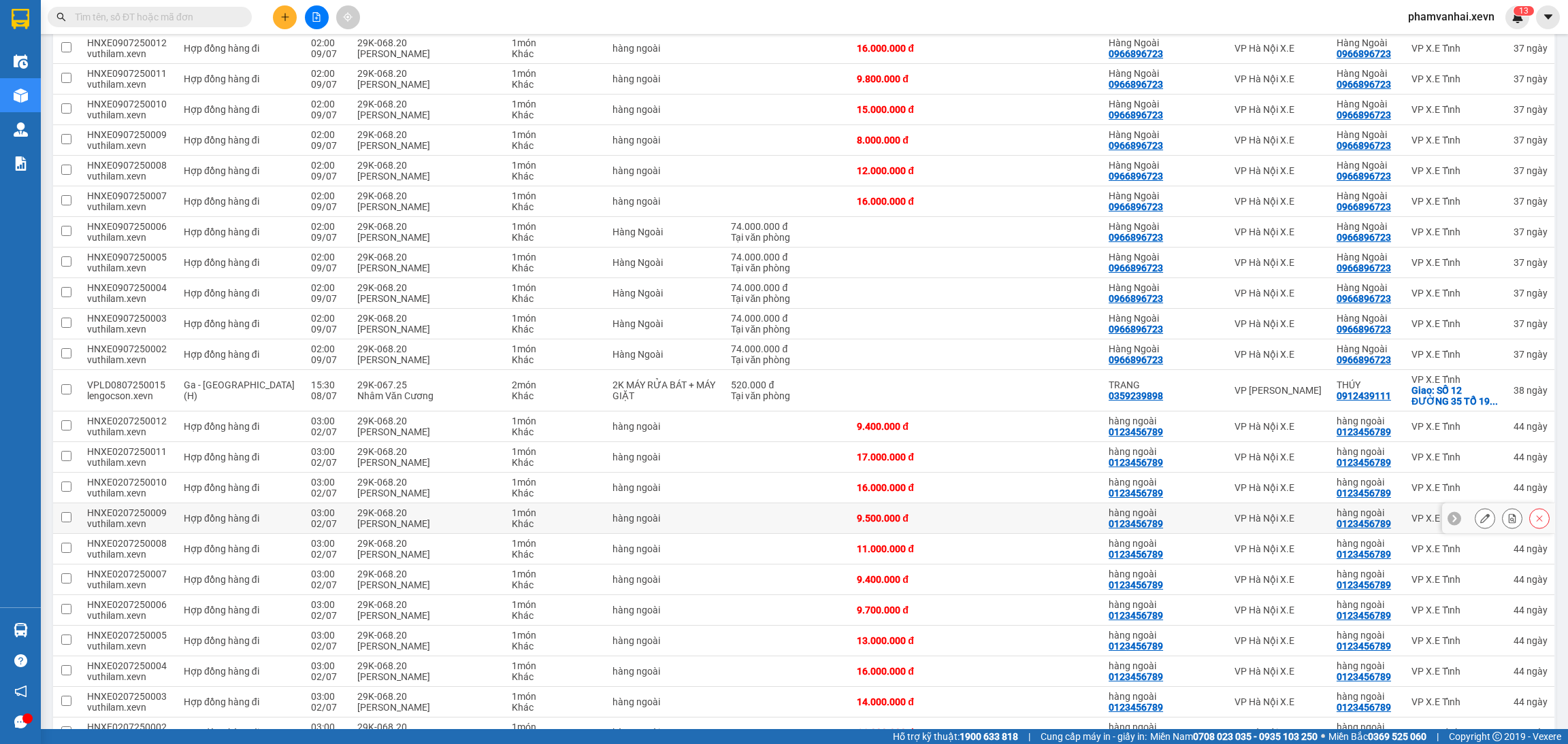
scroll to position [2281, 0]
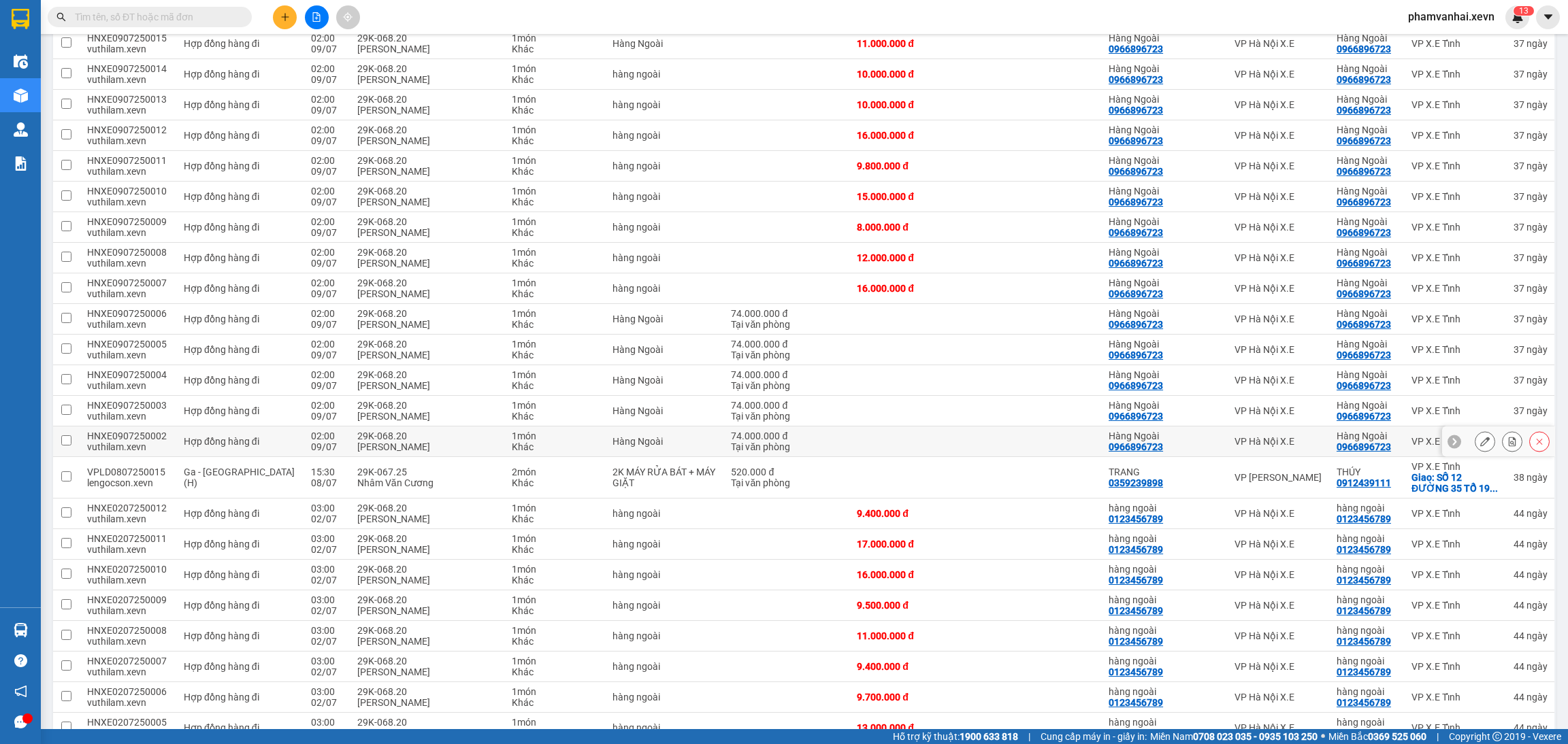
click at [783, 457] on td "74.000.000 đ Tại văn phòng" at bounding box center [787, 441] width 126 height 30
checkbox input "true"
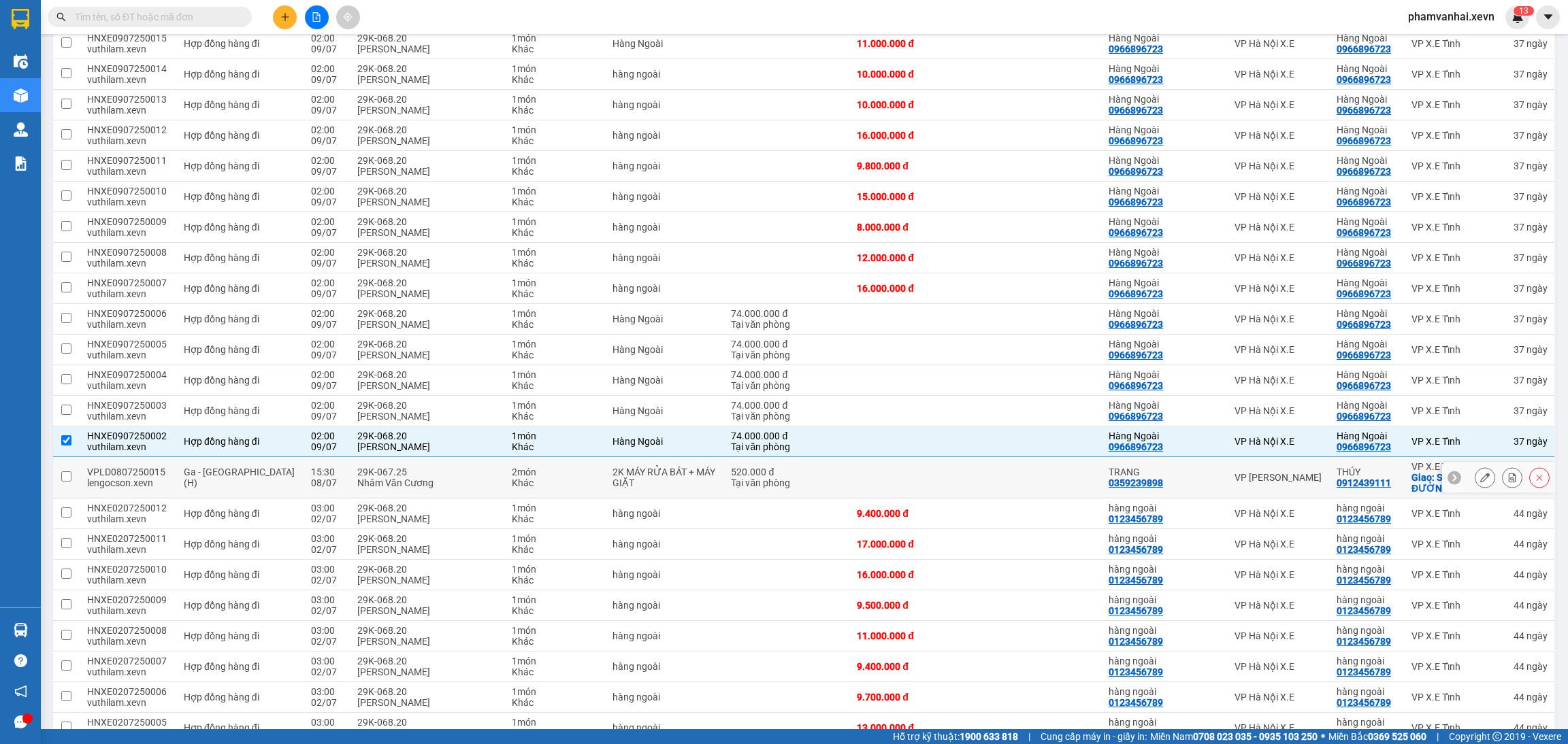
click at [789, 488] on div "Tại văn phòng" at bounding box center [786, 483] width 112 height 11
checkbox input "true"
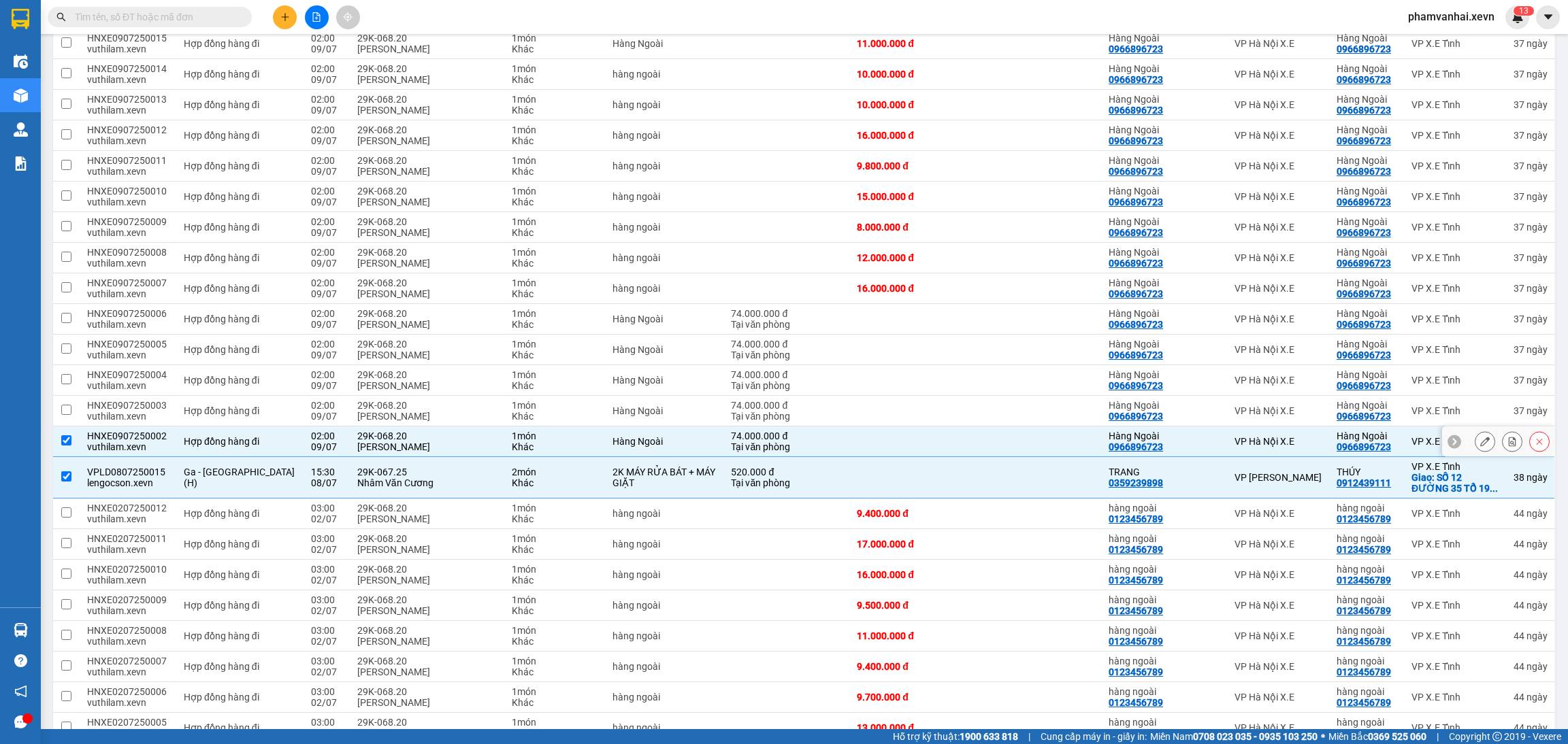
click at [822, 452] on div "Tại văn phòng" at bounding box center [786, 446] width 112 height 11
checkbox input "false"
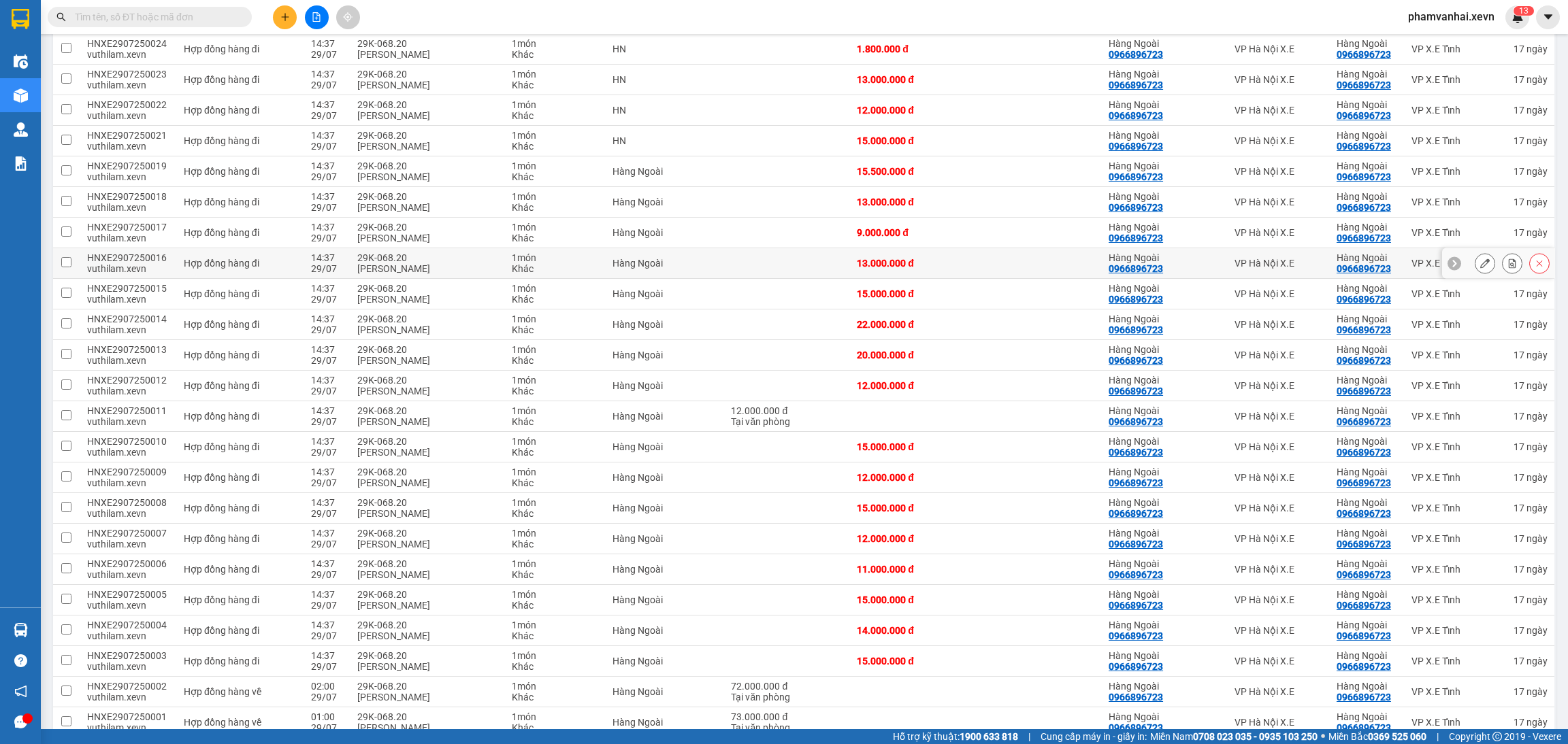
scroll to position [0, 0]
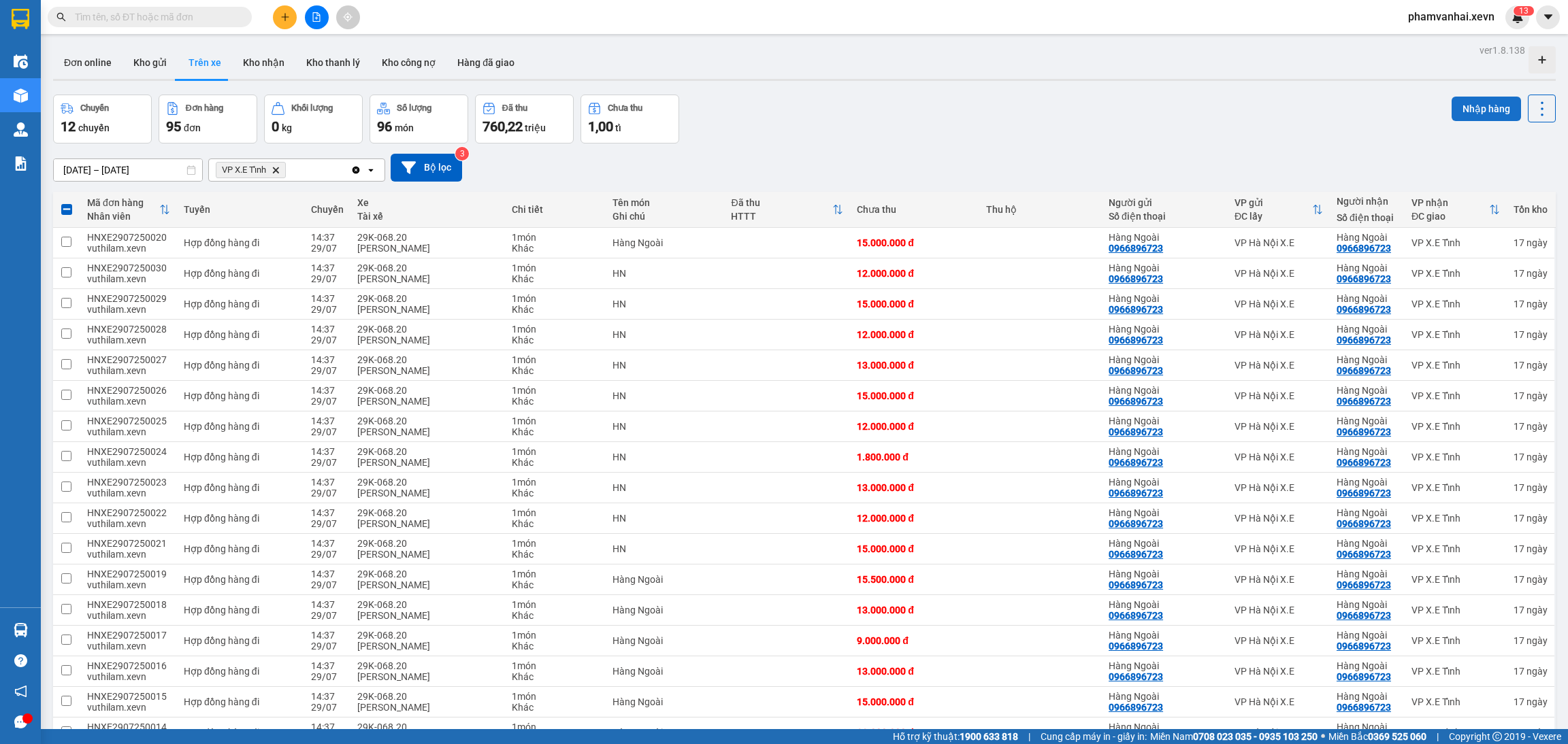
click at [1477, 108] on button "Nhập hàng" at bounding box center [1486, 109] width 69 height 25
checkbox input "false"
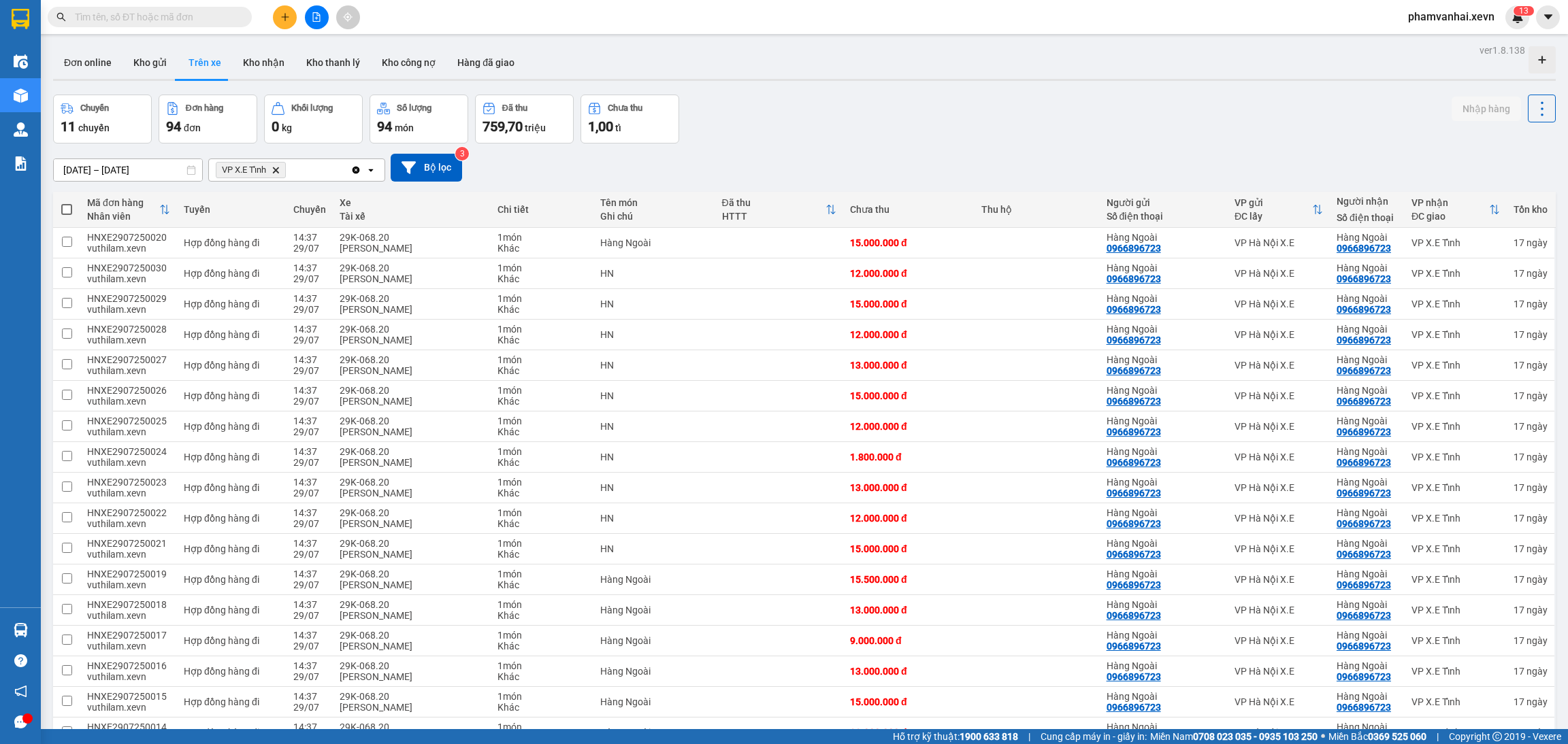
click at [132, 169] on input "01/07/2025 – 31/07/2025" at bounding box center [127, 170] width 148 height 22
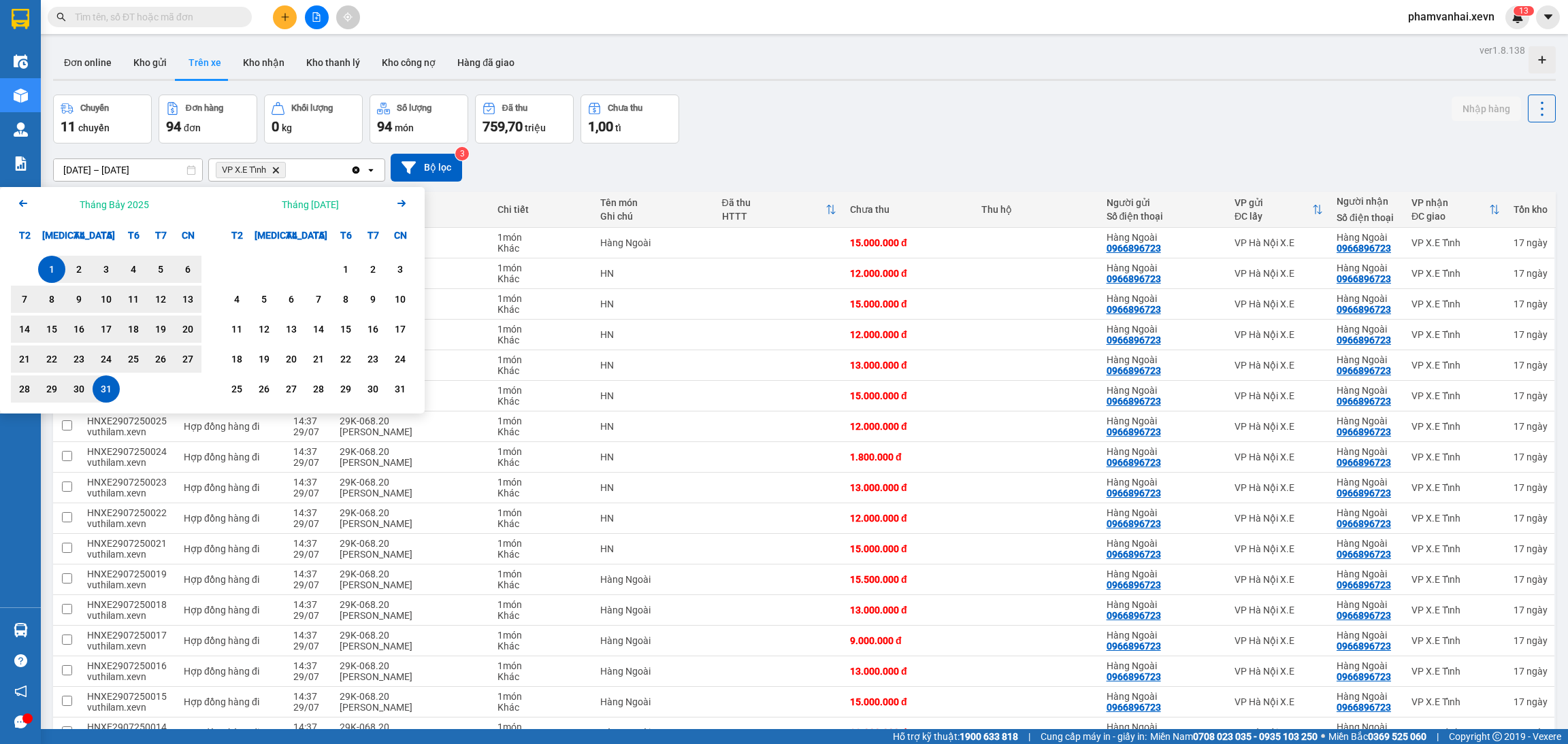
click at [25, 207] on icon "Arrow Left" at bounding box center [23, 203] width 17 height 17
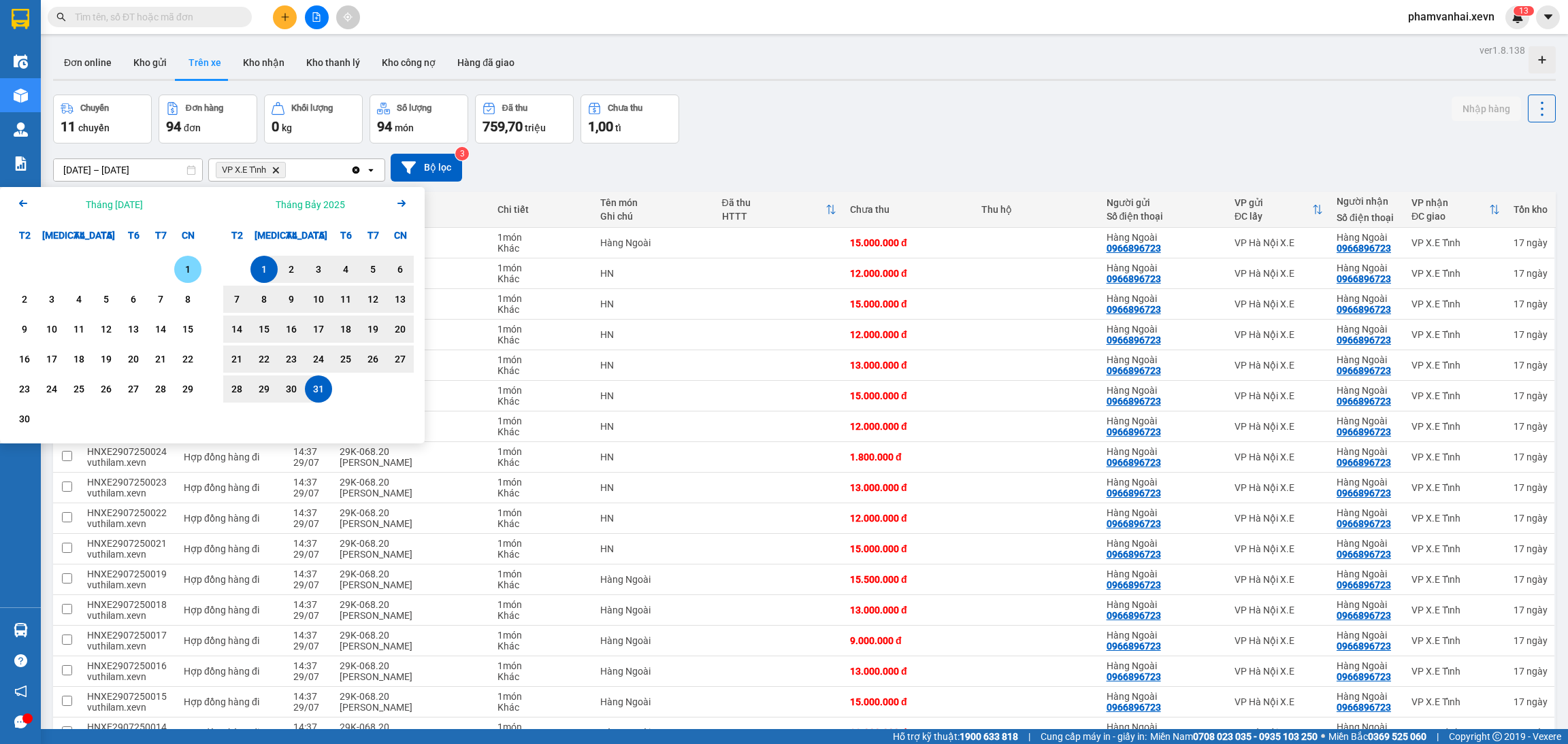
drag, startPoint x: 175, startPoint y: 269, endPoint x: 182, endPoint y: 269, distance: 7.0
click at [177, 269] on div "1" at bounding box center [188, 269] width 27 height 27
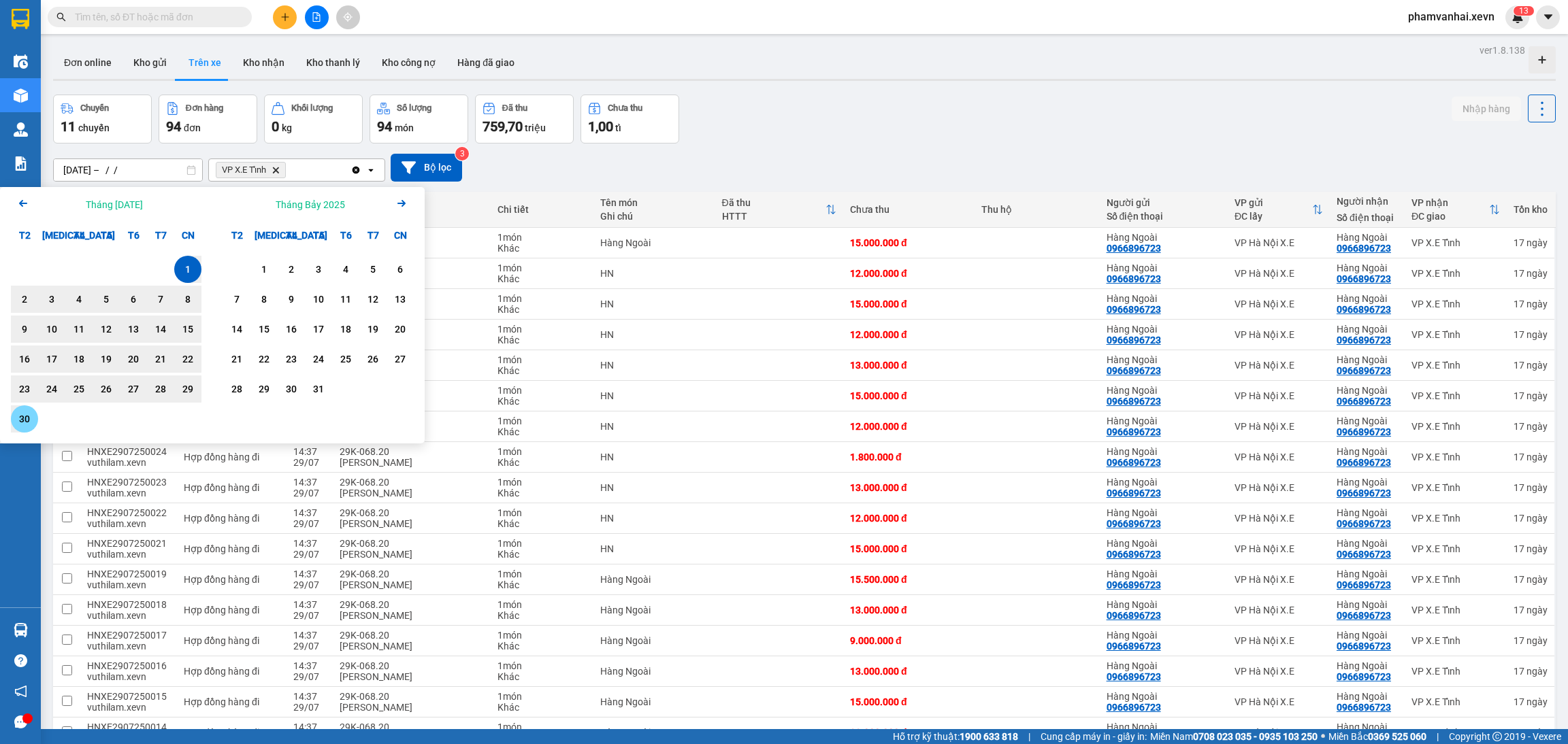
click at [22, 414] on div "30" at bounding box center [25, 419] width 19 height 17
type input "01/06/2025 – 30/06/2025"
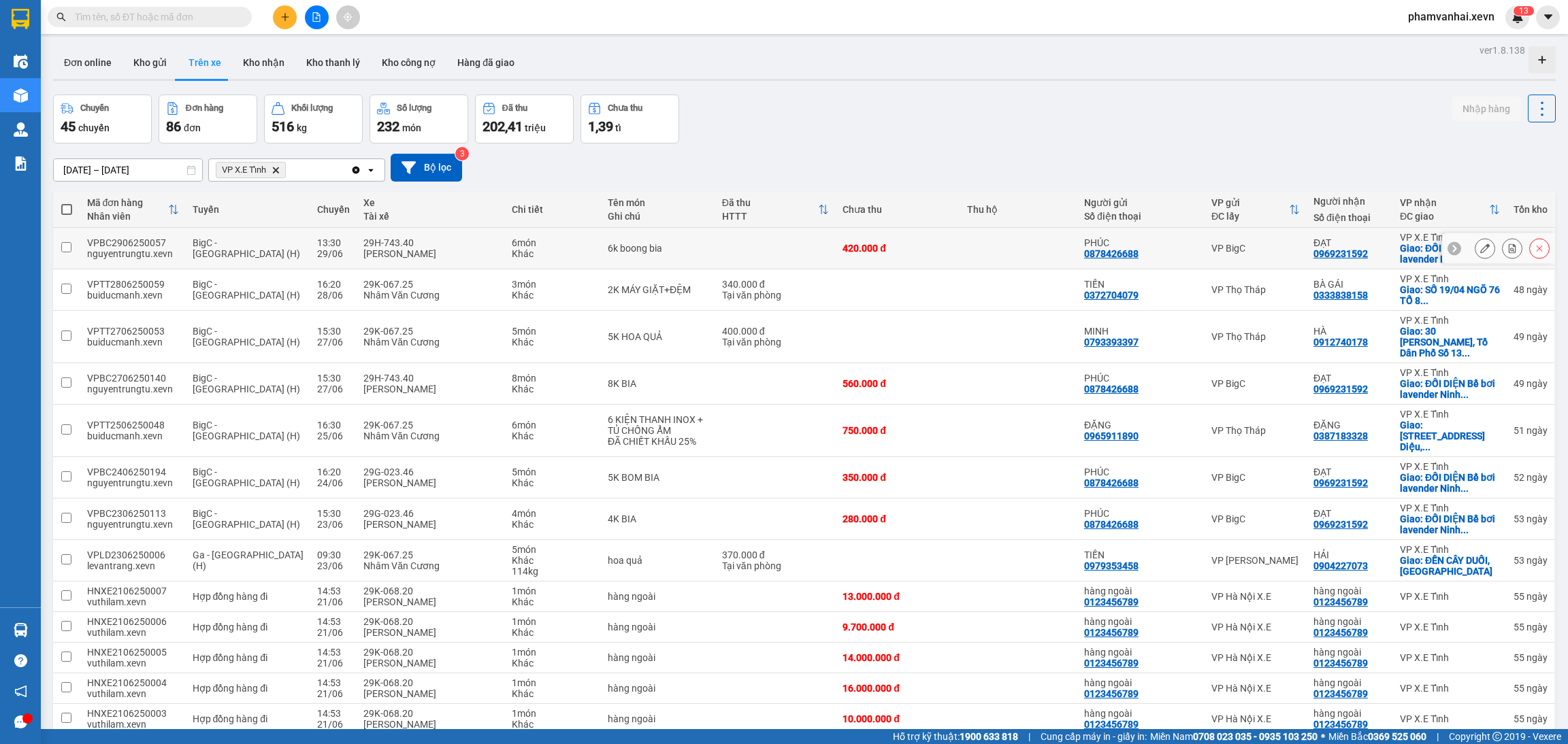
click at [590, 246] on tr "VPBC2906250057 nguyentrungtu.xevn BigC - Ninh Bình (H) 13:30 29/06 29H-743.40 T…" at bounding box center [804, 248] width 1502 height 41
checkbox input "true"
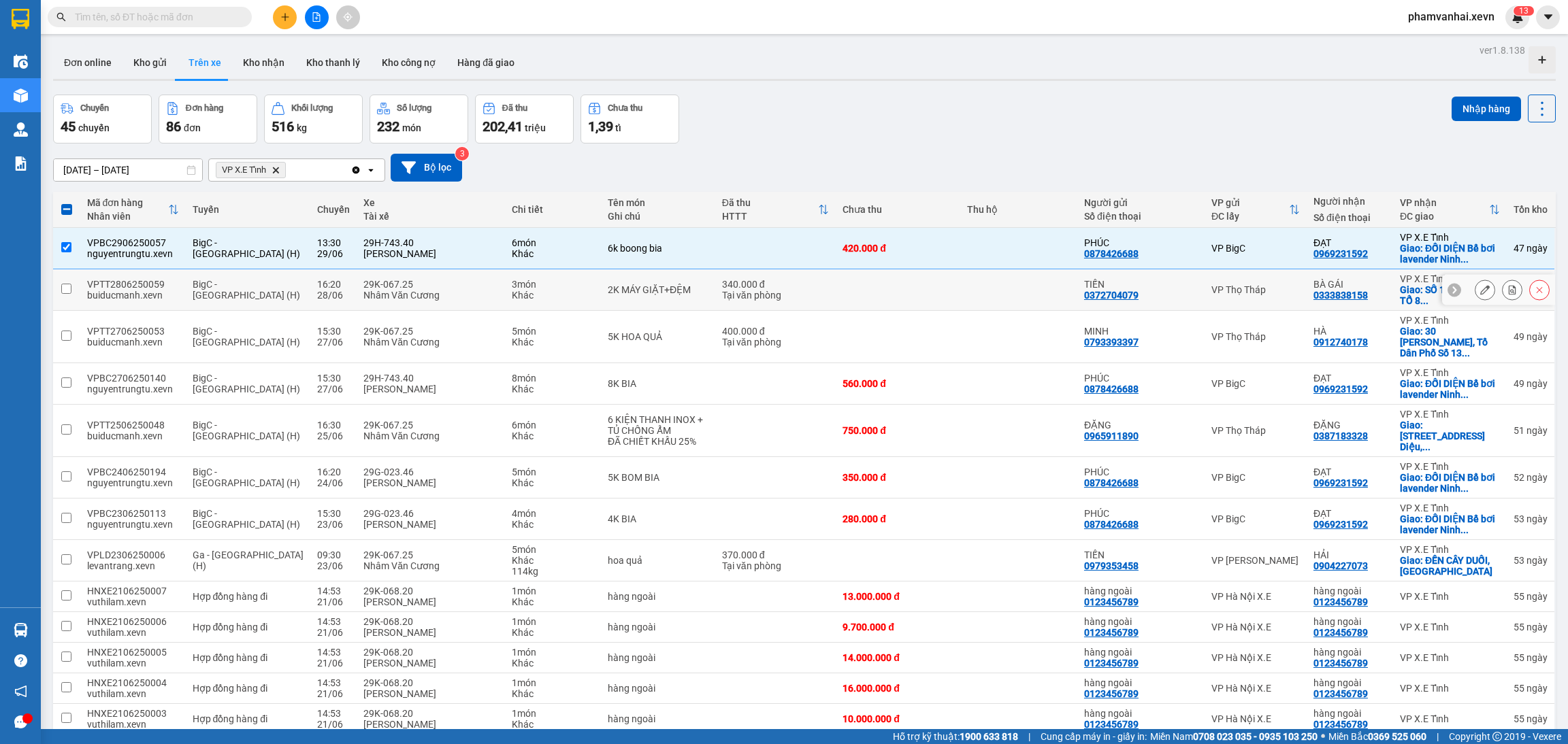
click at [608, 290] on div "2K MÁY GIẶT+ĐỆM" at bounding box center [658, 290] width 100 height 11
checkbox input "true"
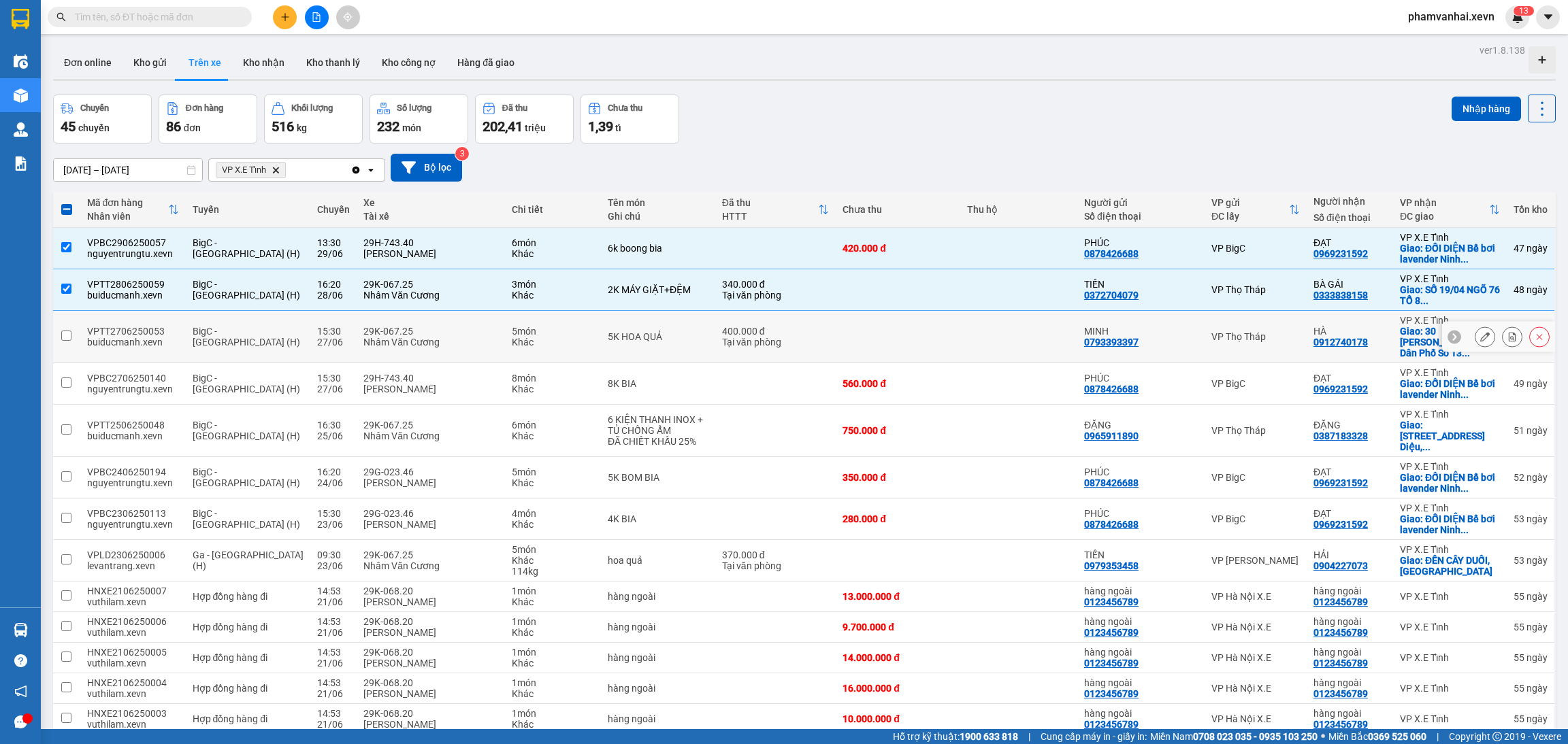
click at [619, 336] on div "5K HOA QUẢ" at bounding box center [658, 337] width 100 height 11
checkbox input "true"
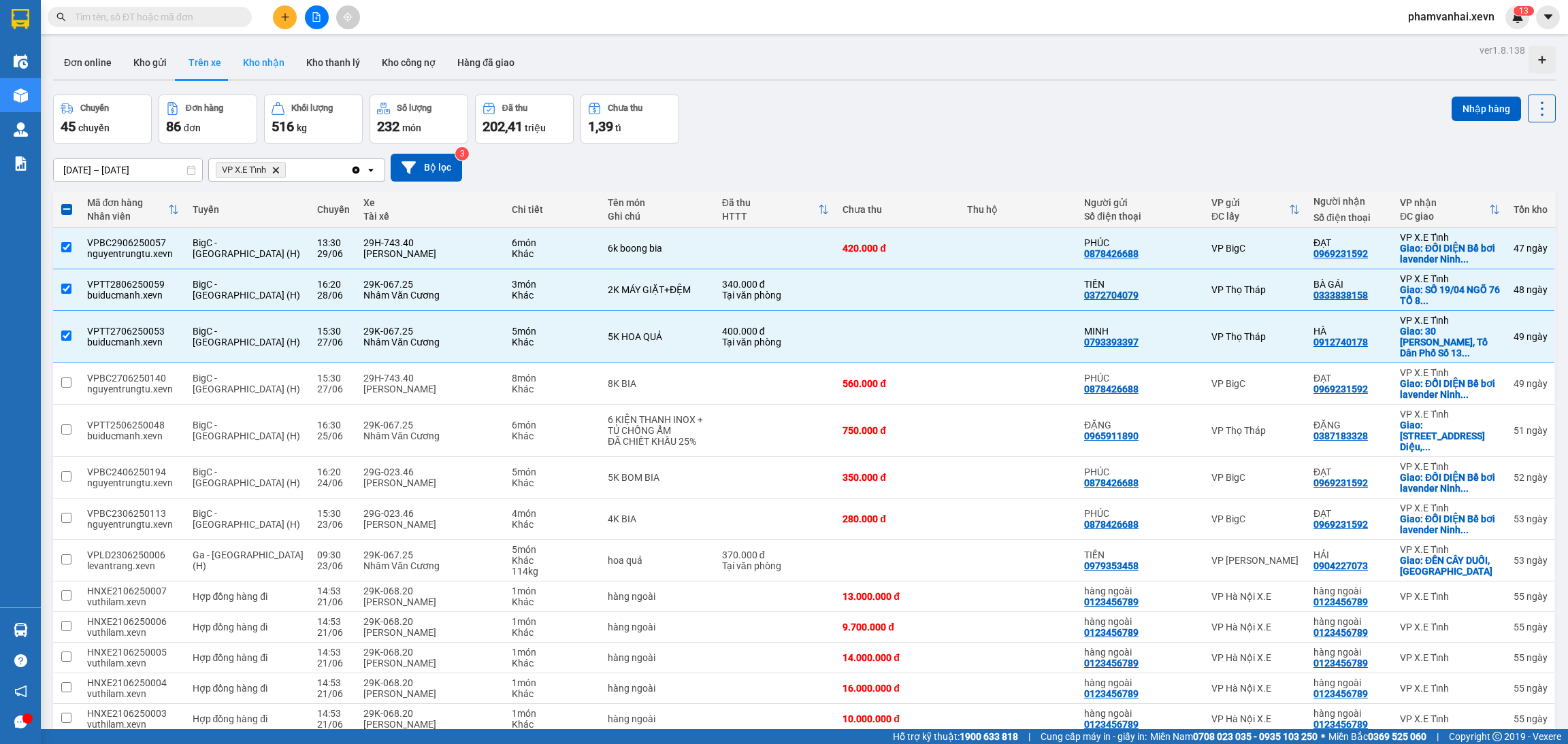
click at [258, 66] on button "Kho nhận" at bounding box center [264, 62] width 64 height 33
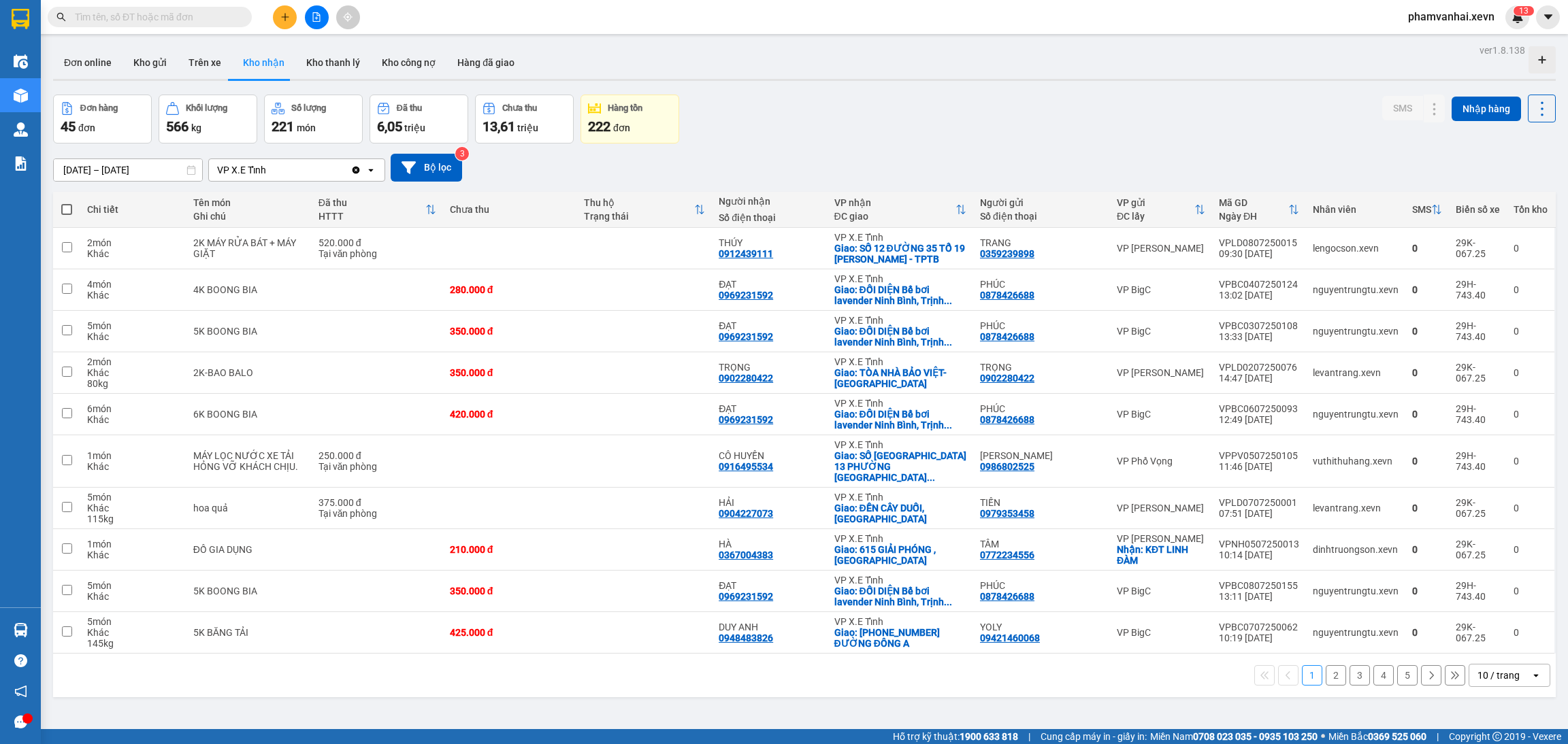
click at [137, 163] on input "01/08/2025 – 15/08/2025" at bounding box center [127, 170] width 148 height 22
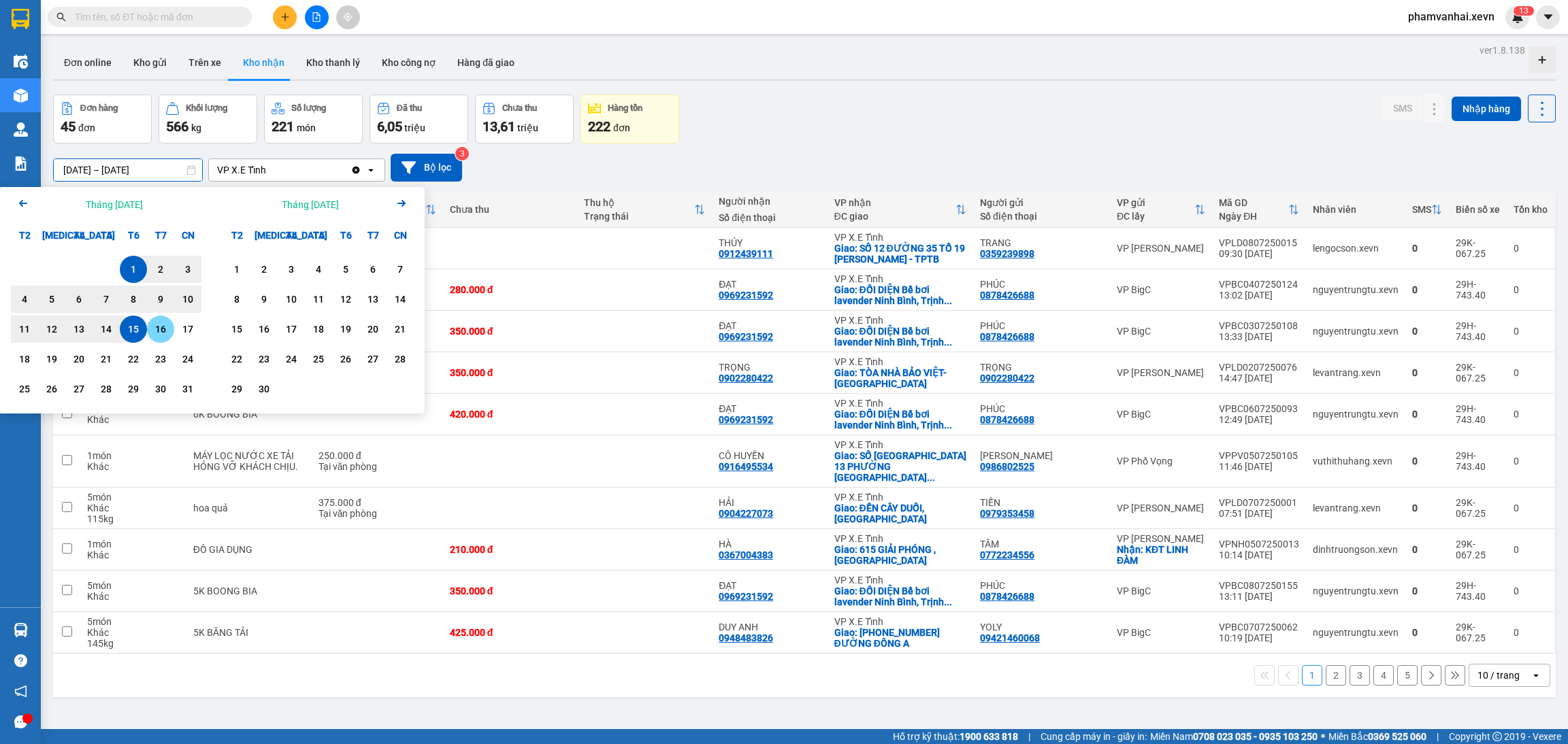
click at [147, 336] on div "16" at bounding box center [160, 329] width 27 height 27
click at [127, 327] on div "15" at bounding box center [133, 329] width 19 height 17
type input "15/08/2025 – 16/08/2025"
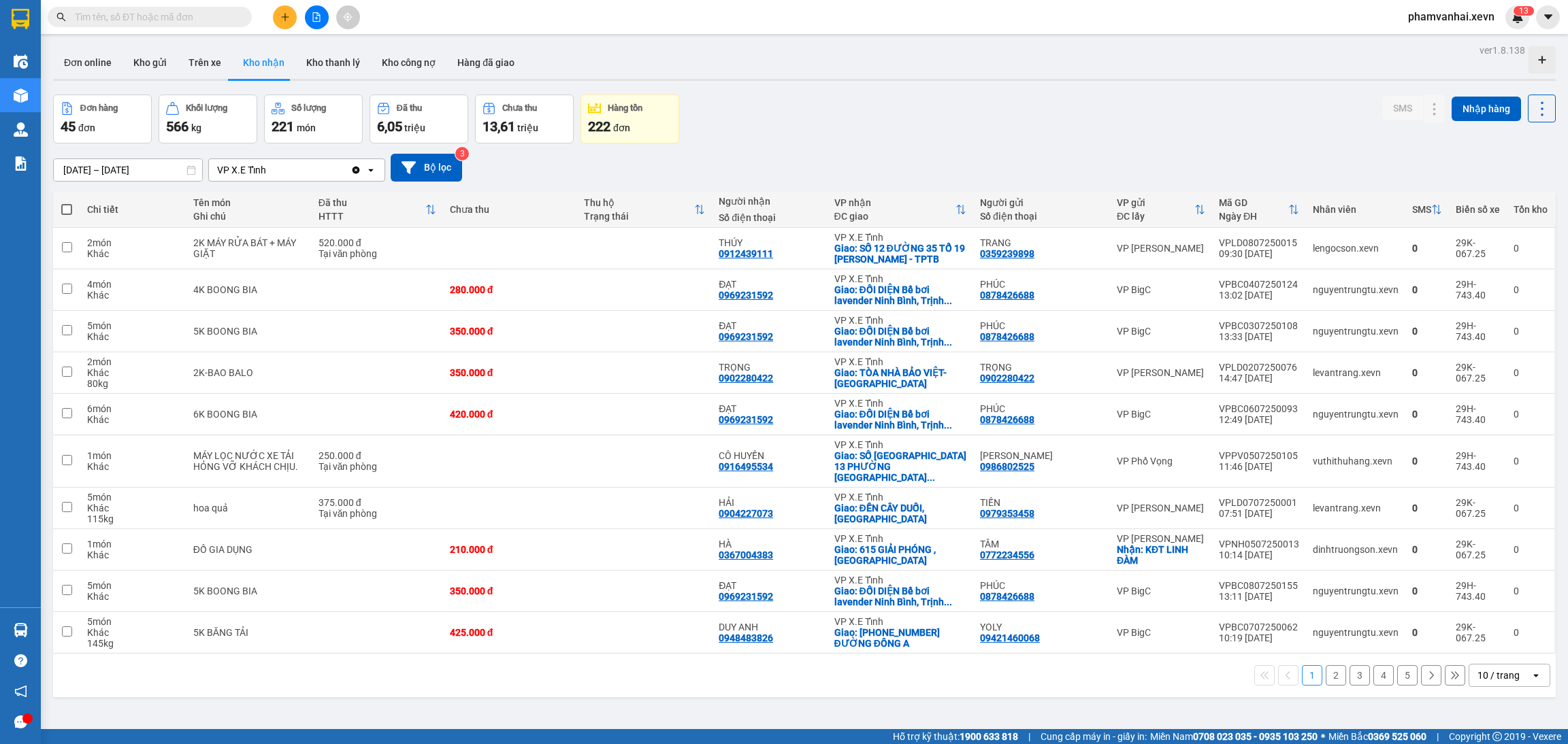
click at [1477, 671] on div "10 / trang" at bounding box center [1498, 675] width 42 height 14
click at [1489, 642] on span "100 / trang" at bounding box center [1489, 636] width 49 height 14
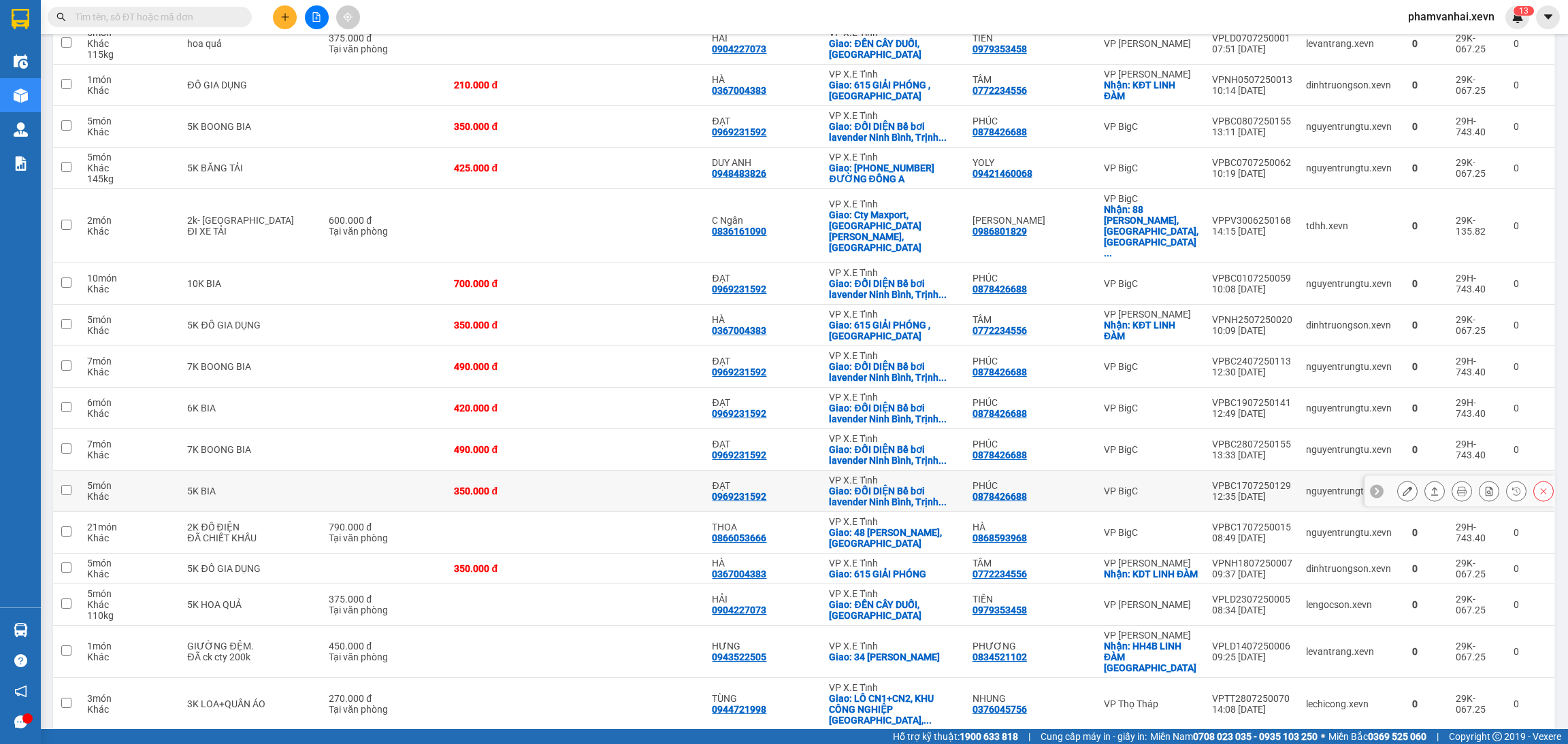
scroll to position [498, 0]
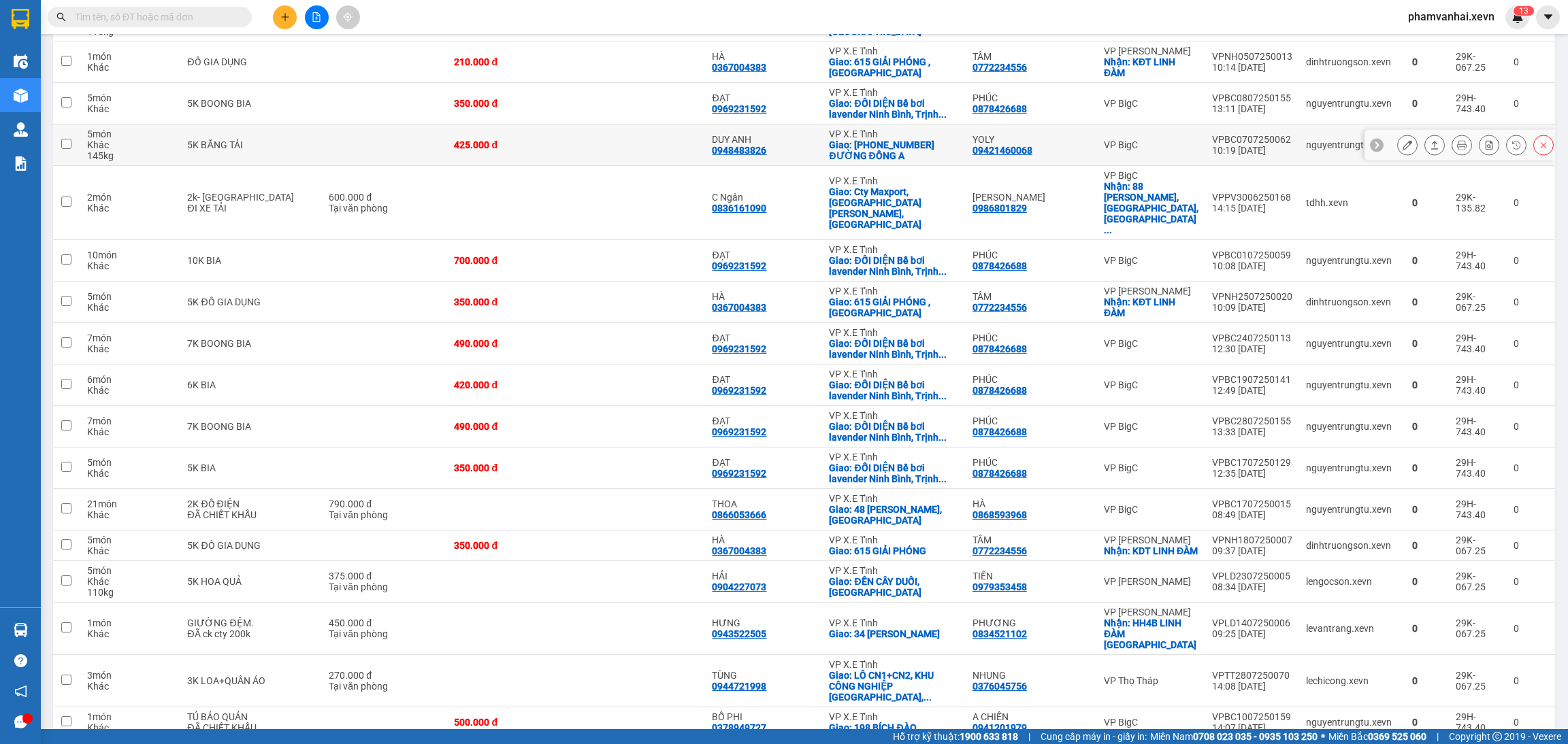
click at [920, 139] on div "Giao: 137-139-141 ĐƯỜNG ĐÔNG A" at bounding box center [893, 150] width 129 height 22
checkbox input "true"
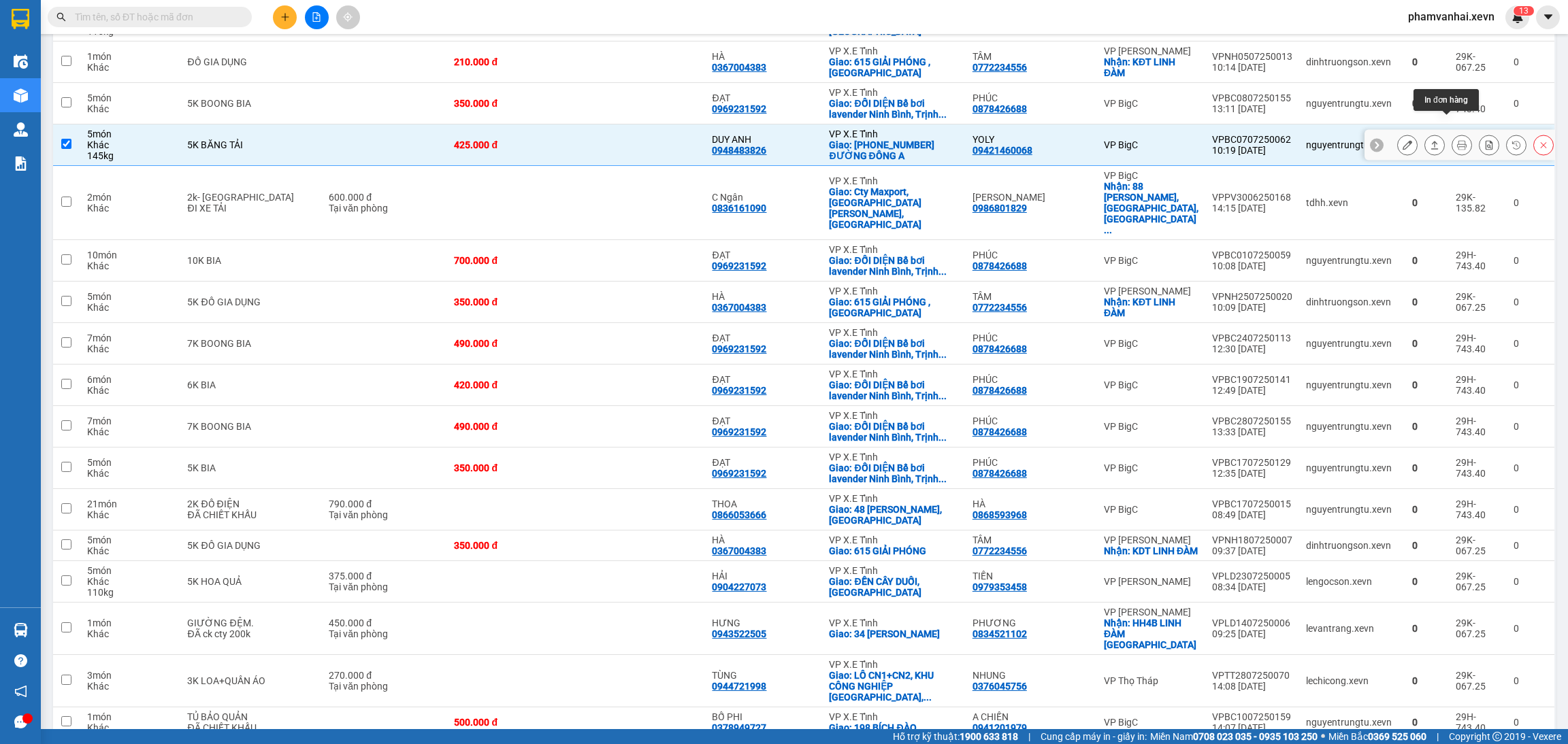
click at [1457, 140] on icon at bounding box center [1461, 144] width 9 height 9
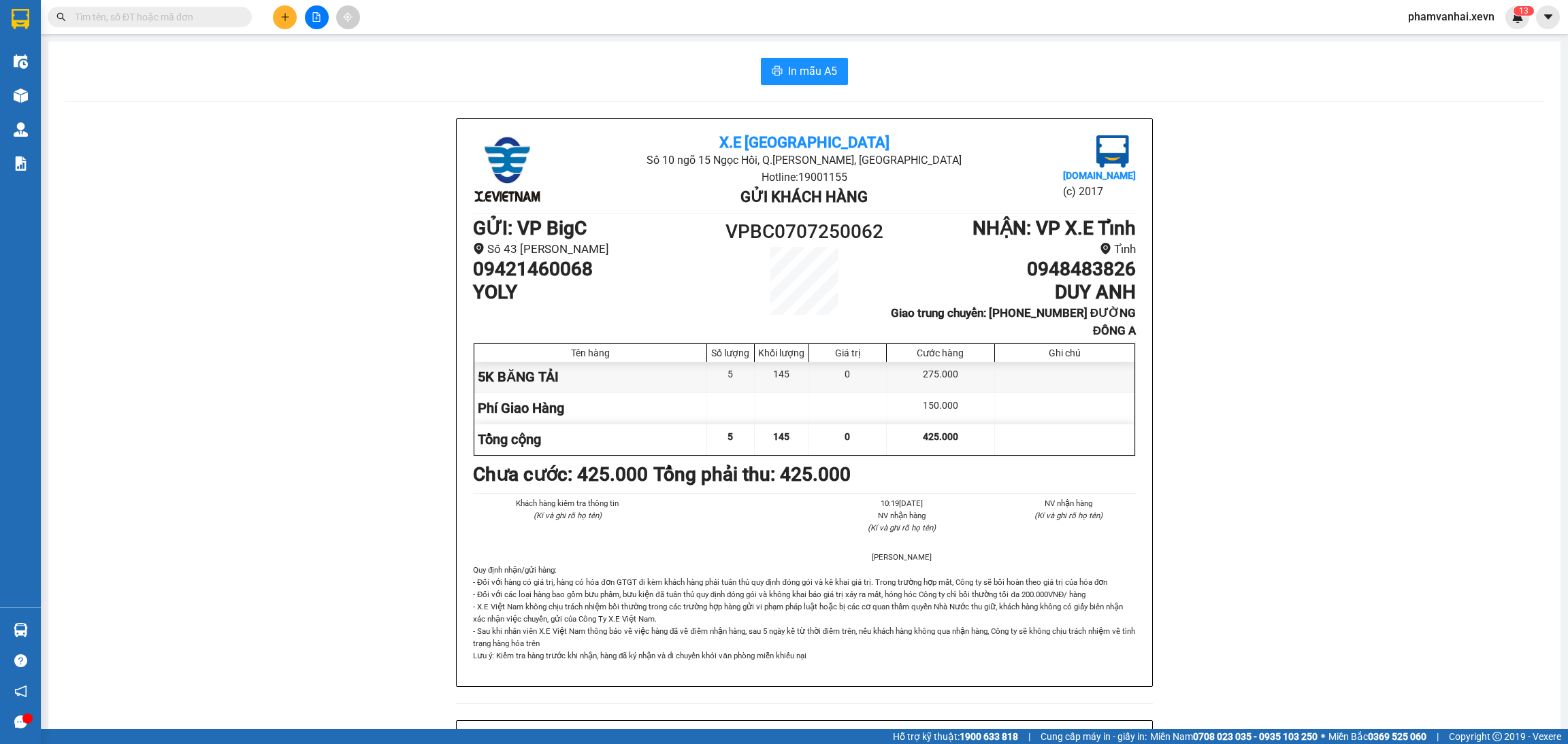
click at [799, 241] on h1 "VPBC0707250062" at bounding box center [804, 231] width 166 height 30
click at [799, 241] on h1 "VPBC0707250062" at bounding box center [804, 231] width 166 height 30
copy h1 "VPBC0707250062"
click at [189, 7] on span at bounding box center [150, 17] width 204 height 20
click at [197, 20] on input "text" at bounding box center [155, 17] width 160 height 15
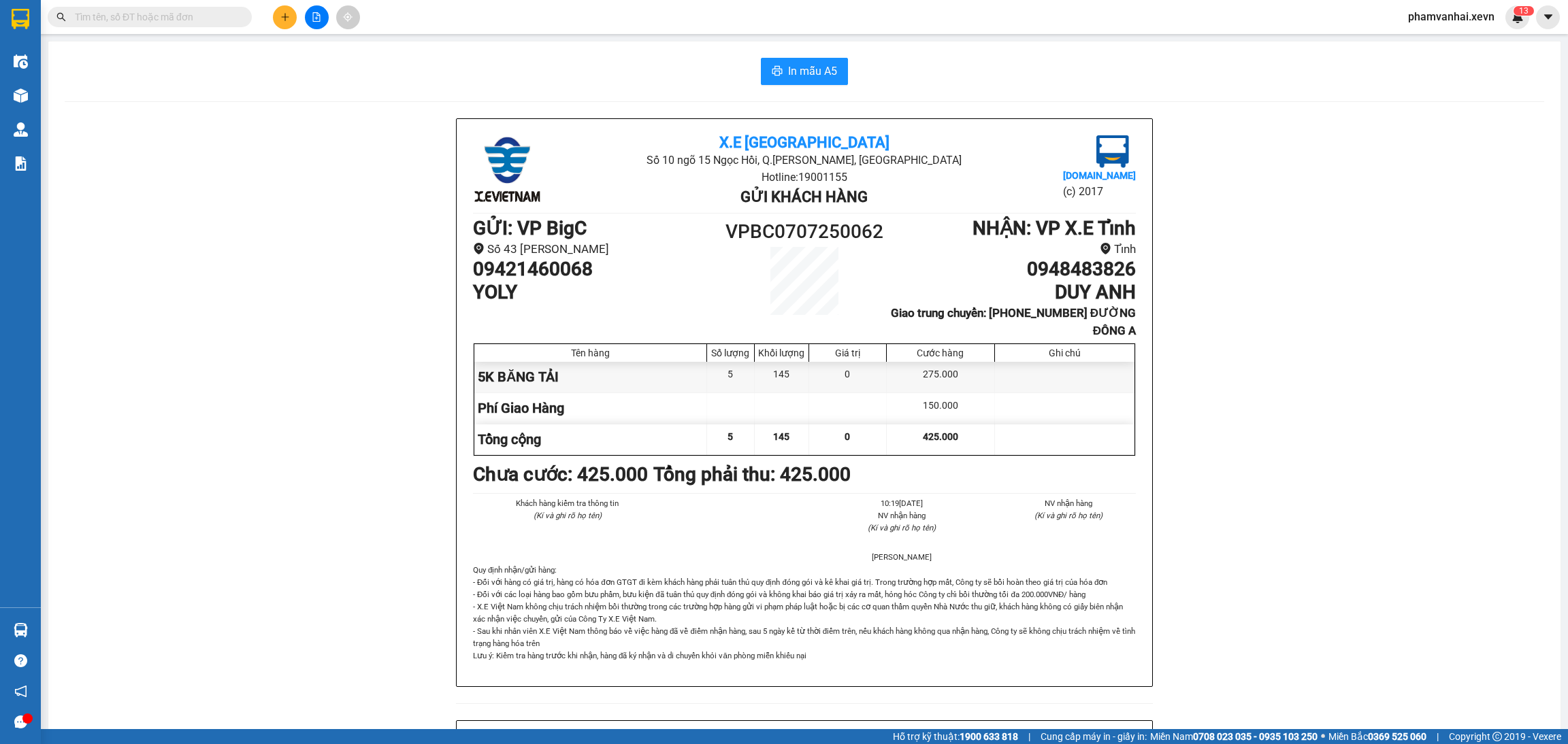
paste input "VPBC0707250062"
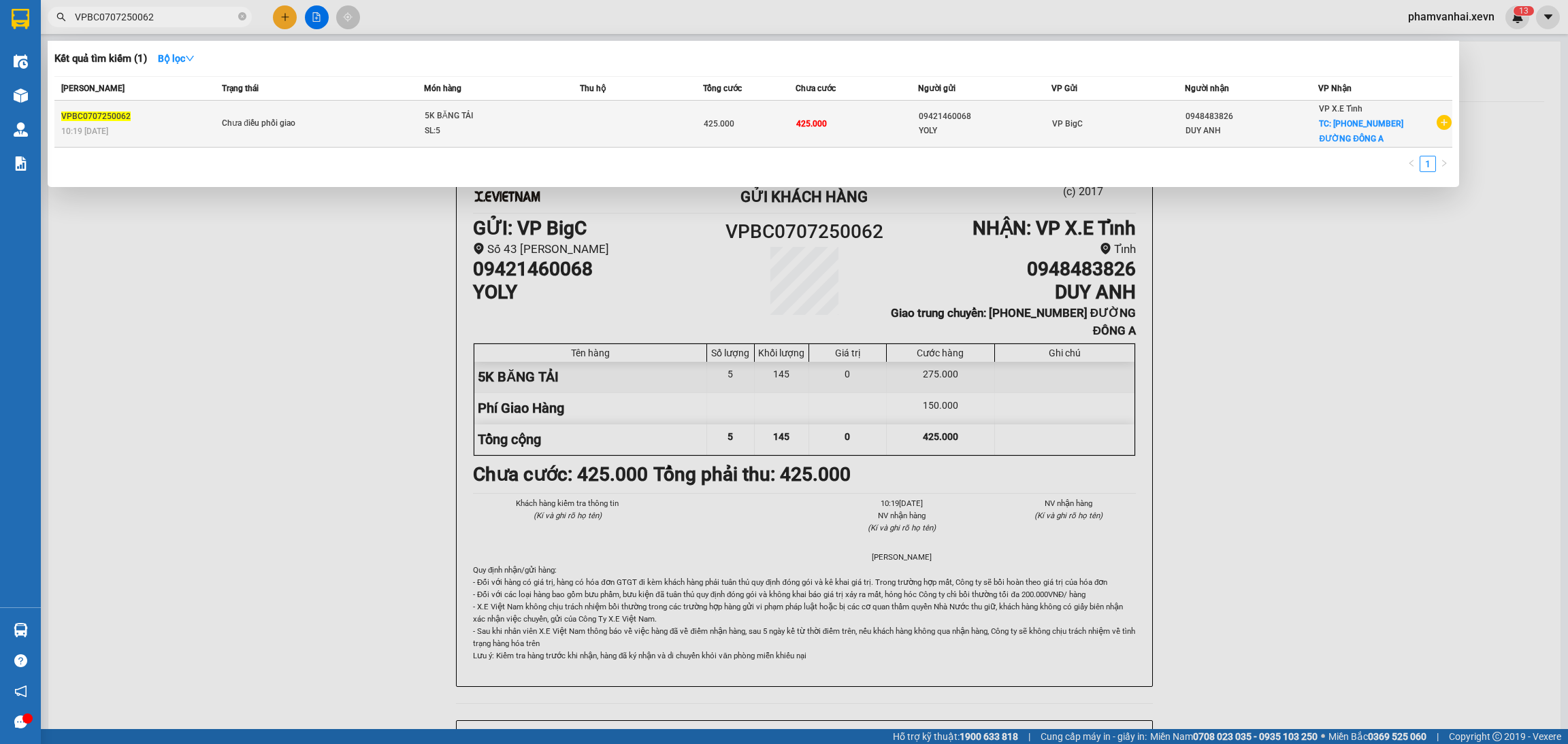
type input "VPBC0707250062"
click at [508, 115] on div "5K BĂNG TẢI" at bounding box center [475, 116] width 102 height 15
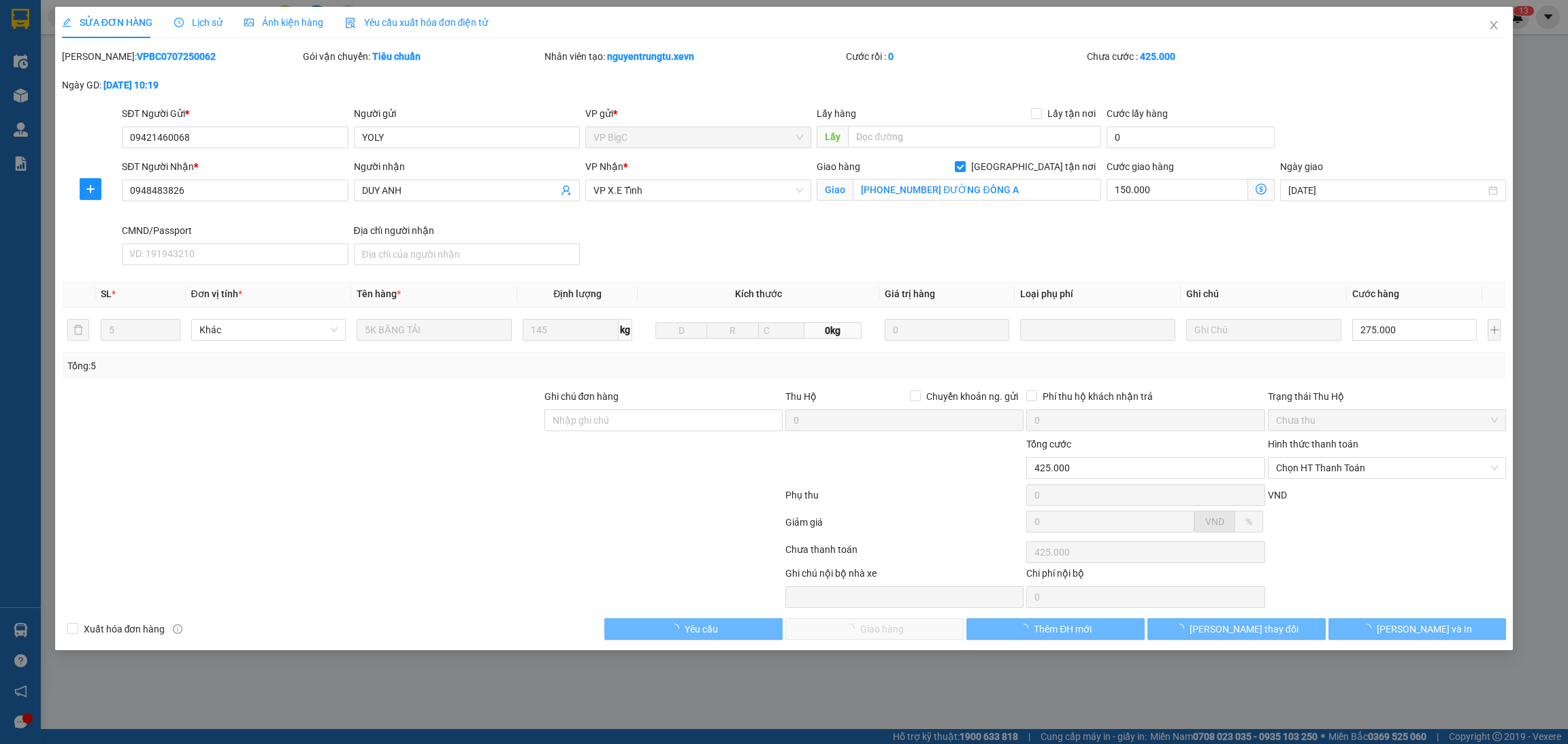
click at [216, 18] on span "Lịch sử" at bounding box center [198, 22] width 48 height 11
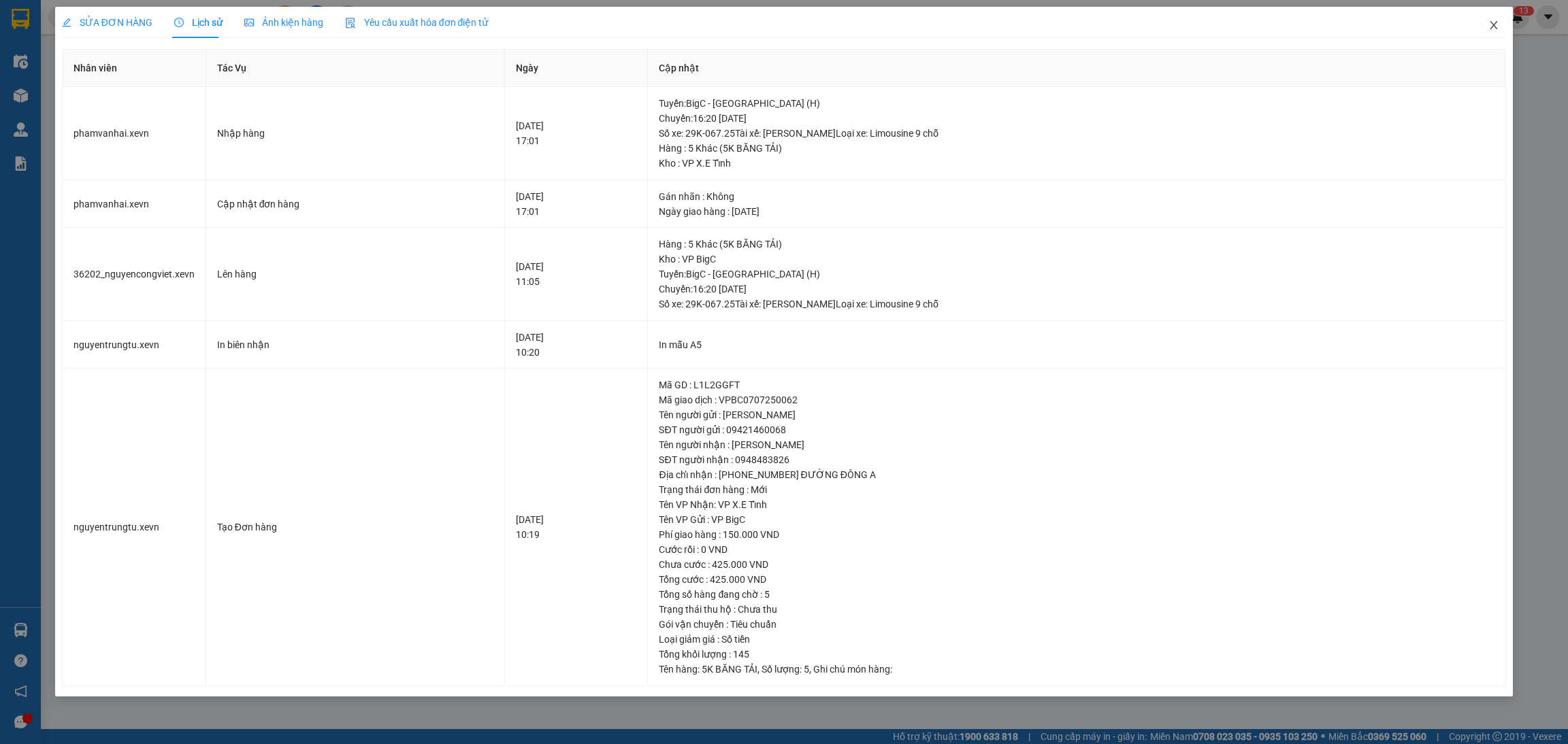
click at [1501, 27] on span "Close" at bounding box center [1494, 25] width 38 height 38
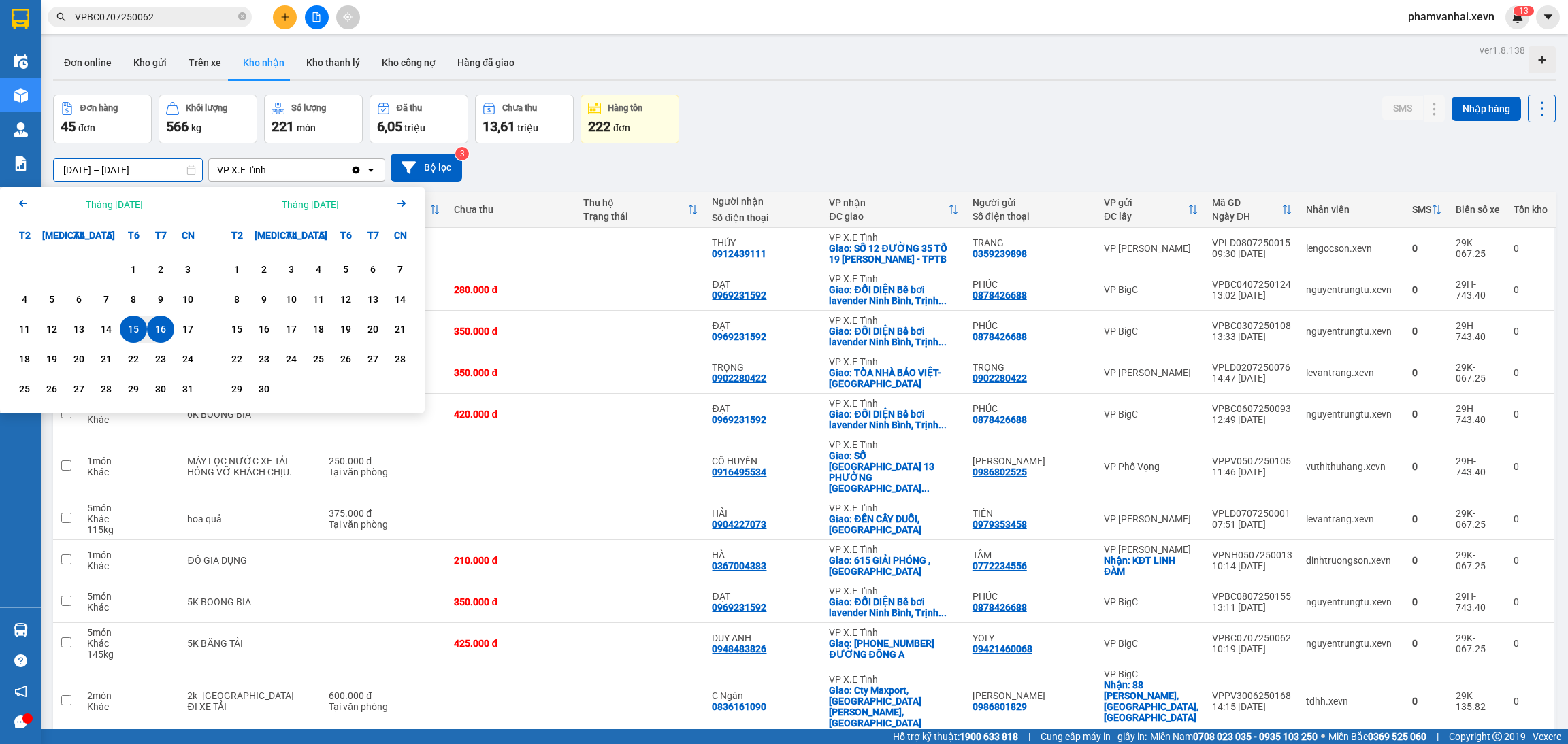
click at [21, 200] on icon "Arrow Left" at bounding box center [23, 203] width 17 height 17
click at [22, 200] on icon "Previous month." at bounding box center [22, 203] width 8 height 7
click at [22, 199] on icon "Arrow Left" at bounding box center [23, 203] width 17 height 17
drag, startPoint x: 22, startPoint y: 199, endPoint x: 46, endPoint y: 271, distance: 75.9
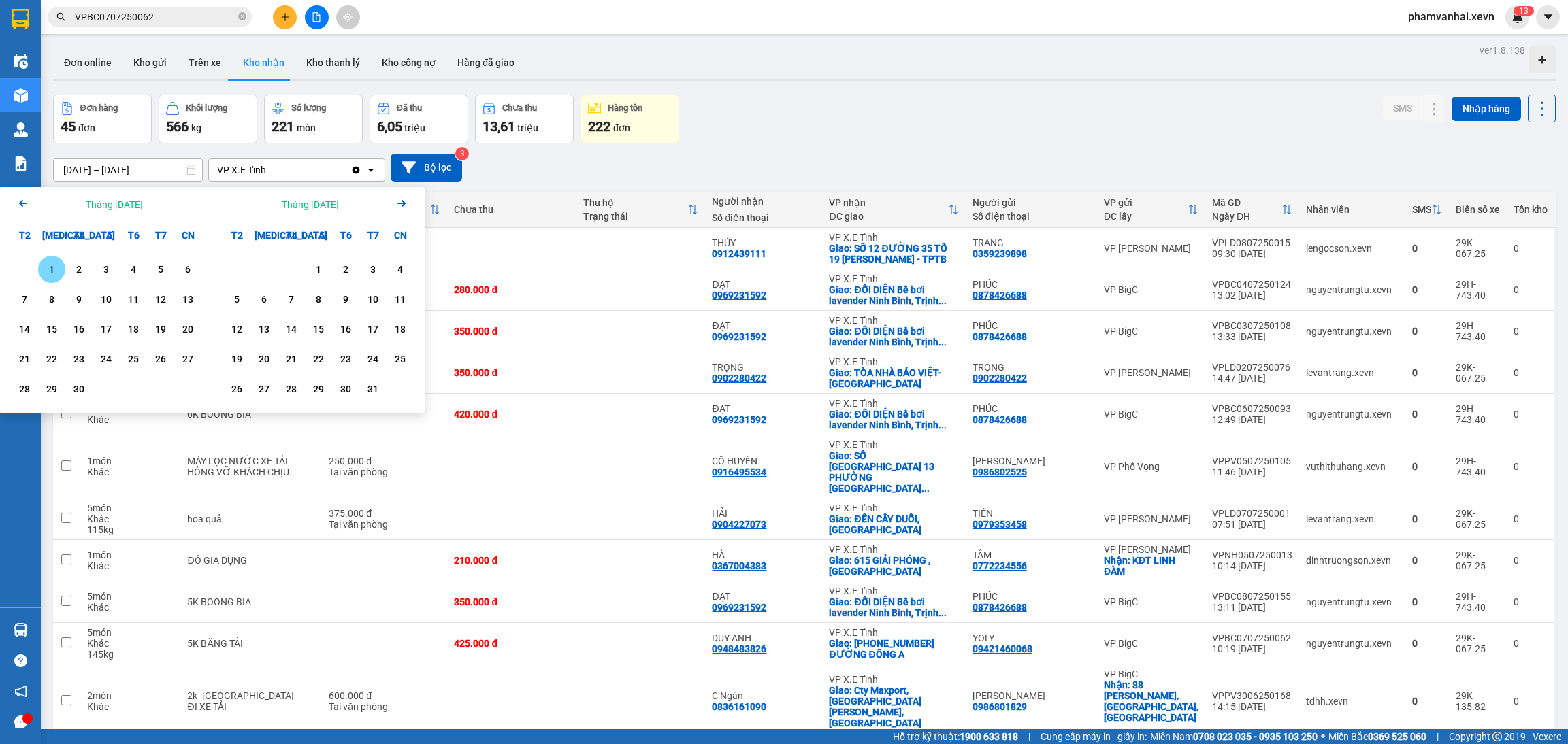
click at [46, 271] on div "Arrow Left Tháng Tư 2025 T2 T3 T4 T5 T6 T7 CN 1 2 3 4 5 6 7 8 9 10 11 12 13 14 …" at bounding box center [106, 300] width 212 height 227
click at [46, 271] on div "1" at bounding box center [51, 269] width 19 height 17
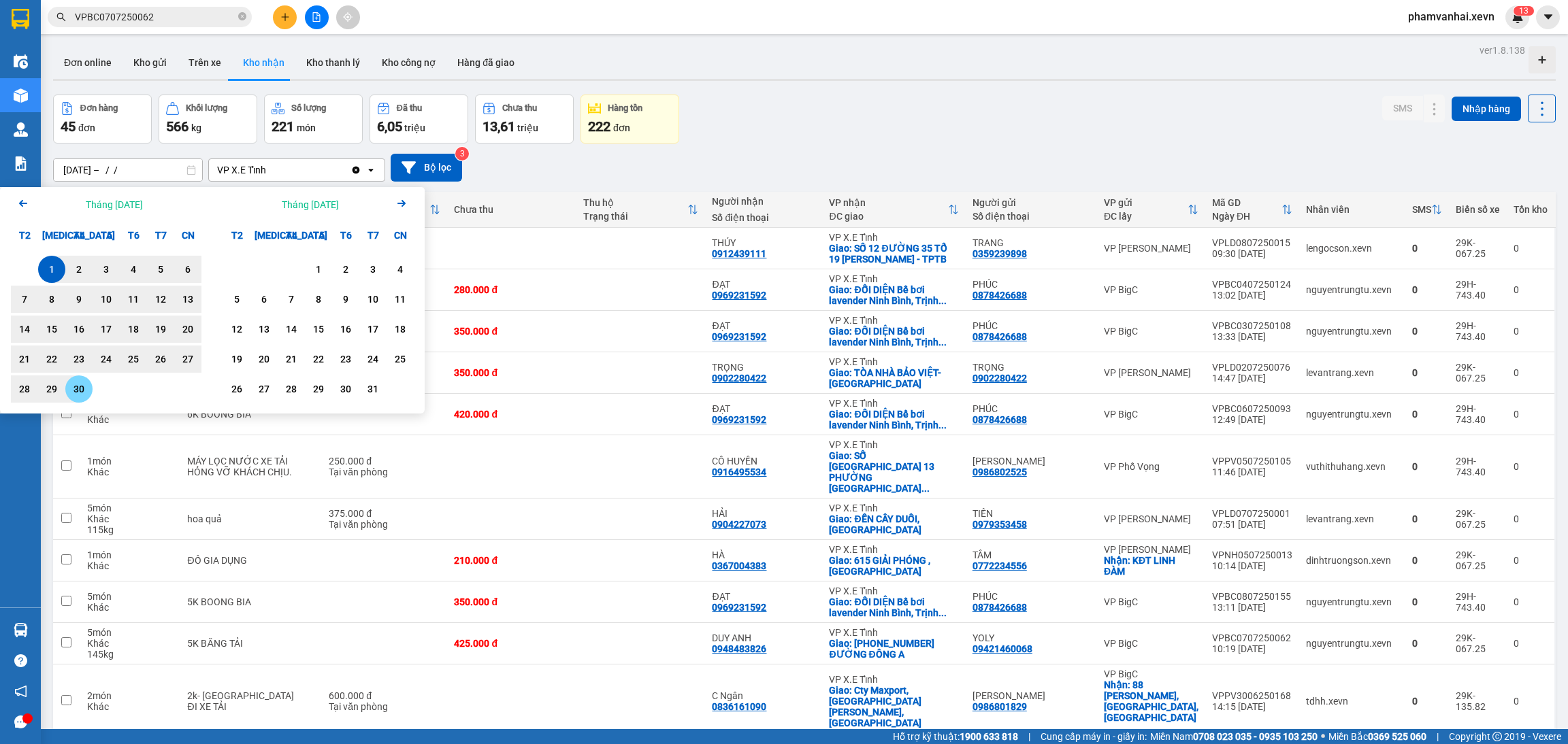
click at [74, 391] on div "30" at bounding box center [79, 389] width 19 height 17
type input "01/04/2025 – 30/04/2025"
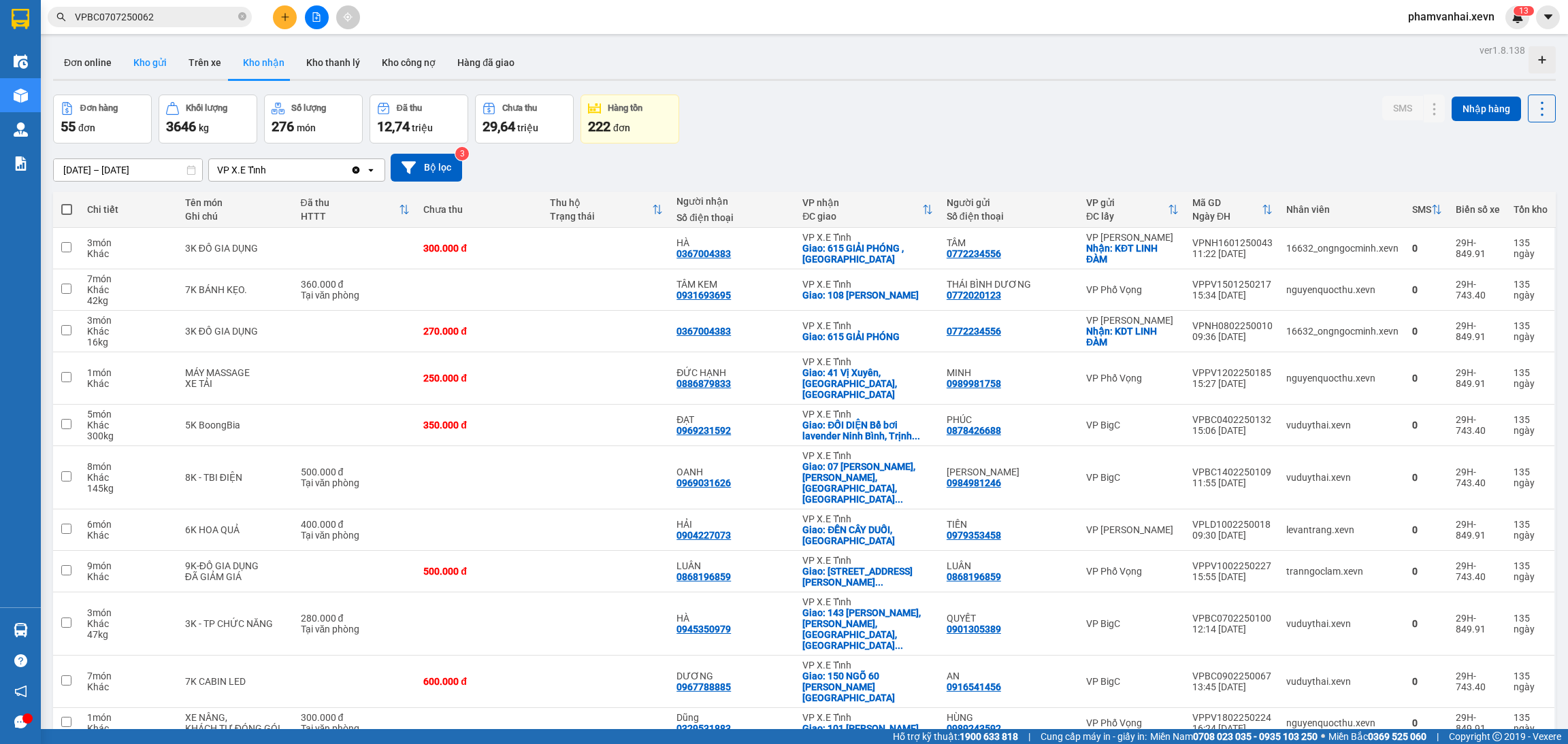
click at [137, 62] on button "Kho gửi" at bounding box center [150, 62] width 55 height 33
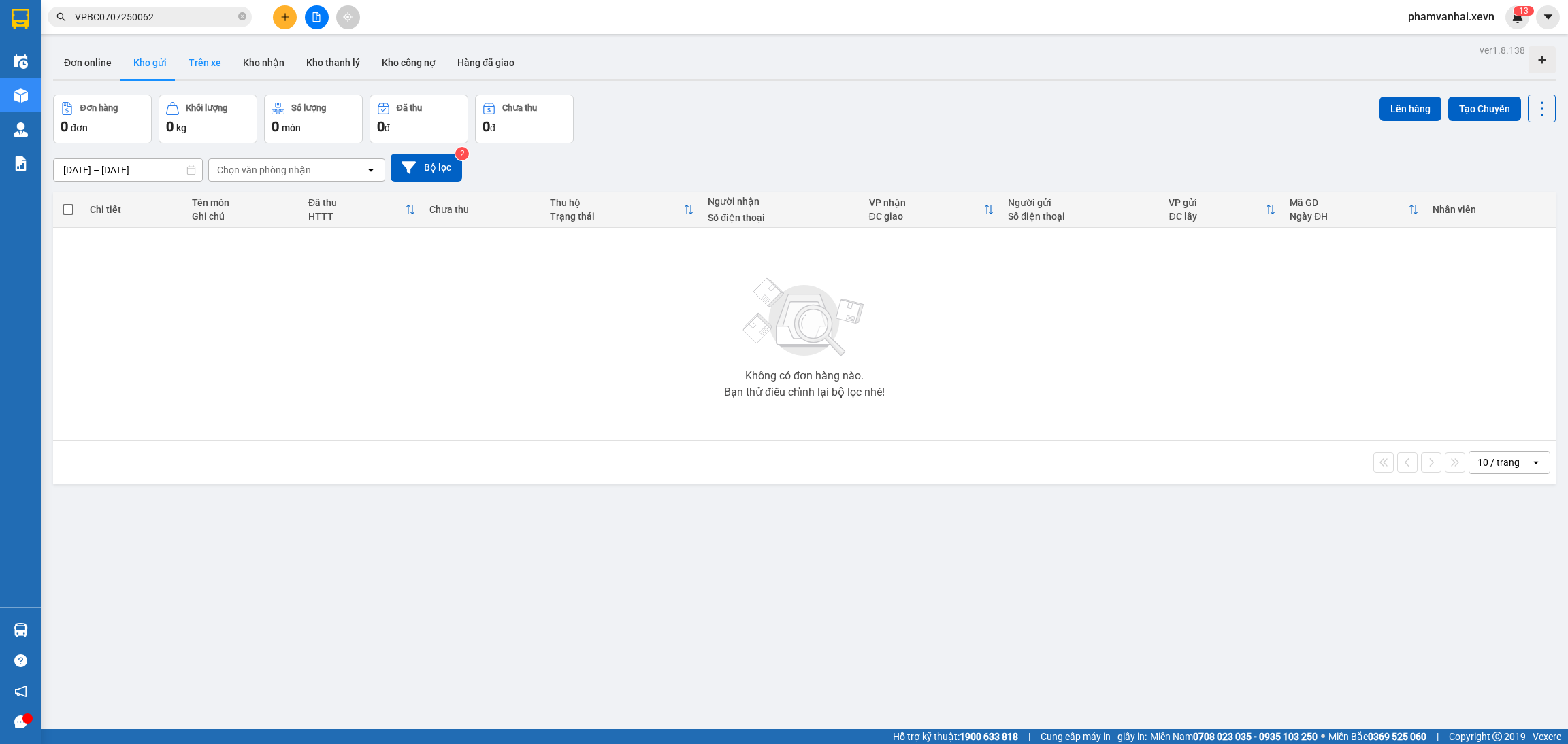
click at [211, 72] on button "Trên xe" at bounding box center [204, 62] width 54 height 33
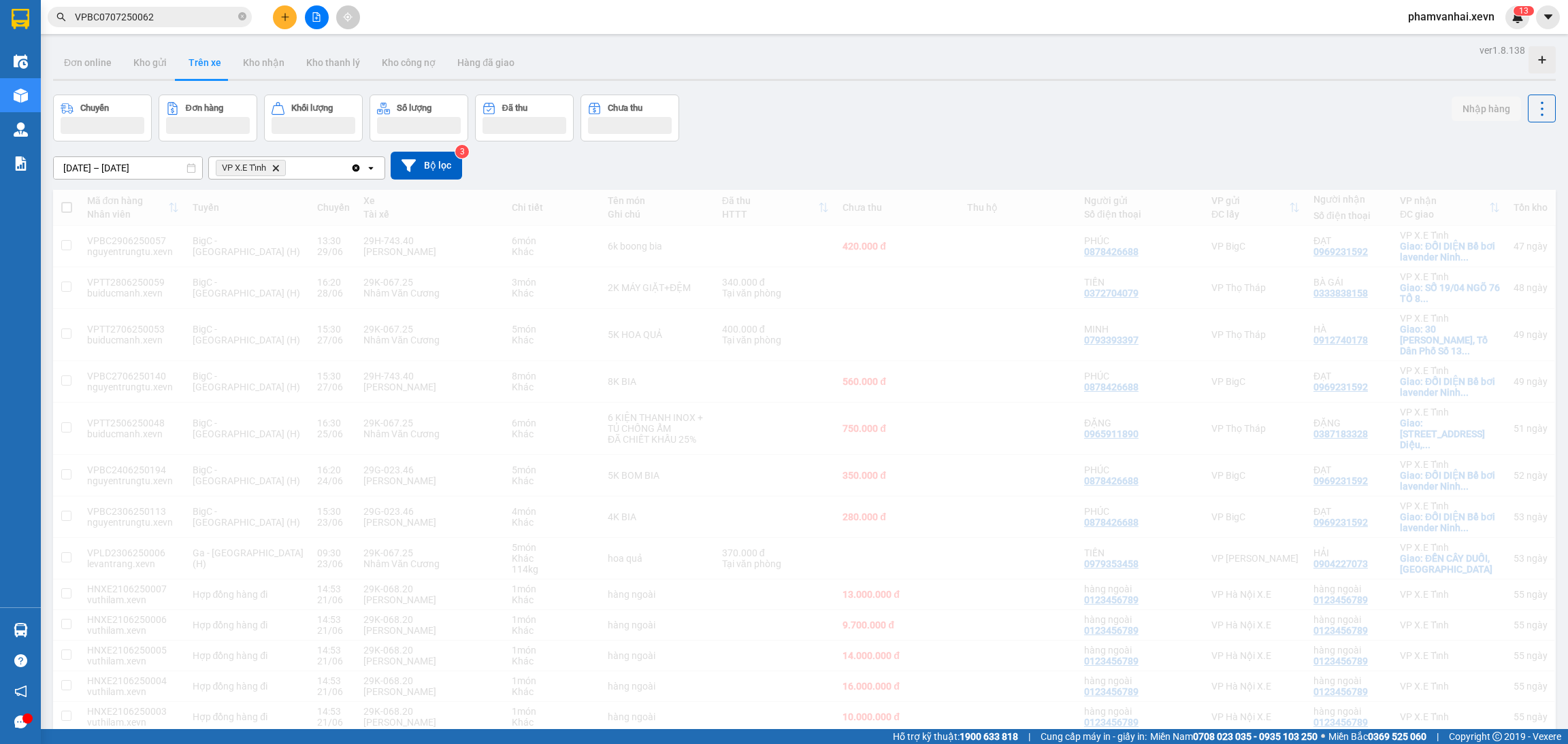
click at [127, 168] on input "01/06/2025 – 30/06/2025" at bounding box center [127, 168] width 148 height 22
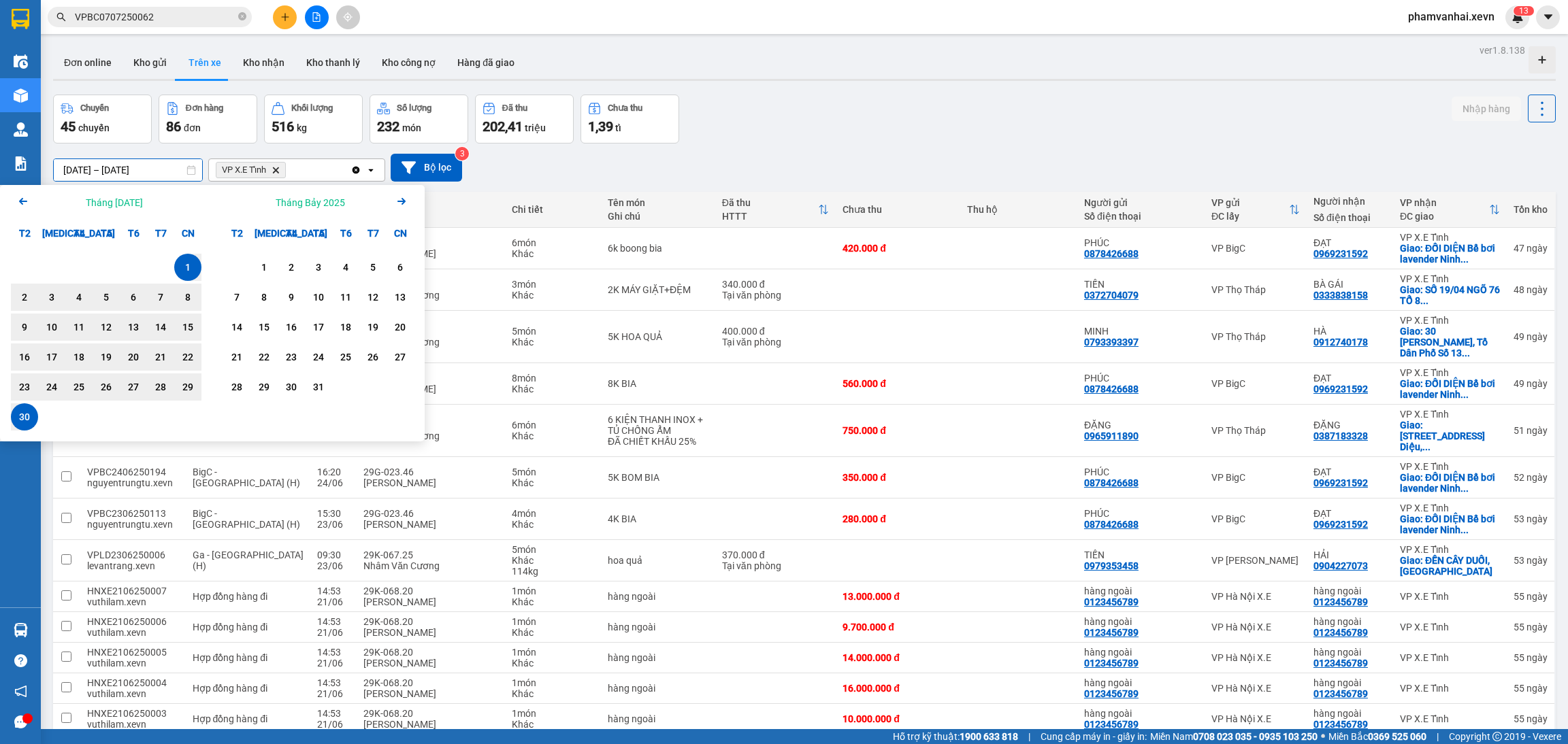
click at [22, 205] on icon "Arrow Left" at bounding box center [23, 201] width 17 height 17
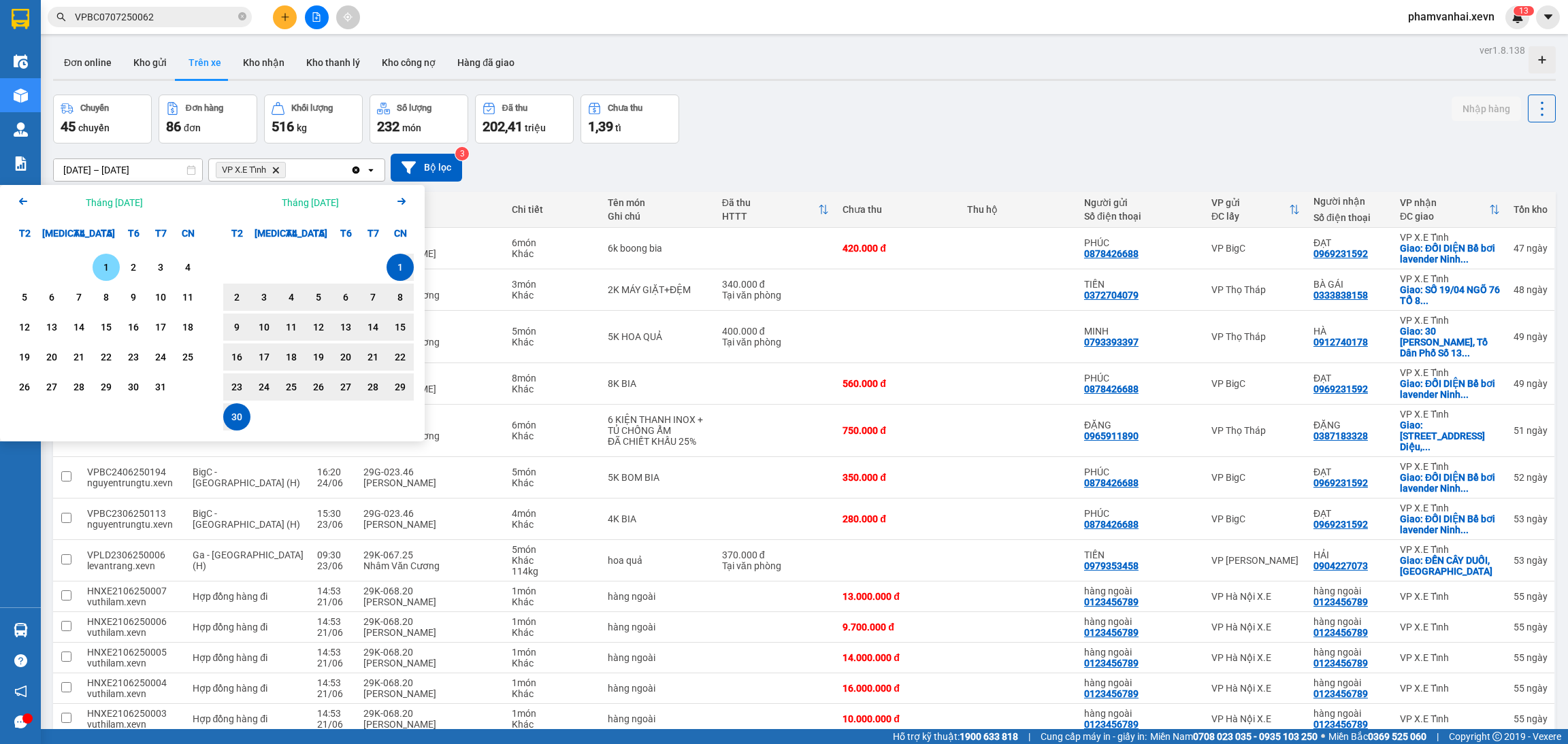
click at [23, 204] on icon "Arrow Left" at bounding box center [23, 201] width 17 height 17
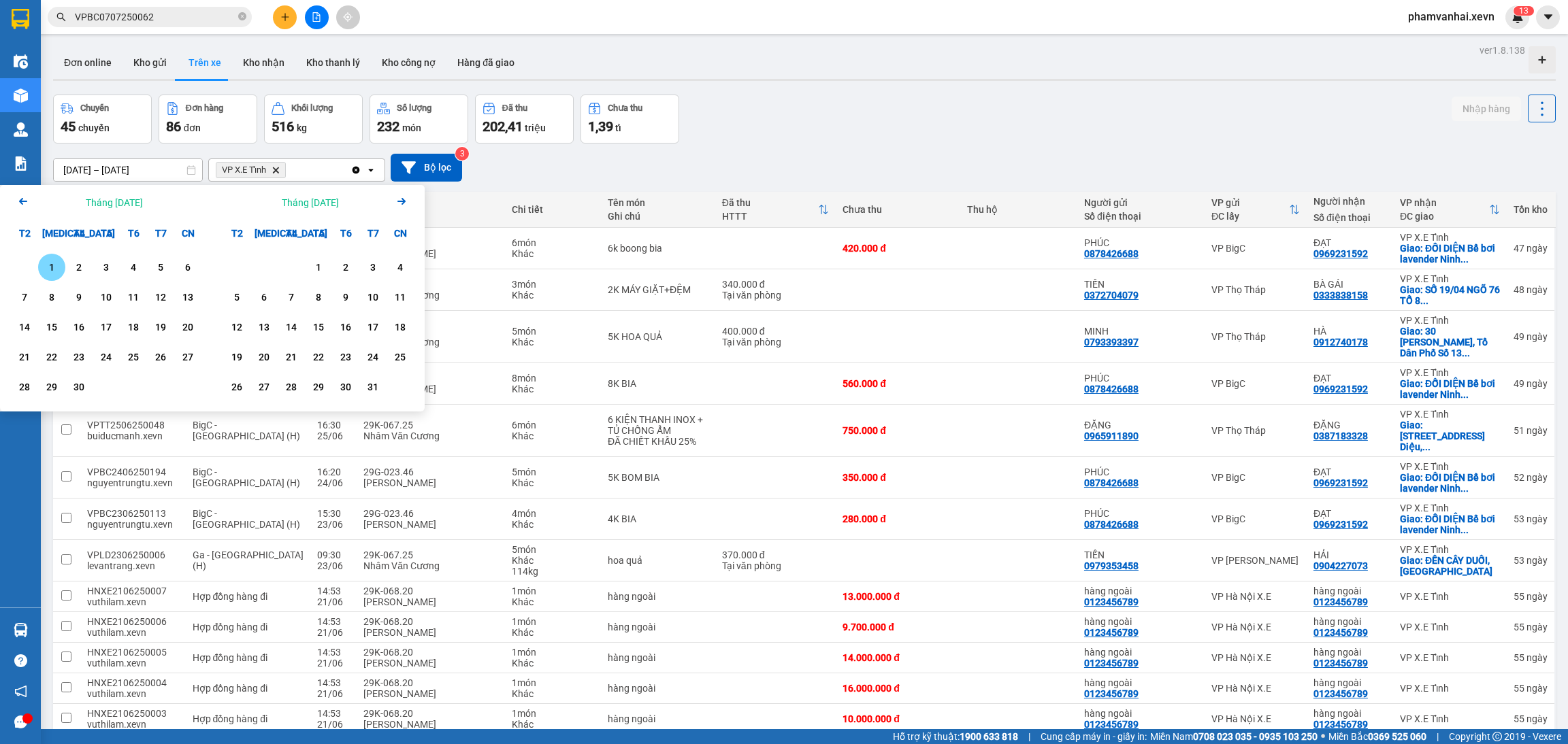
click at [51, 256] on div "1" at bounding box center [52, 267] width 27 height 27
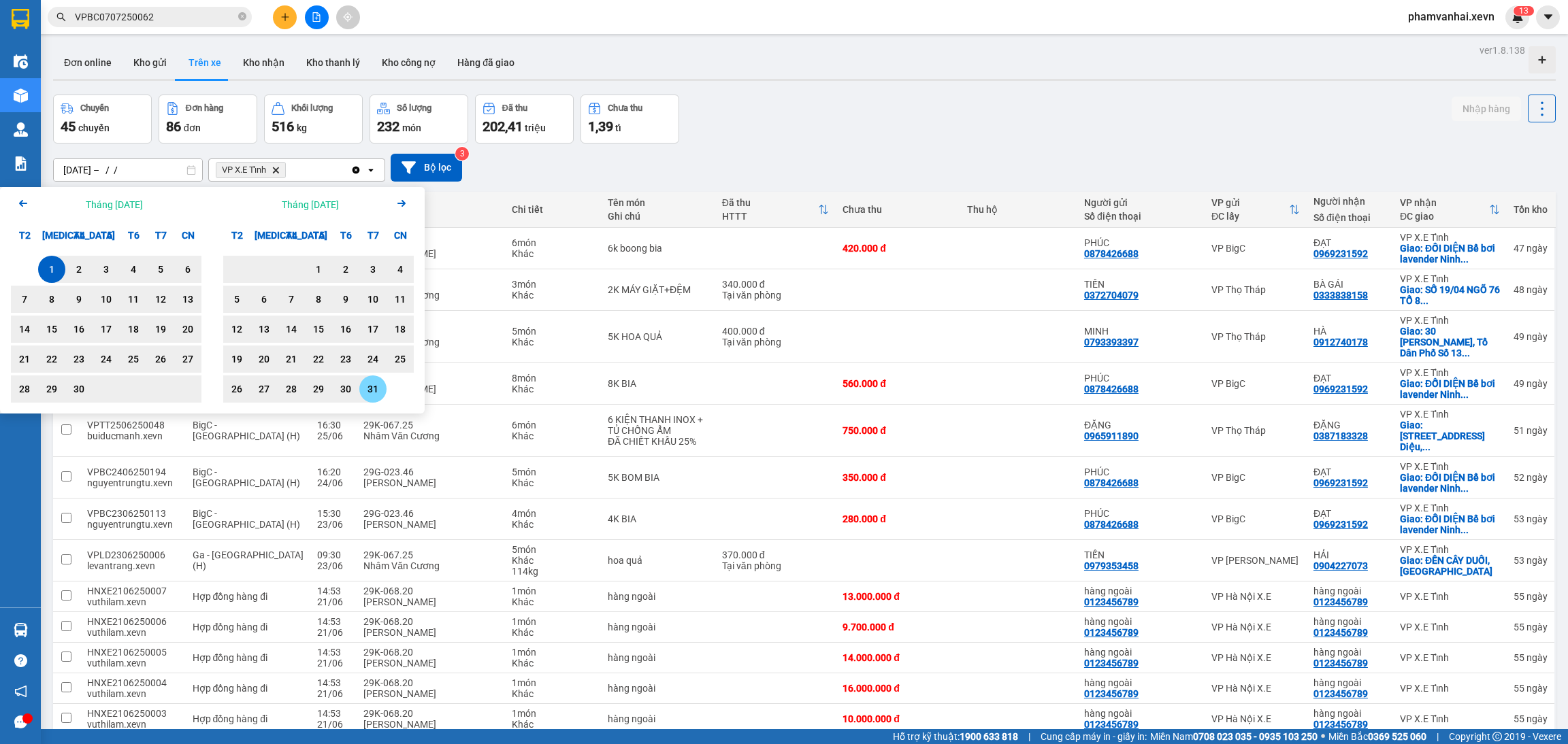
drag, startPoint x: 75, startPoint y: 389, endPoint x: 375, endPoint y: 389, distance: 300.0
click at [375, 389] on div "Arrow Left Tháng Tư 2025 T2 T3 T4 T5 T6 T7 CN 1 2 3 4 5 6 7 8 9 10 11 12 13 14 …" at bounding box center [212, 300] width 425 height 227
click at [377, 388] on div "31" at bounding box center [373, 389] width 19 height 17
type input "[DATE] – [DATE]"
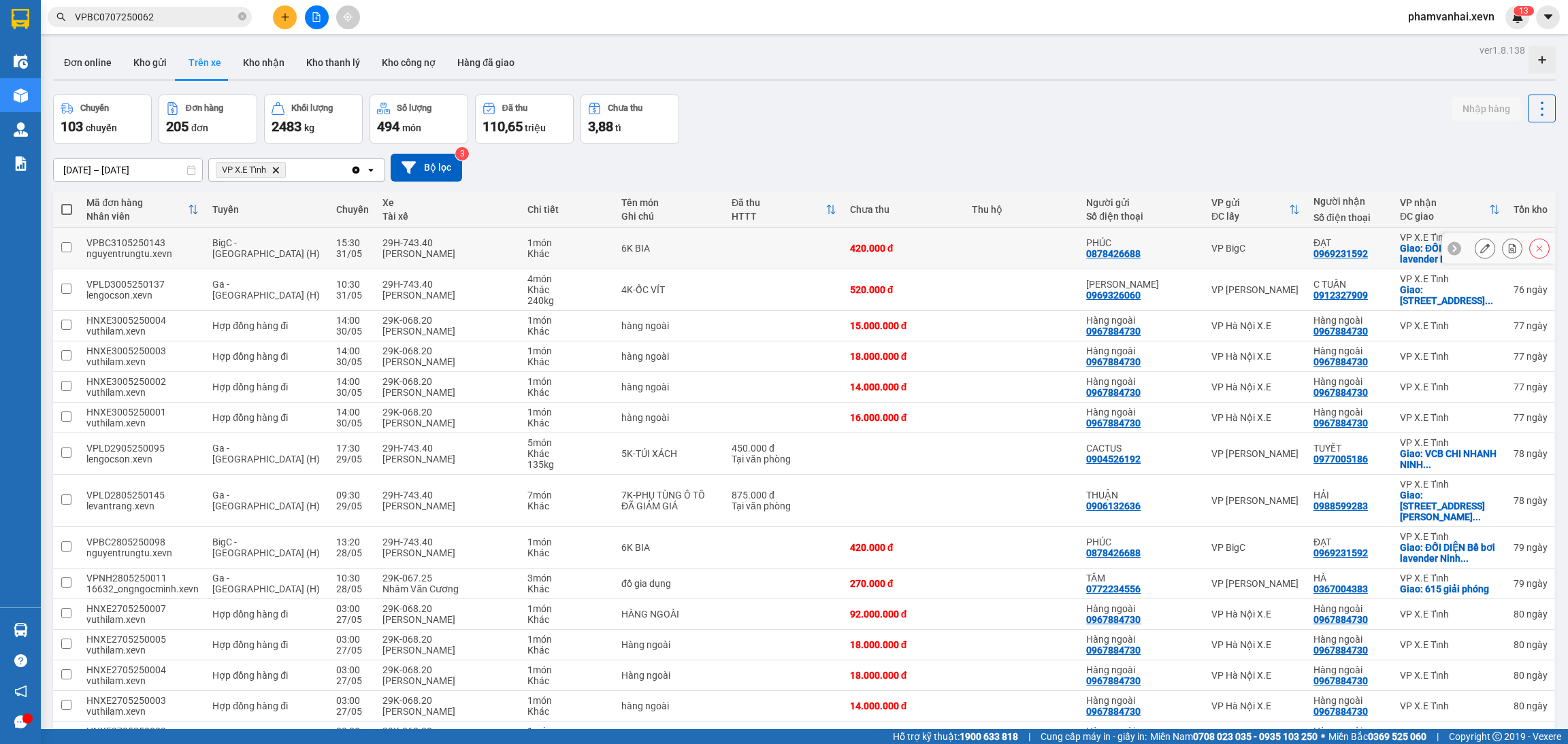
click at [472, 250] on div "[PERSON_NAME]" at bounding box center [448, 254] width 132 height 11
checkbox input "true"
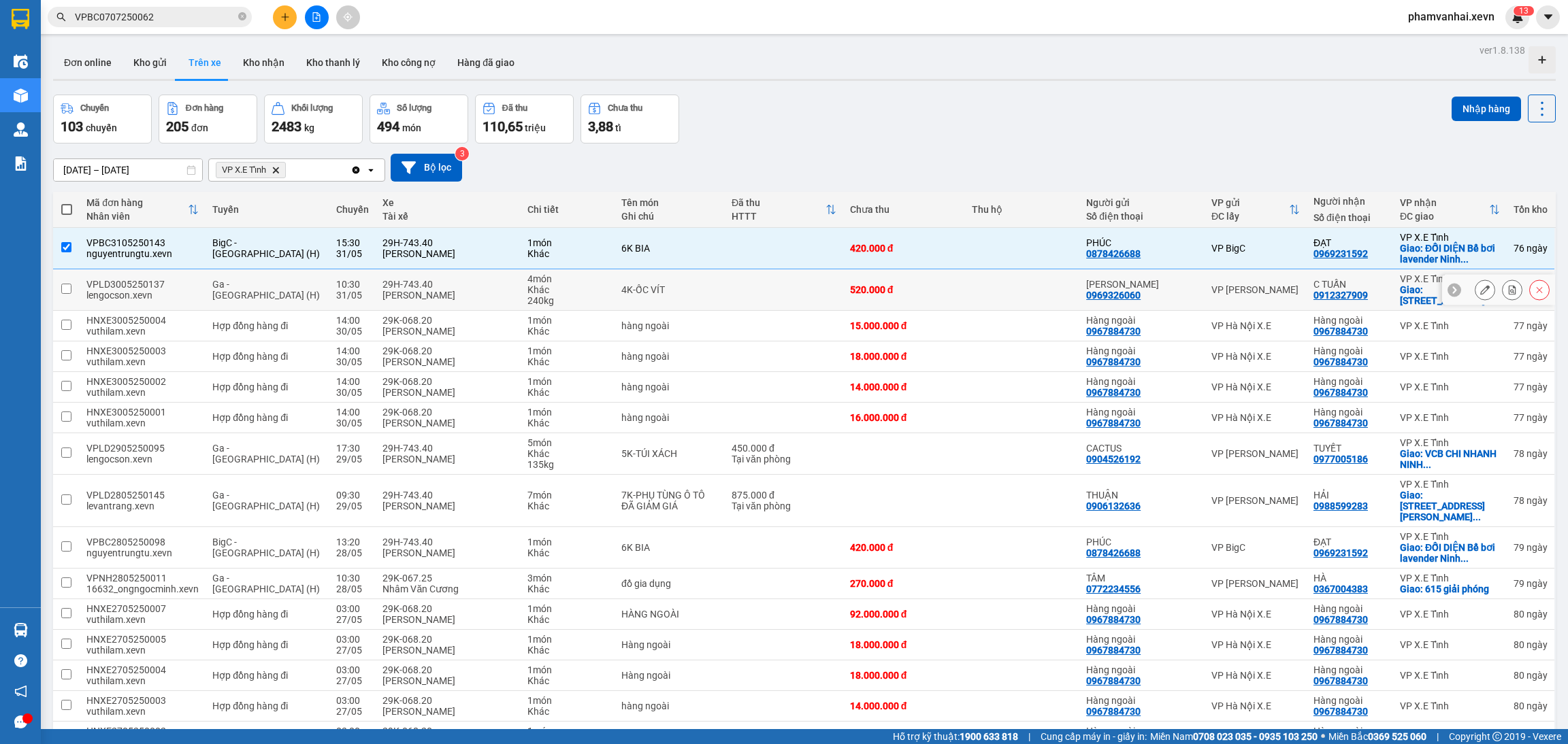
click at [486, 298] on div "[PERSON_NAME]" at bounding box center [448, 295] width 132 height 11
checkbox input "true"
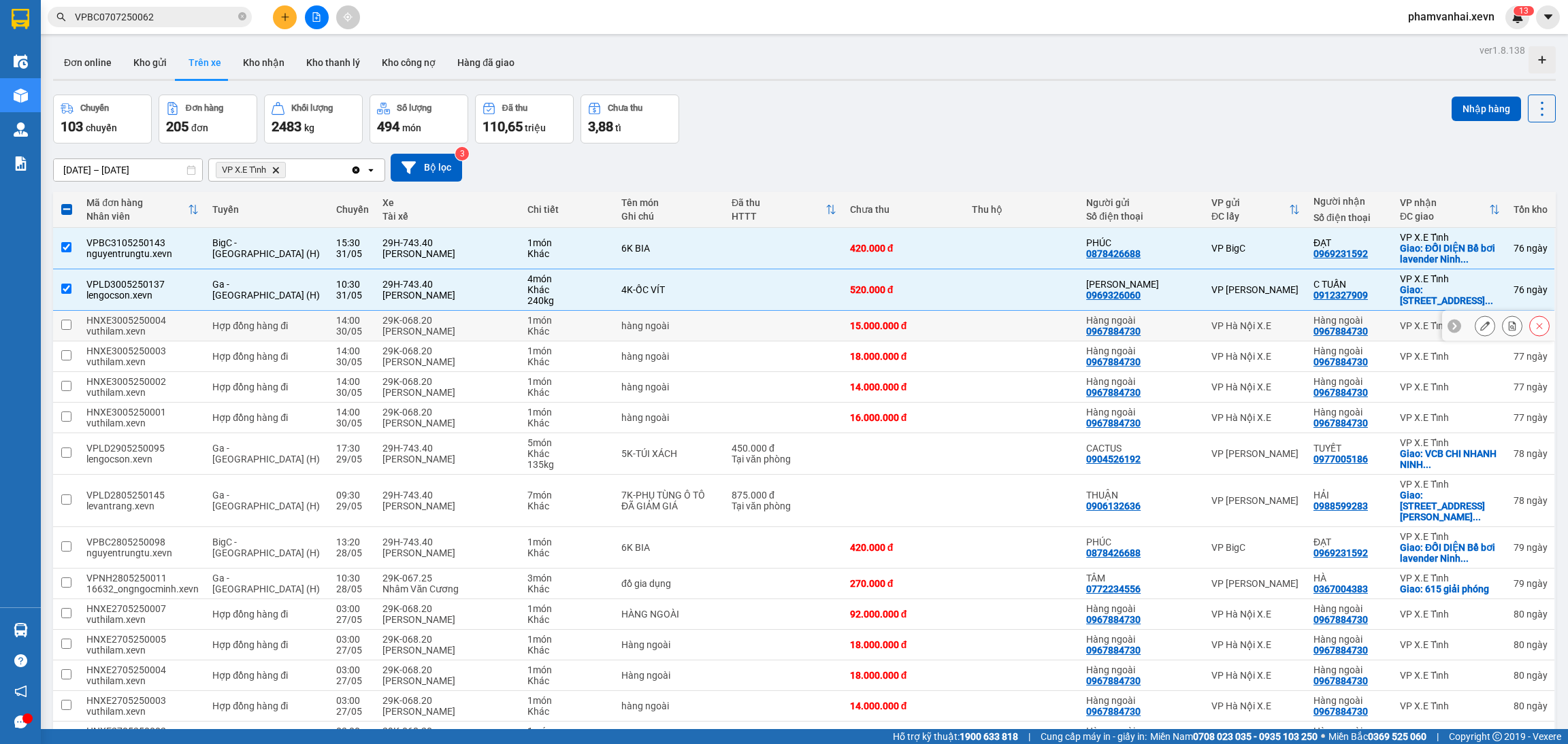
click at [520, 330] on td "1 món Khác" at bounding box center [567, 326] width 94 height 30
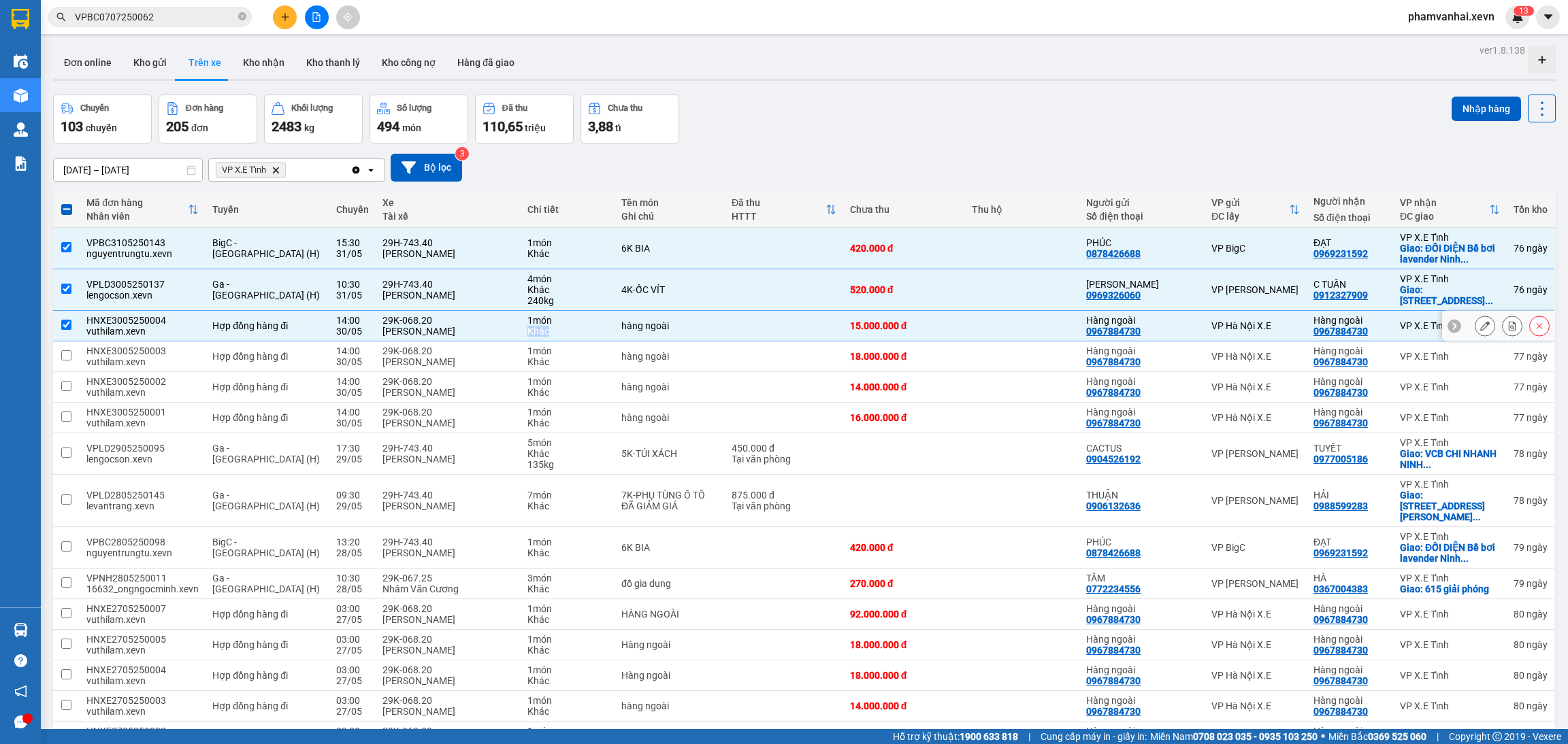
click at [520, 330] on td "1 món Khác" at bounding box center [567, 326] width 94 height 30
checkbox input "false"
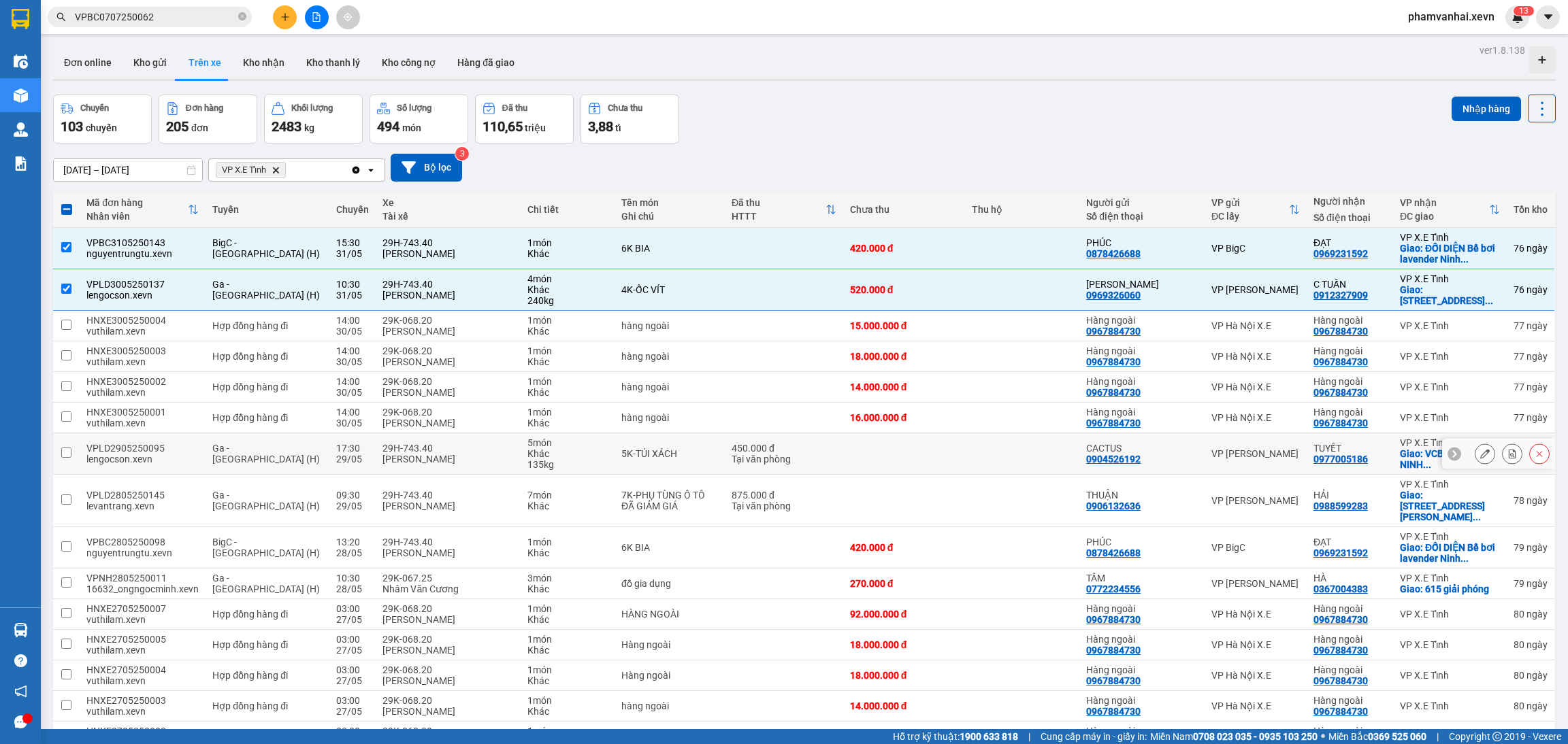
click at [697, 449] on div "5K-TÚI XÁCH" at bounding box center [670, 454] width 97 height 11
checkbox input "true"
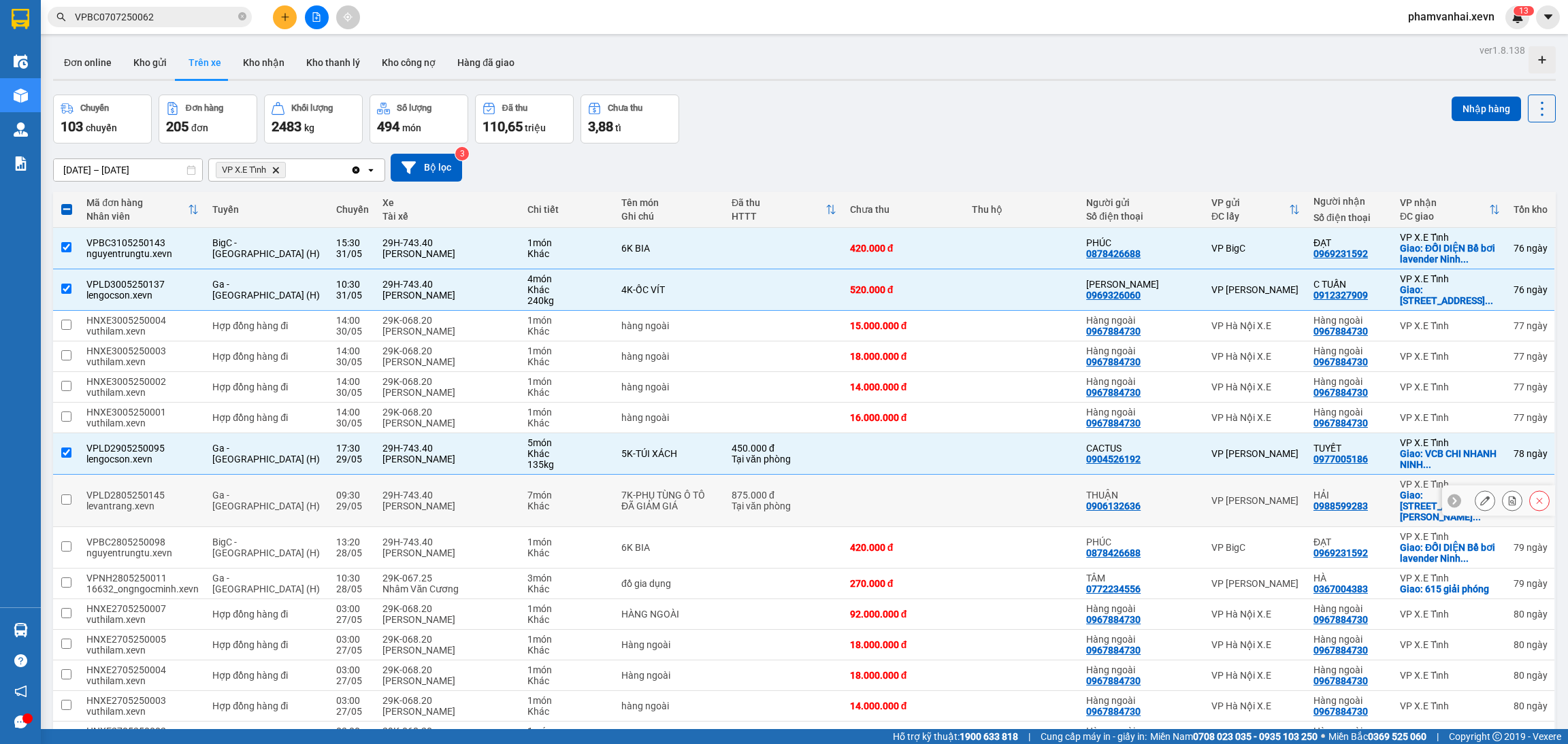
click at [679, 492] on div "7K-PHỤ TÙNG Ô TÔ" at bounding box center [670, 495] width 97 height 11
checkbox input "true"
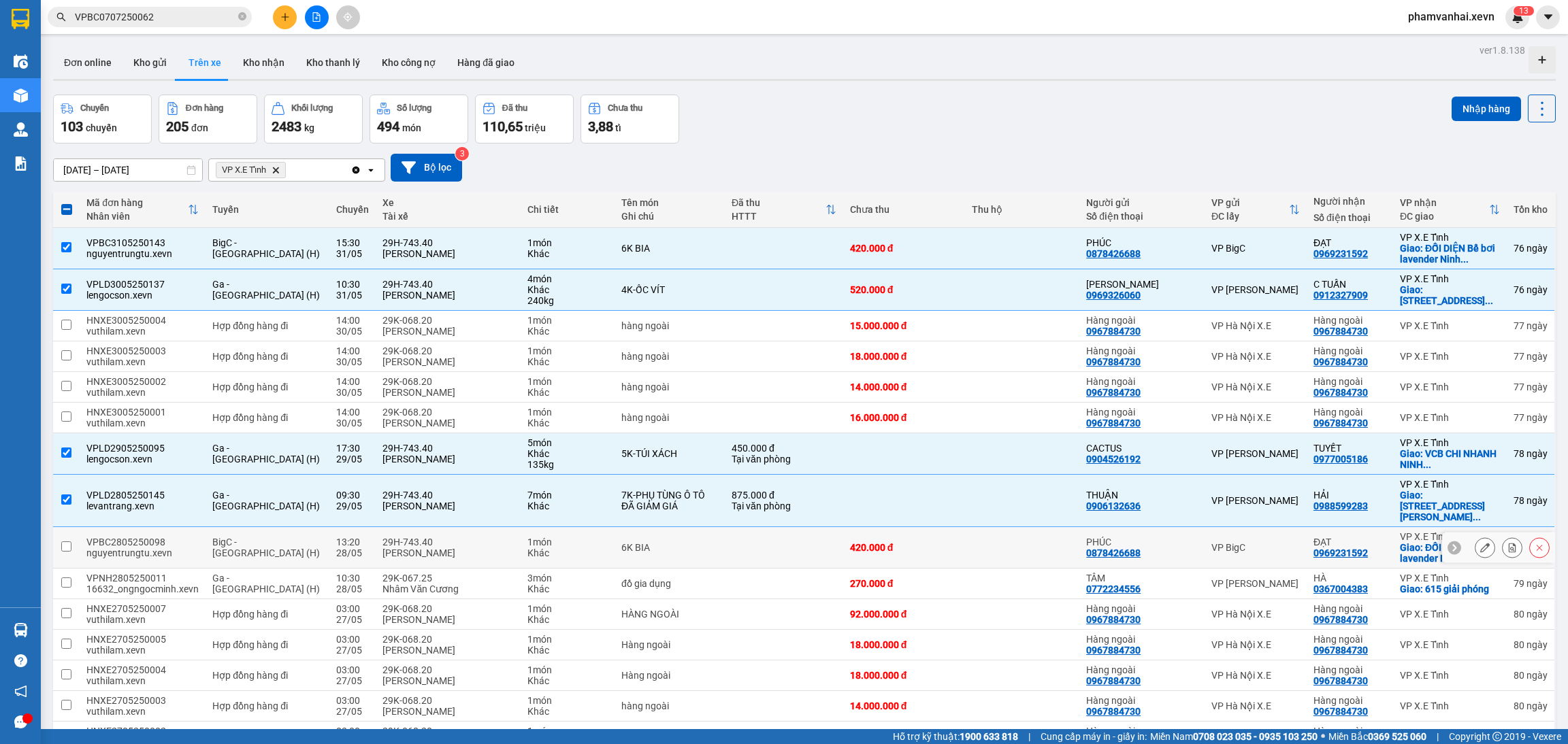
click at [657, 542] on div "6K BIA" at bounding box center [670, 548] width 97 height 11
checkbox input "true"
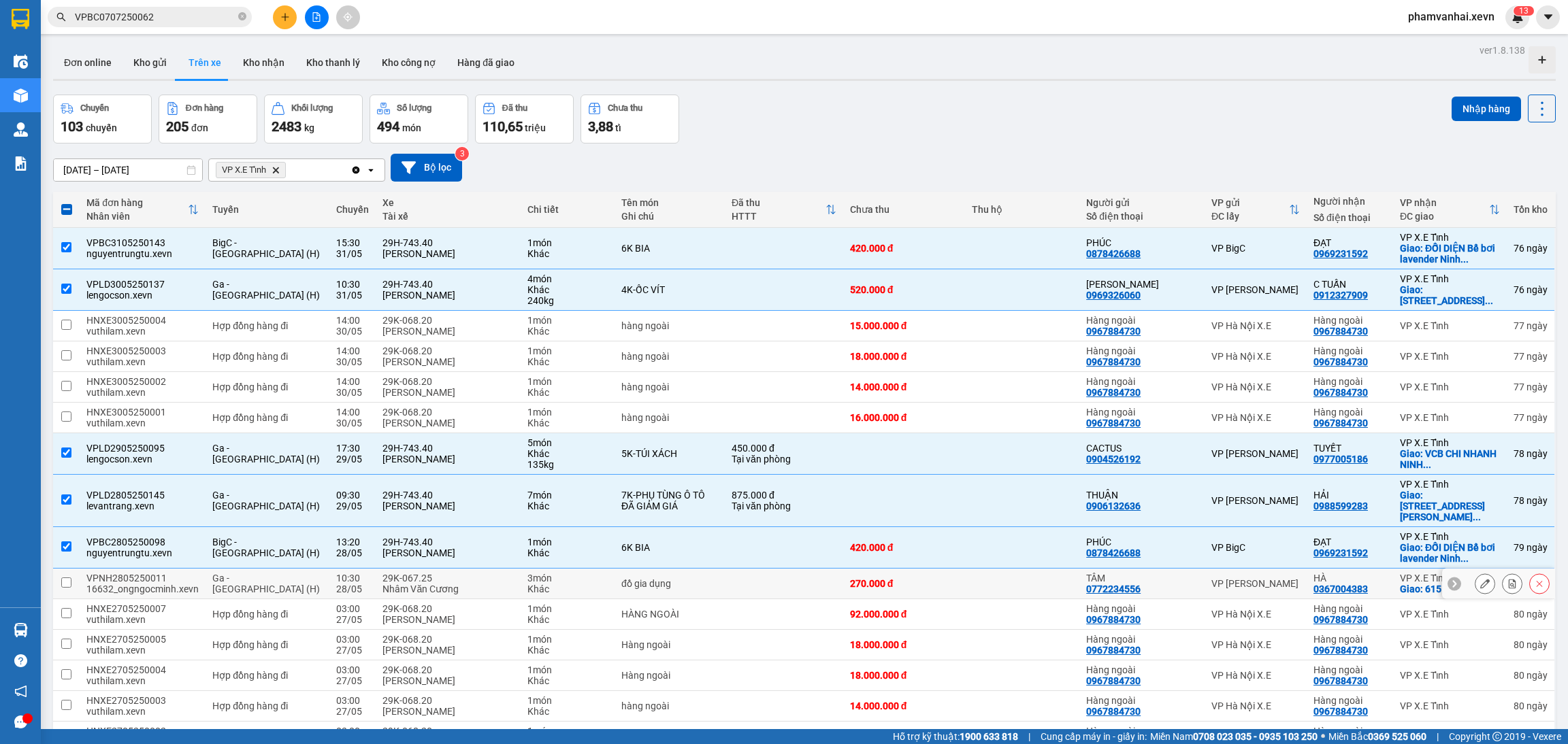
click at [692, 589] on td "đồ gia dụng" at bounding box center [669, 584] width 111 height 30
checkbox input "true"
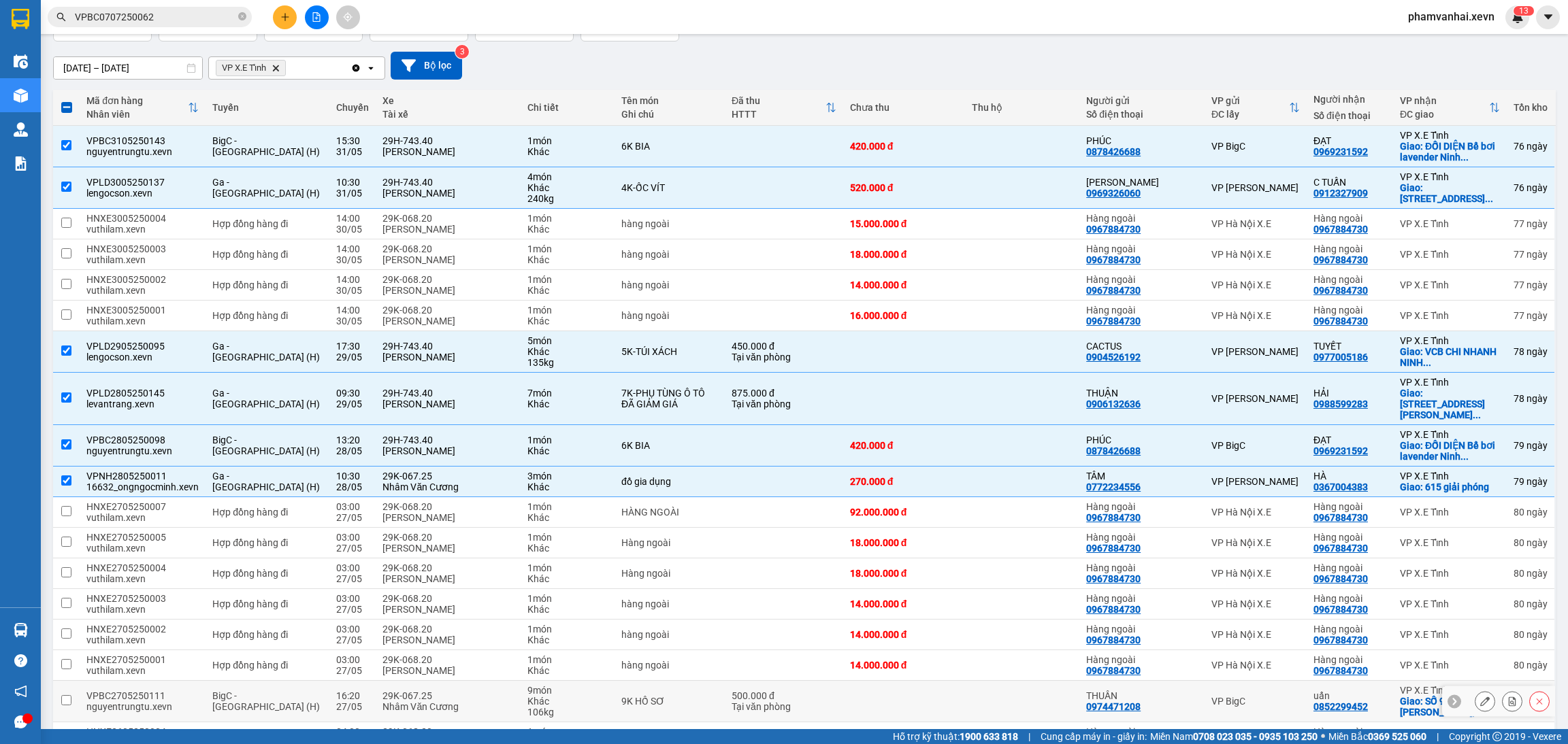
scroll to position [204, 0]
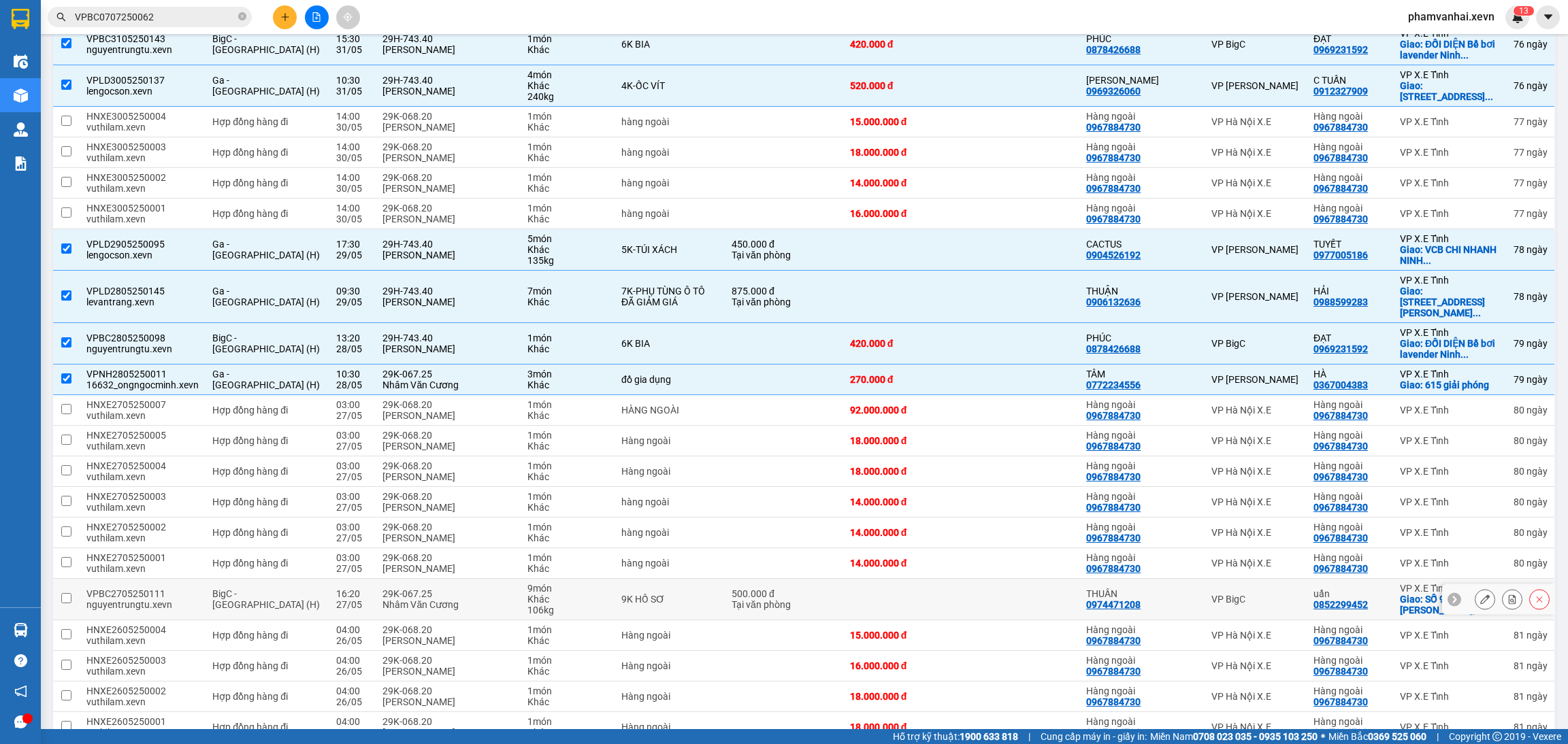
click at [704, 603] on div "9K HỒ SƠ" at bounding box center [670, 599] width 97 height 11
checkbox input "true"
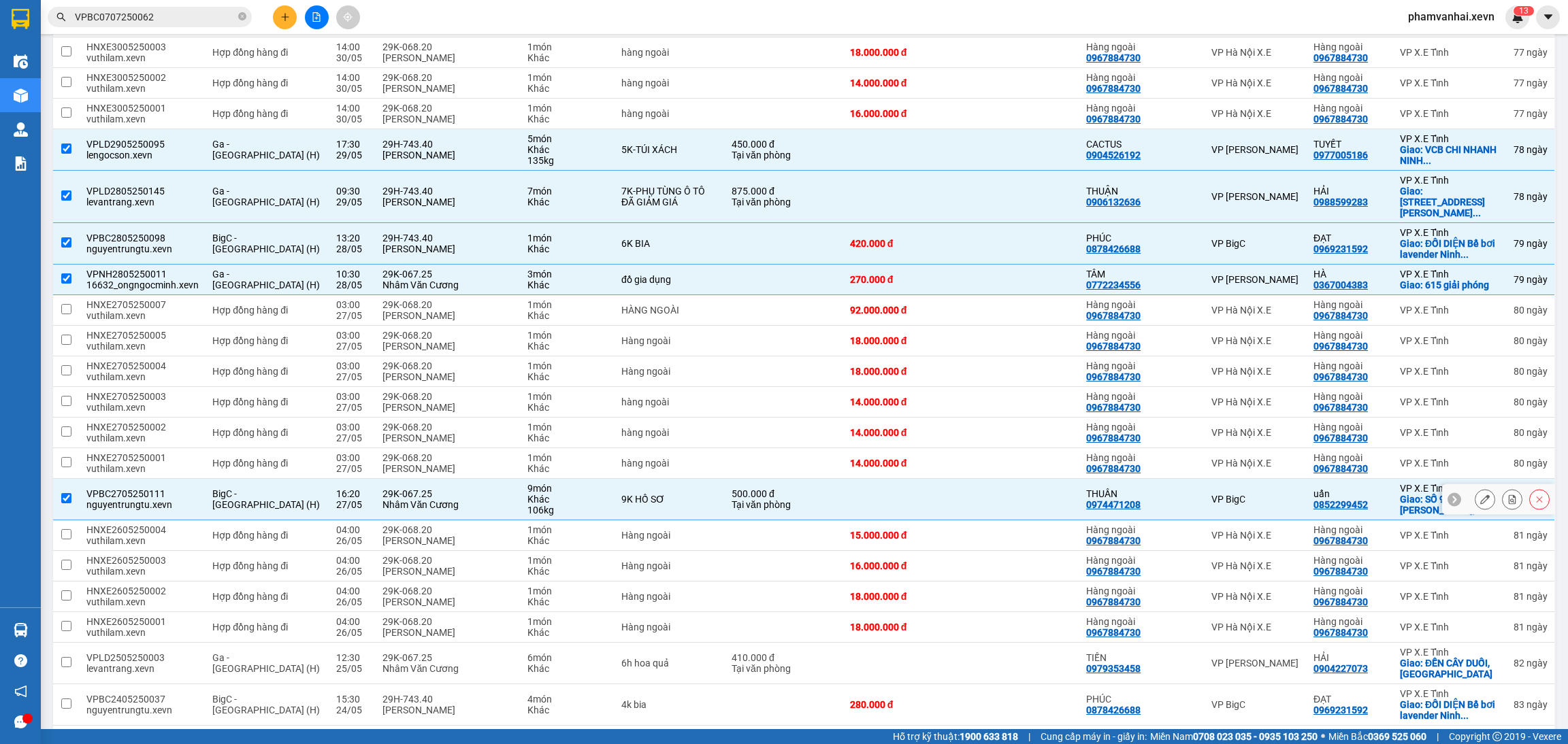
scroll to position [408, 0]
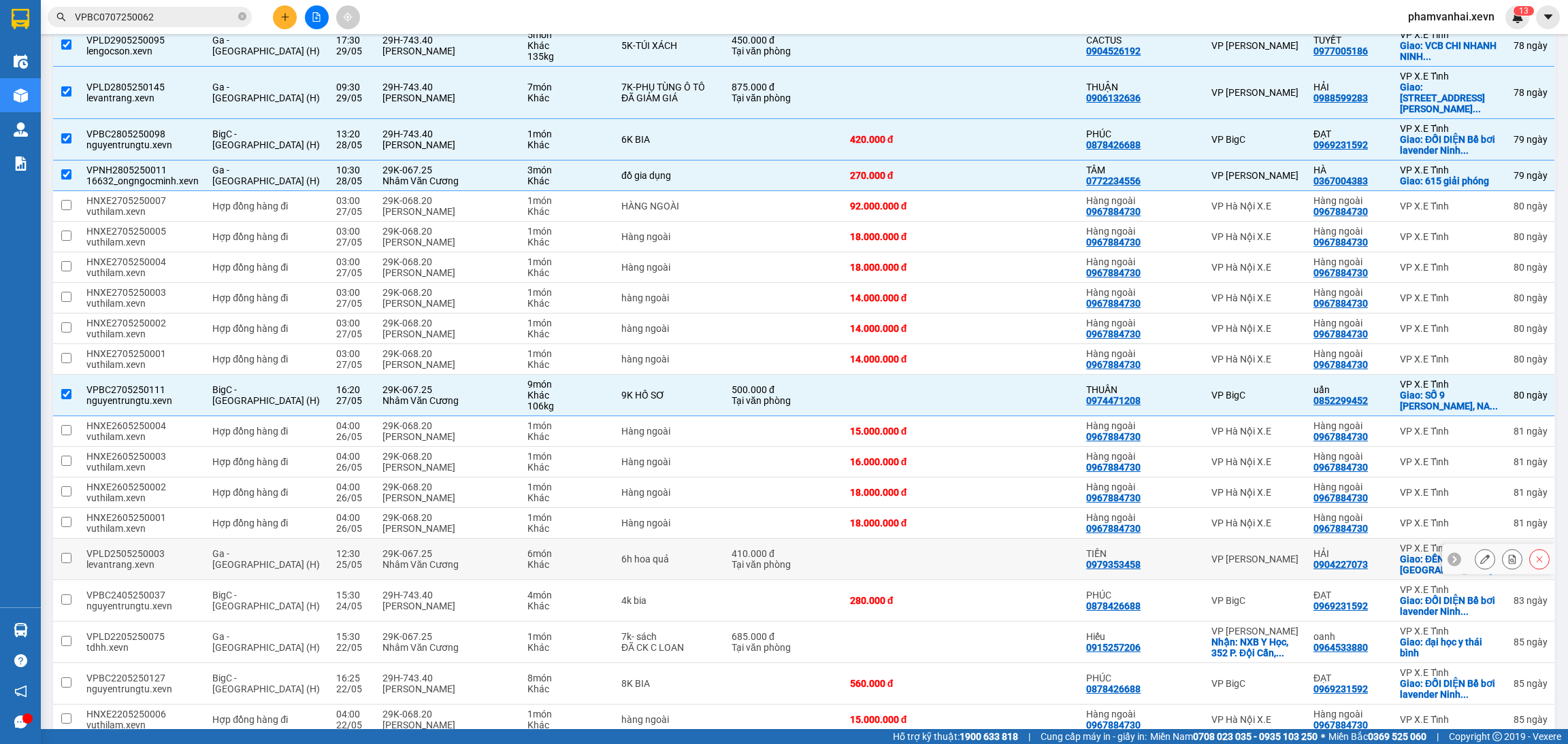
click at [545, 566] on div "Khác" at bounding box center [567, 564] width 80 height 11
checkbox input "true"
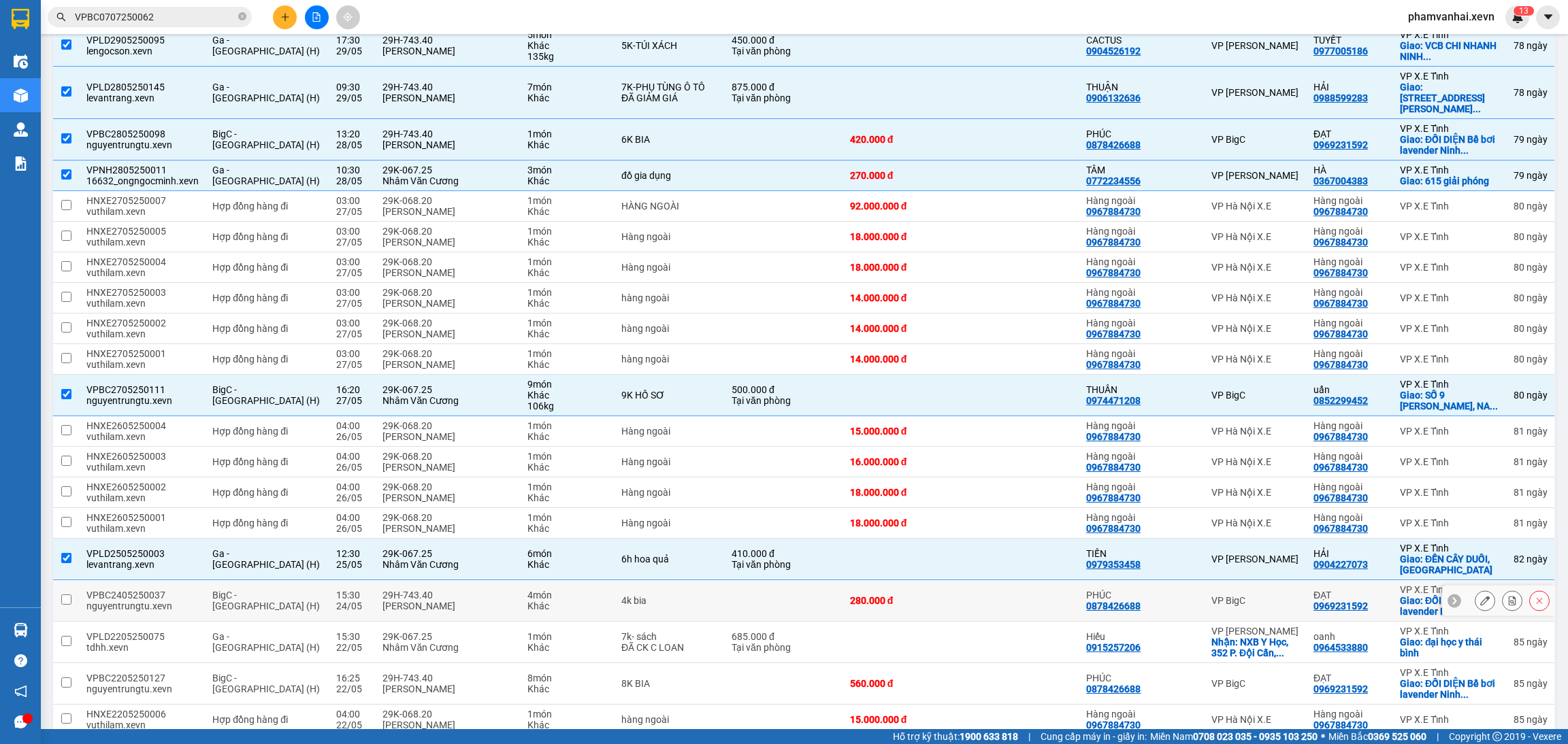
click at [527, 607] on div "Khác" at bounding box center [567, 606] width 80 height 11
checkbox input "true"
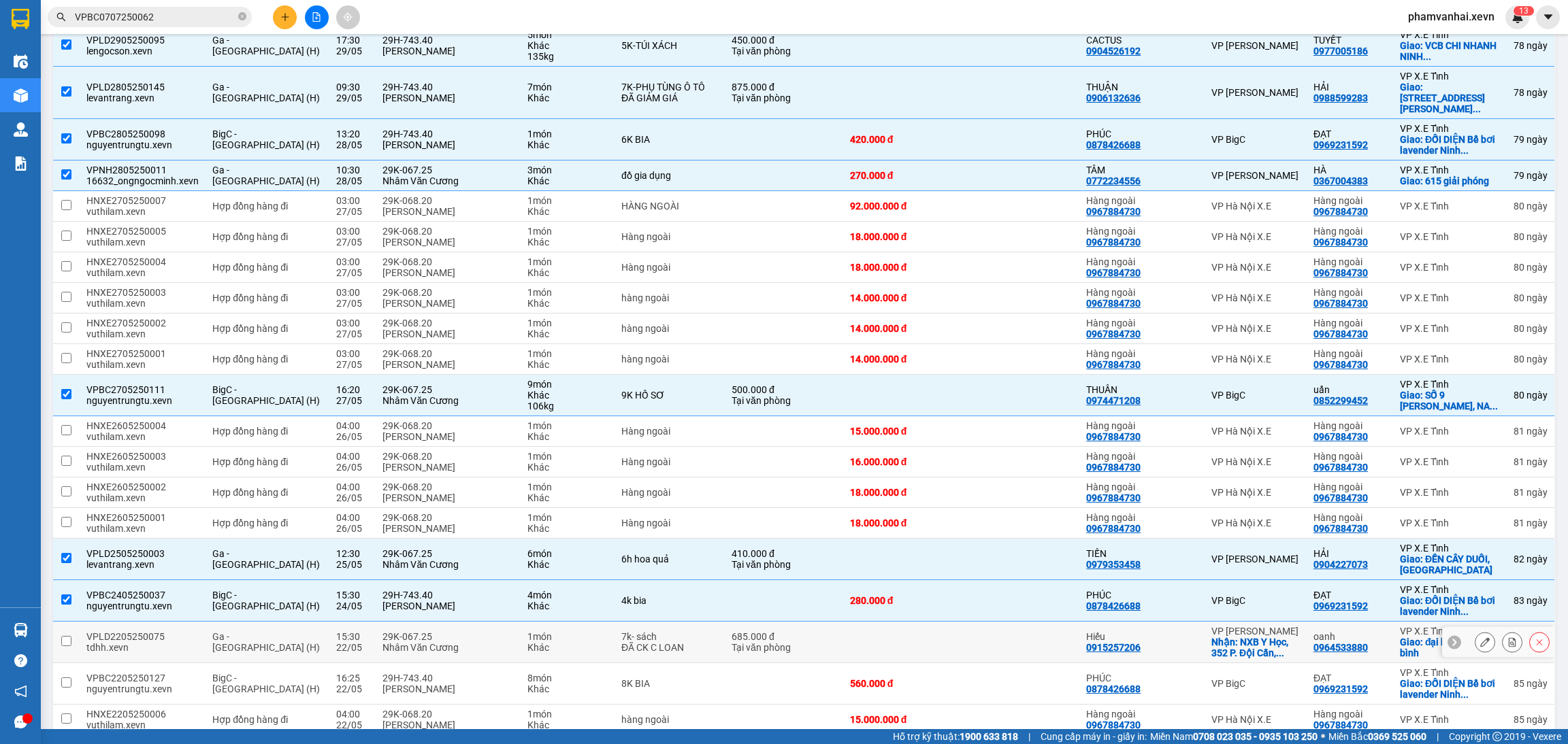
click at [494, 659] on td "29K-067.25 Nhâm Văn Cương" at bounding box center [448, 642] width 145 height 41
checkbox input "true"
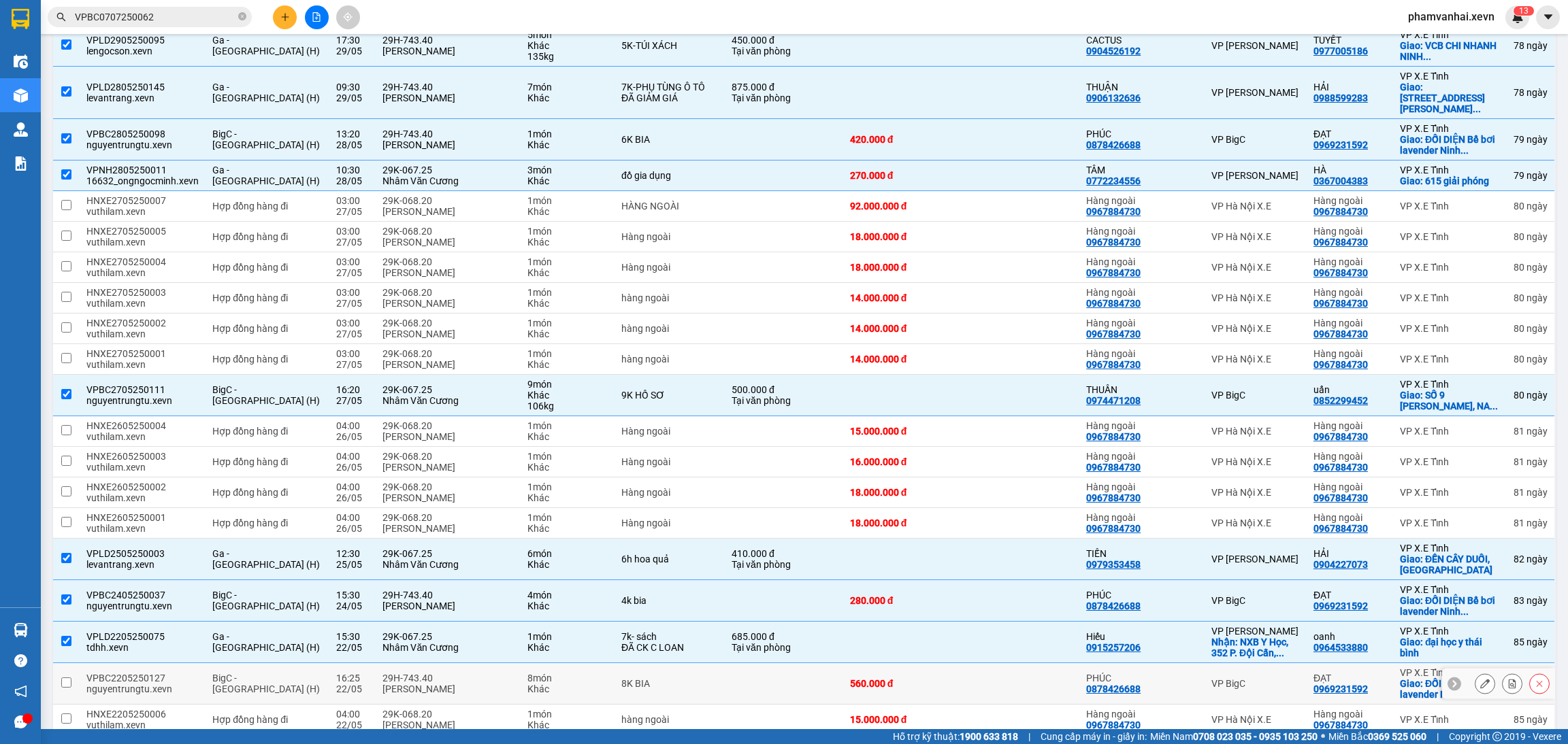
click at [442, 682] on div "29H-743.40" at bounding box center [448, 678] width 132 height 11
checkbox input "true"
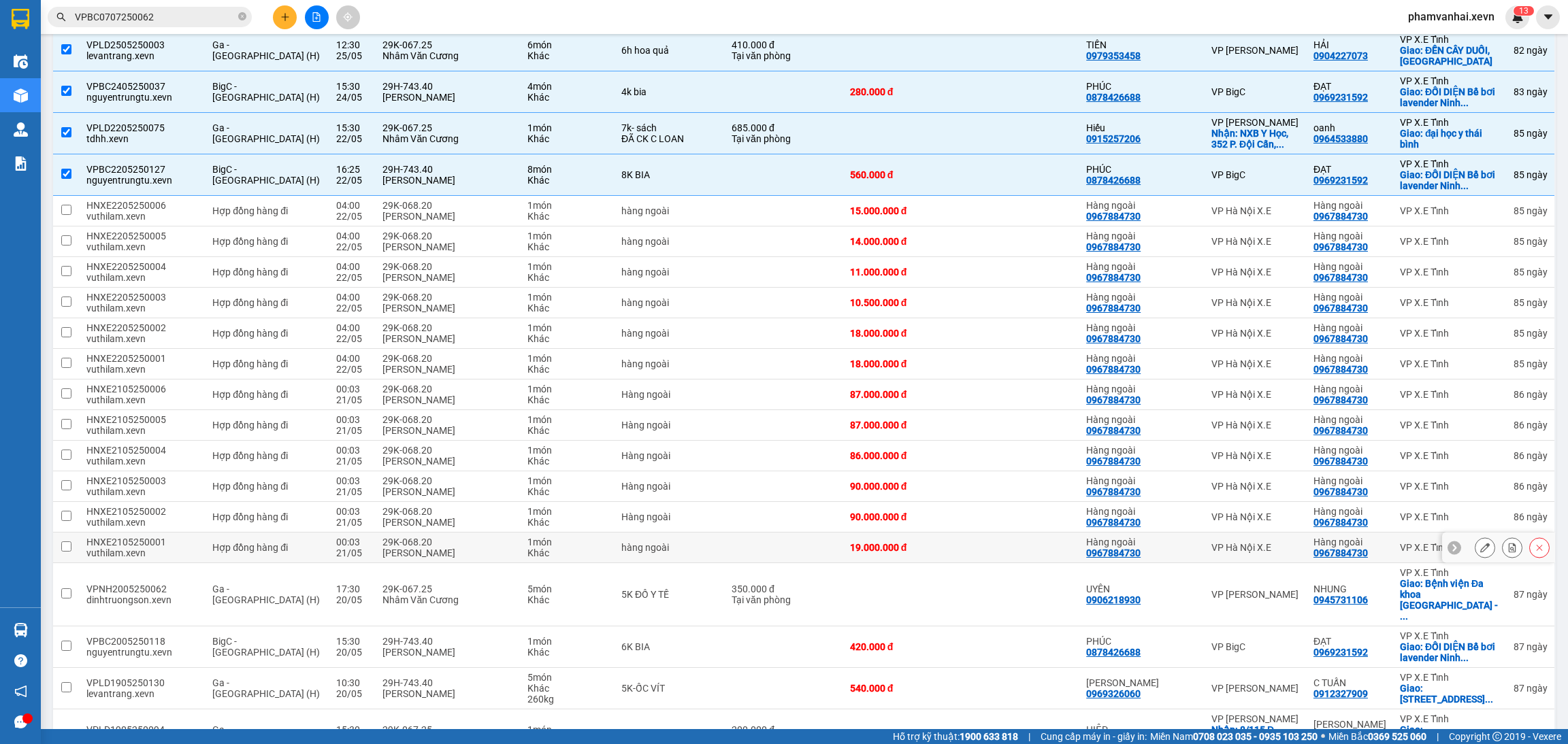
scroll to position [917, 0]
click at [456, 594] on div "Nhâm Văn Cương" at bounding box center [448, 599] width 132 height 11
checkbox input "true"
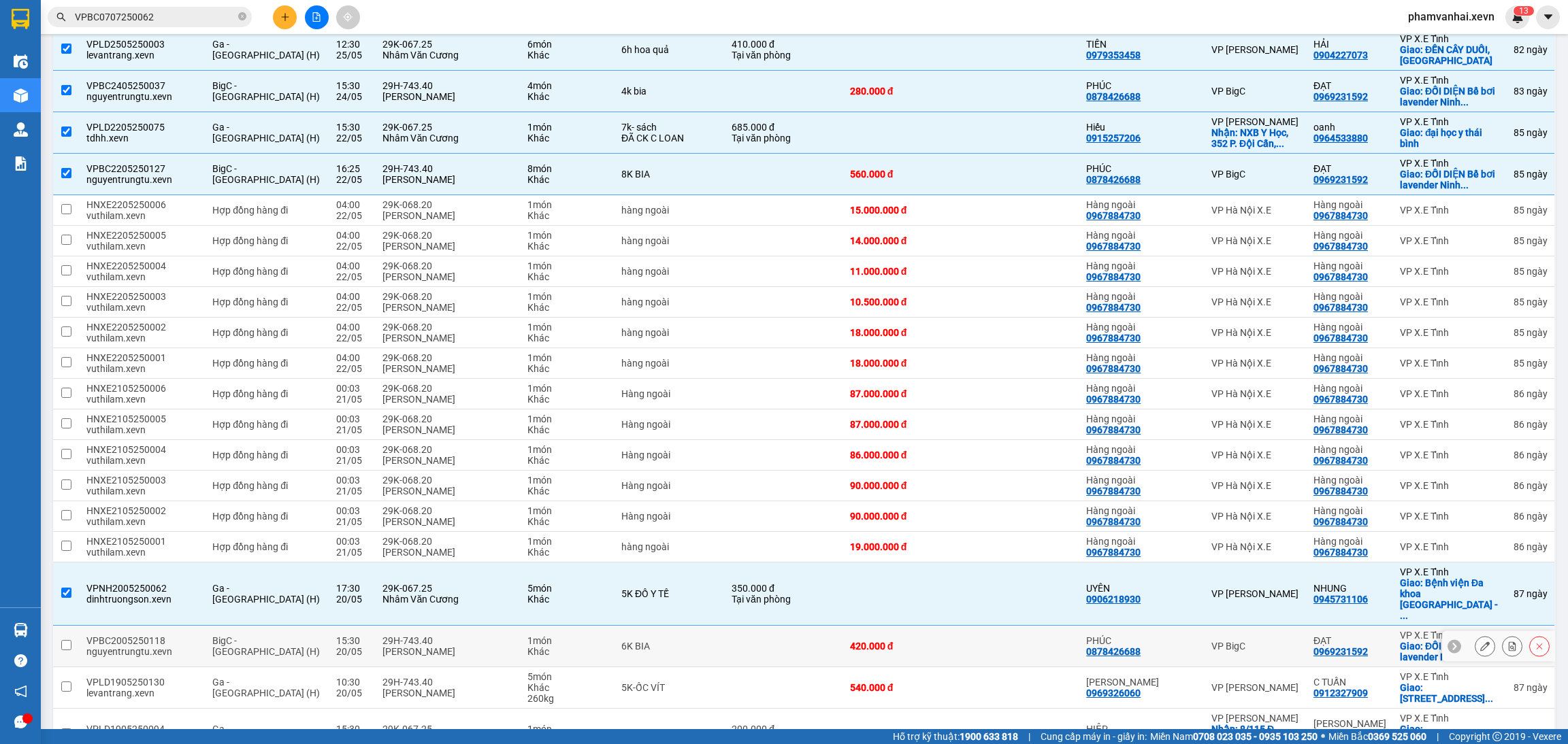
click at [504, 632] on td "29H-743.40 Trần Văn Phú" at bounding box center [448, 646] width 145 height 41
checkbox input "true"
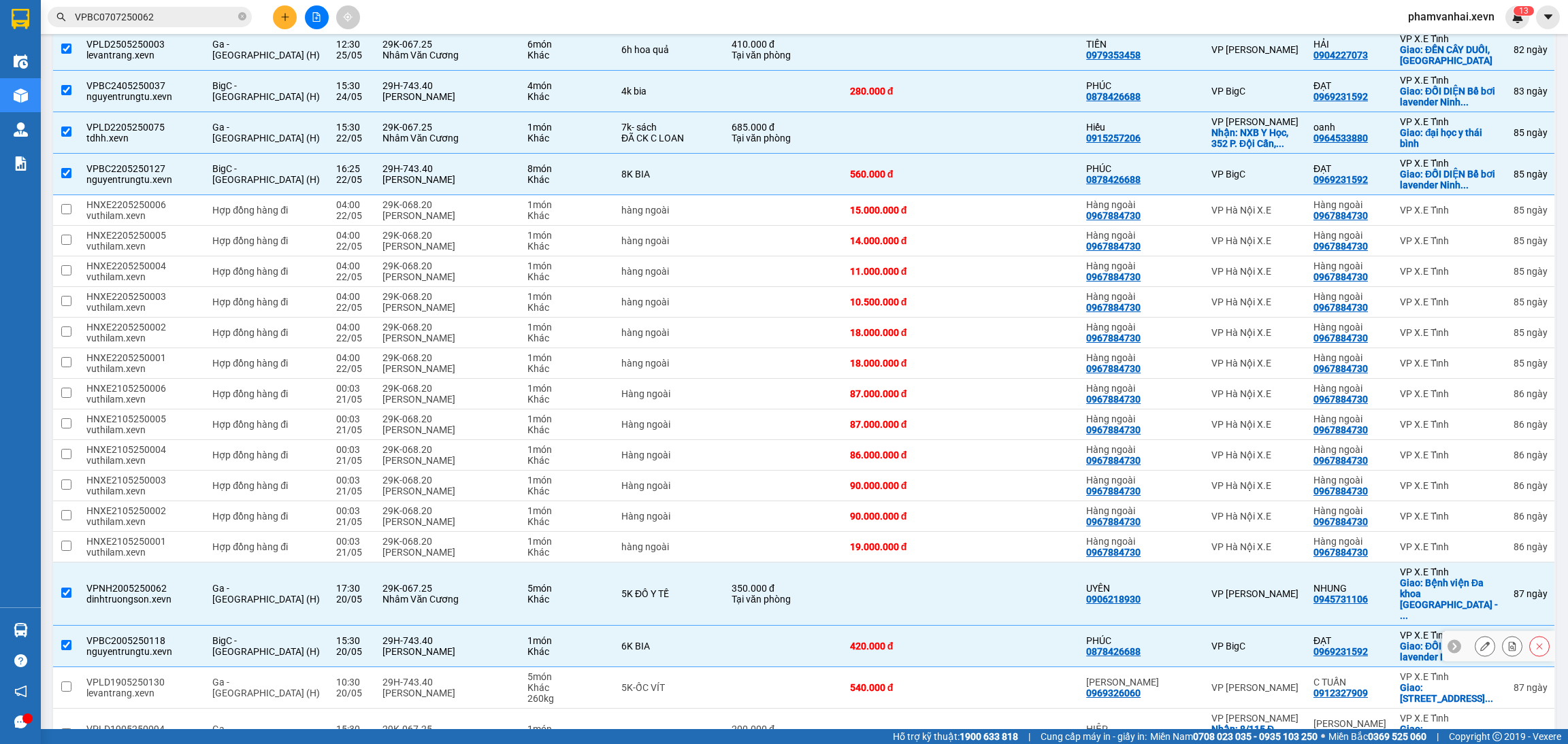
click at [504, 667] on td "29H-743.40 Trần Văn Phú" at bounding box center [448, 688] width 145 height 41
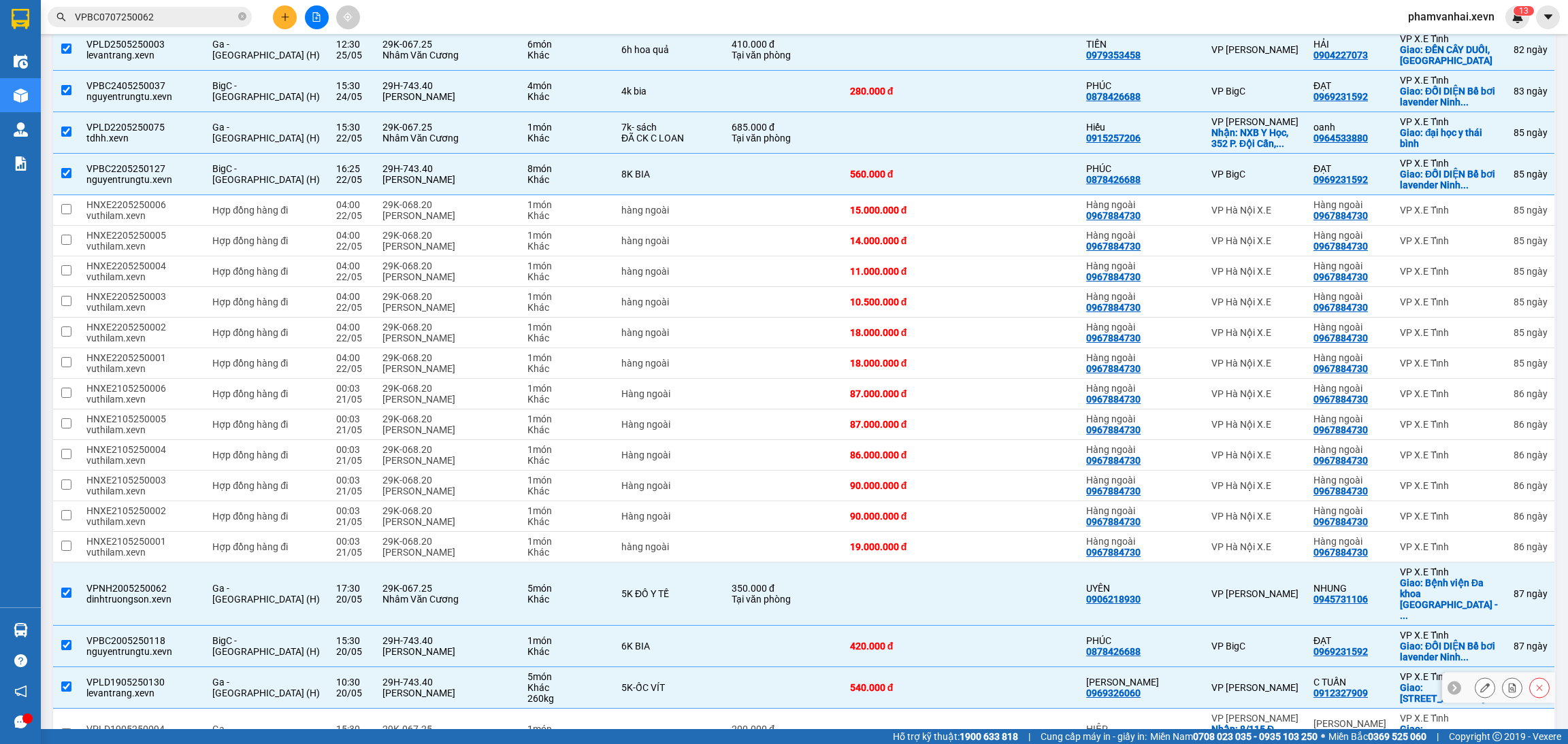
checkbox input "true"
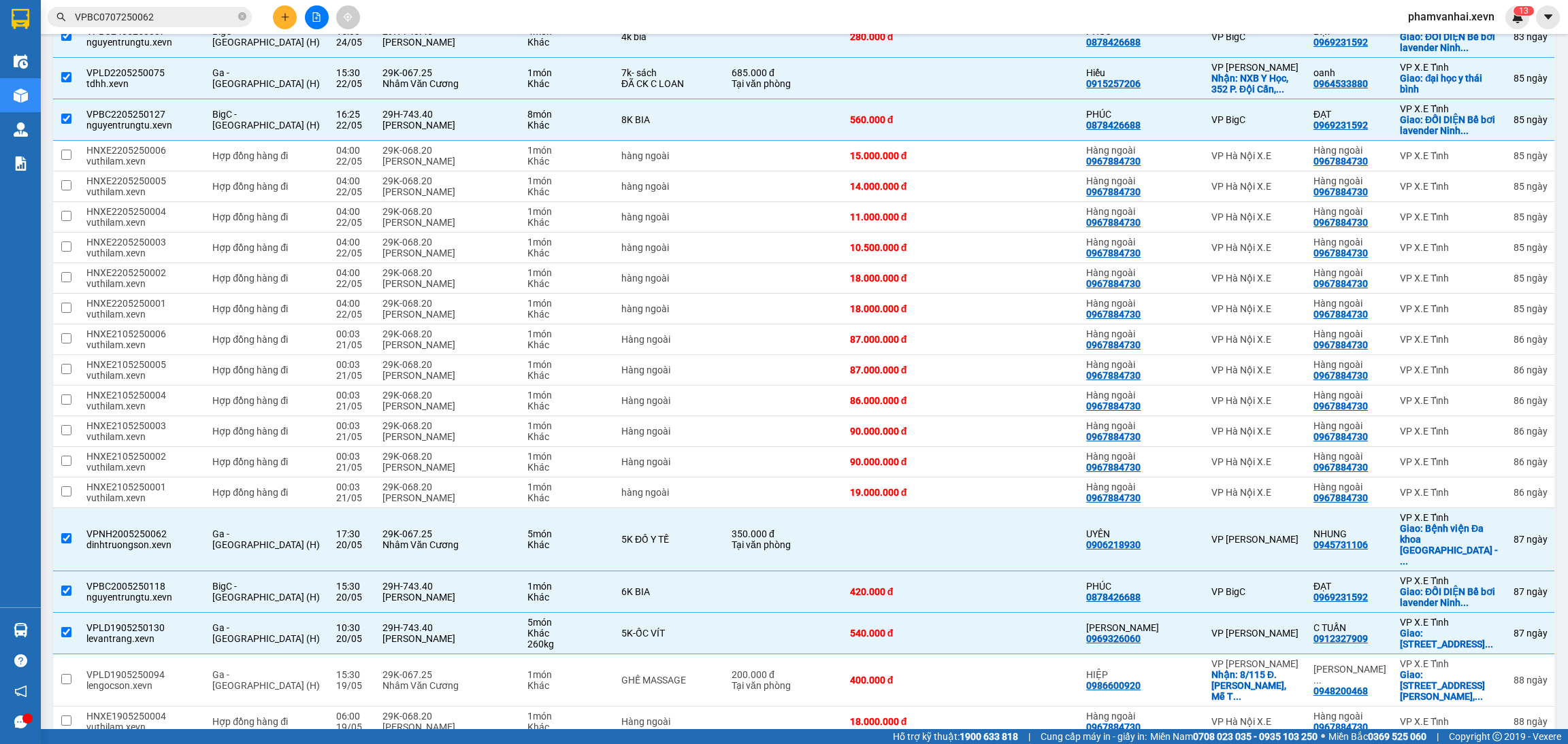
scroll to position [1122, 0]
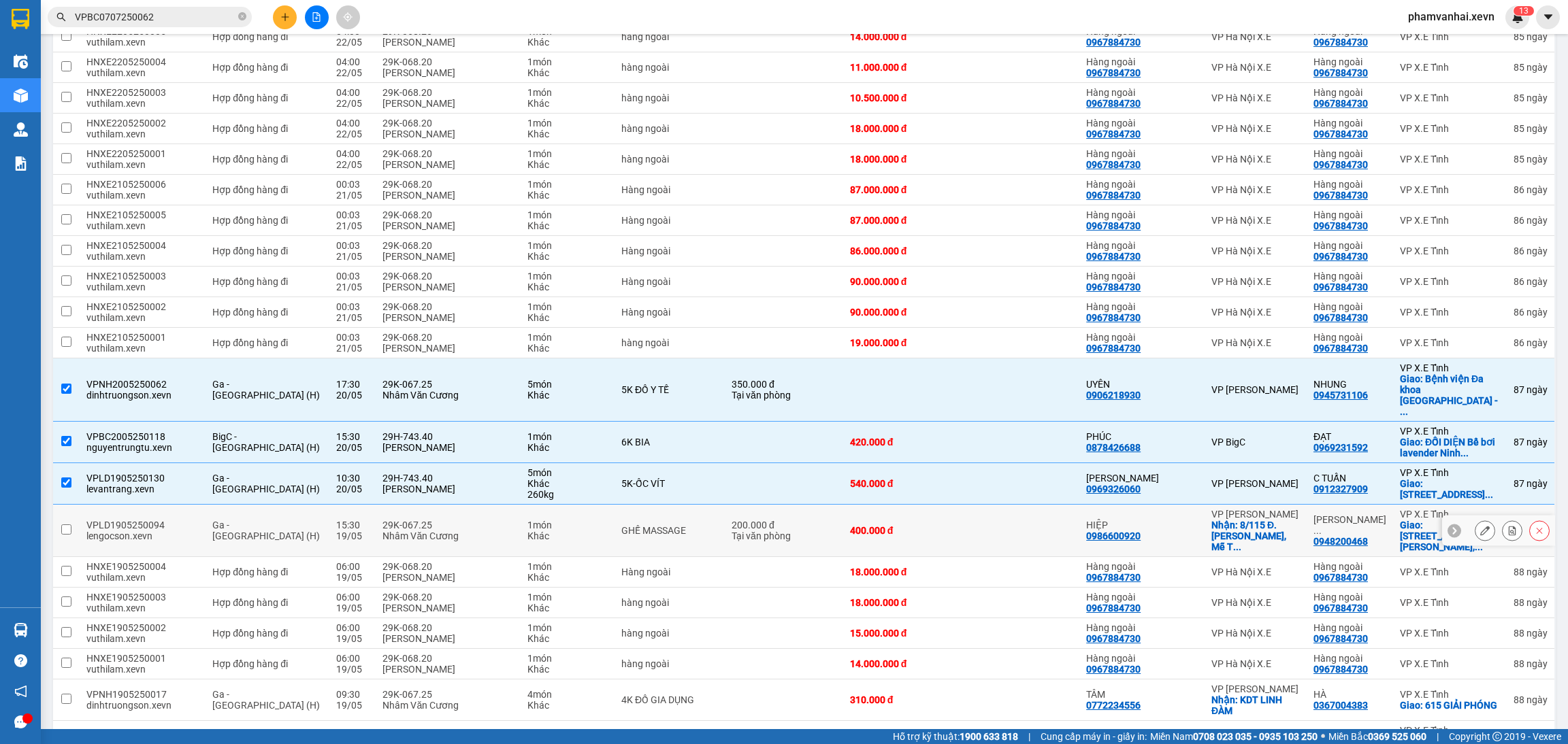
click at [683, 525] on div "GHẾ MASSAGE" at bounding box center [670, 530] width 97 height 11
checkbox input "true"
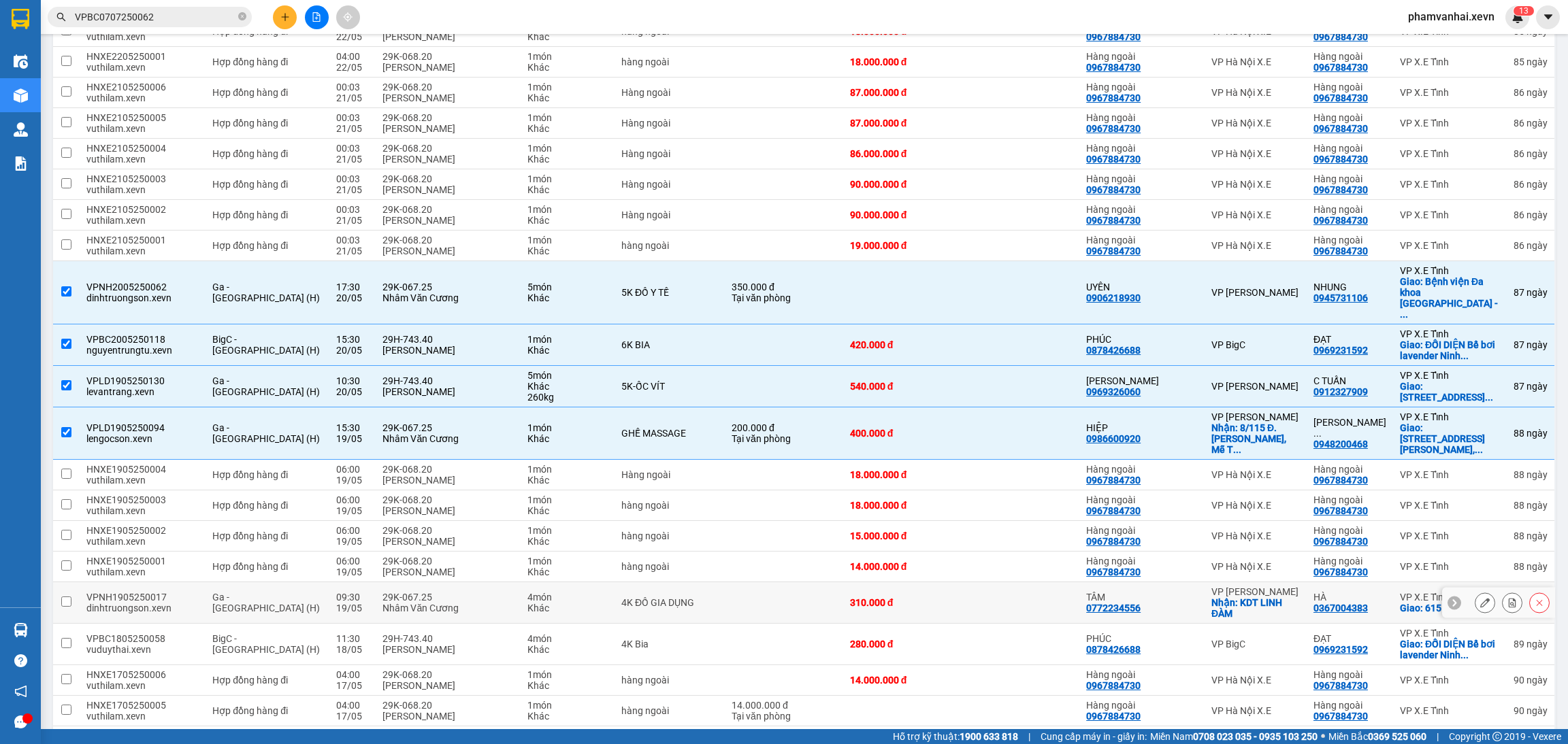
scroll to position [1224, 0]
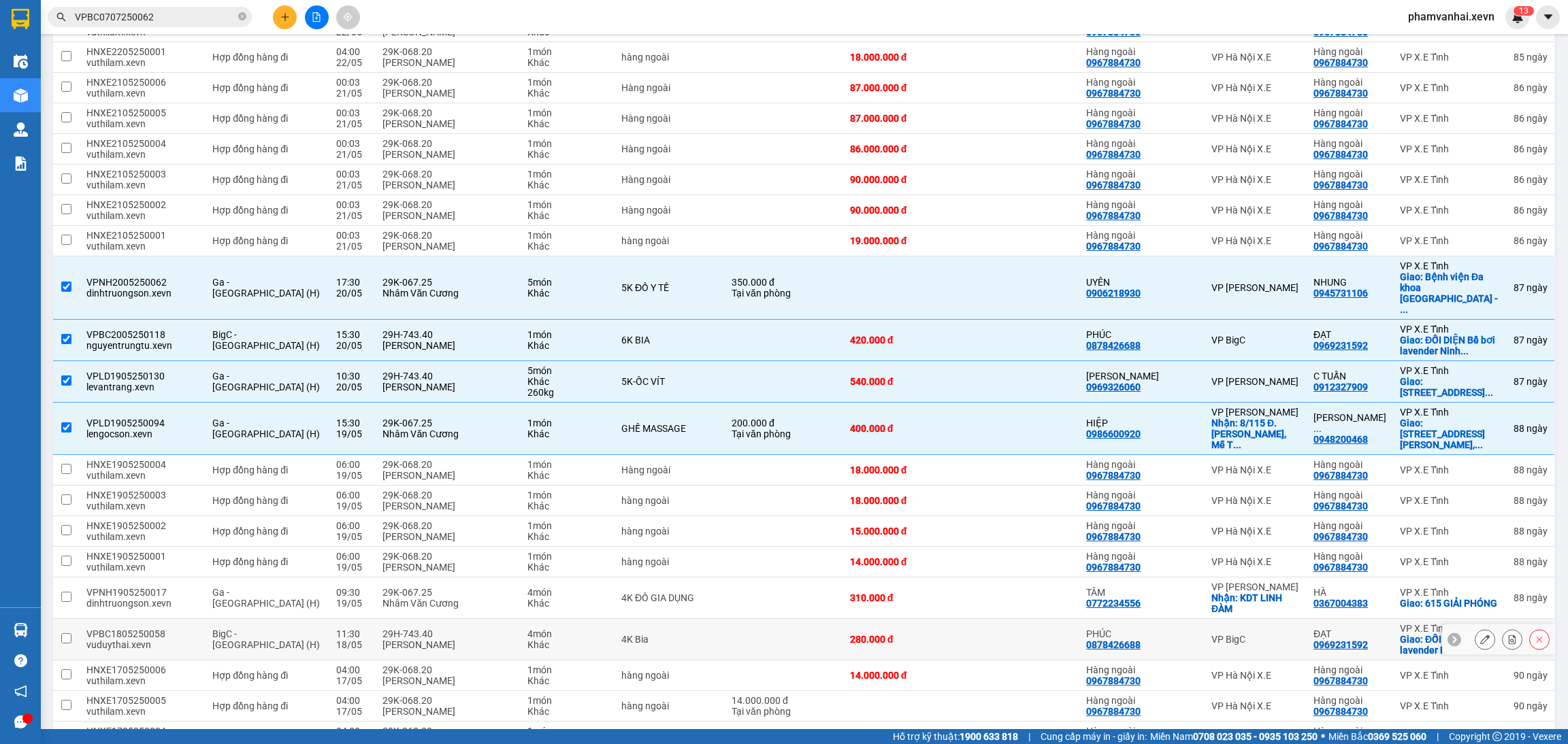
click at [527, 639] on div "Khác" at bounding box center [567, 644] width 80 height 11
checkbox input "true"
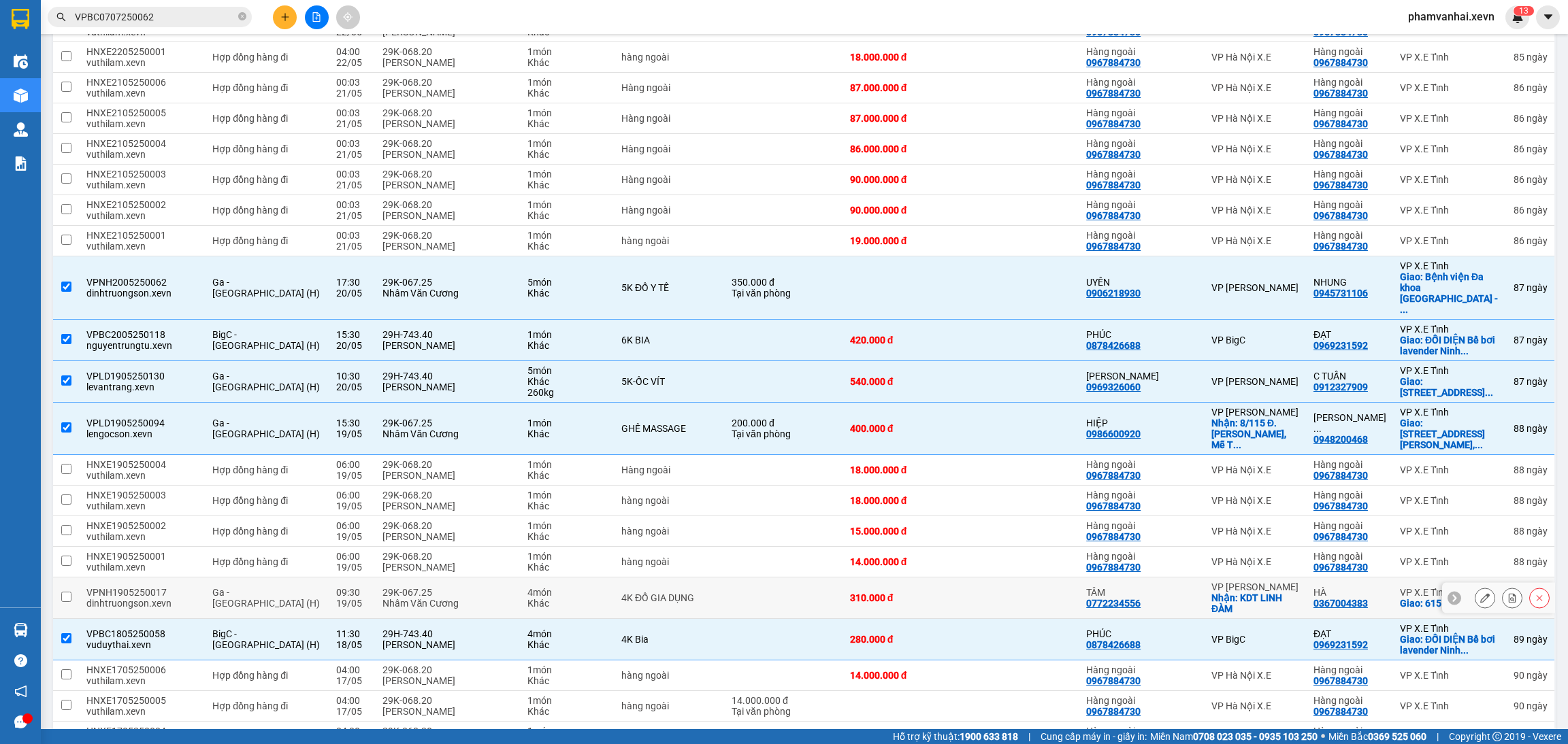
click at [487, 598] on div "Nhâm Văn Cương" at bounding box center [448, 603] width 132 height 11
checkbox input "true"
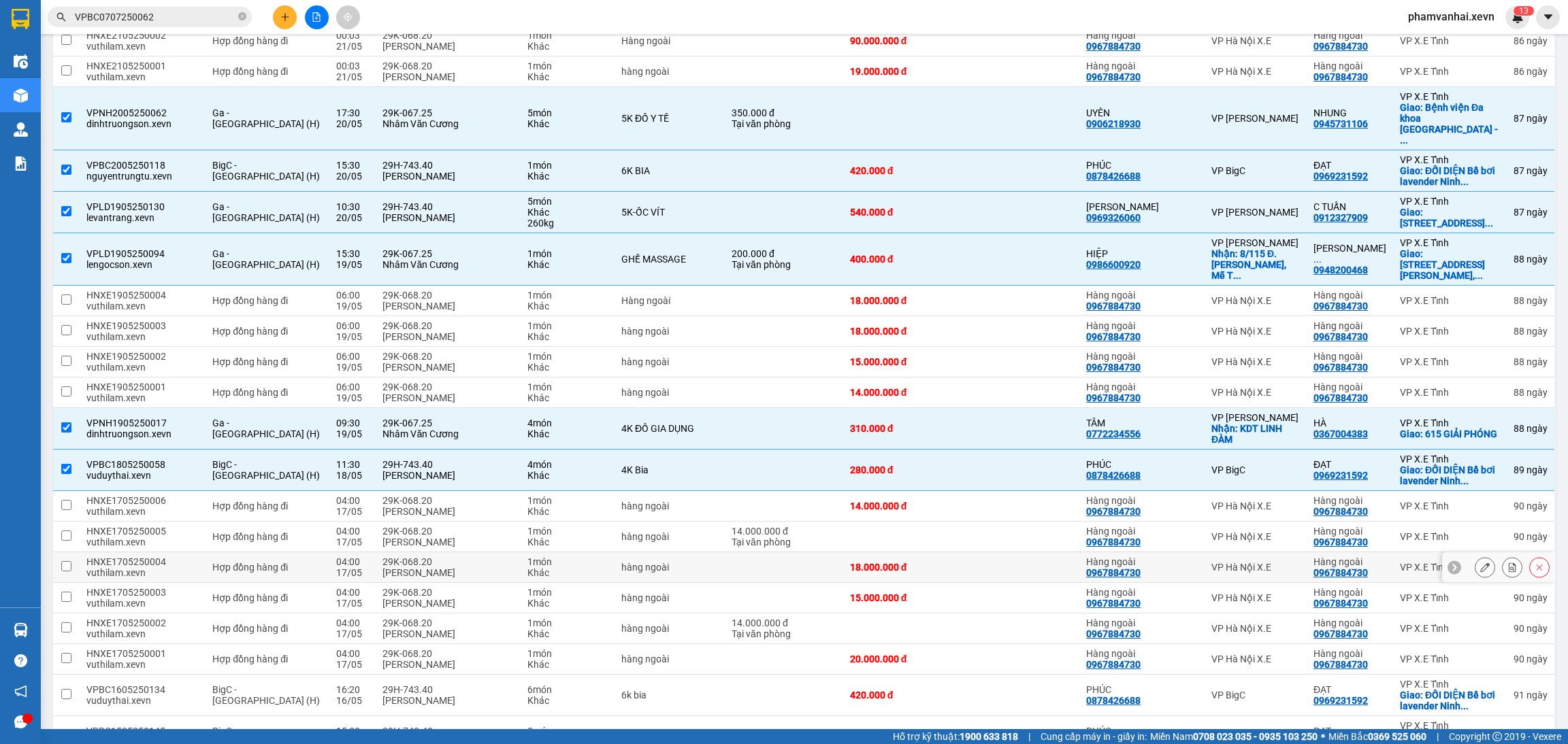
scroll to position [1429, 0]
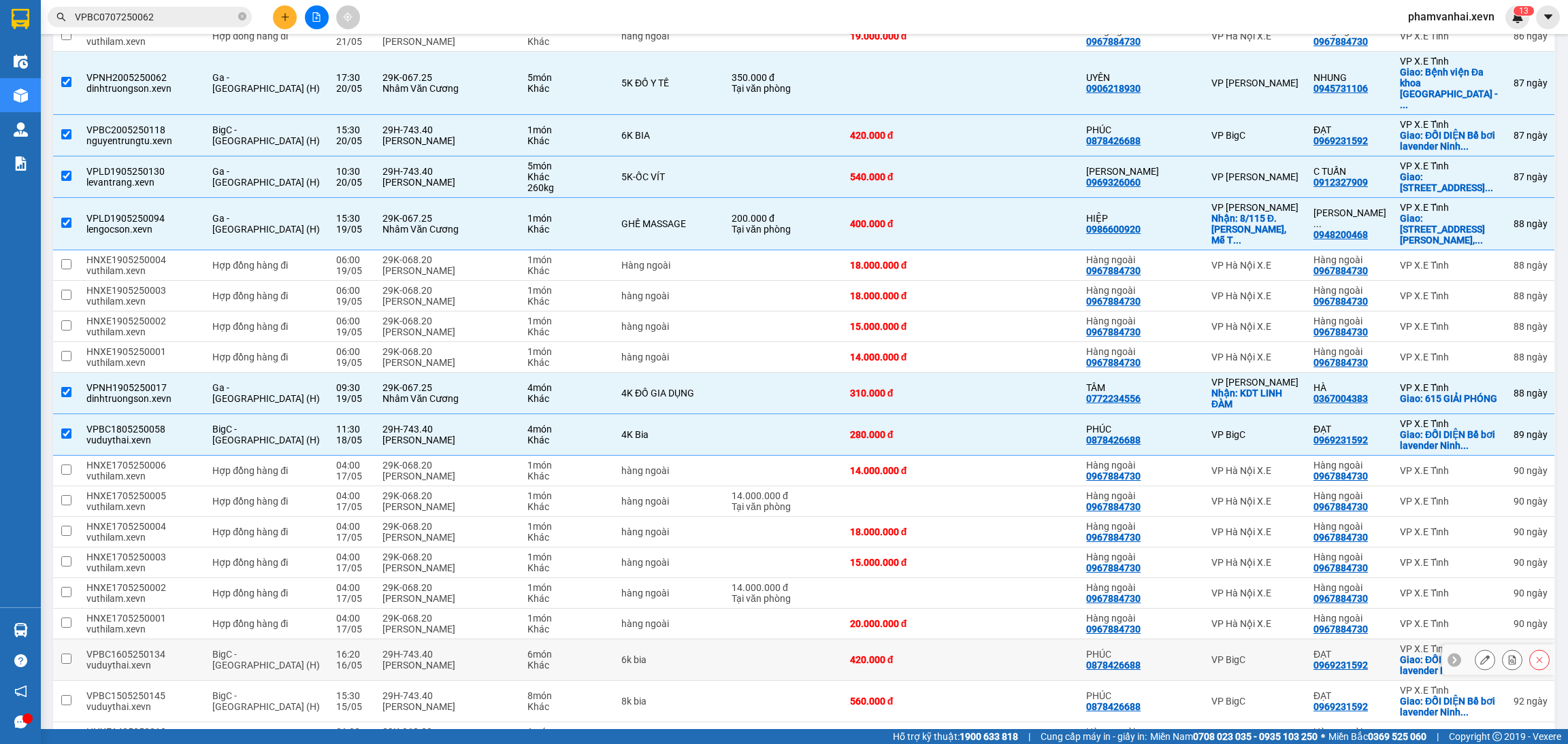
click at [455, 659] on div "[PERSON_NAME]" at bounding box center [448, 665] width 132 height 11
checkbox input "true"
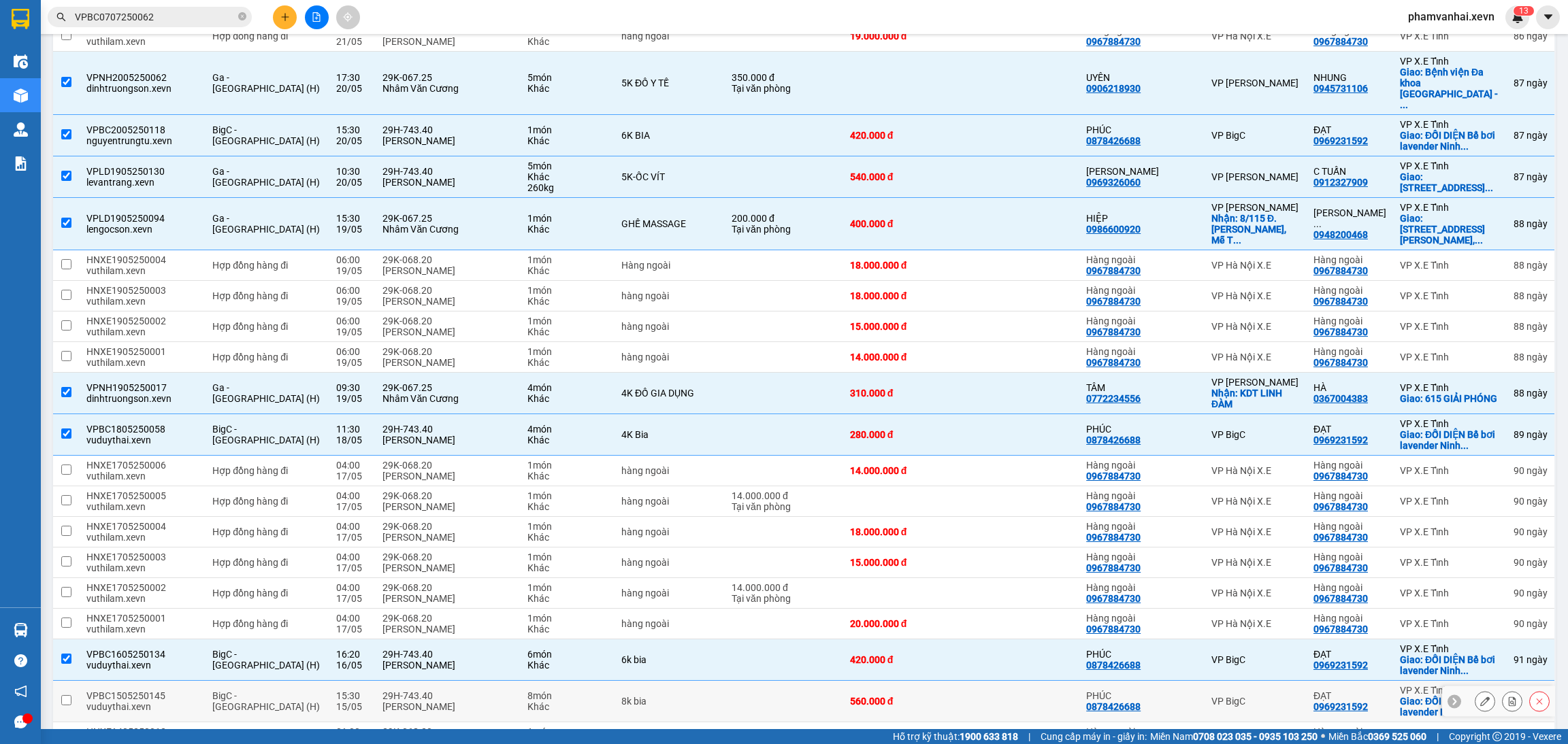
click at [448, 691] on div "29H-743.40" at bounding box center [448, 696] width 132 height 11
checkbox input "true"
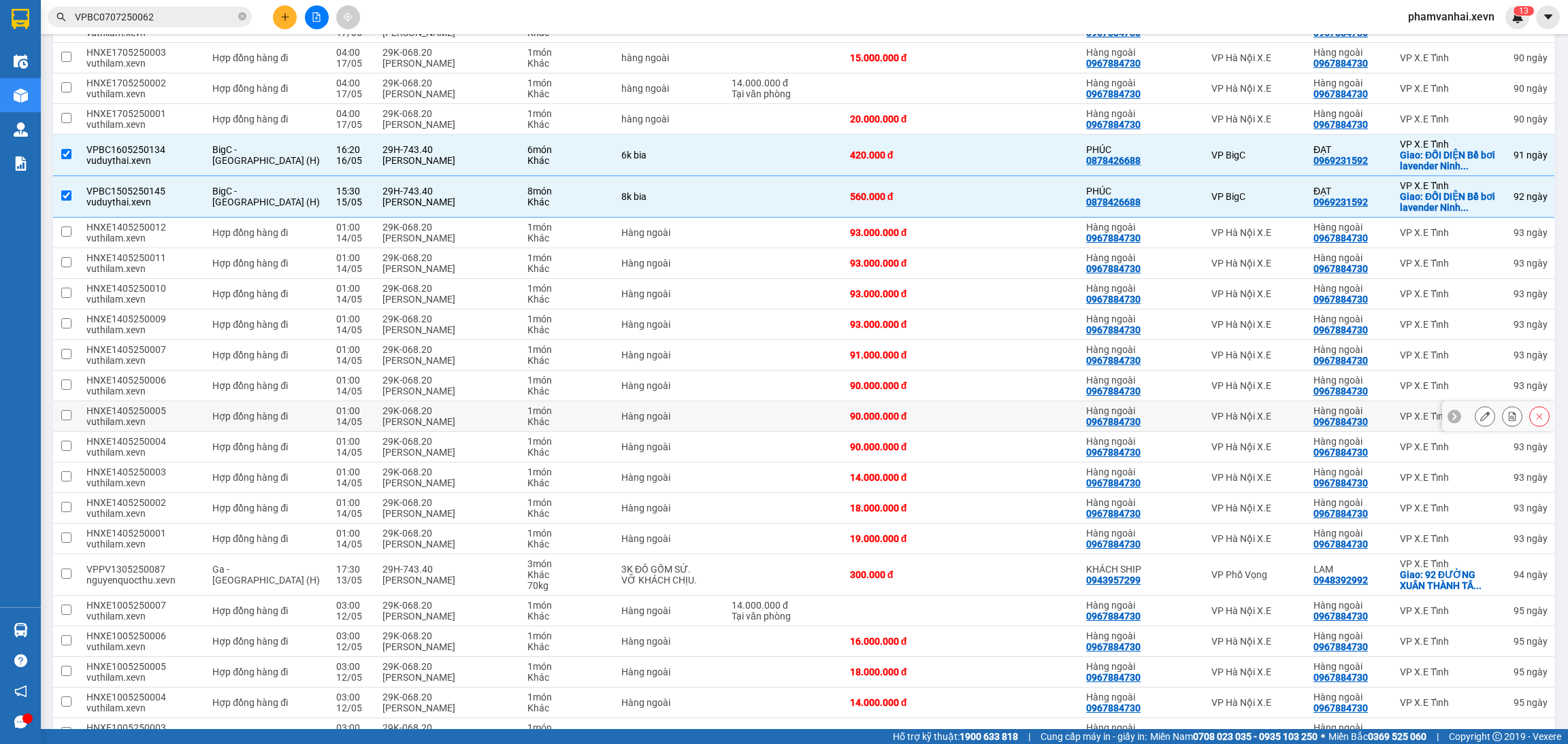
scroll to position [1938, 0]
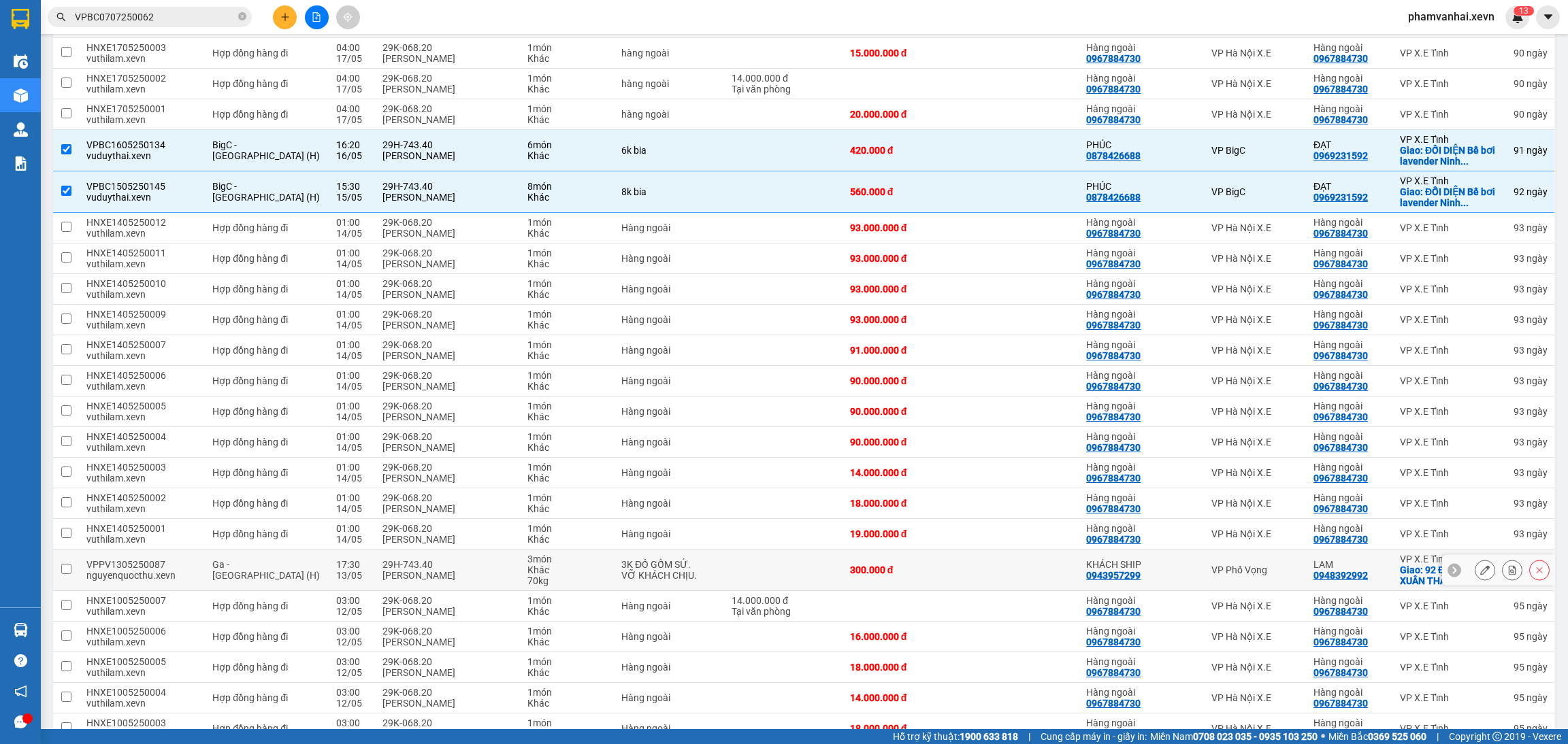
click at [476, 570] on div "[PERSON_NAME]" at bounding box center [448, 575] width 132 height 11
checkbox input "true"
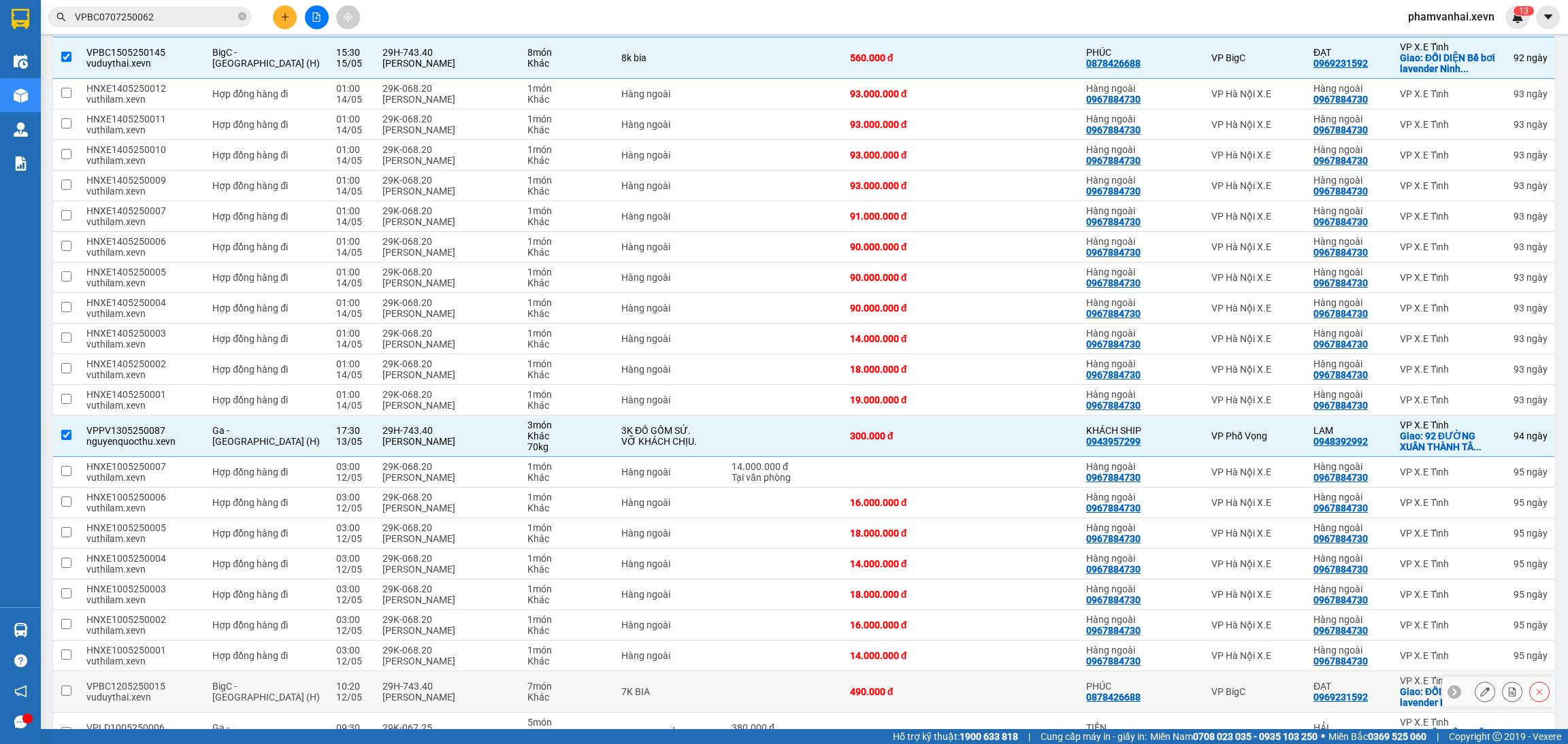
scroll to position [2142, 0]
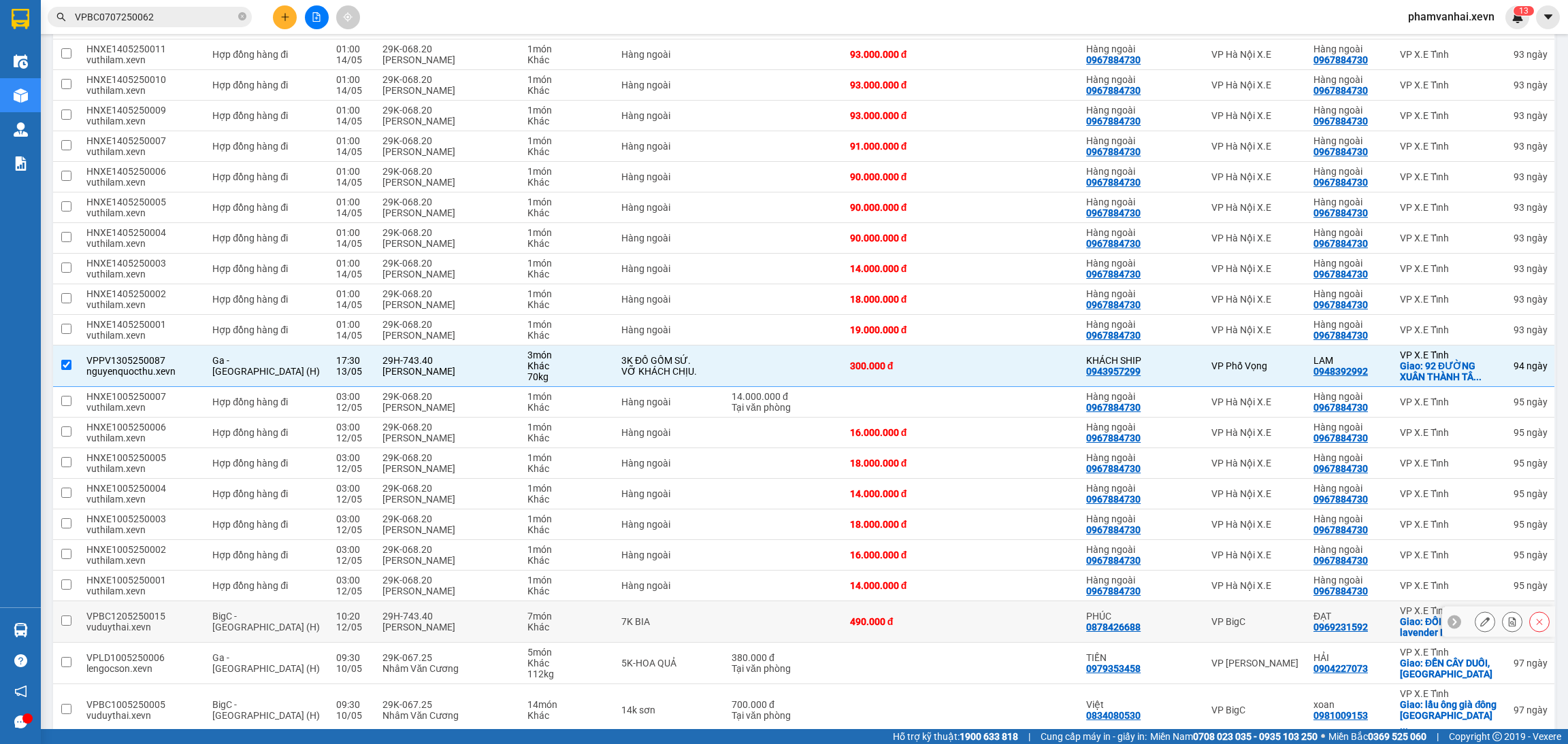
click at [439, 611] on div "29H-743.40" at bounding box center [448, 616] width 132 height 11
checkbox input "true"
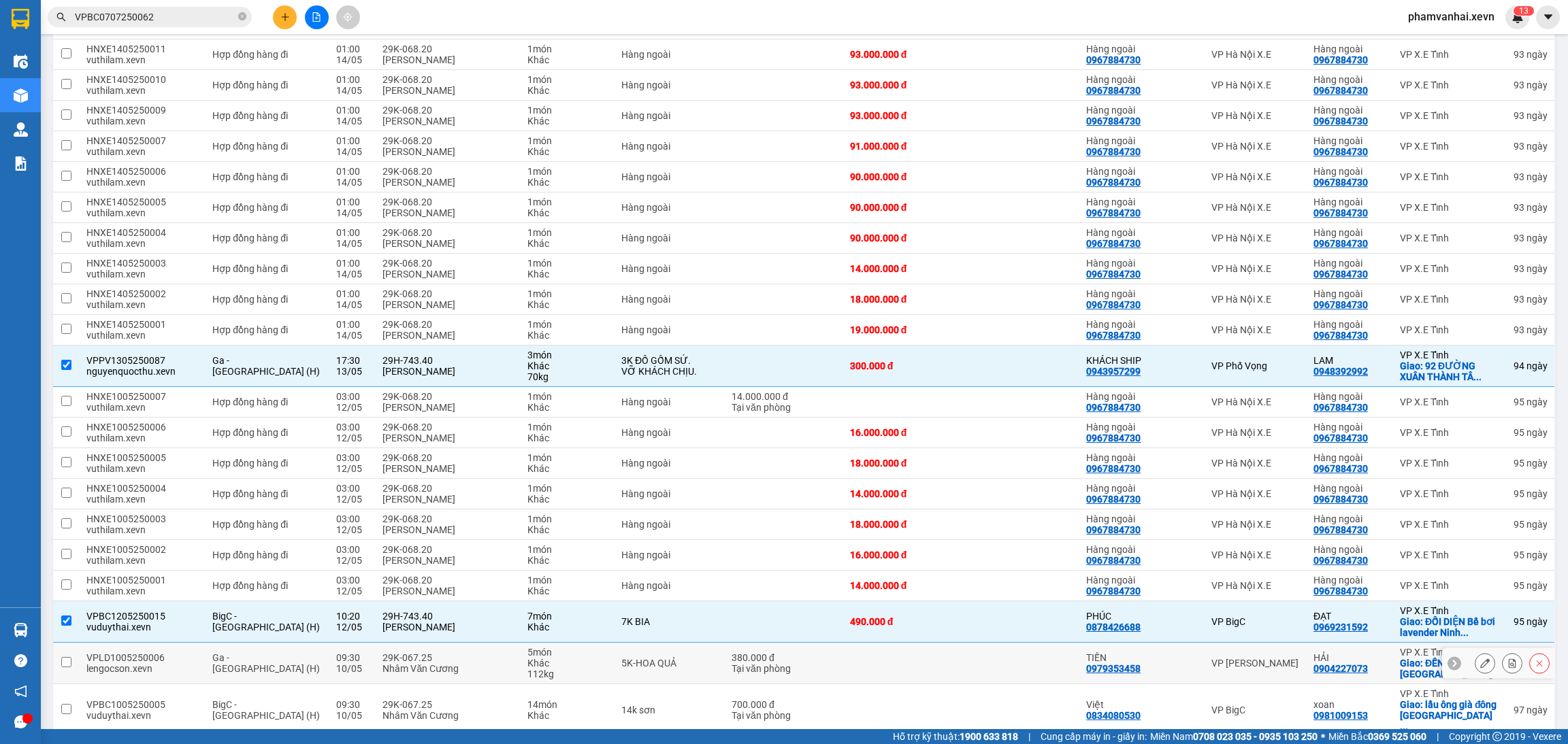
drag, startPoint x: 435, startPoint y: 629, endPoint x: 429, endPoint y: 658, distance: 29.6
click at [435, 652] on div "29K-067.25" at bounding box center [448, 657] width 132 height 11
checkbox input "true"
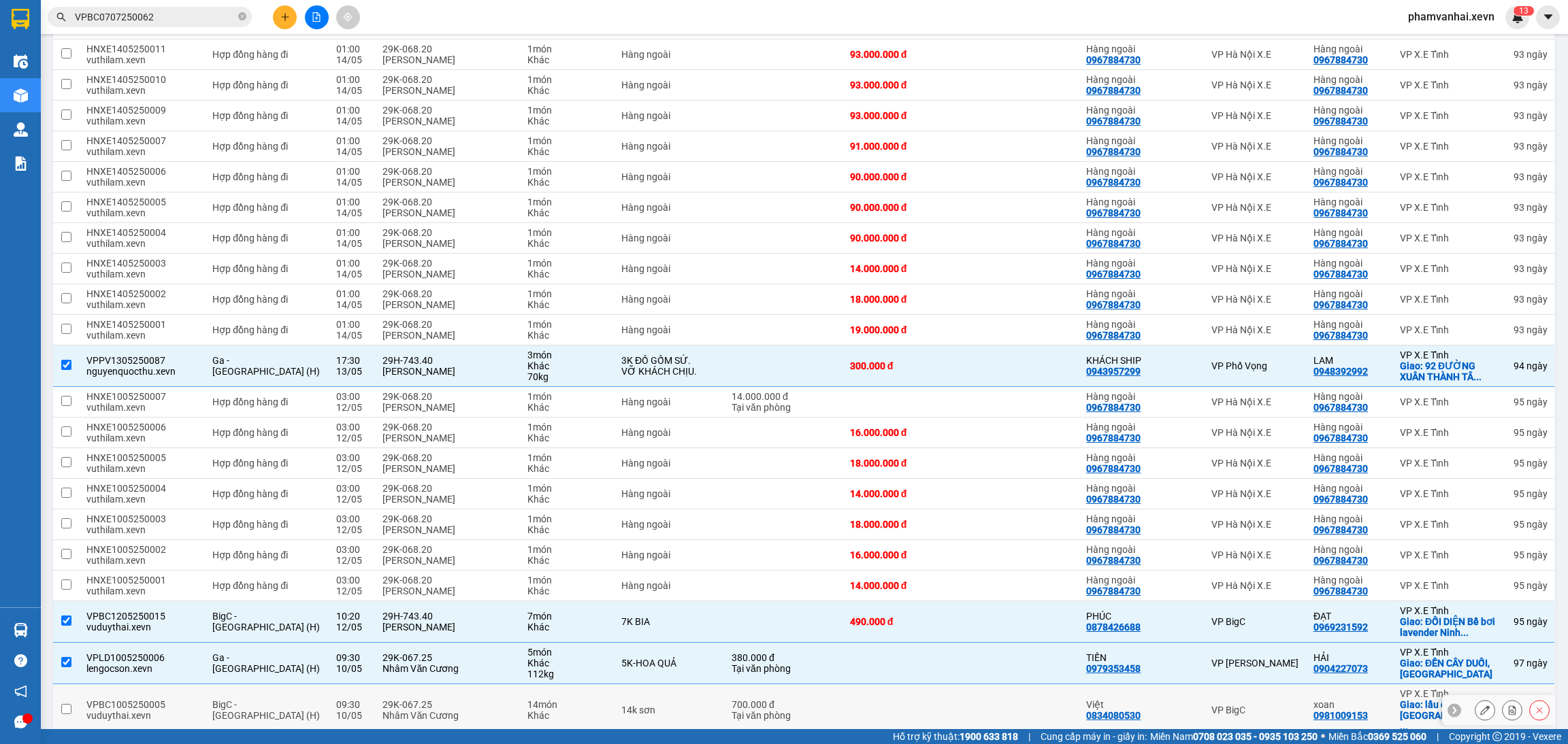
drag, startPoint x: 426, startPoint y: 670, endPoint x: 514, endPoint y: 624, distance: 99.3
click at [426, 699] on div "29K-067.25" at bounding box center [448, 704] width 132 height 11
checkbox input "true"
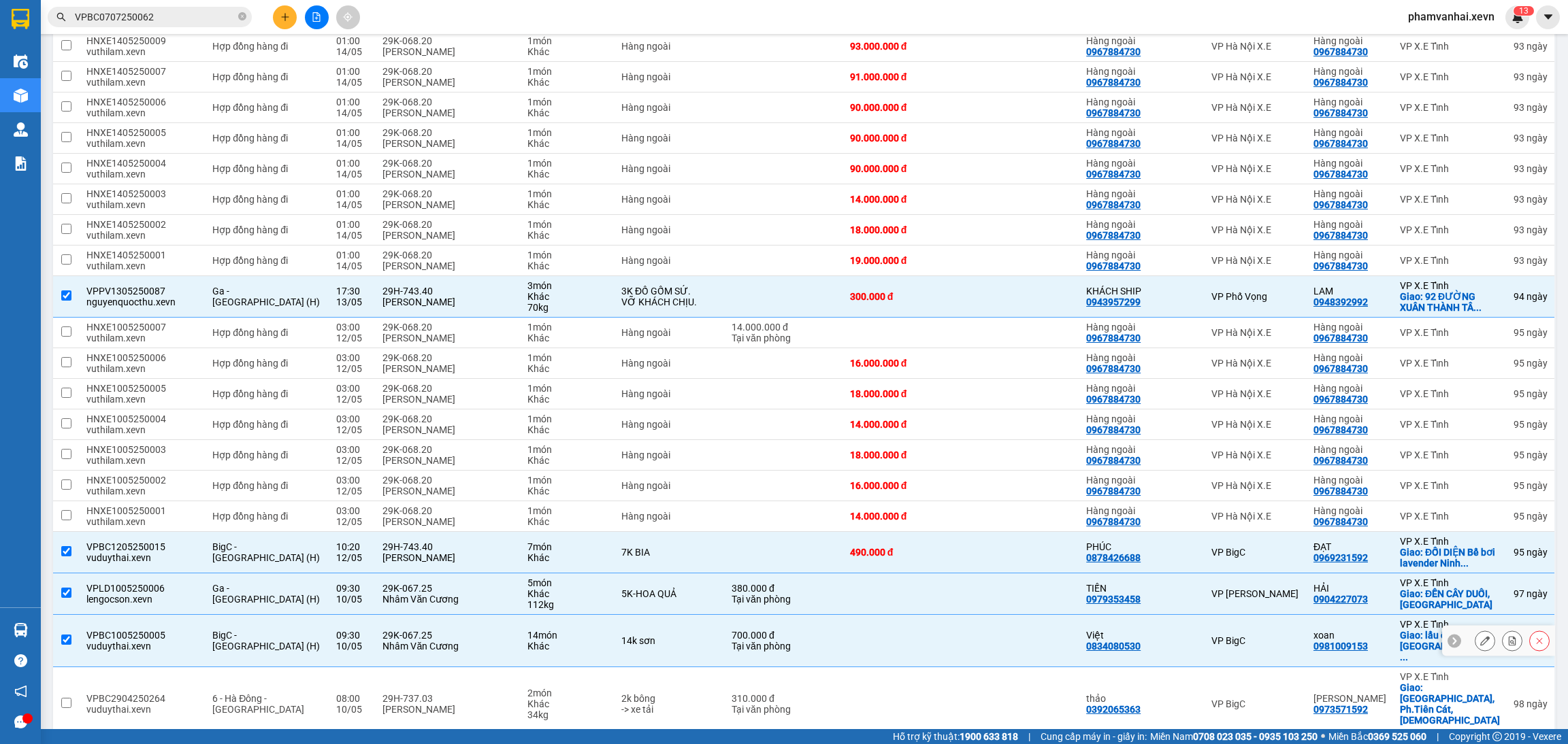
scroll to position [2244, 0]
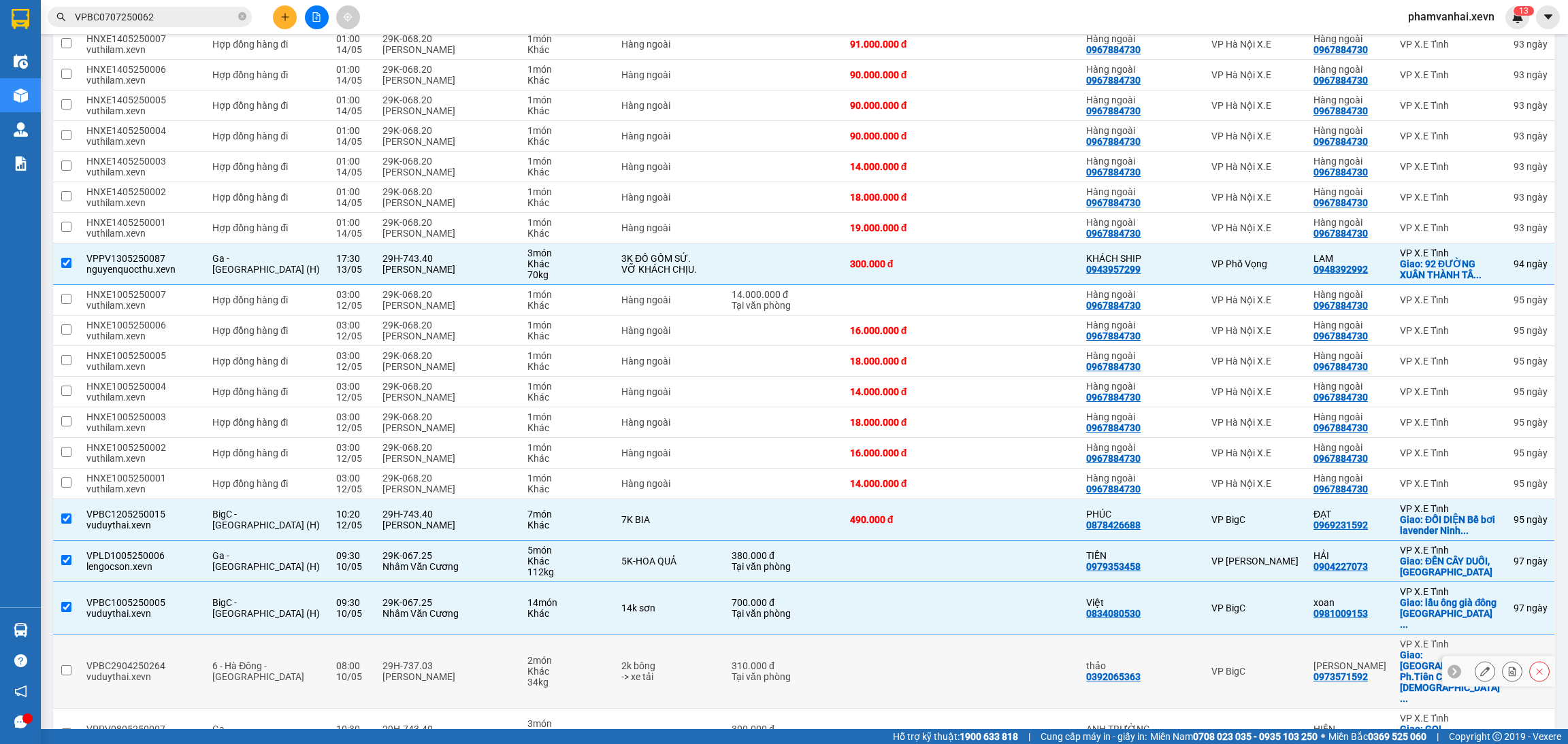
click at [474, 671] on div "Hoàng Đức Mạnh" at bounding box center [448, 676] width 132 height 11
checkbox input "true"
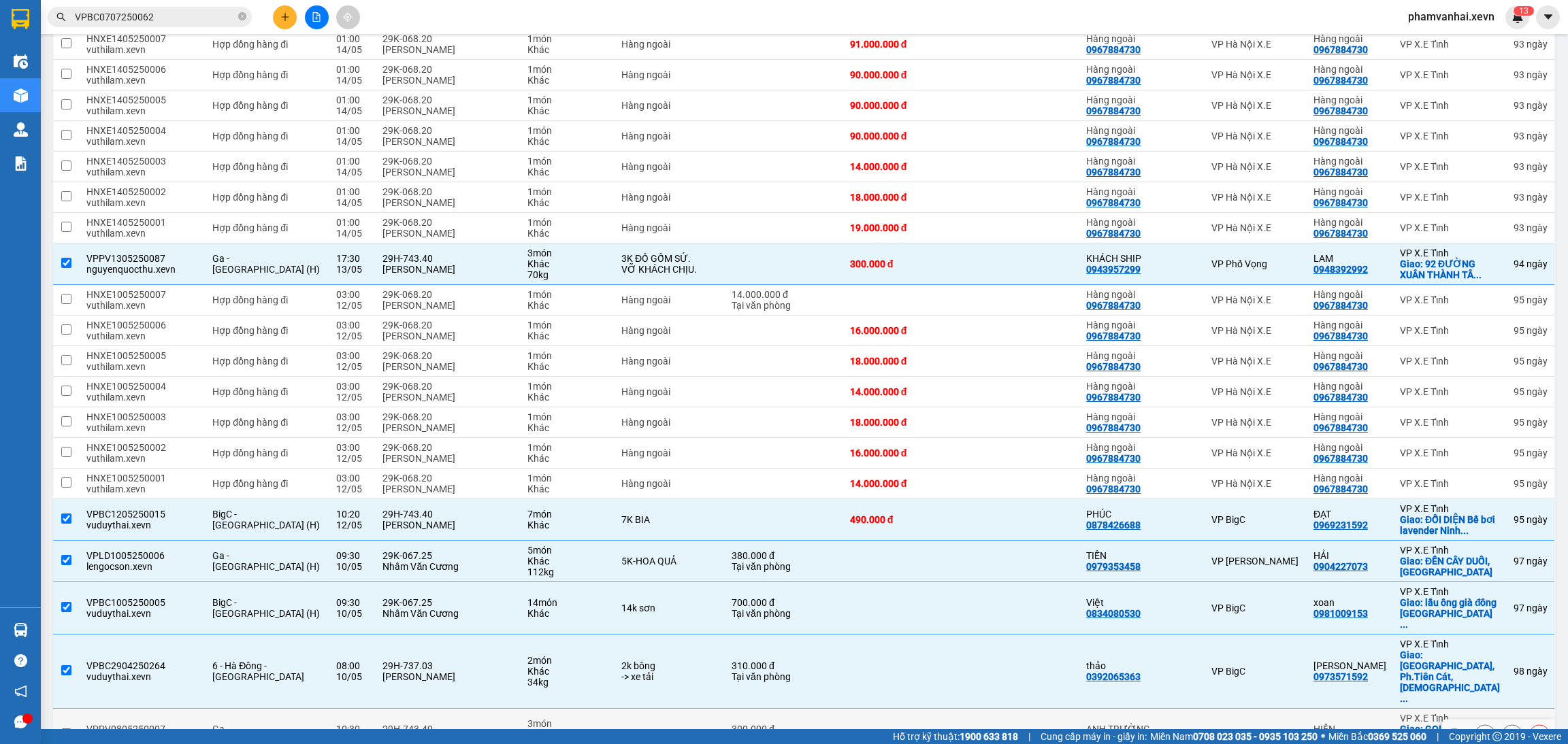
click at [488, 724] on div "29H-743.40" at bounding box center [448, 729] width 132 height 11
checkbox input "true"
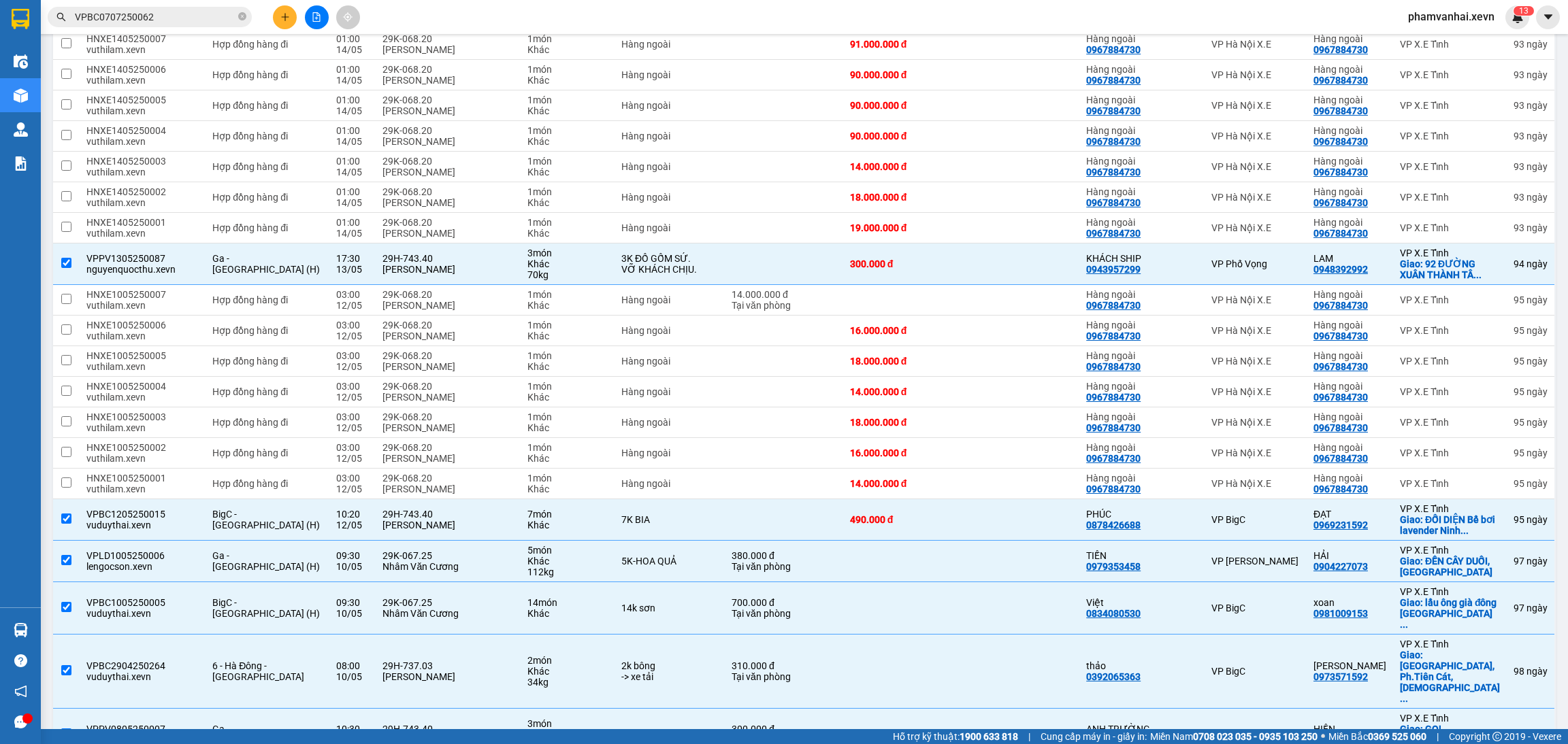
checkbox input "true"
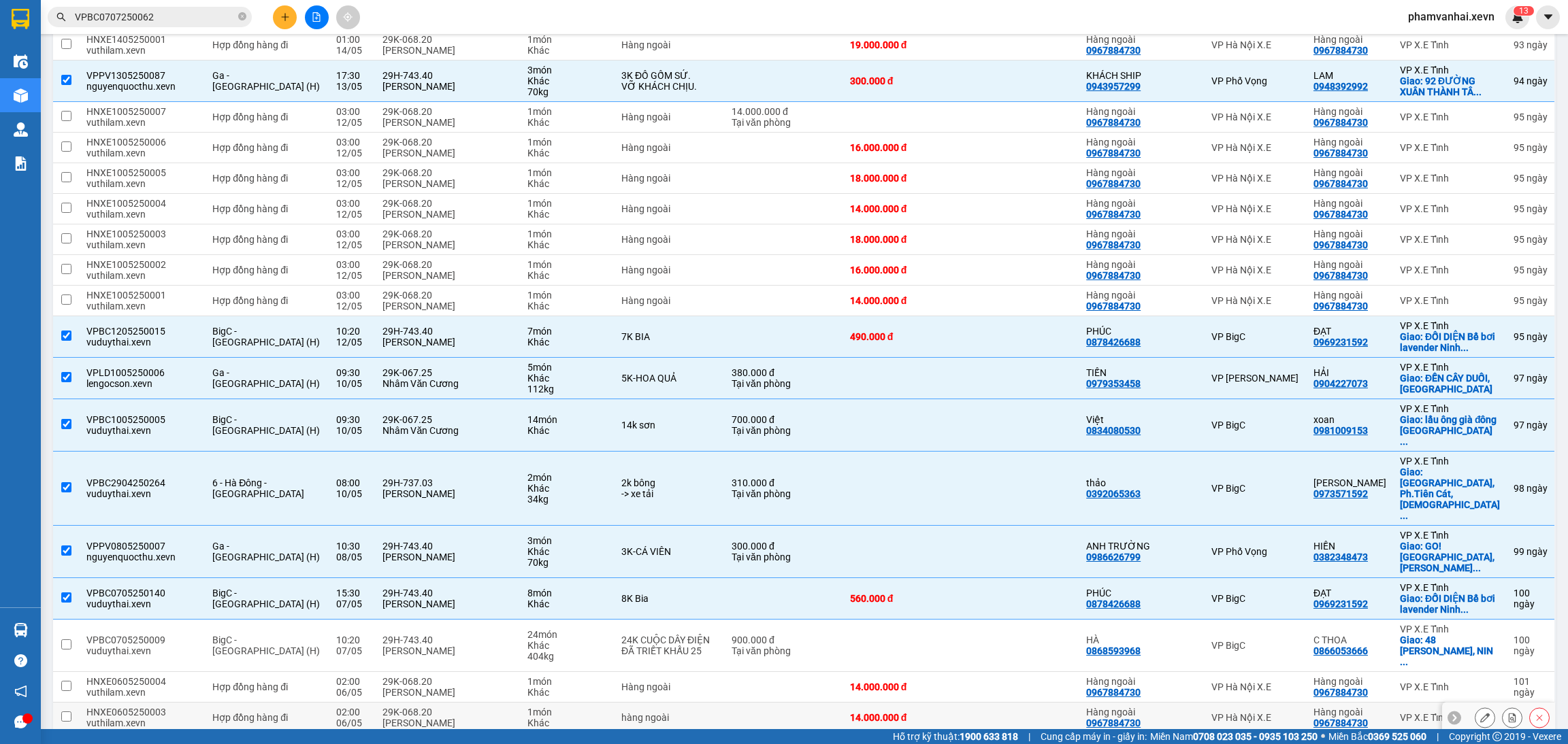
scroll to position [2448, 0]
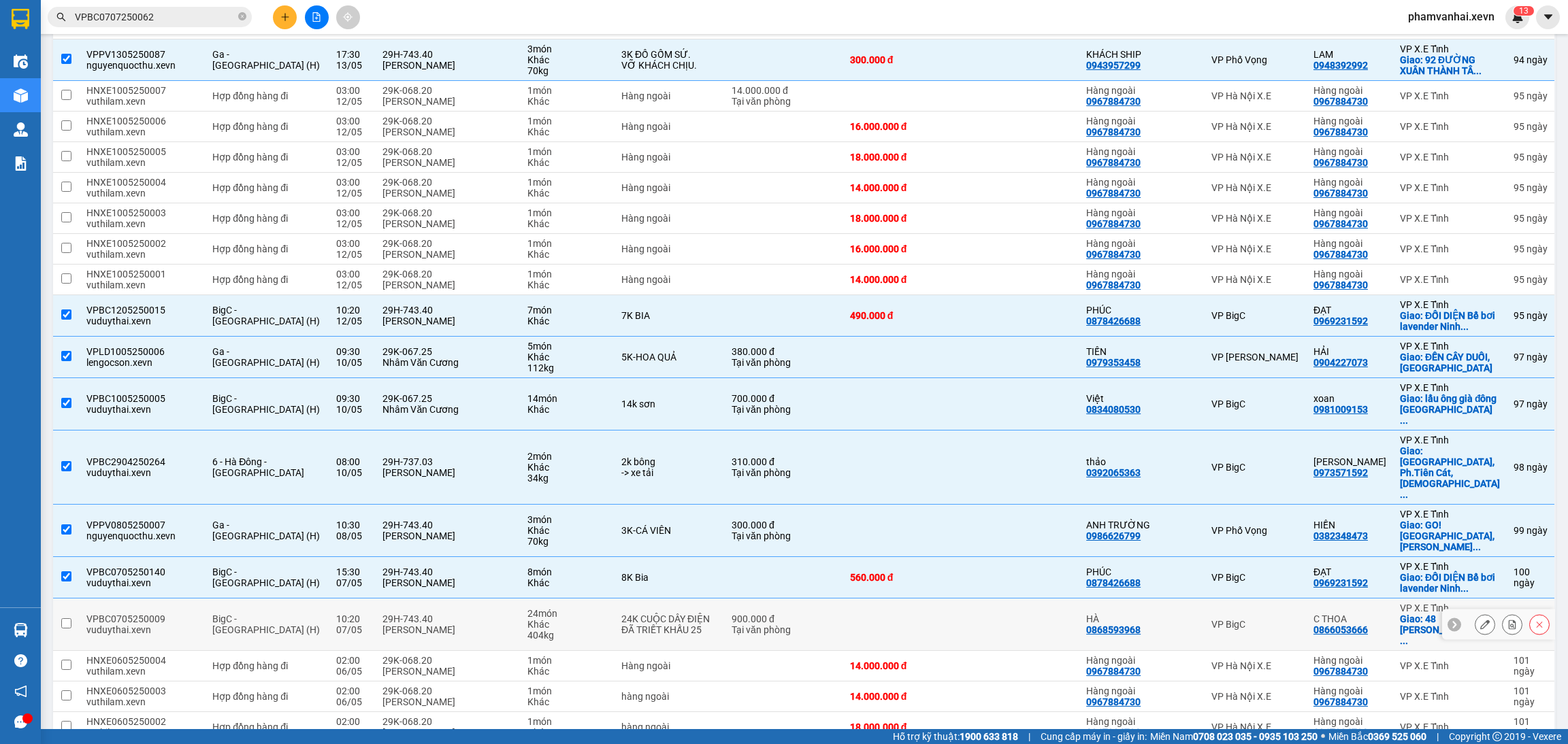
click at [658, 613] on div "24K CUỘC DÂY ĐIỆN" at bounding box center [670, 618] width 97 height 11
checkbox input "true"
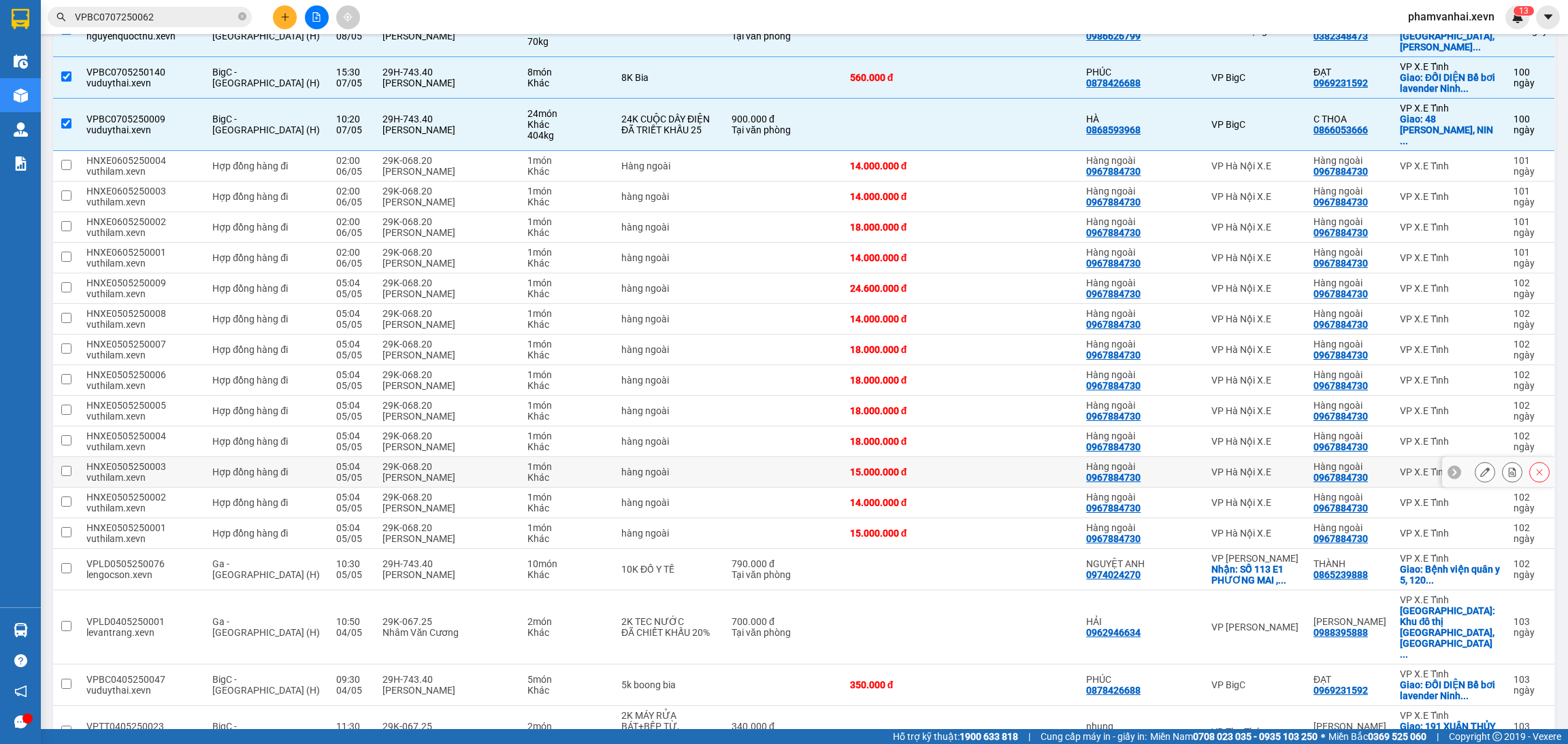
scroll to position [2988, 0]
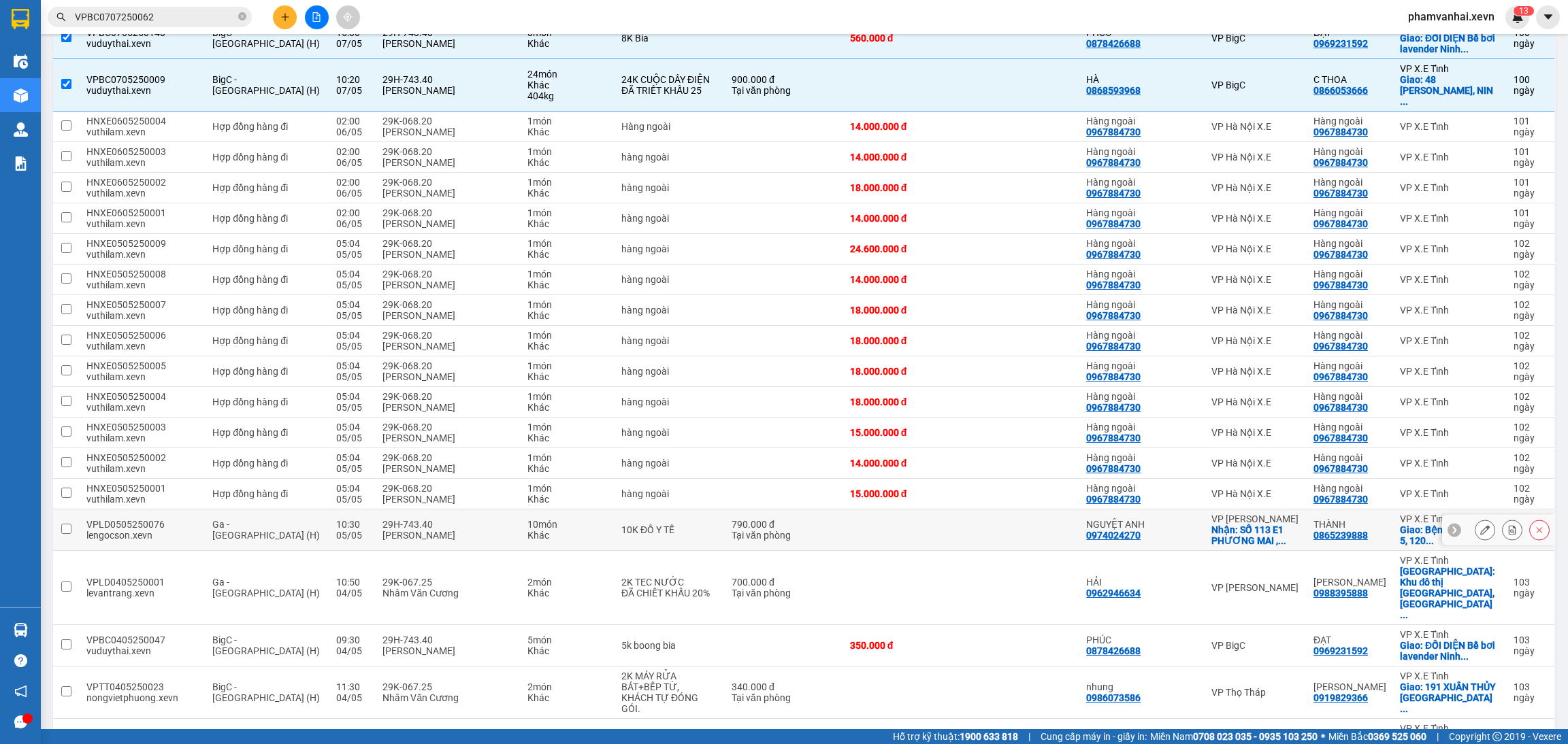
click at [764, 530] on div "Tại văn phòng" at bounding box center [783, 535] width 105 height 11
checkbox input "true"
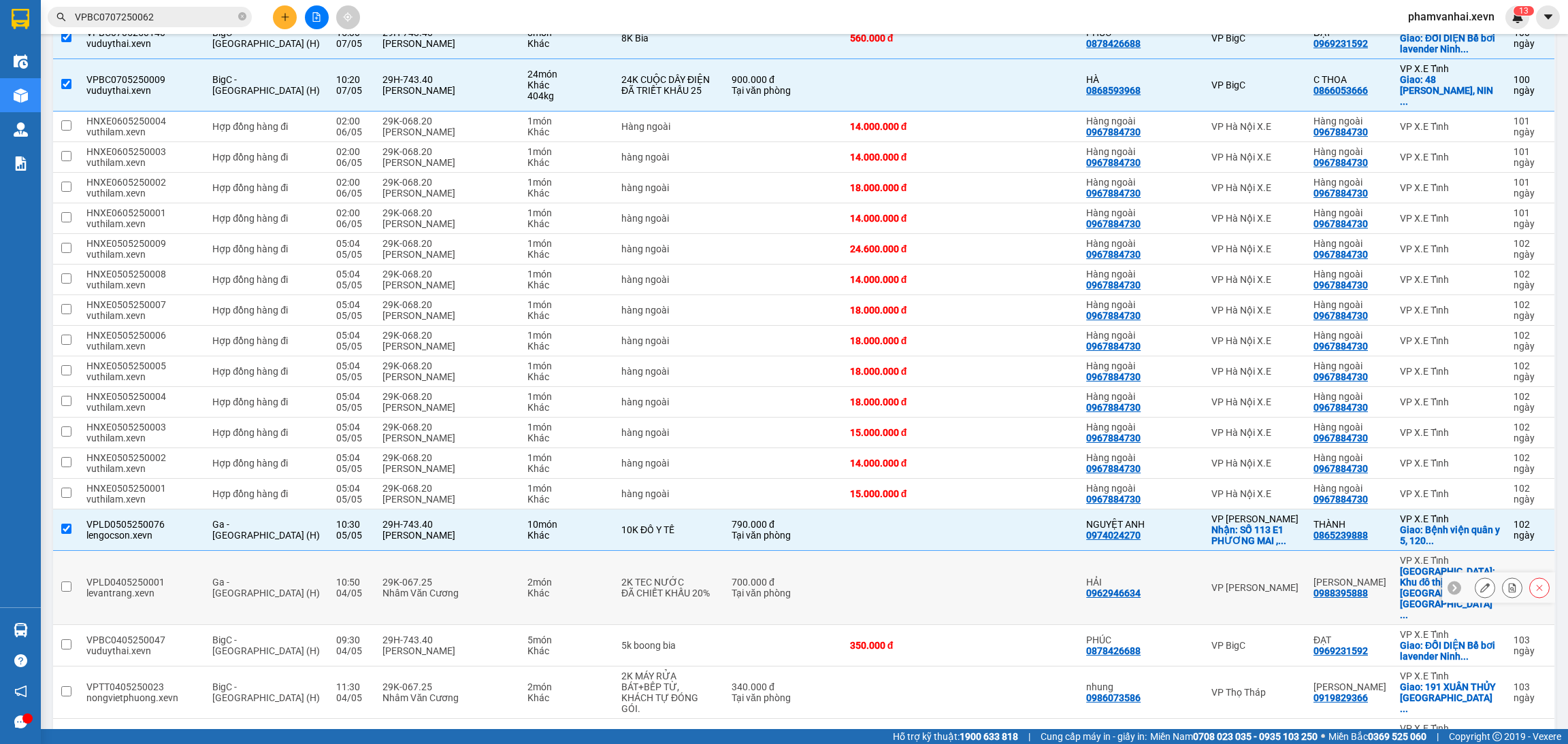
click at [732, 588] on div "Tại văn phòng" at bounding box center [783, 593] width 105 height 11
checkbox input "true"
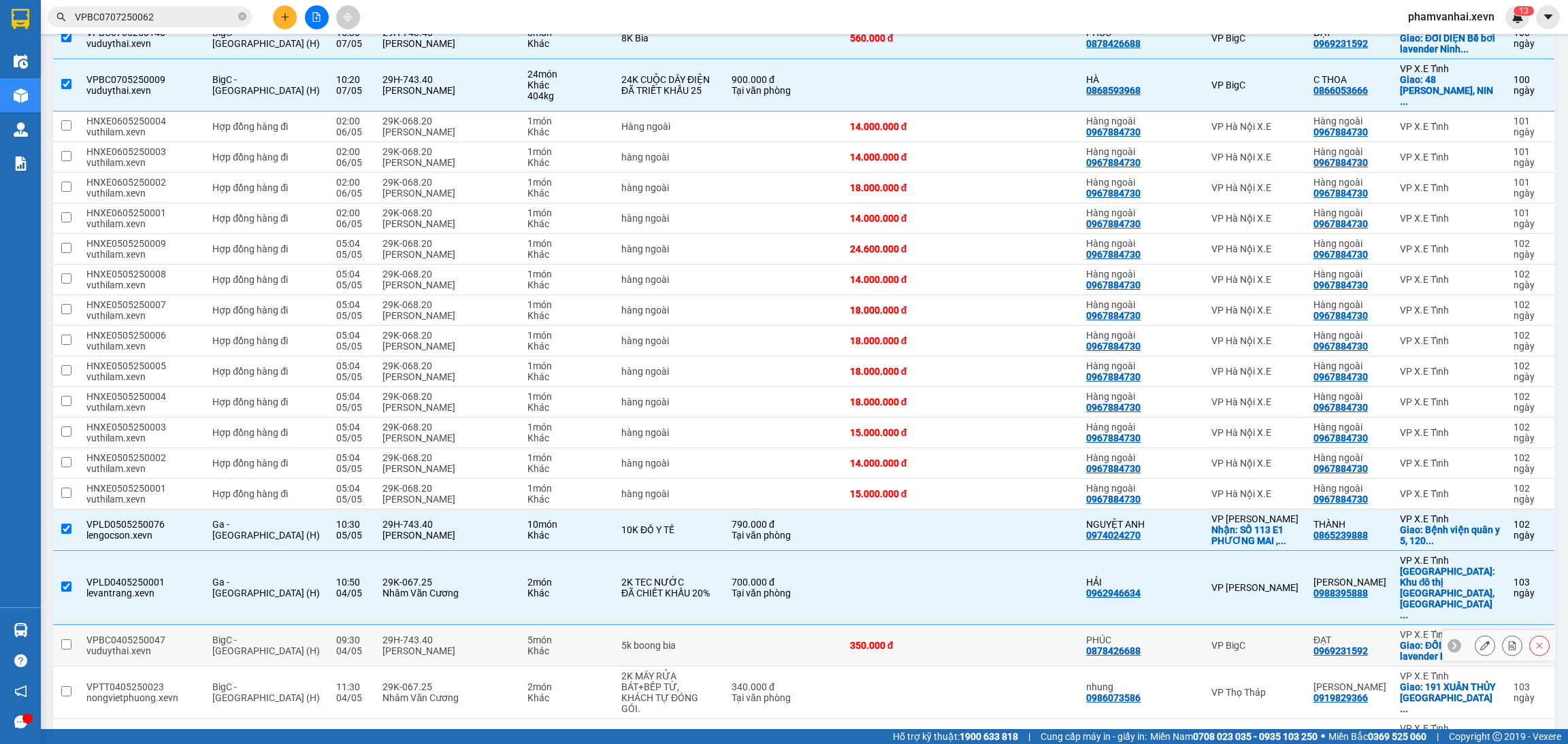
click at [695, 625] on td "5k boong bia" at bounding box center [669, 645] width 111 height 41
checkbox input "true"
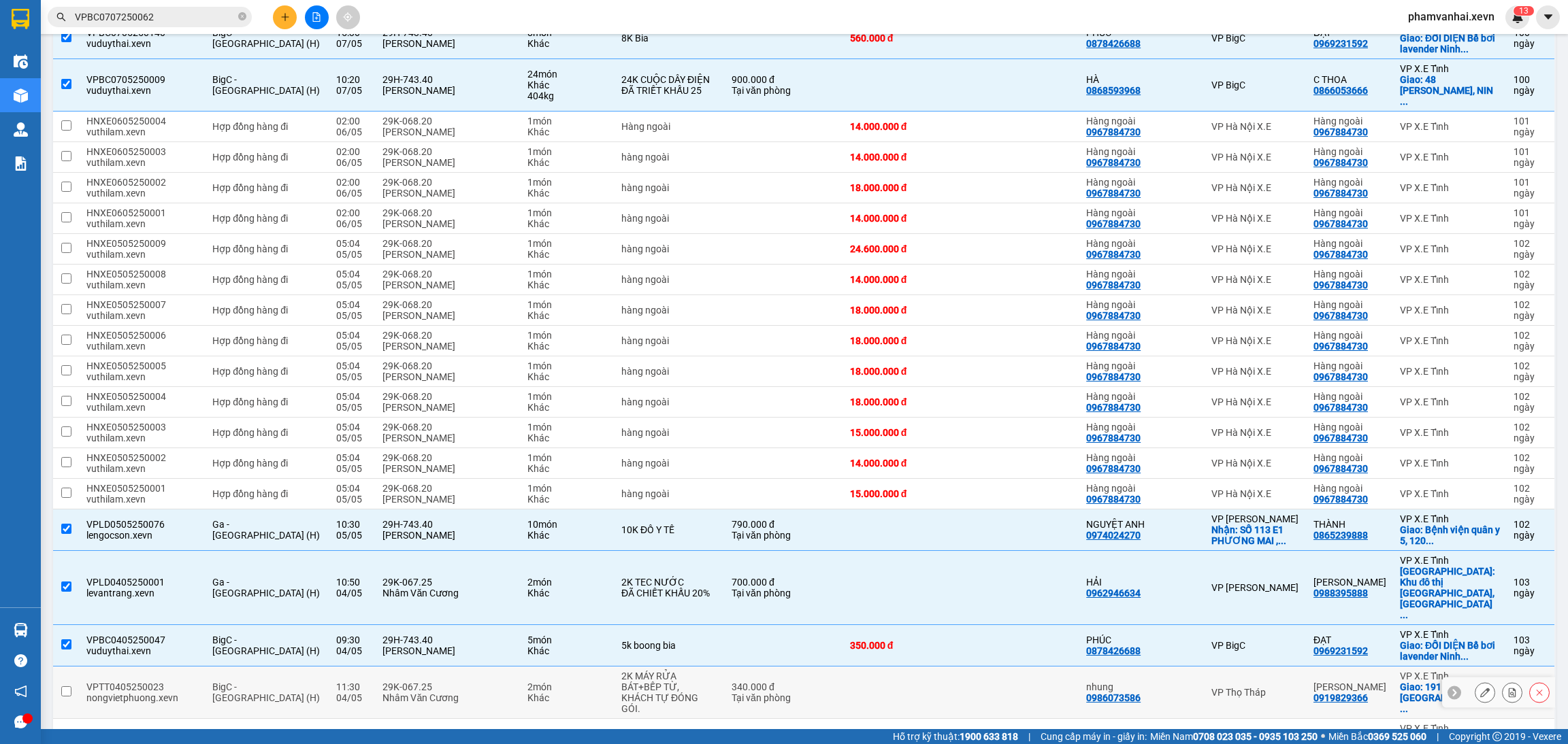
click at [683, 693] on div "KHÁCH TỰ ĐÓNG GÓI." at bounding box center [670, 704] width 97 height 22
checkbox input "true"
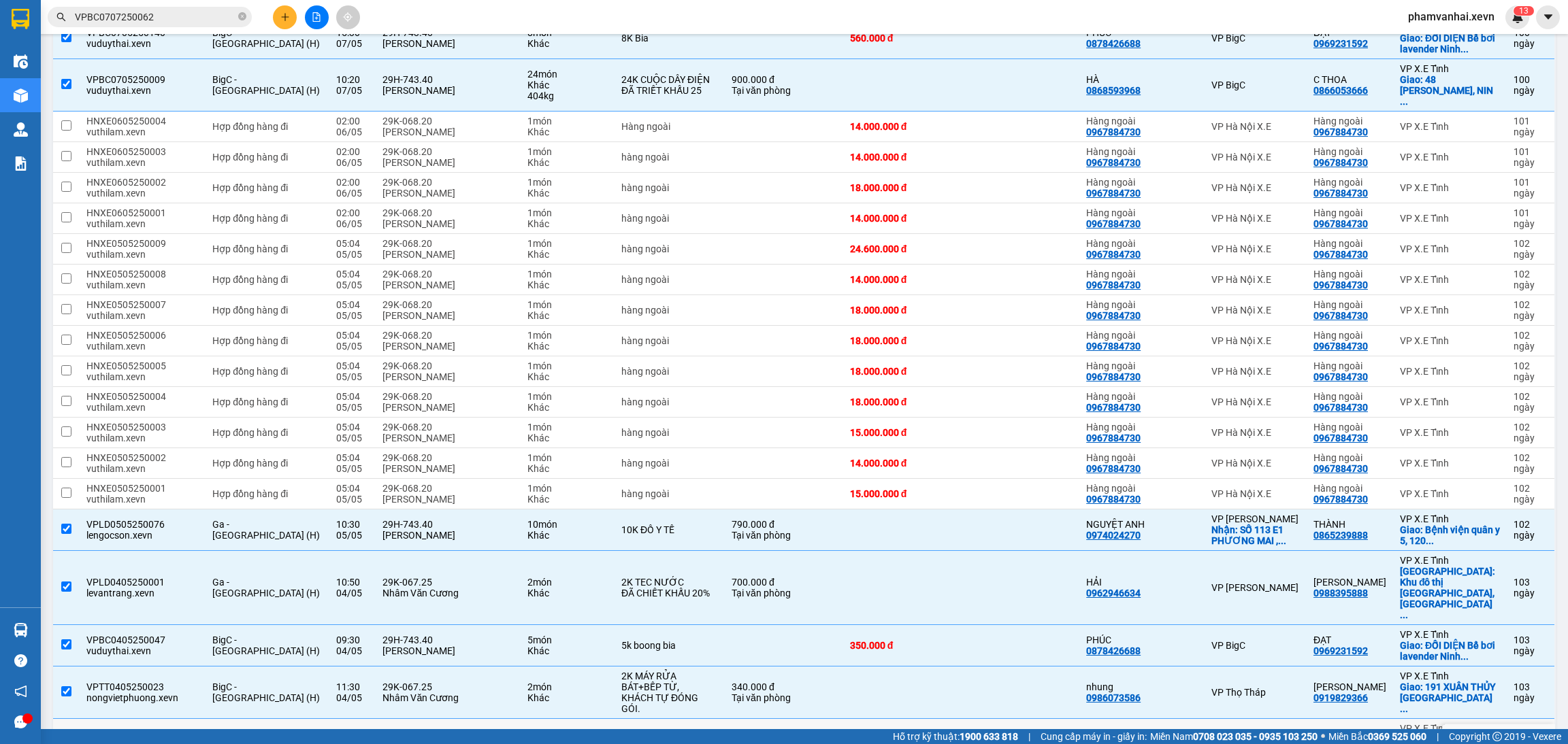
click at [676, 719] on td "VÒNG SẮT" at bounding box center [669, 739] width 111 height 41
checkbox input "true"
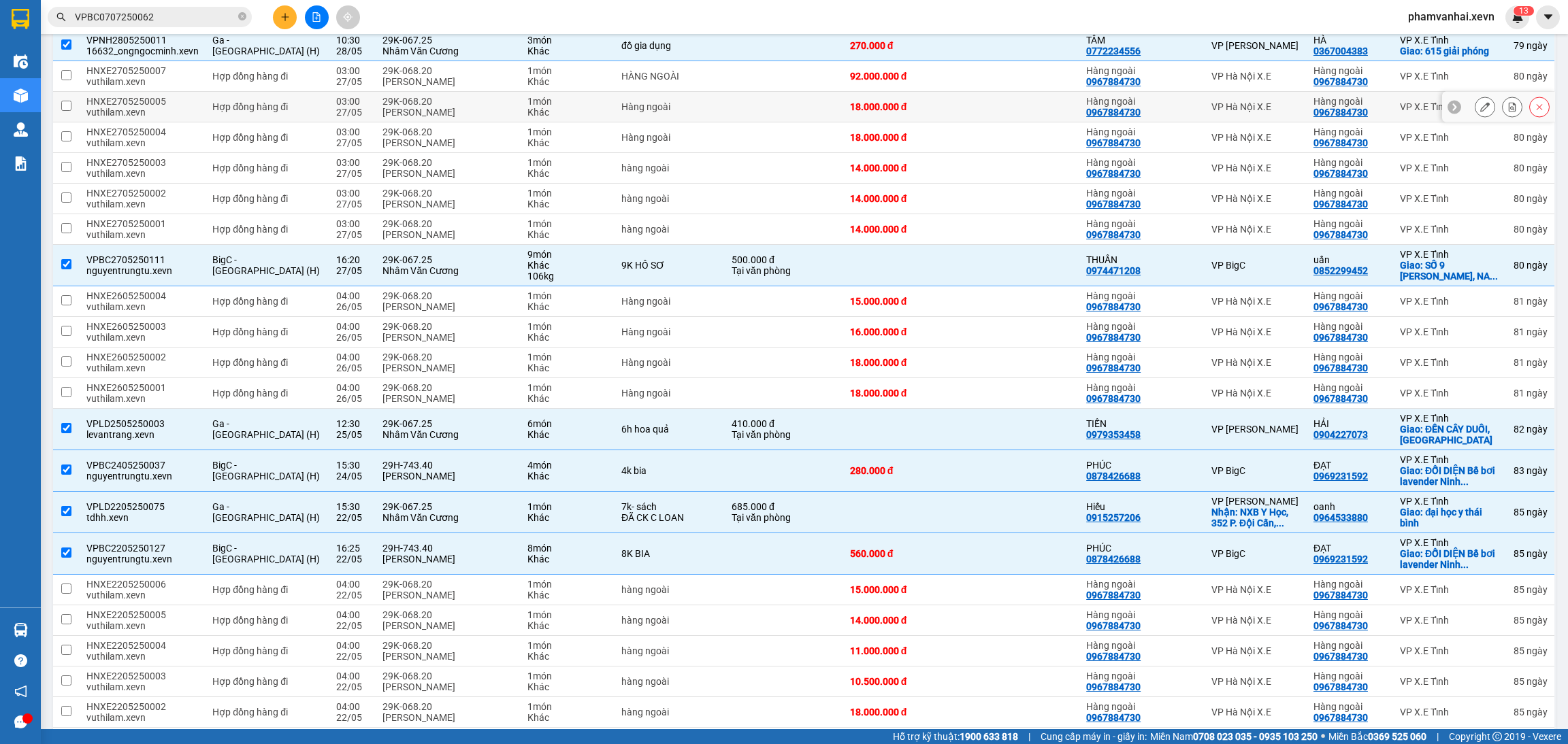
scroll to position [0, 0]
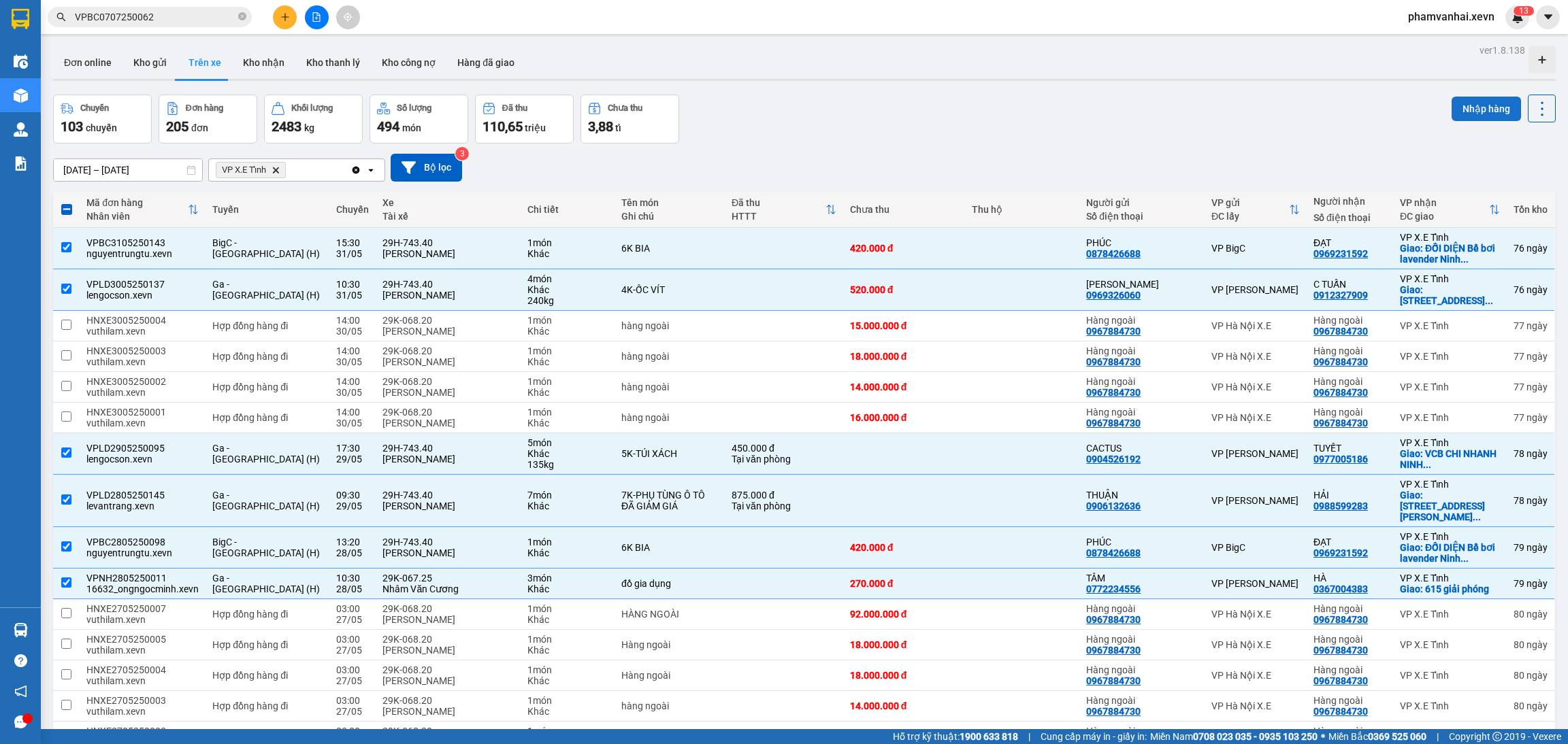
click at [1494, 101] on button "Nhập hàng" at bounding box center [1486, 109] width 69 height 25
checkbox input "false"
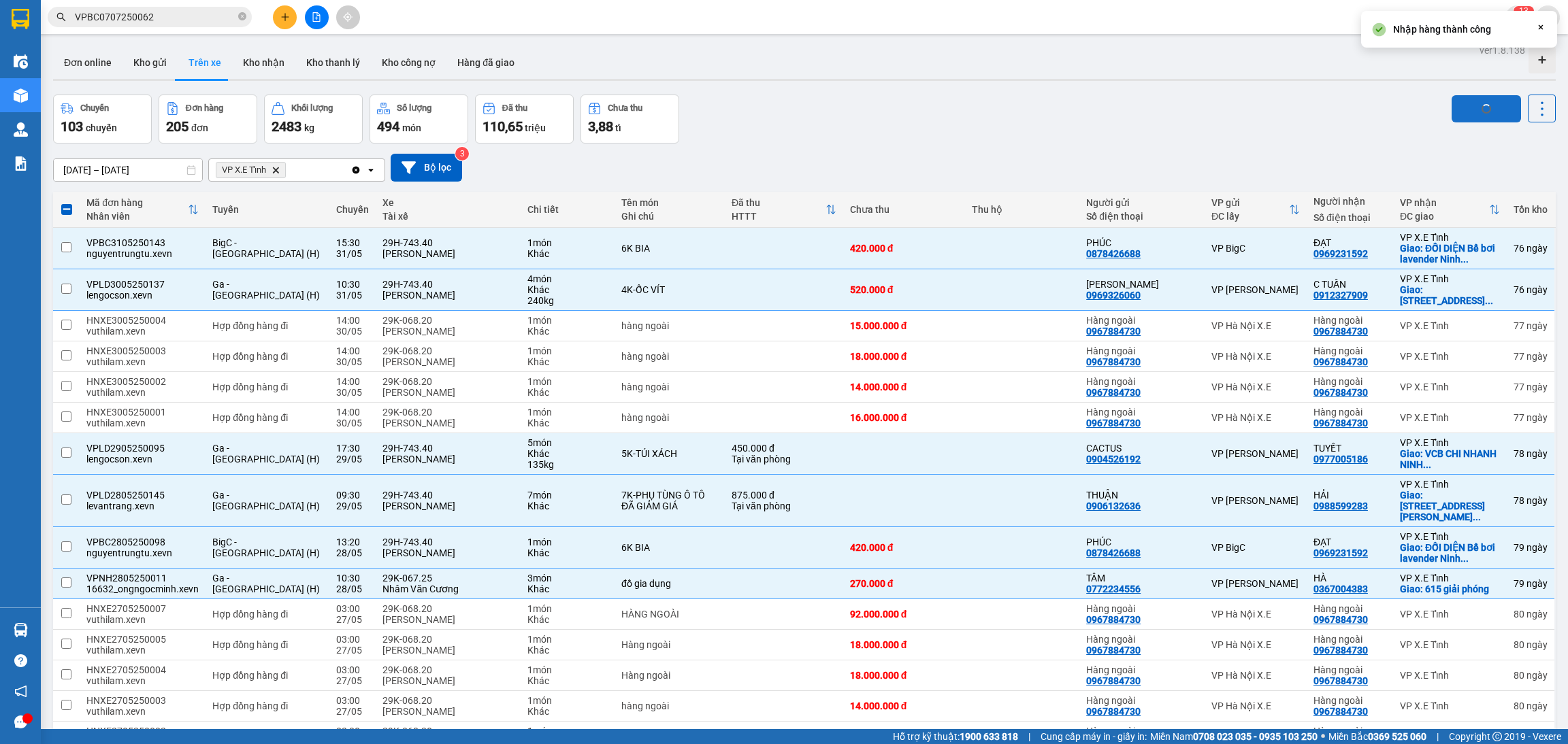
checkbox input "false"
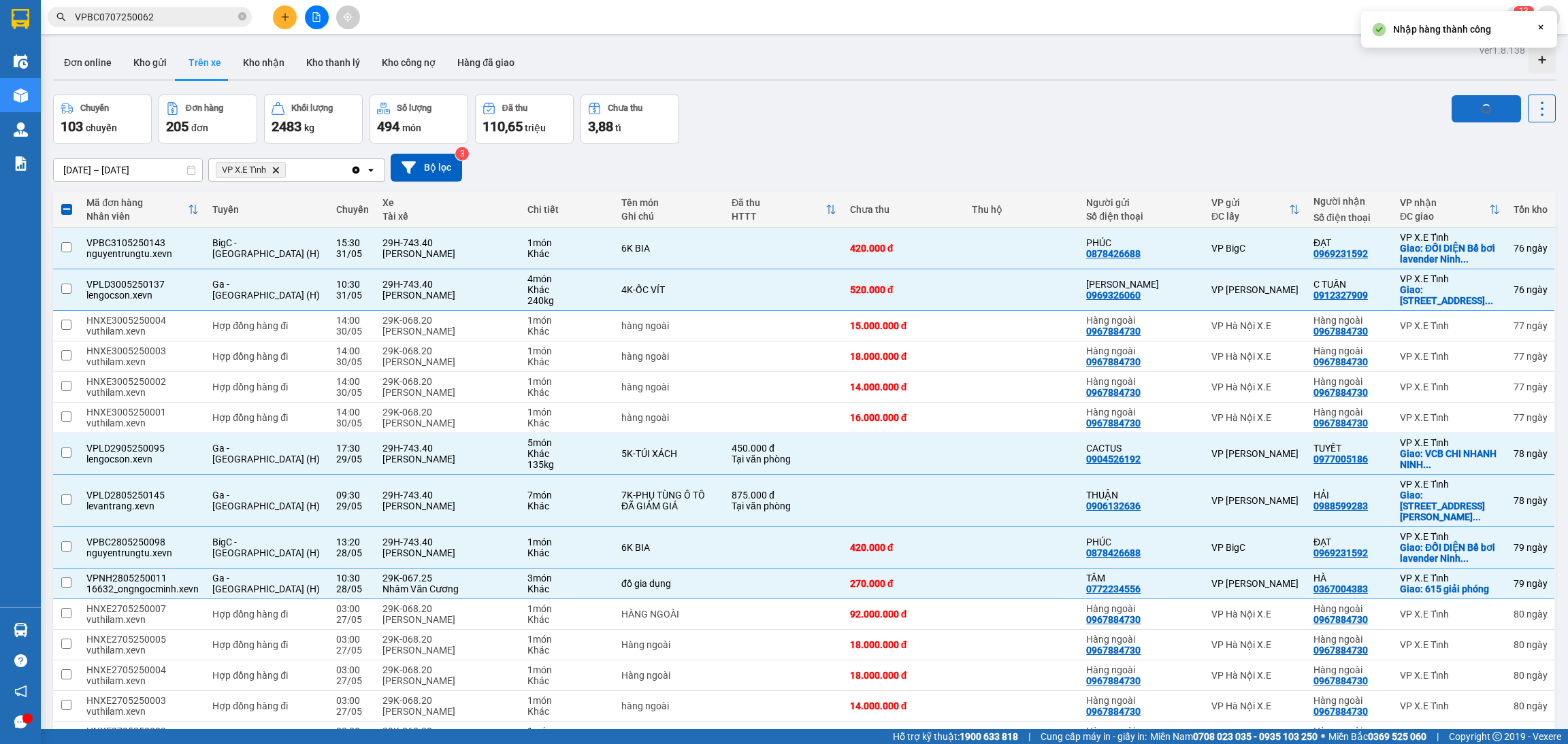
checkbox input "false"
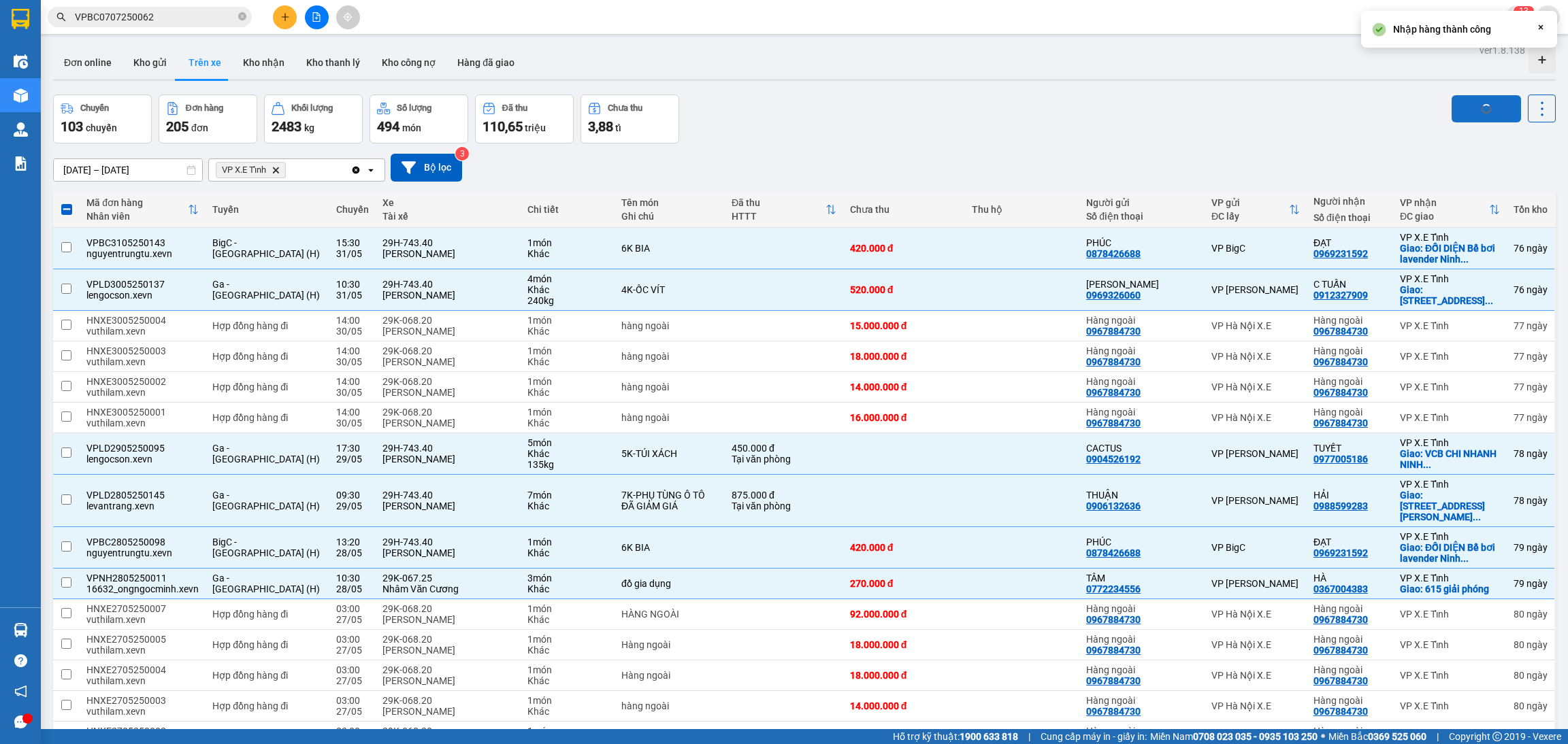
checkbox input "false"
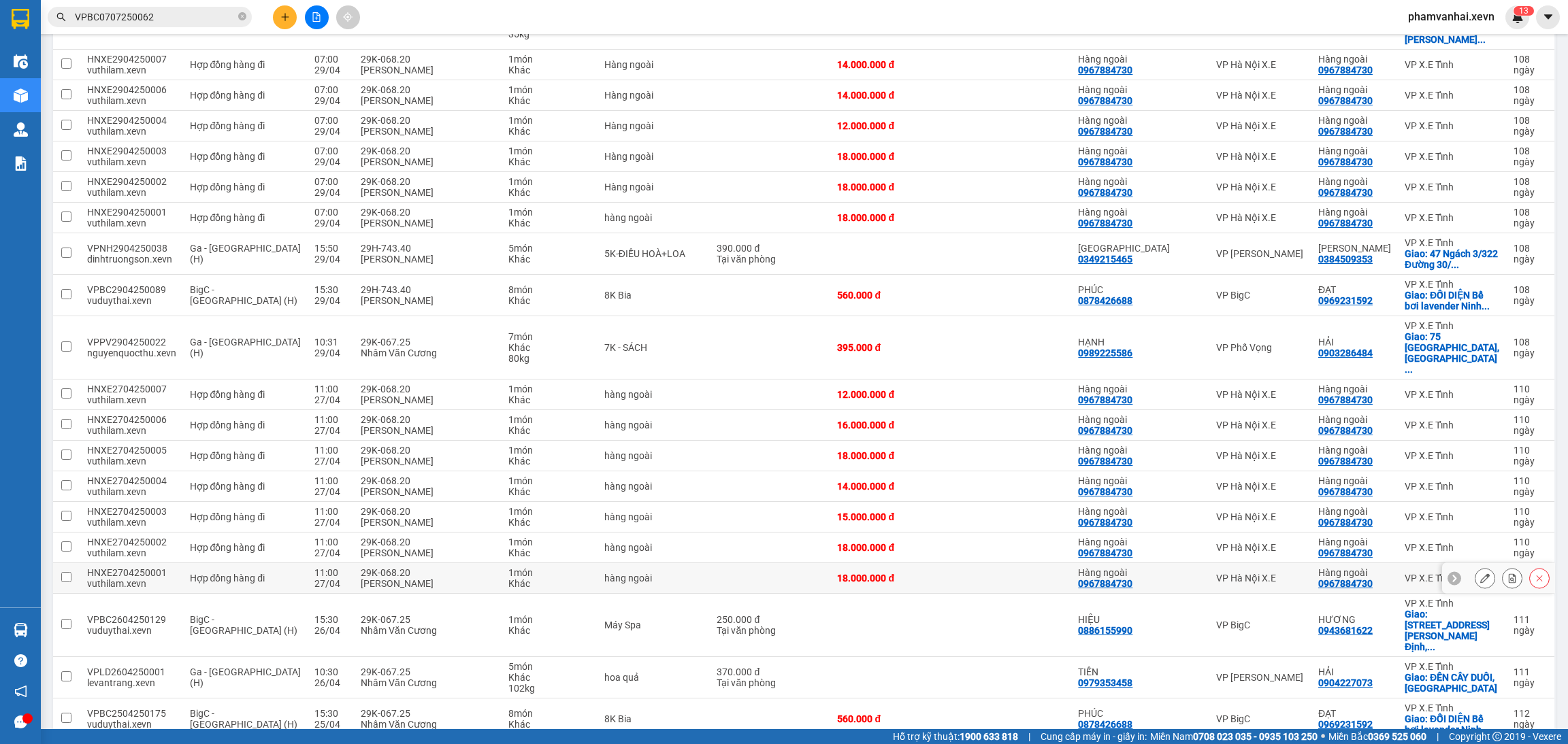
scroll to position [2349, 0]
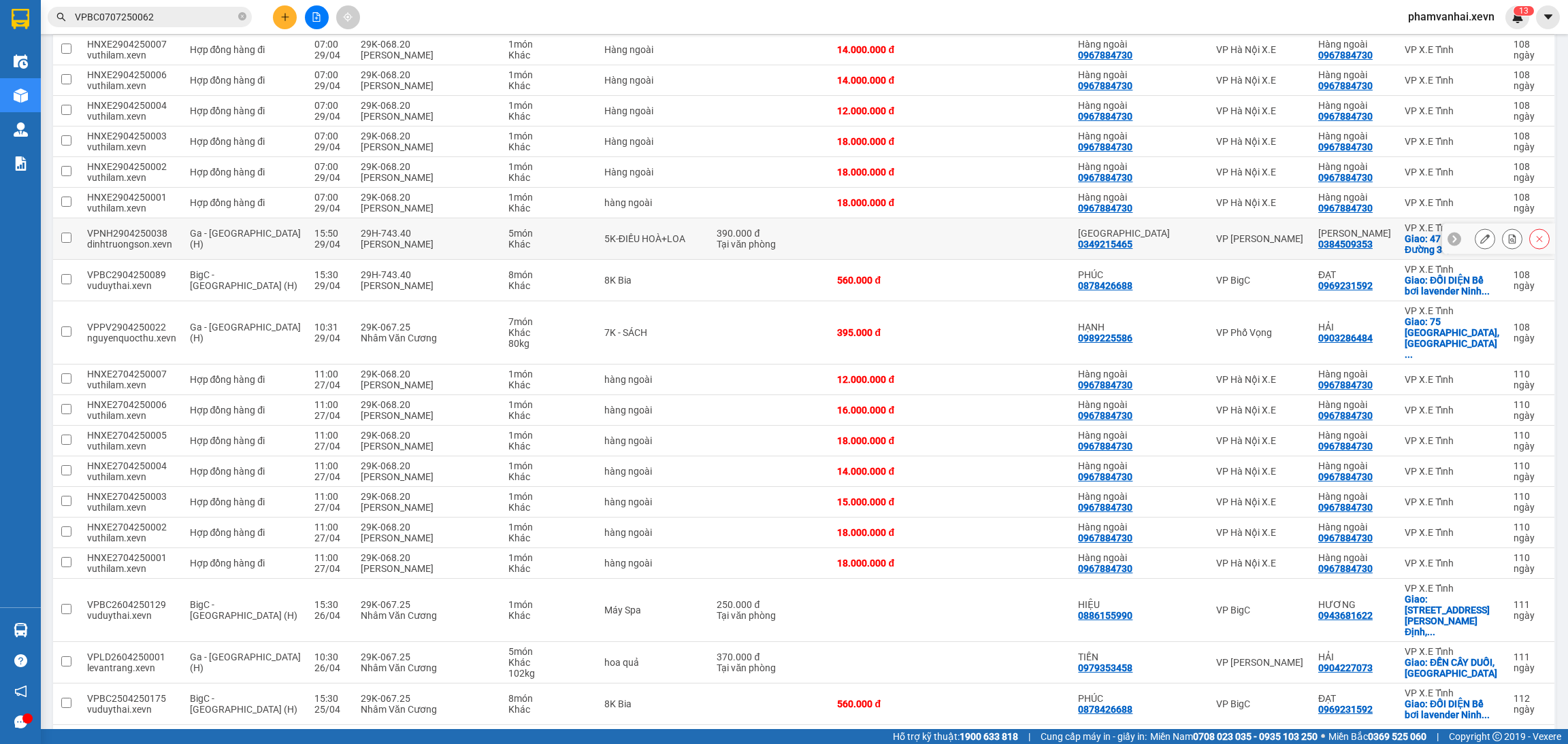
click at [1226, 233] on div "[PERSON_NAME]" at bounding box center [1260, 238] width 88 height 11
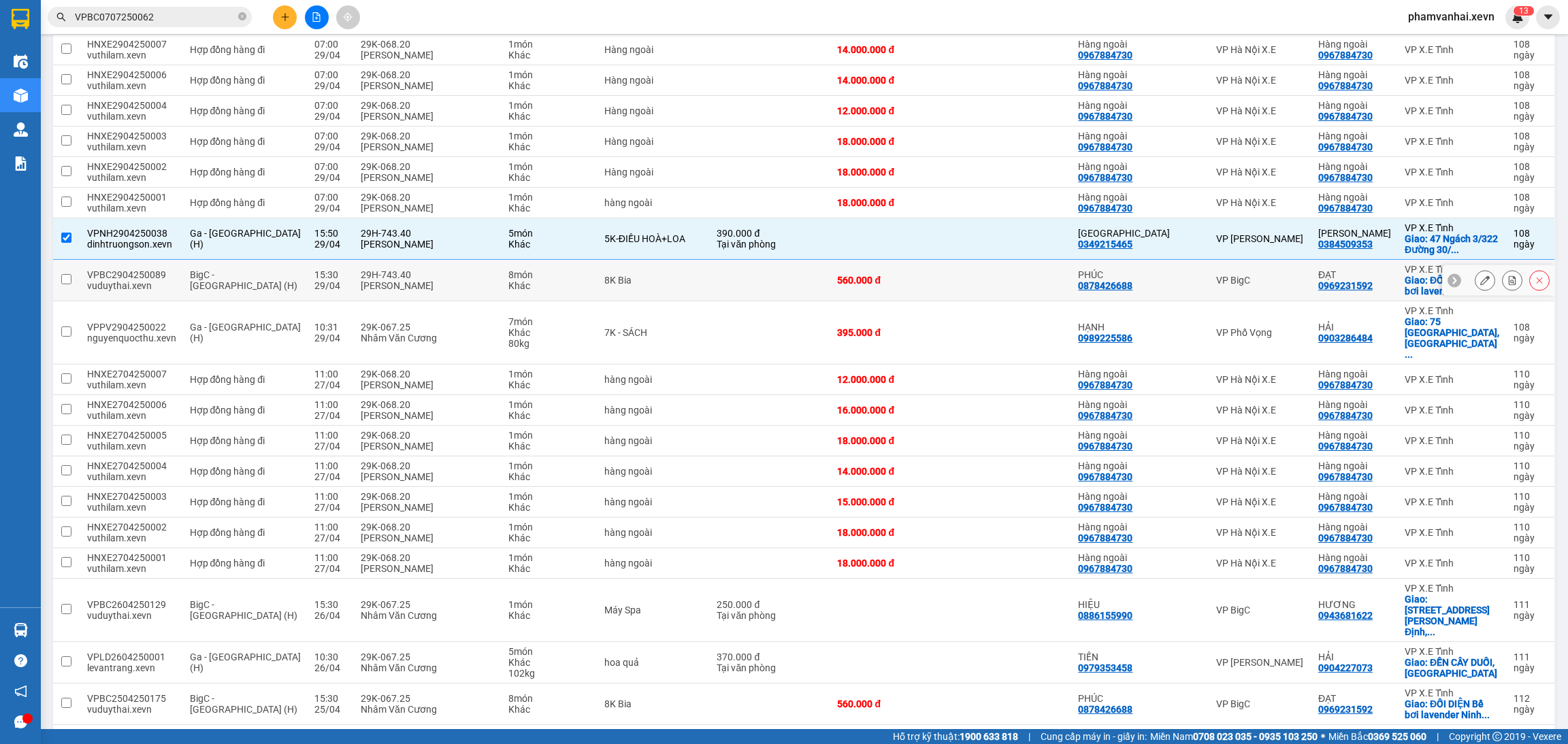
click at [1106, 269] on div "PHÚC" at bounding box center [1140, 274] width 124 height 11
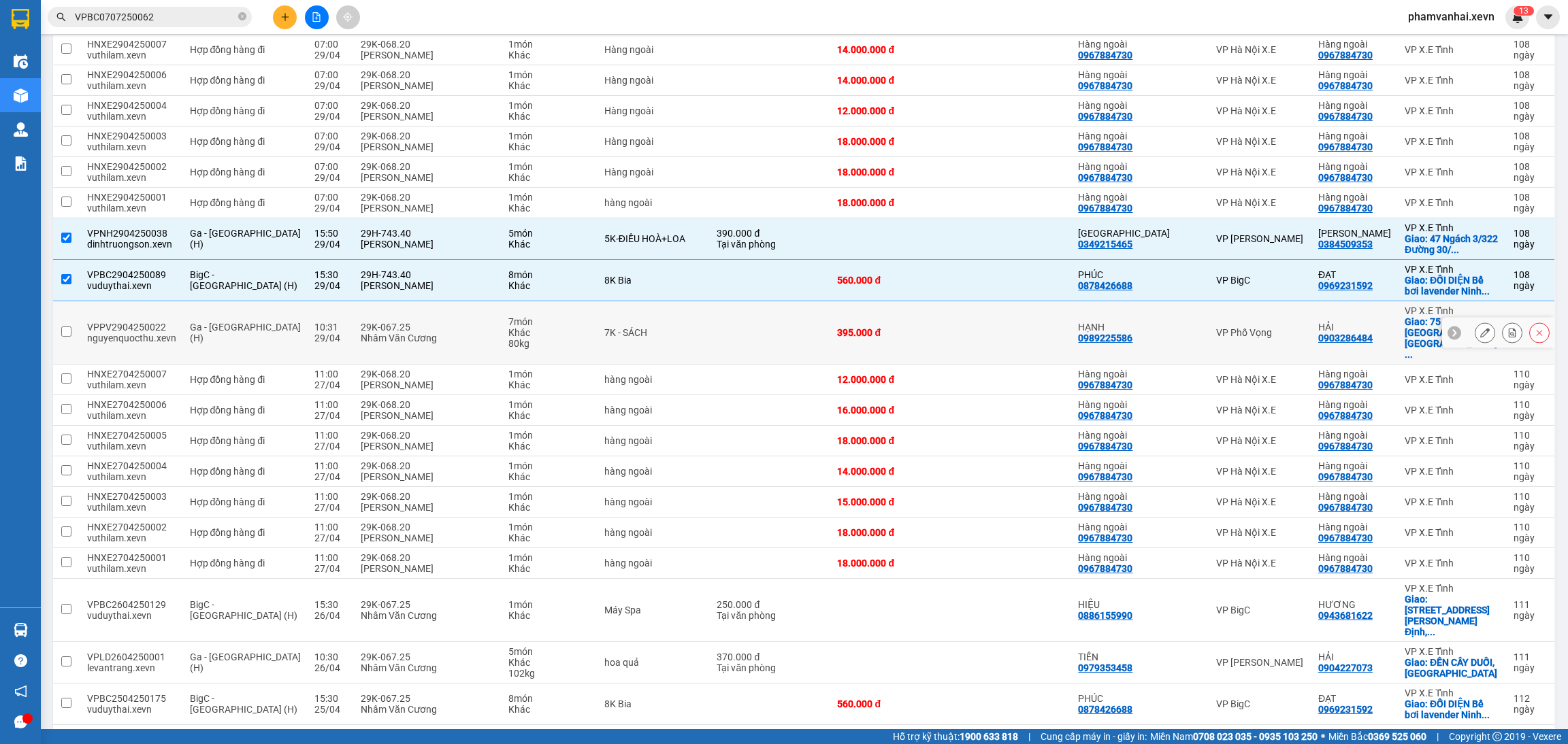
click at [1064, 319] on td at bounding box center [1012, 333] width 116 height 64
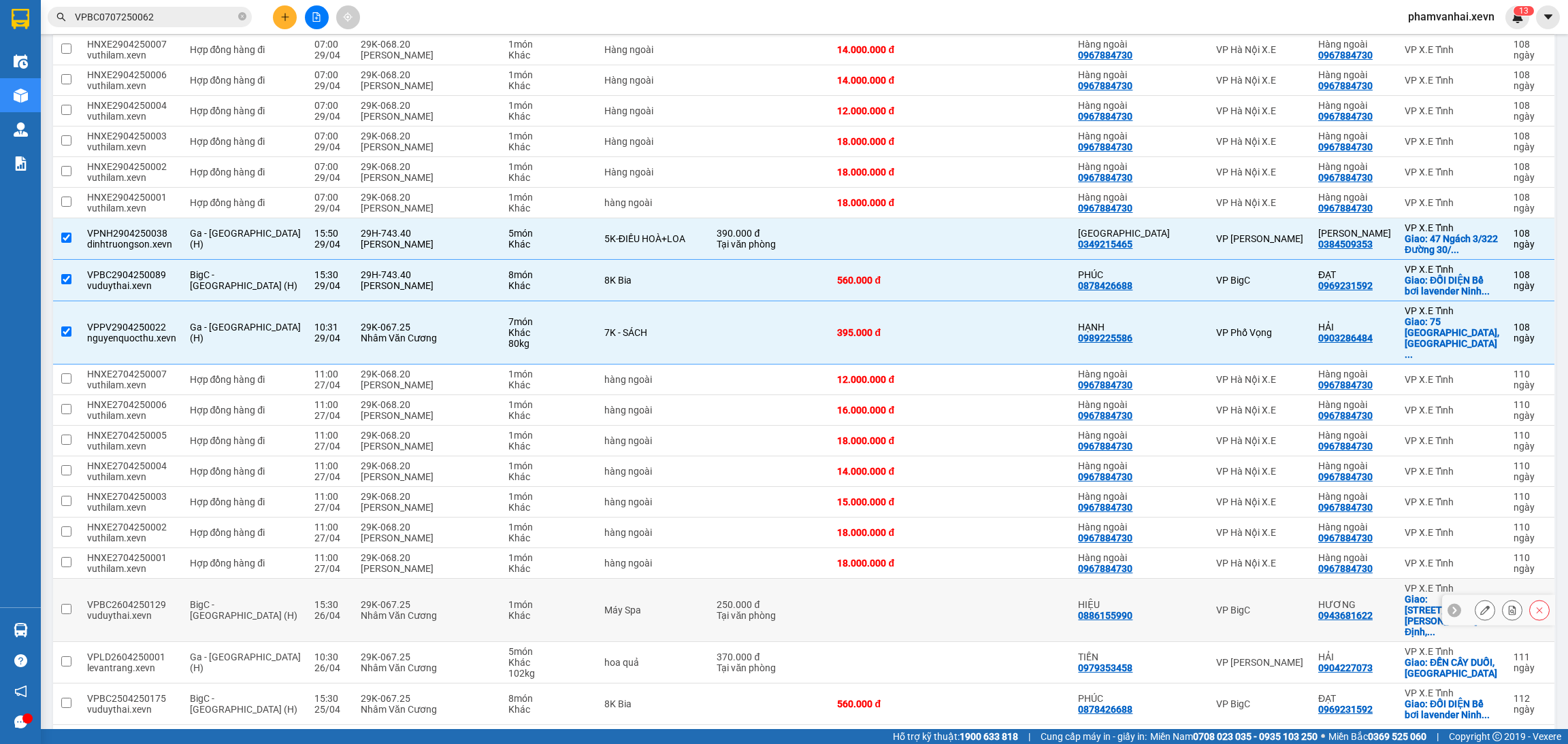
click at [846, 579] on td at bounding box center [892, 610] width 124 height 64
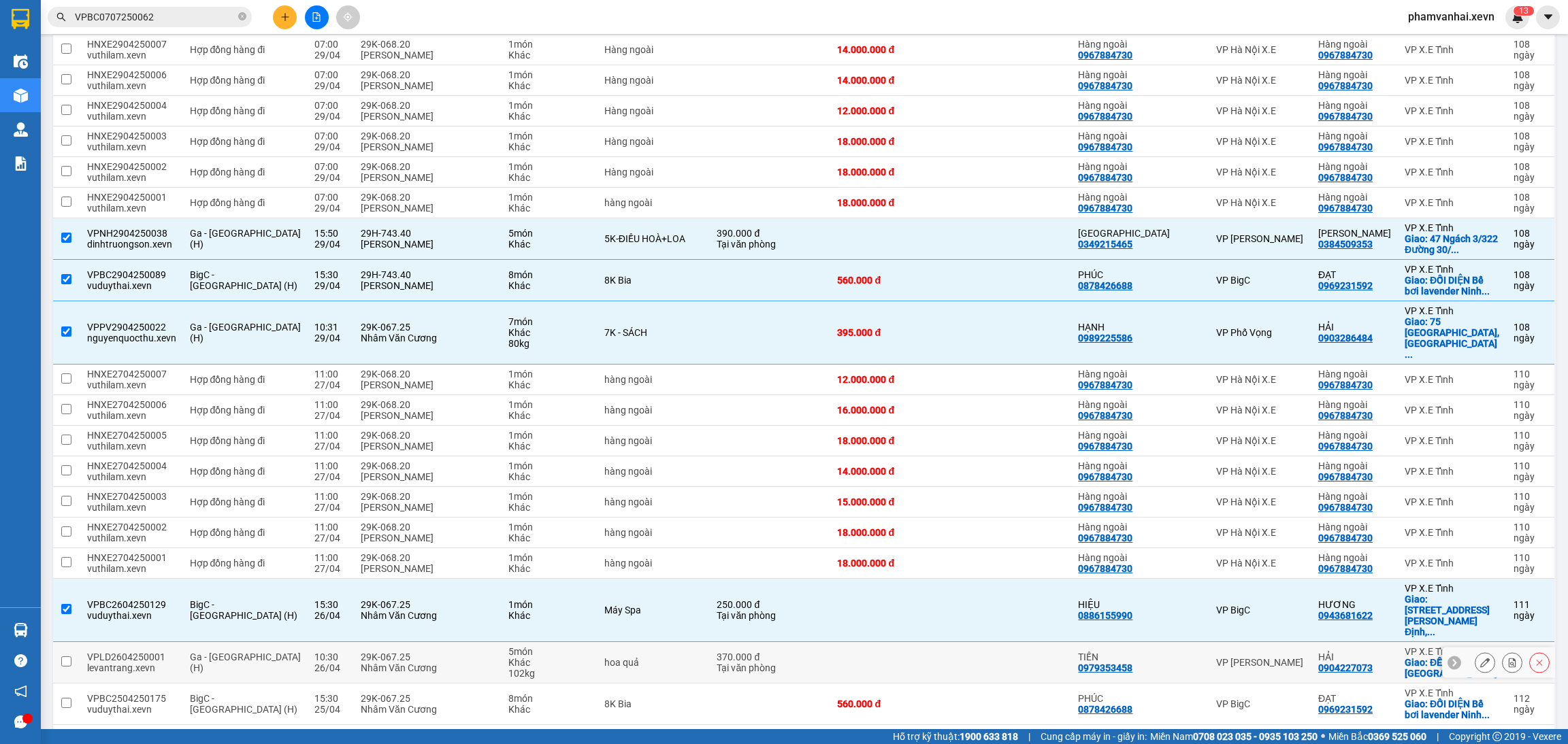
drag, startPoint x: 814, startPoint y: 604, endPoint x: 796, endPoint y: 639, distance: 39.4
click at [814, 652] on div "370.000 đ" at bounding box center [770, 657] width 107 height 11
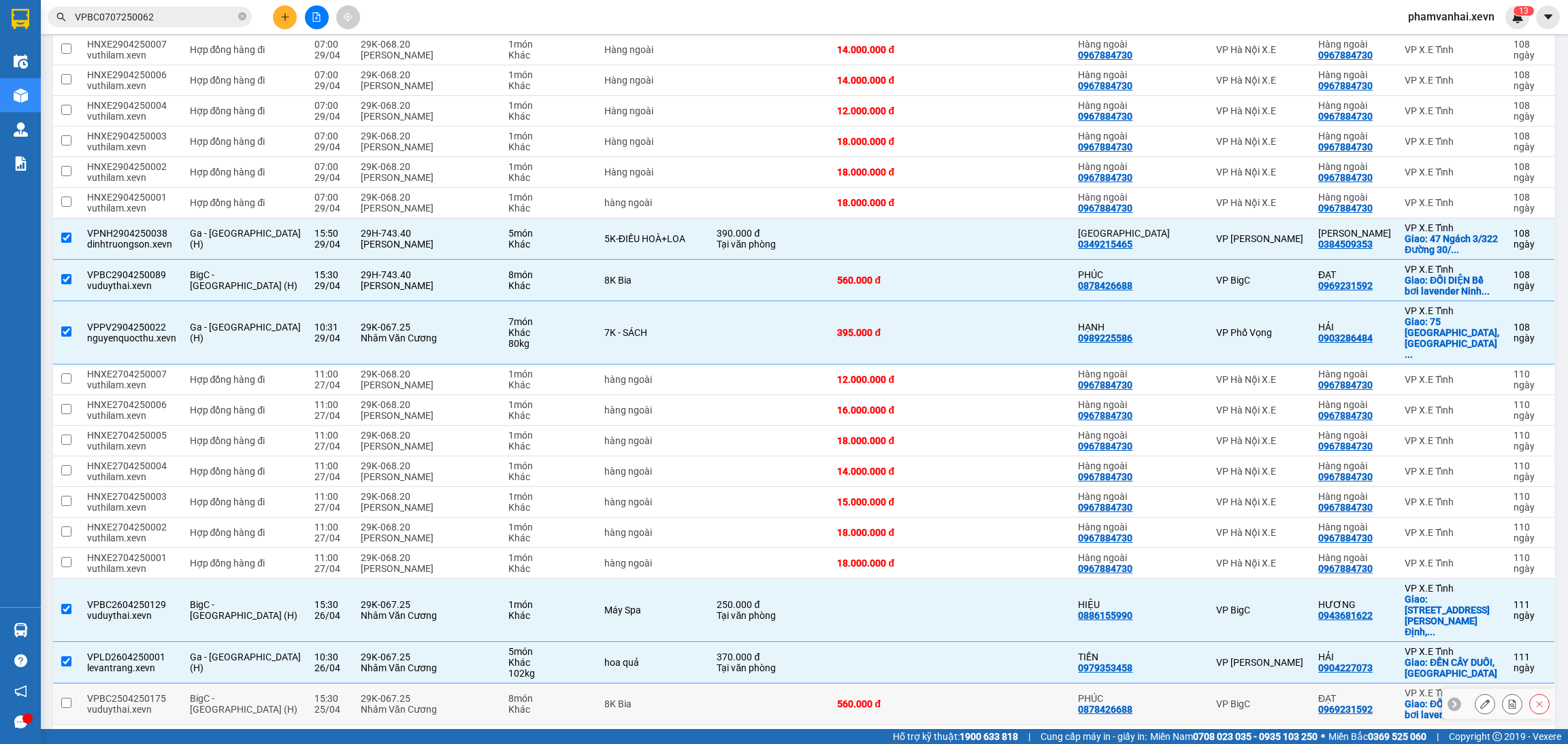
click at [786, 683] on td at bounding box center [770, 704] width 121 height 41
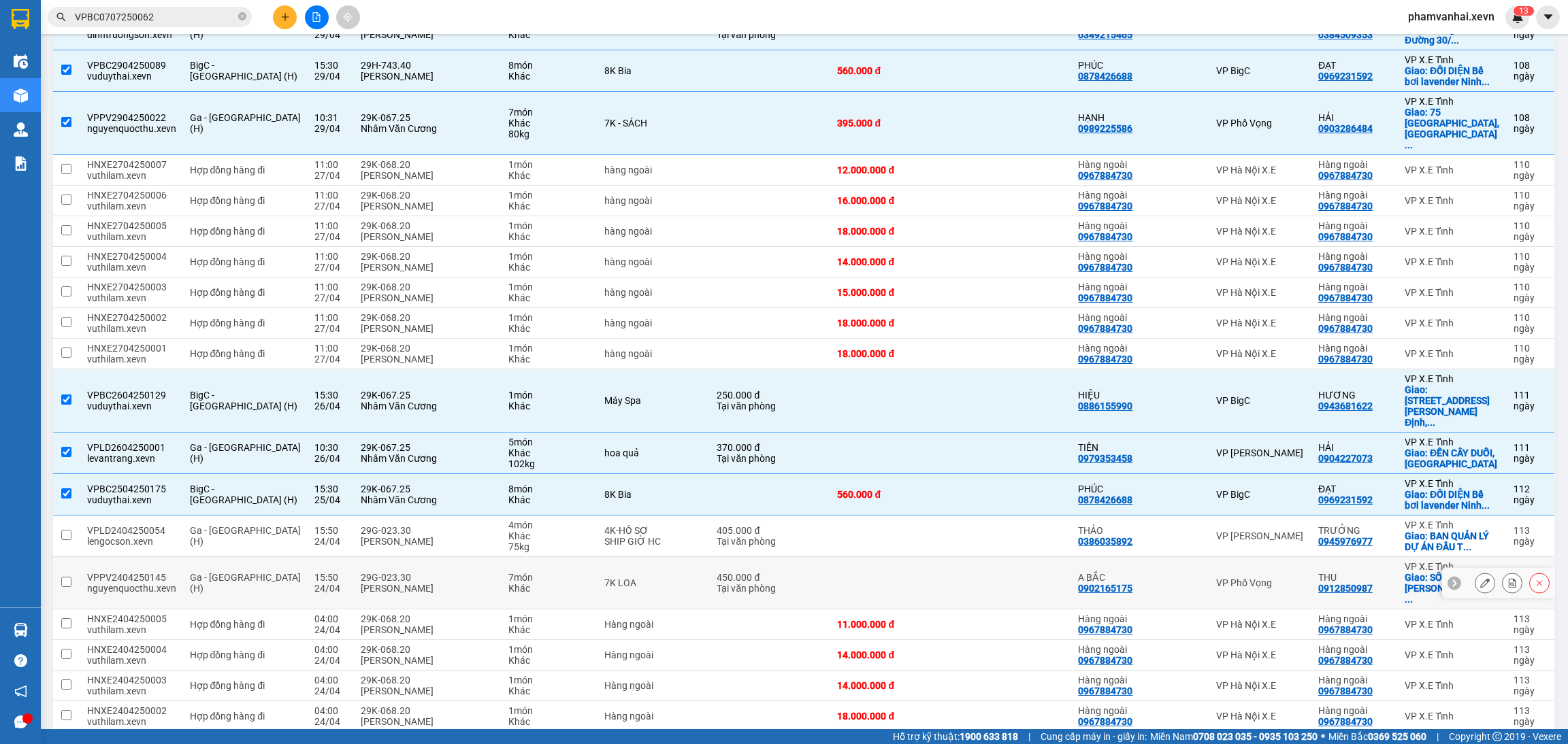
scroll to position [2655, 0]
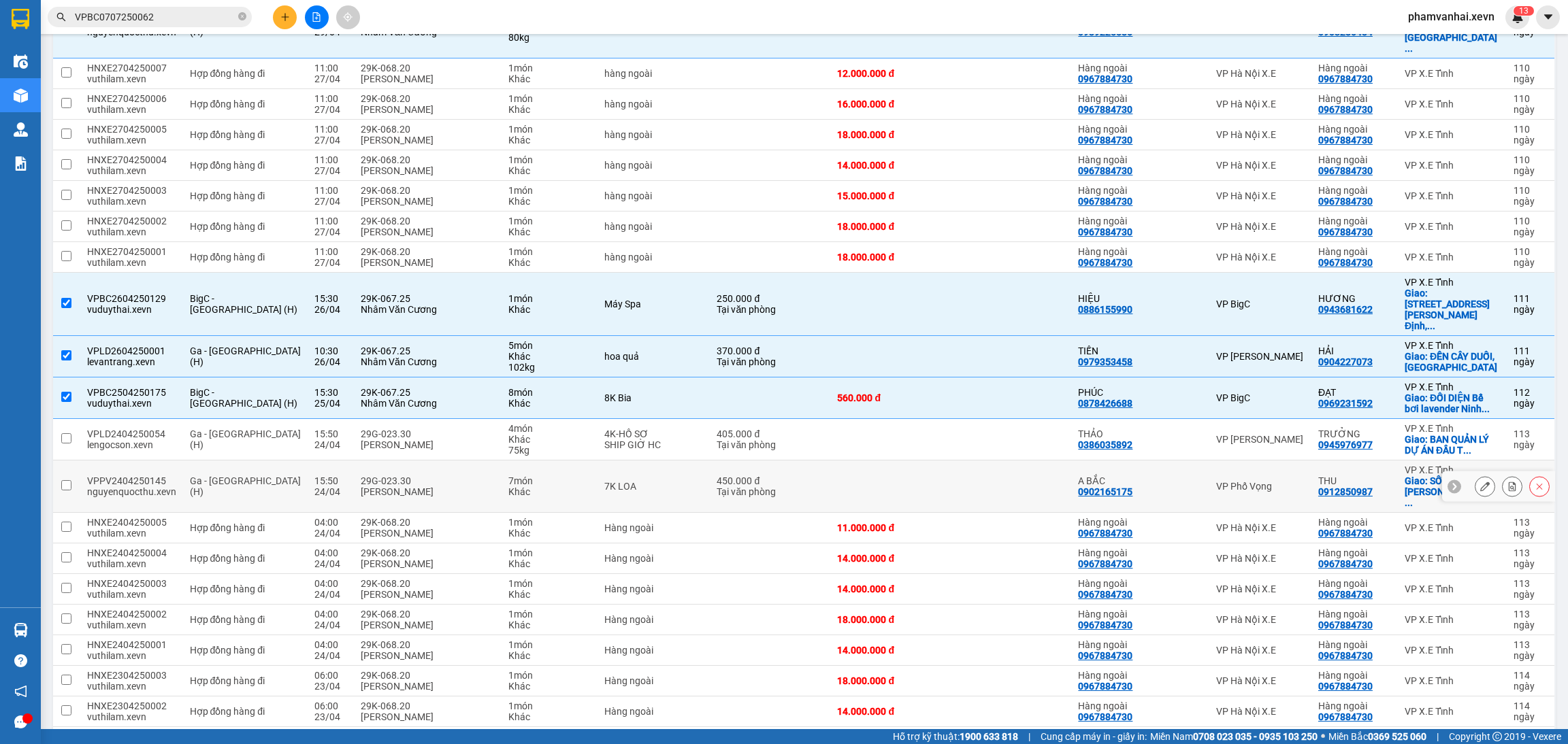
click at [810, 486] on div "Tại văn phòng" at bounding box center [770, 491] width 107 height 11
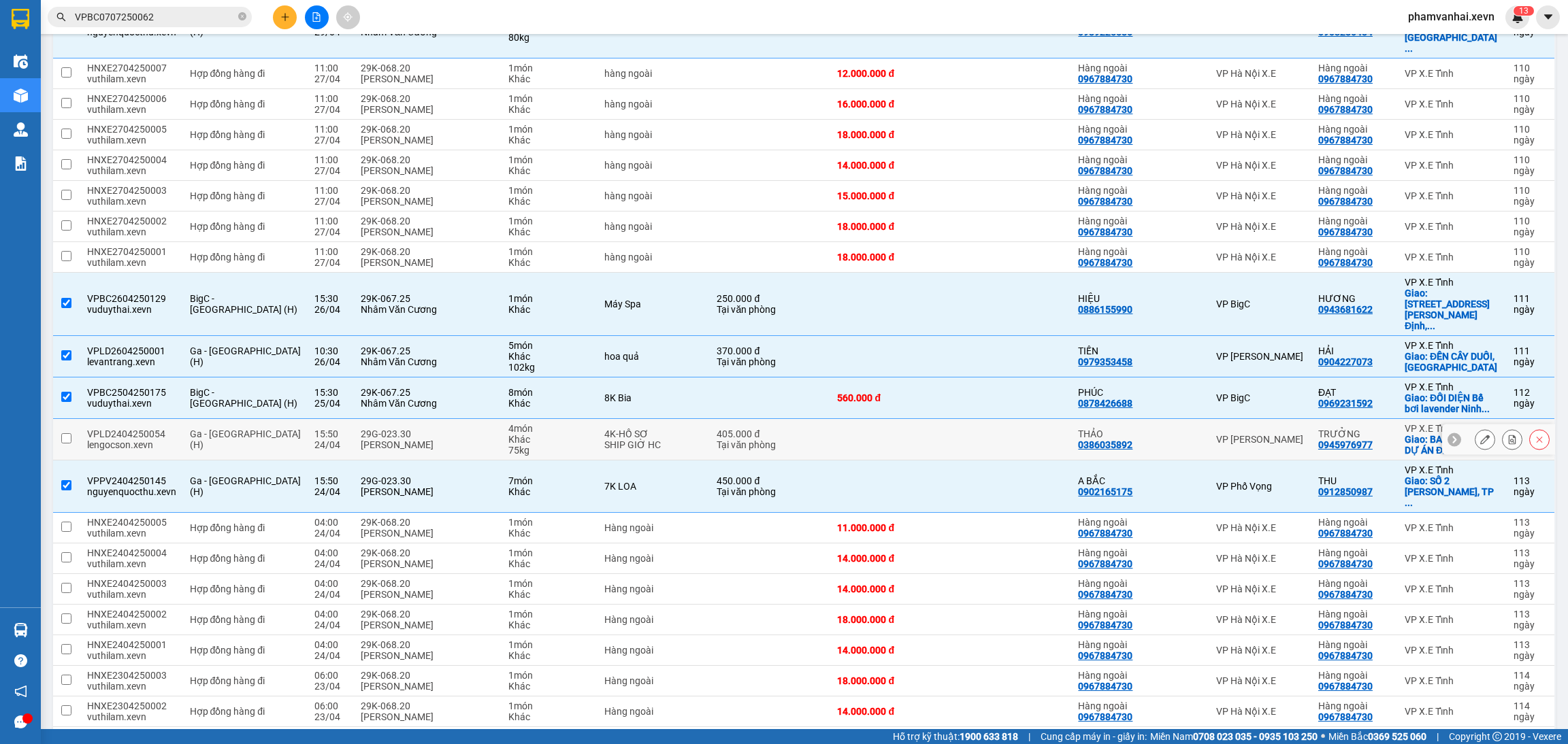
click at [793, 439] on div "Tại văn phòng" at bounding box center [770, 444] width 107 height 11
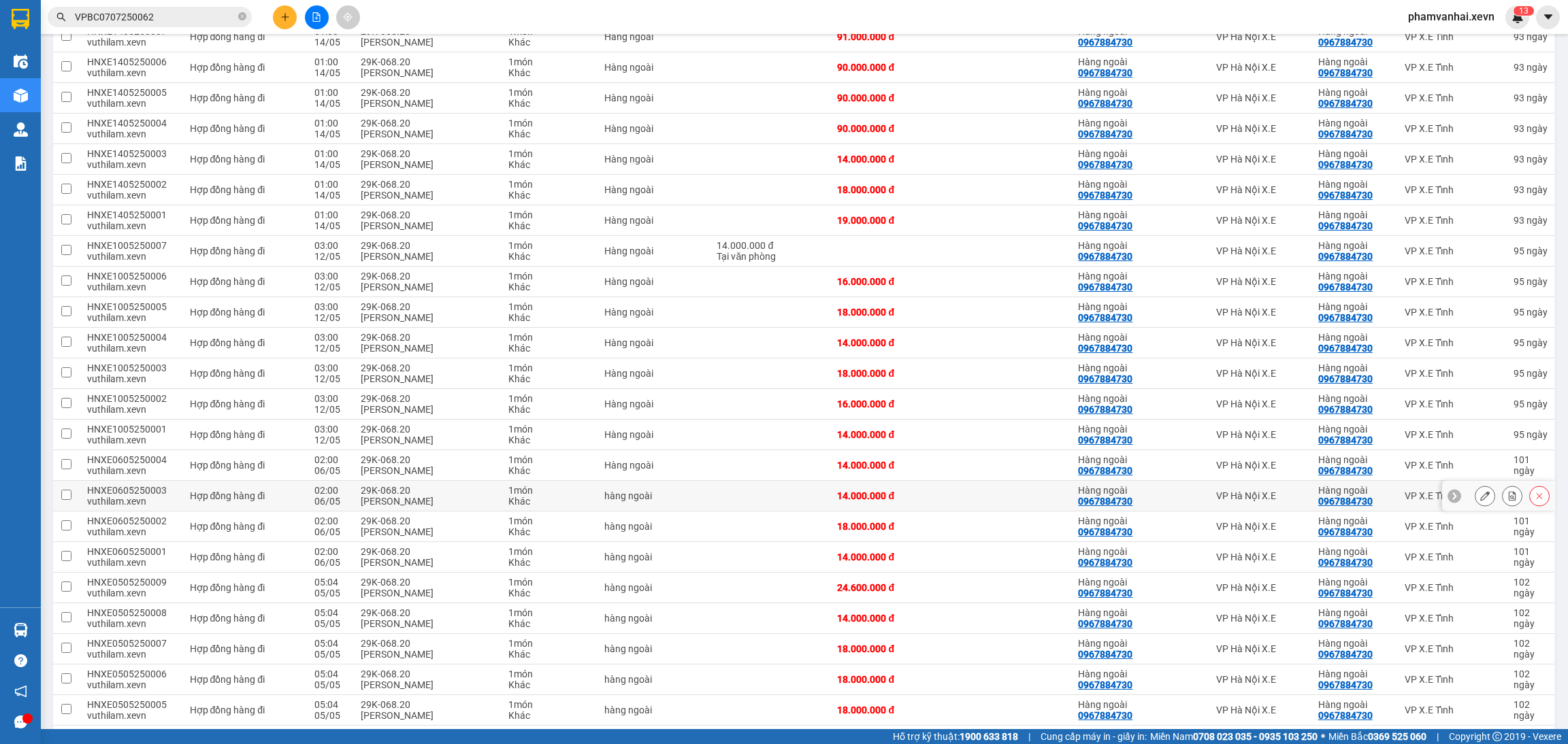
scroll to position [1468, 0]
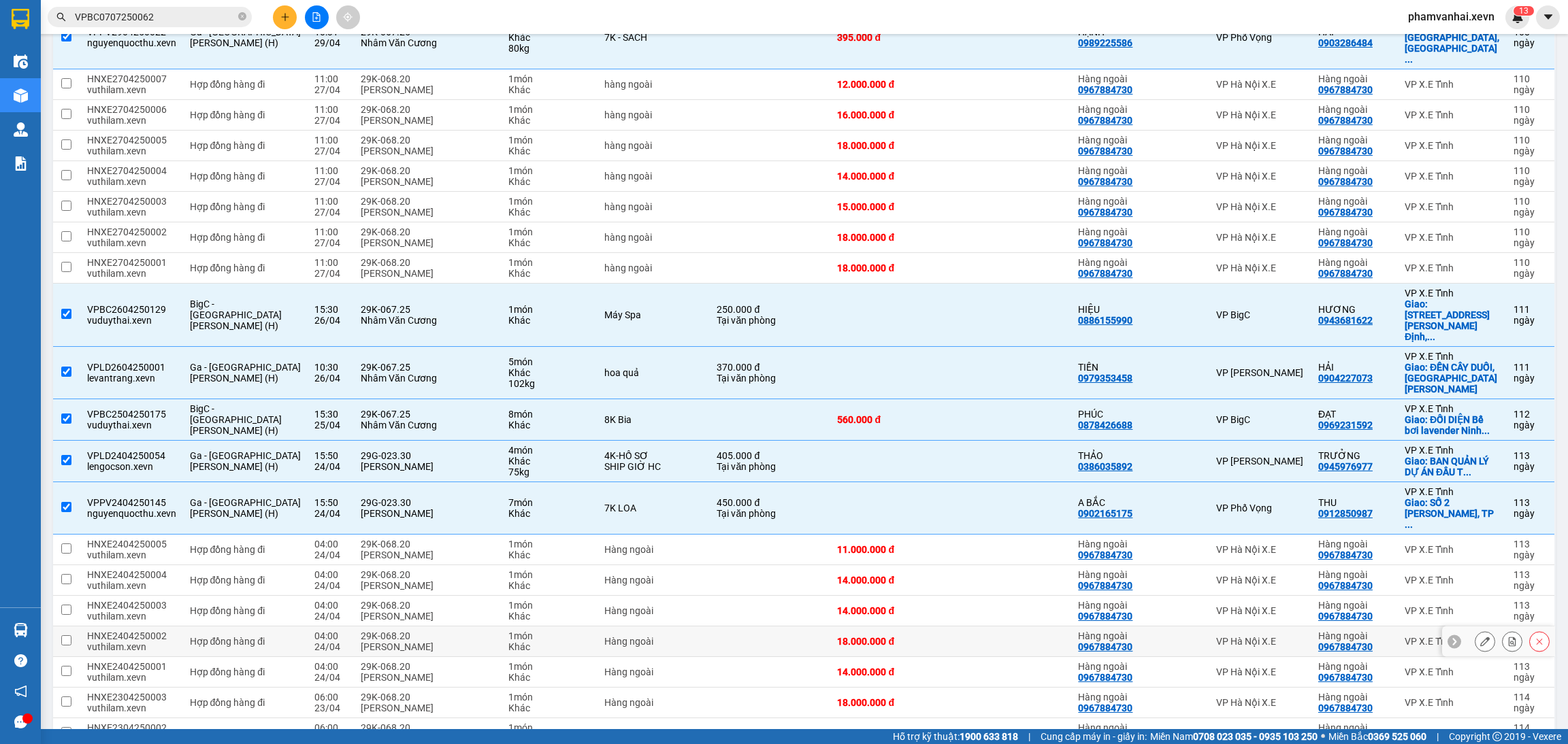
scroll to position [2748, 0]
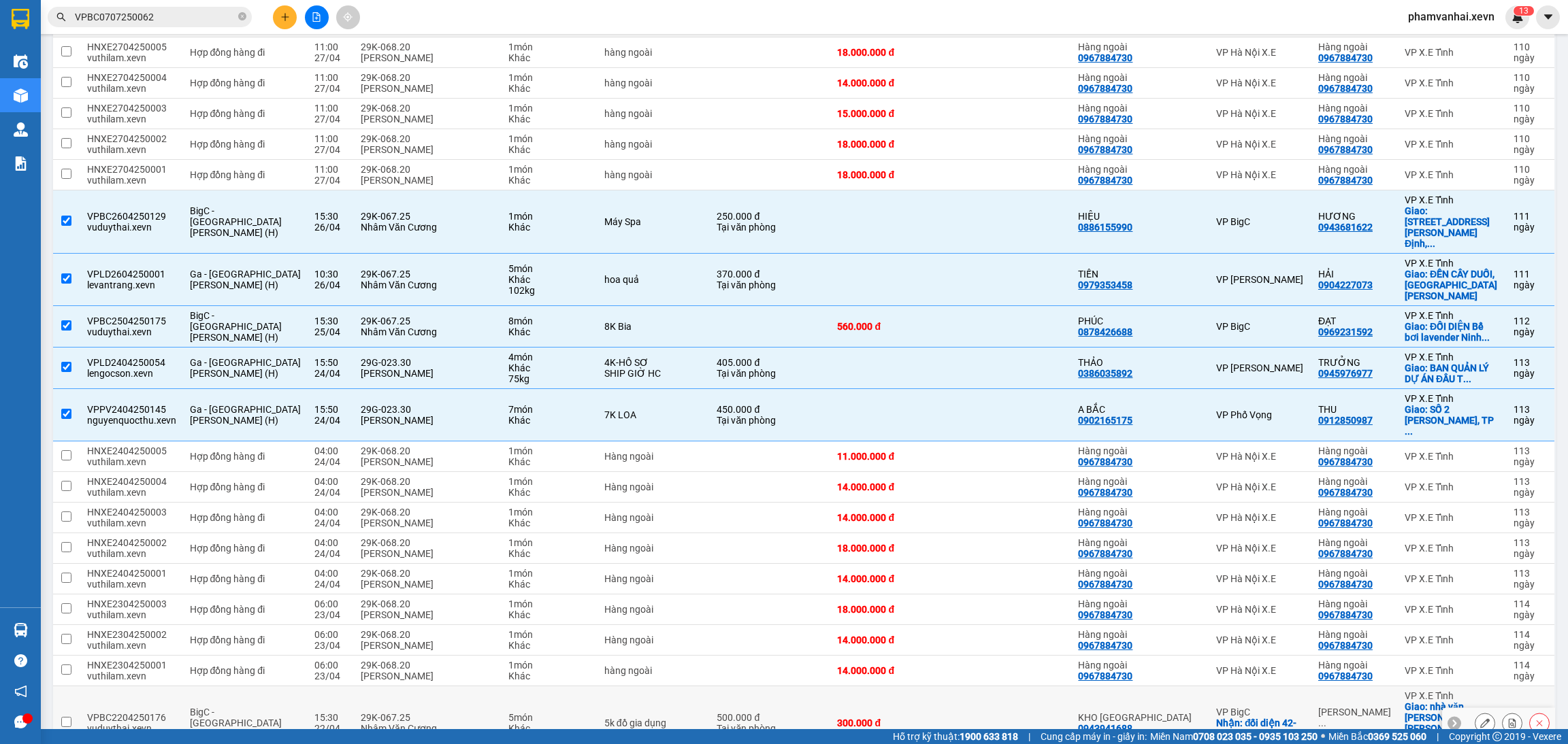
click at [765, 723] on div "Tại văn phòng" at bounding box center [770, 728] width 107 height 11
checkbox input "true"
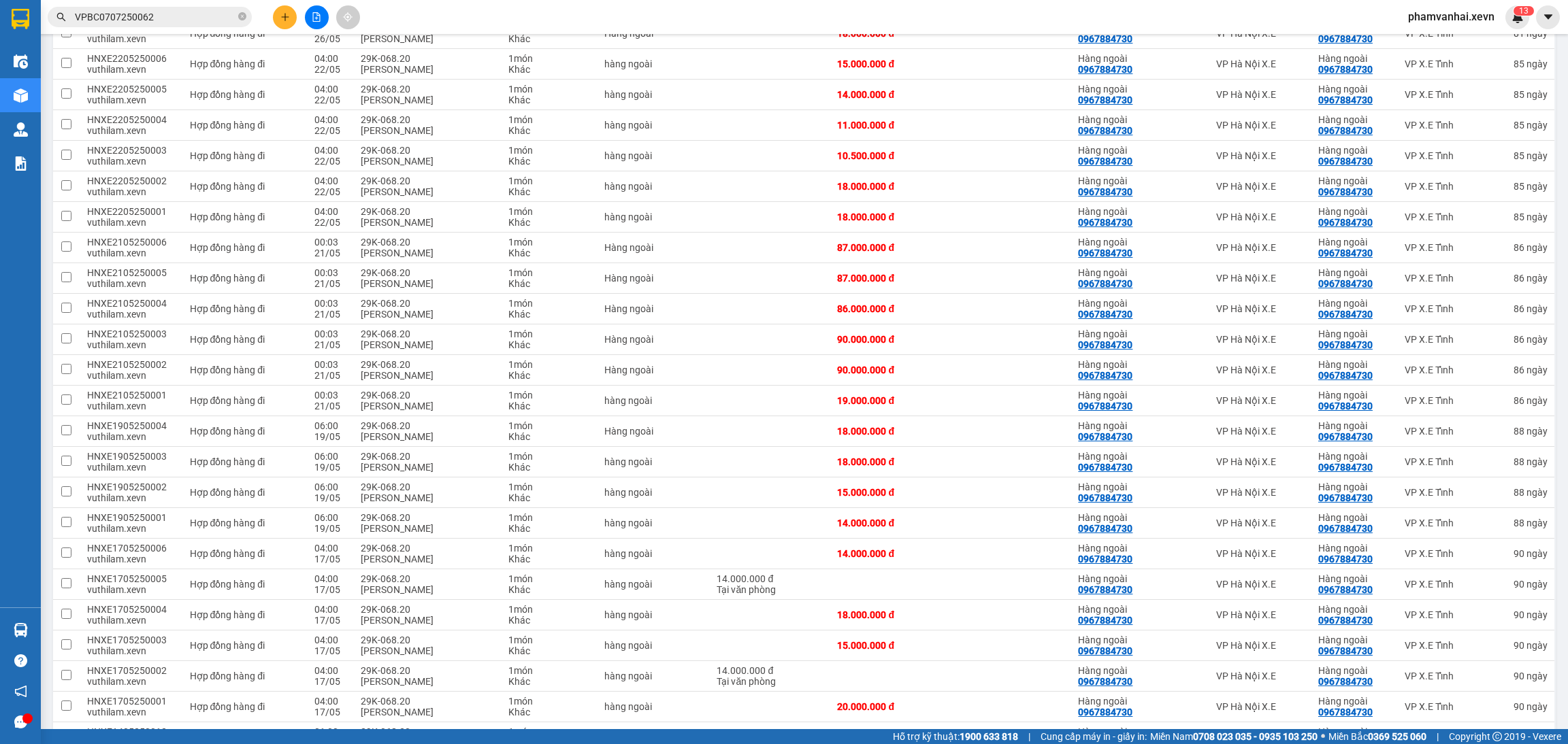
scroll to position [0, 0]
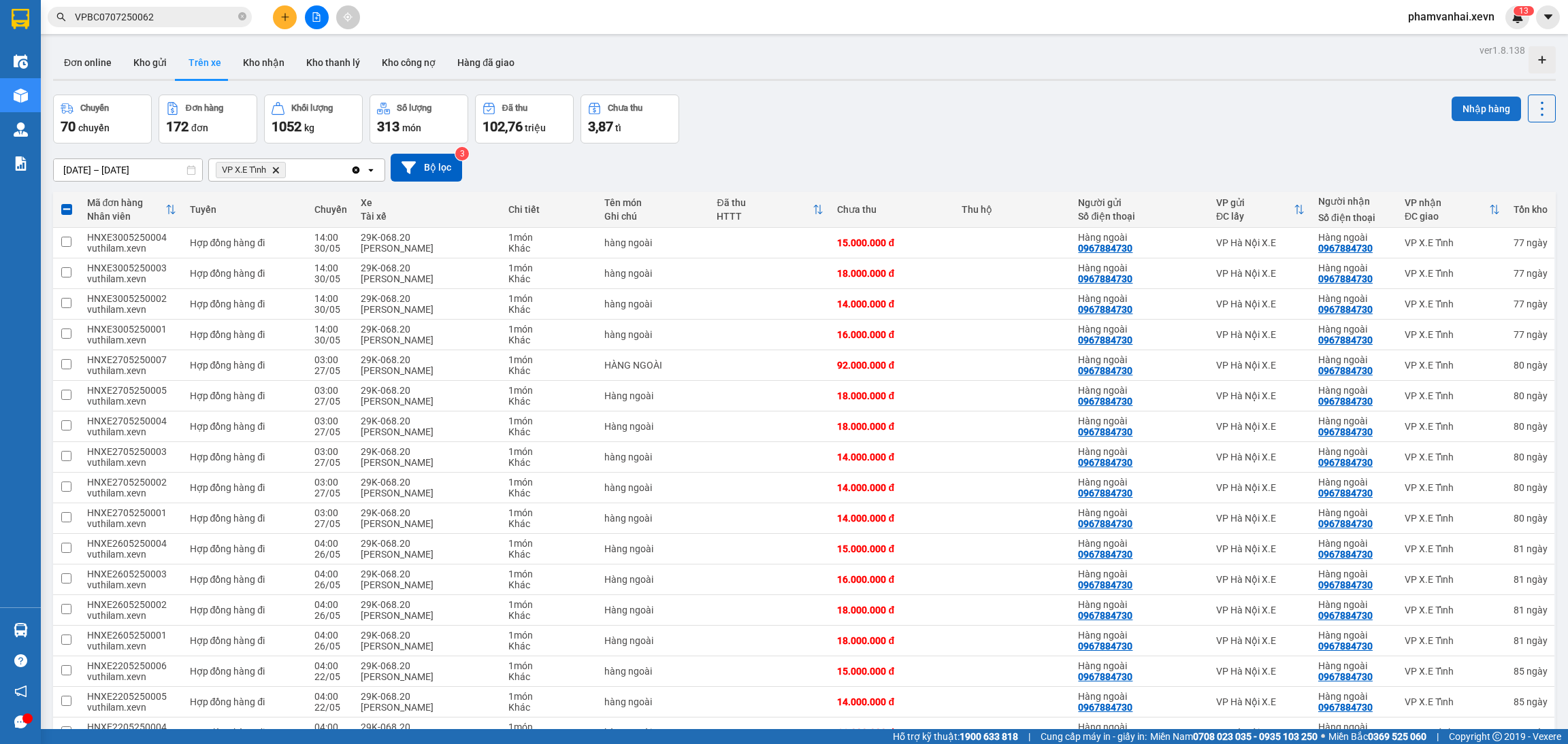
click at [1483, 119] on button "Nhập hàng" at bounding box center [1486, 109] width 69 height 25
checkbox input "false"
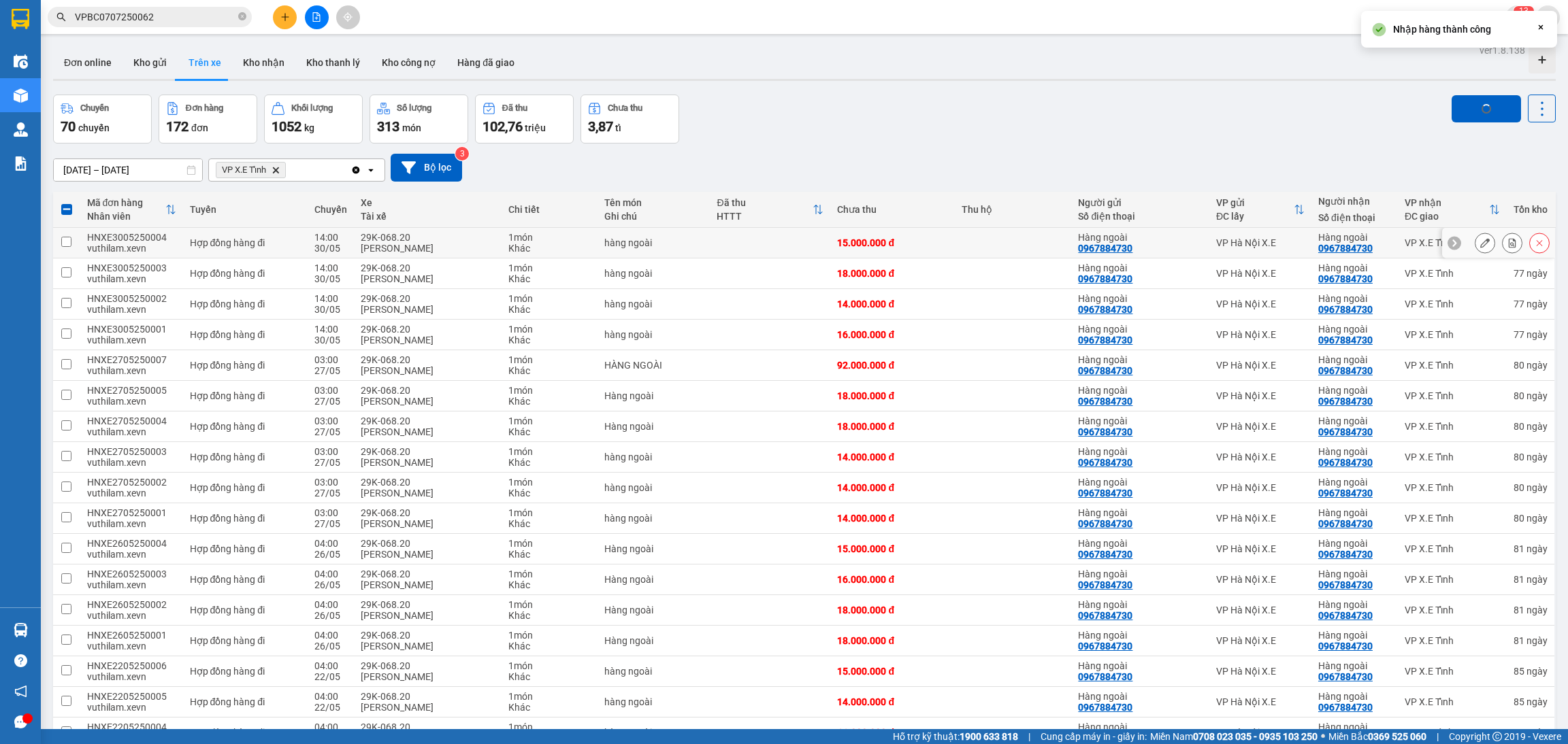
checkbox input "false"
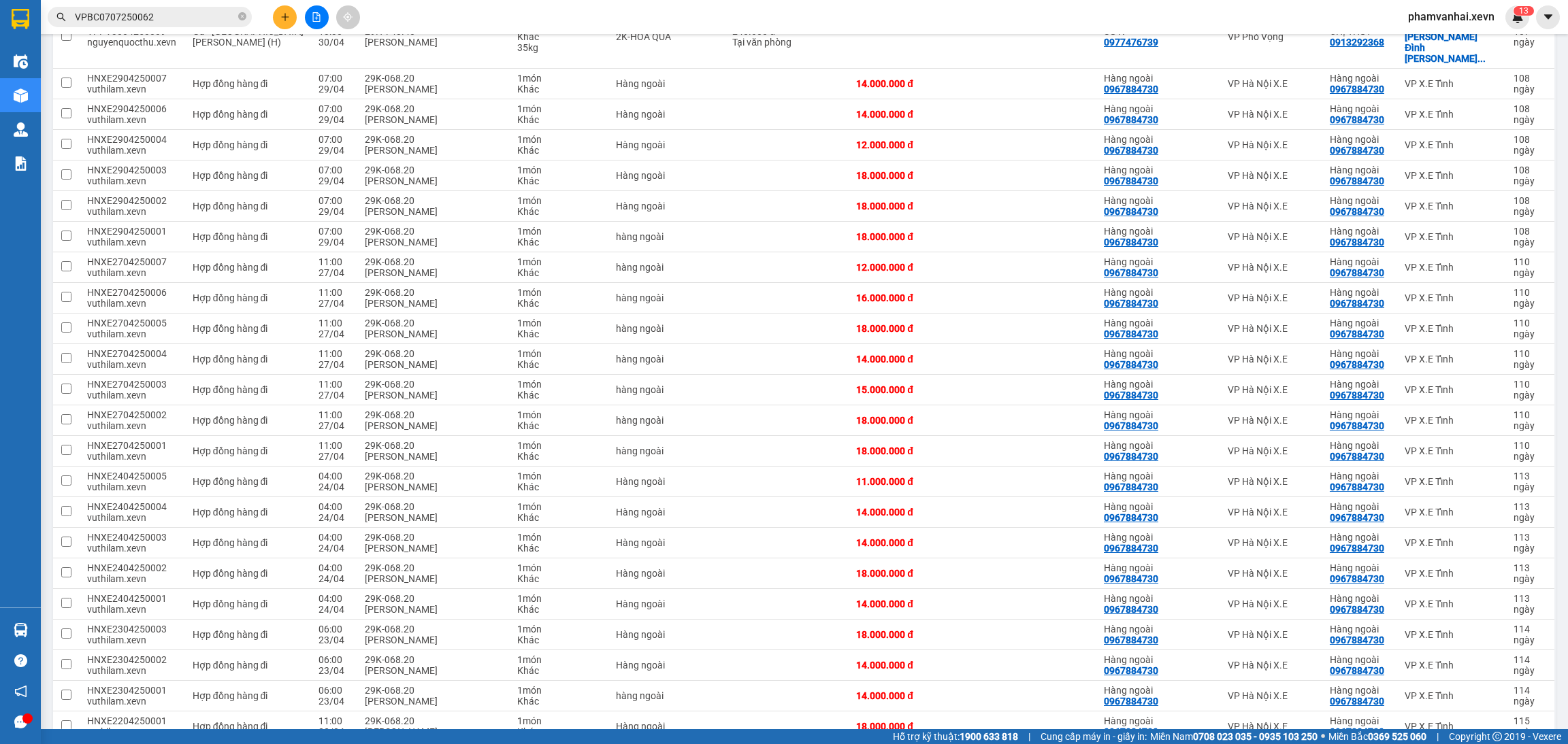
scroll to position [2655, 0]
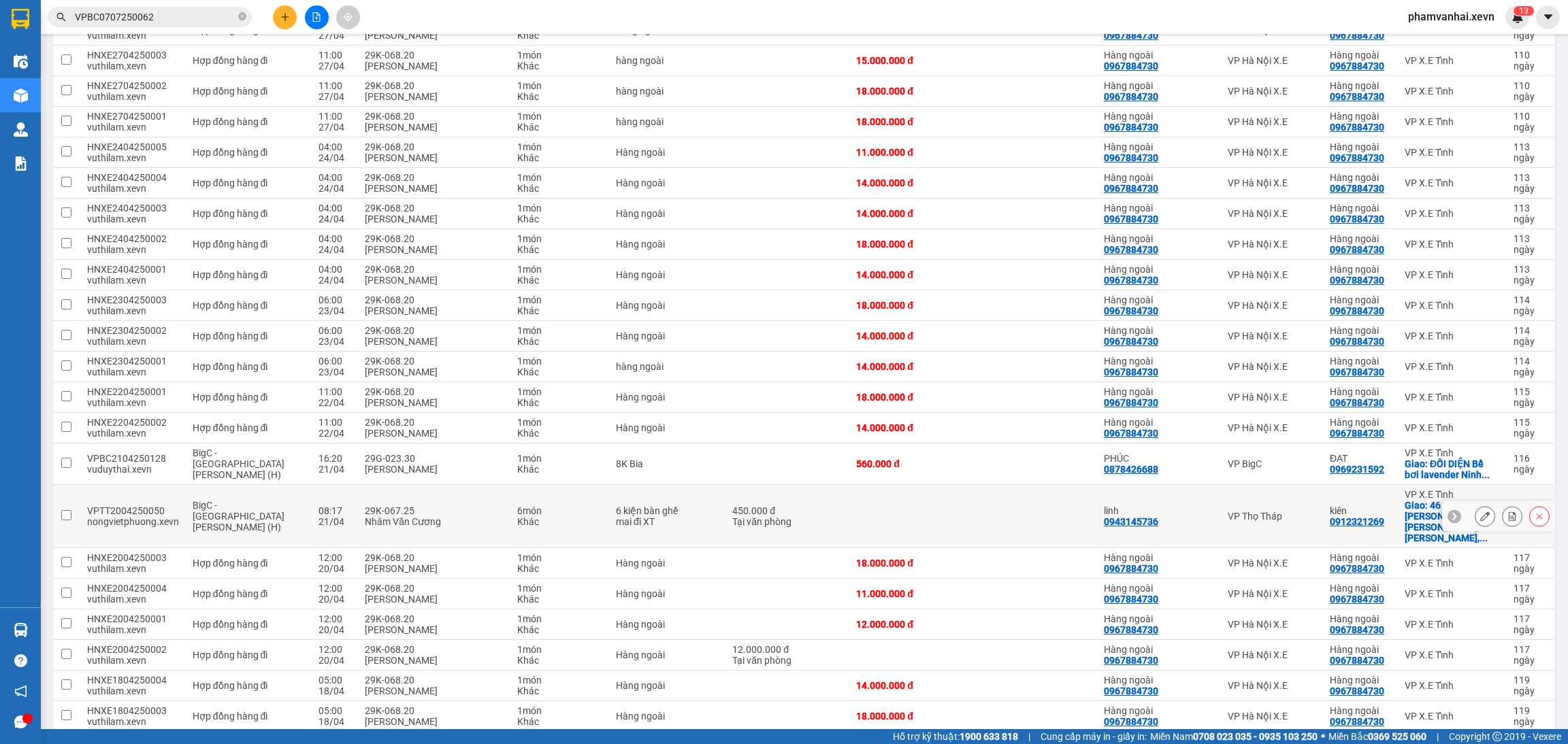
click at [732, 506] on div "450.000 đ" at bounding box center [787, 511] width 111 height 11
checkbox input "true"
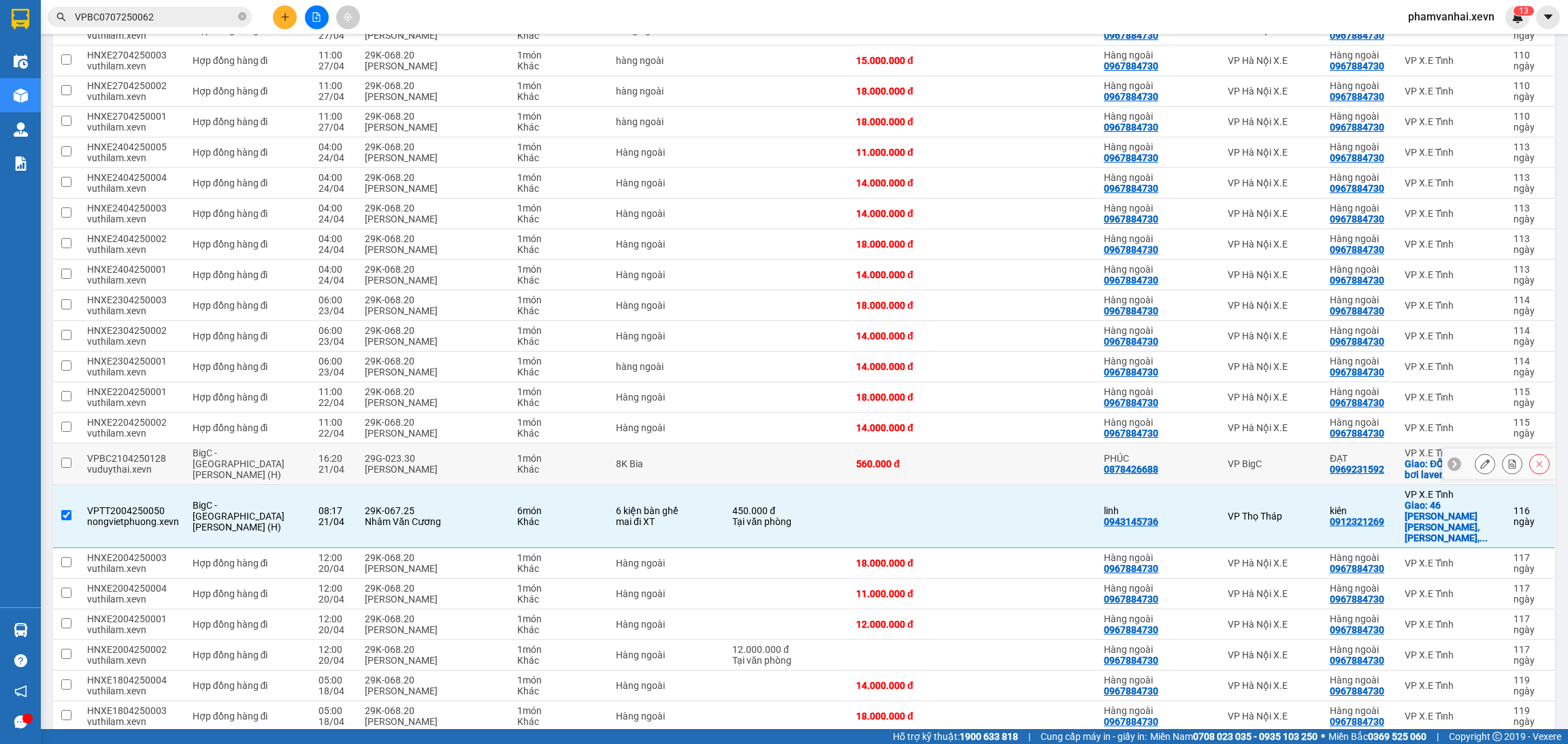
click at [732, 444] on td at bounding box center [787, 464] width 124 height 41
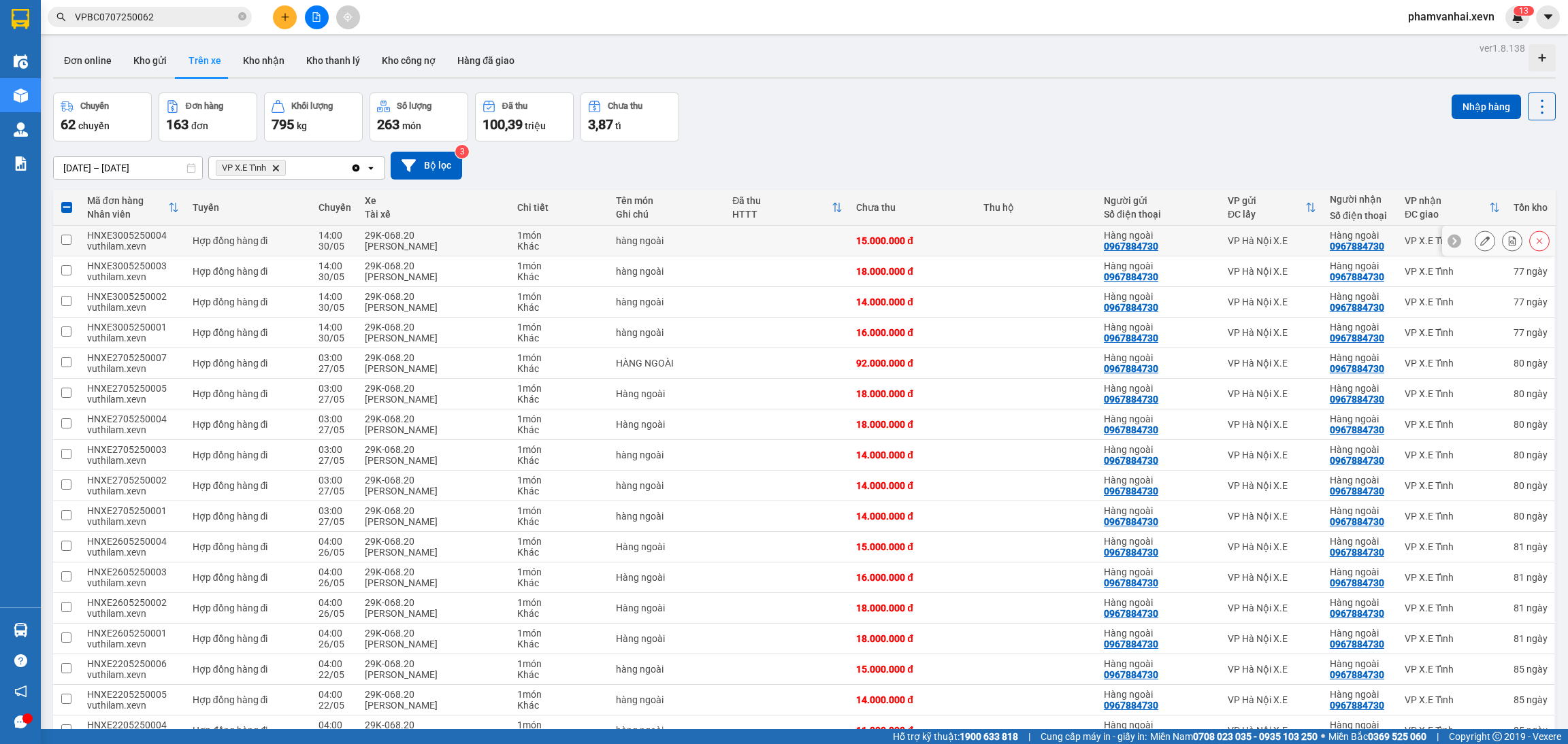
scroll to position [0, 0]
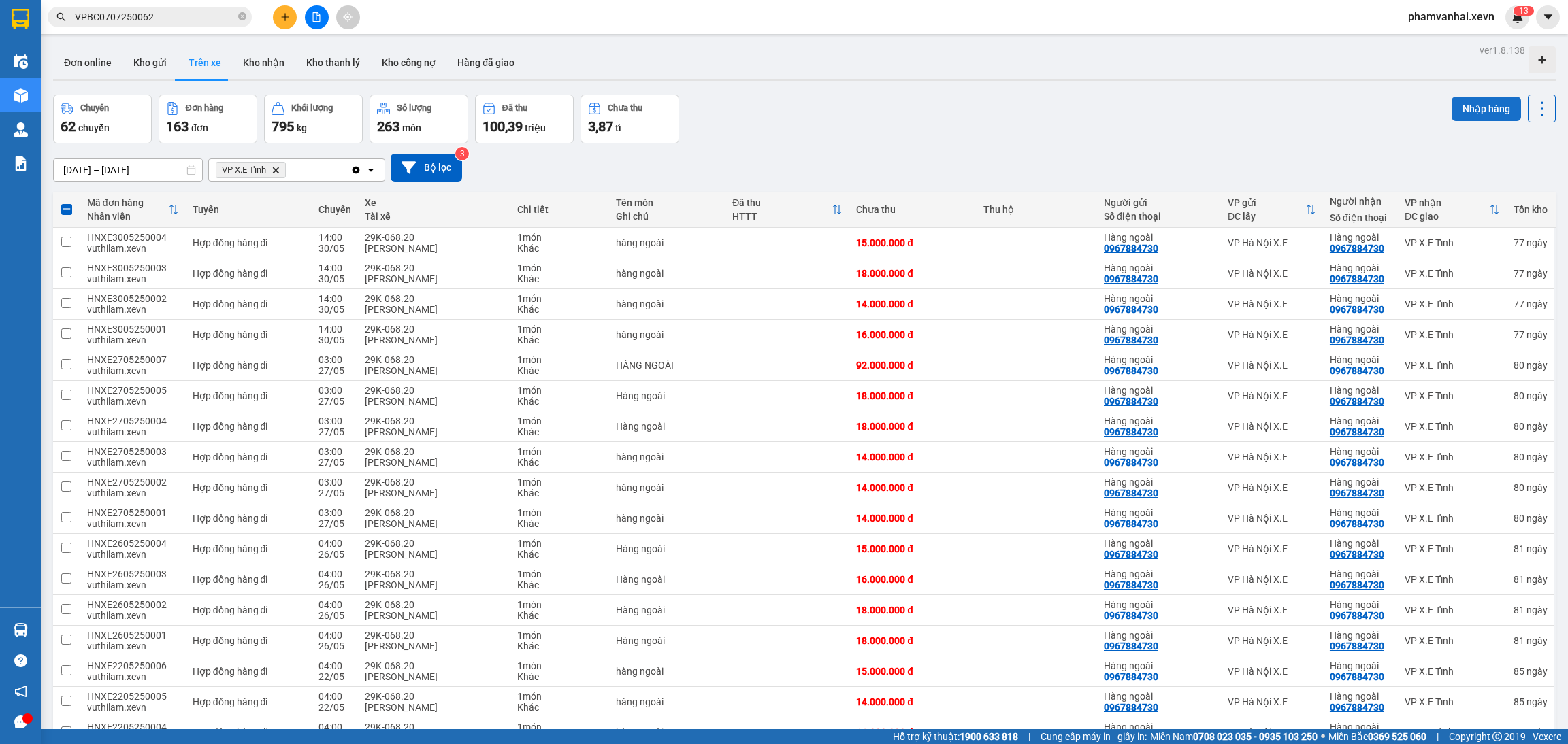
click at [1475, 98] on button "Nhập hàng" at bounding box center [1486, 109] width 69 height 25
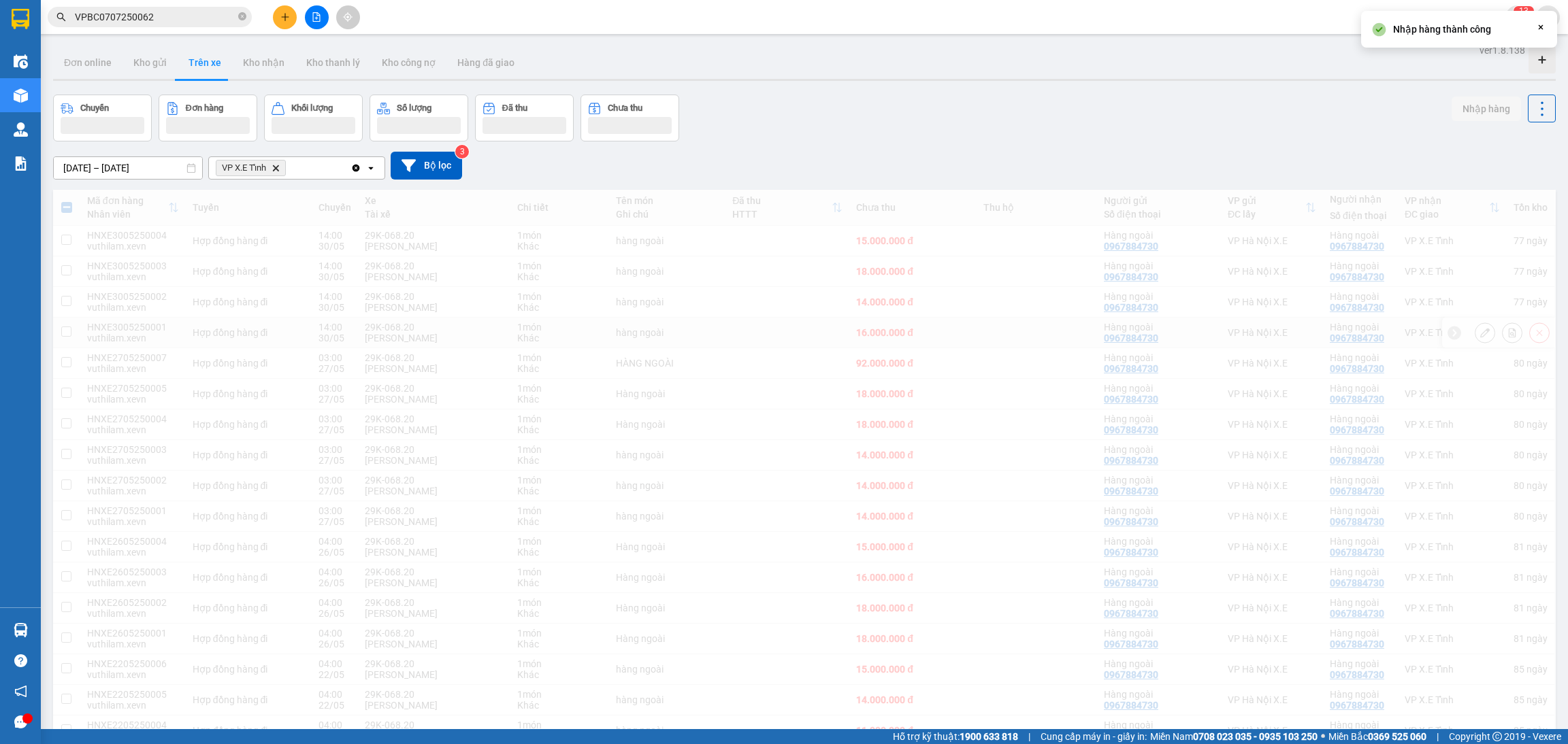
checkbox input "false"
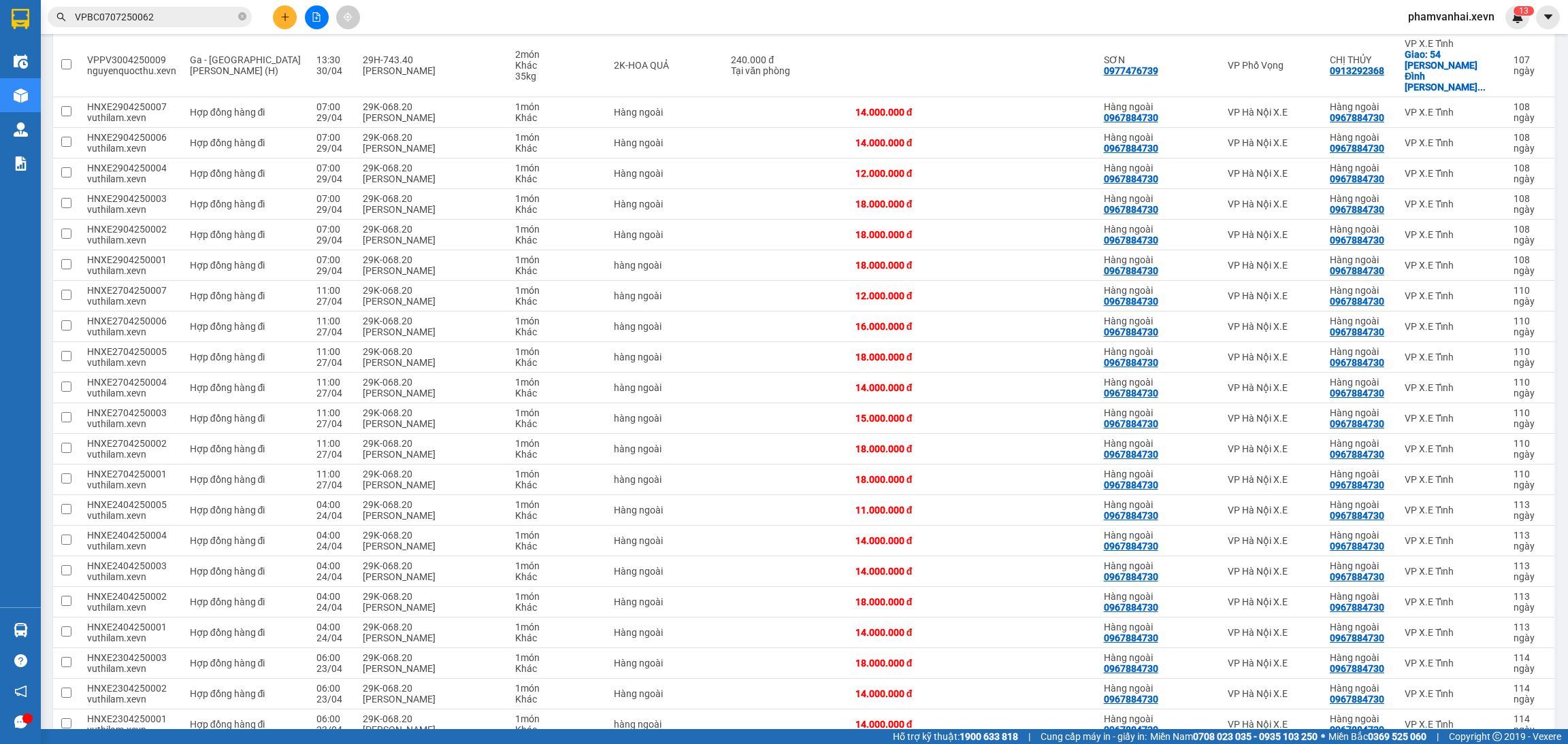
scroll to position [2660, 0]
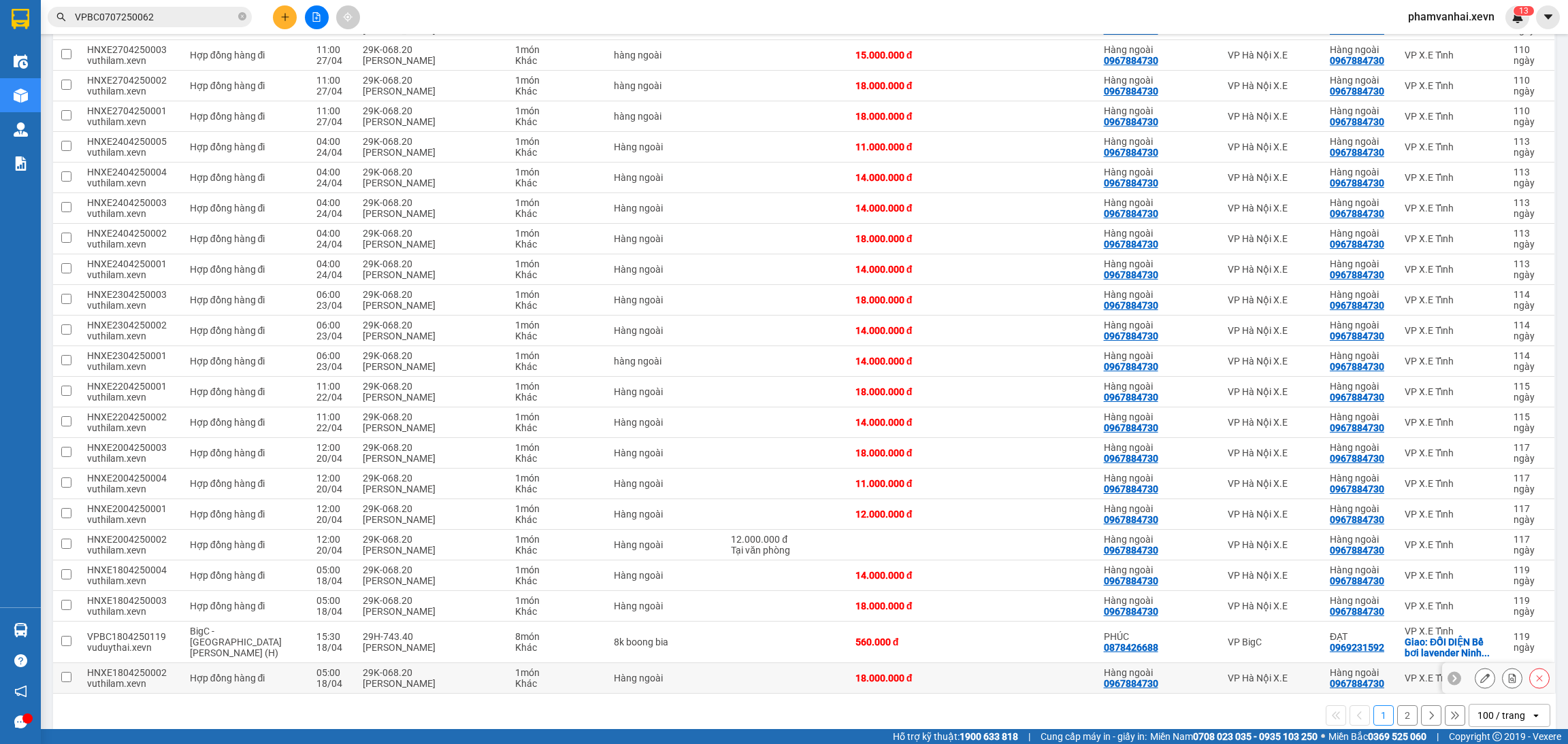
click at [1185, 667] on div "Hàng ngoài 0967884730" at bounding box center [1158, 678] width 111 height 22
checkbox input "true"
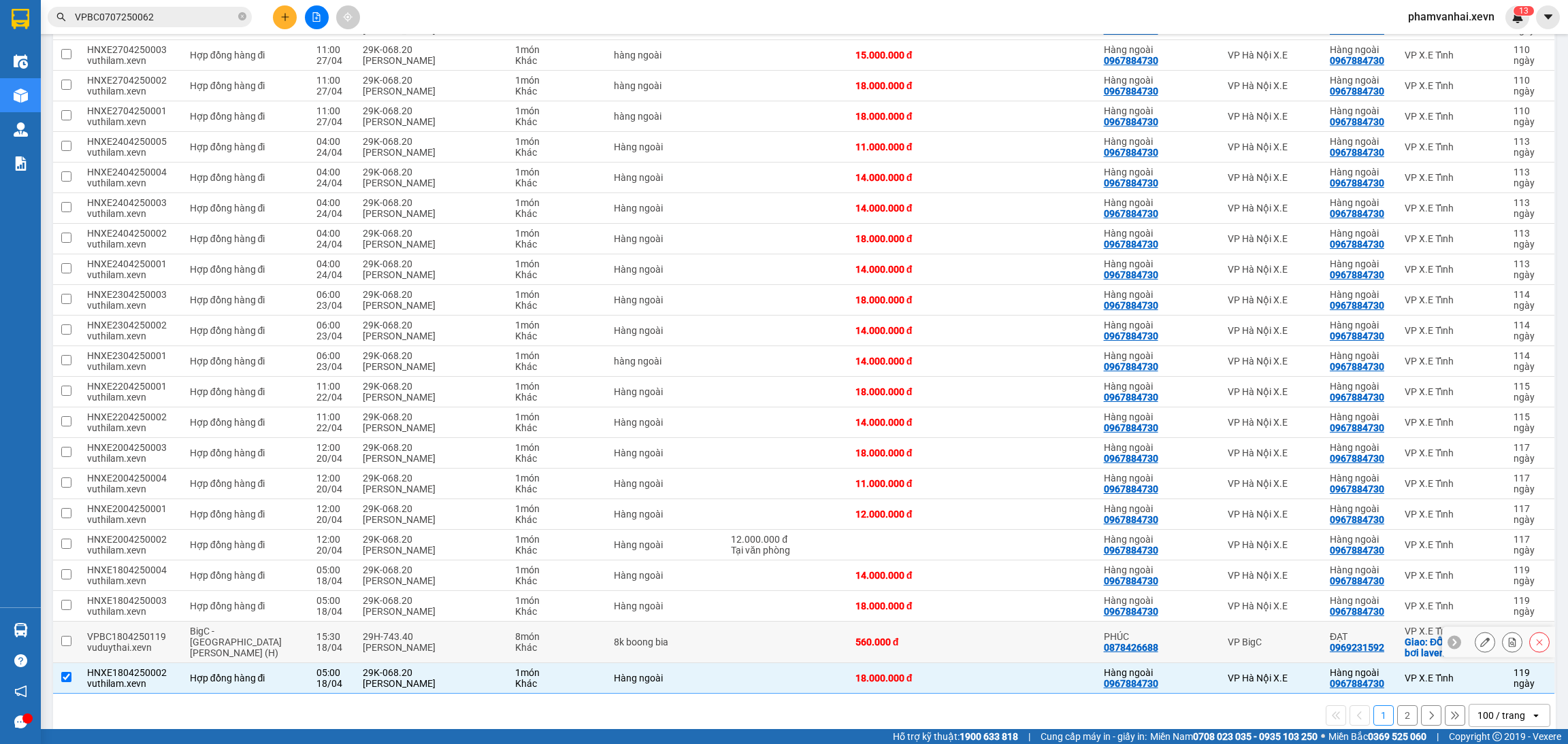
drag, startPoint x: 1196, startPoint y: 626, endPoint x: 1239, endPoint y: 644, distance: 46.6
click at [1197, 631] on div "[PERSON_NAME] 0878426688" at bounding box center [1158, 642] width 111 height 22
checkbox input "true"
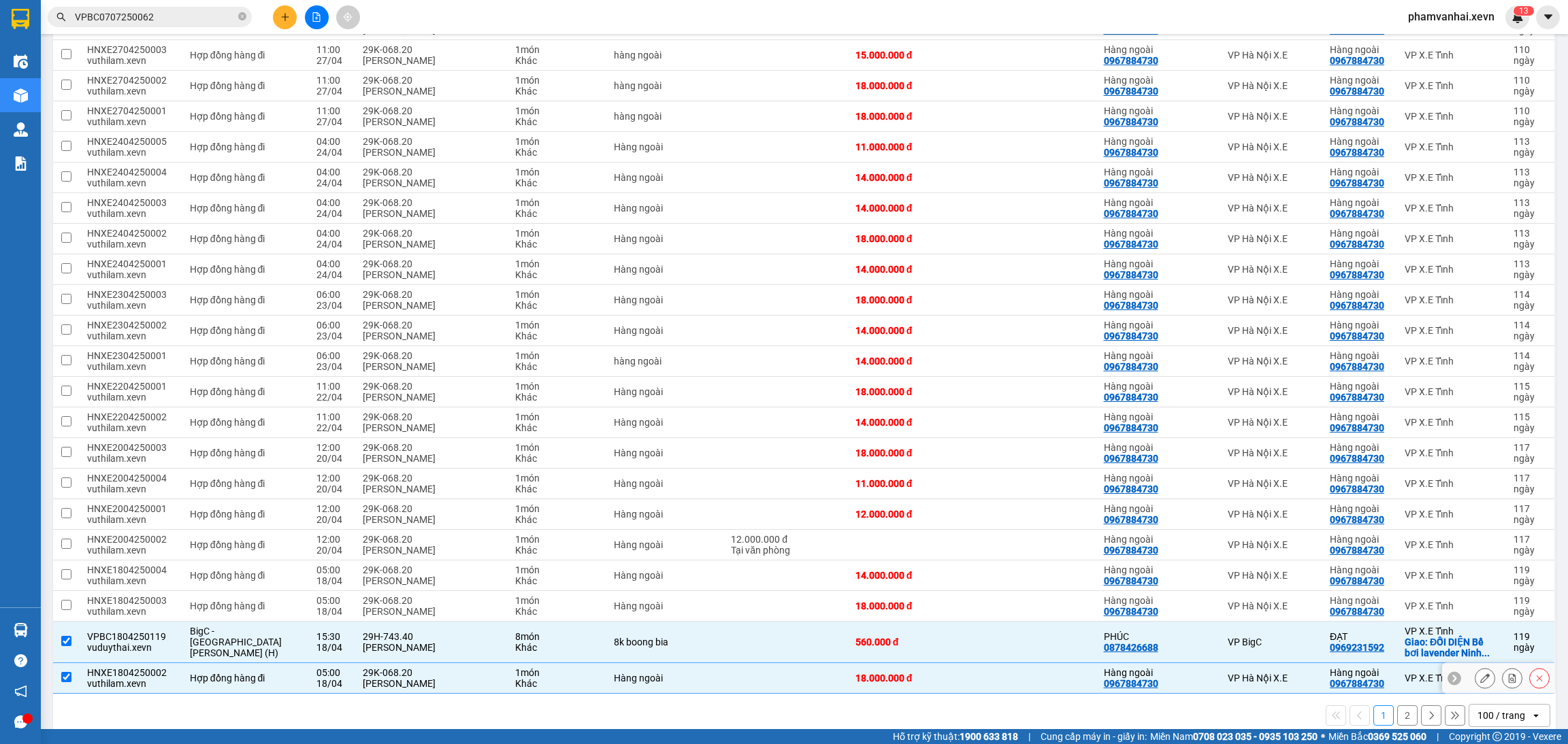
click at [1067, 663] on td at bounding box center [1035, 678] width 121 height 30
checkbox input "false"
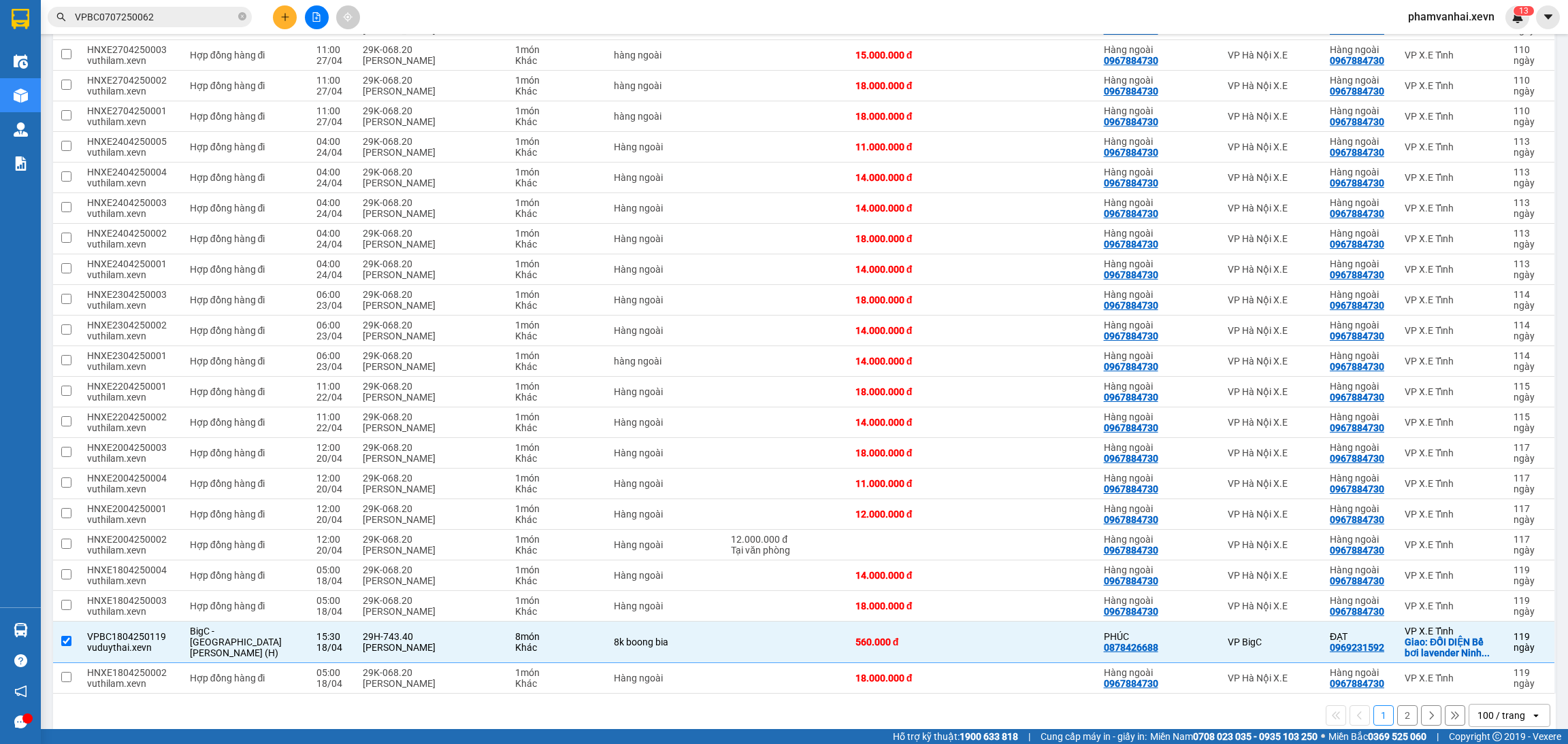
click at [1397, 706] on button "2" at bounding box center [1407, 716] width 20 height 20
checkbox input "false"
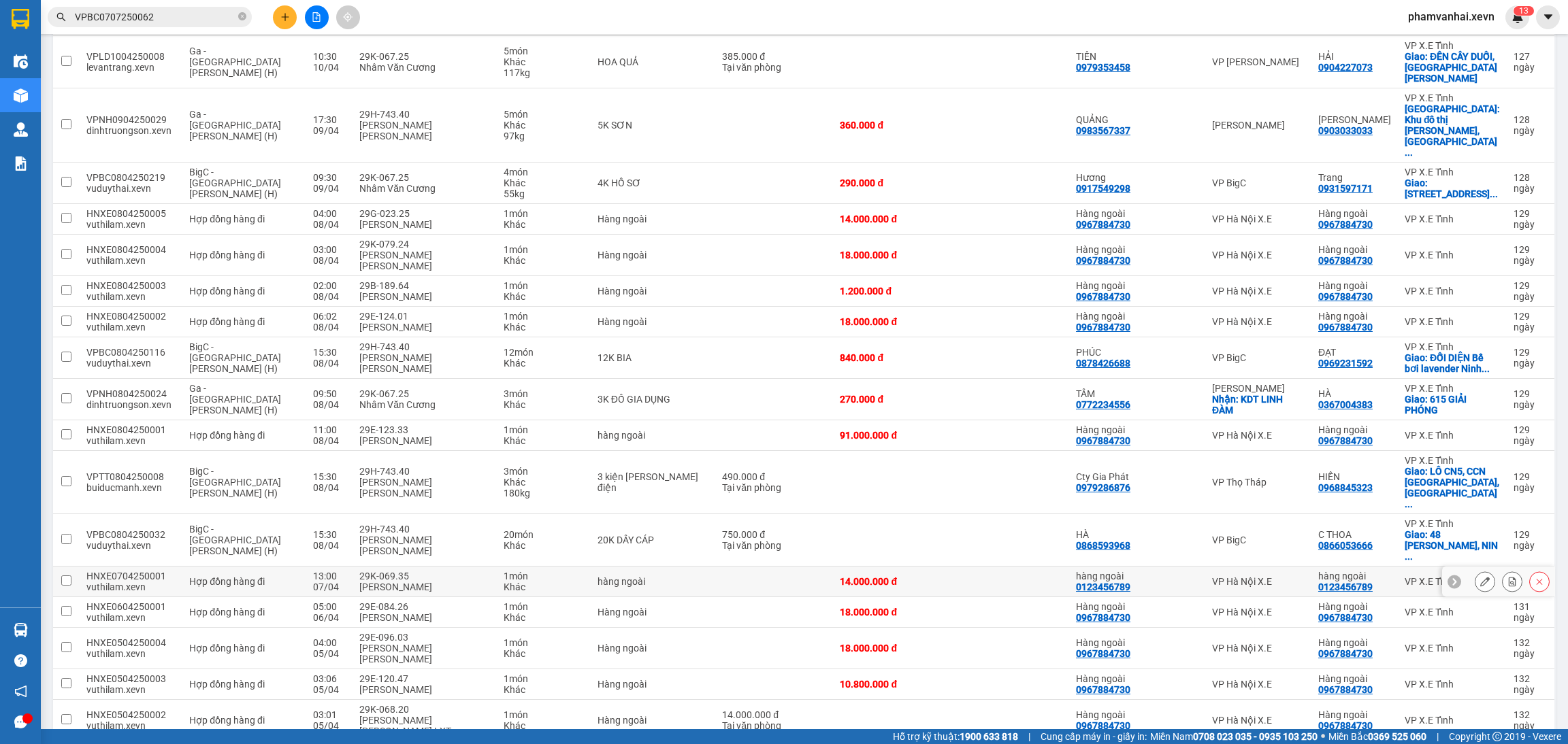
scroll to position [1604, 0]
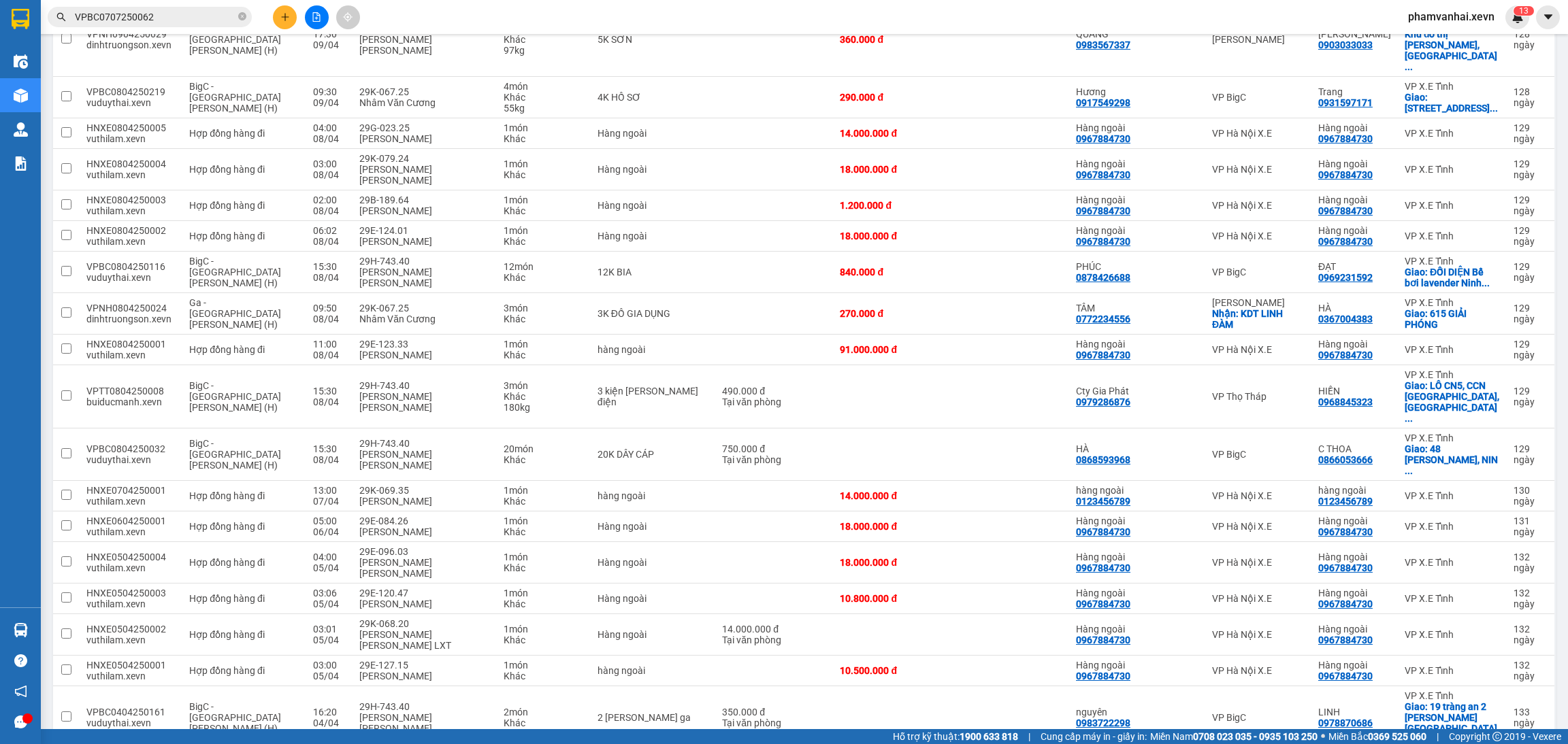
checkbox input "true"
checkbox input "false"
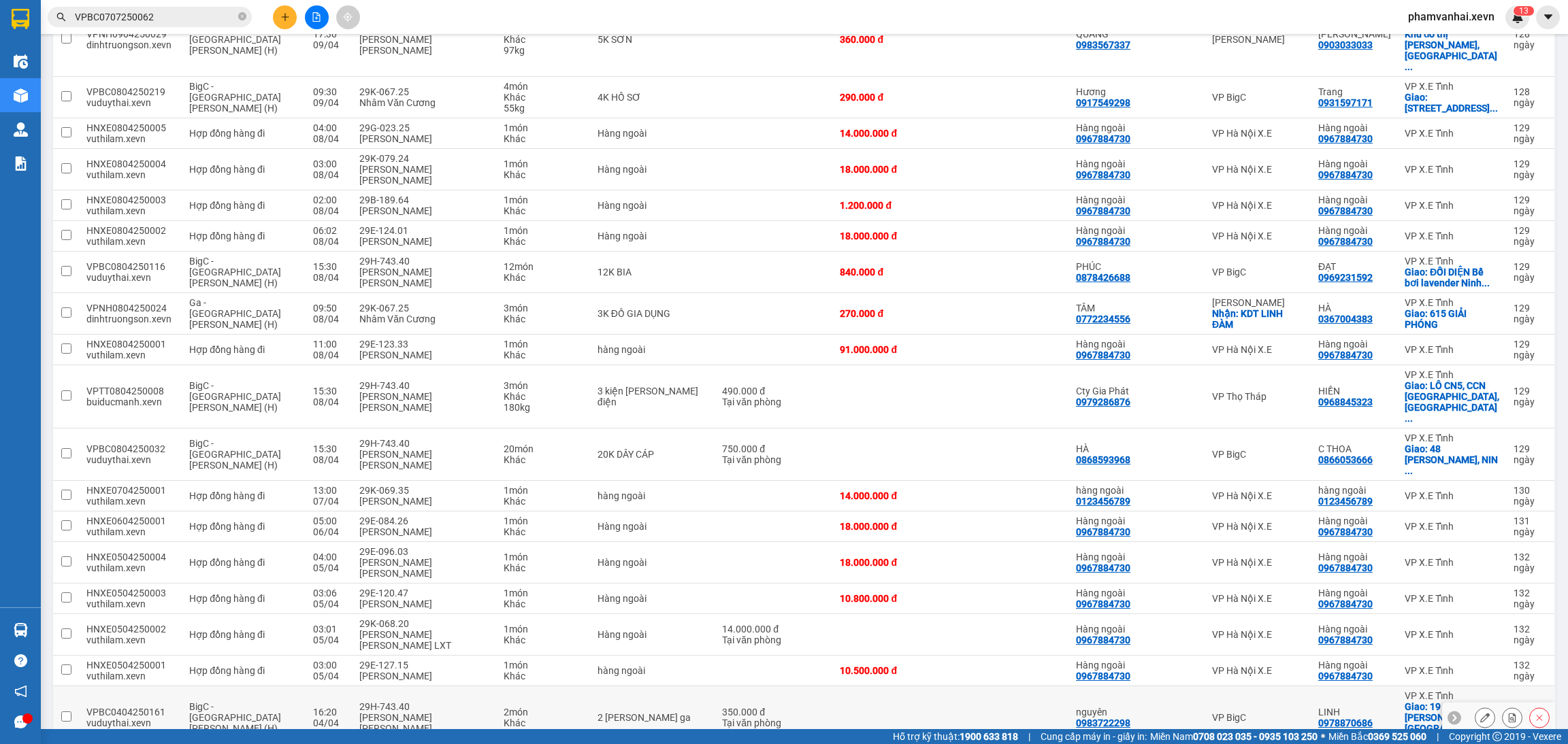
click at [667, 686] on td "2 [PERSON_NAME] ga" at bounding box center [652, 718] width 124 height 64
checkbox input "true"
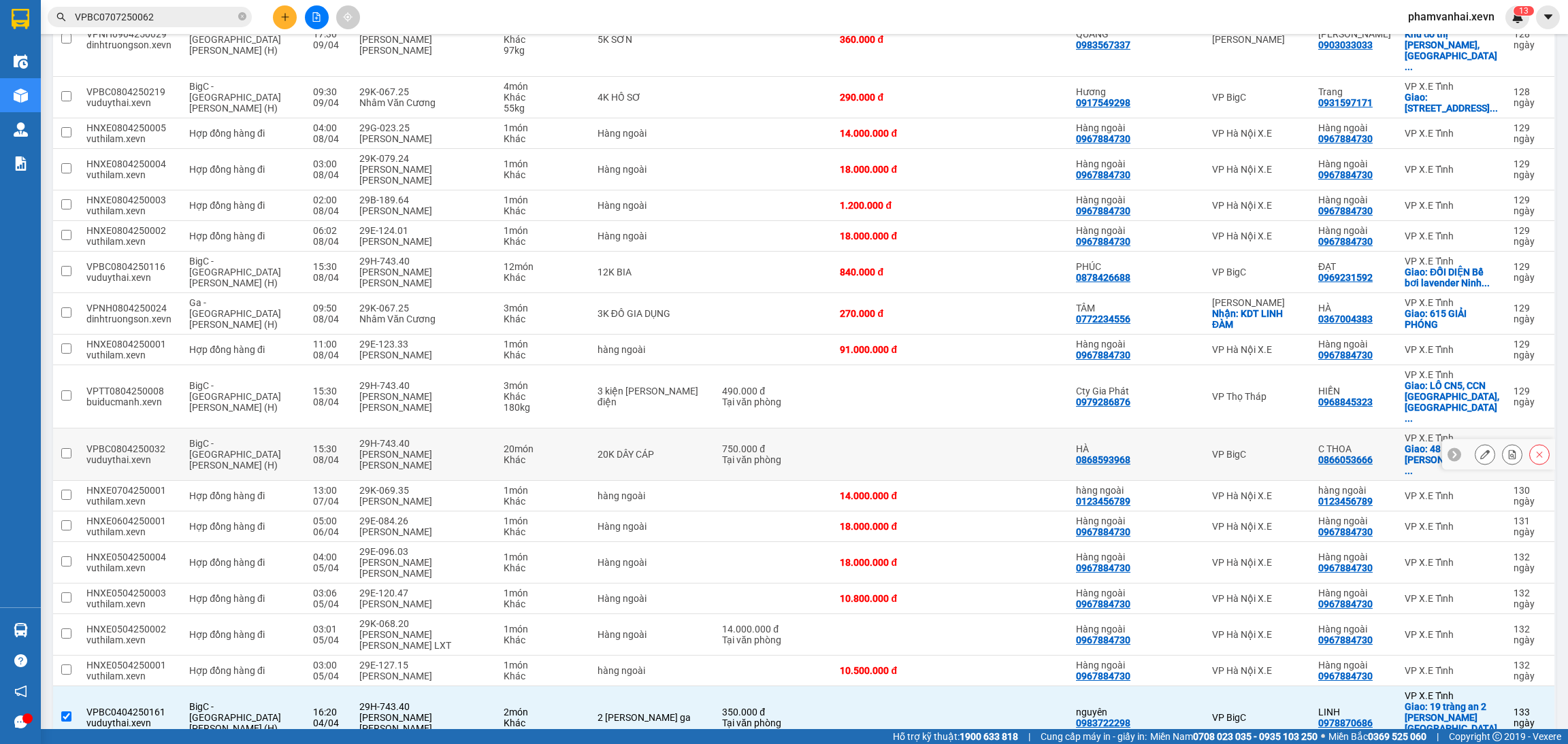
click at [729, 444] on div "750.000 đ" at bounding box center [774, 449] width 104 height 11
checkbox input "true"
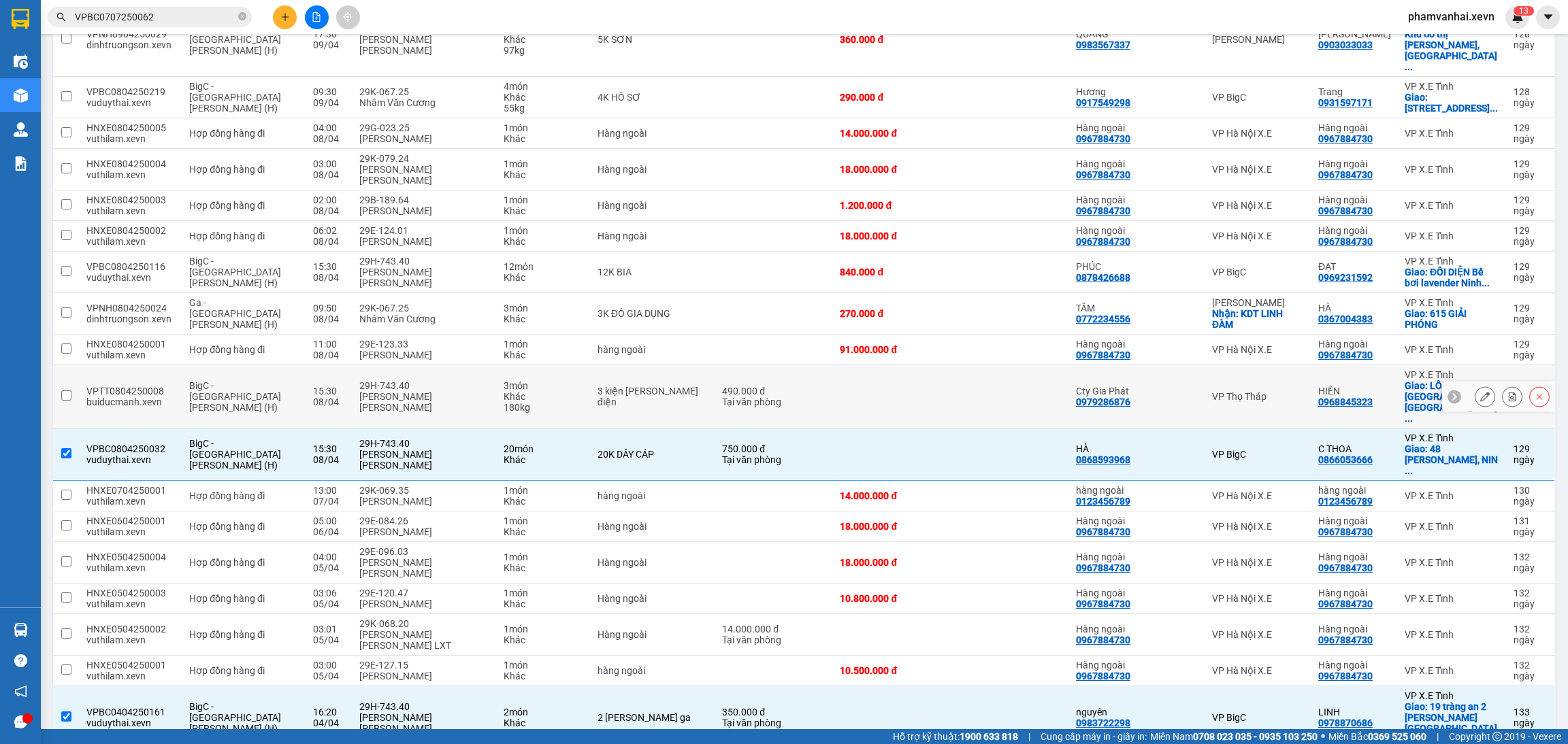
click at [741, 386] on div "490.000 đ" at bounding box center [774, 391] width 104 height 11
checkbox input "true"
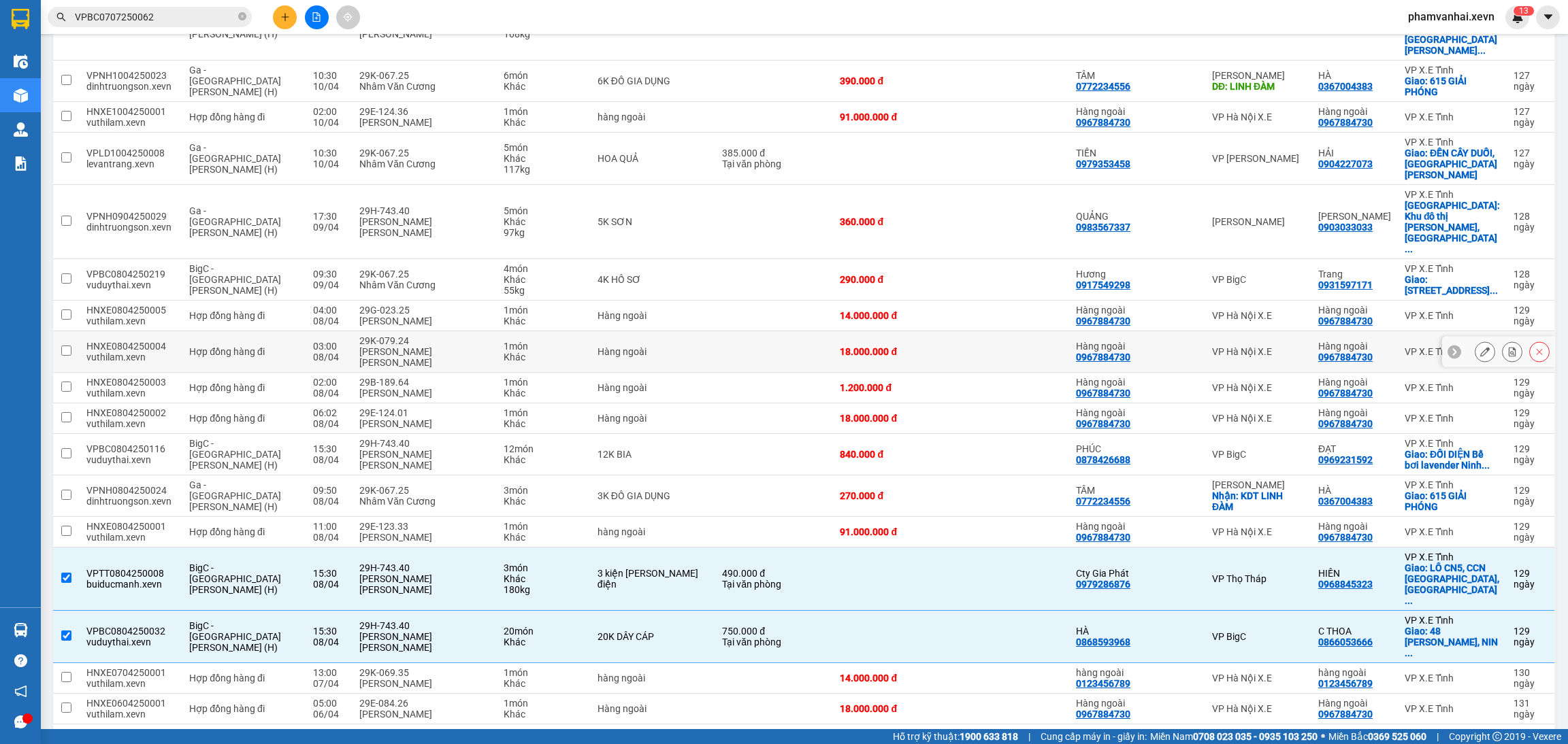
scroll to position [1400, 0]
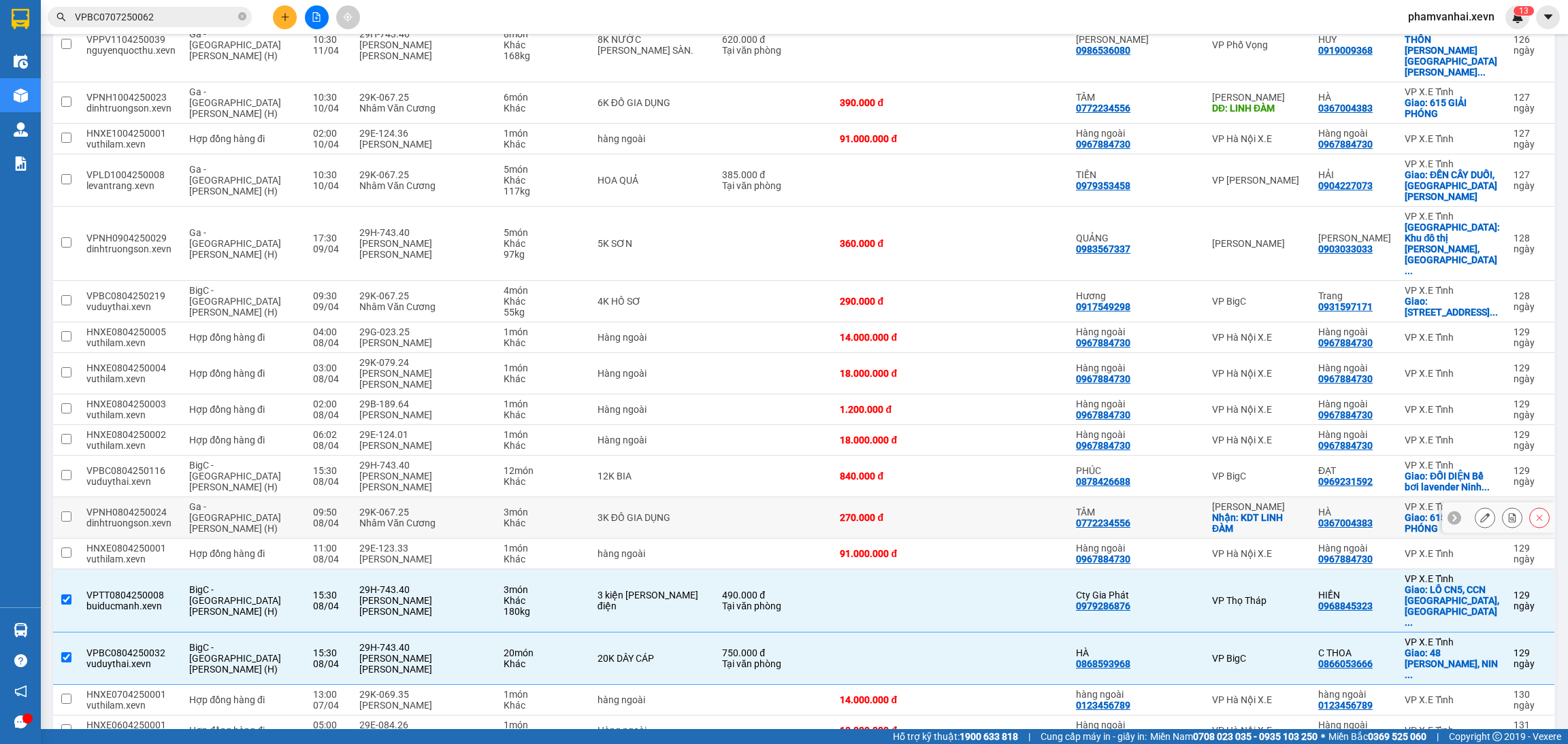
click at [691, 512] on div "3K ĐỒ GIA DỤNG" at bounding box center [652, 517] width 111 height 11
checkbox input "true"
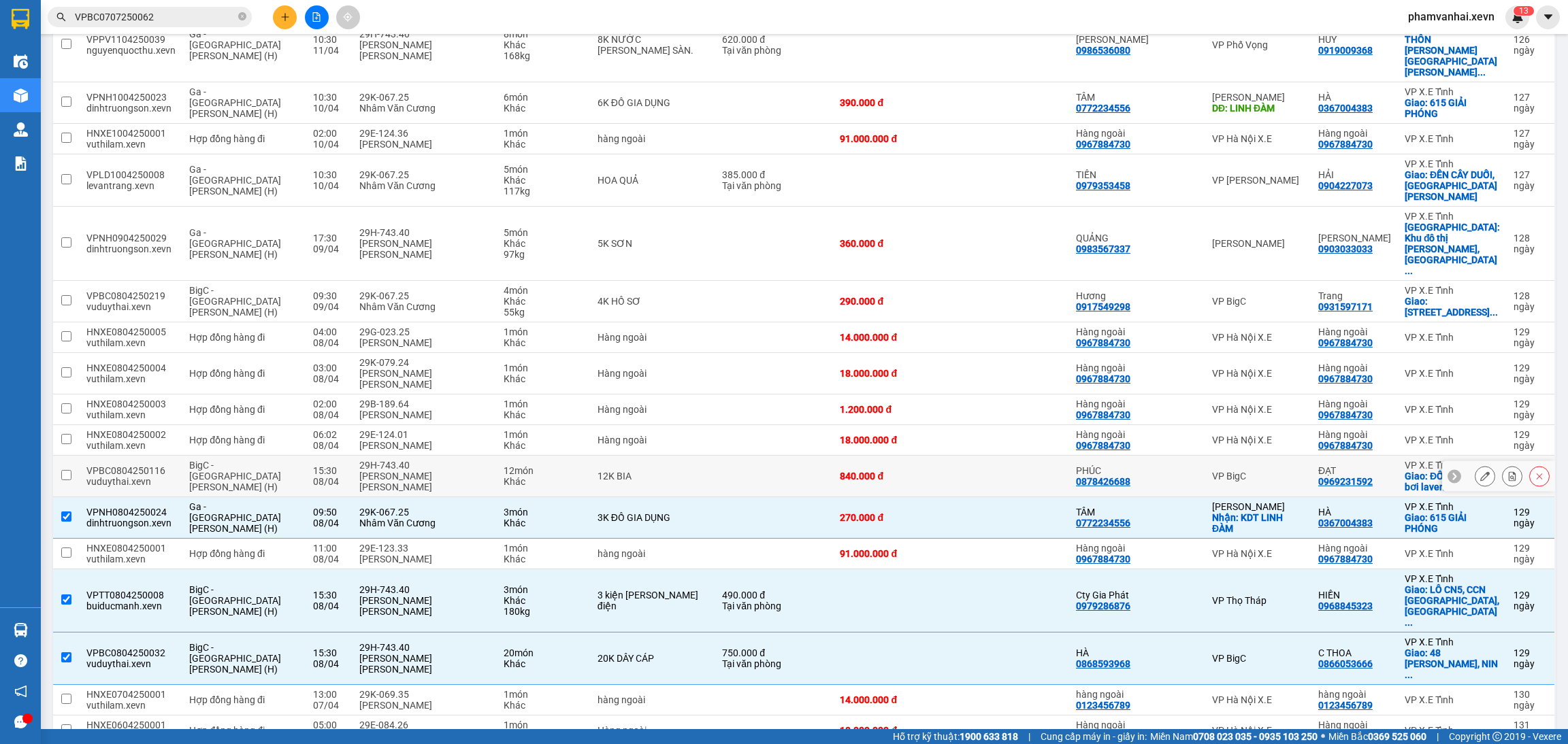
click at [680, 471] on div "12K BIA" at bounding box center [652, 476] width 111 height 11
checkbox input "true"
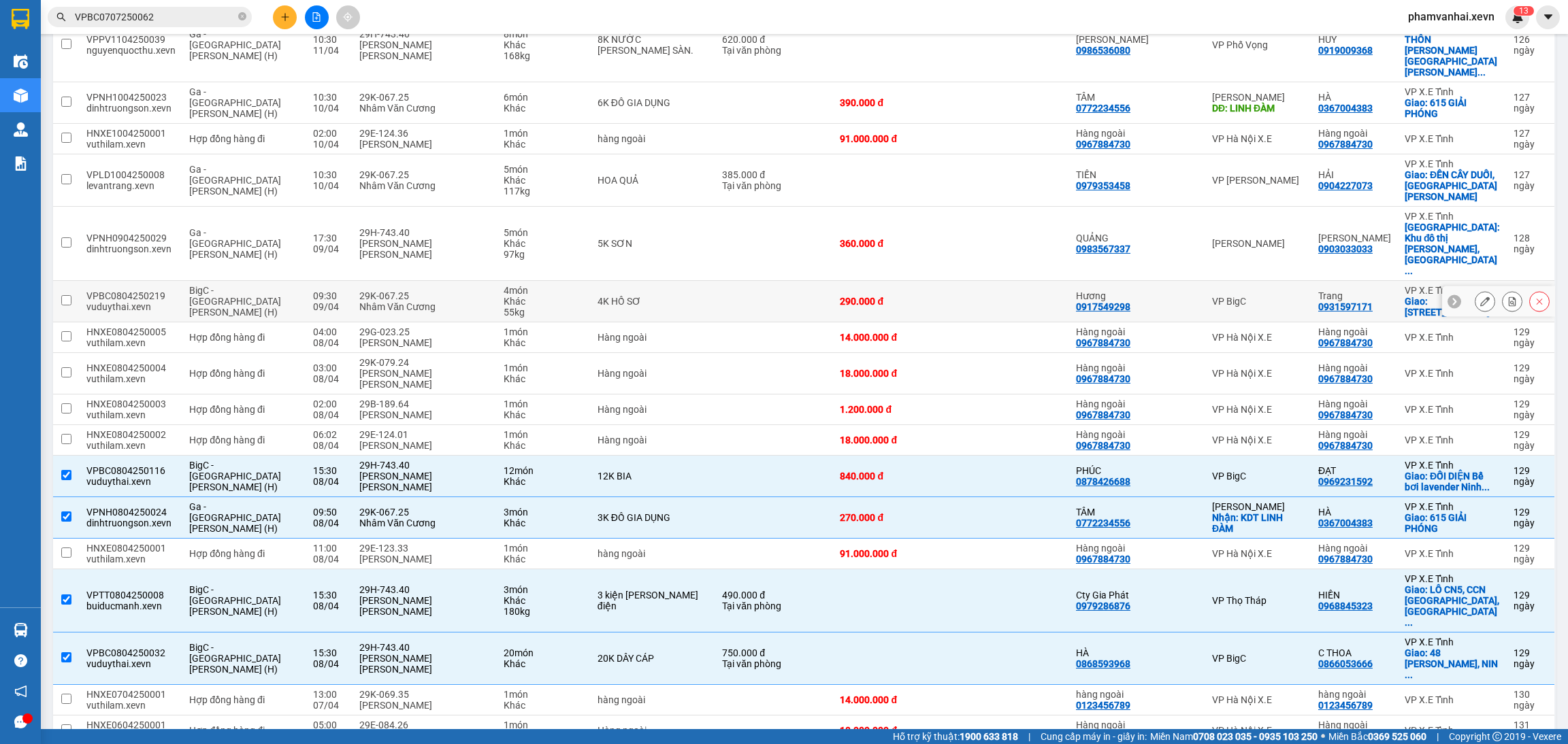
click at [707, 281] on td "4K HỒ SƠ" at bounding box center [652, 301] width 124 height 41
checkbox input "true"
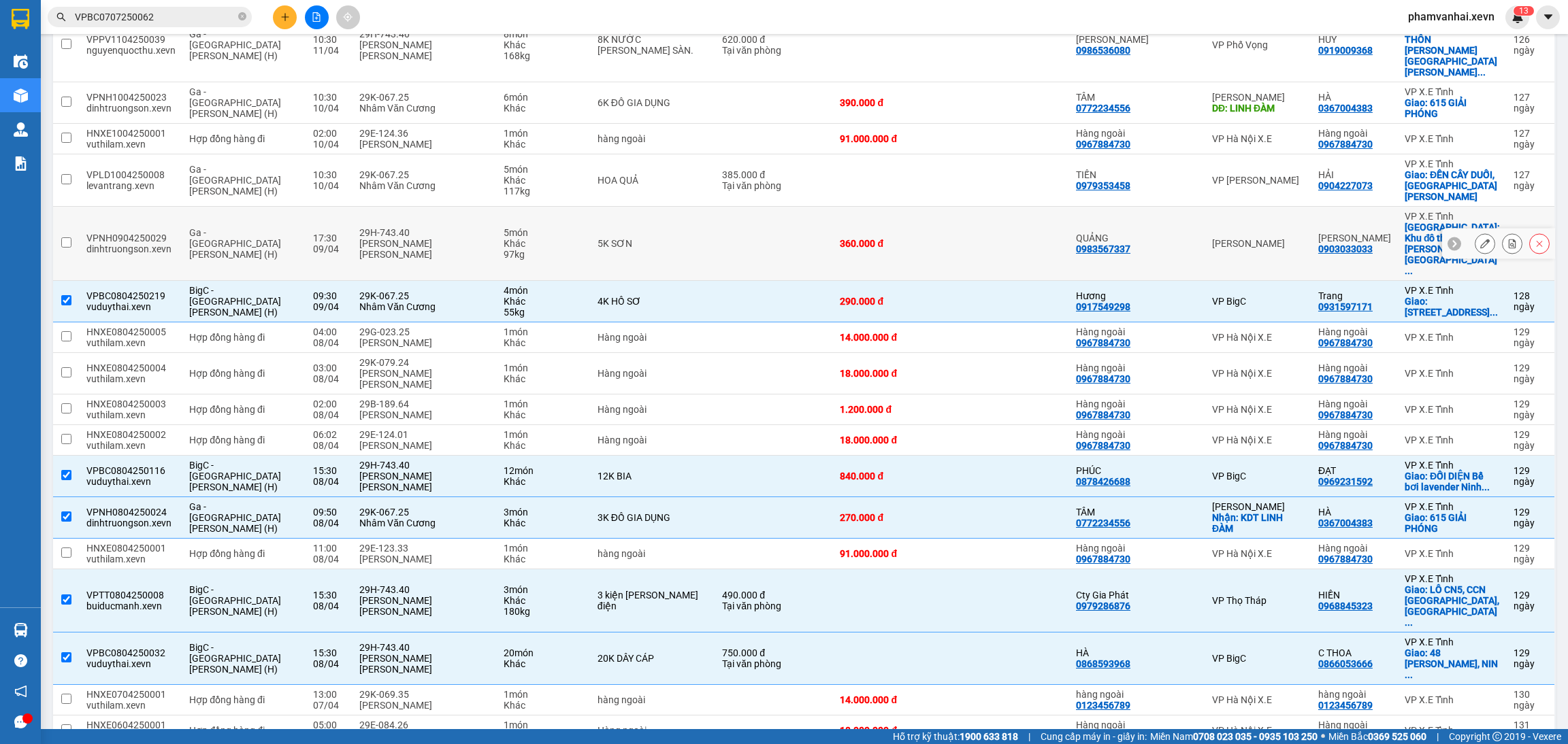
click at [741, 207] on td at bounding box center [774, 243] width 118 height 74
checkbox input "true"
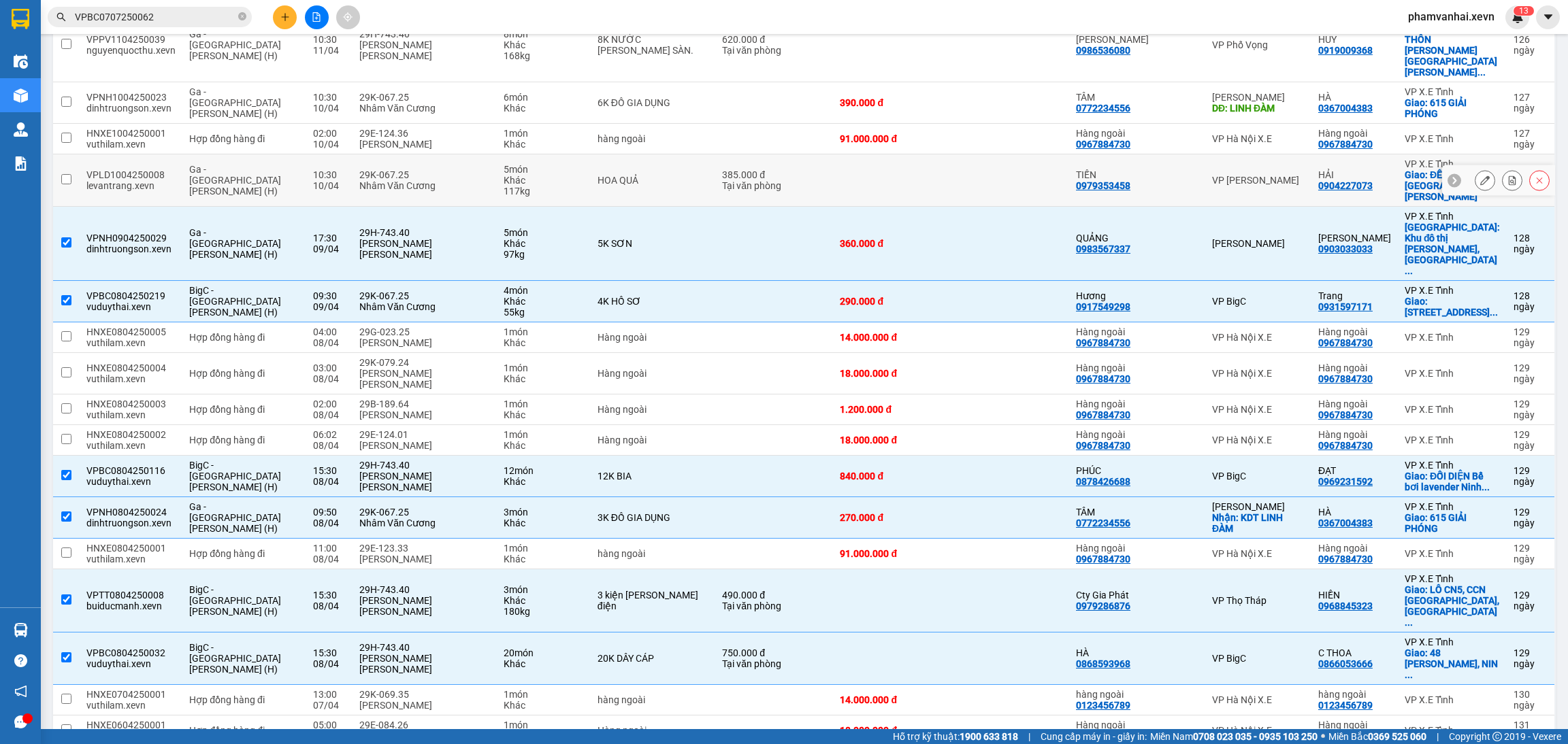
click at [765, 169] on div "385.000 đ" at bounding box center [774, 174] width 104 height 11
checkbox input "true"
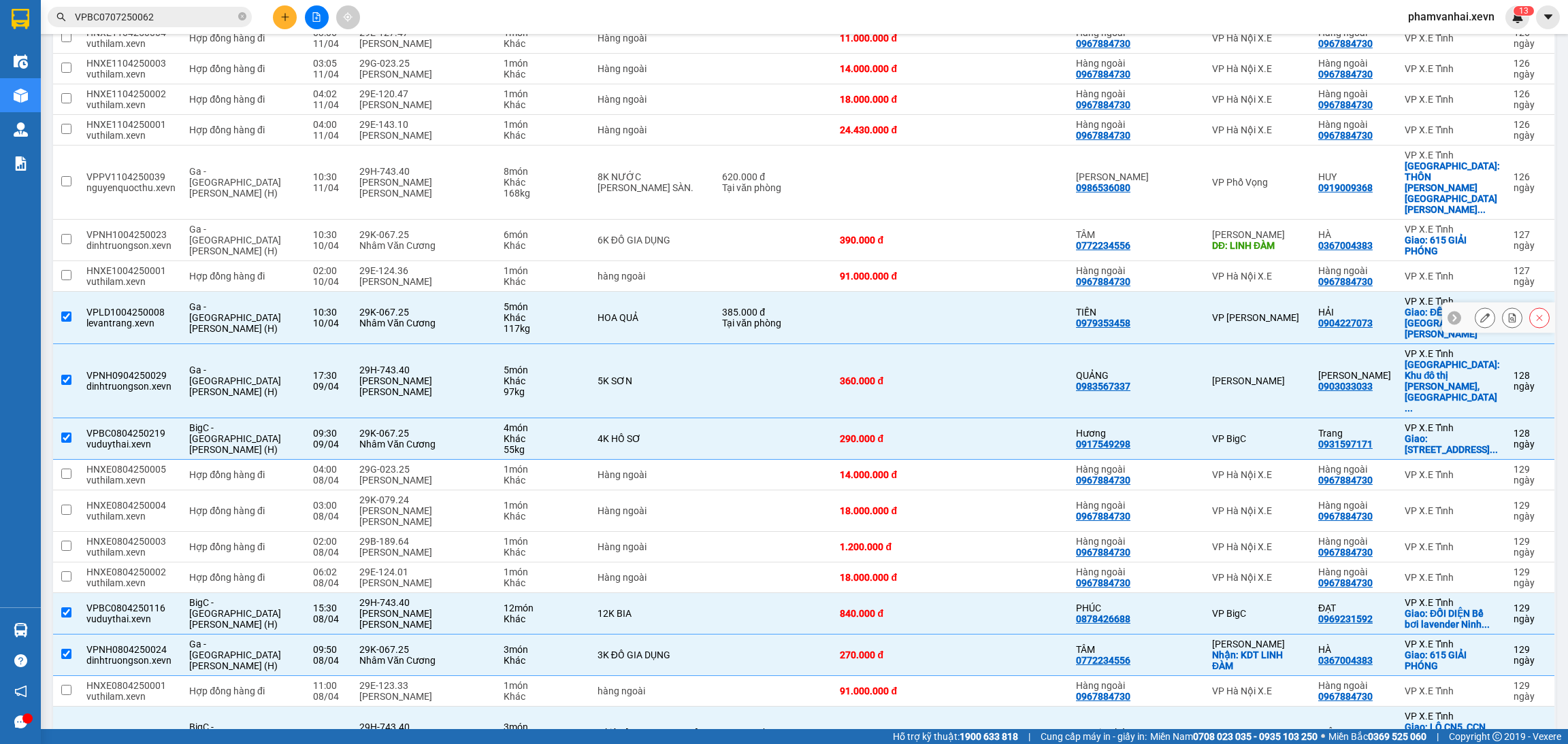
scroll to position [1195, 0]
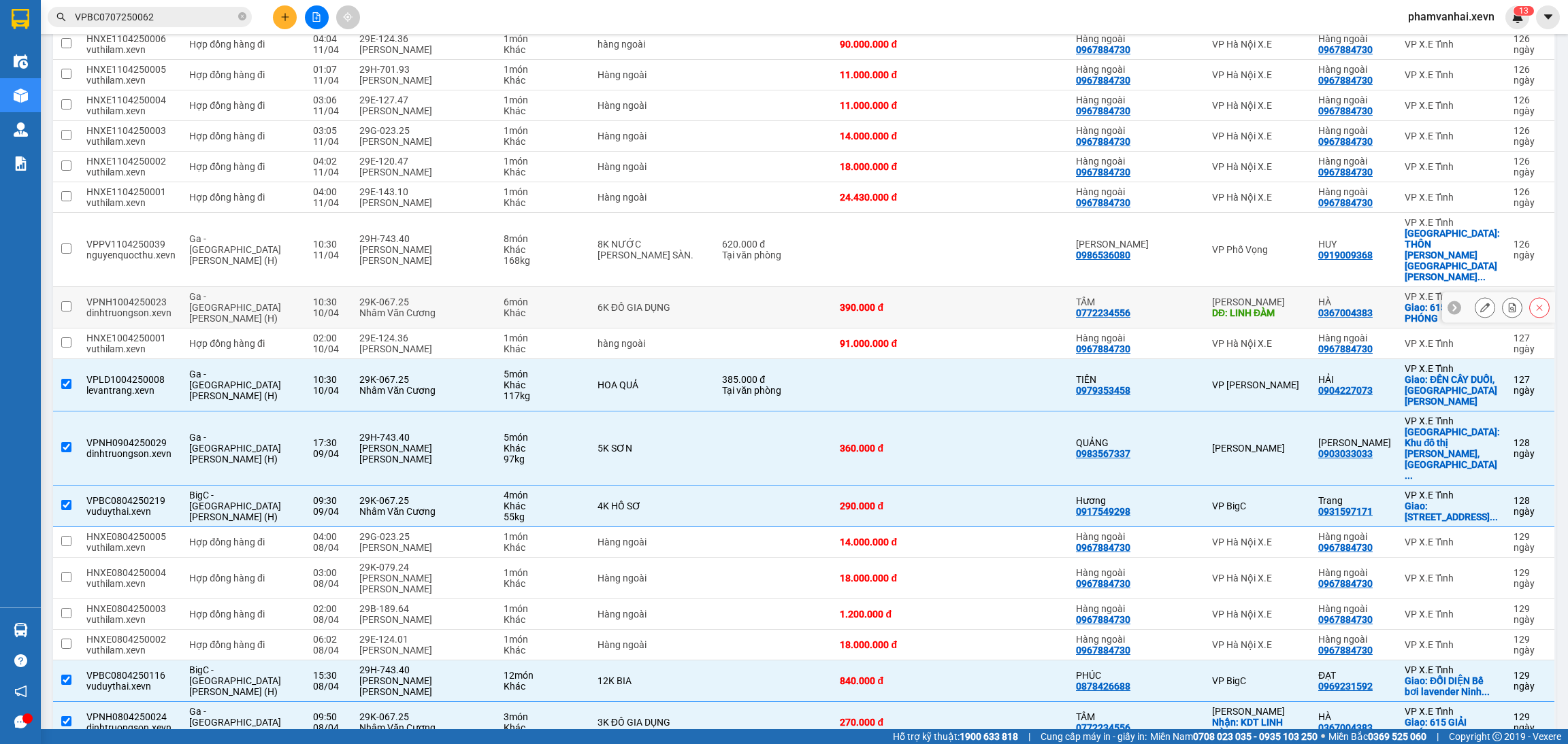
click at [715, 287] on td at bounding box center [774, 307] width 118 height 41
checkbox input "true"
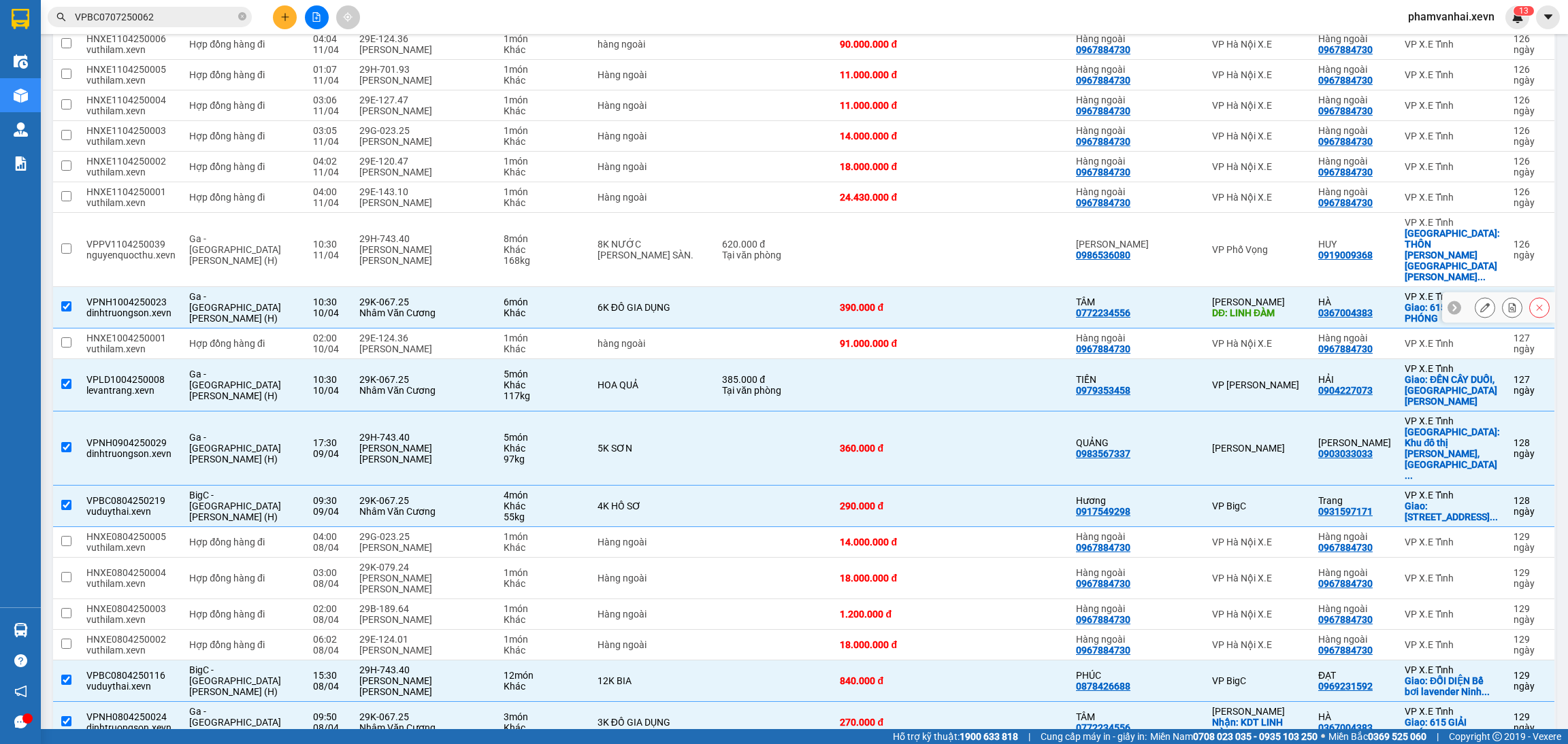
click at [729, 250] on div "Tại văn phòng" at bounding box center [774, 255] width 104 height 11
checkbox input "true"
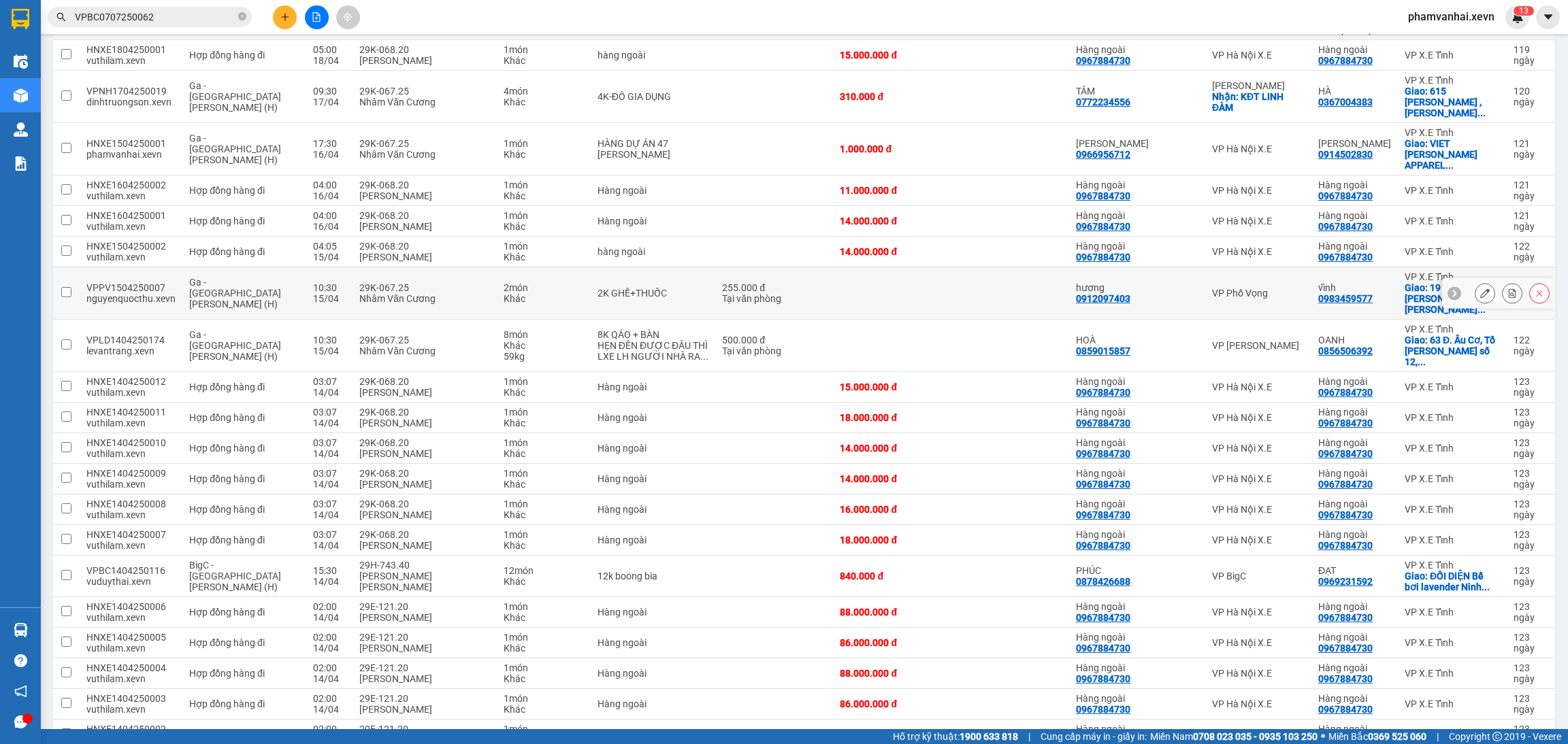
scroll to position [176, 0]
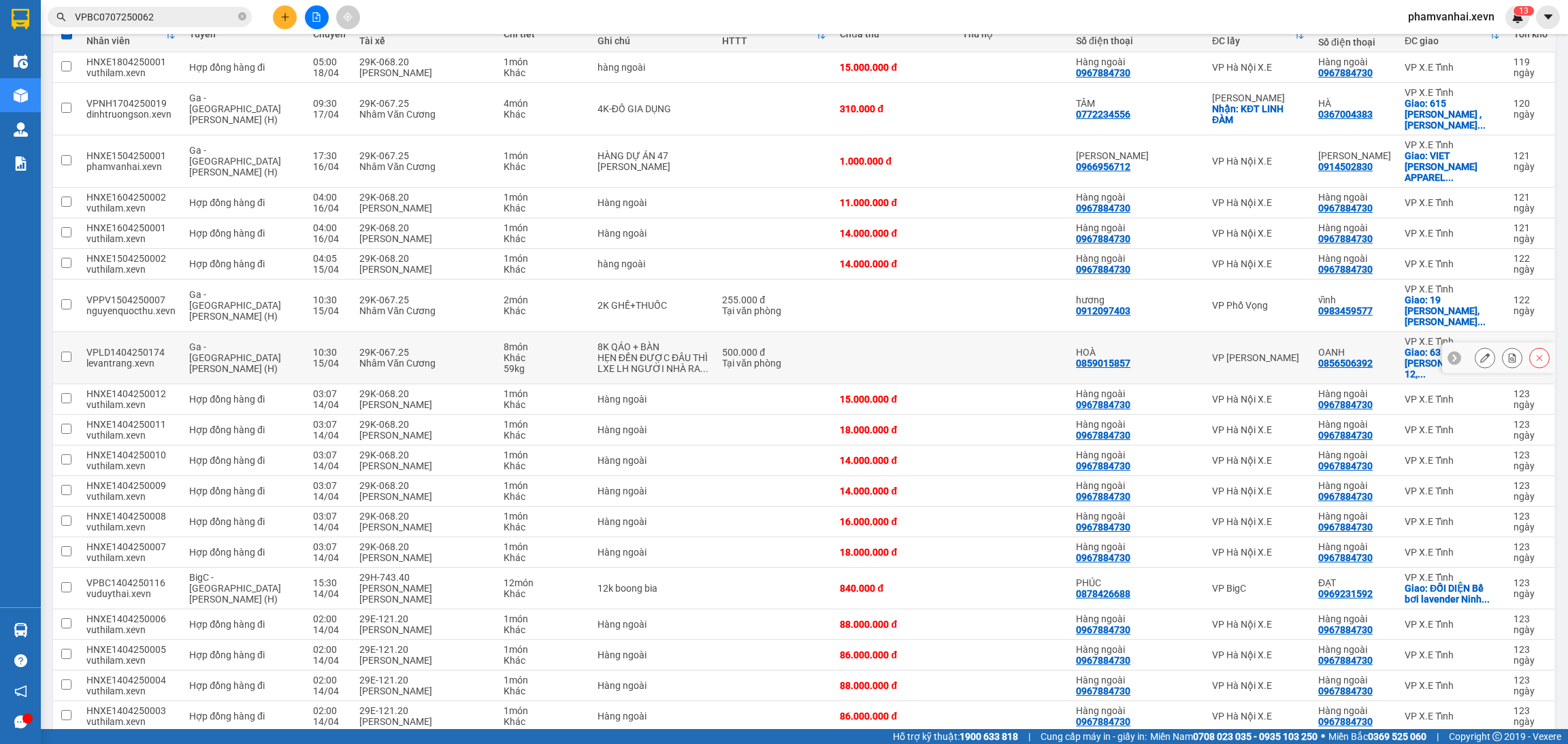
click at [655, 352] on div "HẸN ĐẾN ĐƯỢC ĐÂU THÌ LXE LH NGƯỜI NHÀ RA ..." at bounding box center [652, 363] width 111 height 22
checkbox input "true"
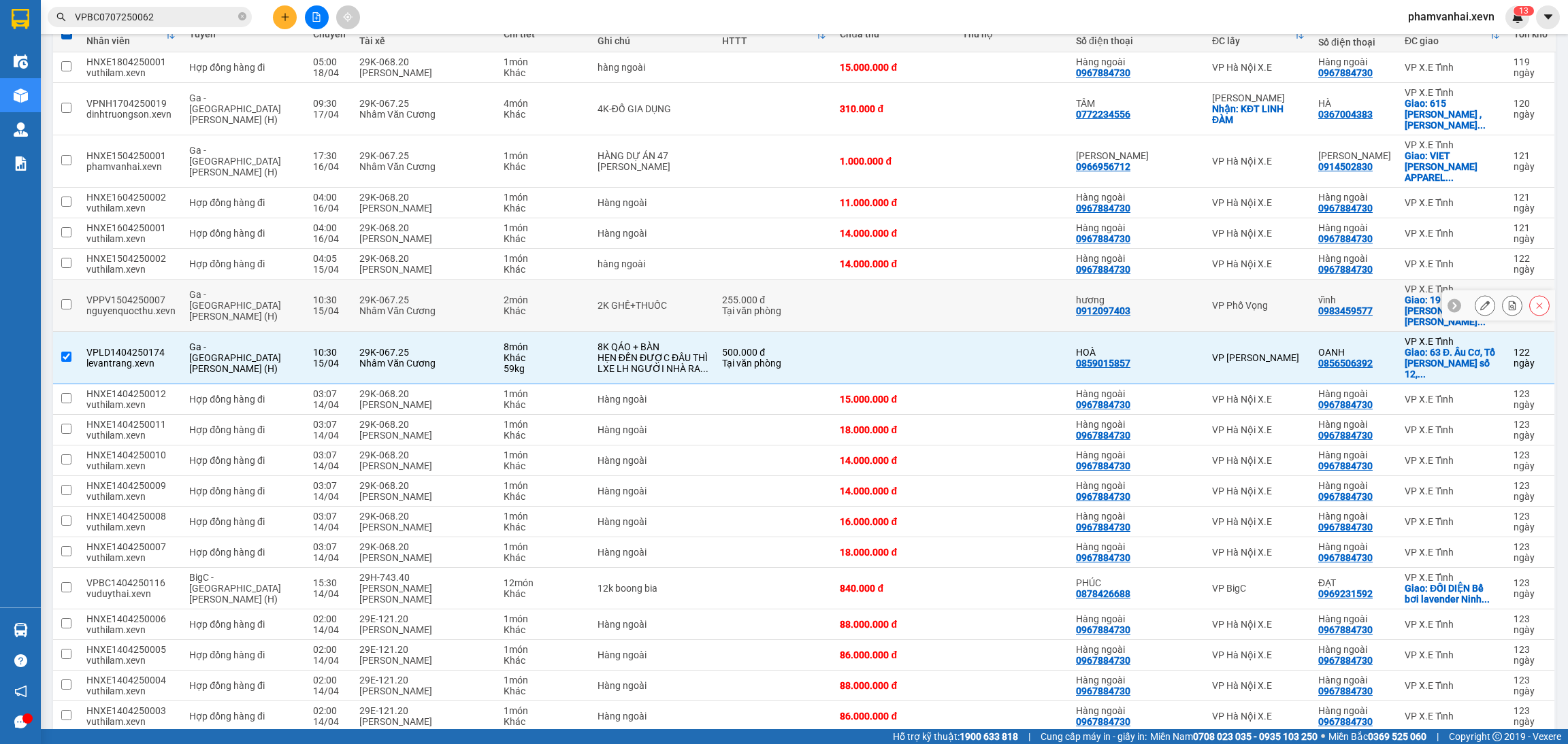
click at [624, 300] on div "2K GHẾ+THUỐC" at bounding box center [652, 305] width 111 height 11
checkbox input "true"
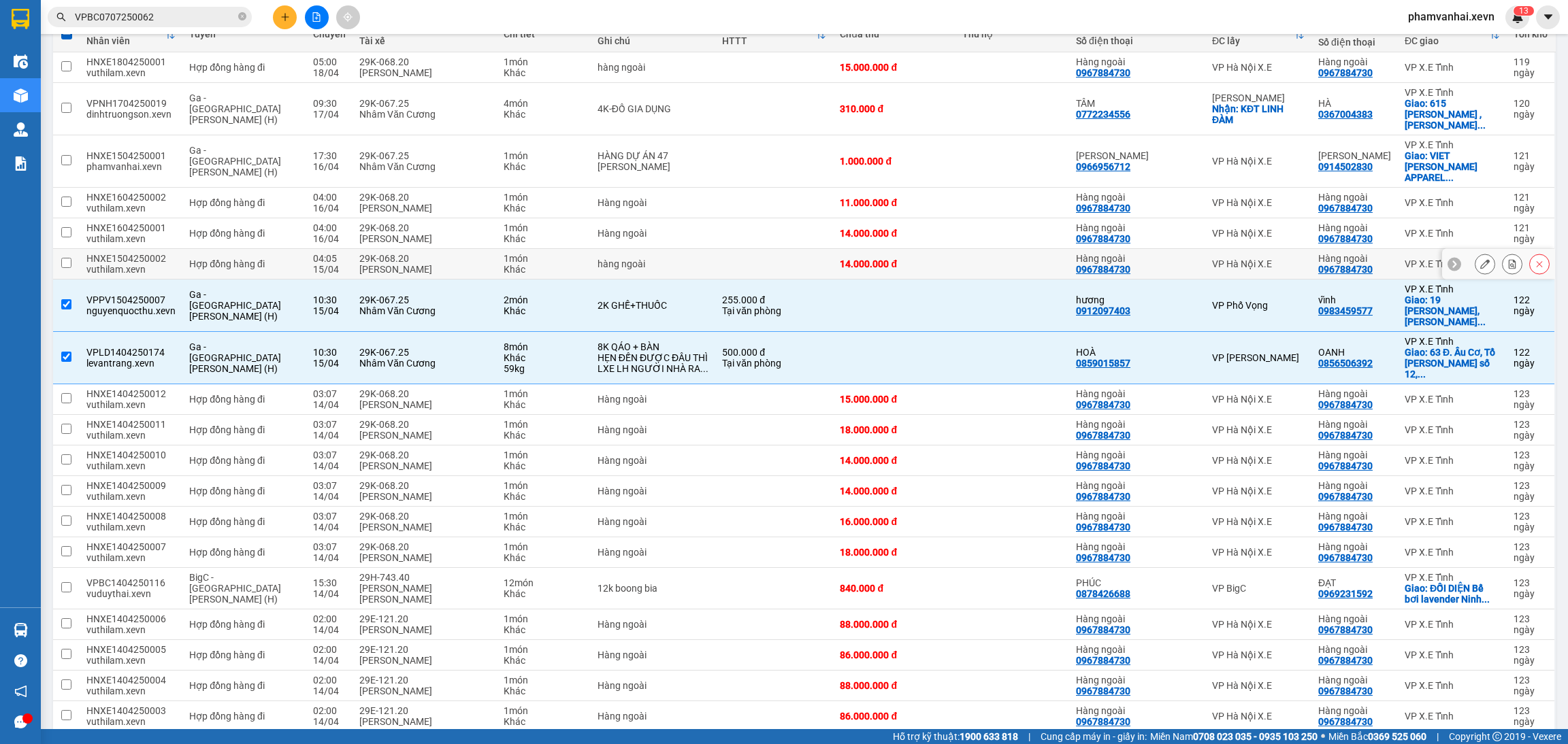
click at [637, 259] on div "hàng ngoài" at bounding box center [652, 264] width 111 height 11
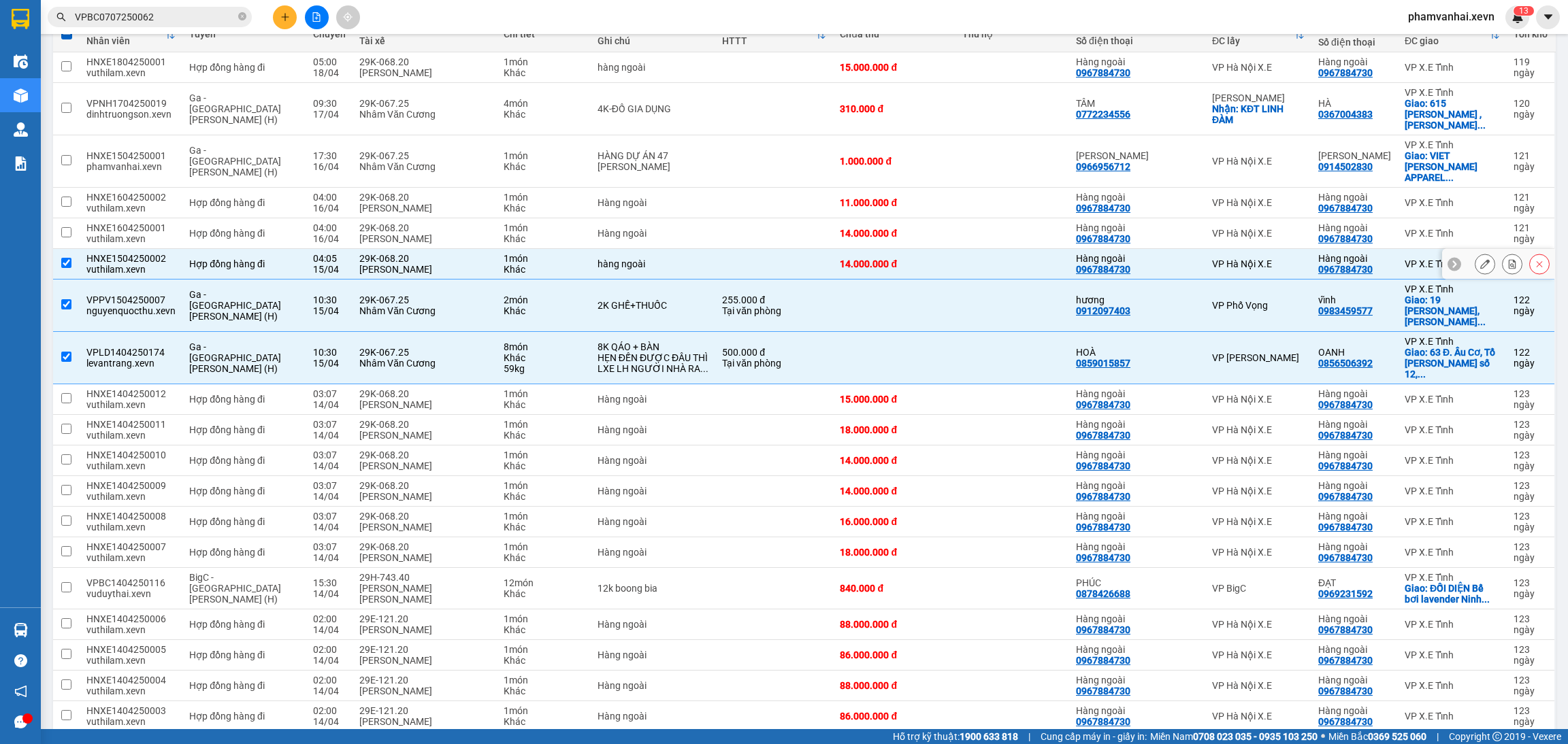
click at [647, 259] on div "hàng ngoài" at bounding box center [652, 264] width 111 height 11
checkbox input "false"
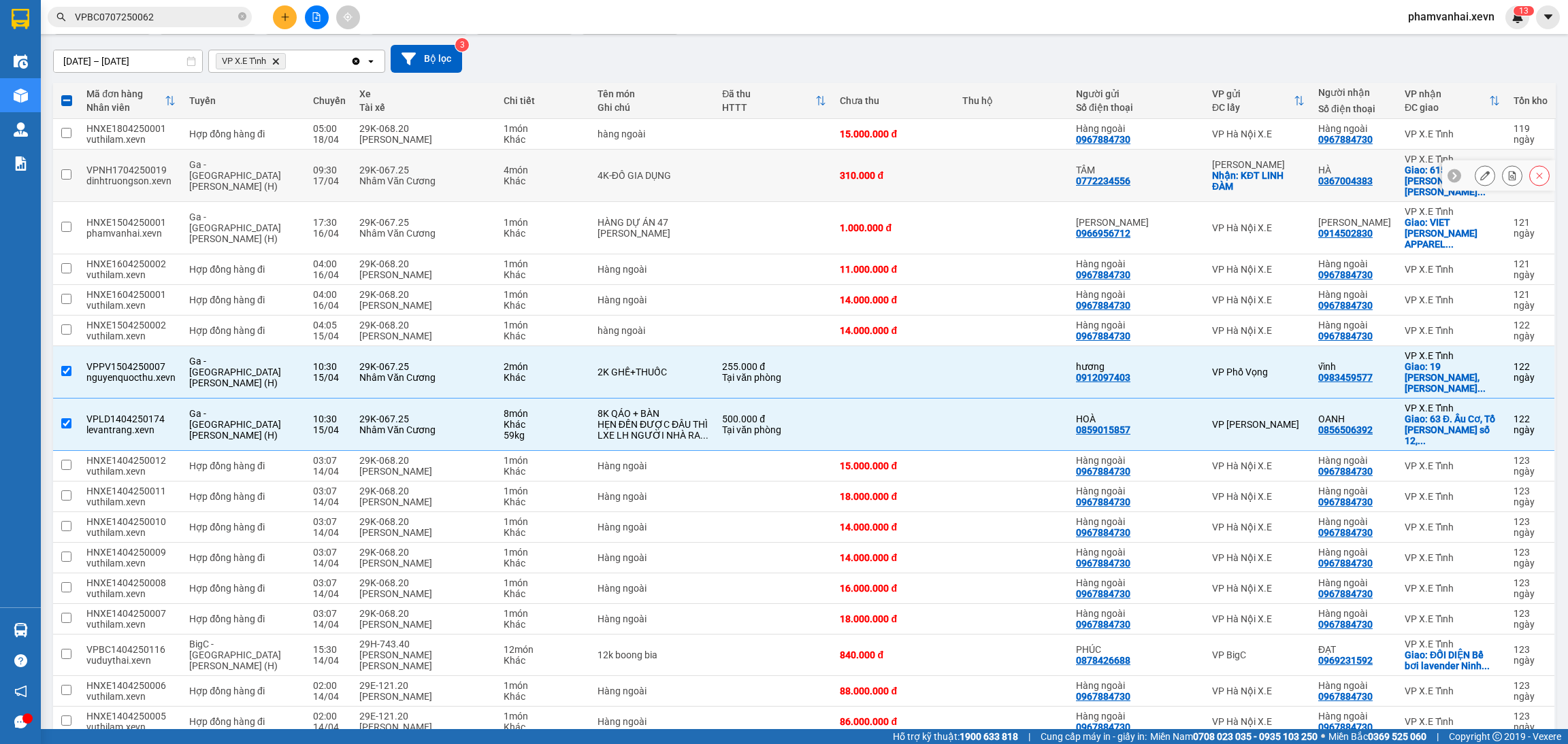
scroll to position [73, 0]
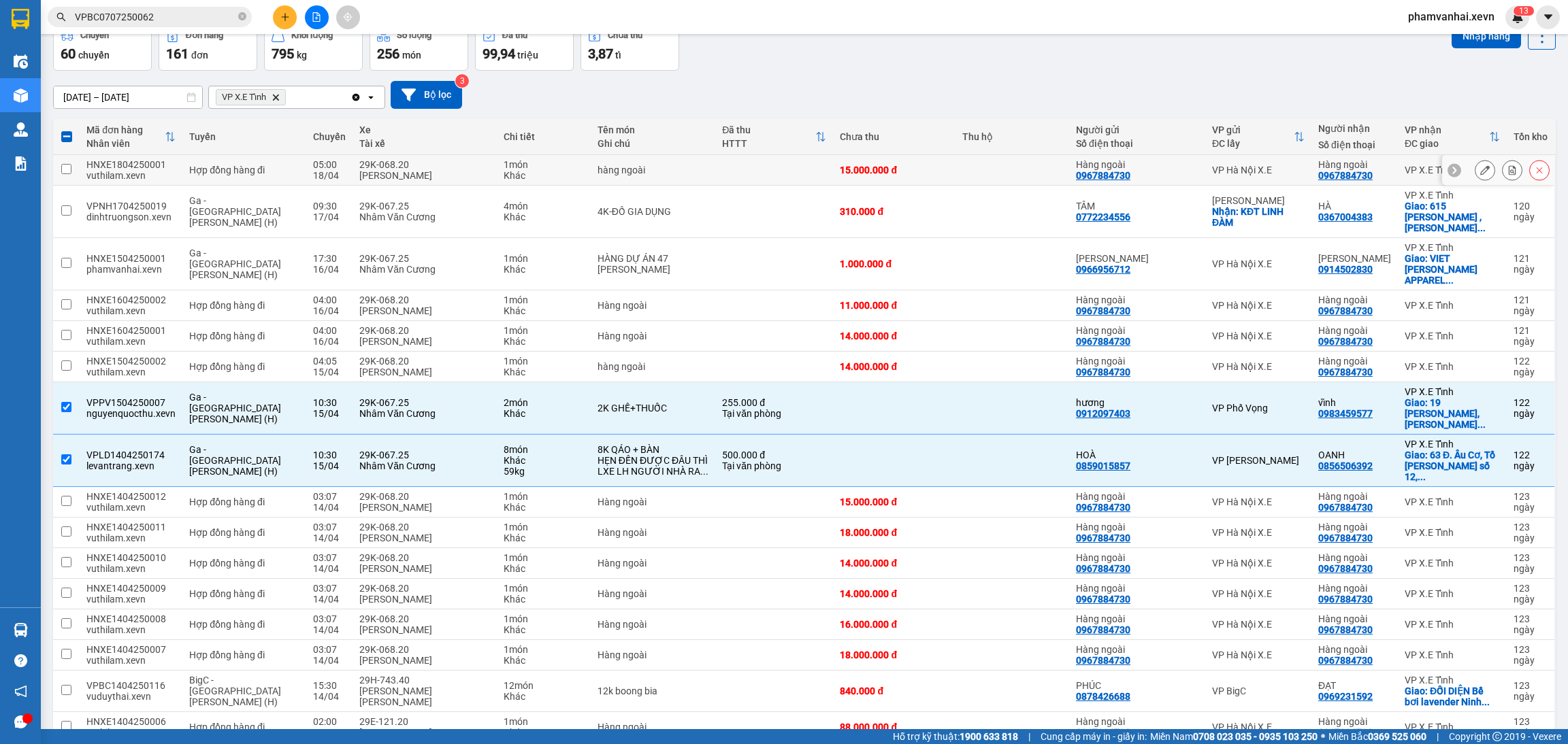
click at [667, 181] on td "hàng ngoài" at bounding box center [652, 170] width 124 height 30
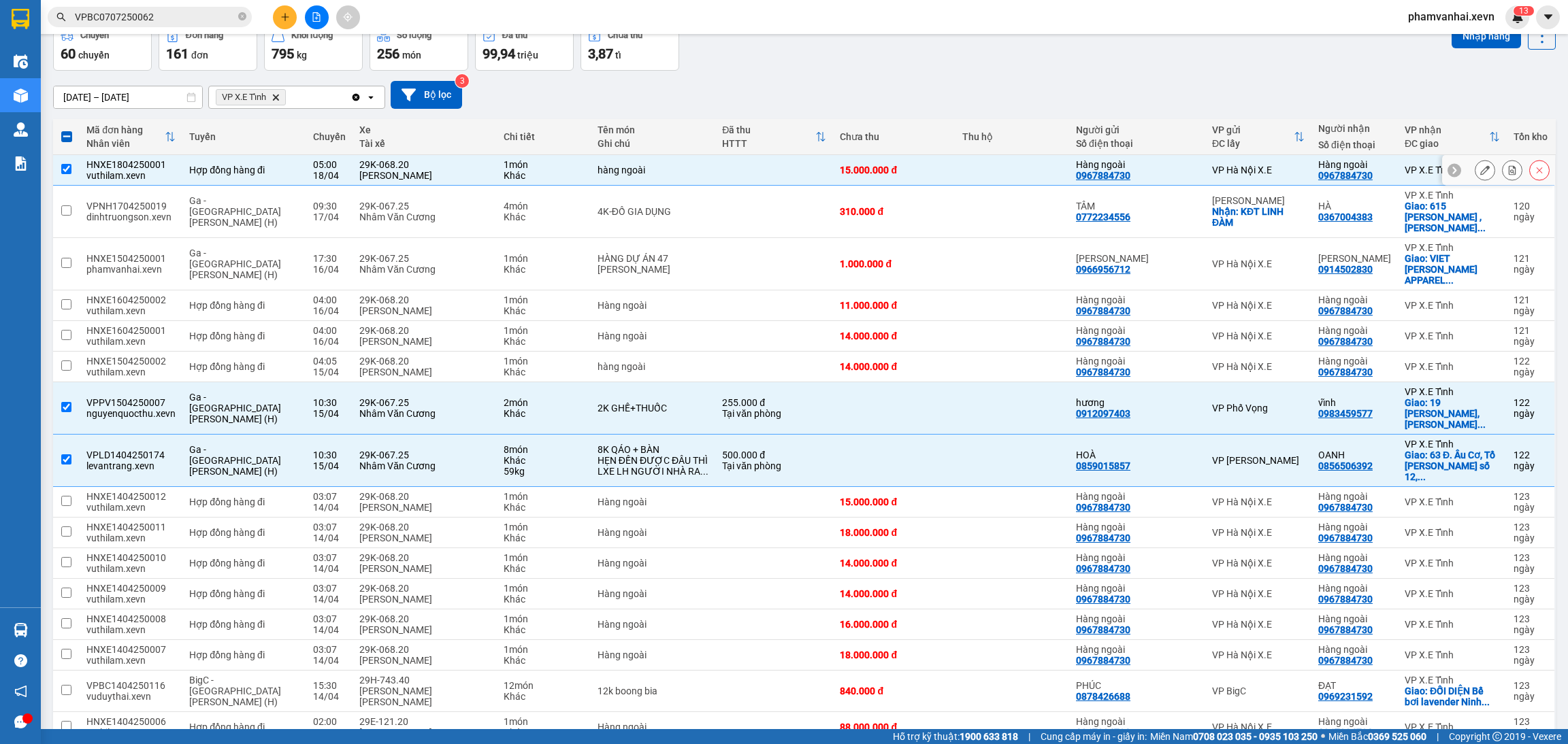
click at [668, 181] on td "hàng ngoài" at bounding box center [652, 170] width 124 height 30
checkbox input "false"
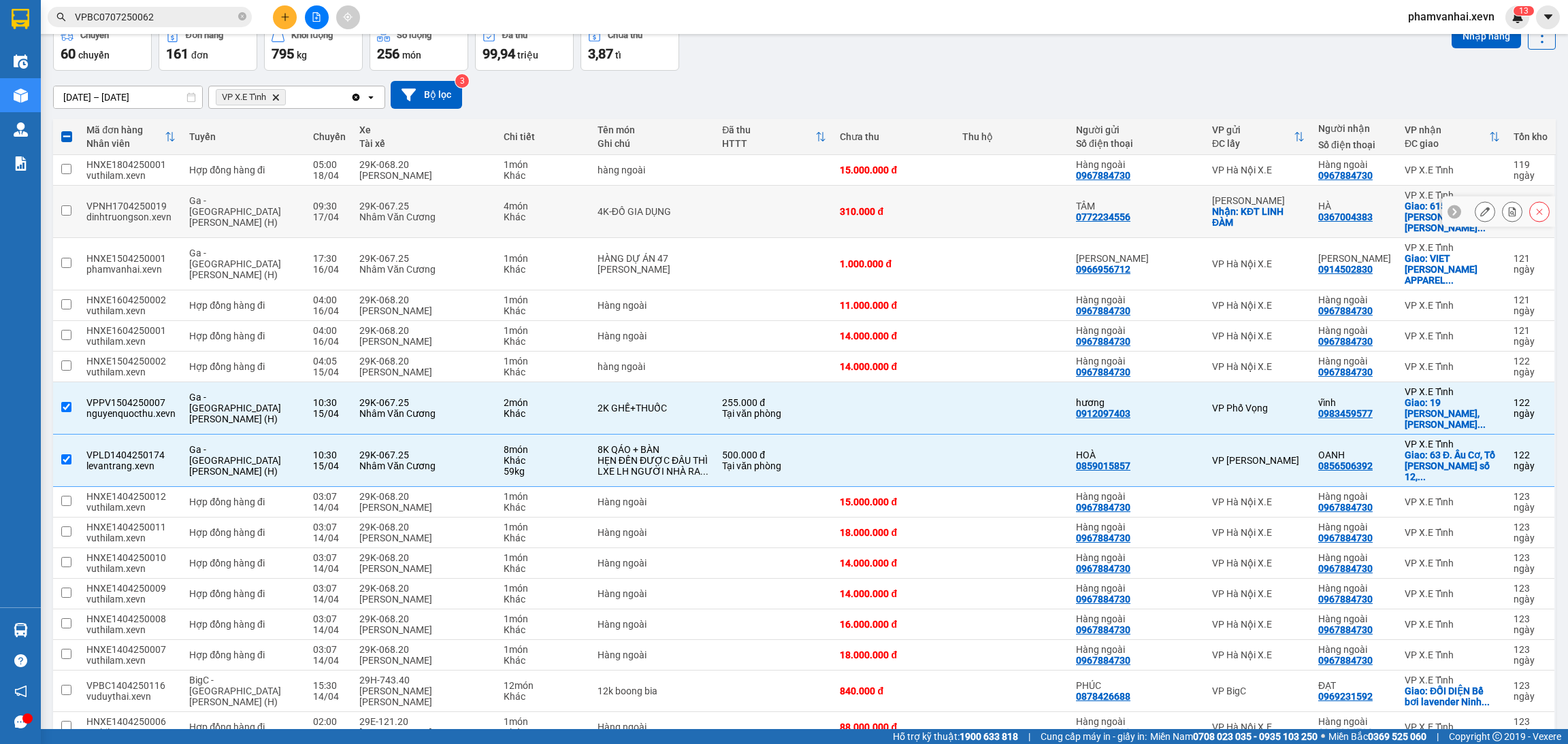
click at [665, 213] on td "4K-ĐỒ GIA DỤNG" at bounding box center [652, 212] width 124 height 53
checkbox input "true"
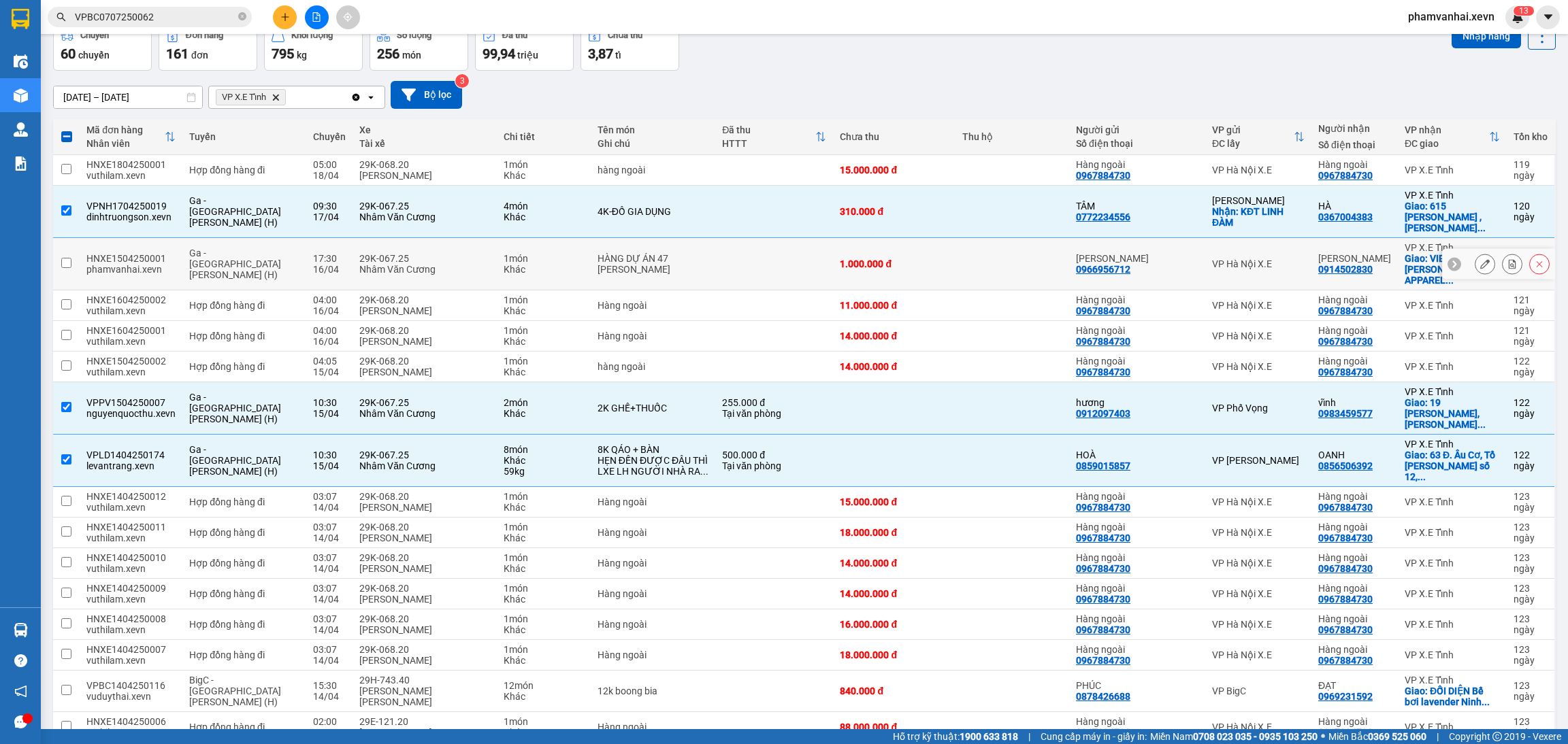
click at [701, 253] on div "HÀNG DỰ ÁN 47 [PERSON_NAME]" at bounding box center [652, 264] width 111 height 22
checkbox input "true"
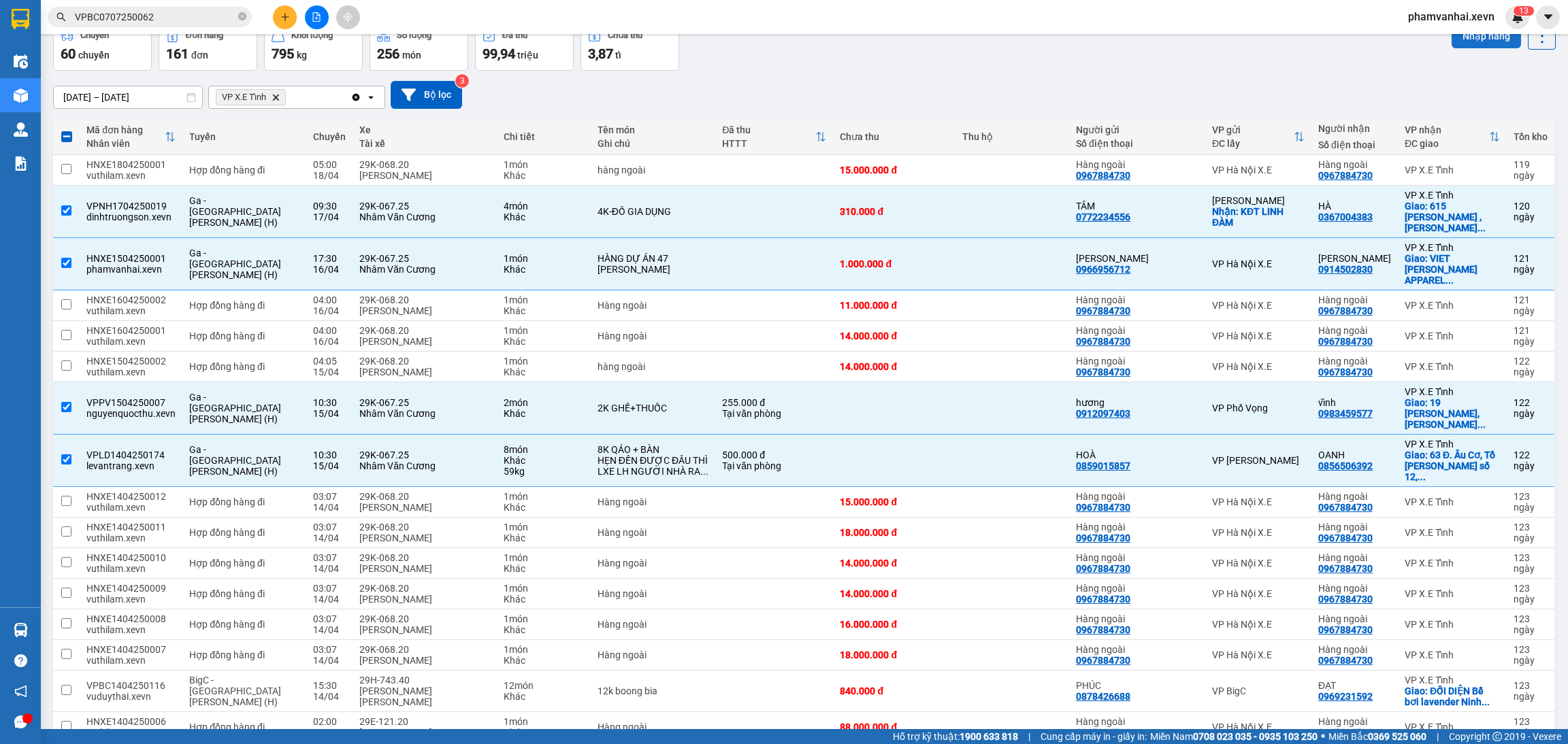
click at [1463, 35] on button "Nhập hàng" at bounding box center [1486, 36] width 69 height 25
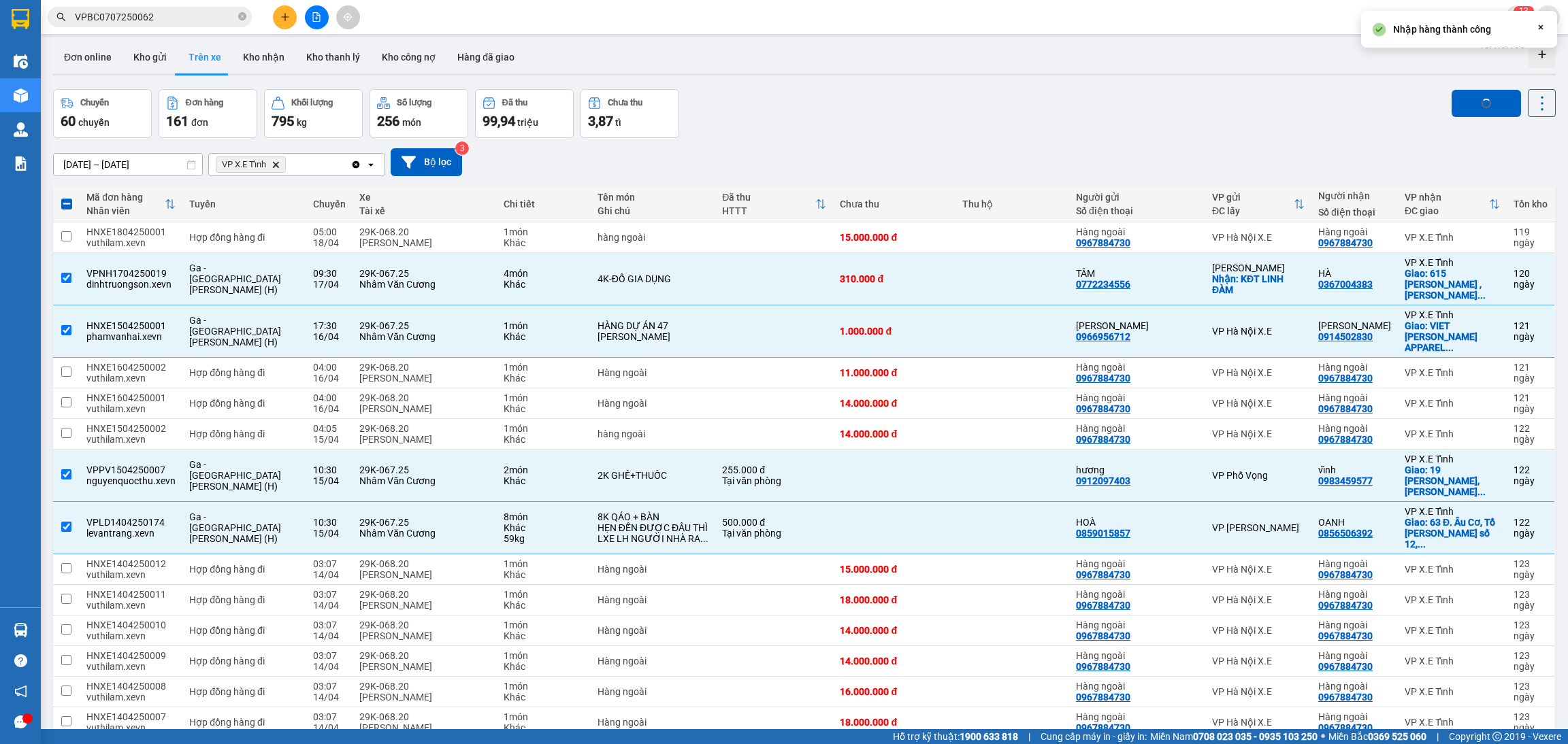
scroll to position [0, 0]
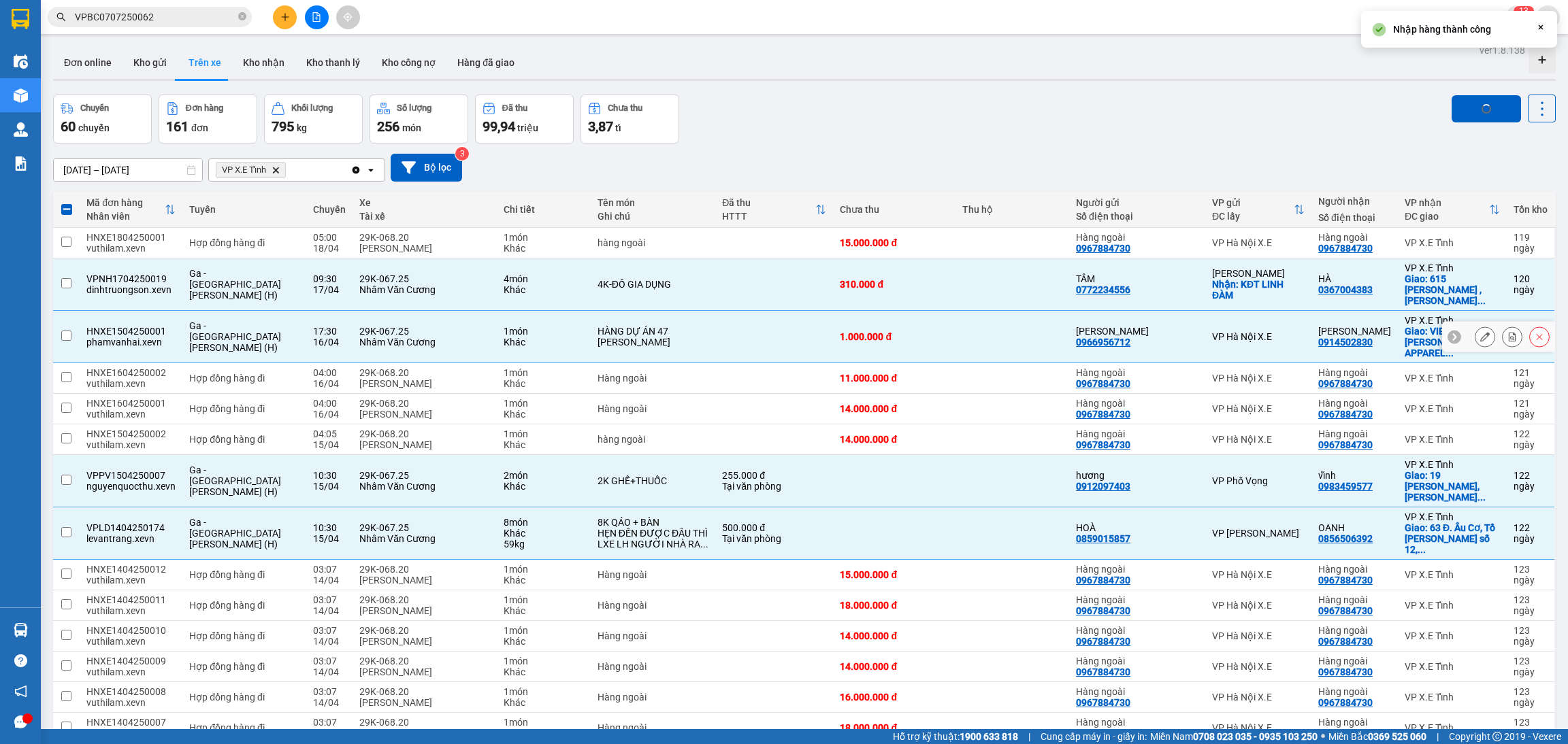
checkbox input "false"
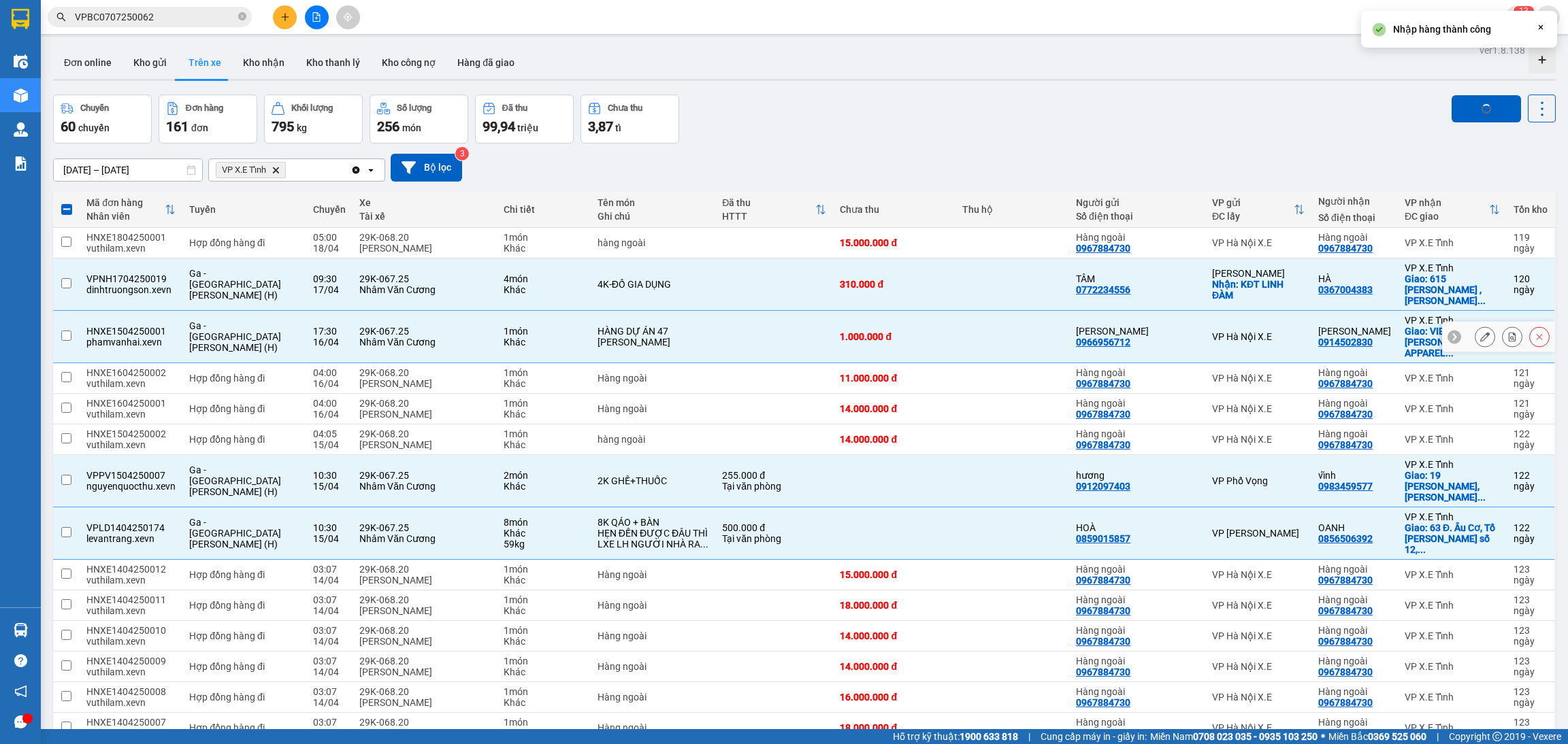
checkbox input "false"
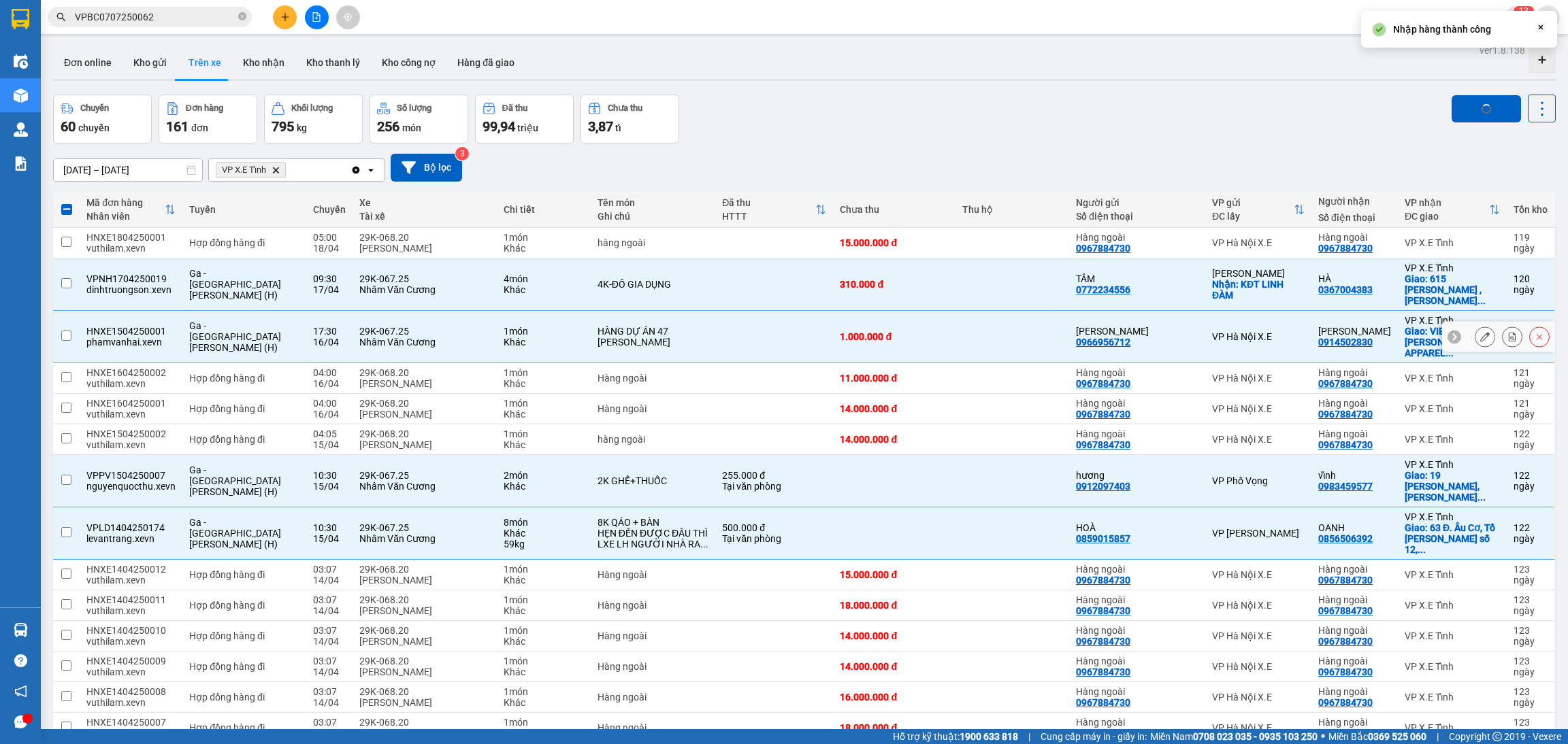
checkbox input "false"
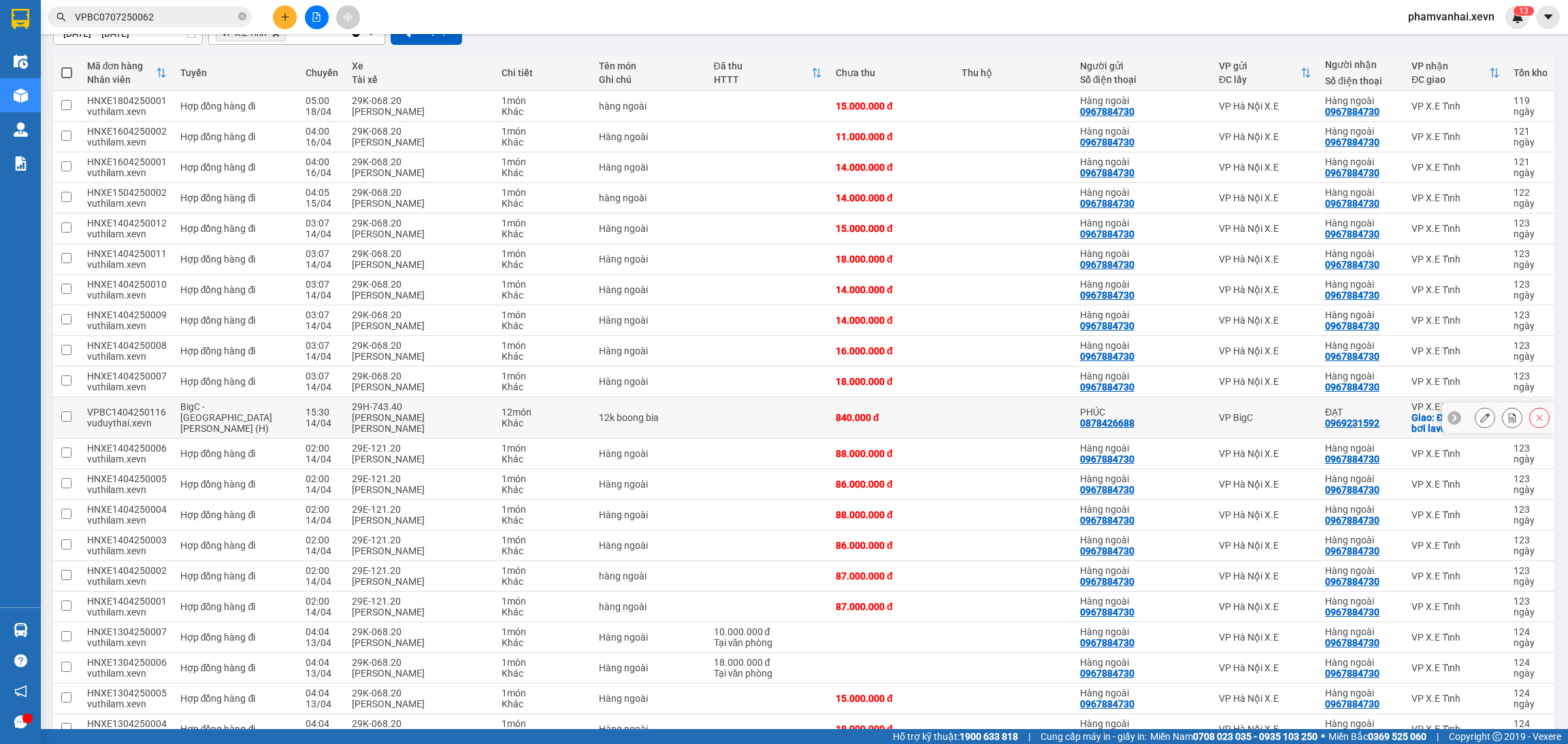
scroll to position [408, 0]
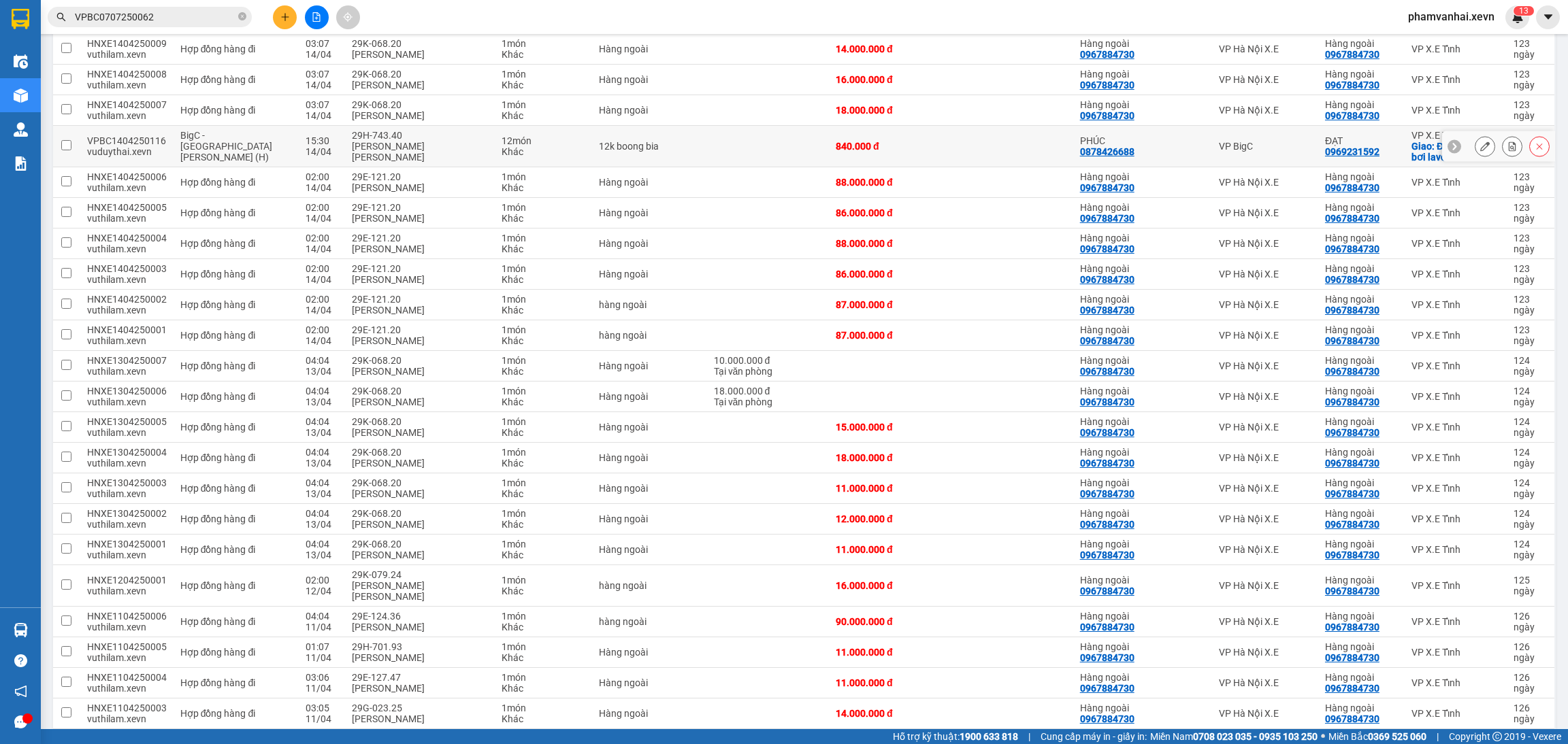
click at [657, 146] on div "12k boong bia" at bounding box center [649, 146] width 100 height 11
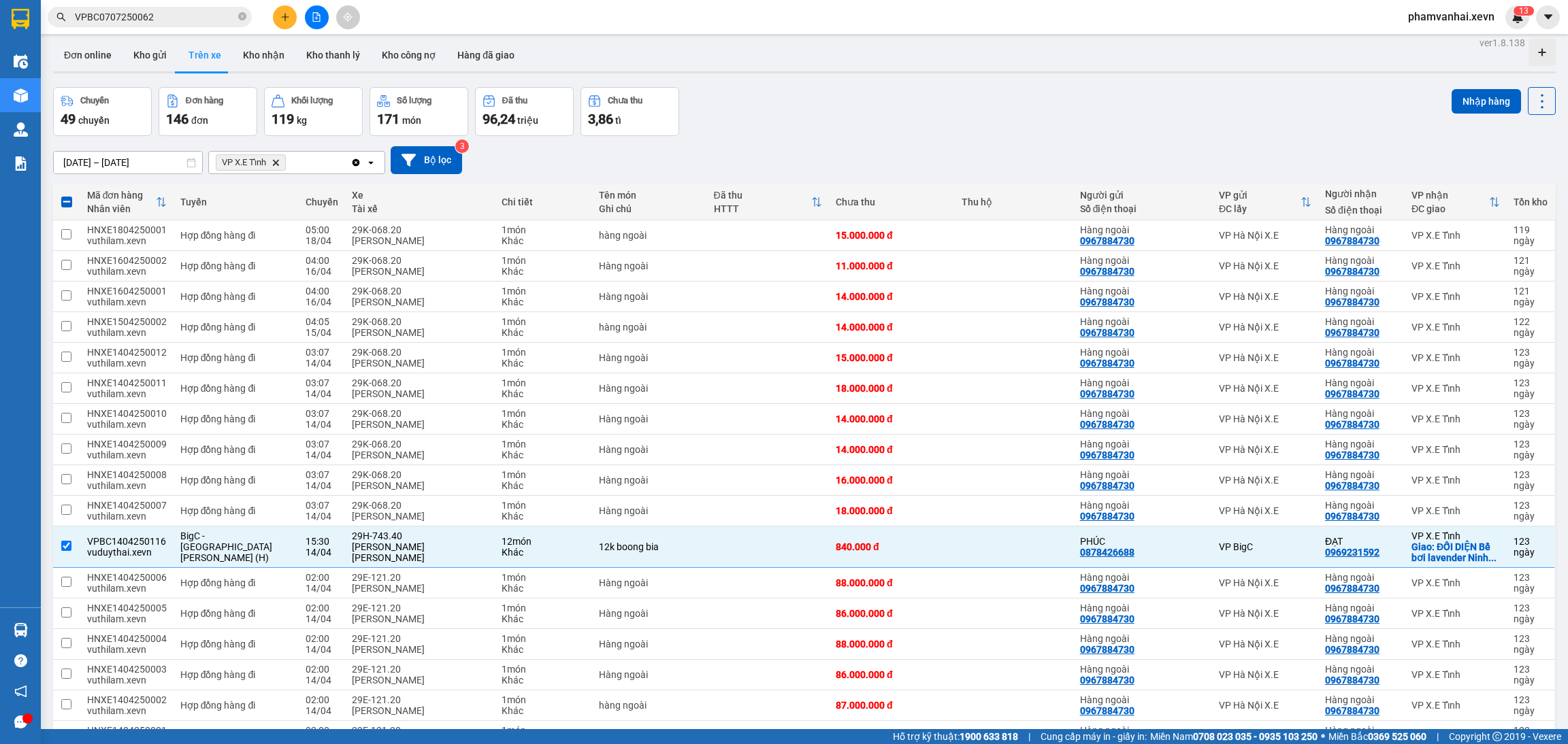
scroll to position [0, 0]
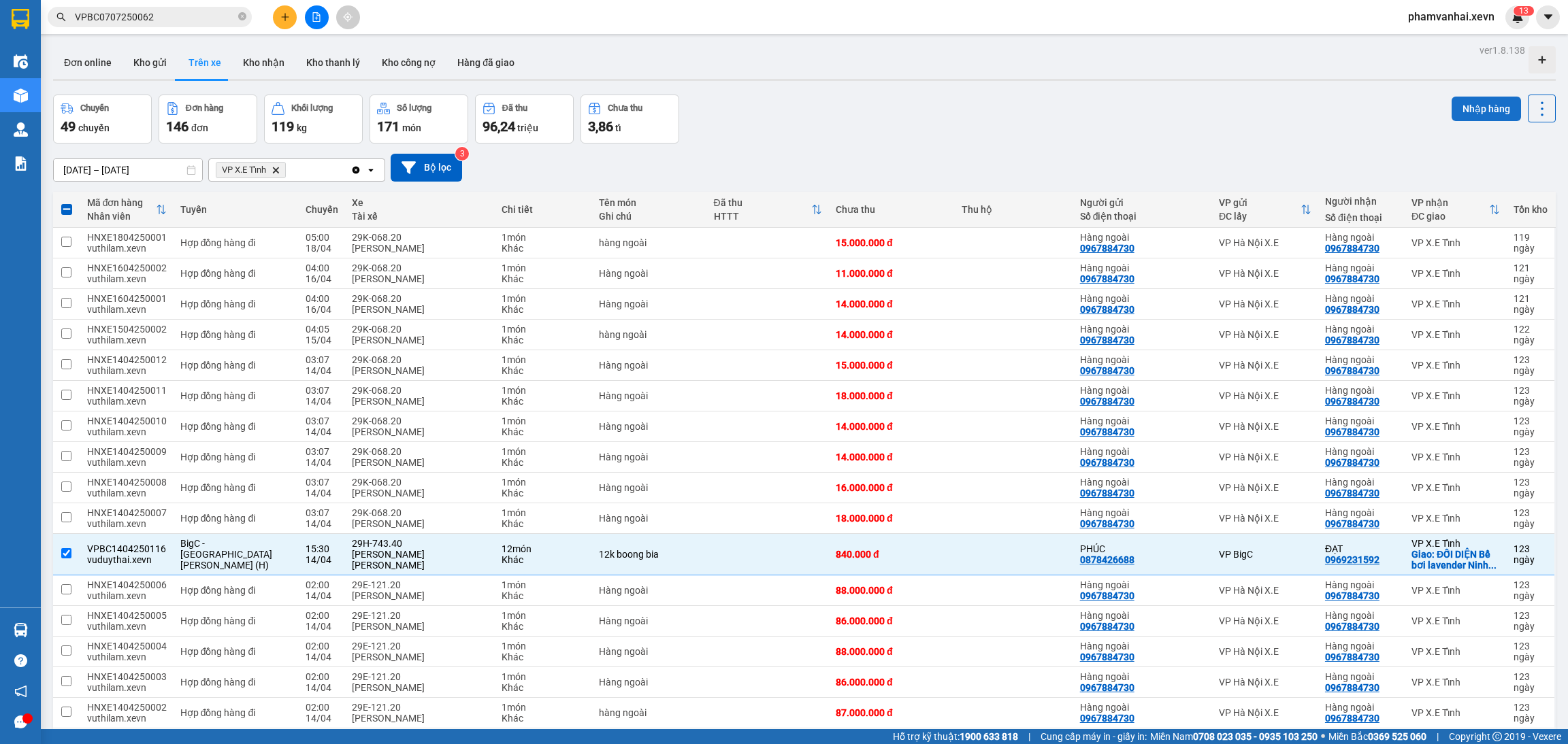
click at [1461, 110] on button "Nhập hàng" at bounding box center [1486, 109] width 69 height 25
checkbox input "false"
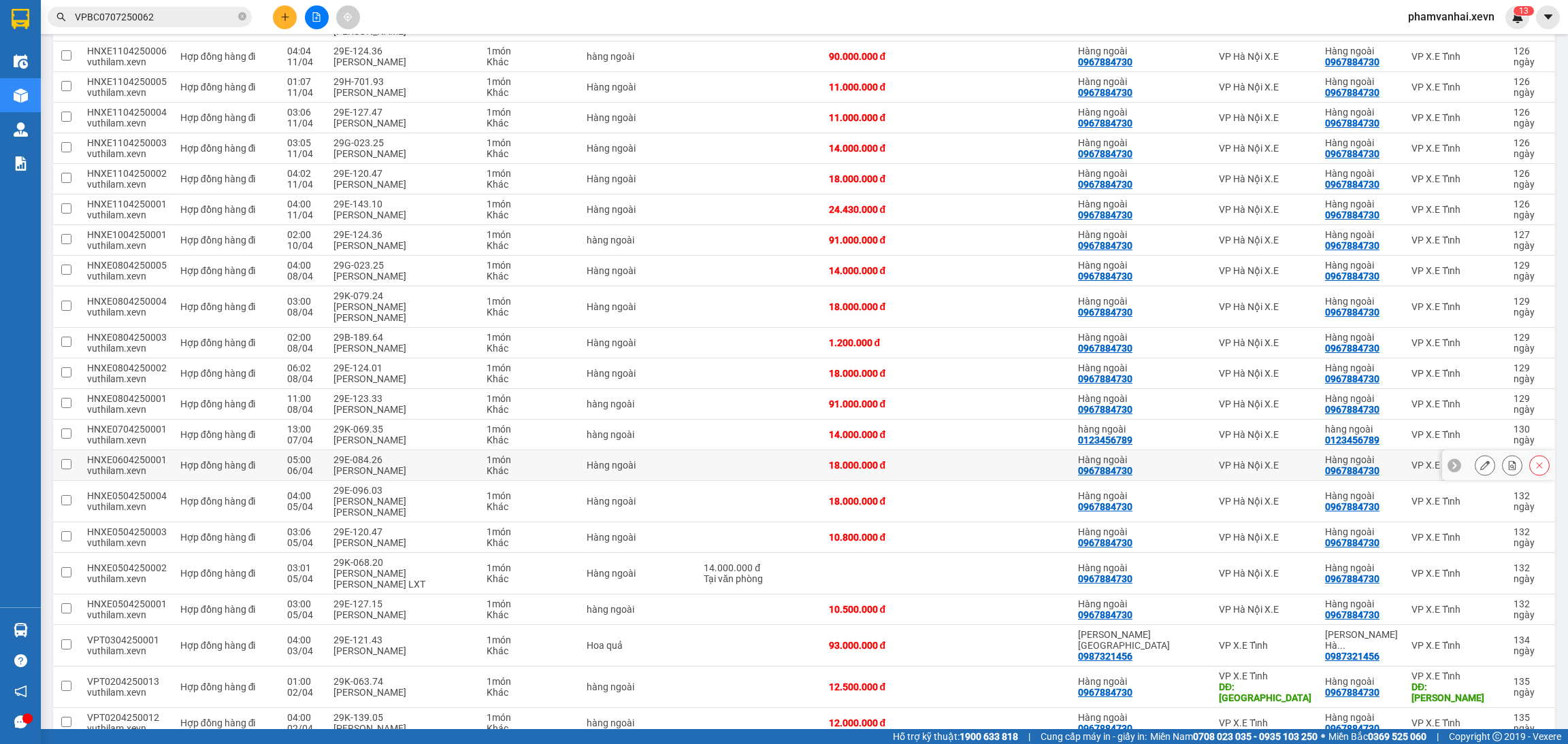
scroll to position [938, 0]
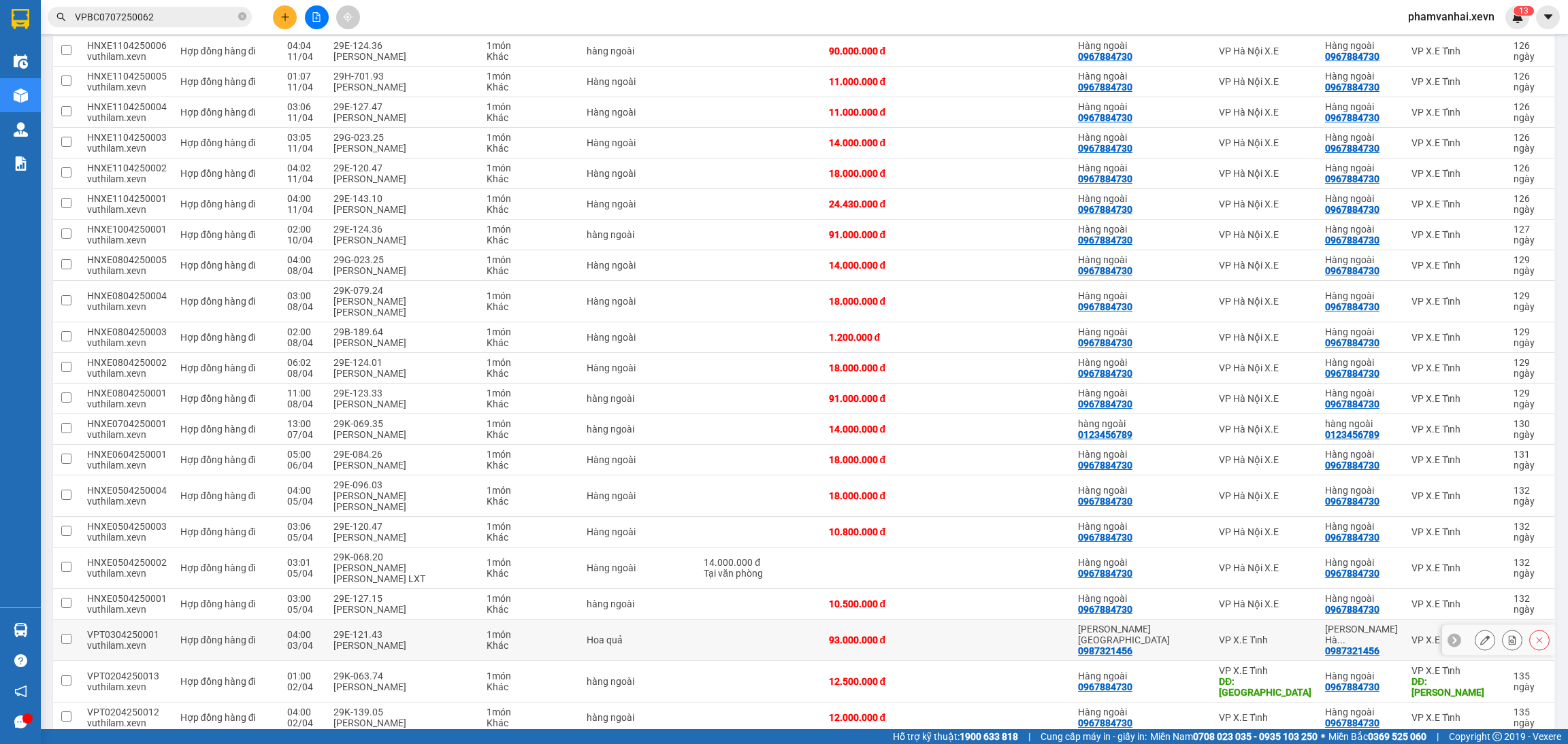
click at [287, 640] on div "03/04" at bounding box center [303, 645] width 33 height 11
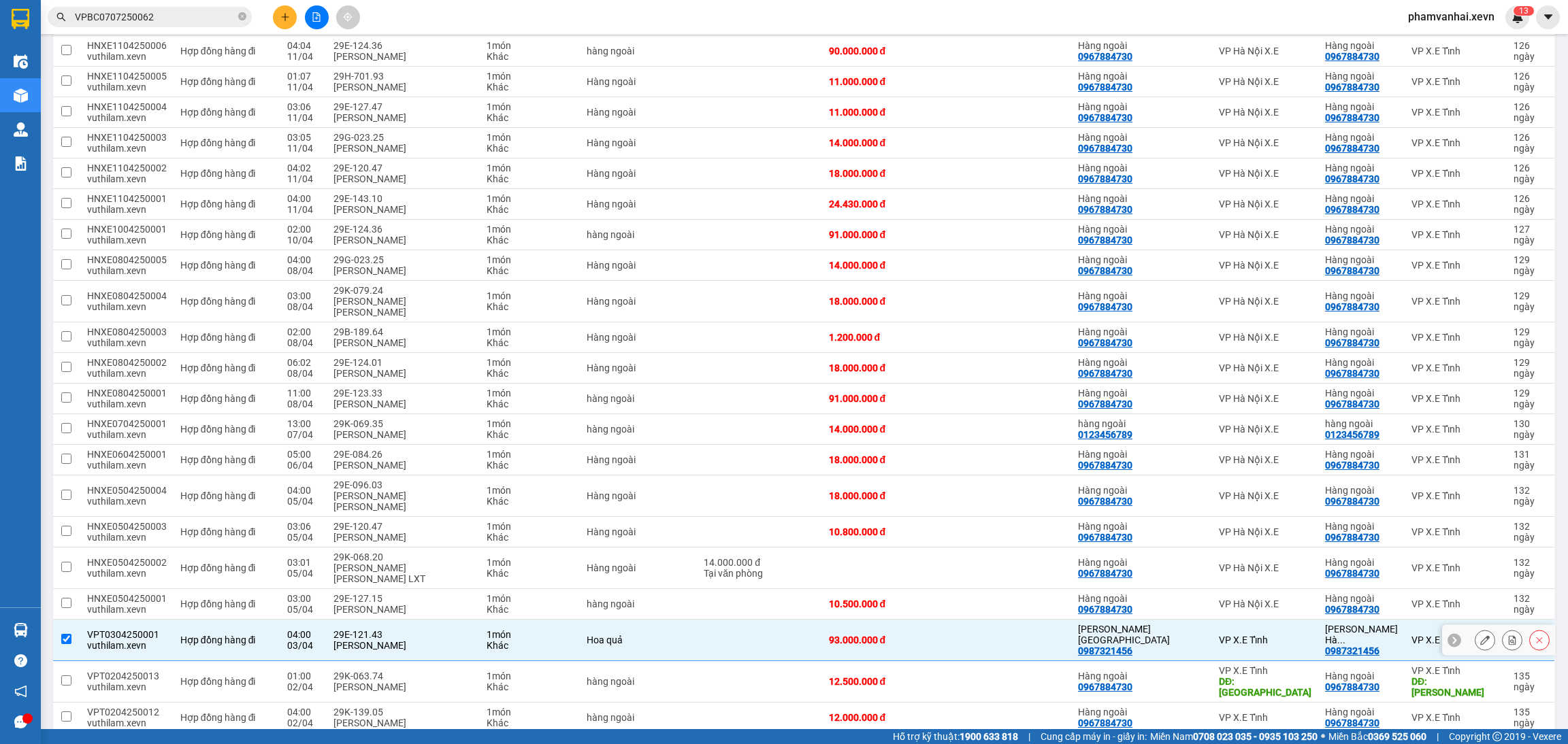
click at [363, 640] on div "[PERSON_NAME]" at bounding box center [402, 645] width 139 height 11
checkbox input "false"
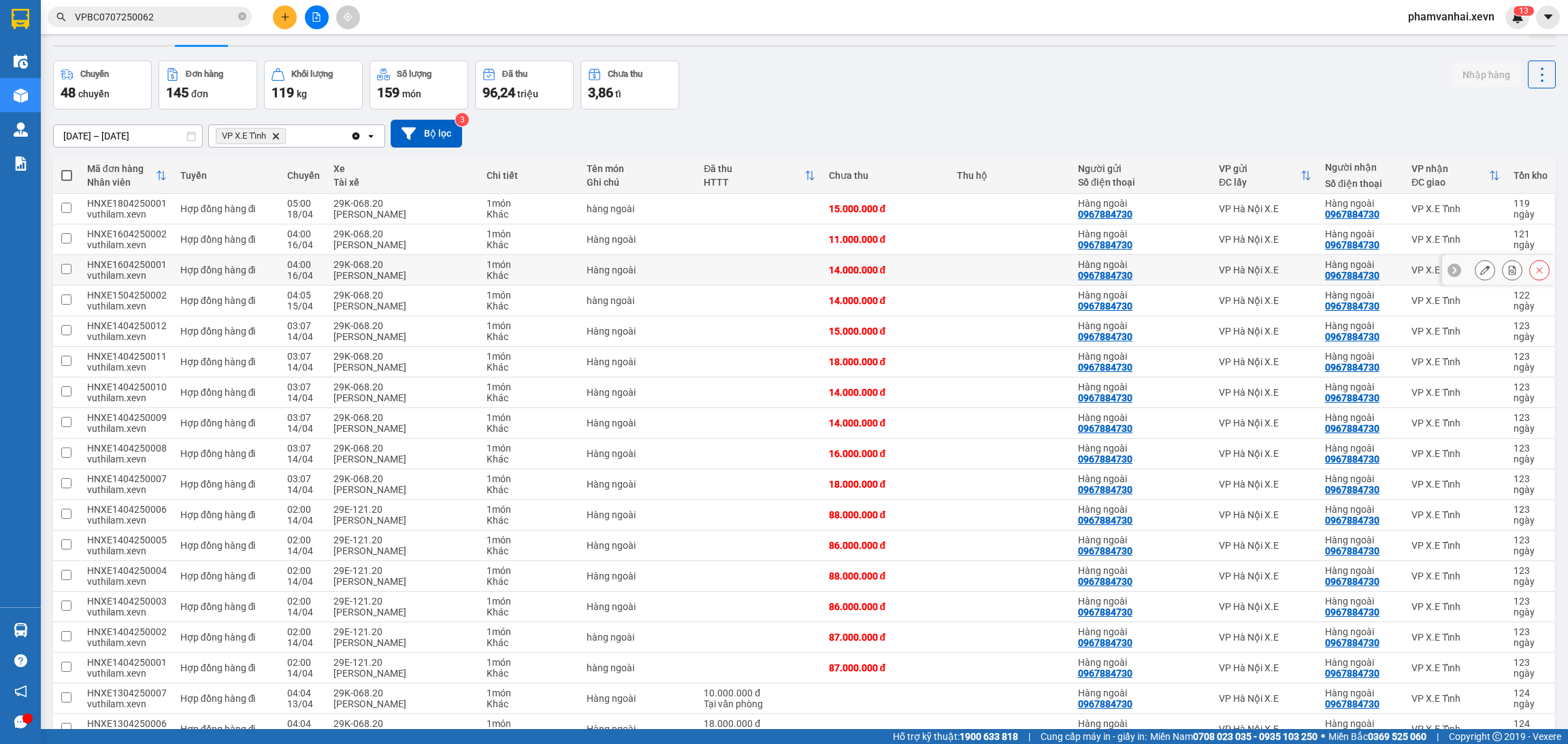
scroll to position [0, 0]
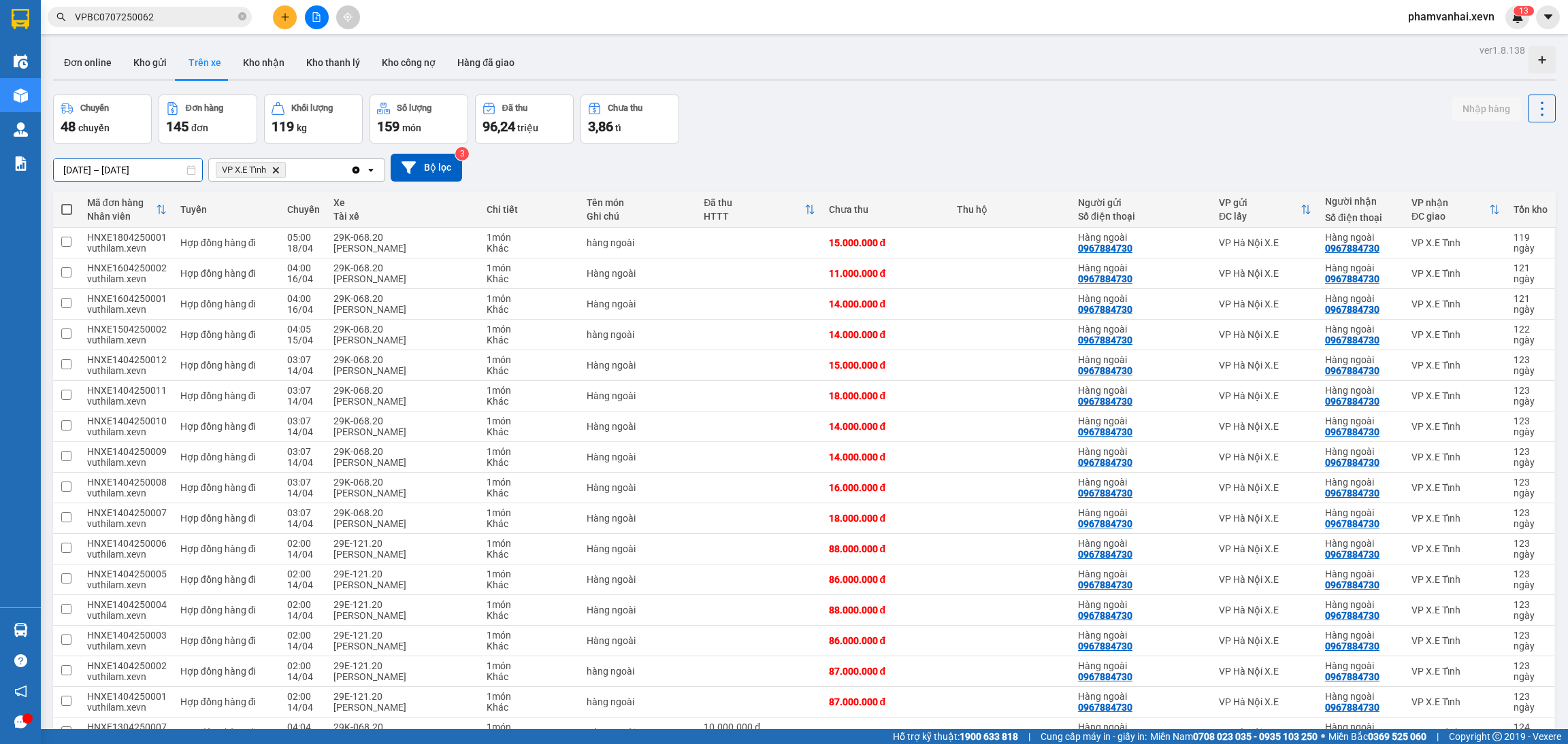
click at [120, 168] on input "[DATE] – [DATE]" at bounding box center [127, 170] width 148 height 22
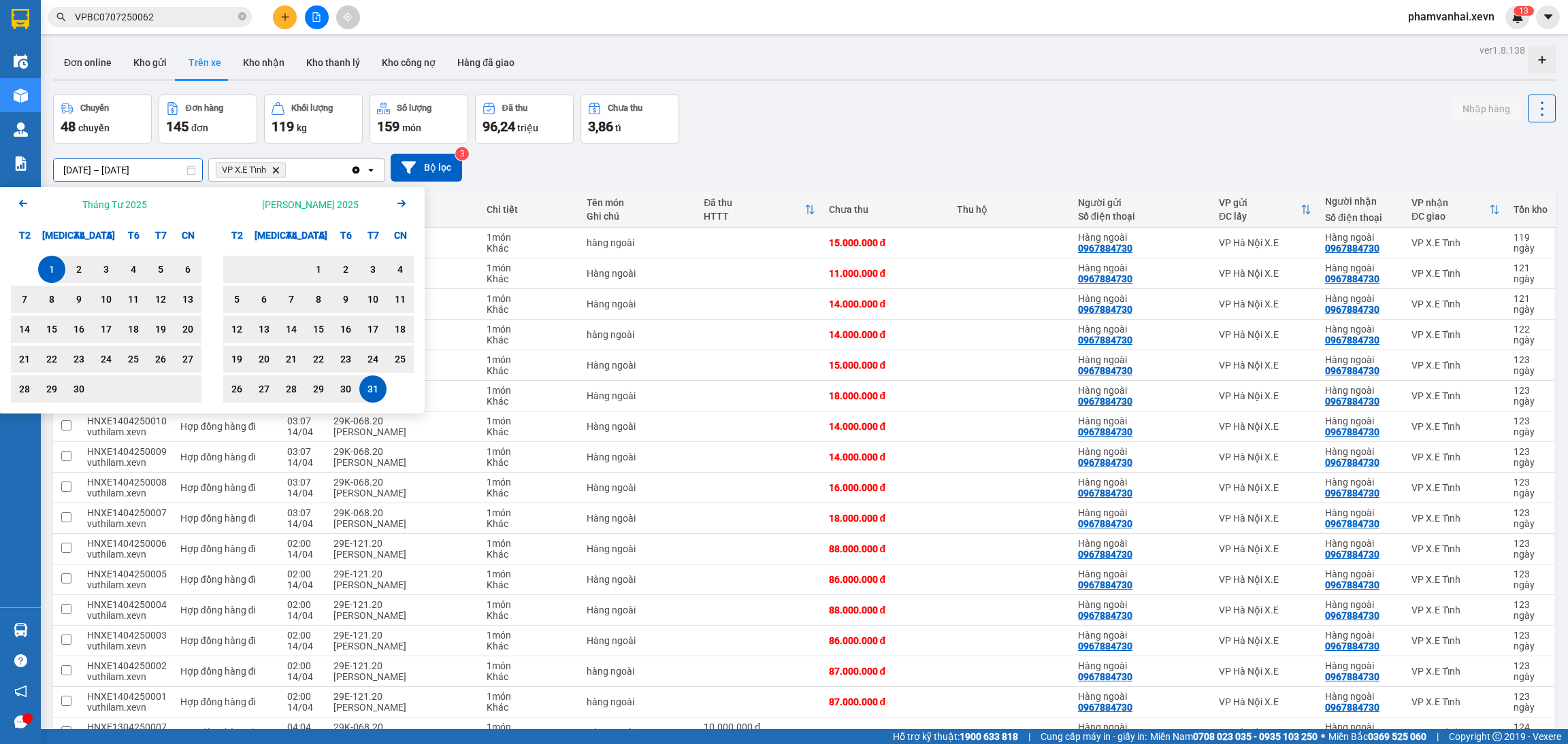
click at [26, 204] on icon "Arrow Left" at bounding box center [23, 203] width 17 height 17
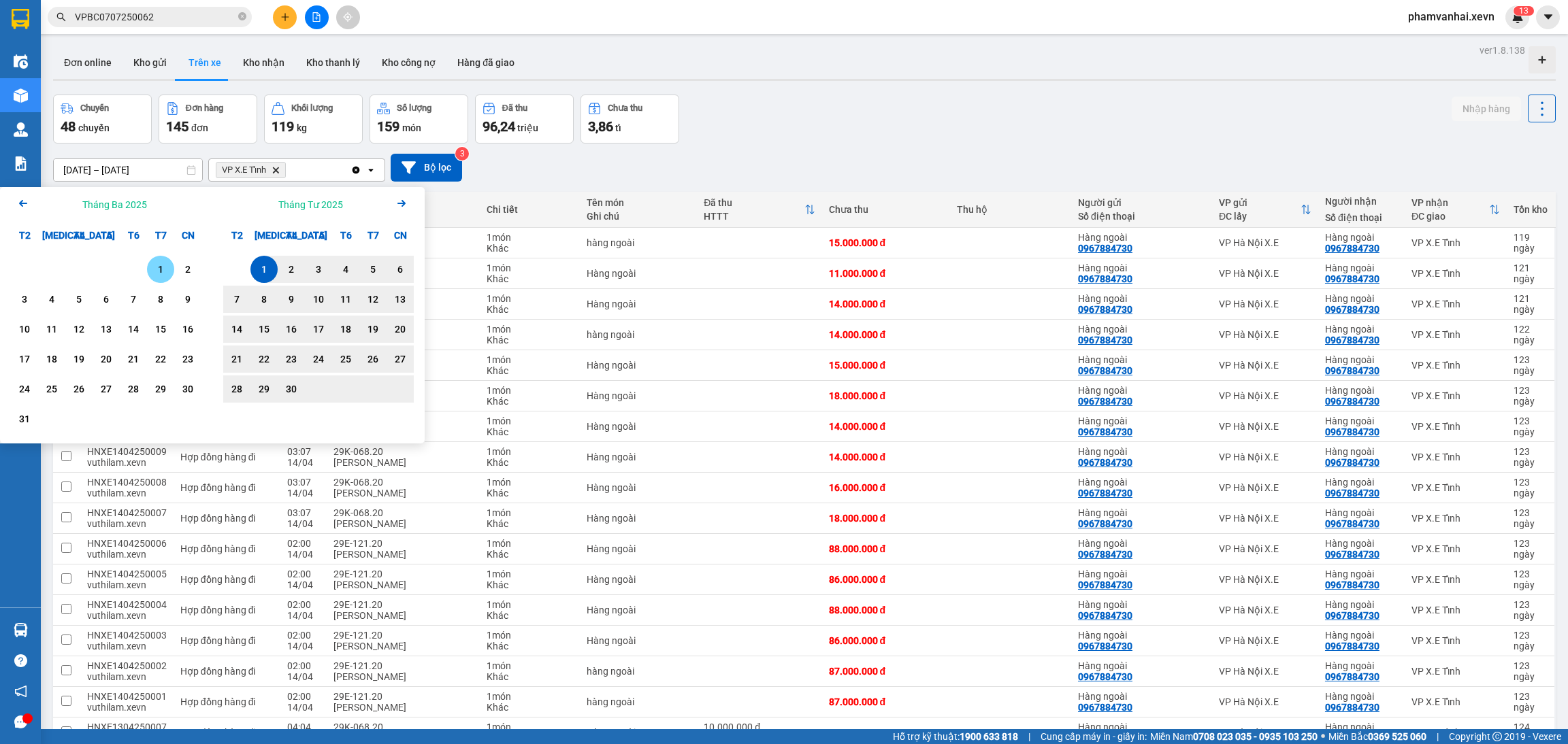
click at [21, 204] on icon "Previous month." at bounding box center [22, 203] width 8 height 7
